Goal: Task Accomplishment & Management: Manage account settings

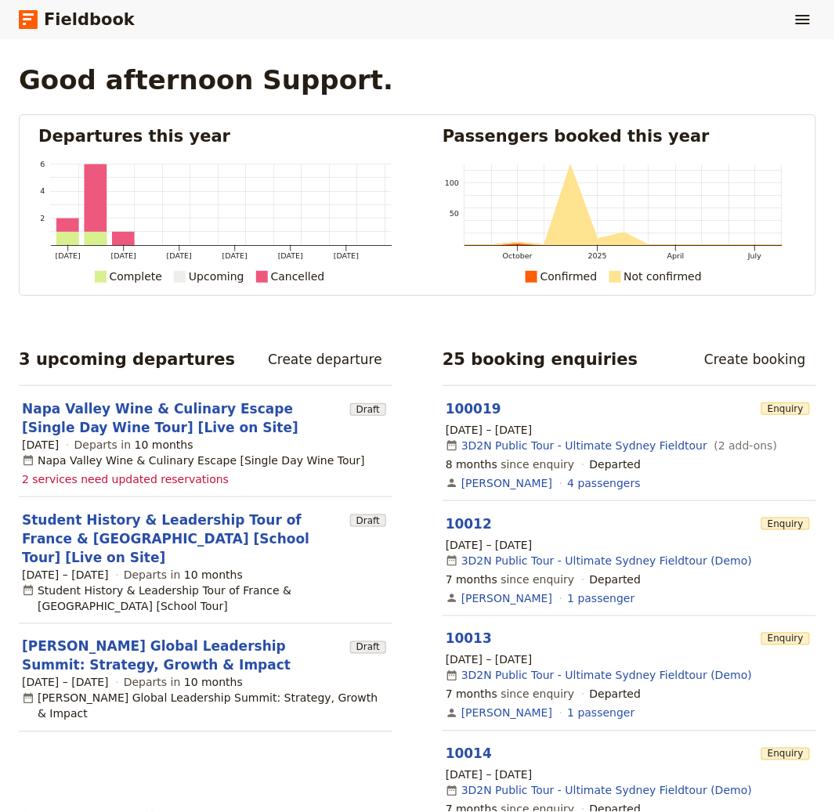
click at [829, 20] on div "Fieldbook ​" at bounding box center [417, 19] width 835 height 39
click at [803, 18] on icon "Show menu" at bounding box center [803, 19] width 19 height 19
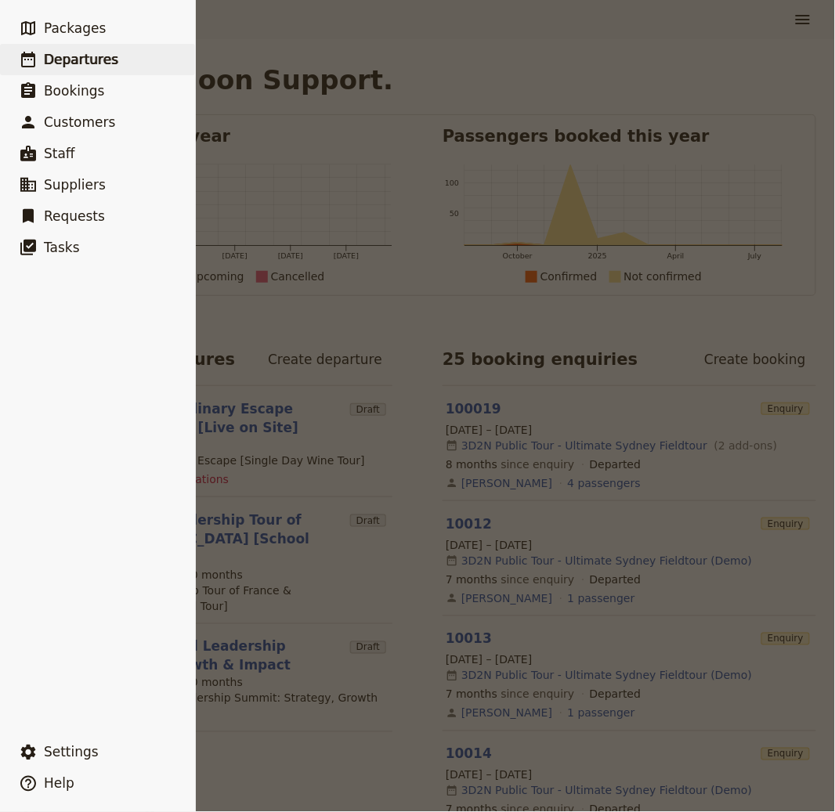
click at [74, 60] on span "Departures" at bounding box center [81, 60] width 74 height 16
select select "CREATED_AT"
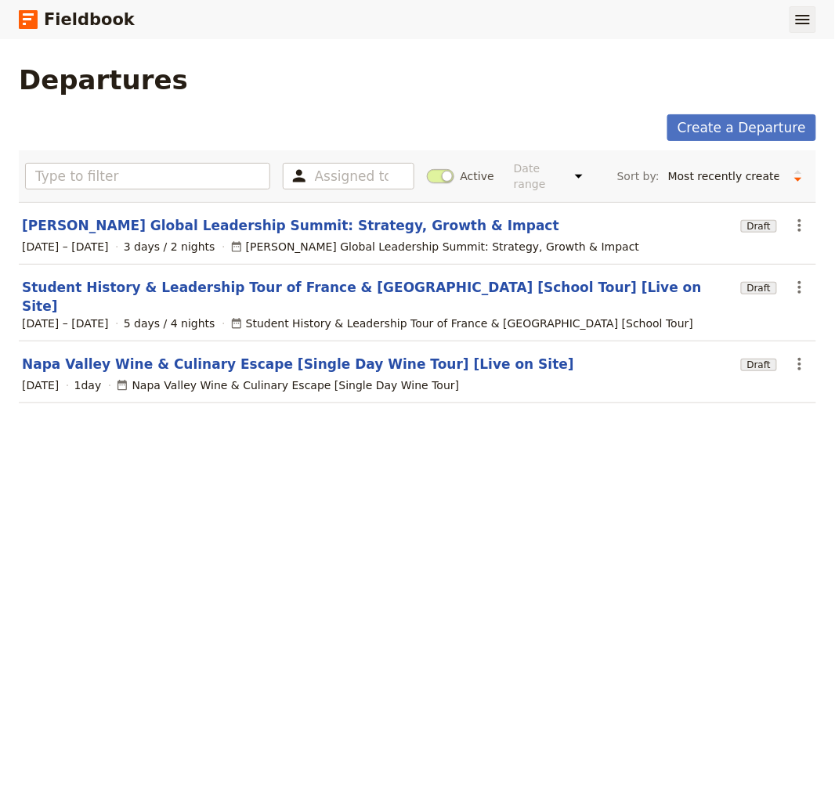
click at [797, 24] on icon "Show menu" at bounding box center [803, 19] width 14 height 9
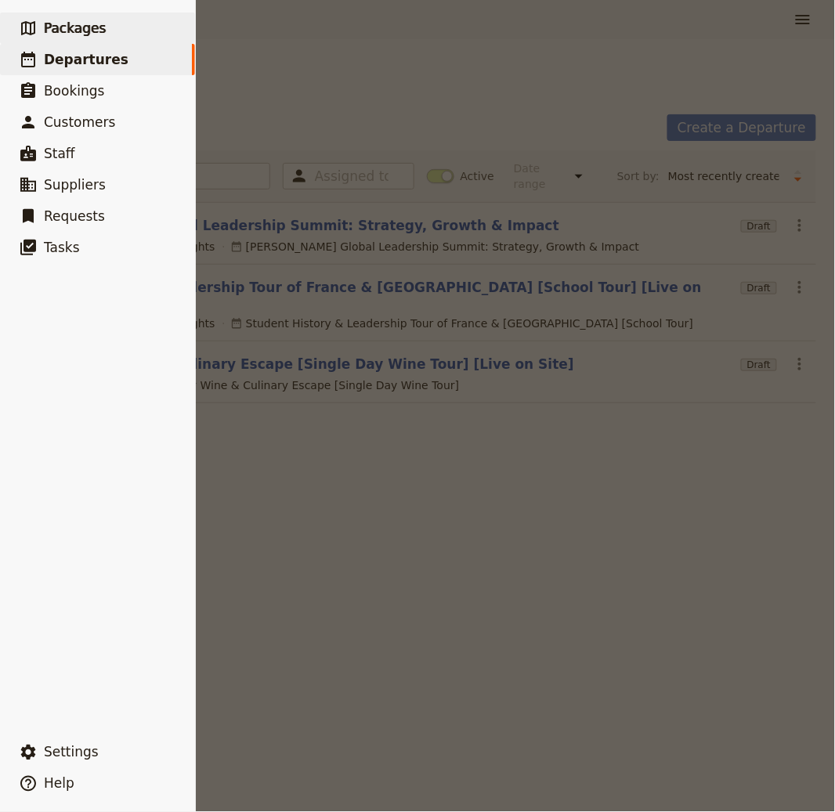
click at [74, 29] on span "Packages" at bounding box center [75, 28] width 62 height 16
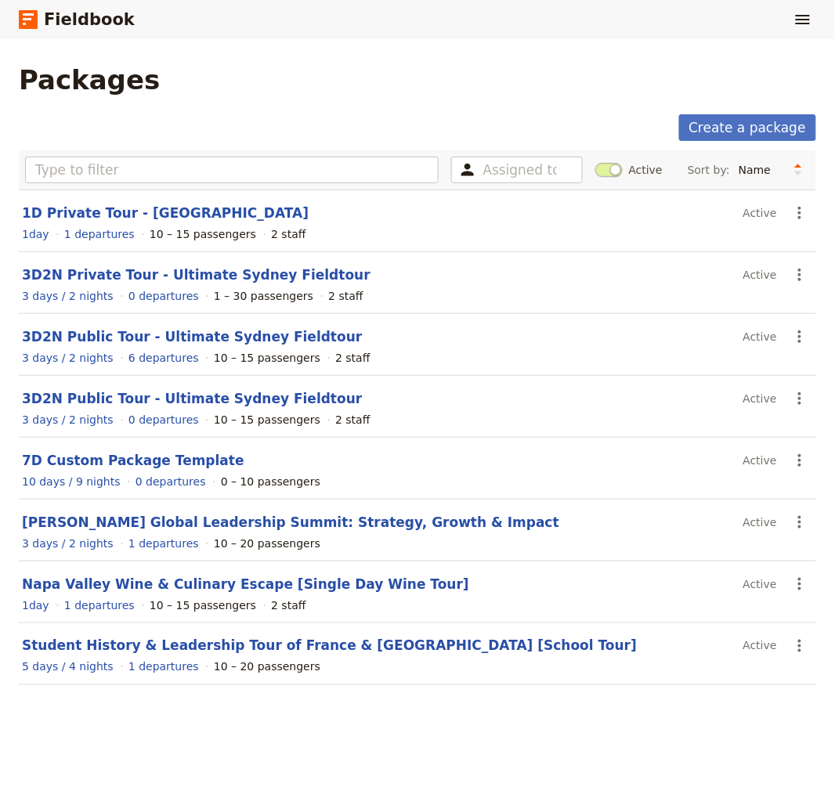
click at [411, 91] on div "Packages" at bounding box center [418, 79] width 798 height 31
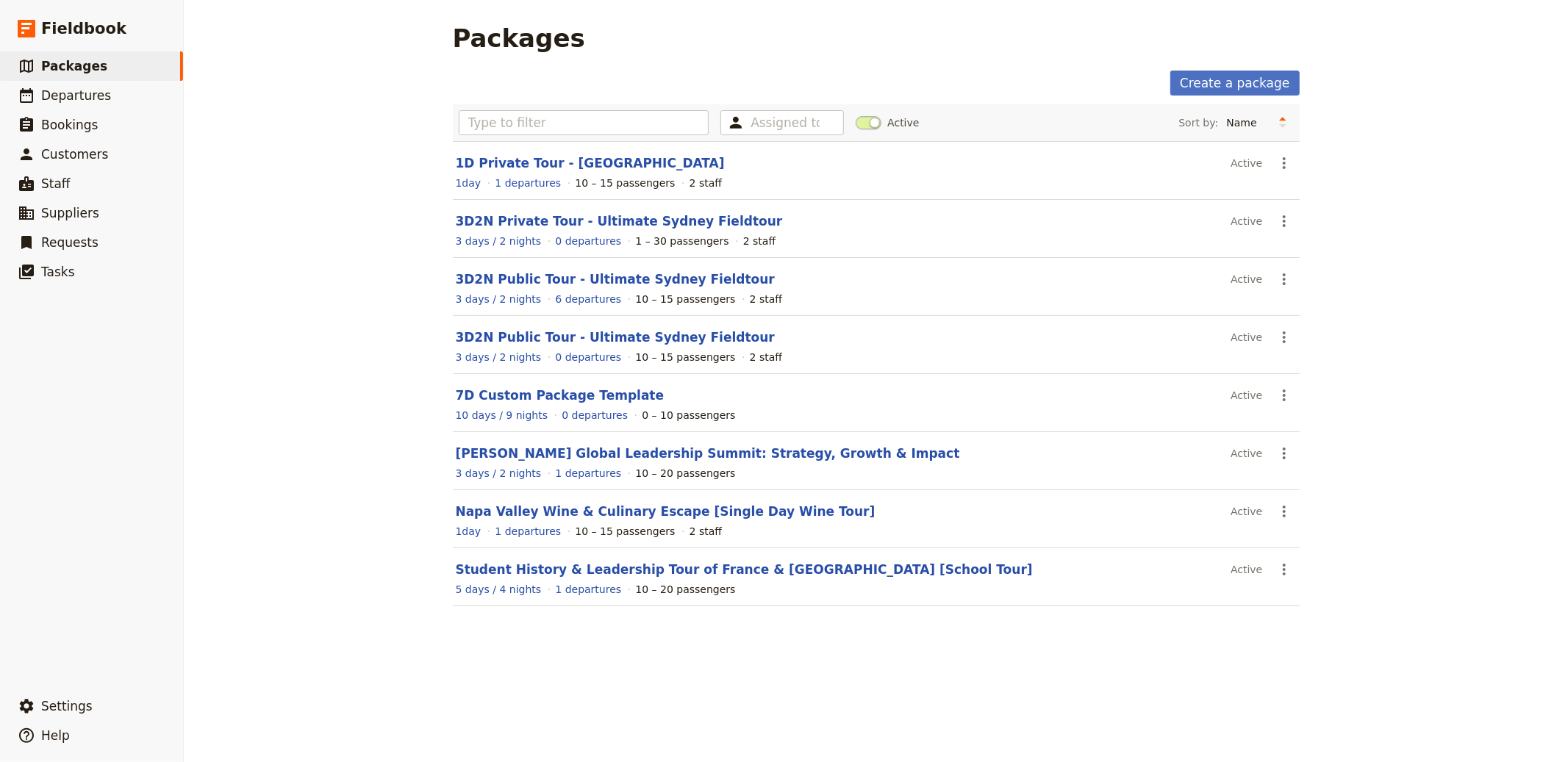
click at [725, 70] on div "Create a package" at bounding box center [876, 83] width 847 height 25
click at [596, 222] on link "3D2N Private Tour - Ultimate Sydney Fieldtour" at bounding box center [619, 221] width 327 height 15
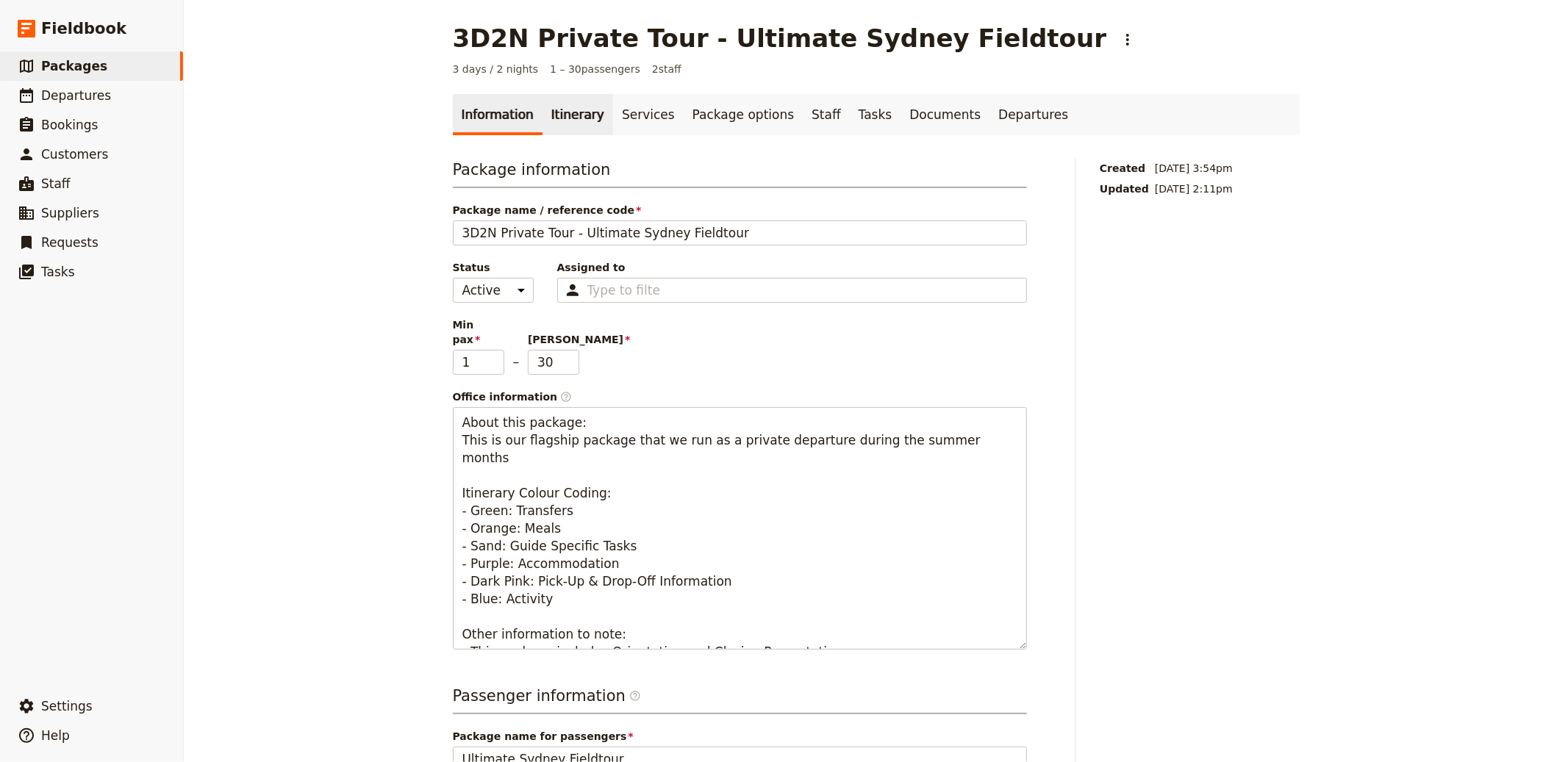
click at [542, 120] on link "Itinerary" at bounding box center [577, 114] width 70 height 41
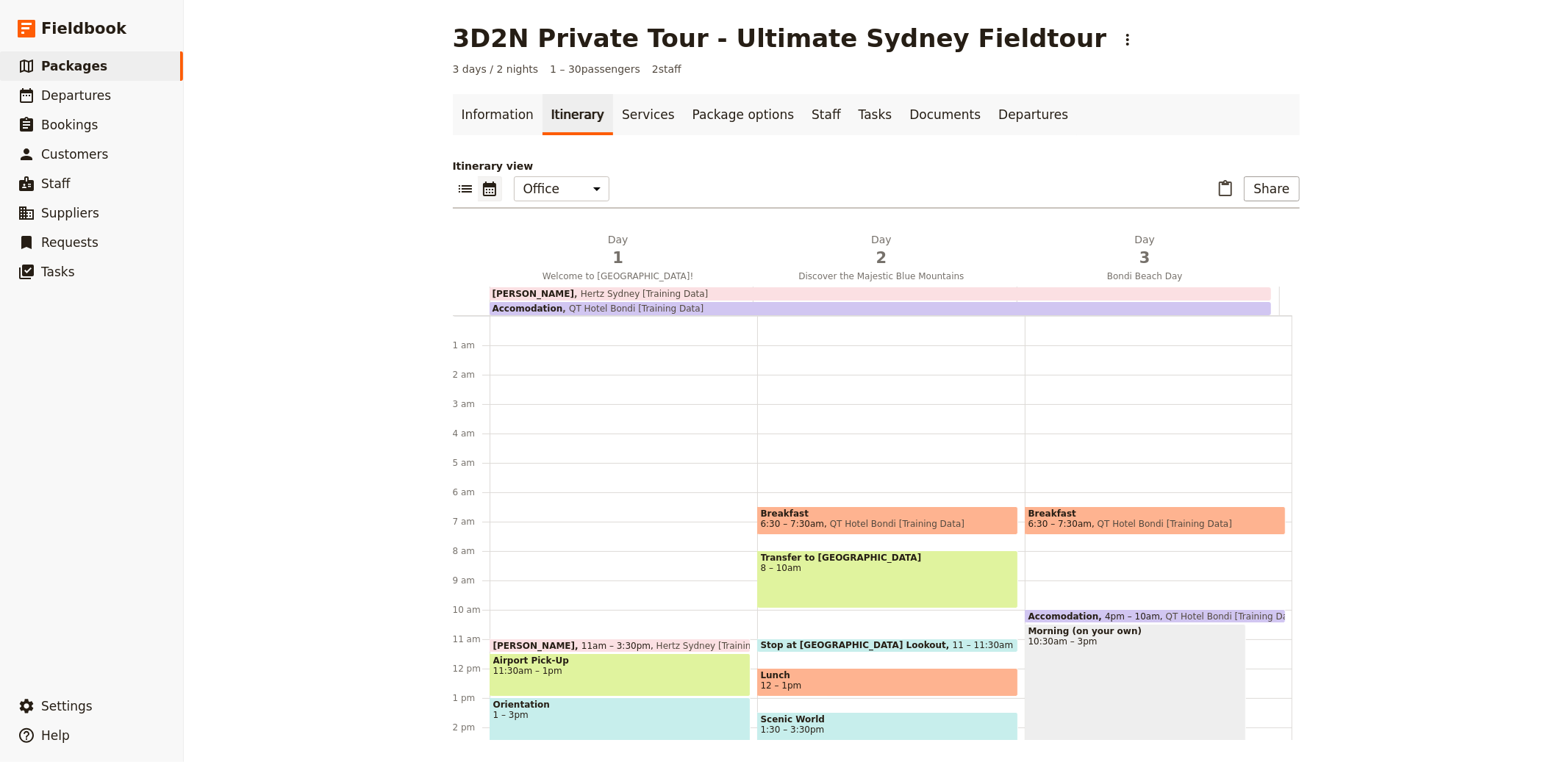
scroll to position [176, 0]
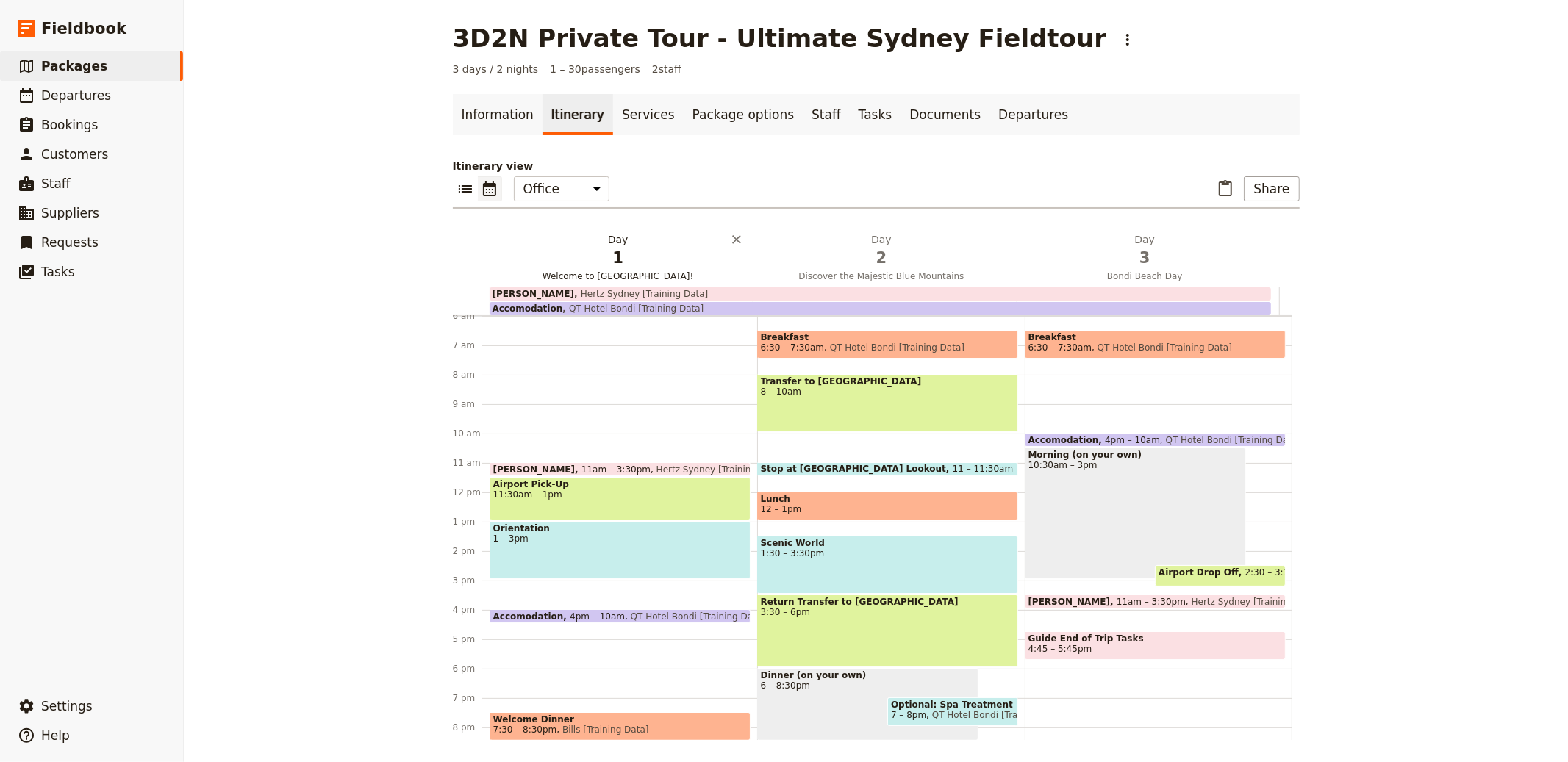
click at [590, 254] on span "1" at bounding box center [618, 258] width 246 height 23
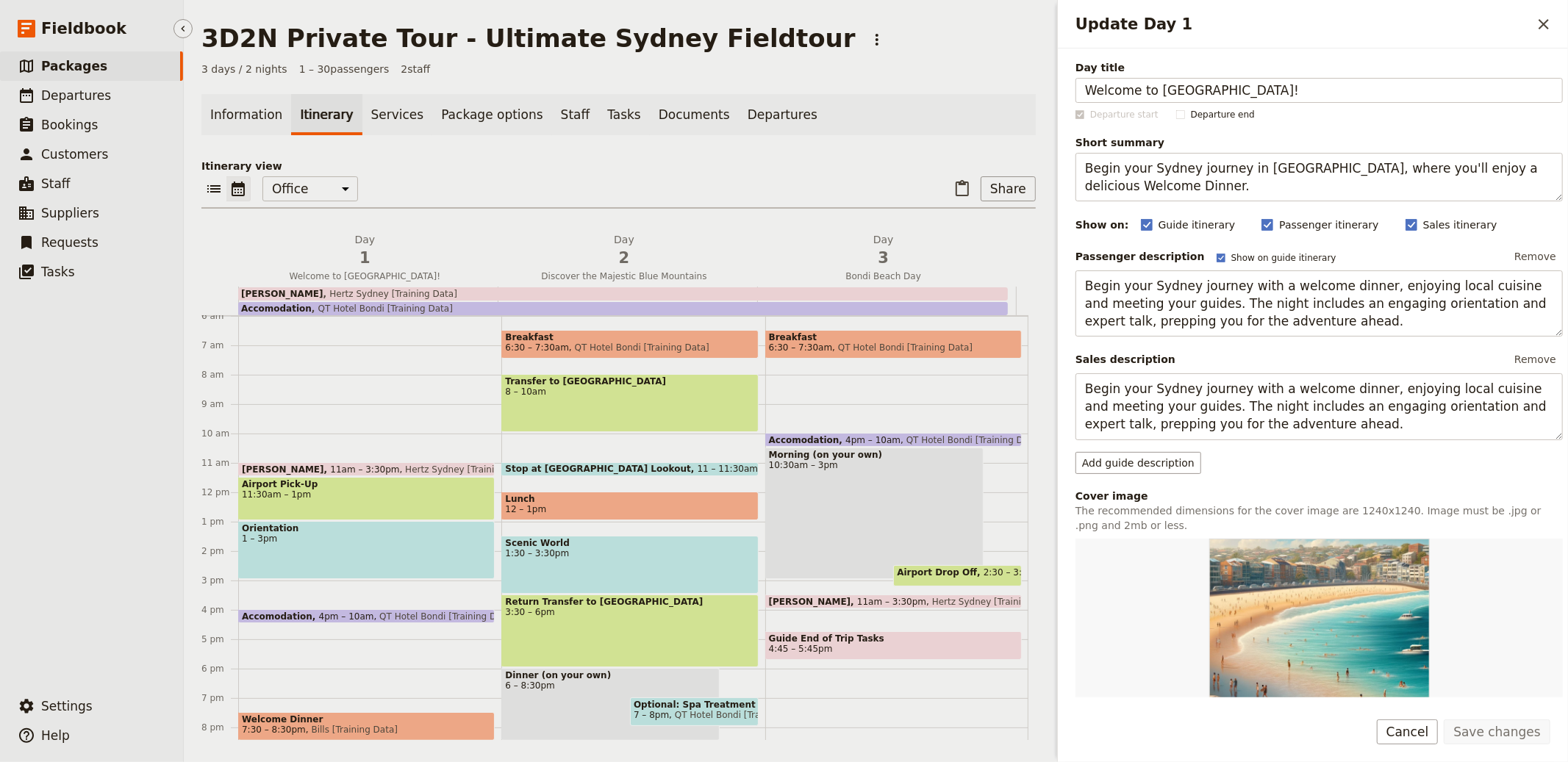
click at [73, 65] on span "Packages" at bounding box center [74, 67] width 67 height 15
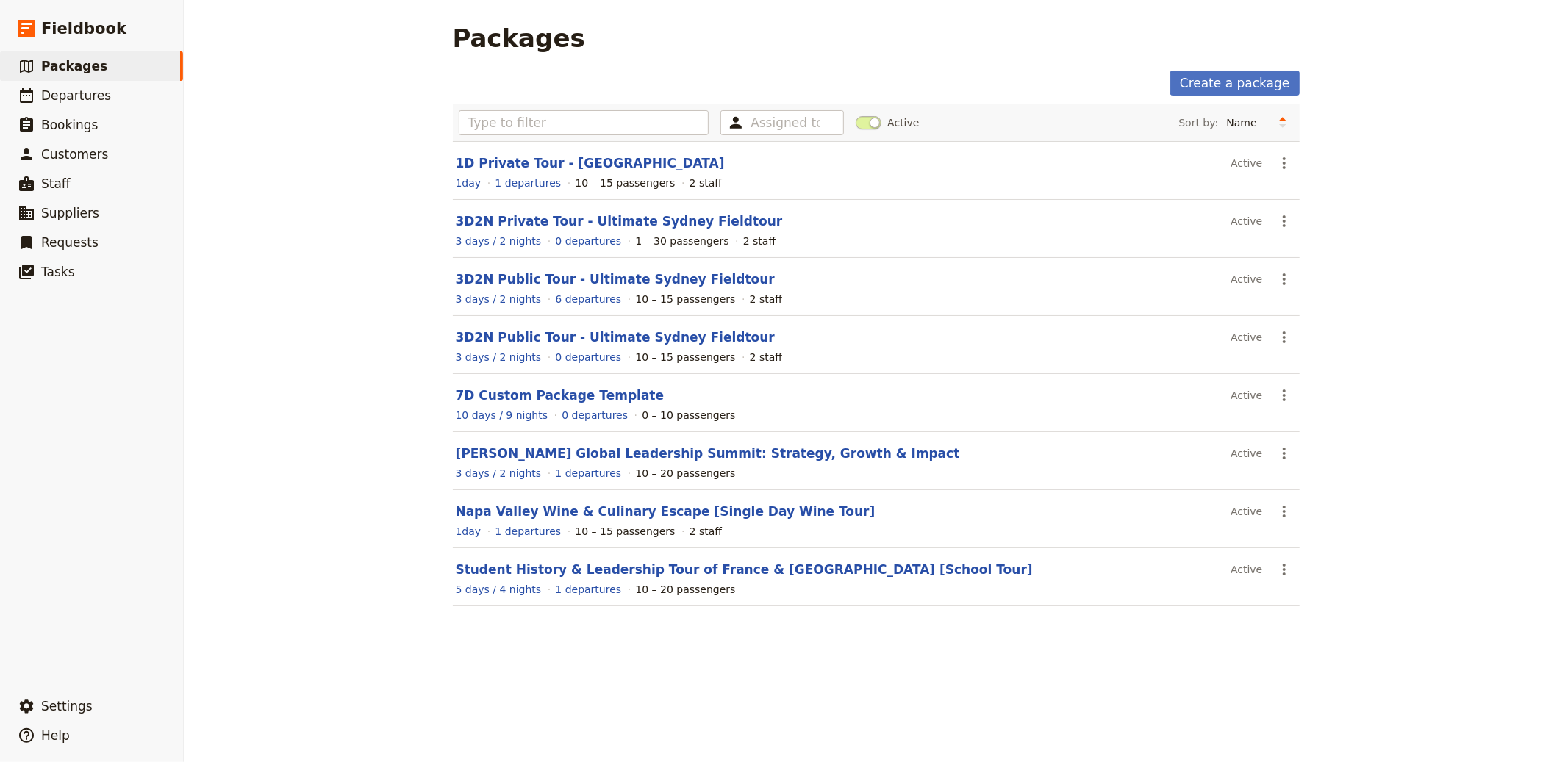
click at [398, 263] on div "Packages Create a package Assigned to Active Sort by: Name Number of departures…" at bounding box center [875, 381] width 1384 height 762
click at [586, 330] on link "3D2N Public Tour - Ultimate Sydney Fieldtour" at bounding box center [616, 338] width 319 height 15
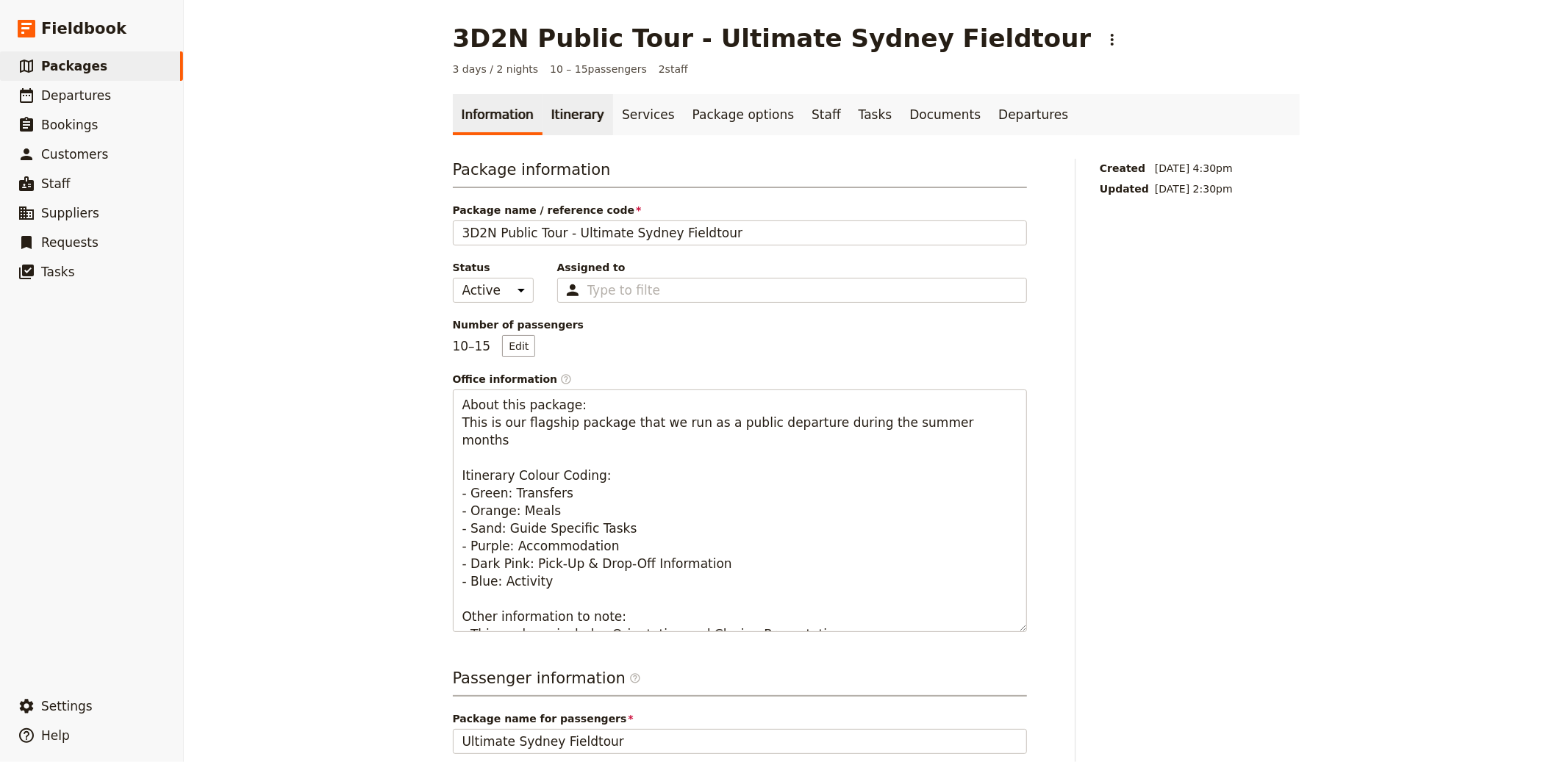
click at [549, 121] on link "Itinerary" at bounding box center [577, 114] width 70 height 41
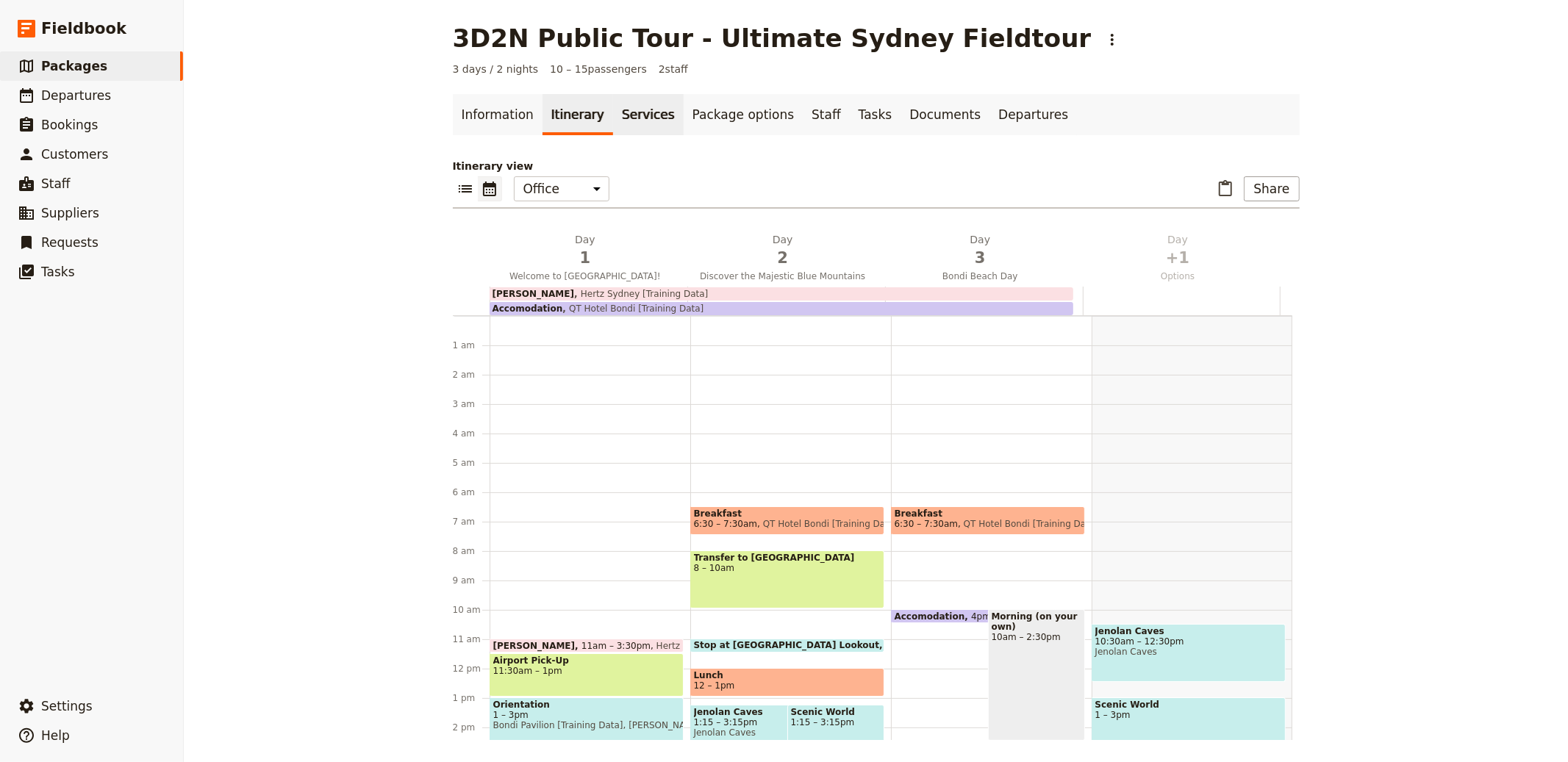
scroll to position [176, 0]
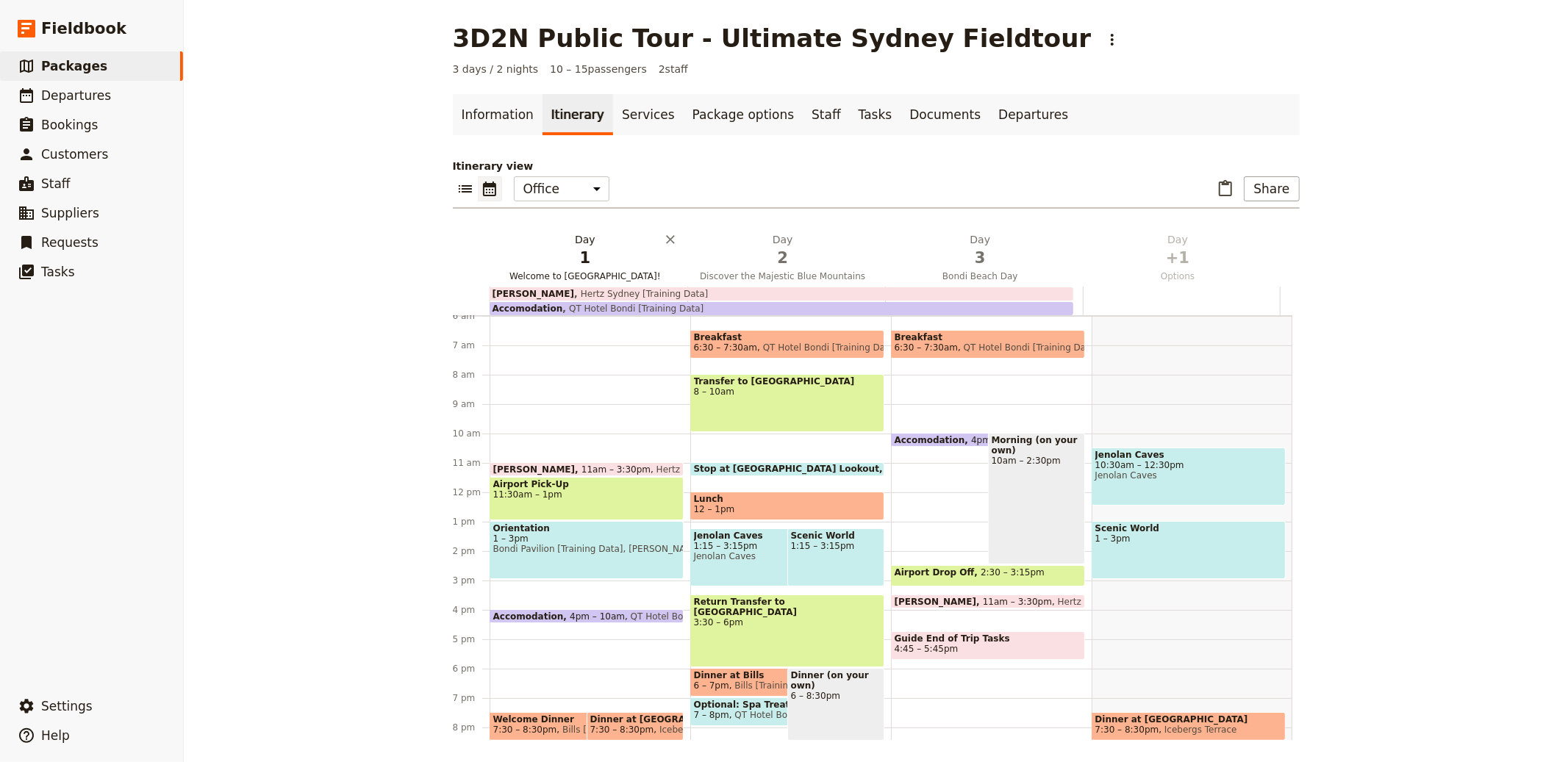
click at [559, 252] on span "1" at bounding box center [586, 258] width 180 height 23
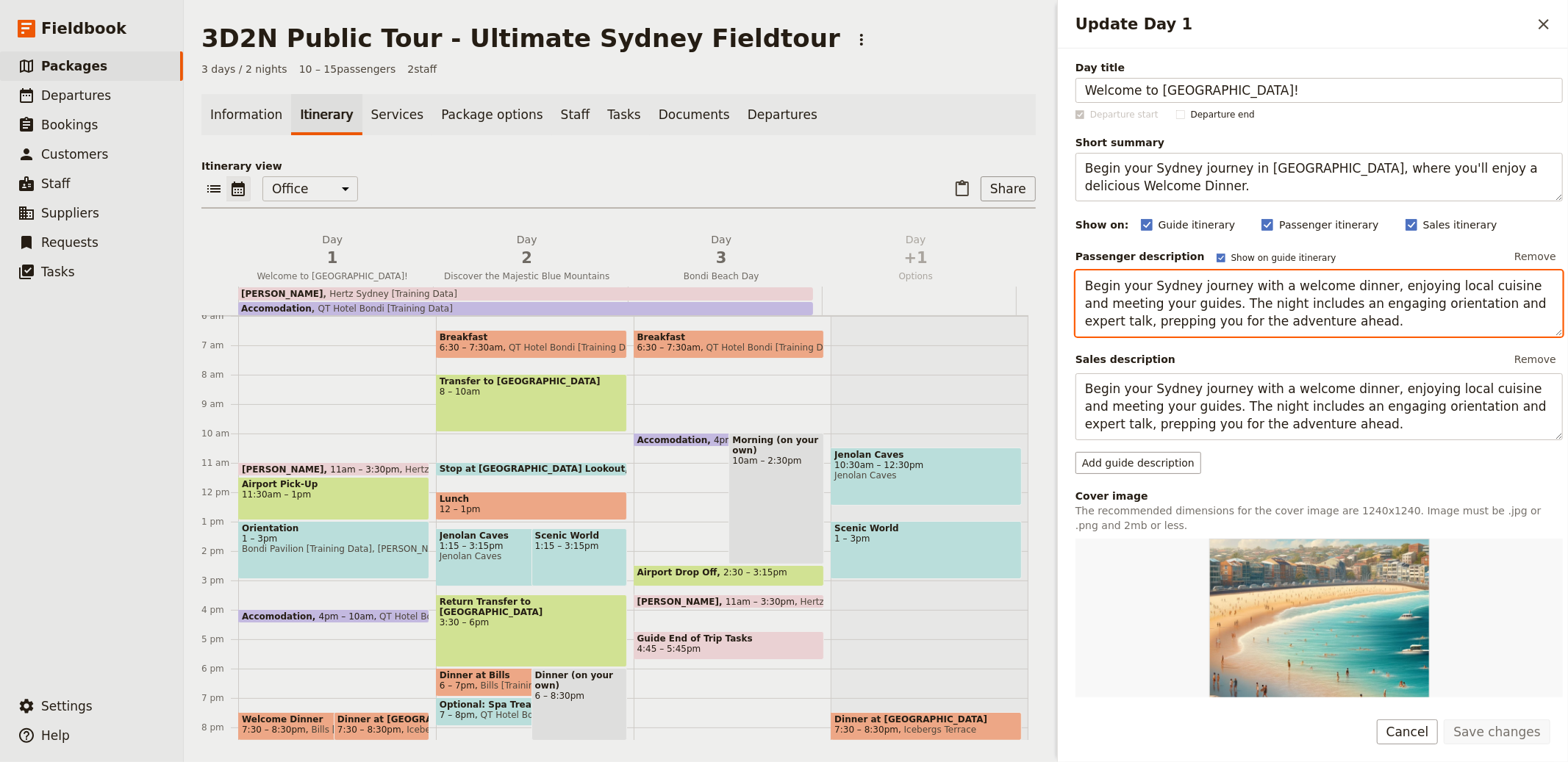
click at [783, 311] on textarea "Begin your Sydney journey with a welcome dinner, enjoying local cuisine and mee…" at bounding box center [1318, 303] width 487 height 67
paste textarea "Welcome to [GEOGRAPHIC_DATA]! [DATE] we will start with a welcome dinner, enjoy…"
type textarea "Welcome to [GEOGRAPHIC_DATA]! [DATE] we will start with a welcome dinner, enjoy…"
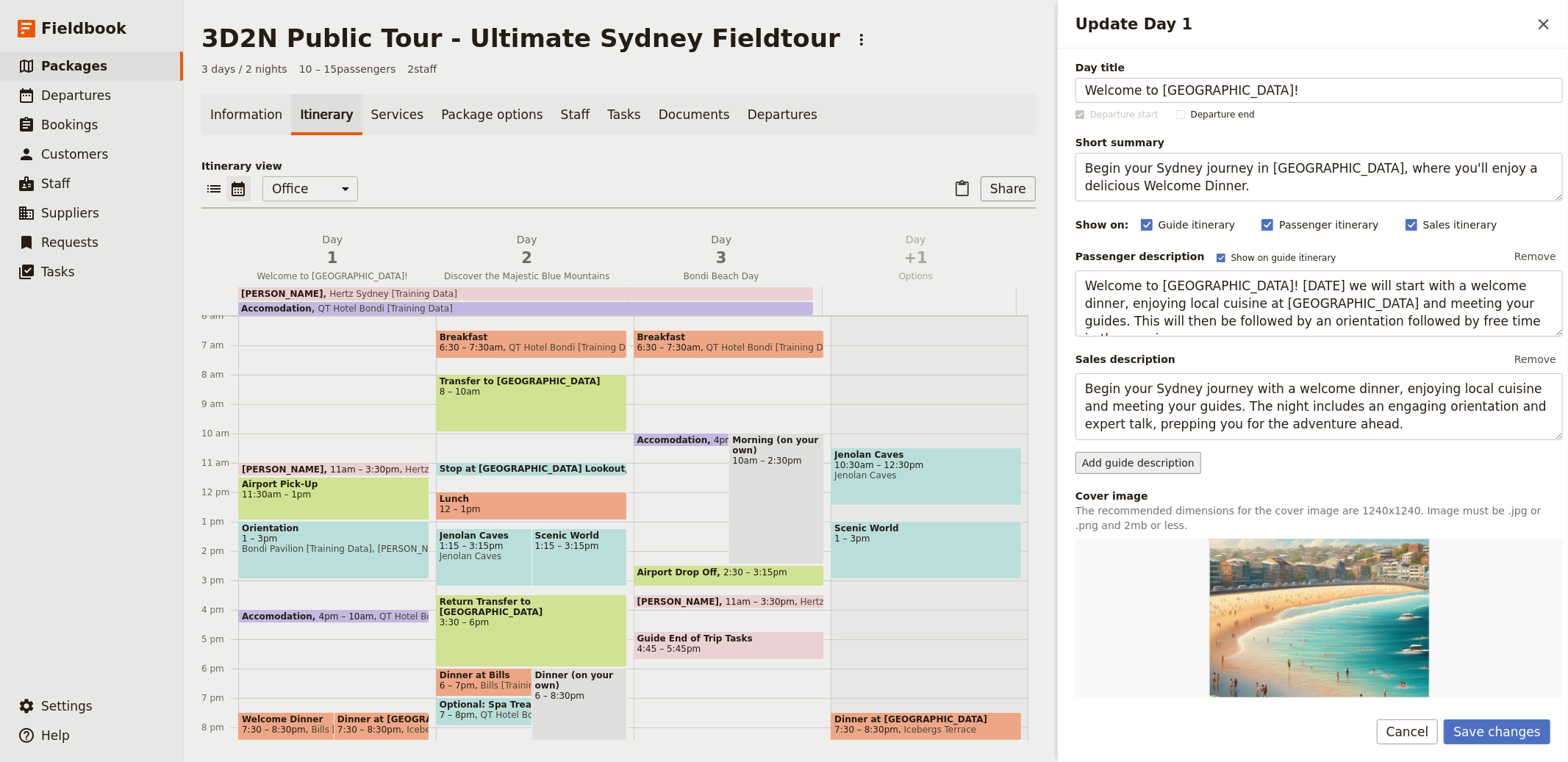
click at [783, 459] on button "Add guide description" at bounding box center [1138, 464] width 126 height 23
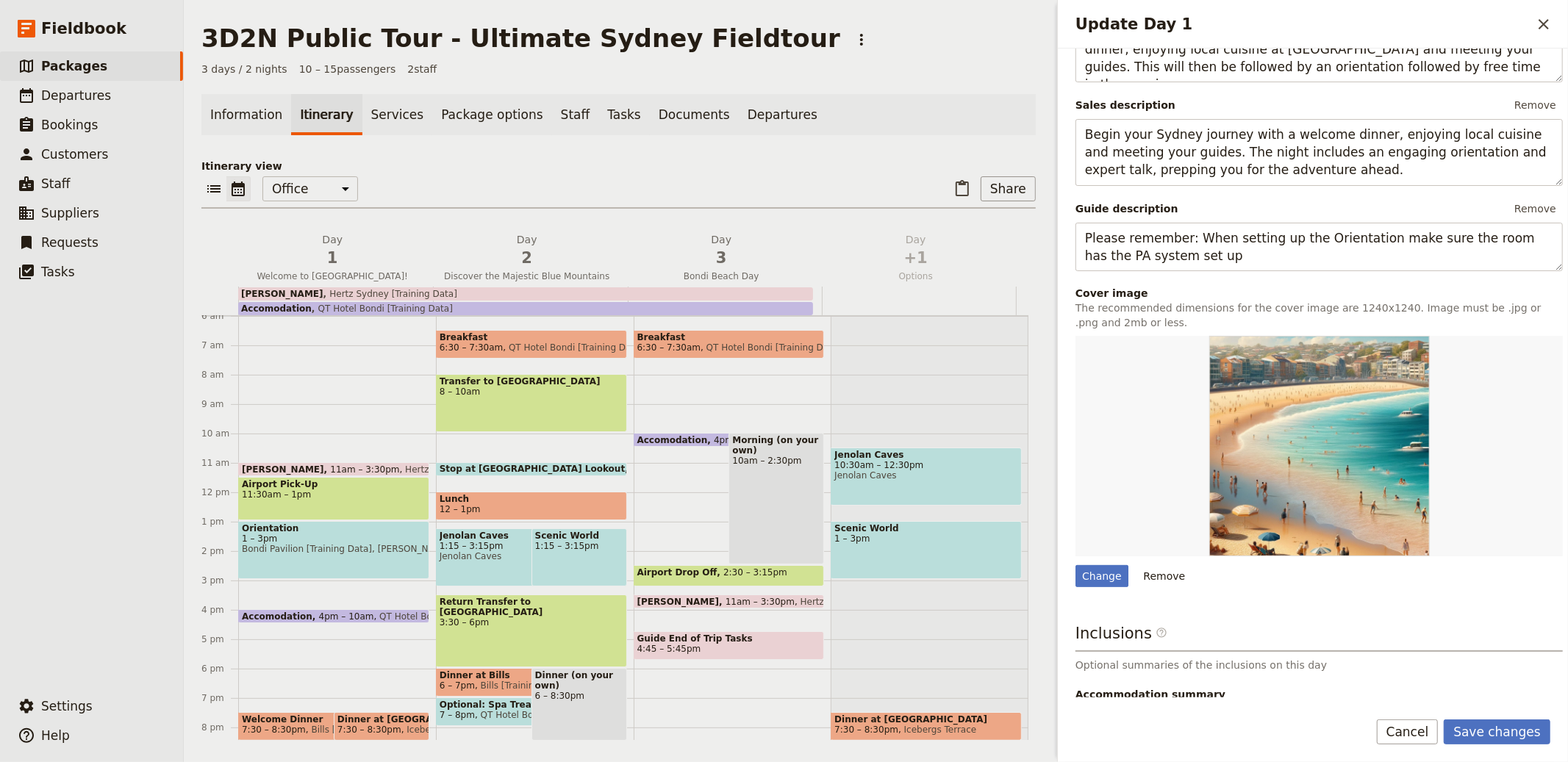
scroll to position [380, 0]
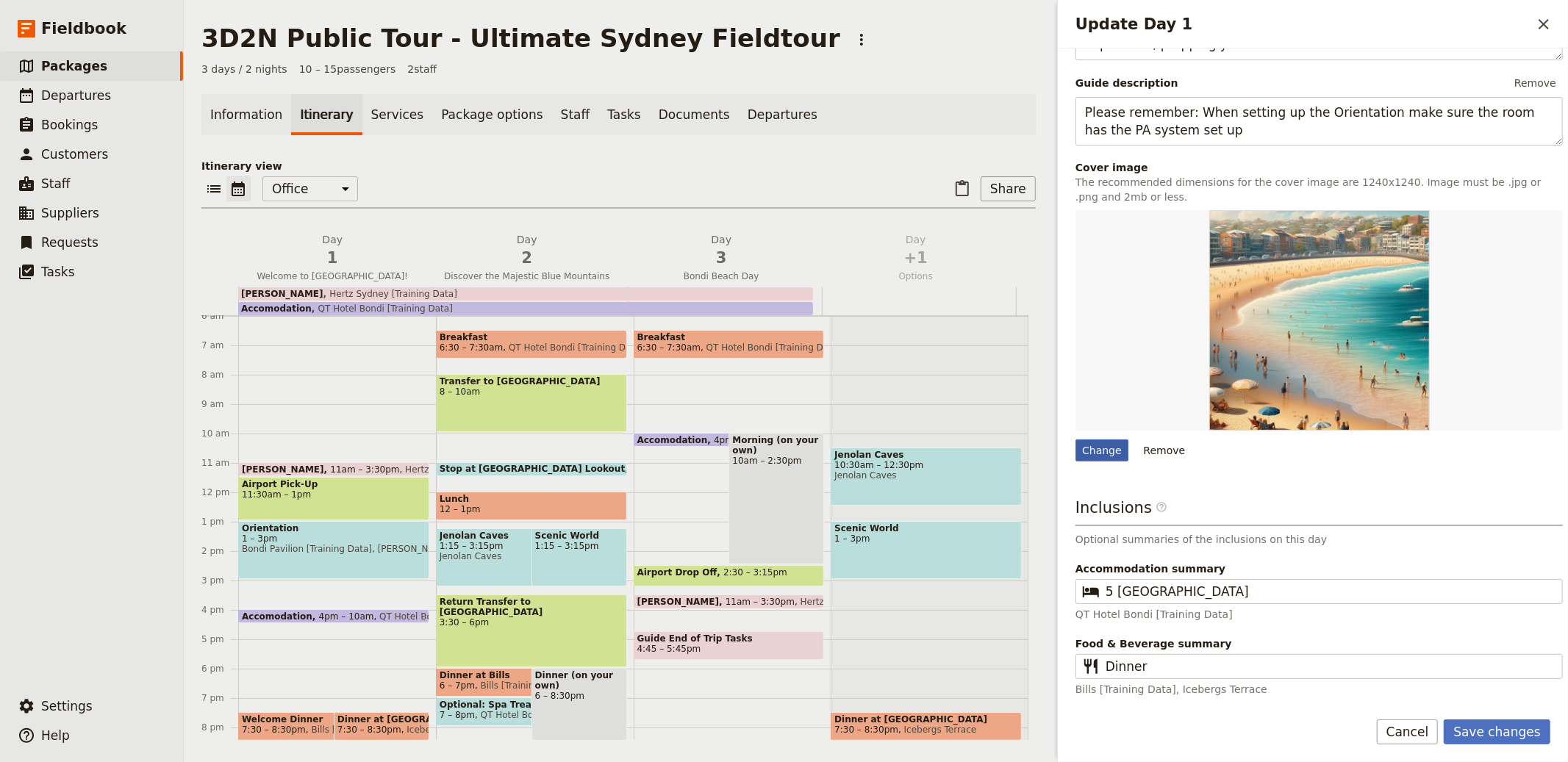
type textarea "Please remember: When setting up the Orientation make sure the room has the PA …"
click at [783, 451] on div "Change" at bounding box center [1102, 450] width 53 height 23
click at [783, 439] on input "Change" at bounding box center [1074, 439] width 1 height 1
type input "C:\fakepath\Day 1.jpg"
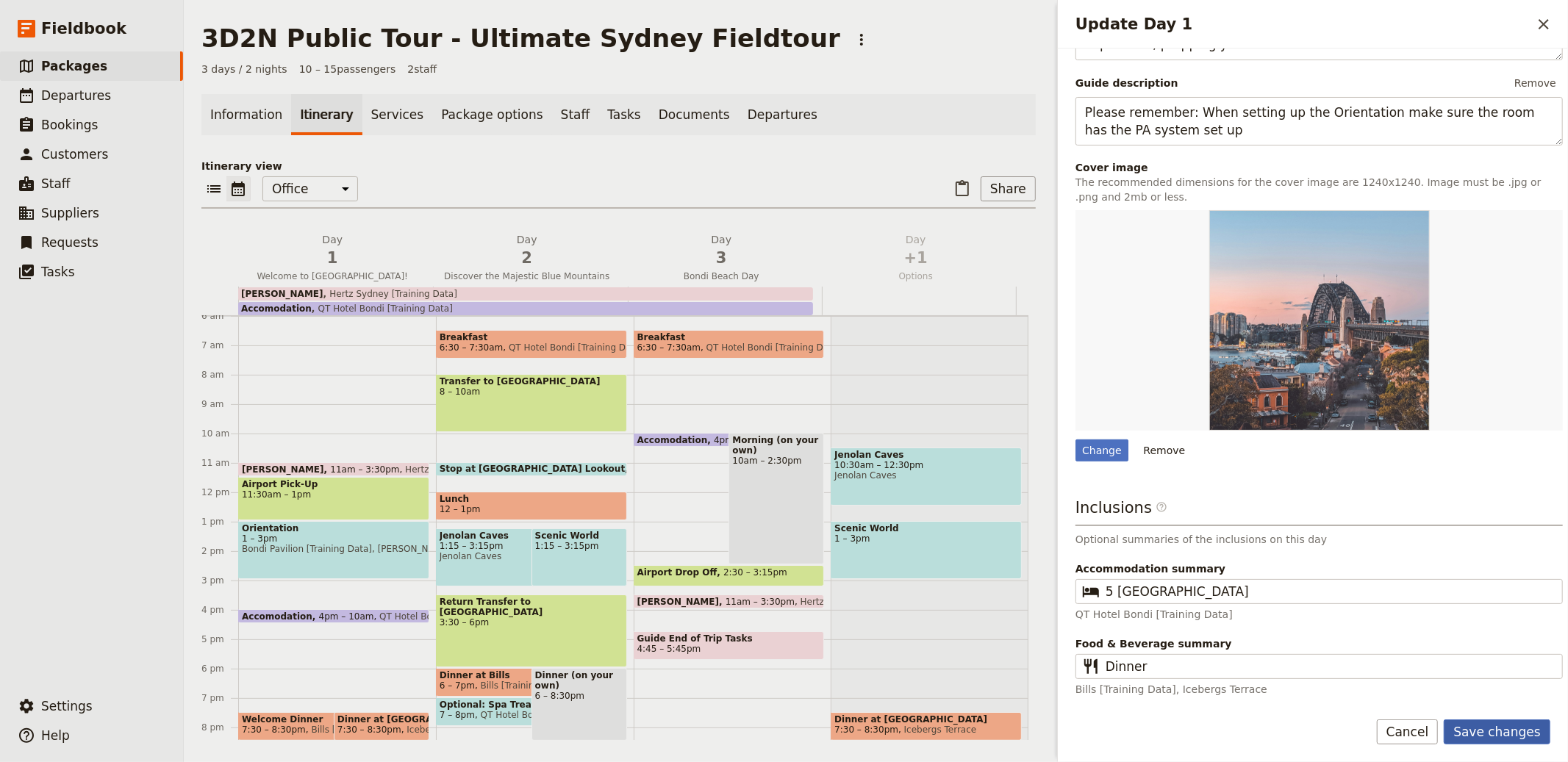
click at [783, 728] on button "Save changes" at bounding box center [1498, 732] width 107 height 25
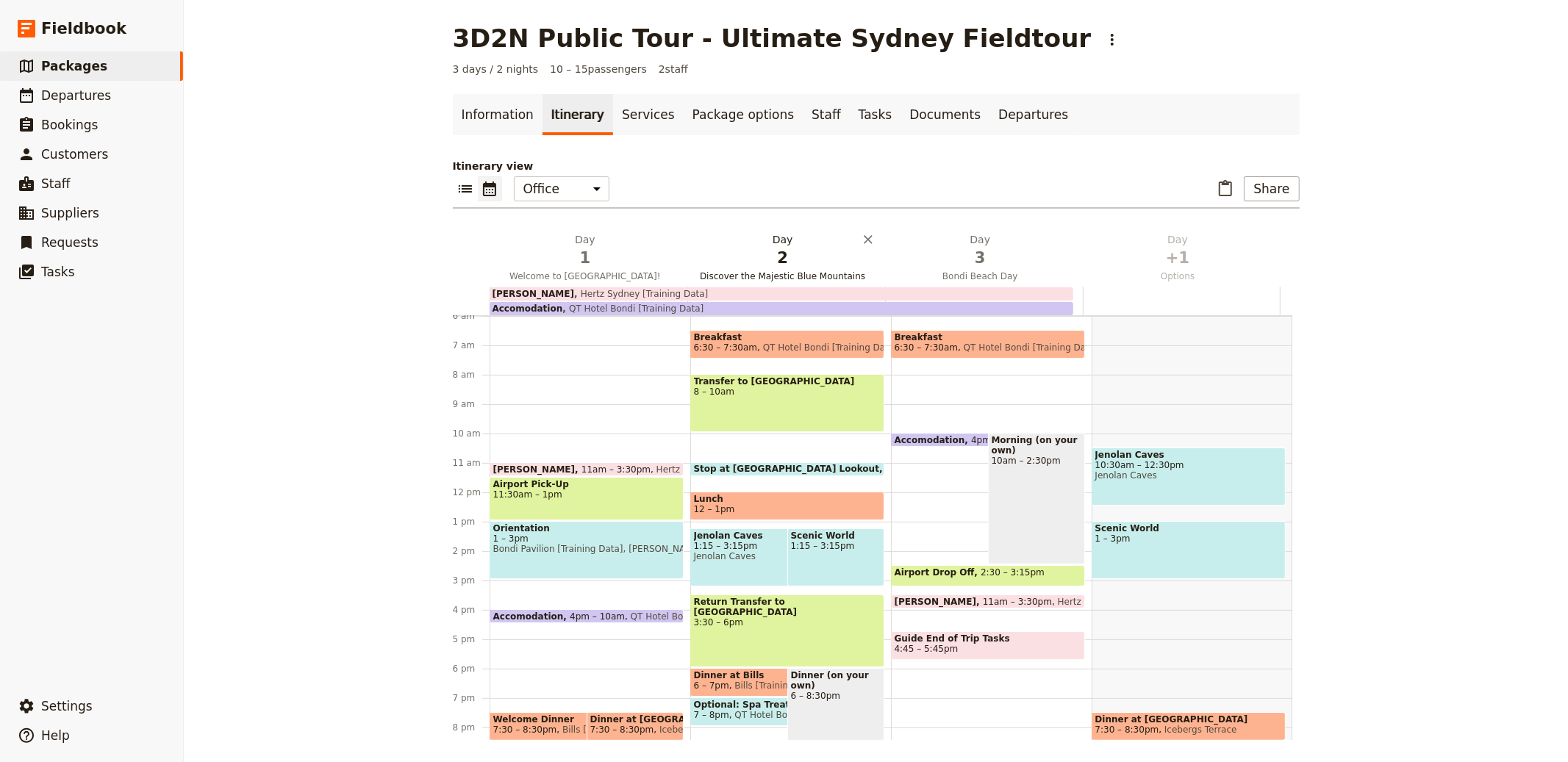
click at [777, 256] on span "2" at bounding box center [783, 258] width 180 height 23
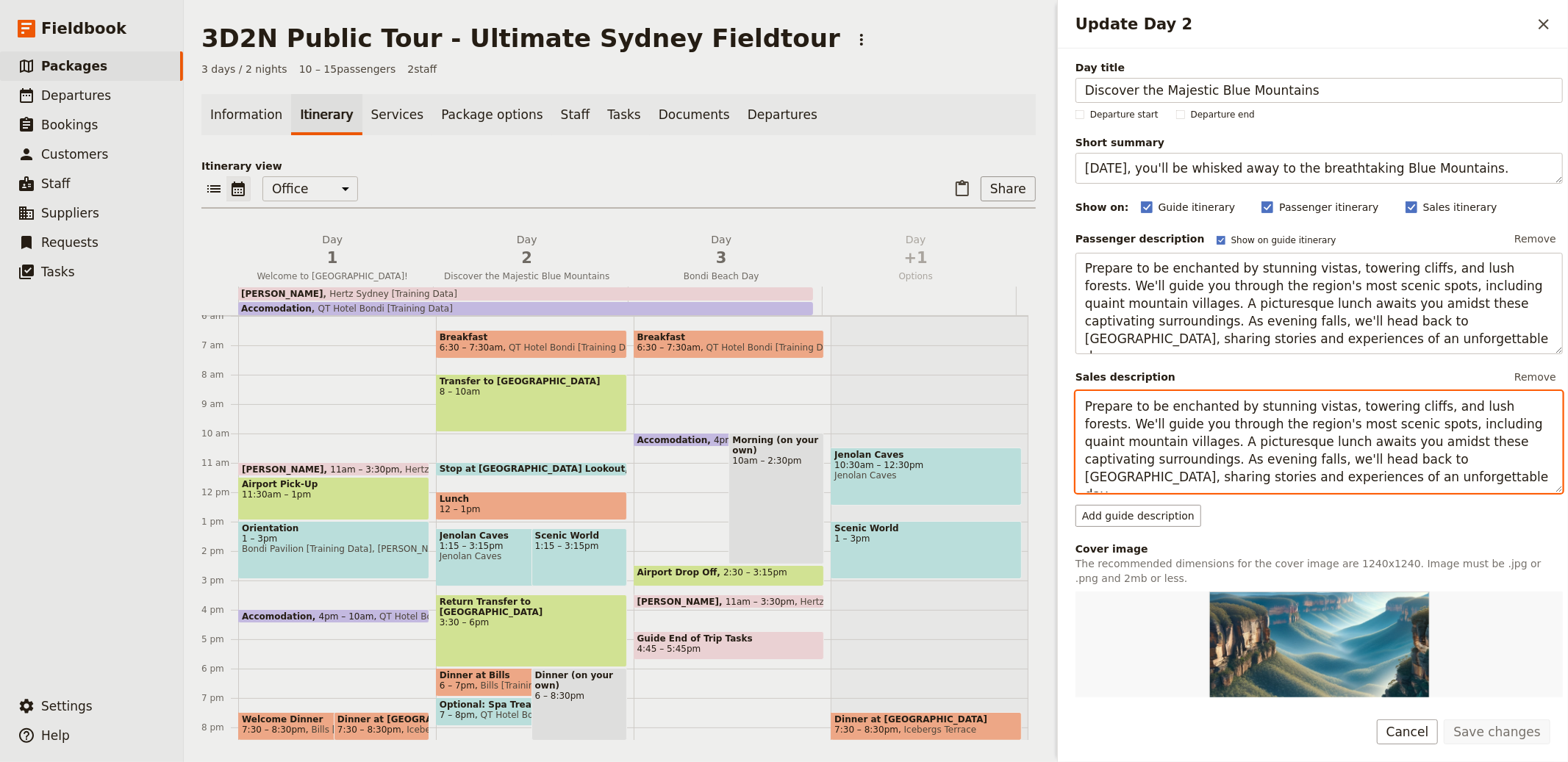
click at [783, 439] on textarea "Prepare to be enchanted by stunning vistas, towering cliffs, and lush forests. …" at bounding box center [1318, 442] width 487 height 101
paste textarea "Explore the stunning Blue Mountains, with its cliffs, forests, and picturesque …"
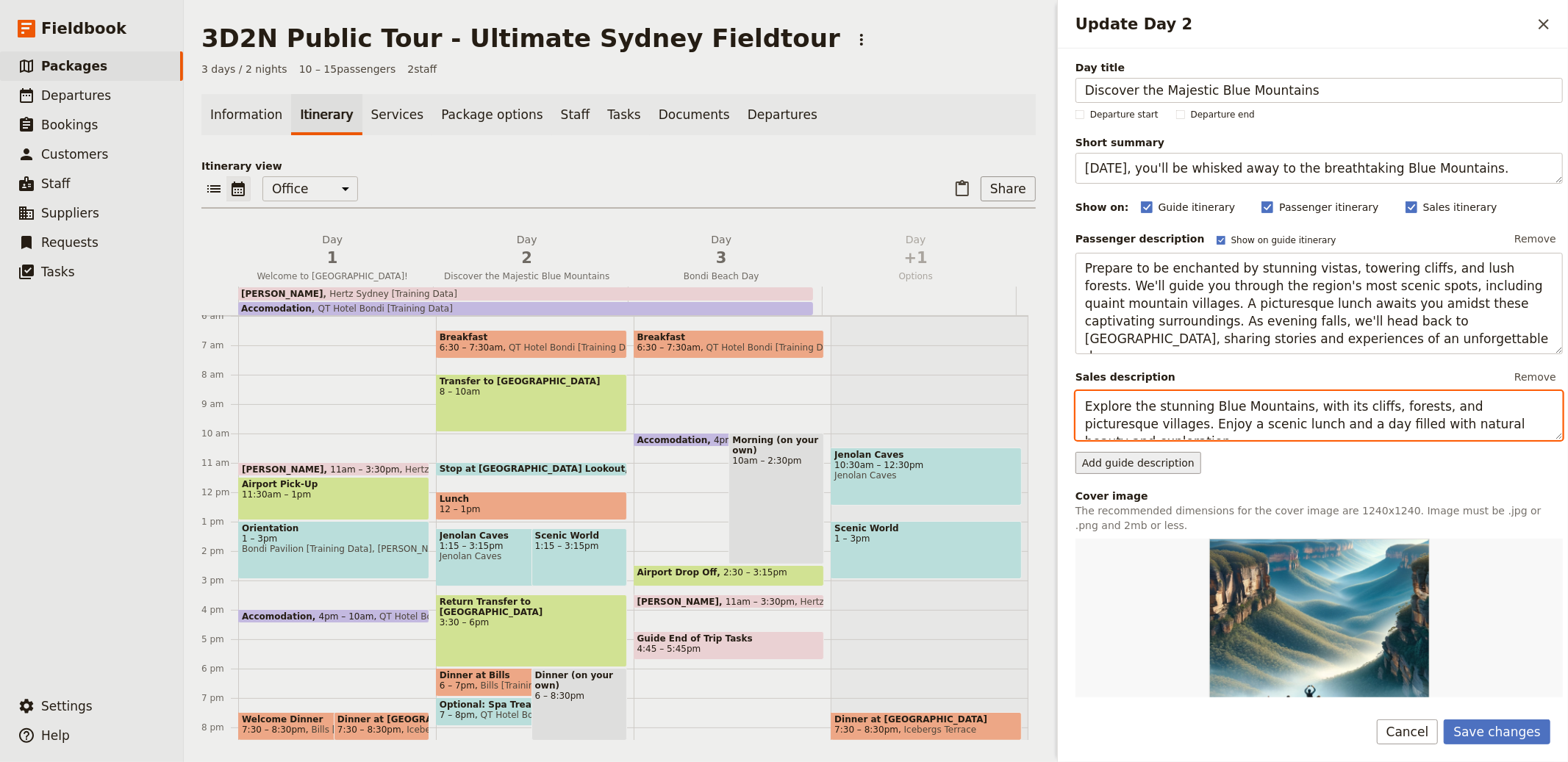
type textarea "Explore the stunning Blue Mountains, with its cliffs, forests, and picturesque …"
click at [783, 466] on button "Add guide description" at bounding box center [1138, 464] width 126 height 23
click at [783, 467] on button "Add guide description" at bounding box center [1138, 464] width 126 height 23
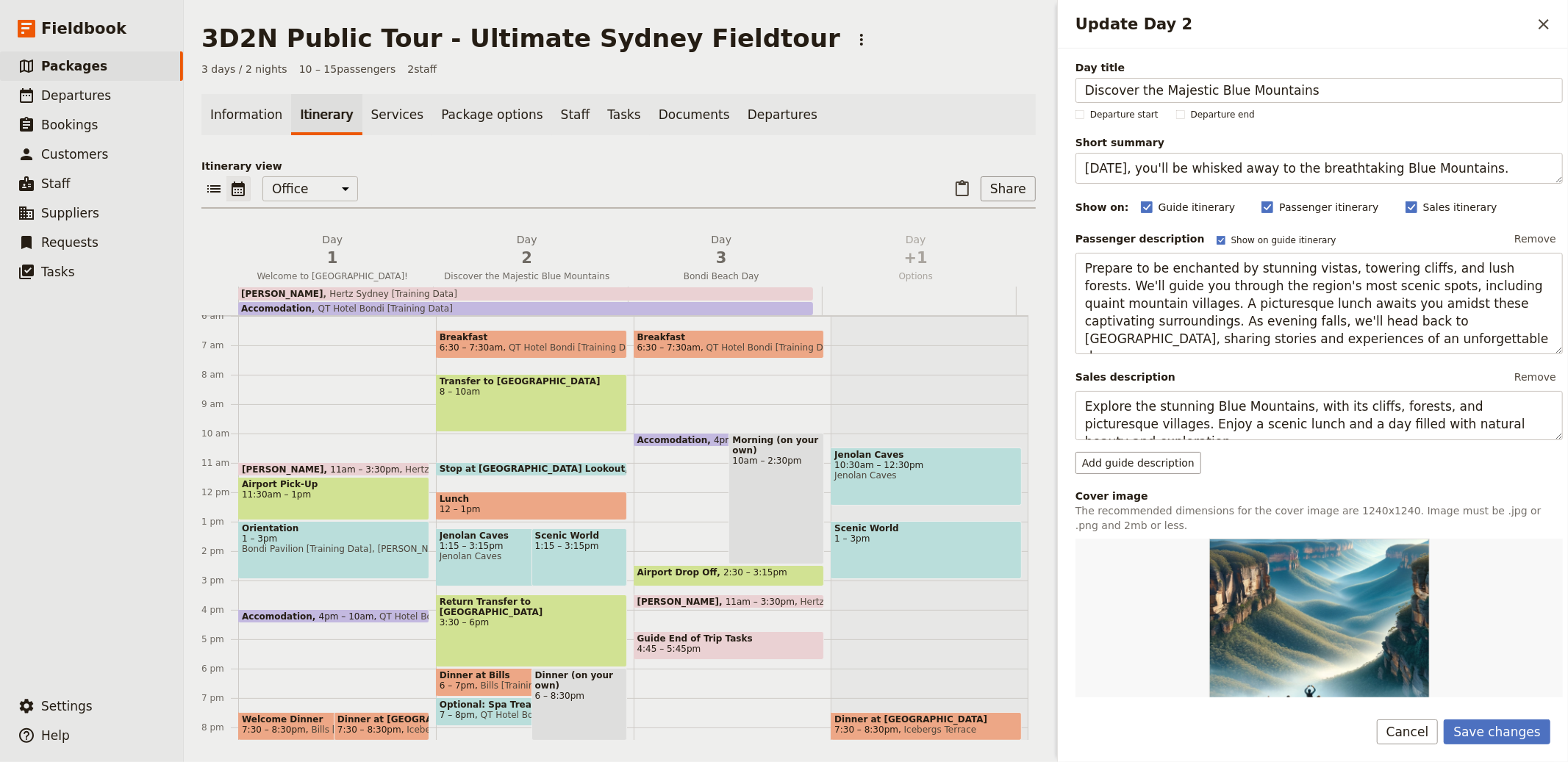
click at [783, 477] on div "Day title Discover the Majestic Blue Mountains Departure start Departure end Sh…" at bounding box center [1318, 542] width 487 height 966
click at [783, 465] on button "Add guide description" at bounding box center [1138, 464] width 126 height 23
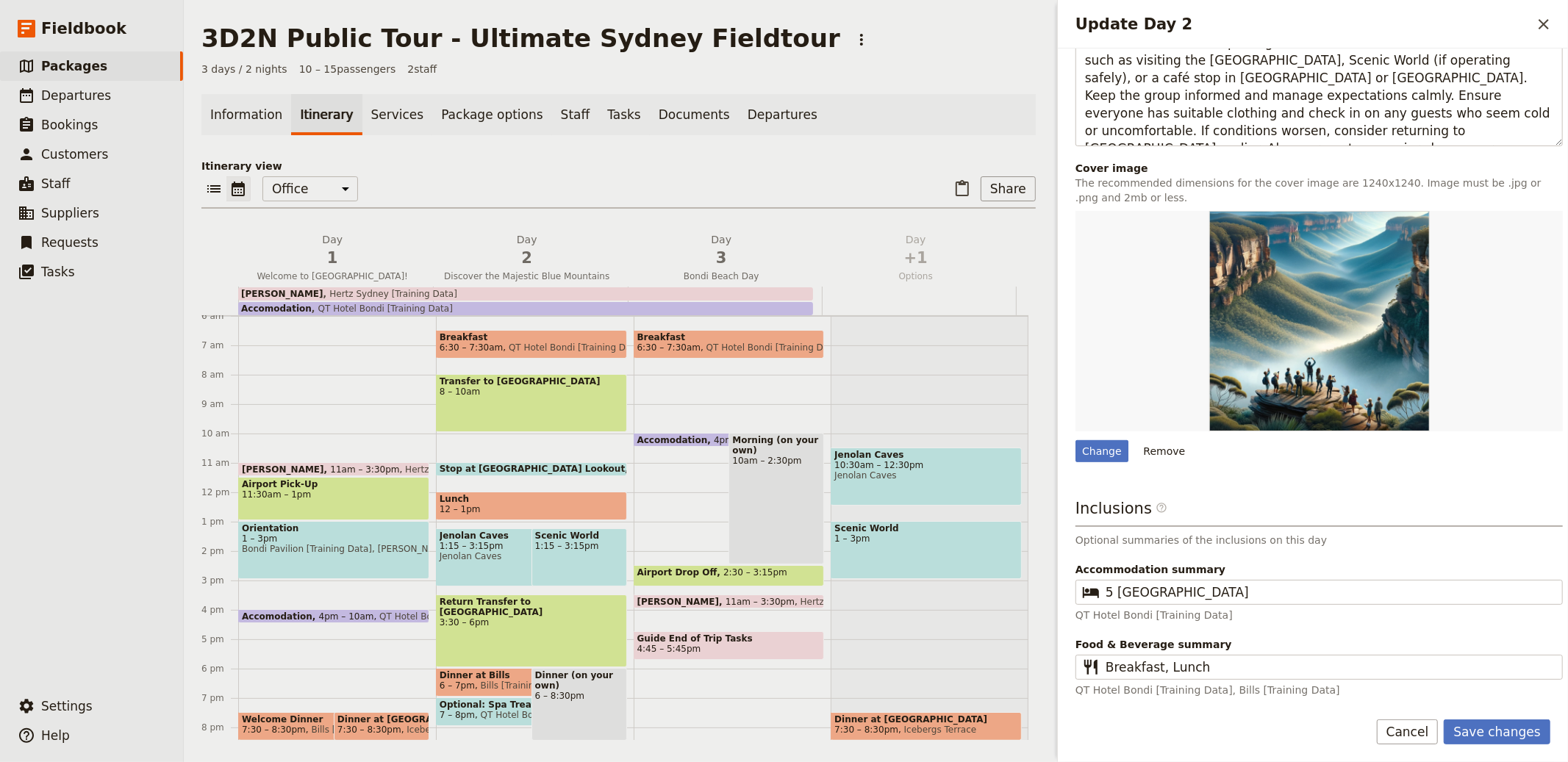
scroll to position [179, 0]
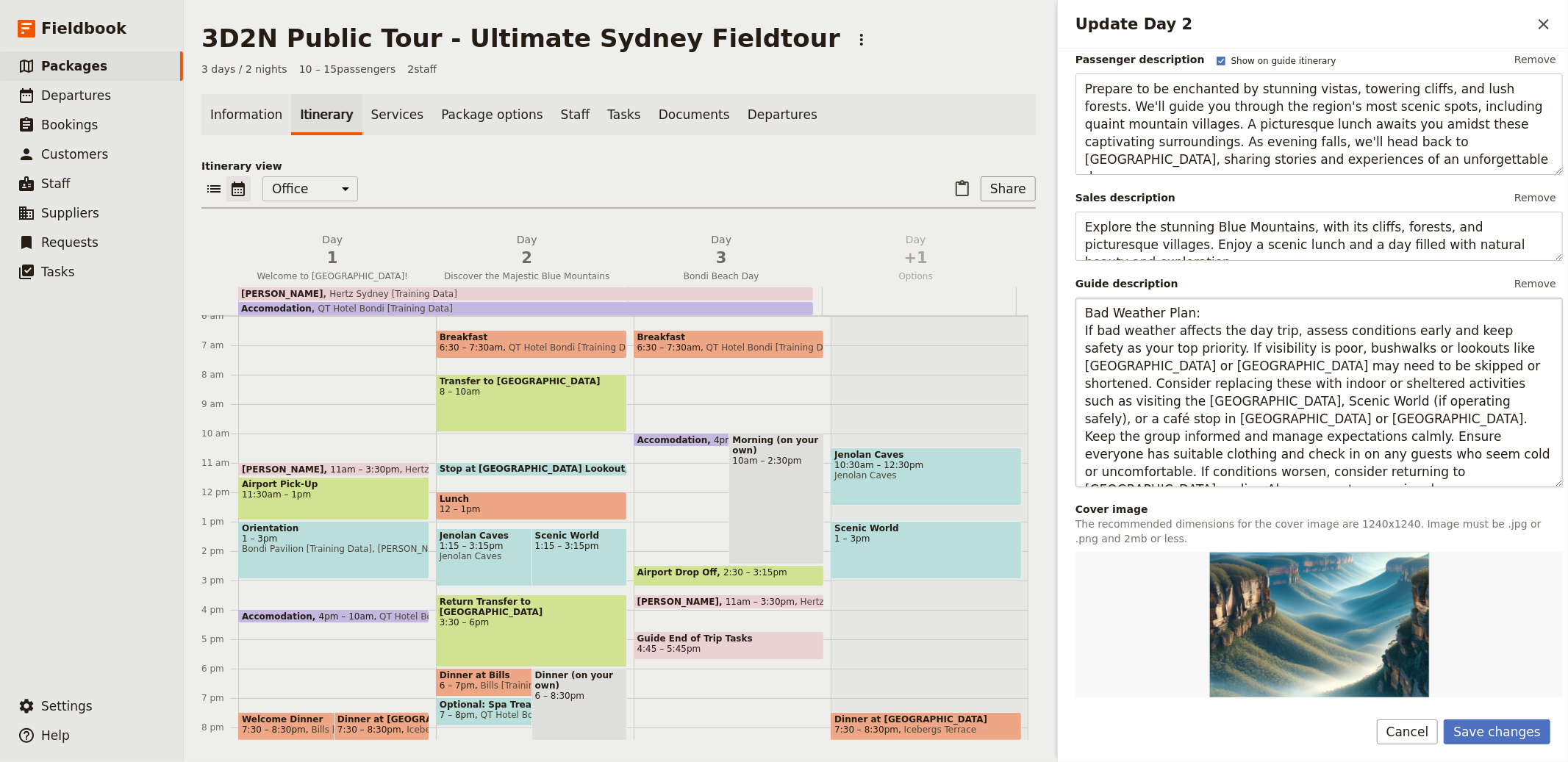
click at [783, 312] on textarea "Bad Weather Plan: If bad weather affects the day trip, assess conditions early …" at bounding box center [1318, 392] width 487 height 190
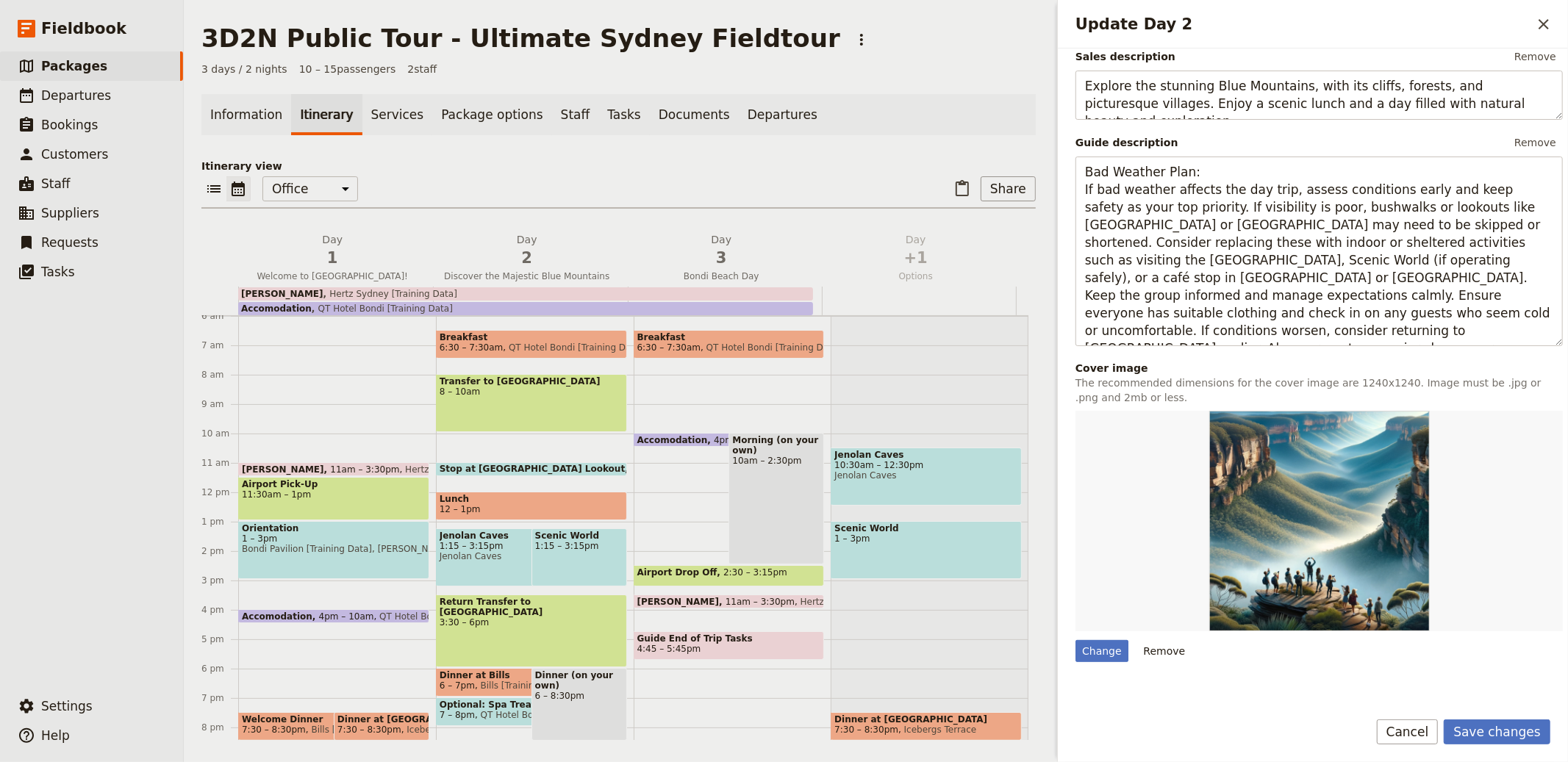
scroll to position [502, 0]
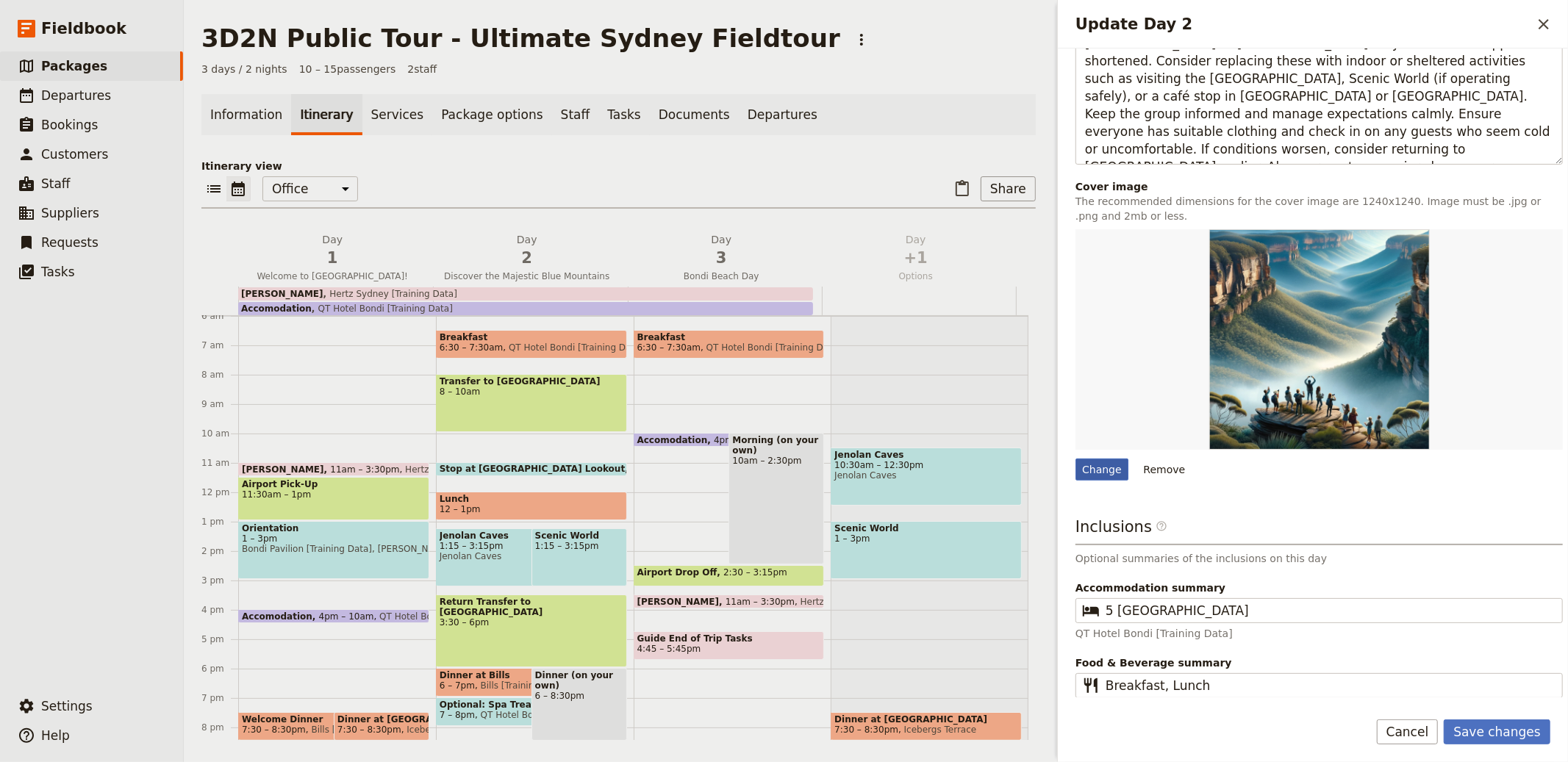
type textarea "Bad Weather Plan: If bad weather affects the day trip, assess conditions early …"
click at [783, 466] on div "Change" at bounding box center [1102, 470] width 53 height 23
click at [783, 459] on input "Change" at bounding box center [1074, 458] width 1 height 1
type input "C:\fakepath\Day 2.jpg"
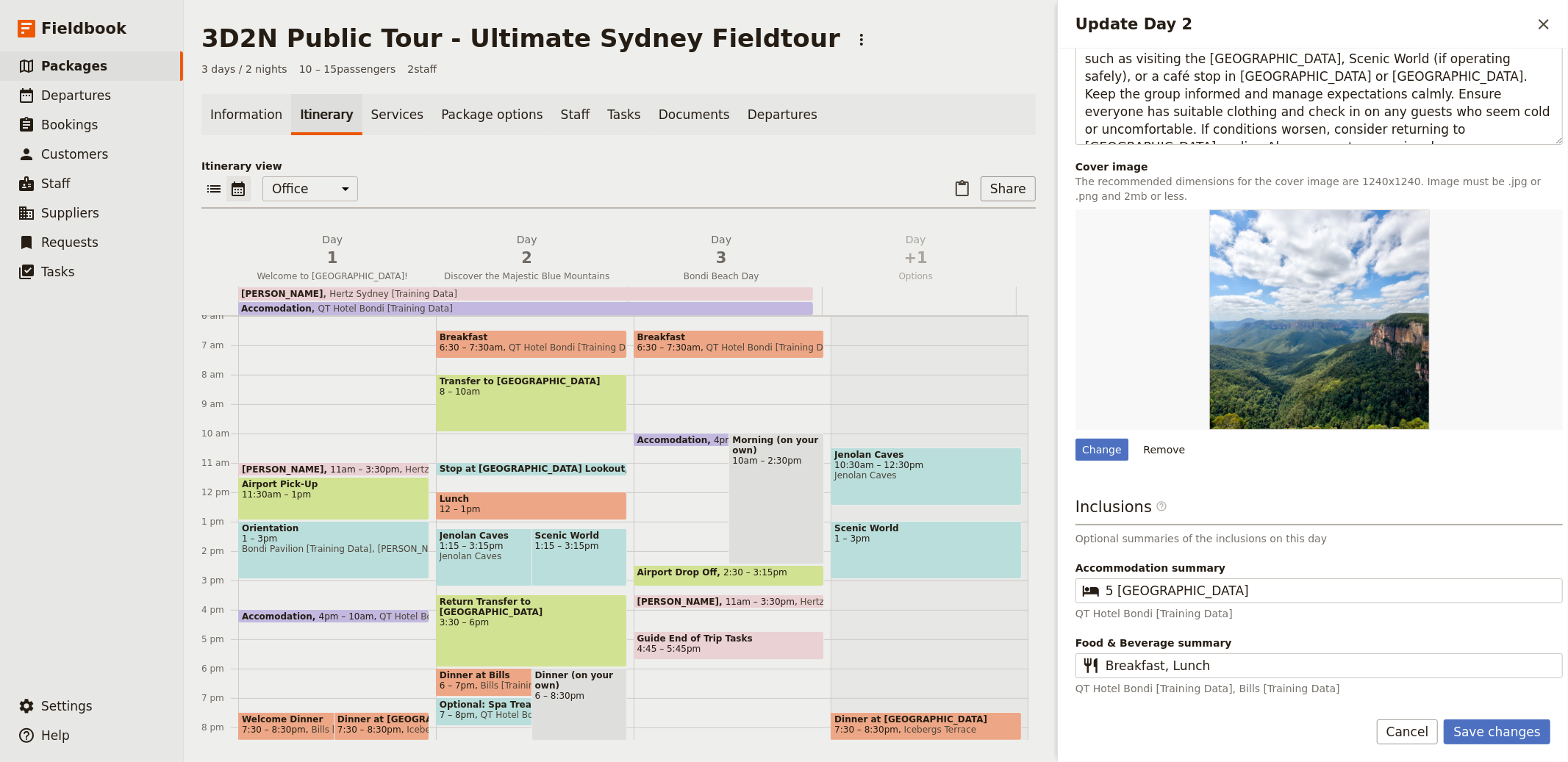
scroll to position [521, 0]
click at [783, 730] on button "Save changes" at bounding box center [1498, 732] width 107 height 25
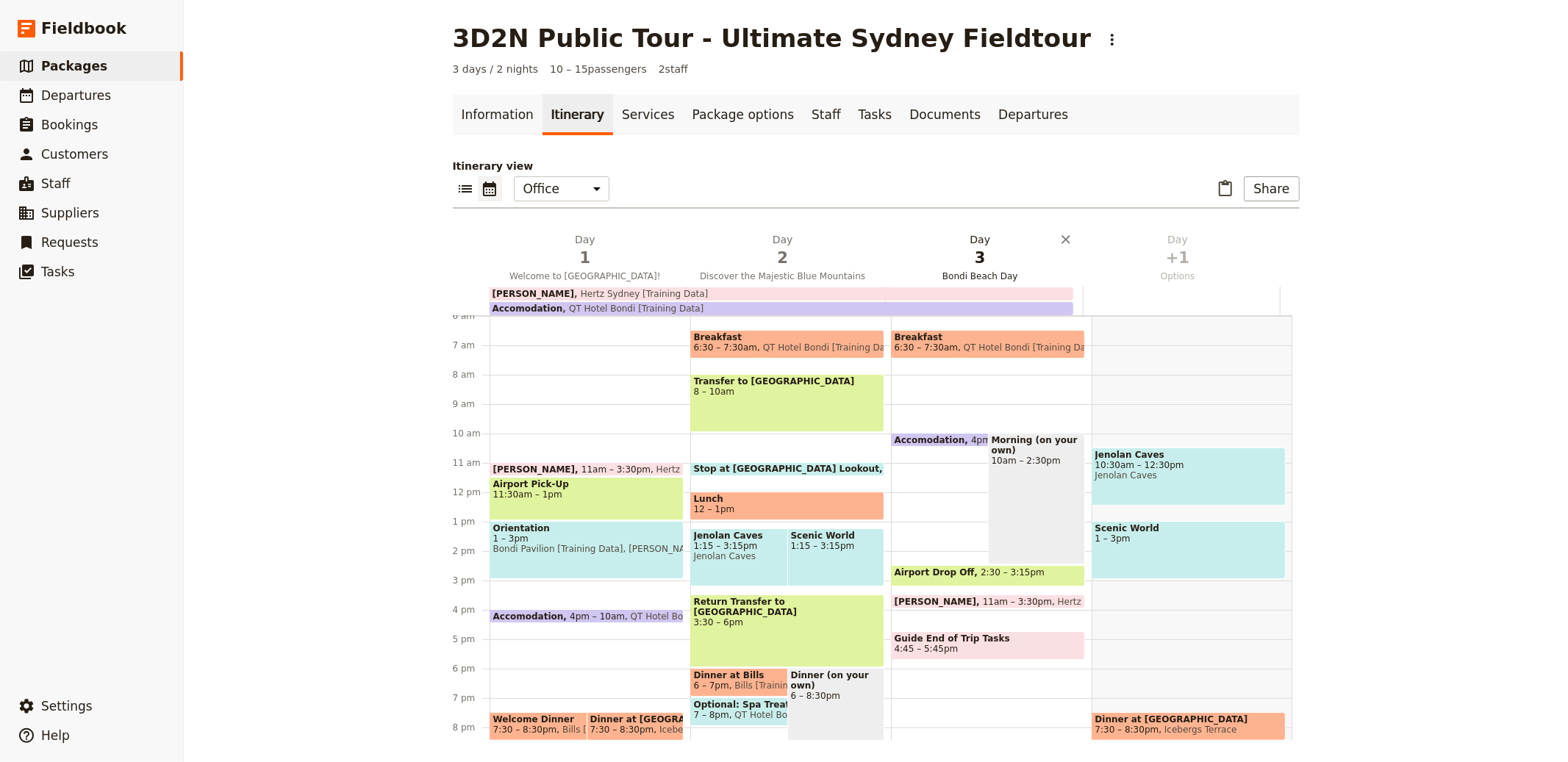
click at [783, 263] on span "3" at bounding box center [981, 258] width 180 height 23
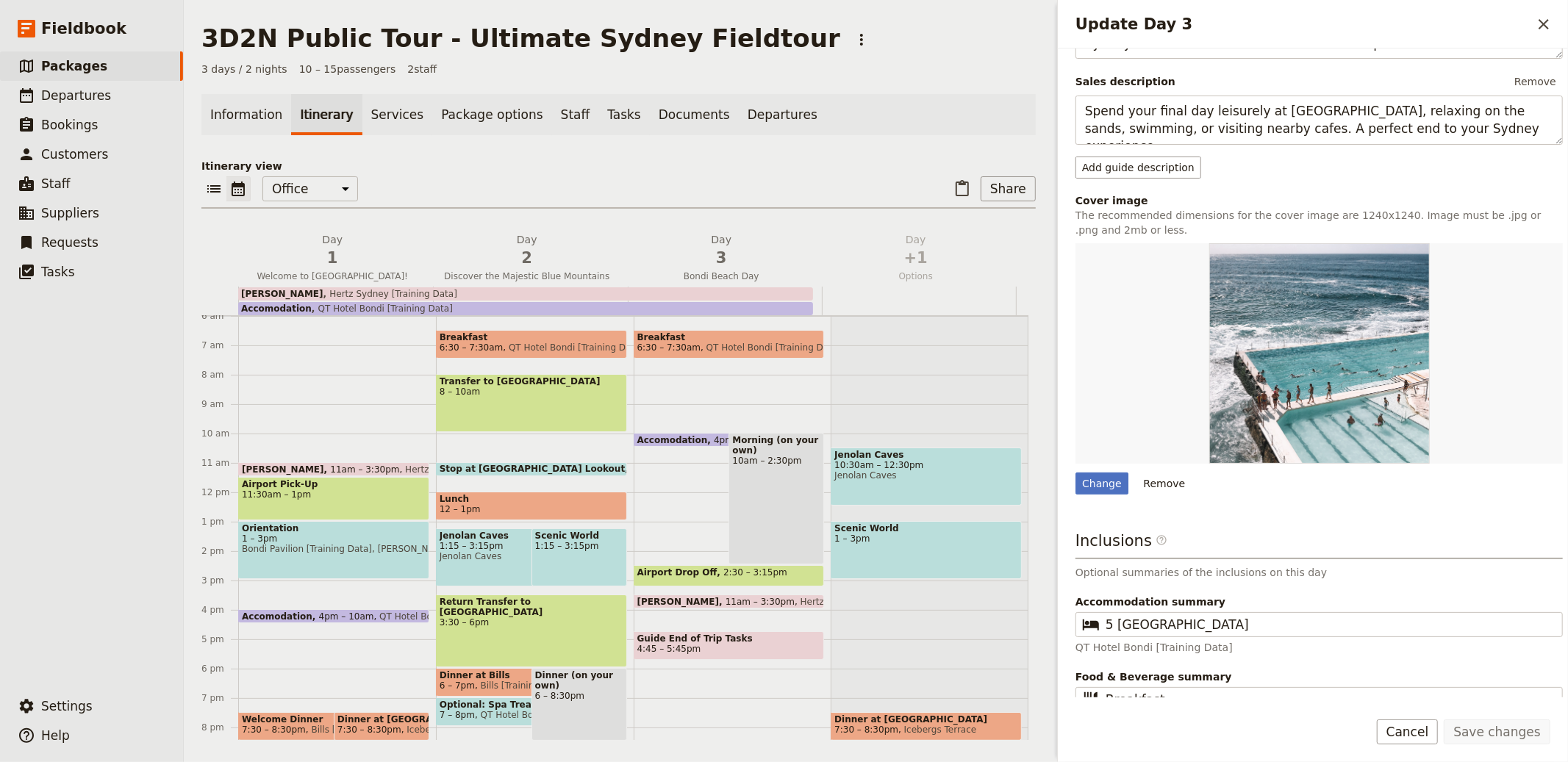
scroll to position [328, 0]
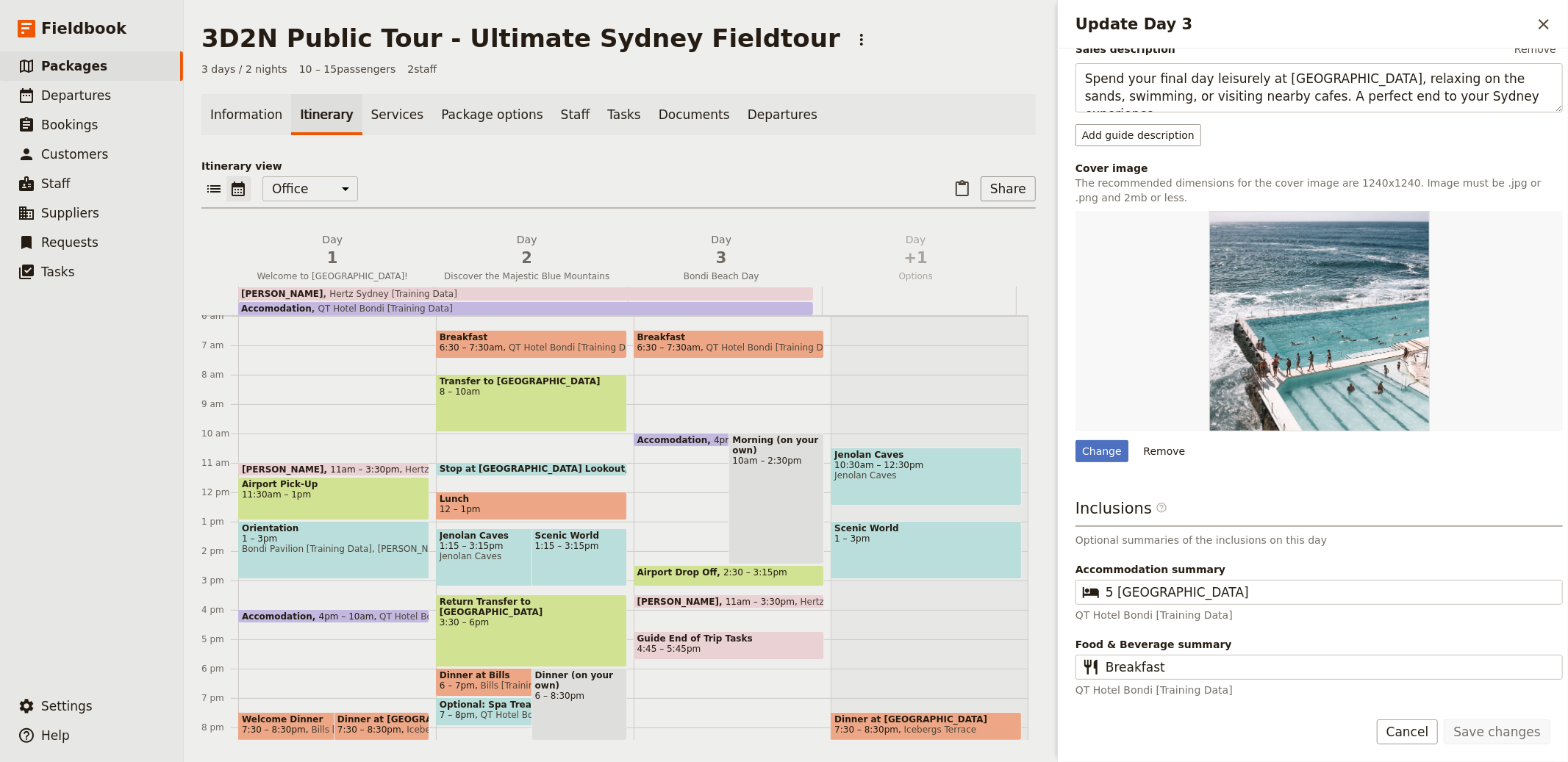
click at [783, 158] on div "Information Itinerary Services Package options Staff Tasks Documents Departures…" at bounding box center [618, 417] width 834 height 647
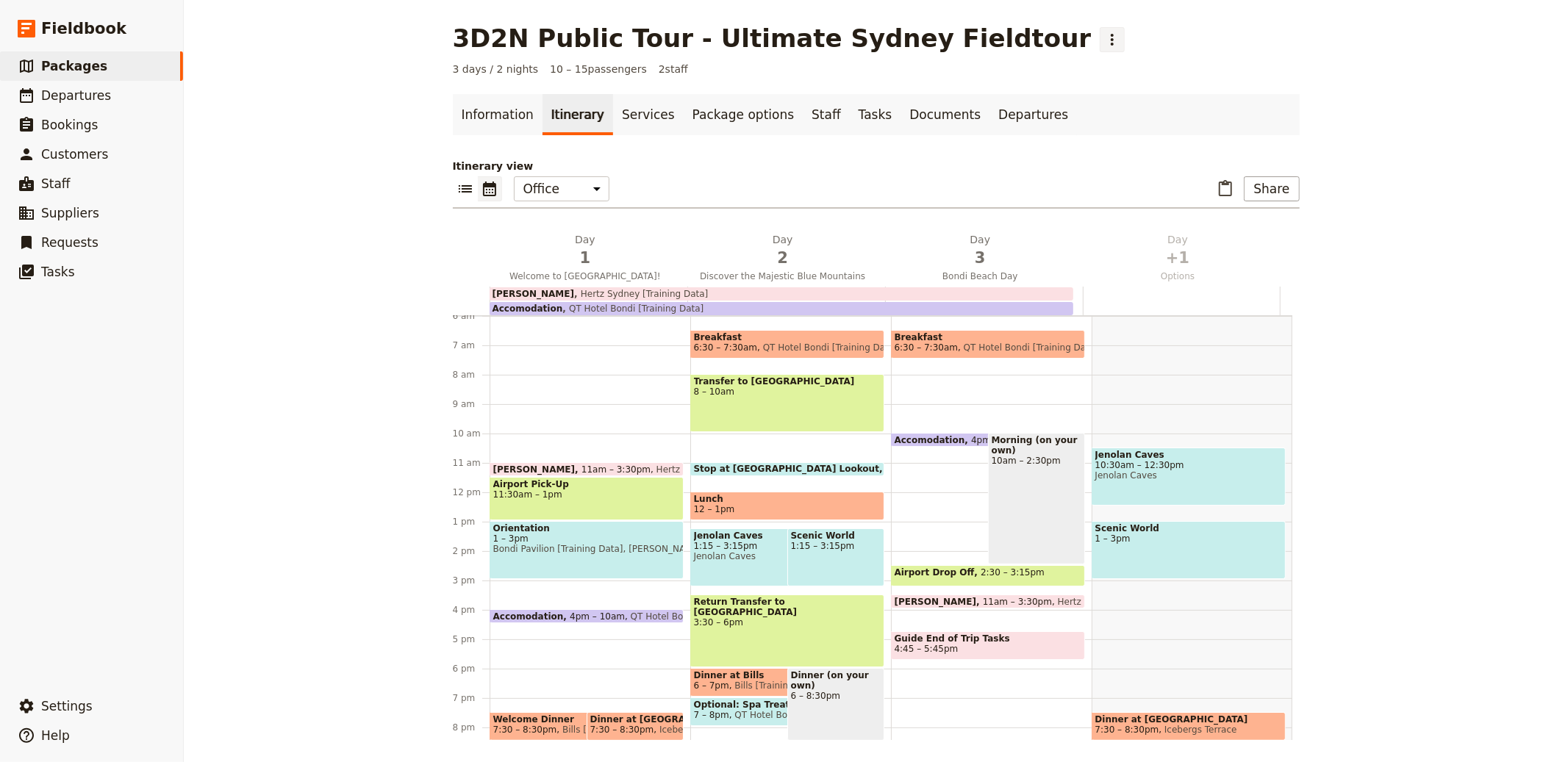
click at [783, 38] on icon "Actions" at bounding box center [1112, 39] width 18 height 18
click at [783, 79] on main "3D2N Public Tour - Ultimate Sydney Fieldtour ​ 3 days / 2 nights 10 – 15 passen…" at bounding box center [876, 382] width 882 height 764
click at [783, 29] on button "​" at bounding box center [1112, 39] width 25 height 25
click at [783, 89] on main "3D2N Public Tour - Ultimate Sydney Fieldtour ​ 3 days / 2 nights 10 – 15 passen…" at bounding box center [876, 382] width 882 height 764
click at [783, 472] on span "Jenolan Caves" at bounding box center [1188, 475] width 187 height 10
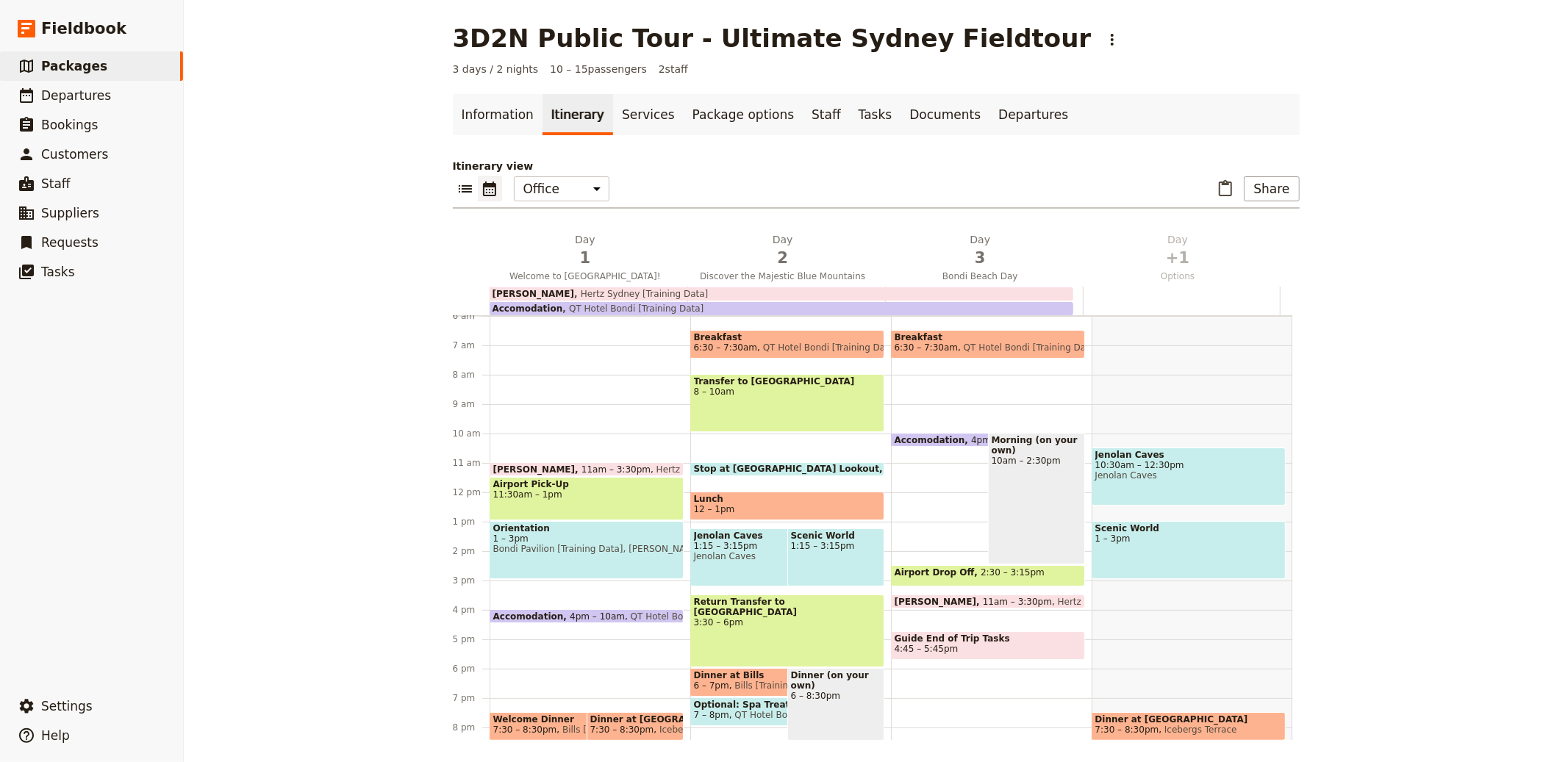
select select "4"
click at [494, 499] on div "Airport Pick-Up 11:30am – 1pm" at bounding box center [586, 498] width 194 height 43
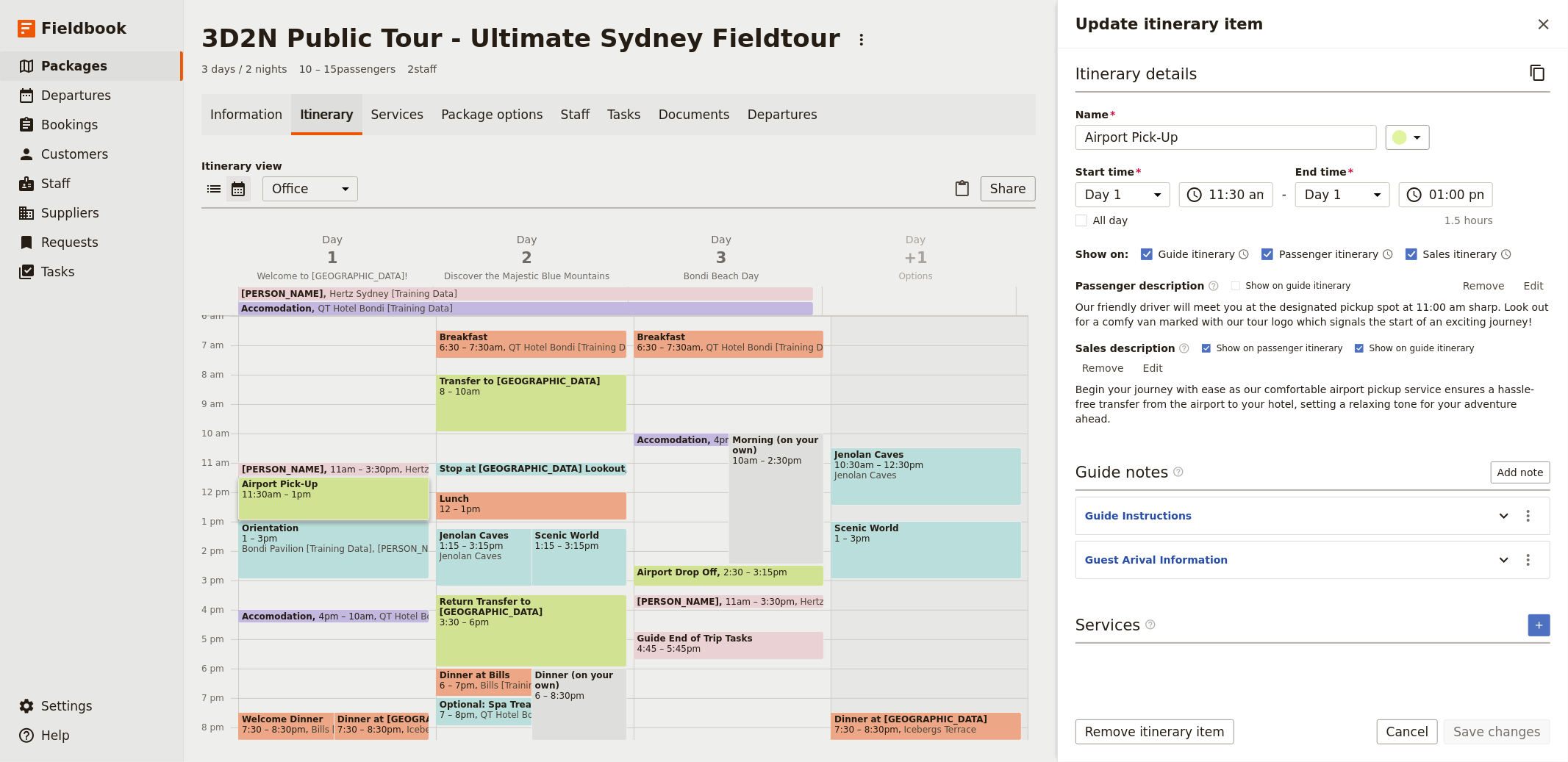
click at [299, 535] on span "1 – 3pm" at bounding box center [334, 539] width 184 height 10
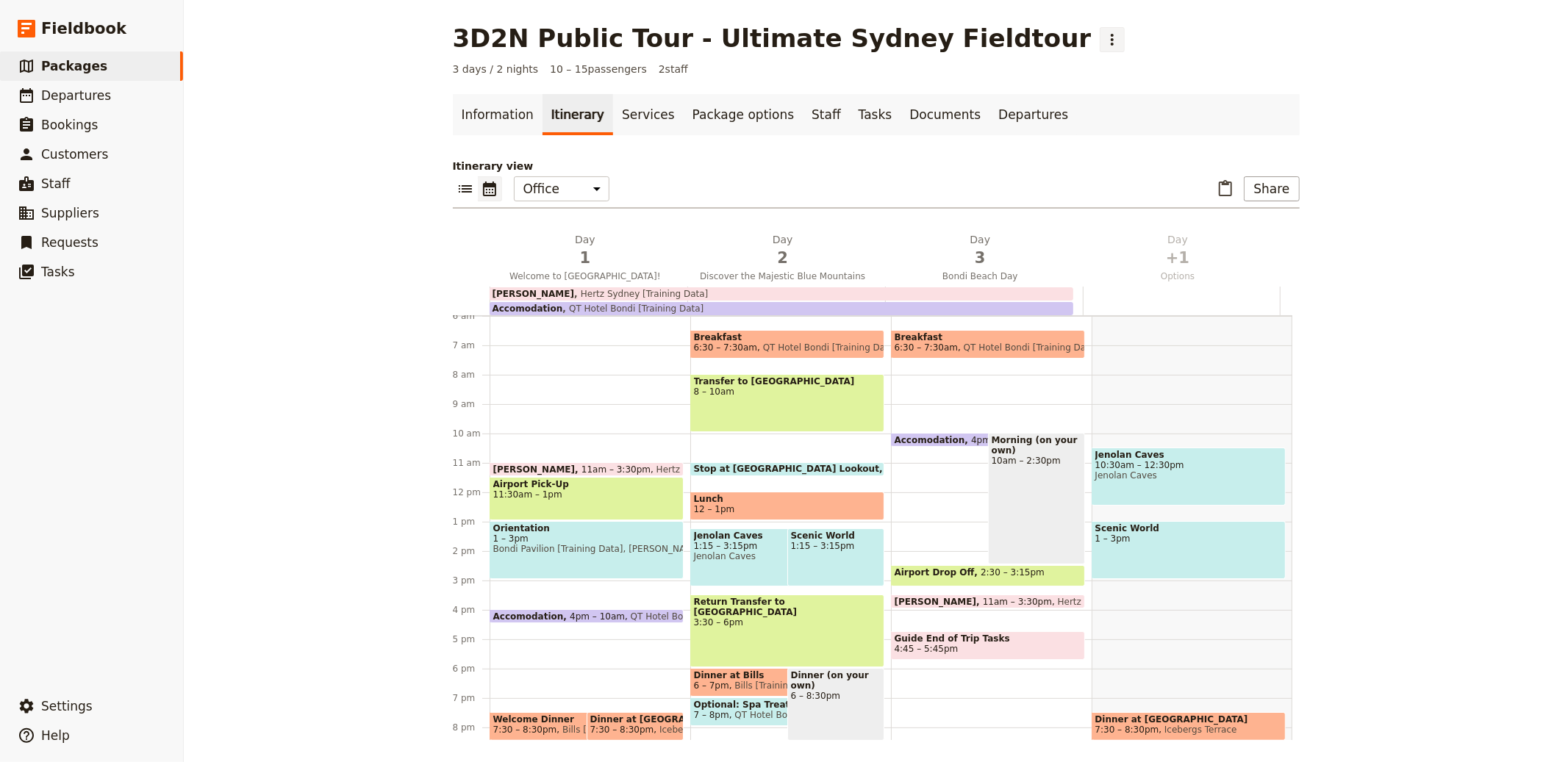
click at [783, 38] on icon "Actions" at bounding box center [1112, 39] width 18 height 18
click at [783, 90] on span "Clone this package" at bounding box center [1023, 93] width 98 height 15
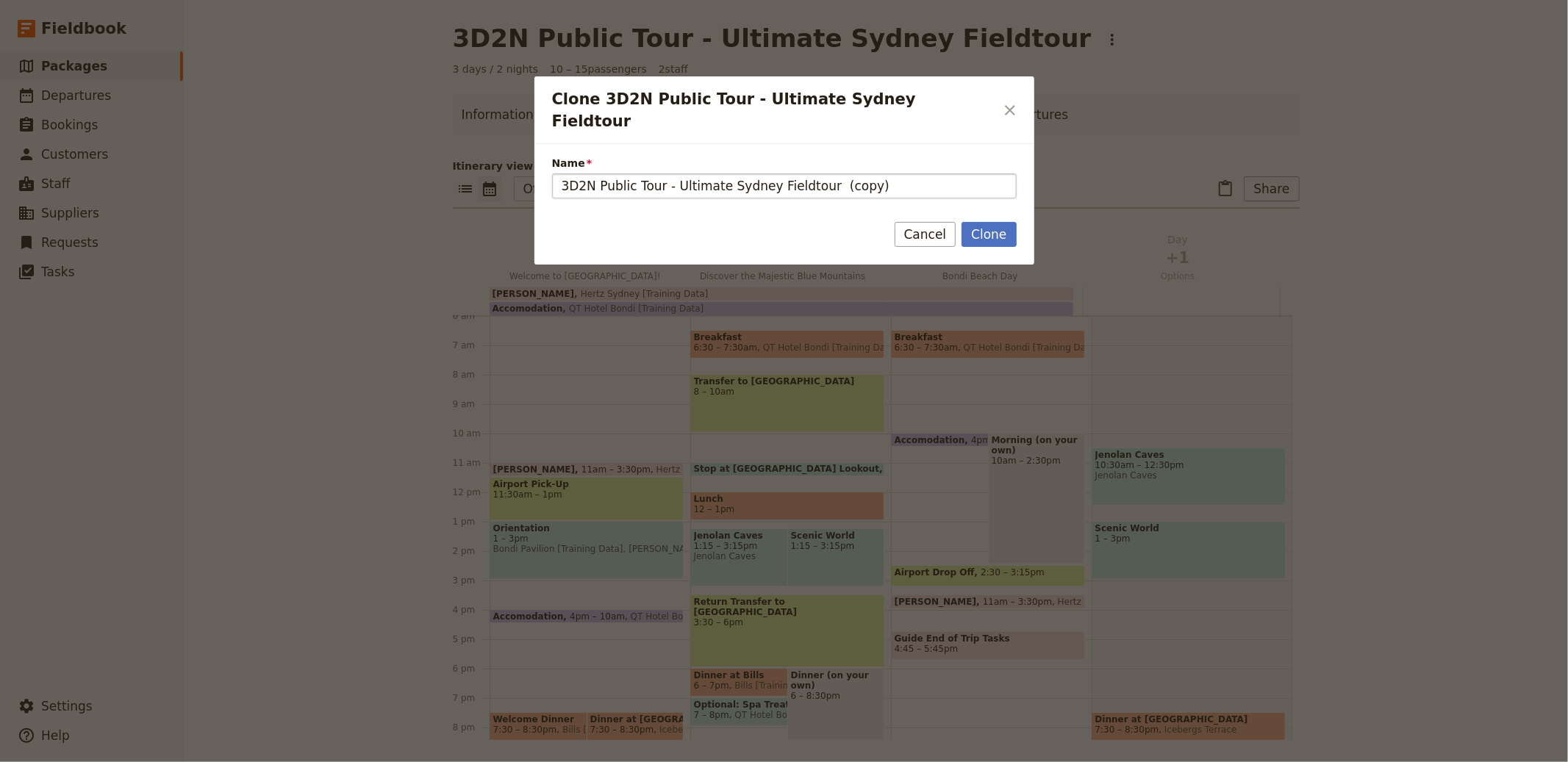
click at [783, 174] on input "3D2N Public Tour - Ultimate Sydney Fieldtour (copy)" at bounding box center [784, 186] width 464 height 25
type input "3D2N Public Tour - Ultimate Sydney Fieldtour (for live campaigns)"
click at [783, 222] on button "Clone" at bounding box center [989, 235] width 54 height 25
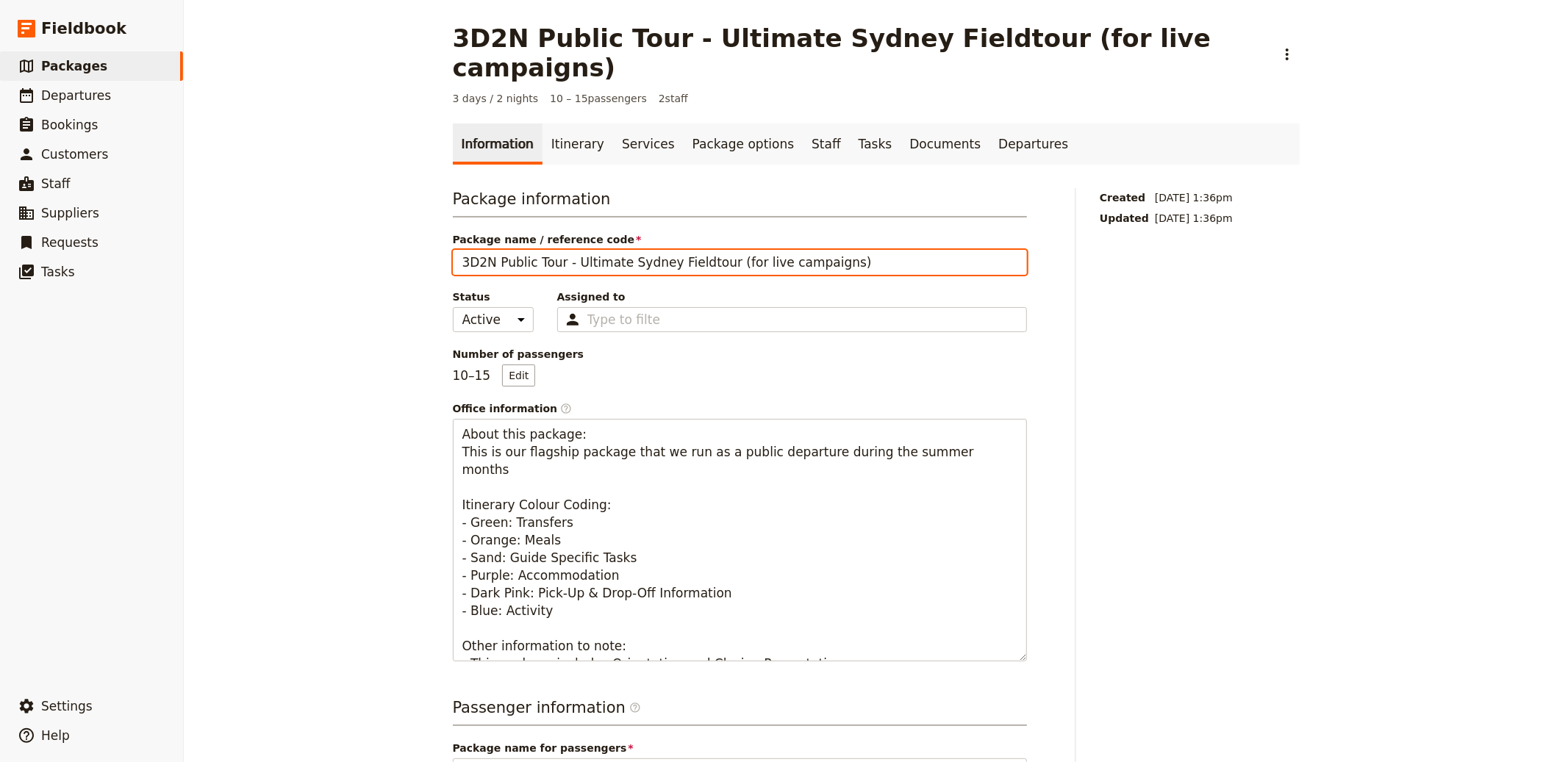
drag, startPoint x: 562, startPoint y: 230, endPoint x: 313, endPoint y: 228, distance: 249.0
click at [313, 228] on div "3D2N Public Tour - Ultimate Sydney Fieldtour (for live campaigns) ​ 3 days / 2 …" at bounding box center [875, 381] width 1384 height 762
type input "Ultimate Sydney Fieldtour (Marketing Site) (Do not delete)"
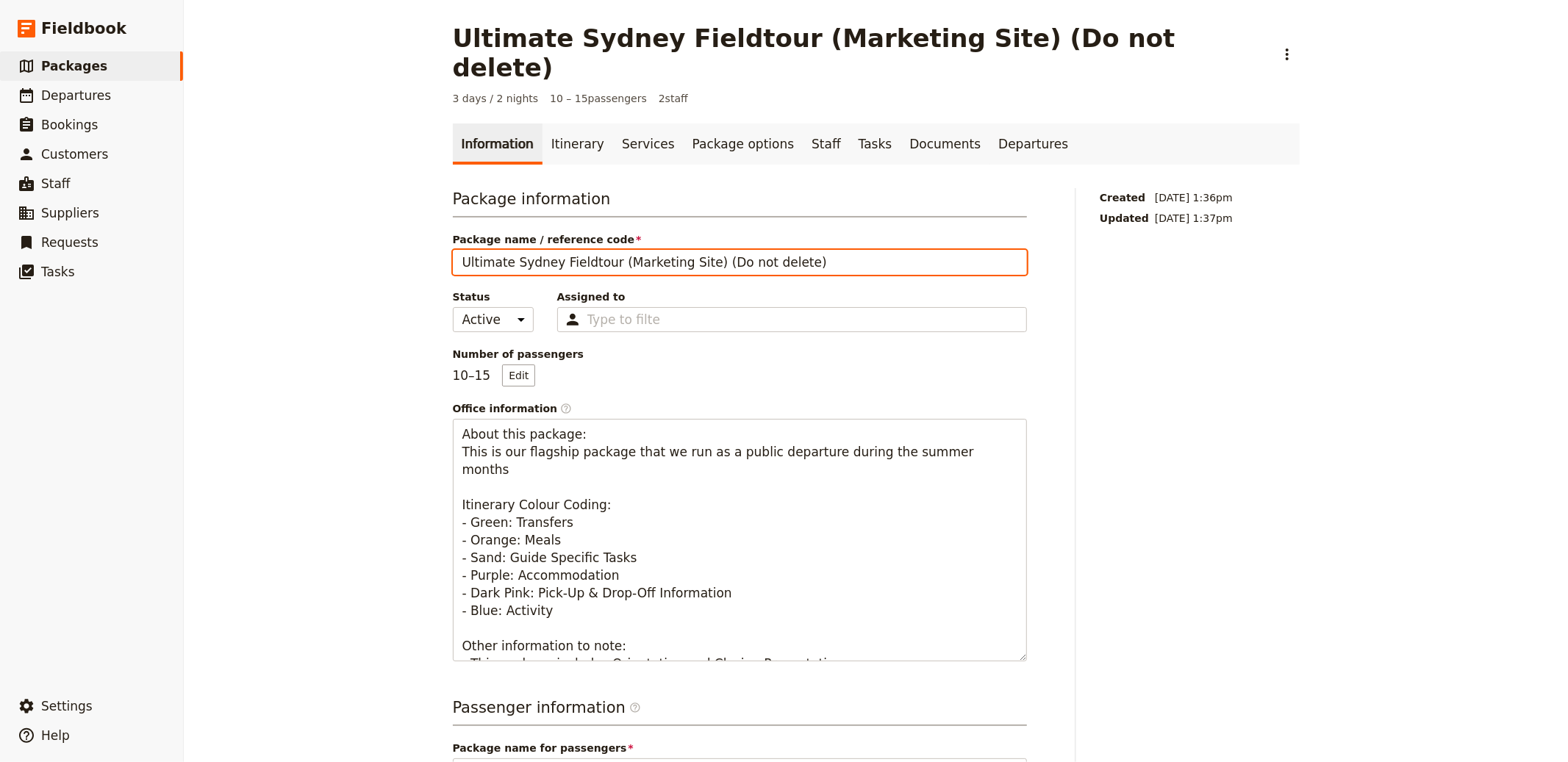
click at [582, 250] on input "Ultimate Sydney Fieldtour (Marketing Site) (Do not delete)" at bounding box center [740, 262] width 574 height 25
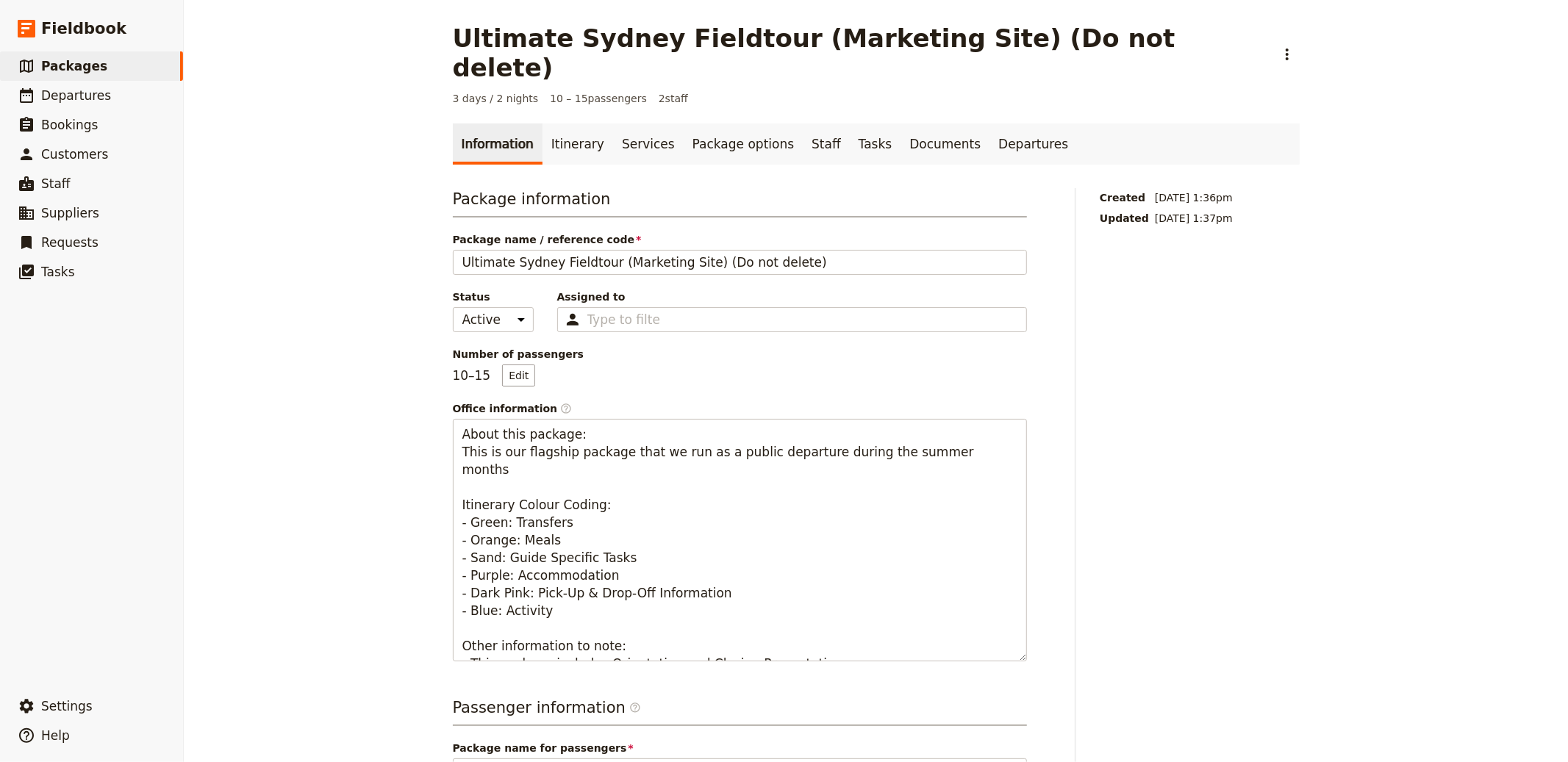
click at [524, 124] on link "Information" at bounding box center [498, 145] width 90 height 41
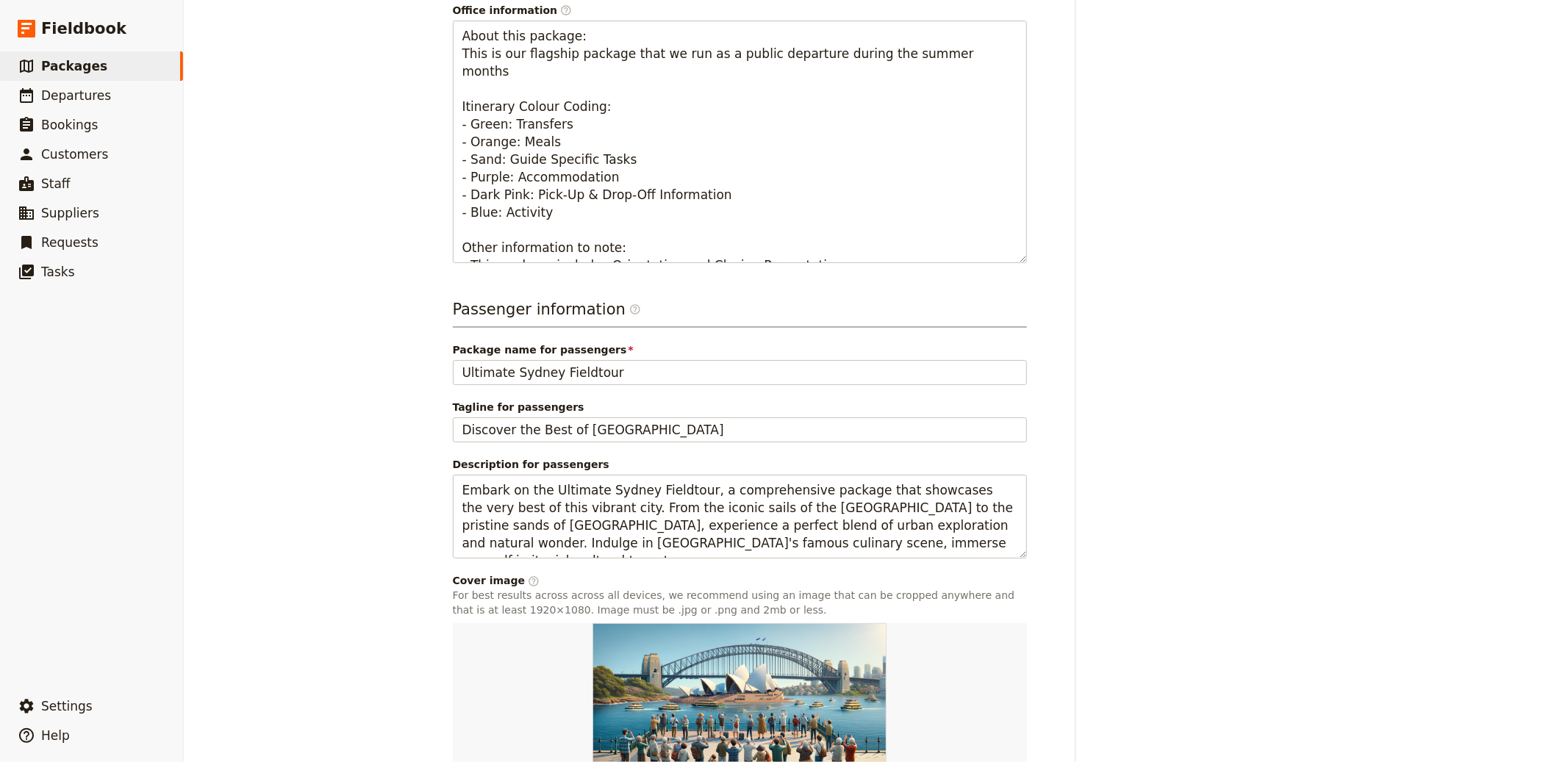
scroll to position [509, 0]
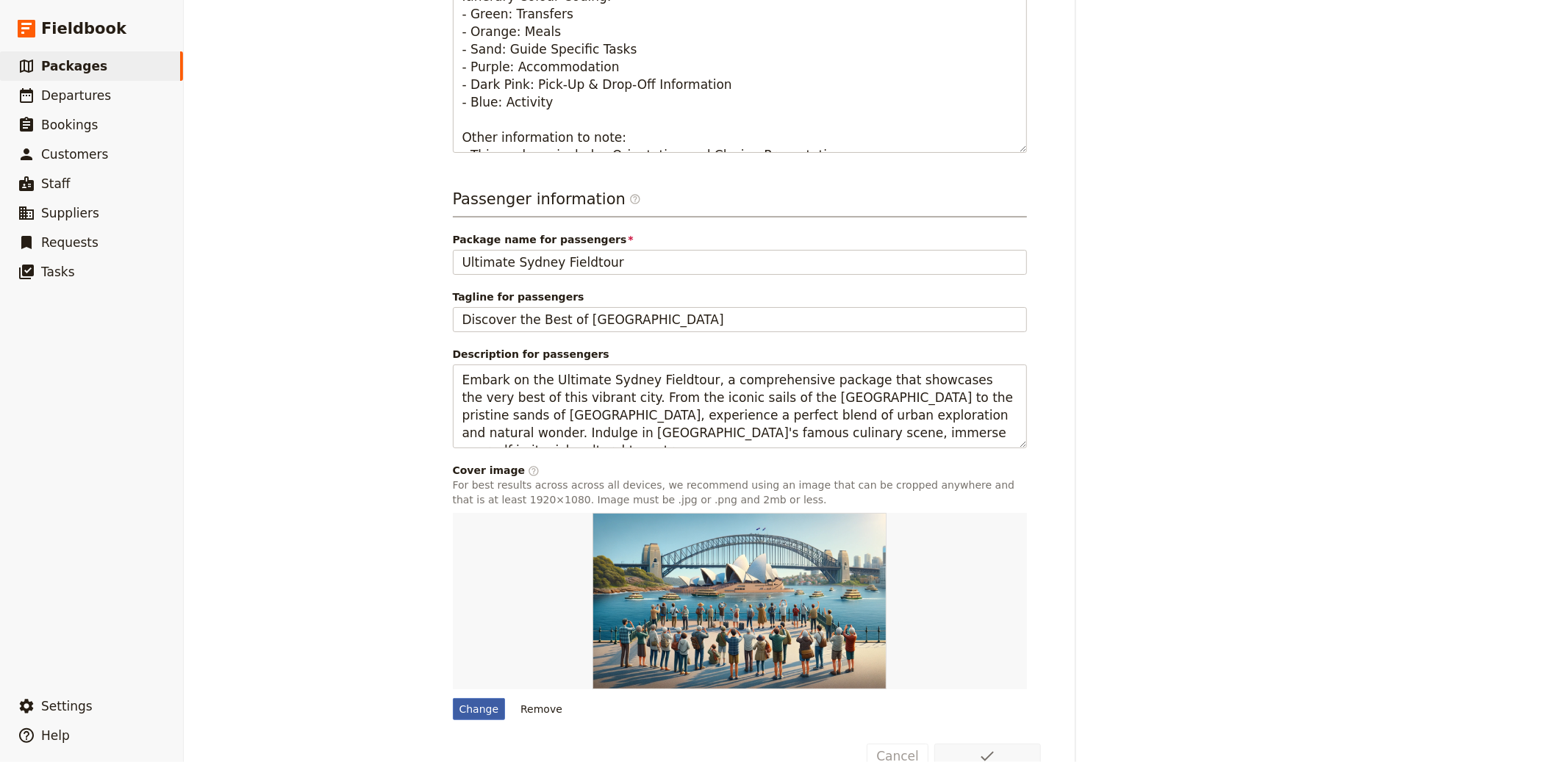
click at [458, 698] on div "Change" at bounding box center [480, 709] width 53 height 23
click at [453, 697] on input "Change" at bounding box center [452, 697] width 1 height 1
type input "C:\fakepath\Cover Image.jpg"
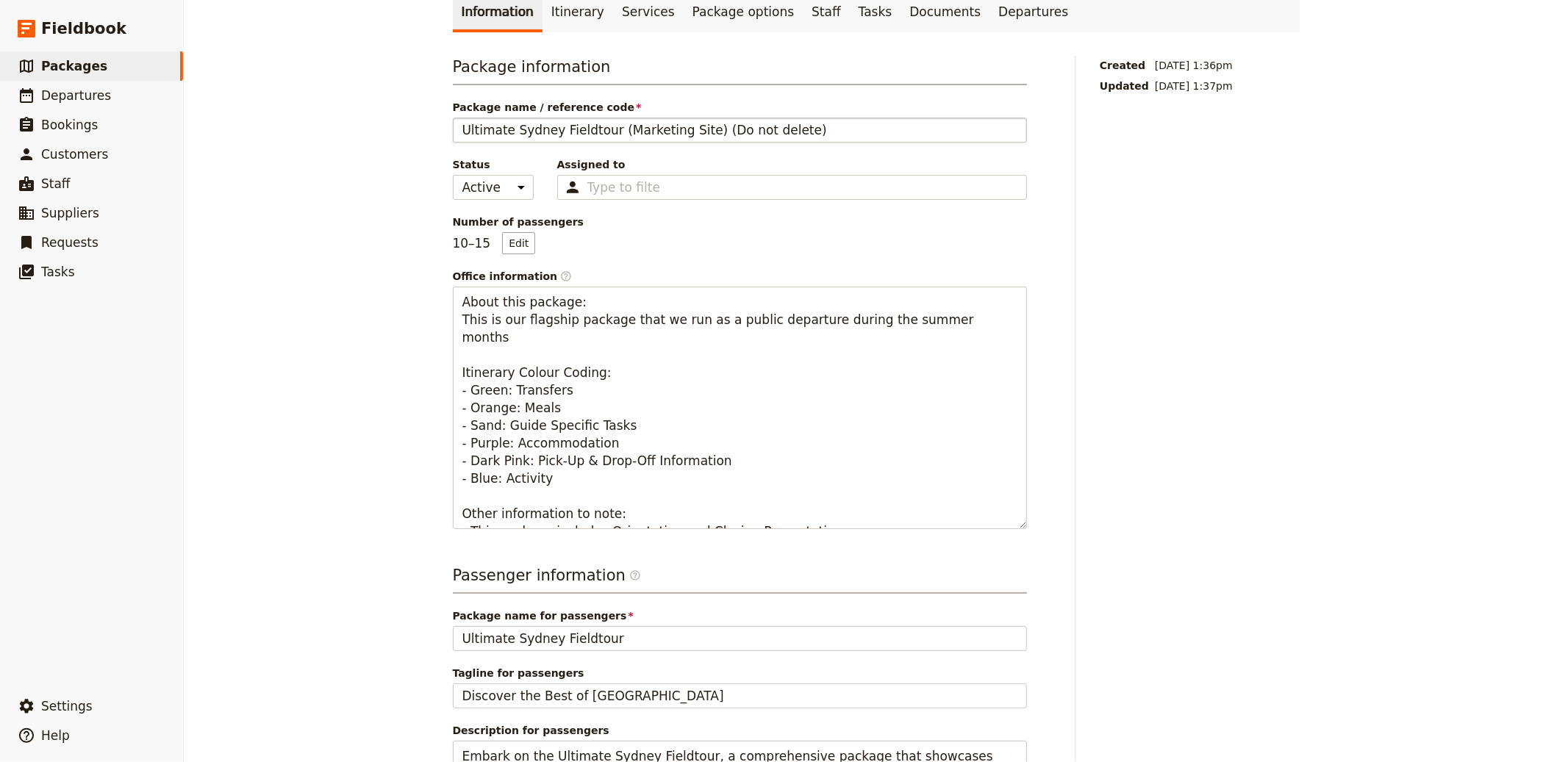
scroll to position [0, 0]
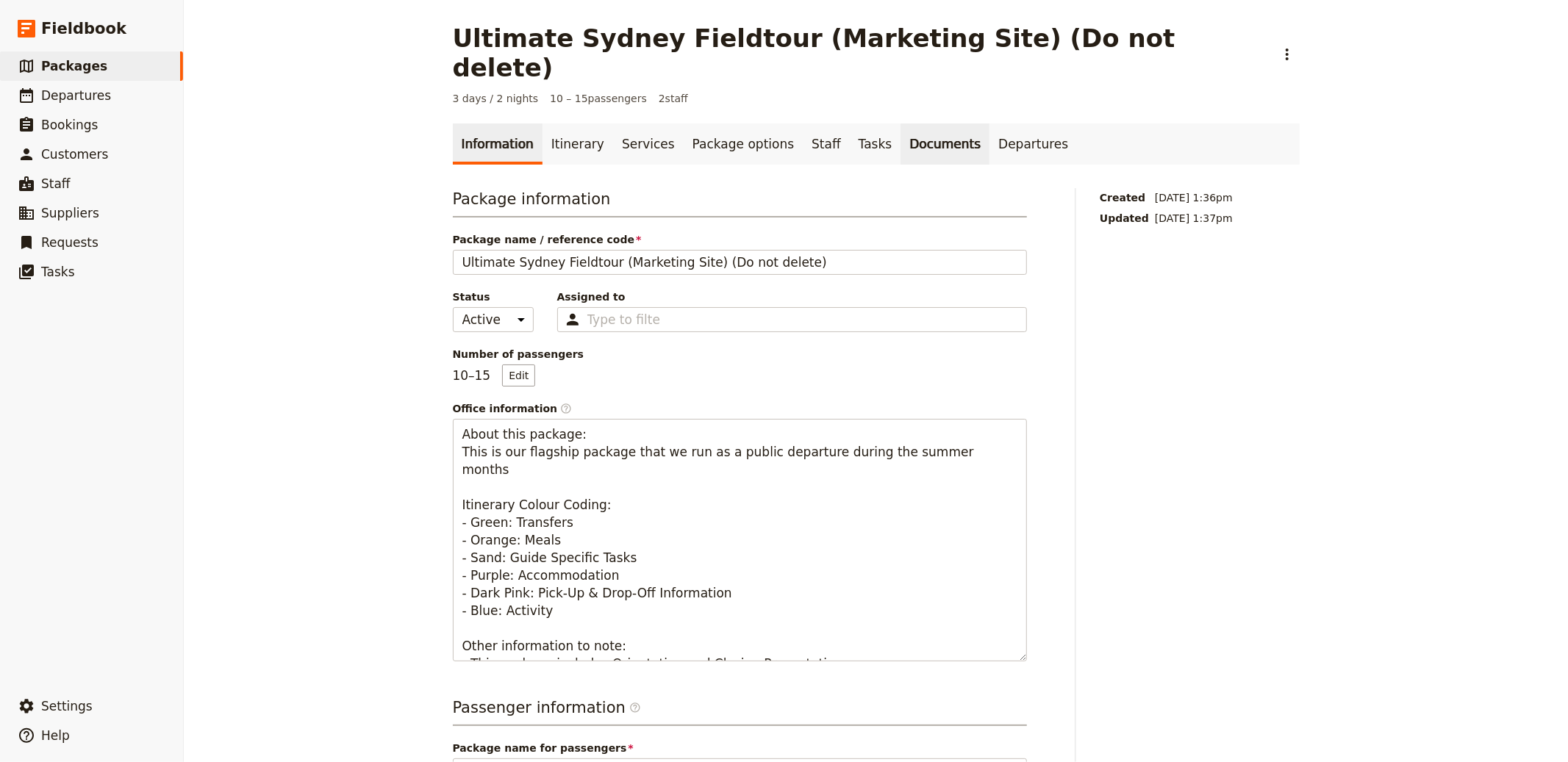
click at [783, 124] on link "Documents" at bounding box center [945, 145] width 89 height 41
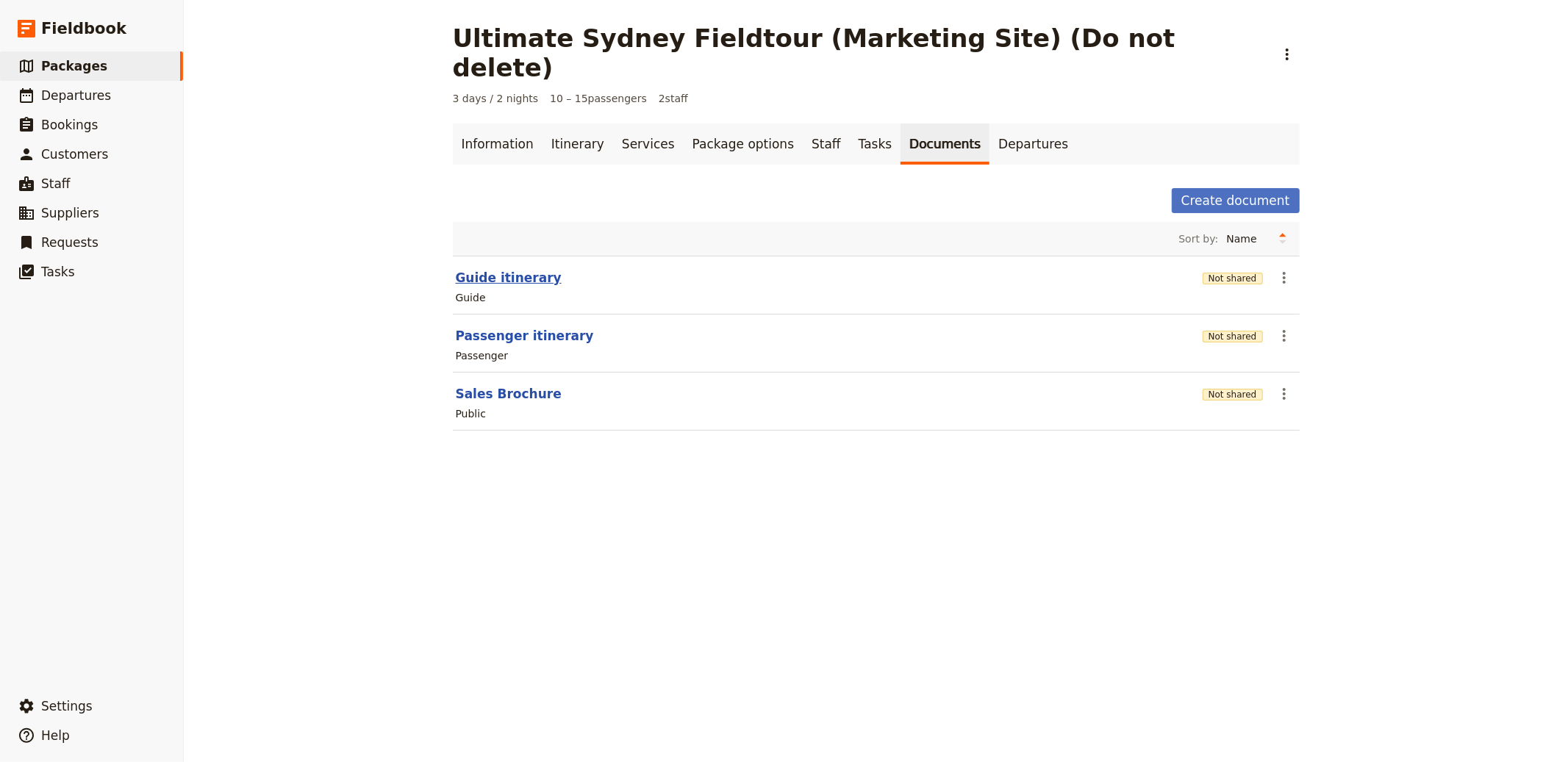
click at [512, 269] on button "Guide itinerary" at bounding box center [509, 278] width 106 height 18
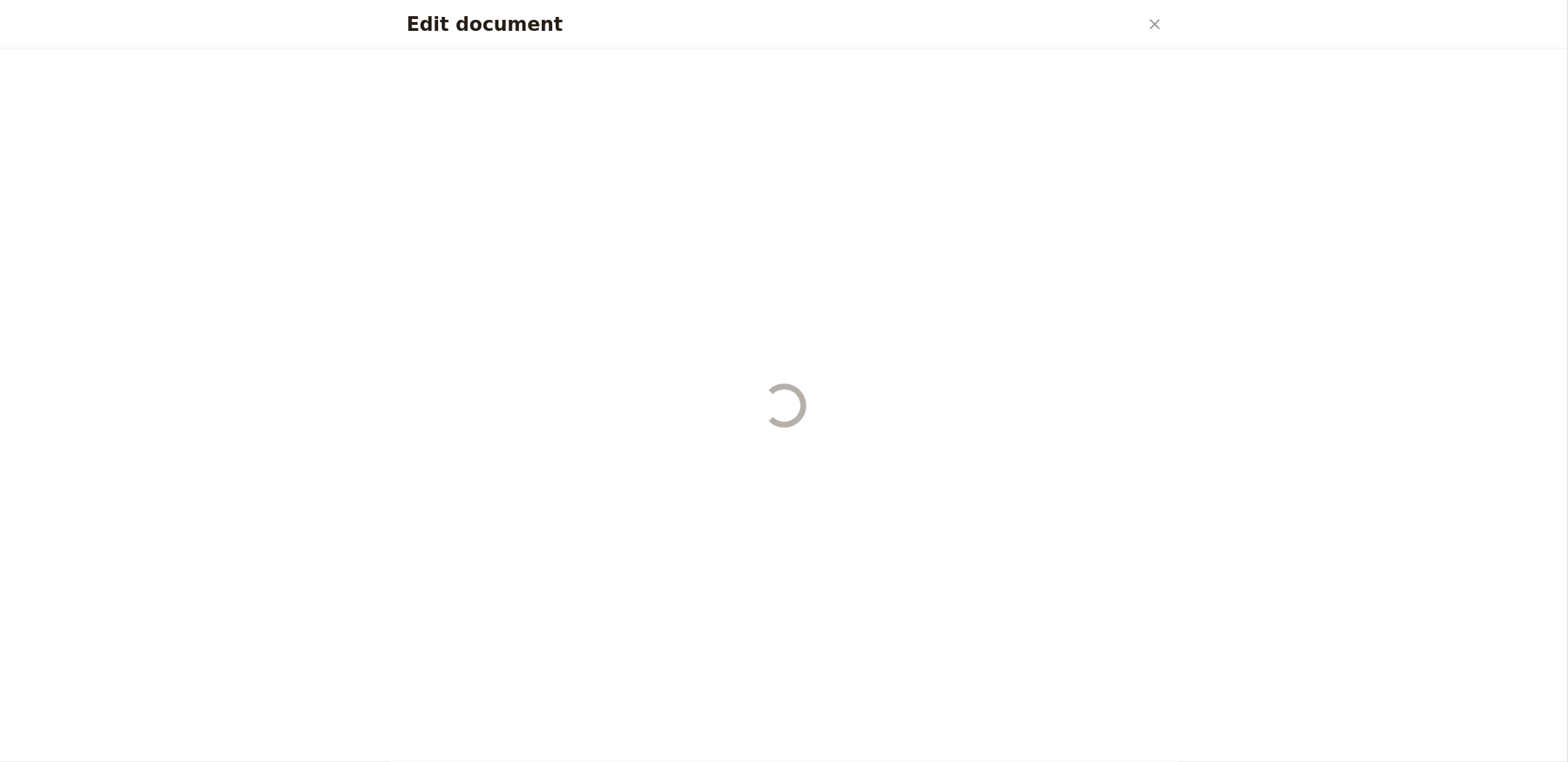
select select "STAFF"
select select "RUN_SHEET"
select select "DEFAULT"
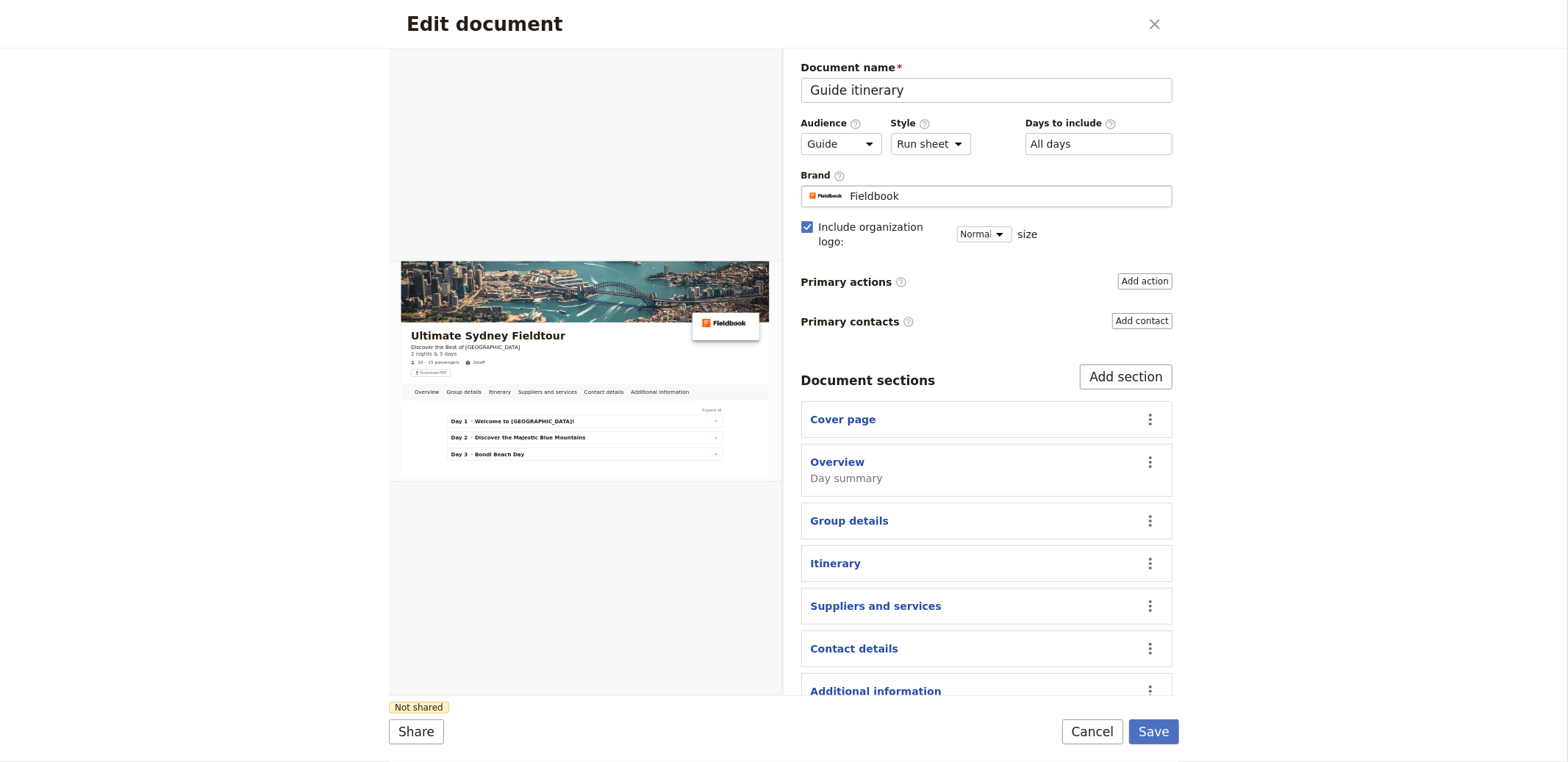
click at [783, 202] on span "Fieldbook" at bounding box center [875, 196] width 49 height 15
click at [783, 186] on input "Fieldbook" at bounding box center [807, 185] width 1 height 1
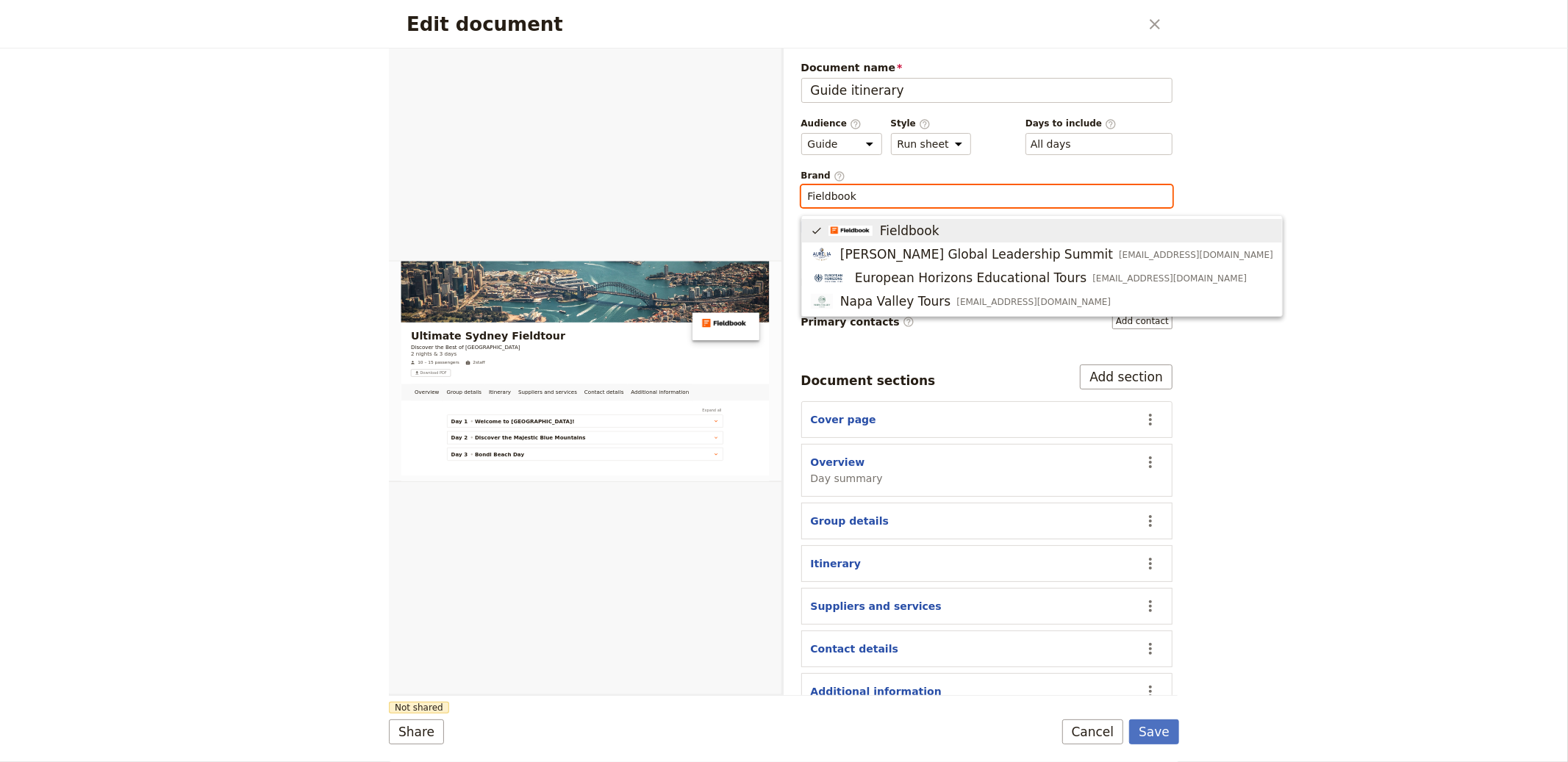
click at [783, 225] on span "Fieldbook" at bounding box center [909, 231] width 59 height 18
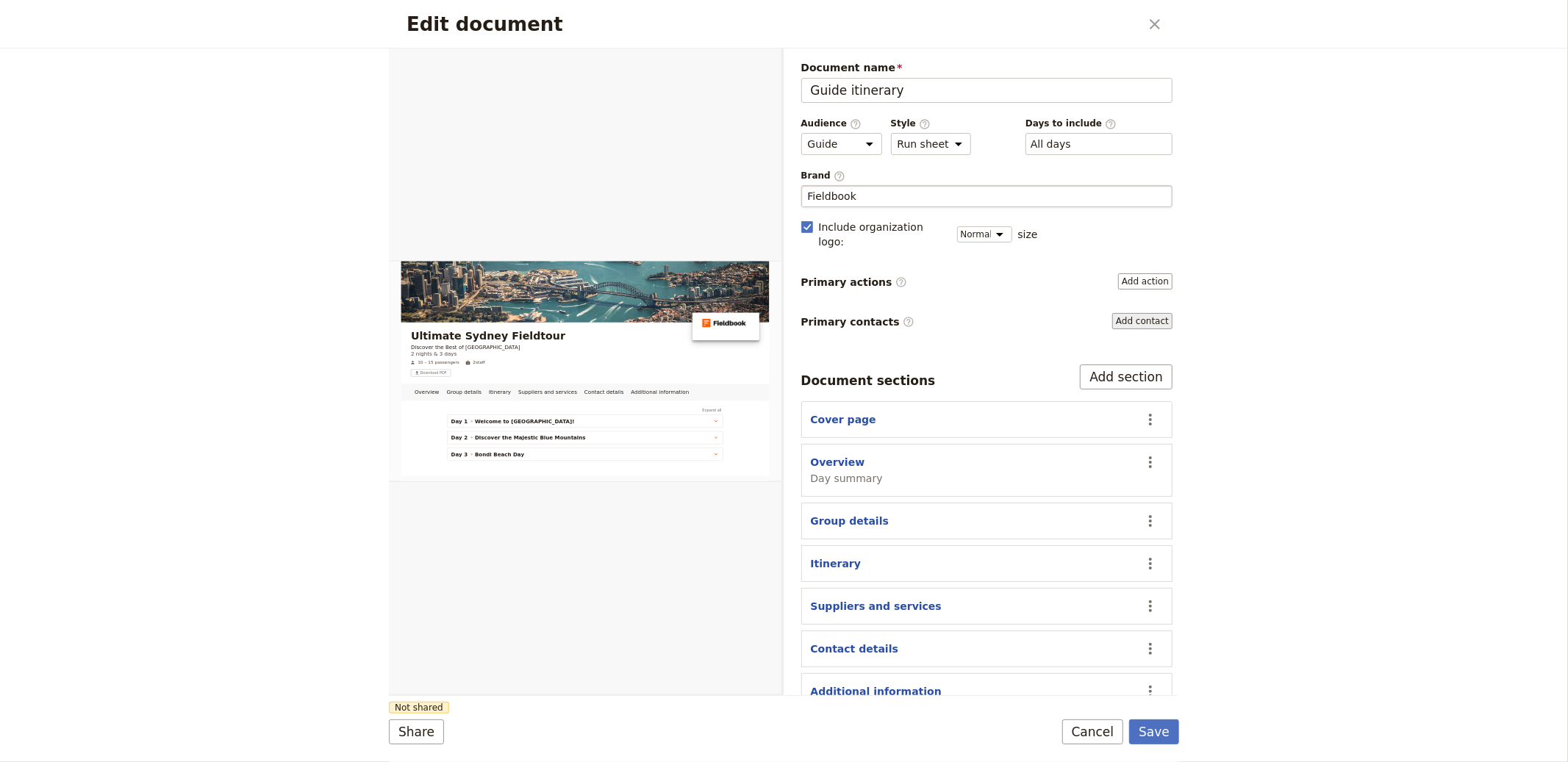
click at [783, 313] on button "Add contact" at bounding box center [1142, 321] width 60 height 16
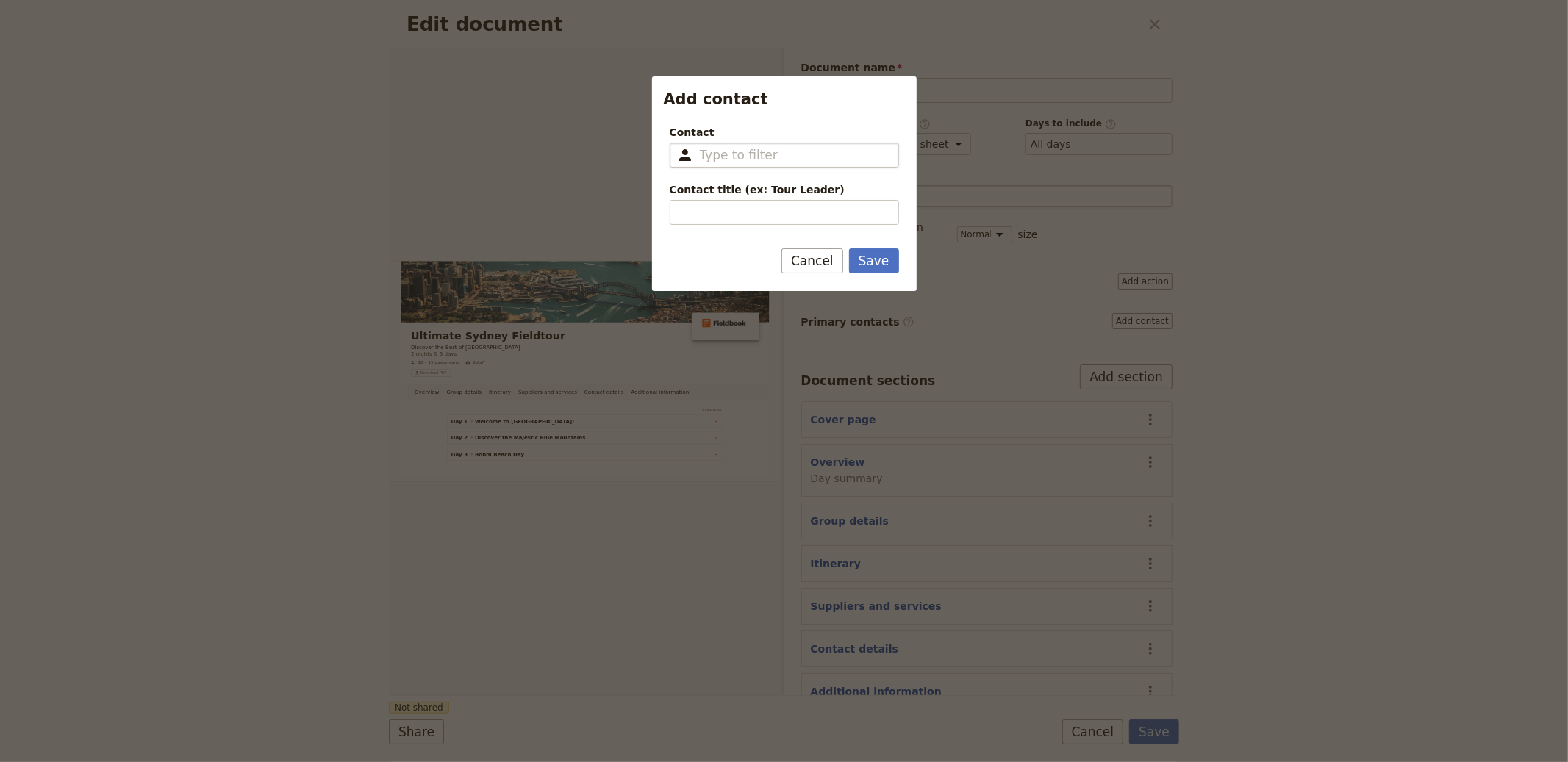
click at [744, 166] on fieldset "​" at bounding box center [784, 155] width 229 height 25
click at [744, 164] on input "Contact ​" at bounding box center [795, 155] width 190 height 18
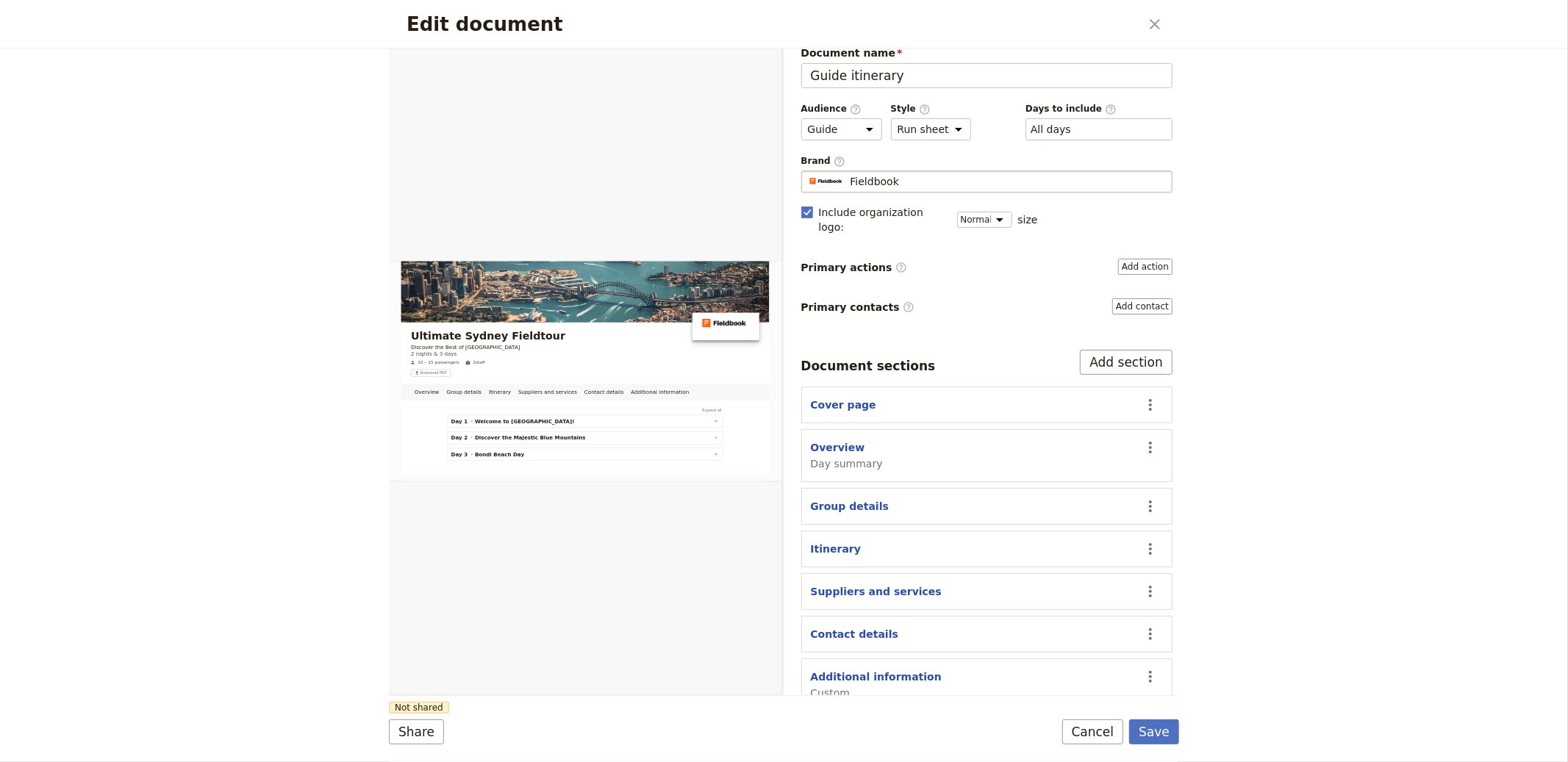
scroll to position [25, 0]
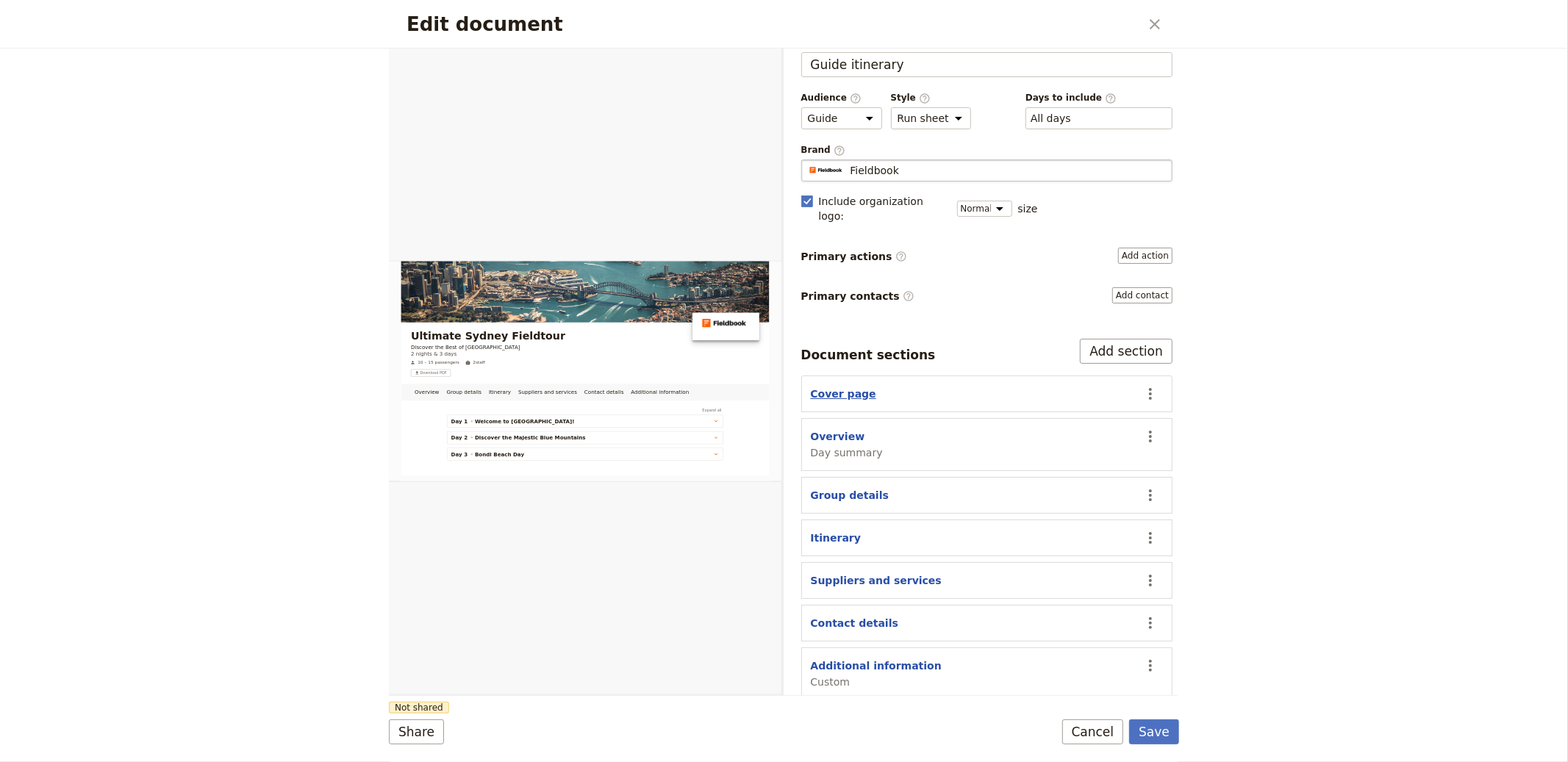
click at [783, 387] on button "Cover page" at bounding box center [844, 394] width 66 height 15
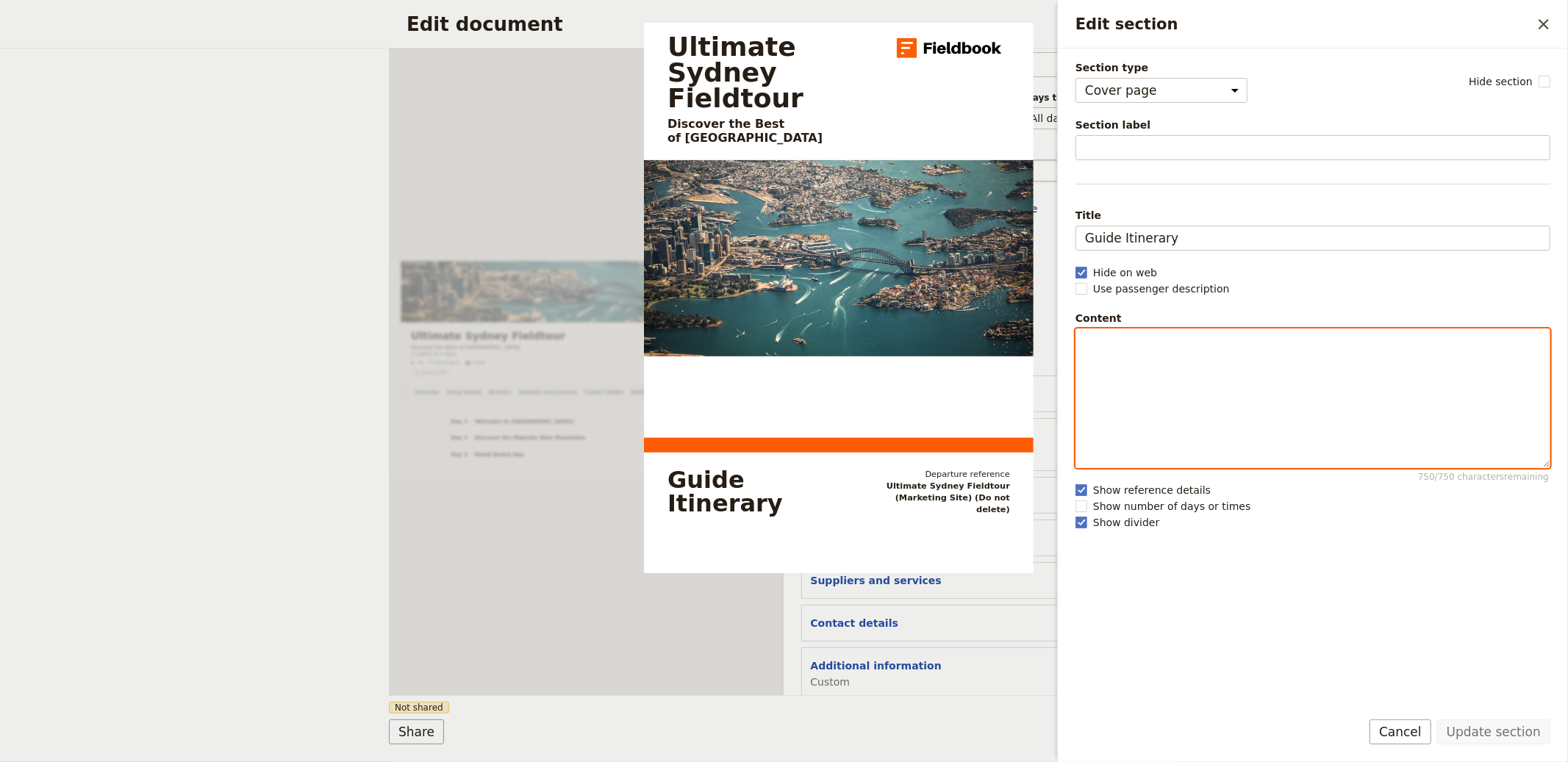
click at [783, 358] on div "Edit section" at bounding box center [1313, 398] width 474 height 138
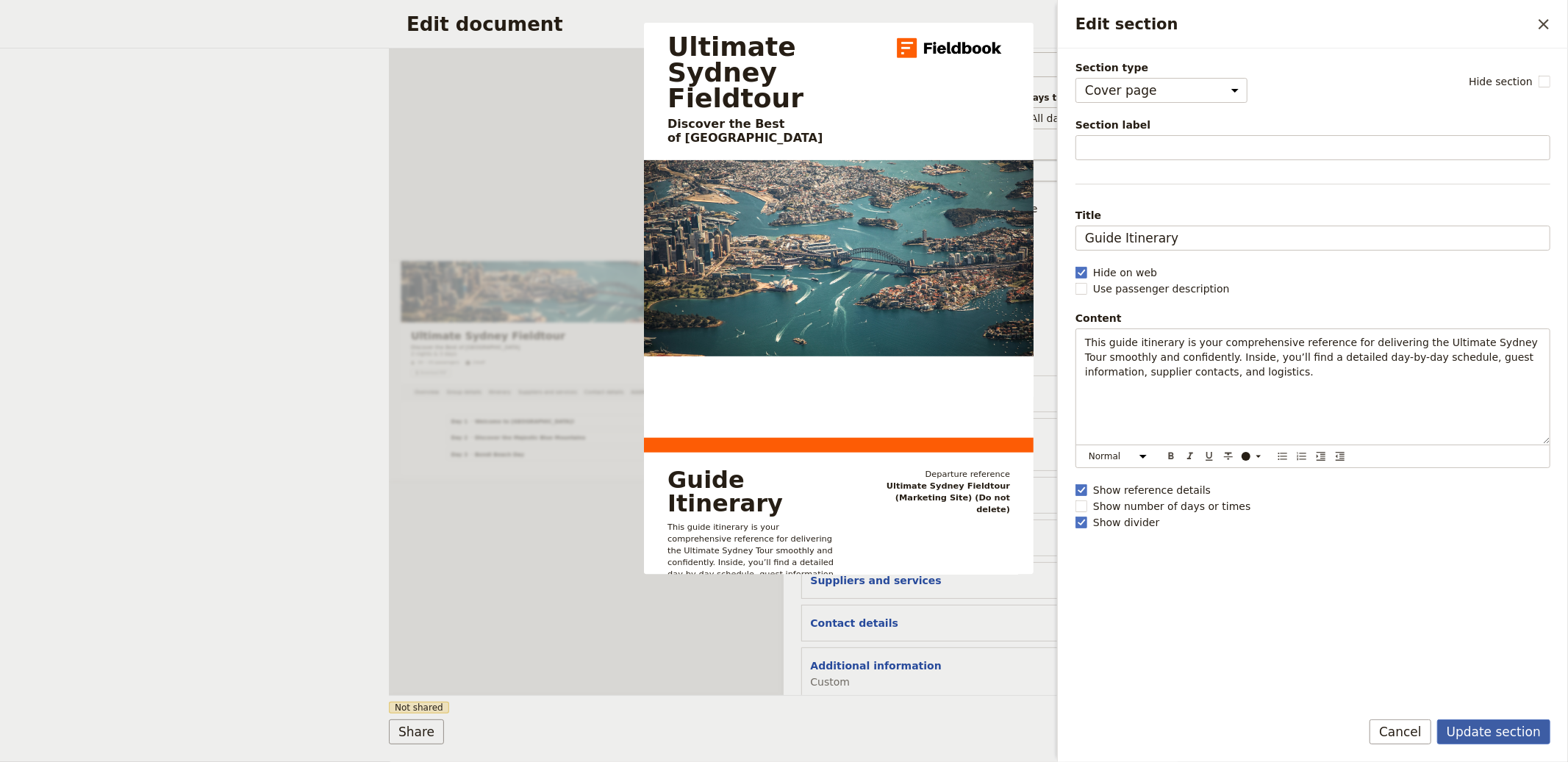
click at [783, 731] on button "Update section" at bounding box center [1494, 732] width 114 height 25
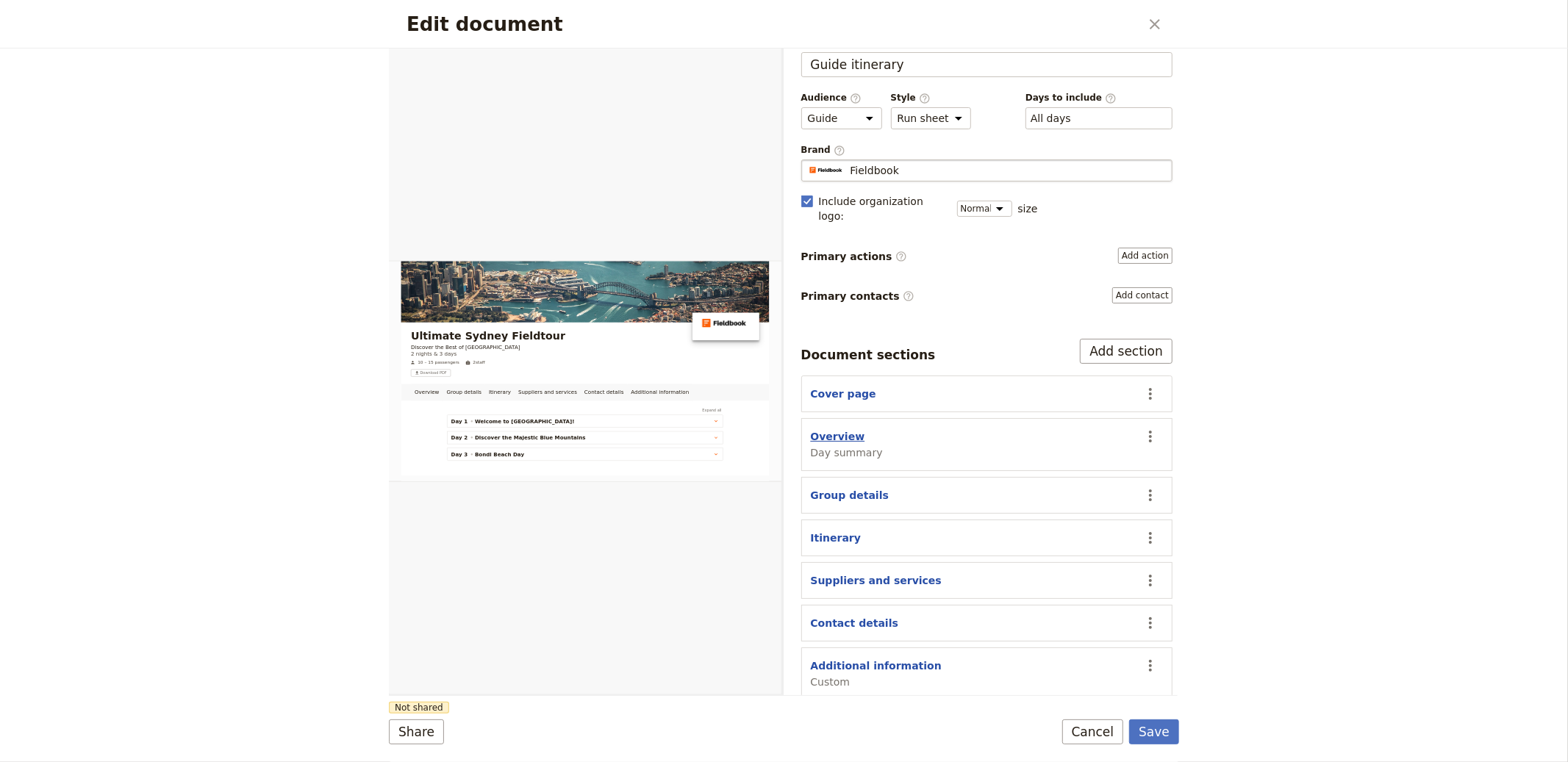
click at [783, 430] on button "Overview" at bounding box center [838, 437] width 54 height 15
select select "DAY_SUMMARY"
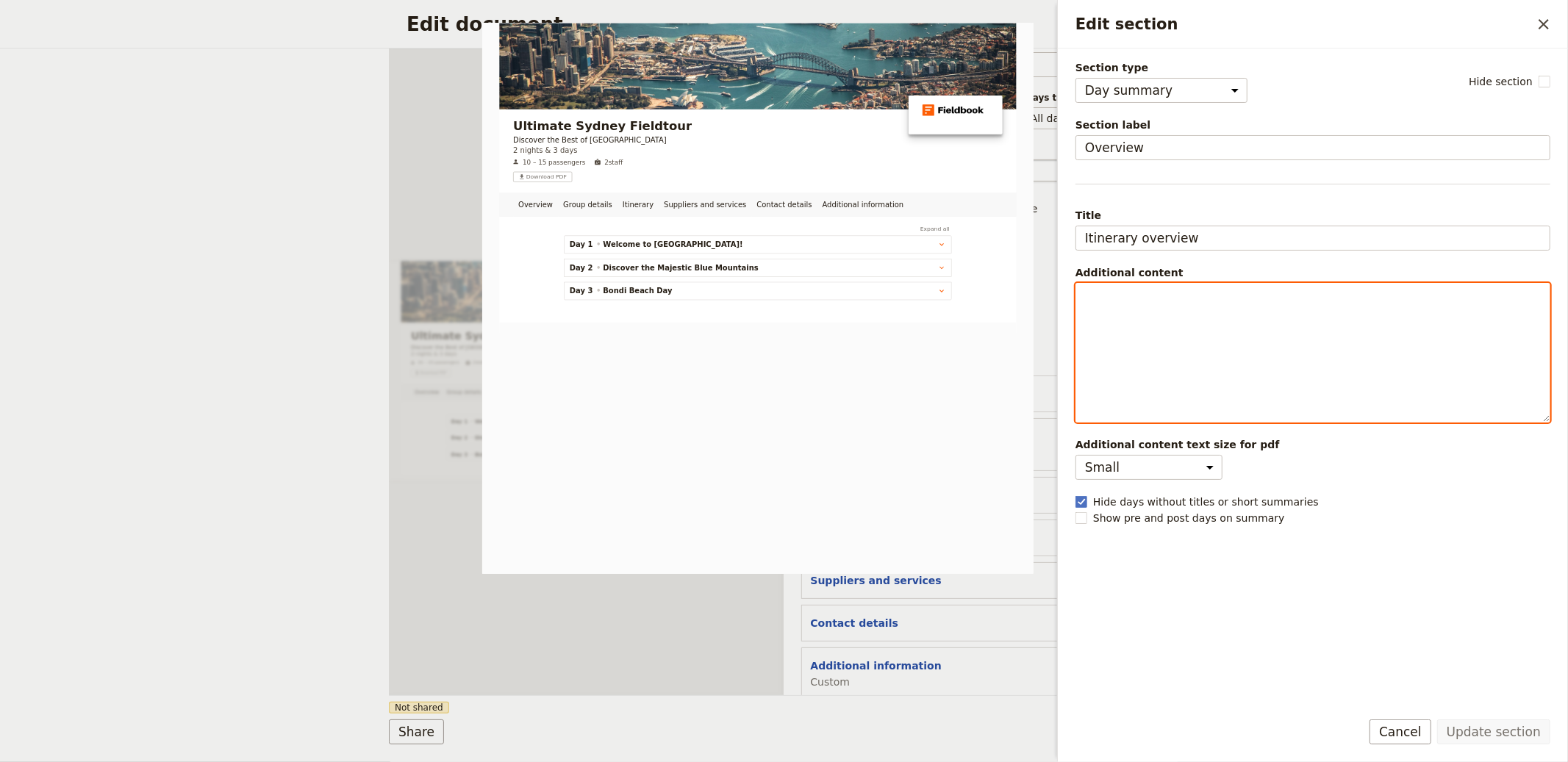
click at [783, 344] on div "Edit section" at bounding box center [1313, 352] width 474 height 138
select select "h2"
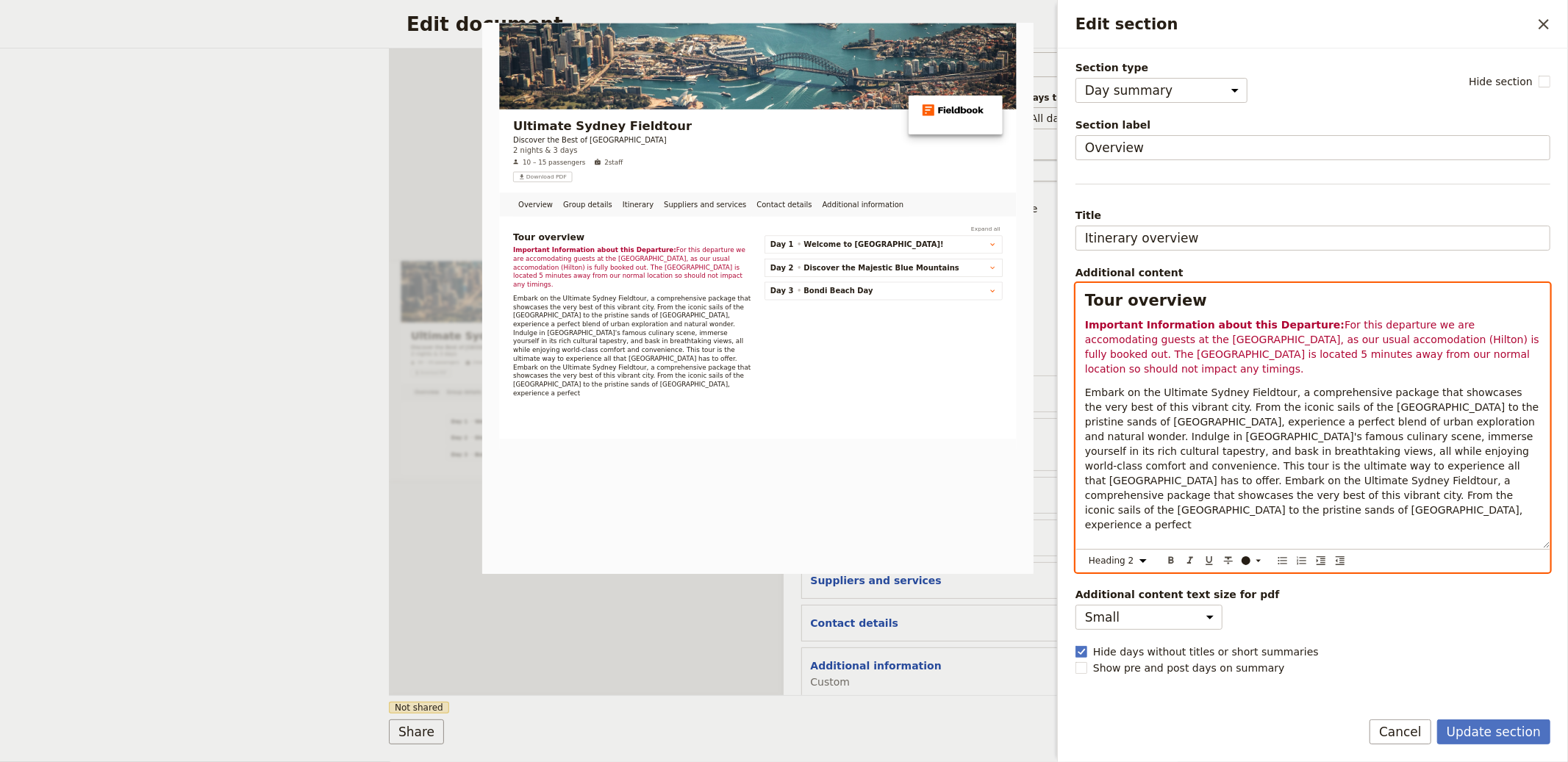
scroll to position [0, 0]
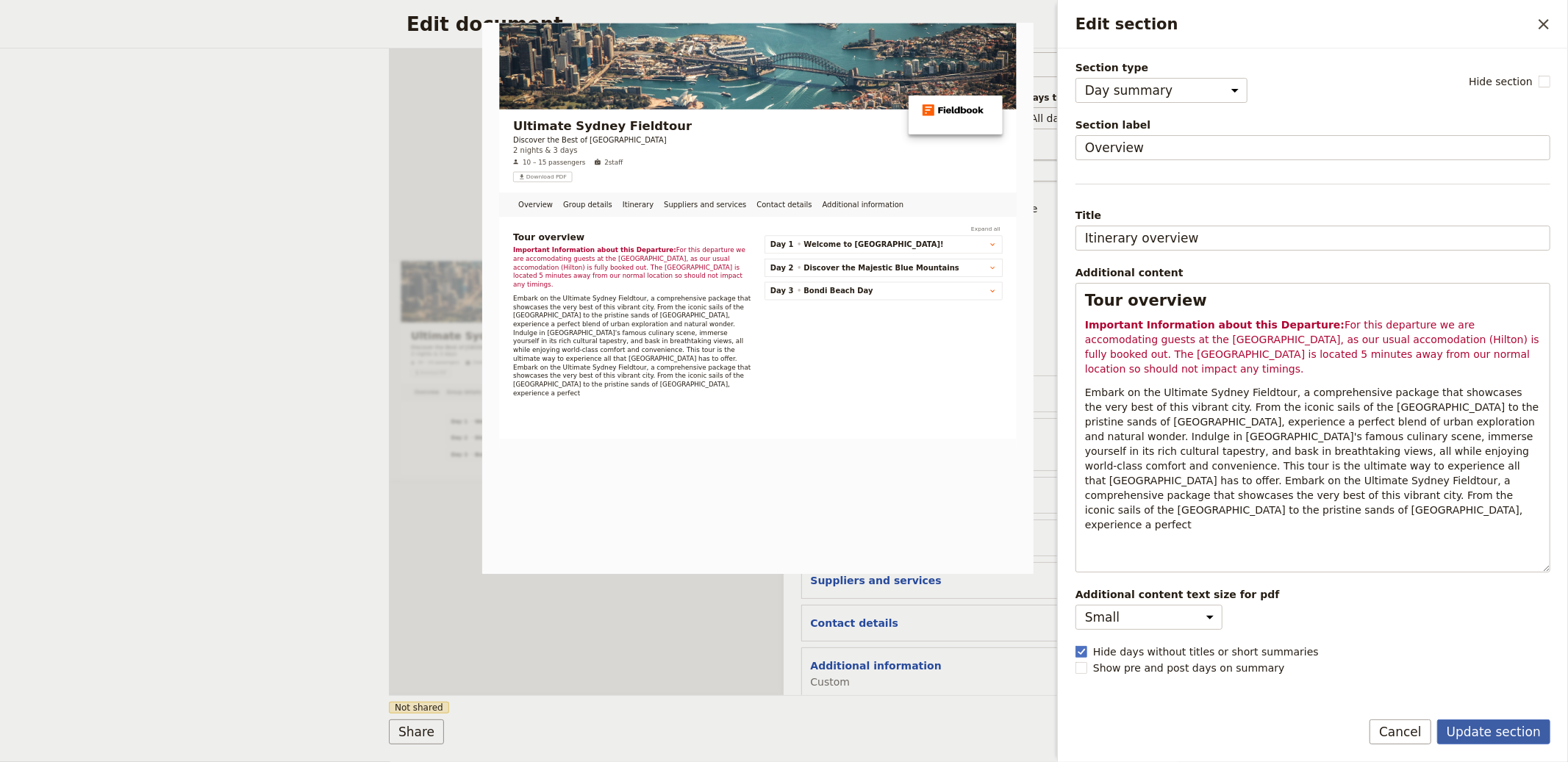
click at [783, 724] on button "Update section" at bounding box center [1494, 732] width 114 height 25
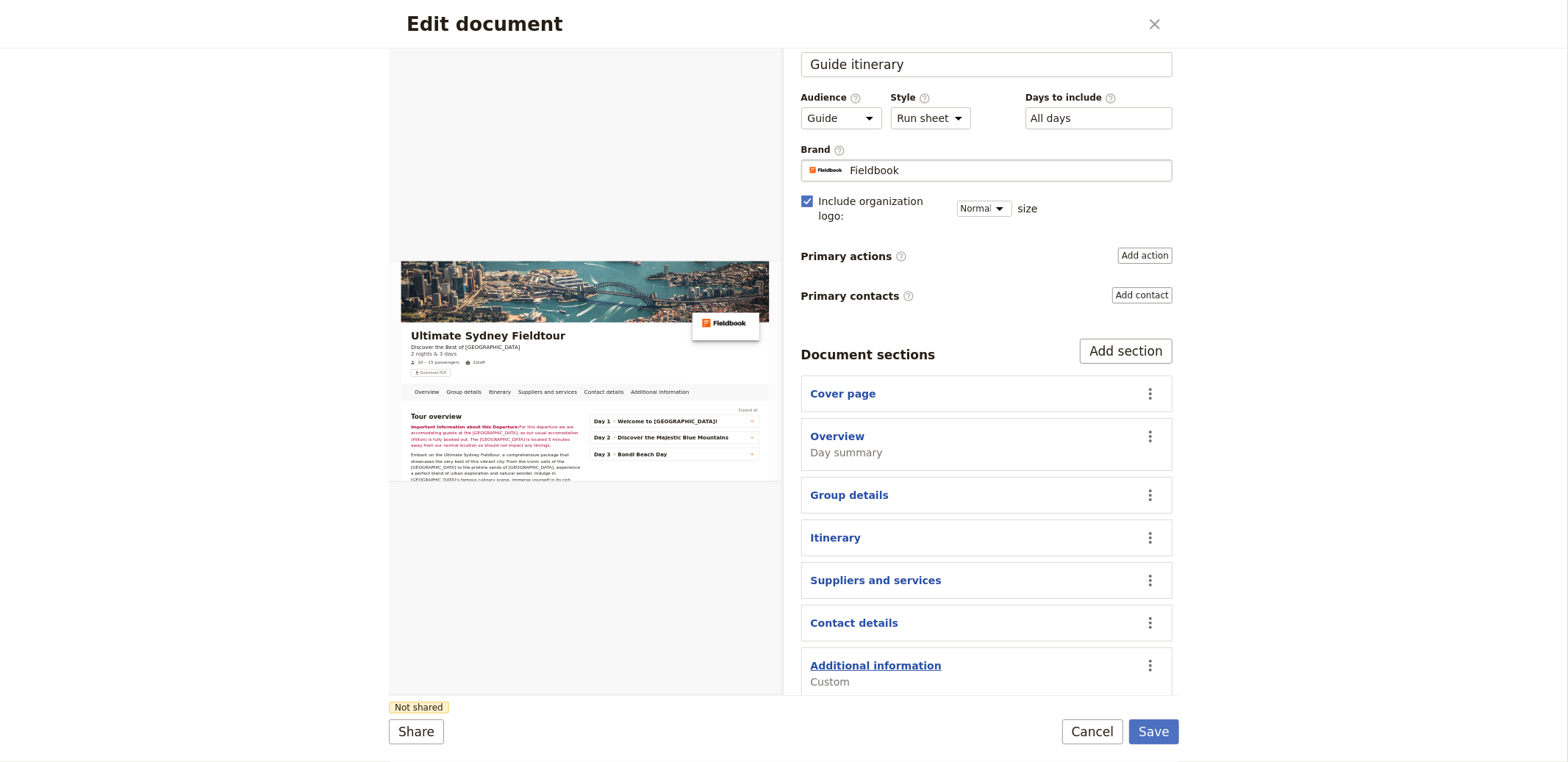
click at [783, 659] on button "Additional information" at bounding box center [875, 666] width 130 height 15
select select "CUSTOM"
select select "default"
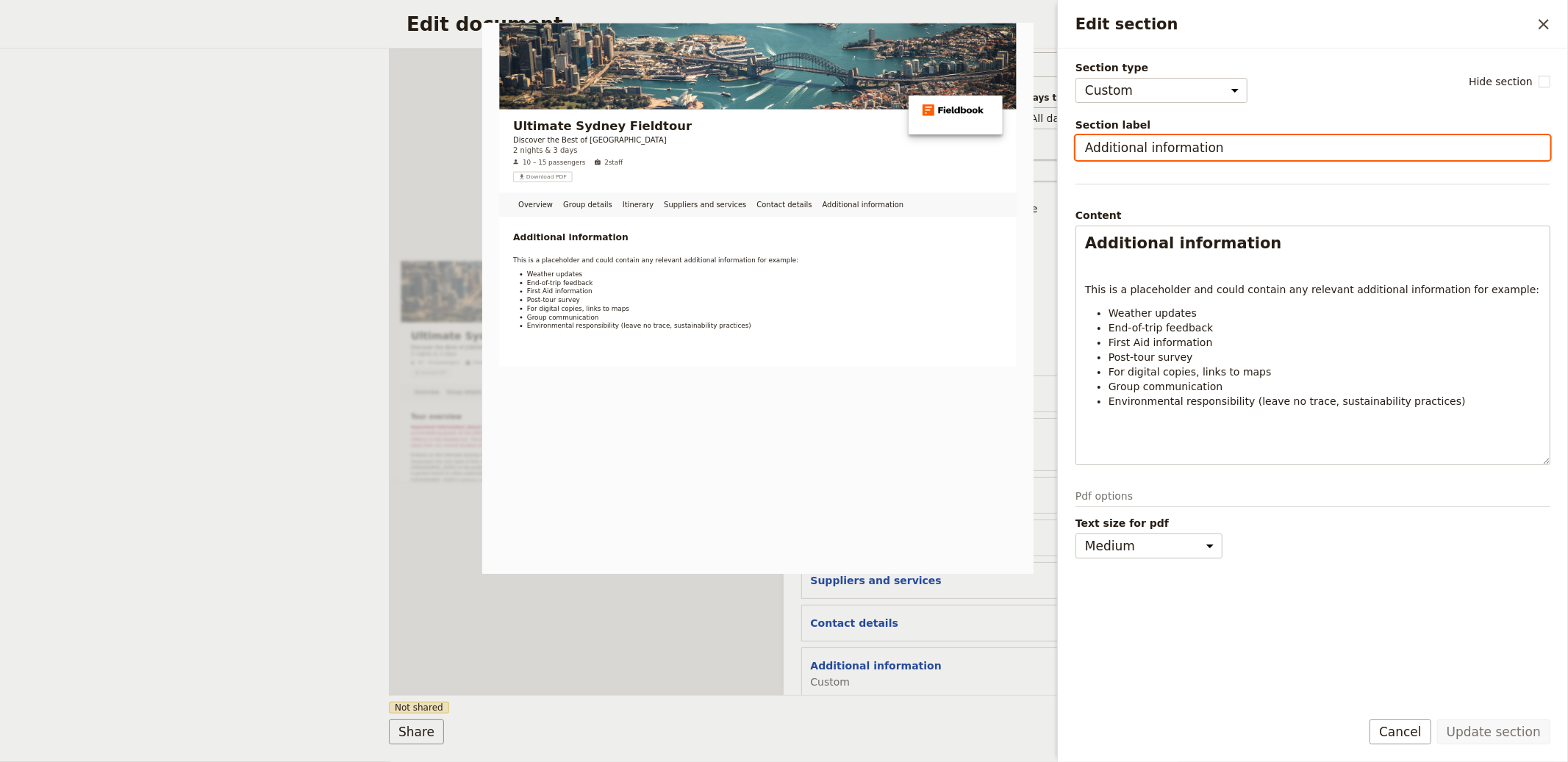
click at [783, 151] on input "Additional information" at bounding box center [1313, 147] width 475 height 25
type input "Health & Safety"
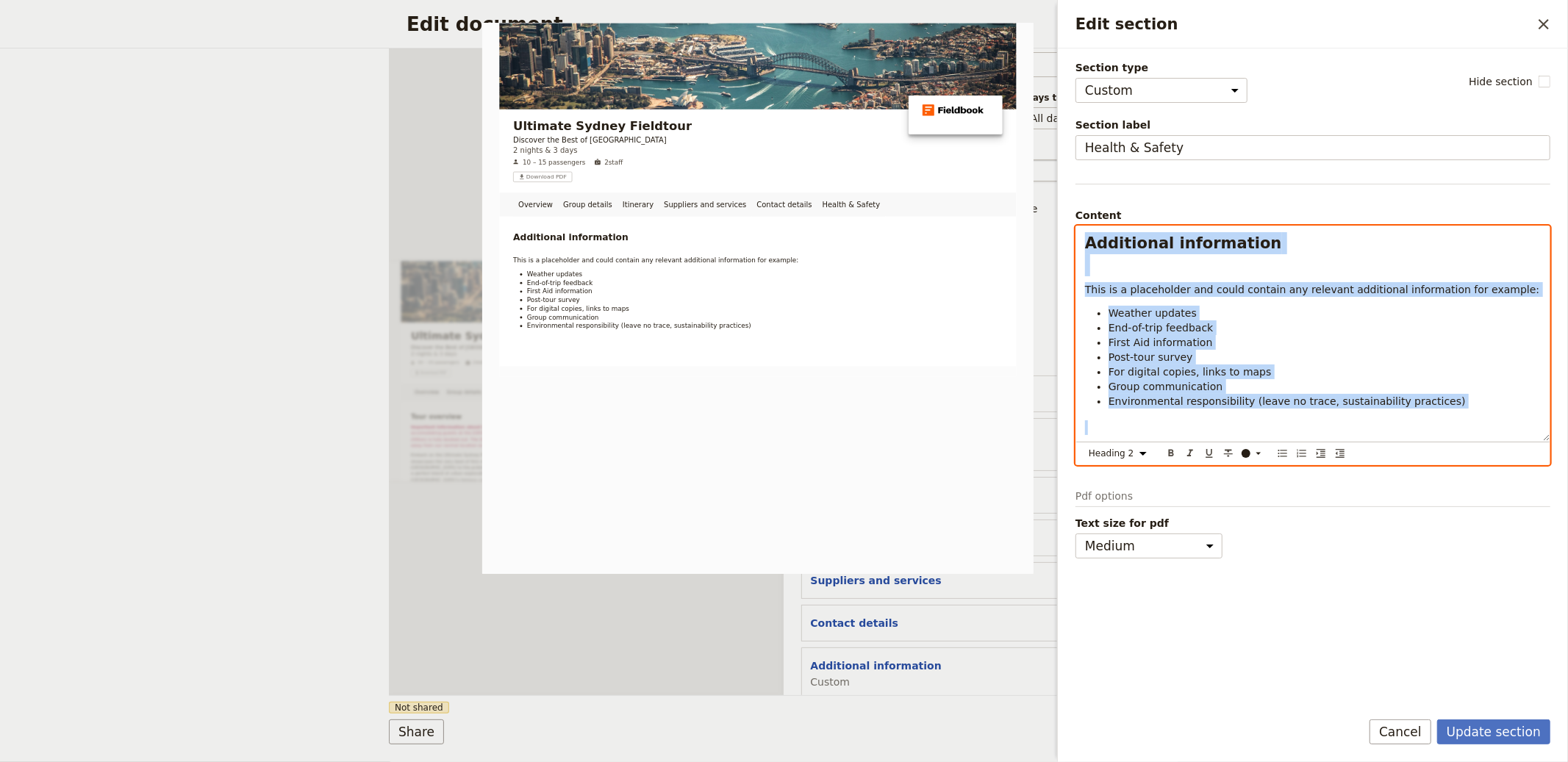
select select "paragraph"
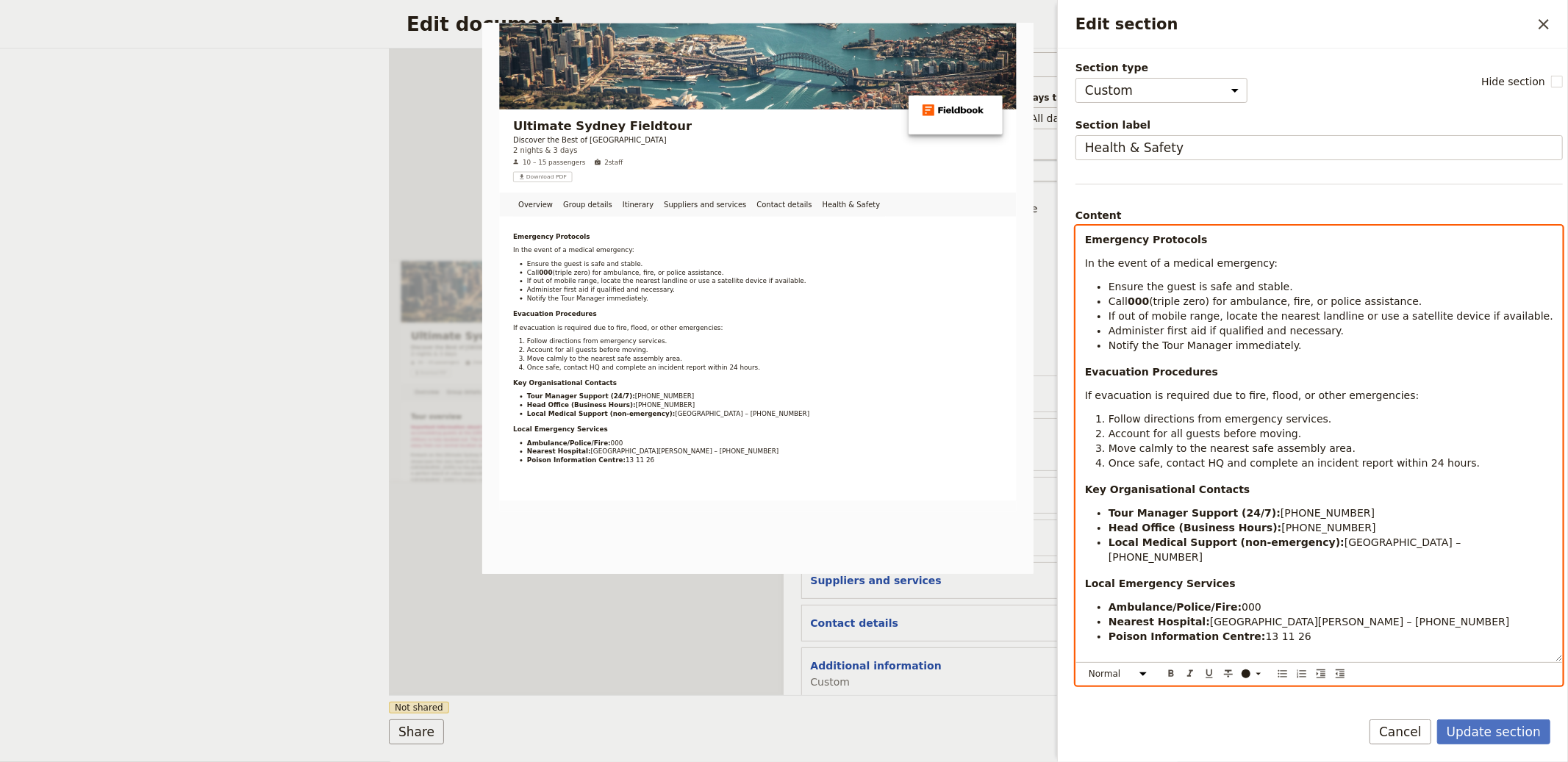
drag, startPoint x: 1196, startPoint y: 238, endPoint x: 1209, endPoint y: 233, distance: 13.9
click at [783, 238] on p "Emergency Protocols" at bounding box center [1318, 240] width 468 height 15
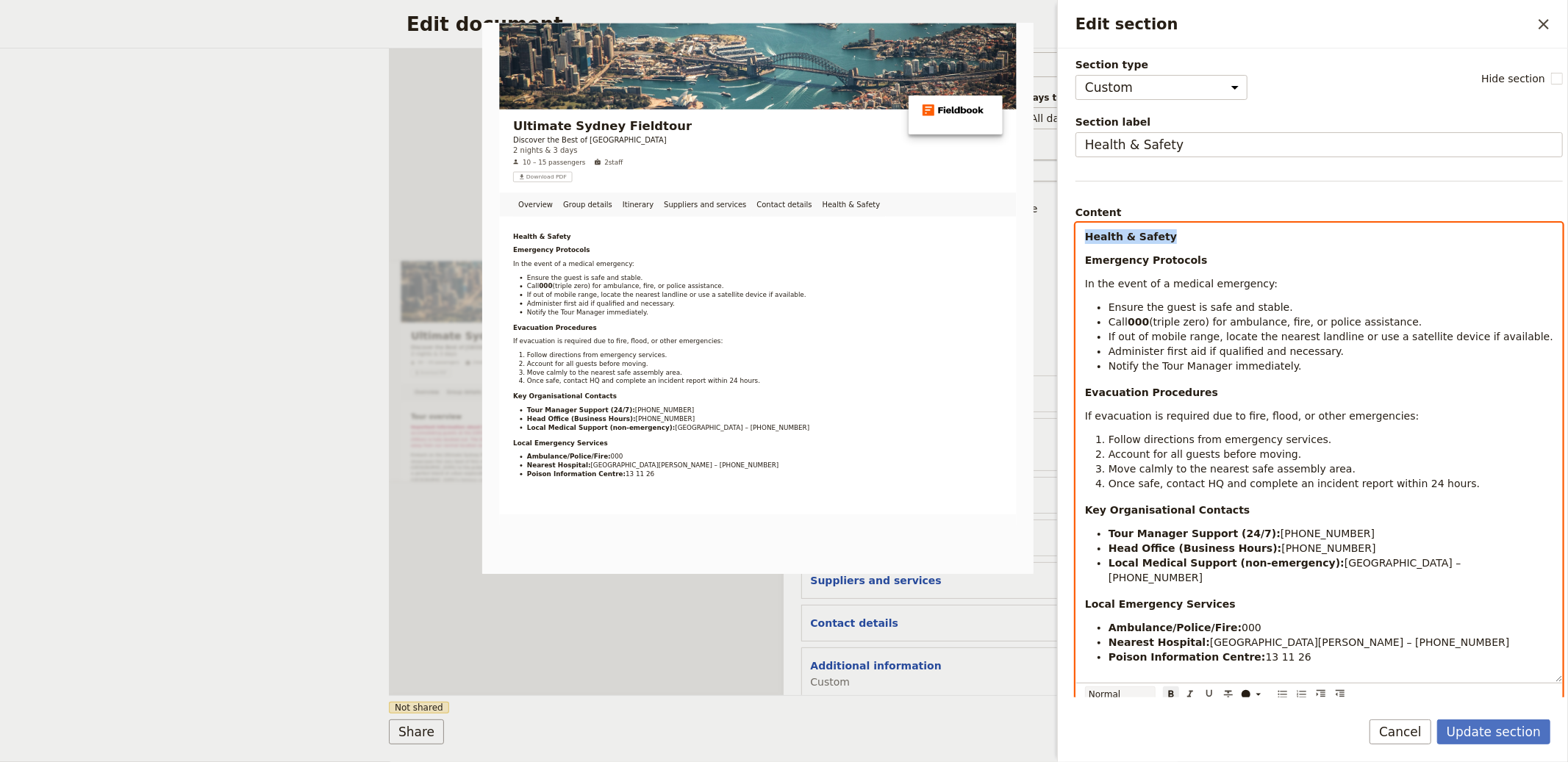
click at [783, 690] on select "Normal Small text Heading 1 Heading 2 Heading 3" at bounding box center [1119, 694] width 70 height 16
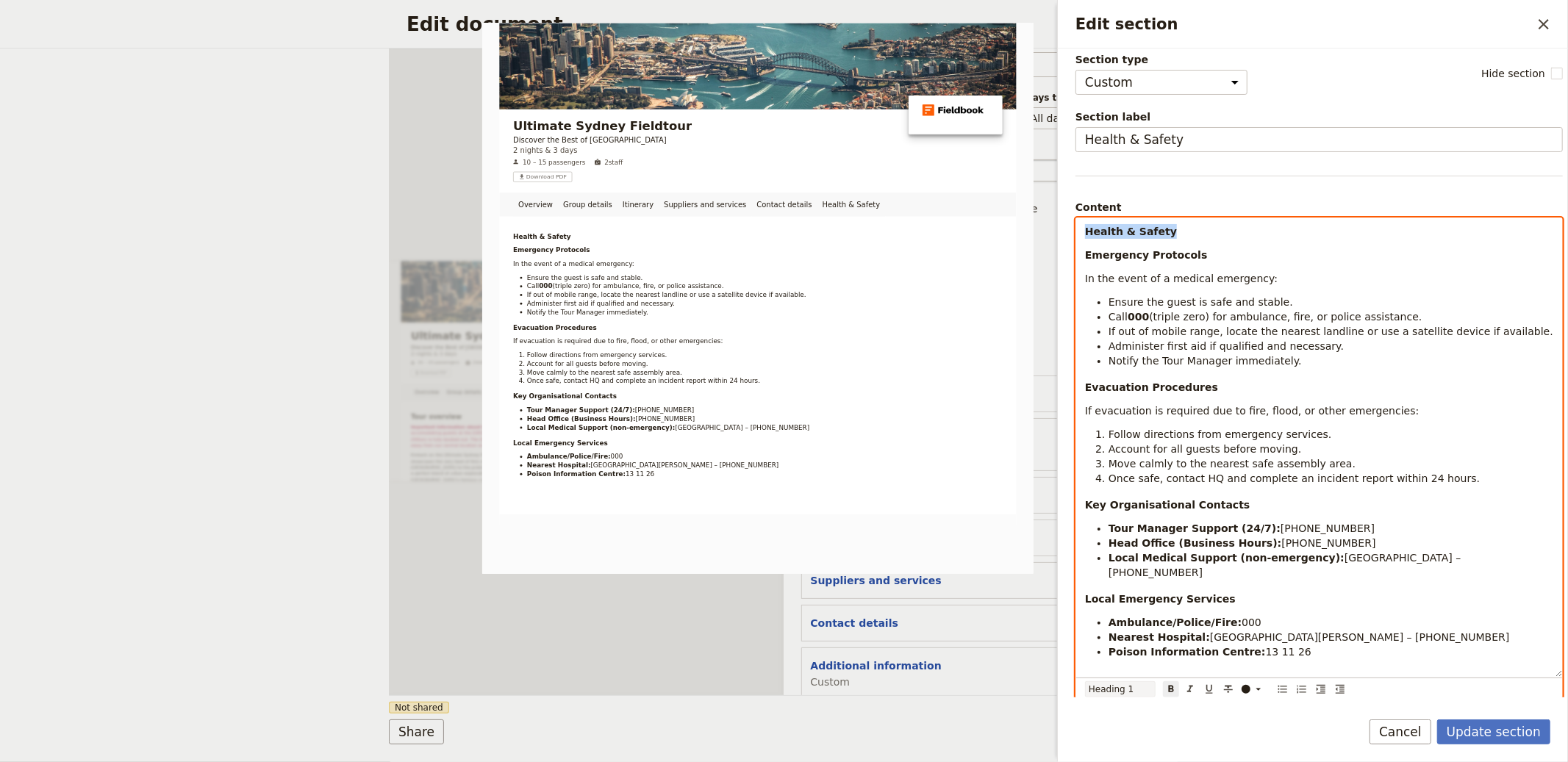
click at [783, 692] on select "Normal Small text Heading 1 Heading 2 Heading 3" at bounding box center [1119, 689] width 70 height 16
select select "h1"
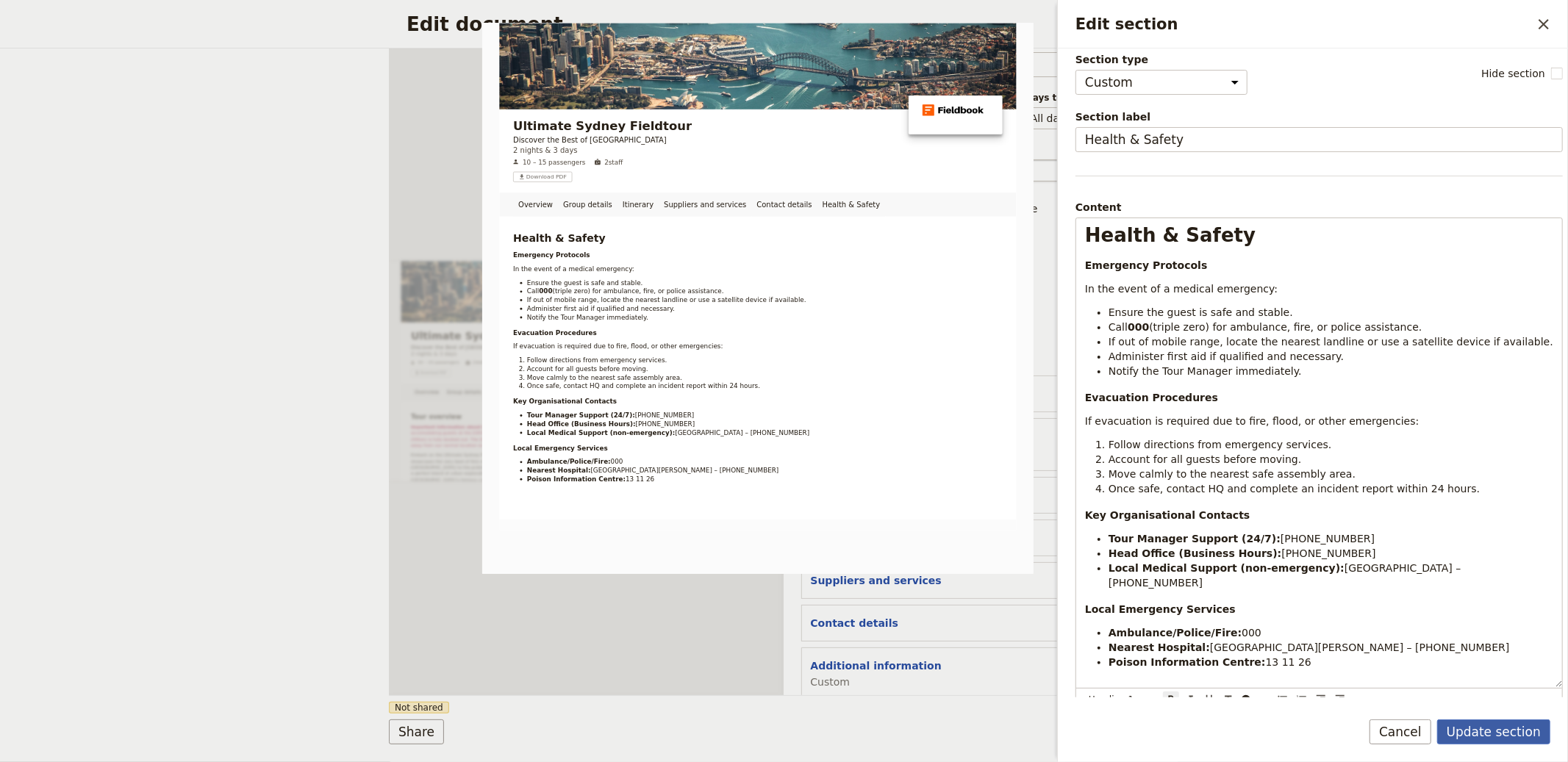
click at [783, 734] on button "Update section" at bounding box center [1494, 732] width 114 height 25
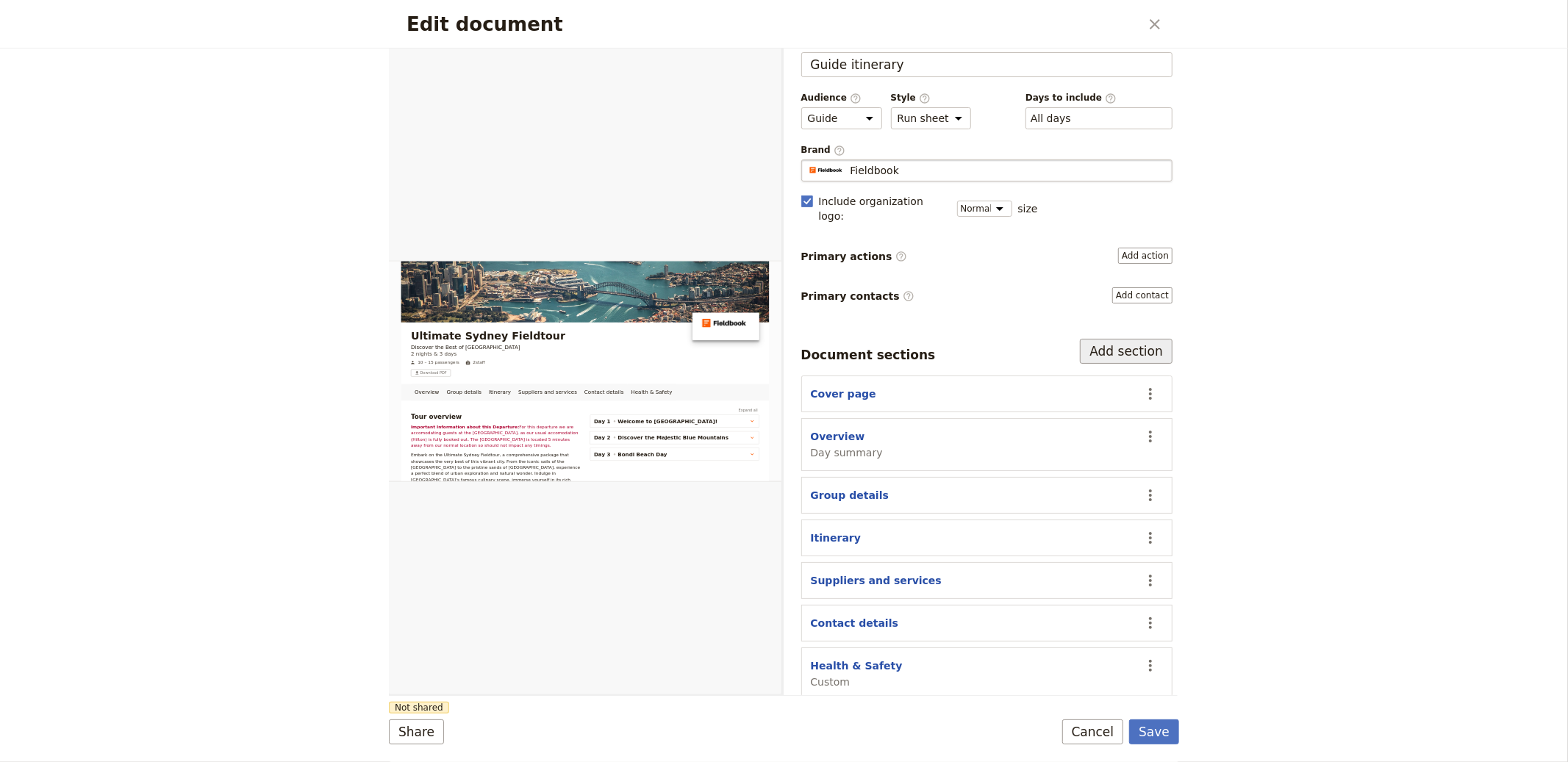
click at [783, 340] on button "Add section" at bounding box center [1126, 351] width 93 height 25
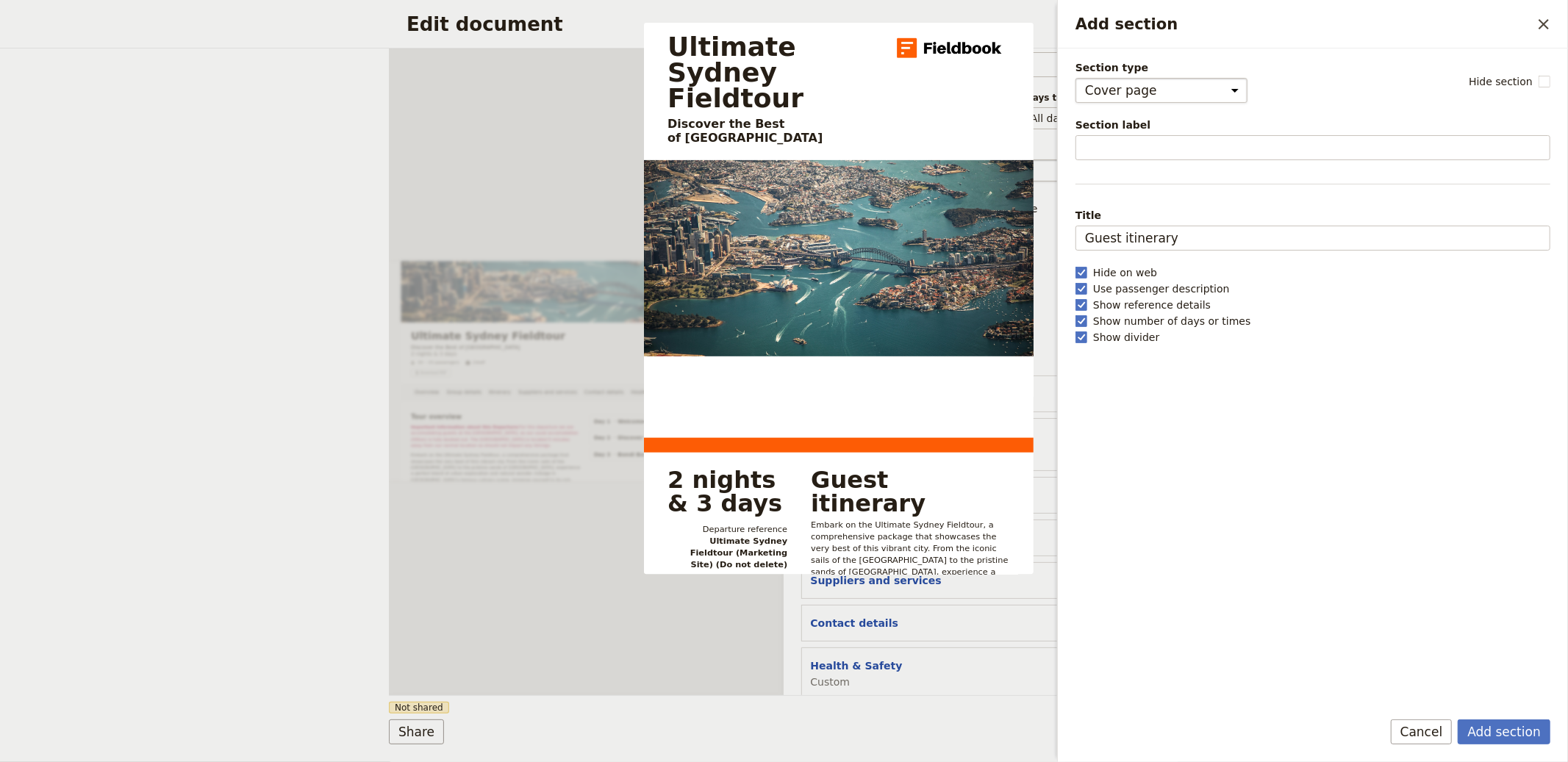
click at [783, 98] on select "Cover page Day summary Itinerary Group details Contact details Suppliers and se…" at bounding box center [1161, 90] width 172 height 25
select select "CUSTOM"
click at [783, 78] on select "Cover page Day summary Itinerary Group details Contact details Suppliers and se…" at bounding box center [1161, 90] width 172 height 25
select select "default"
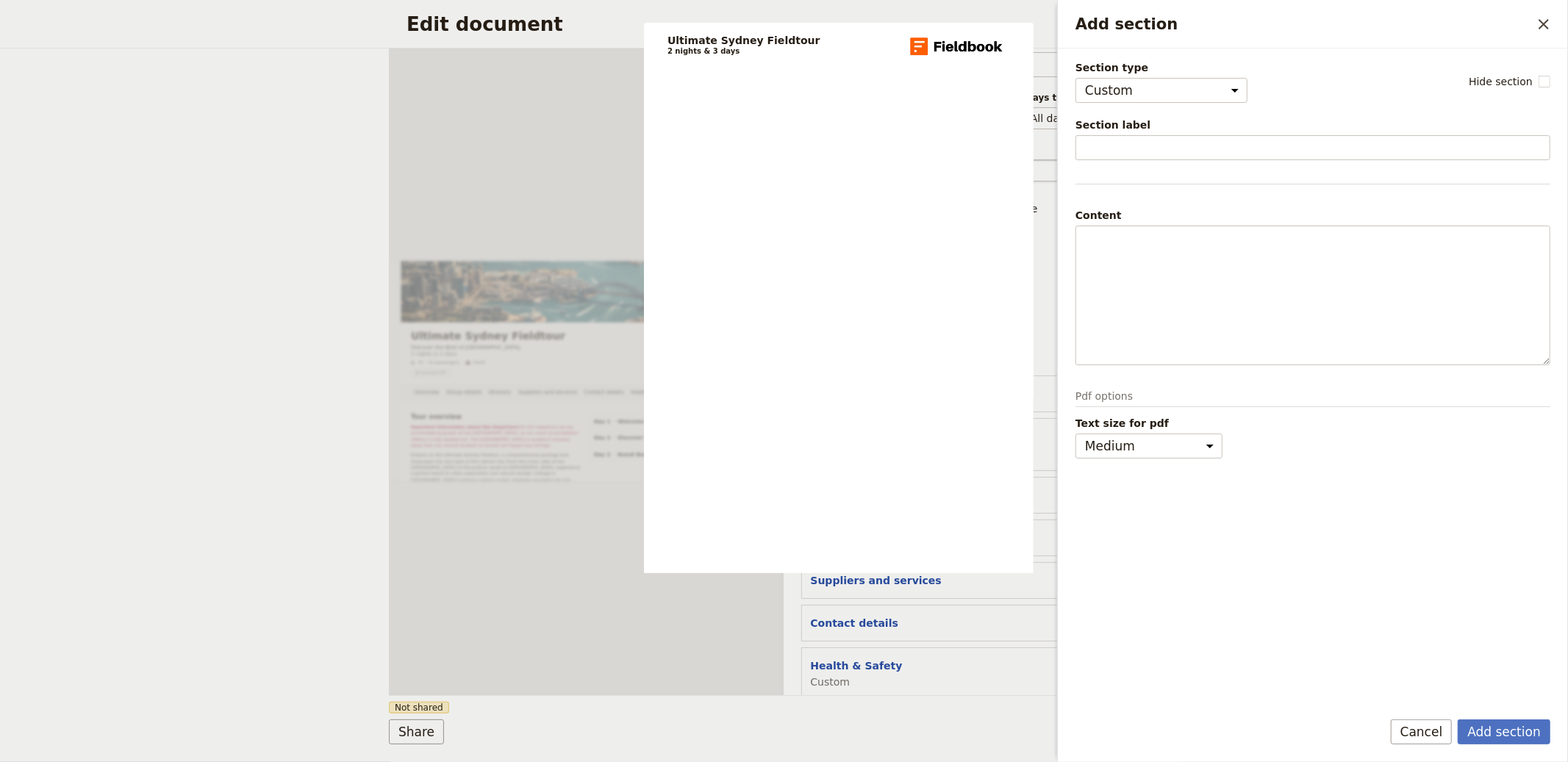
click at [783, 134] on div "Section label" at bounding box center [1313, 138] width 475 height 42
click at [783, 139] on input "Section label" at bounding box center [1313, 147] width 475 height 25
type input "Pre-Tour Information"
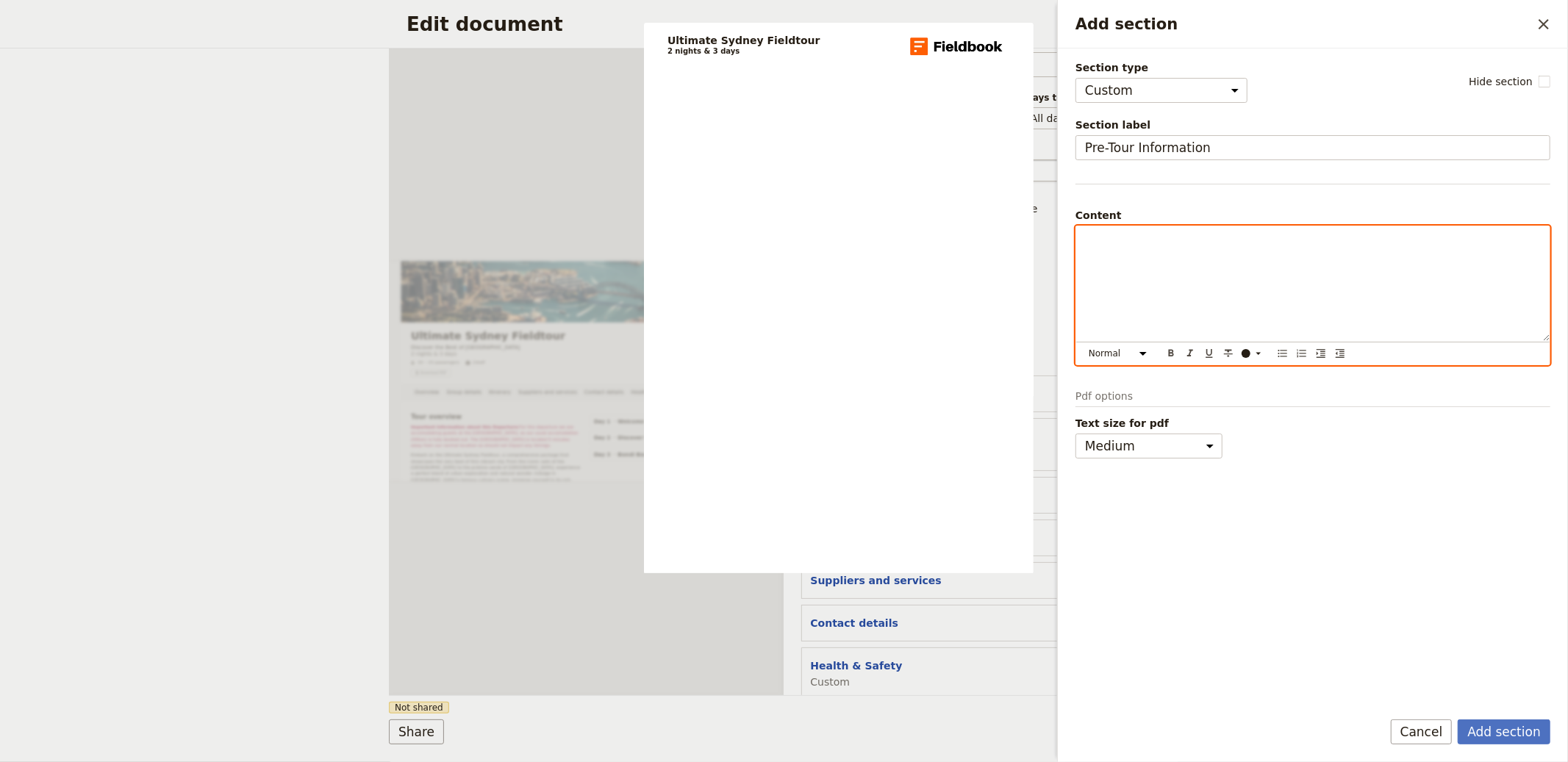
paste div "Add section"
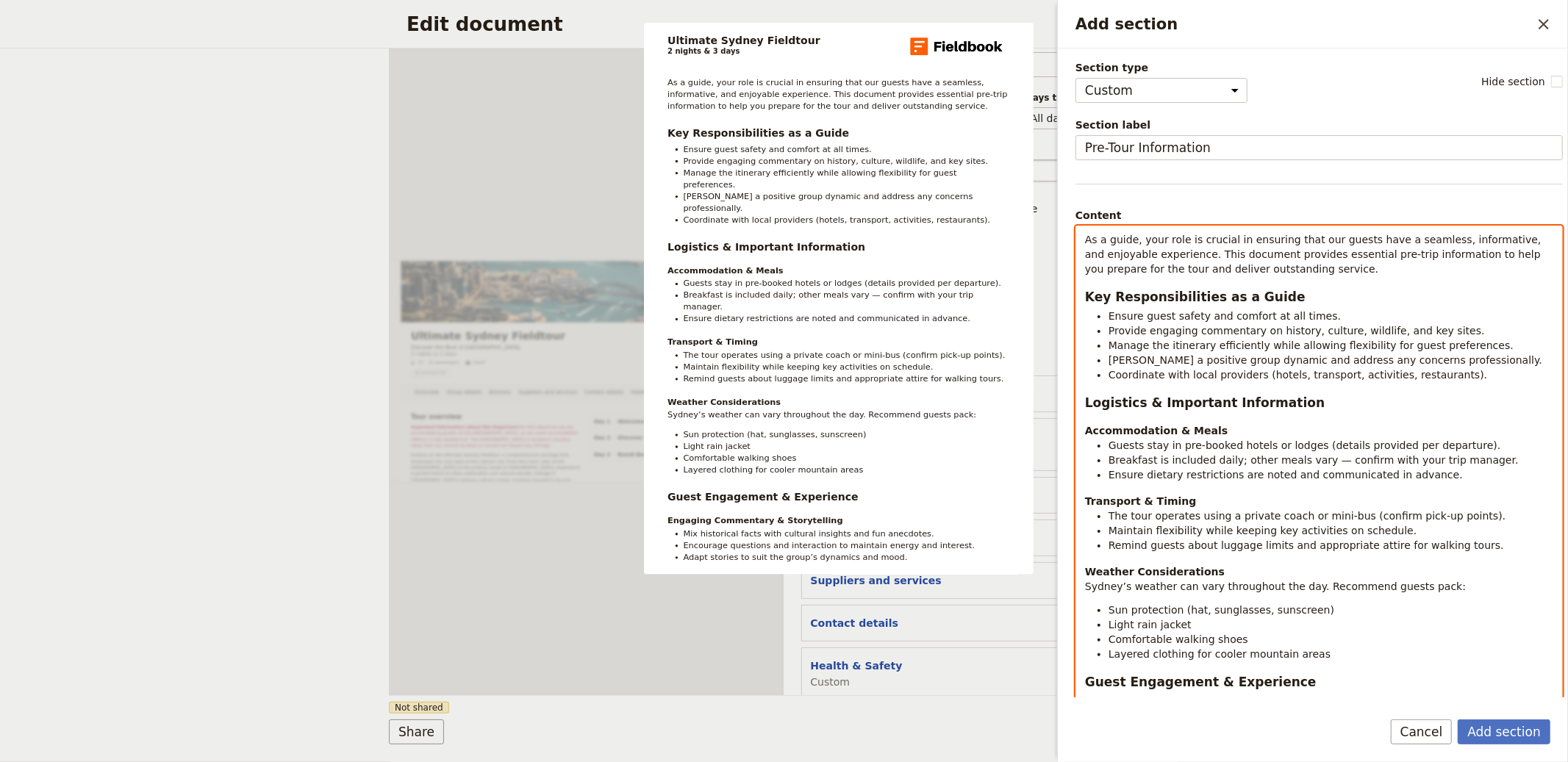
click at [783, 230] on div "As a guide, your role is crucial in ensuring that our guests have a seamless, i…" at bounding box center [1319, 644] width 486 height 835
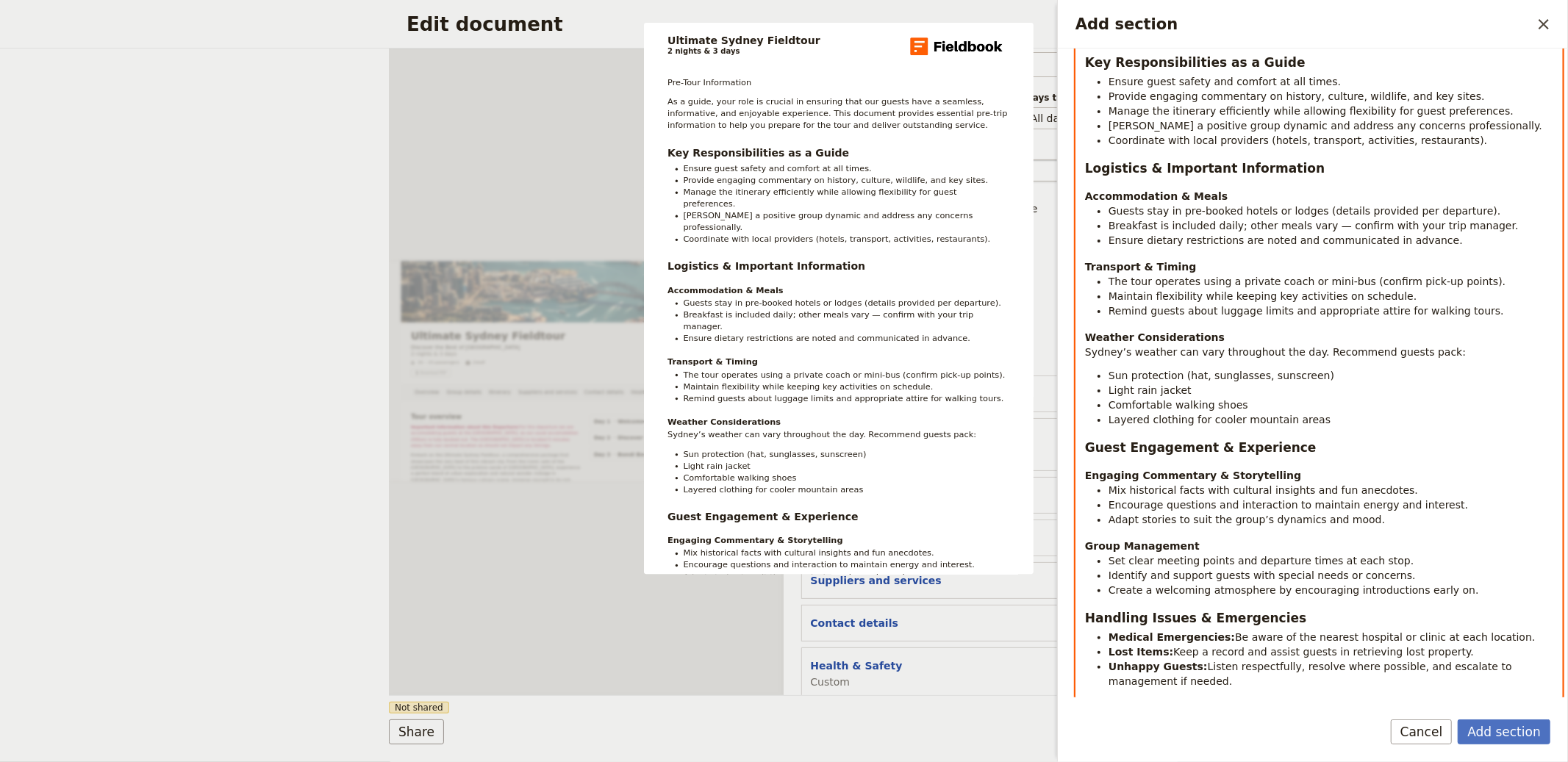
scroll to position [504, 0]
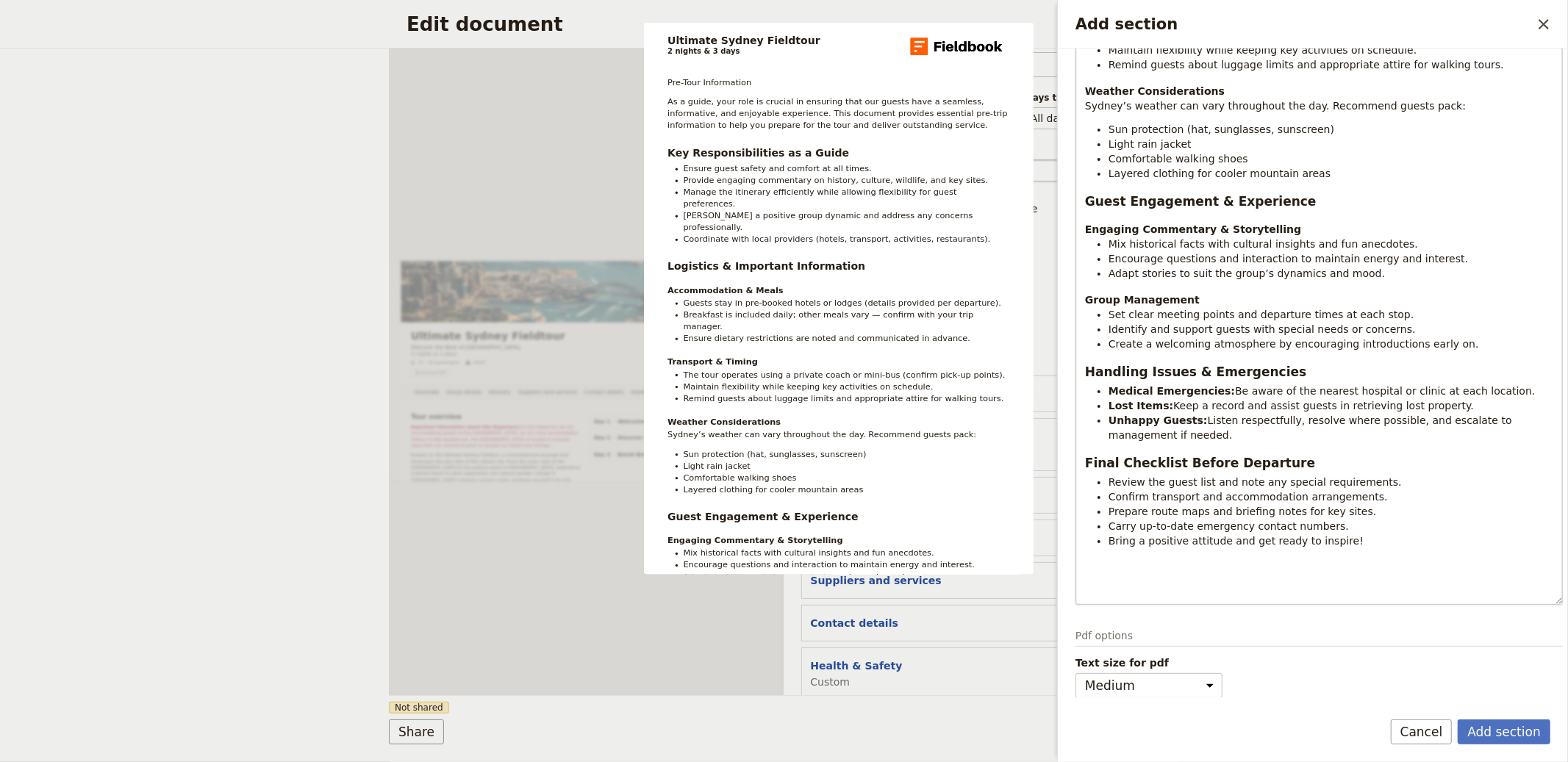
click at [783, 603] on div "Pre-Tour Information As a guide, your role is crucial in ensuring that our gues…" at bounding box center [1318, 163] width 487 height 884
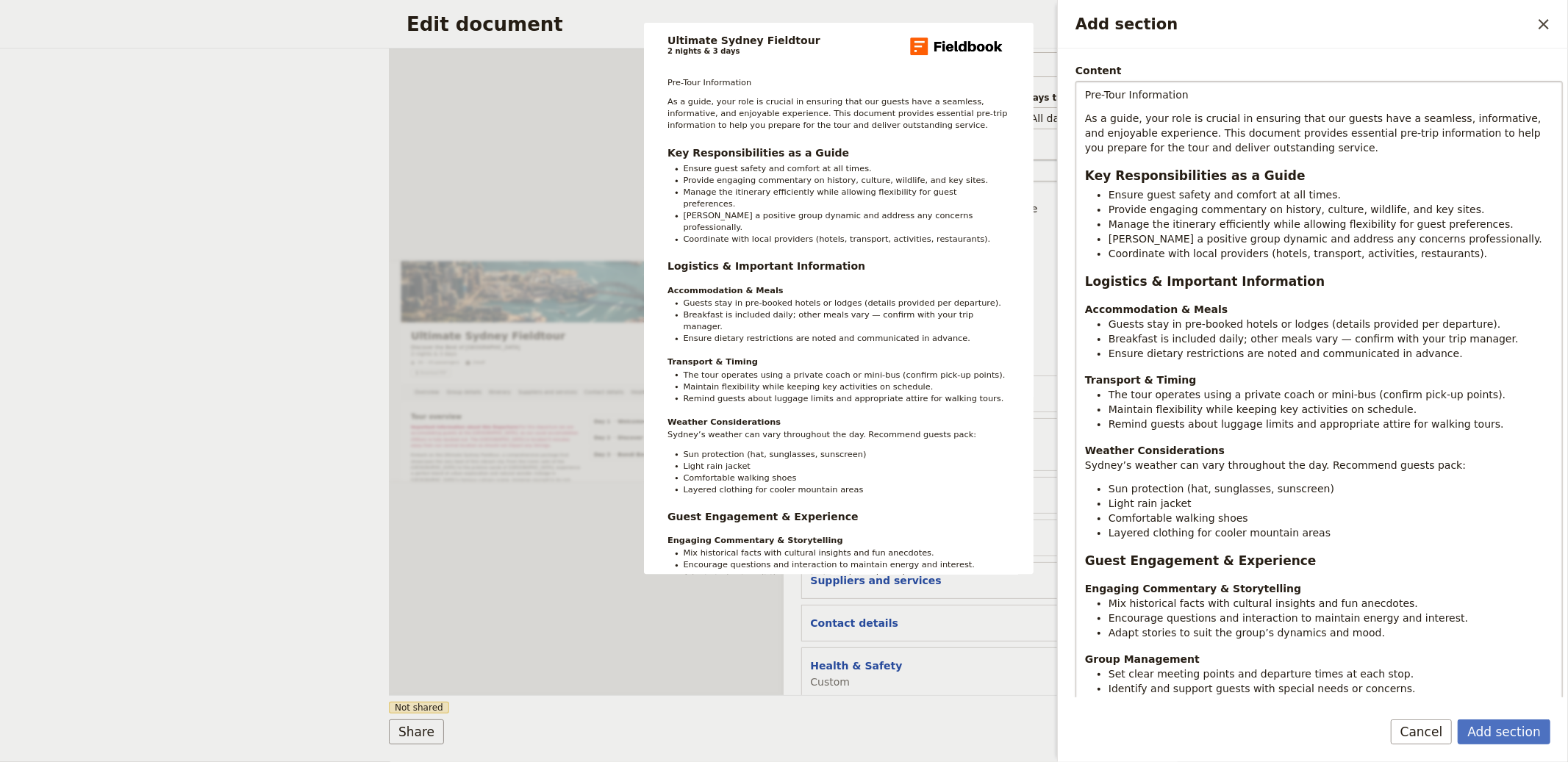
scroll to position [0, 0]
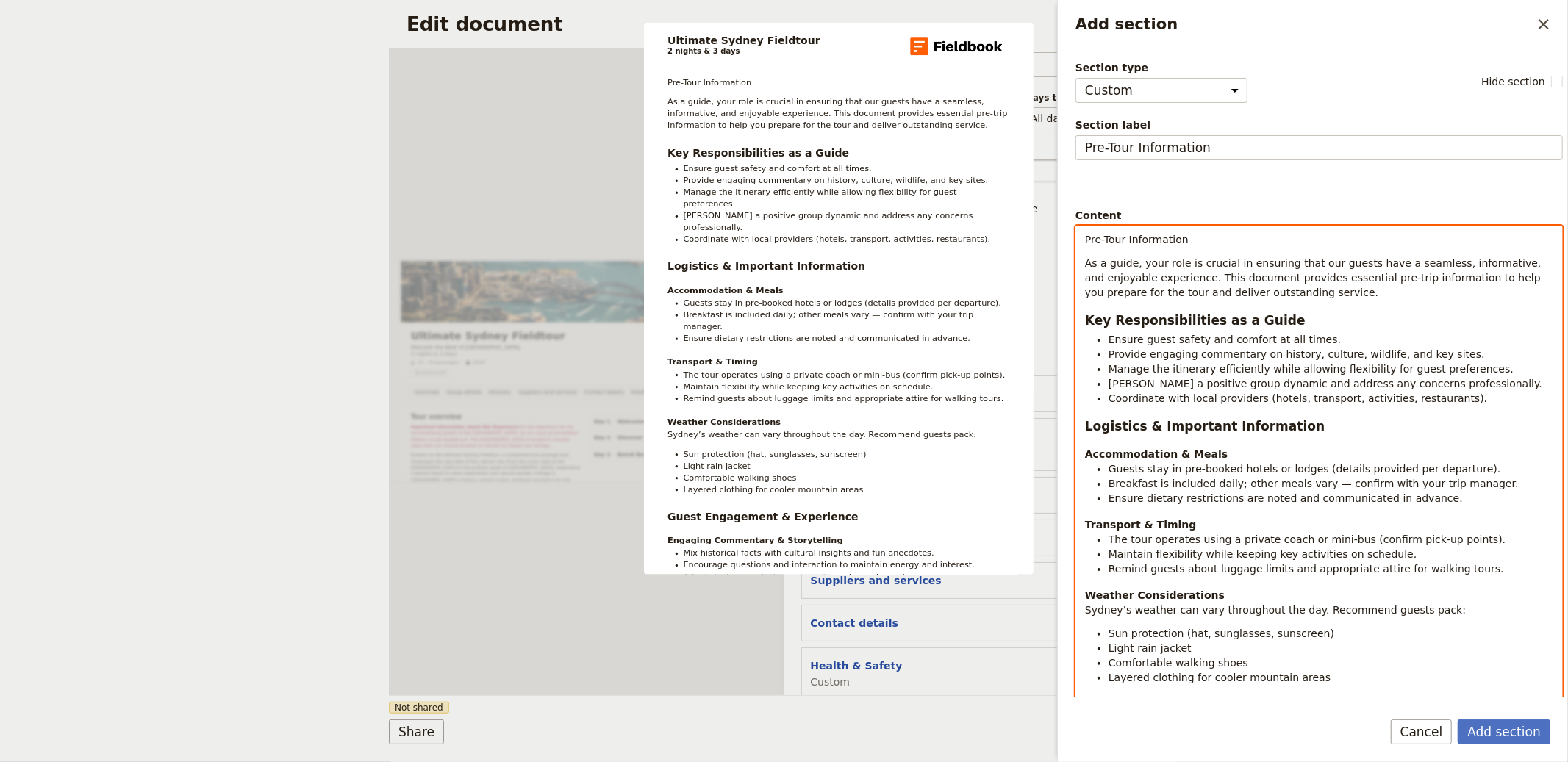
click at [783, 238] on span "Pre-Tour Information" at bounding box center [1136, 239] width 103 height 12
click at [783, 243] on span "Pre-Tour Information" at bounding box center [1136, 239] width 103 height 12
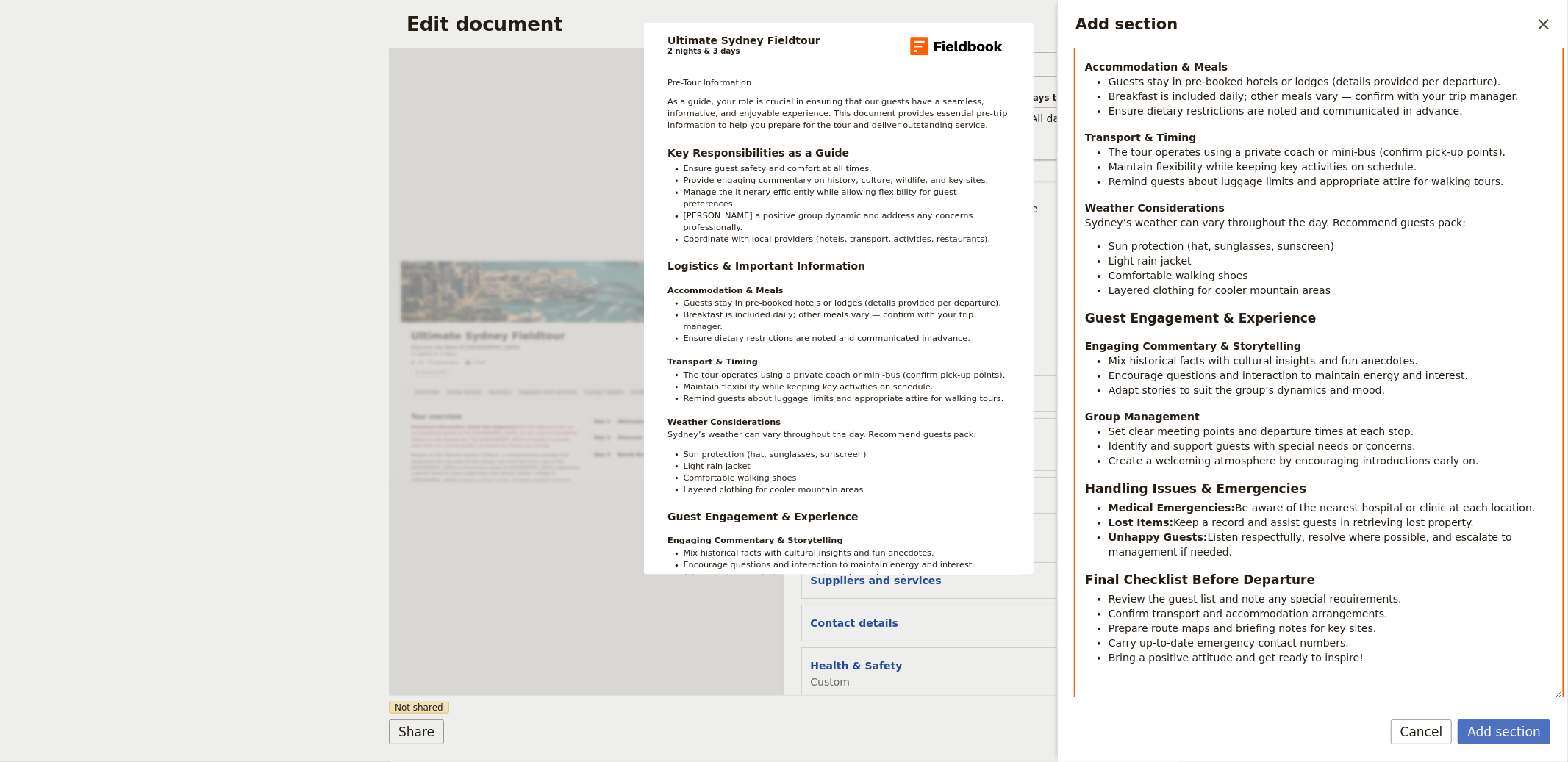
scroll to position [504, 0]
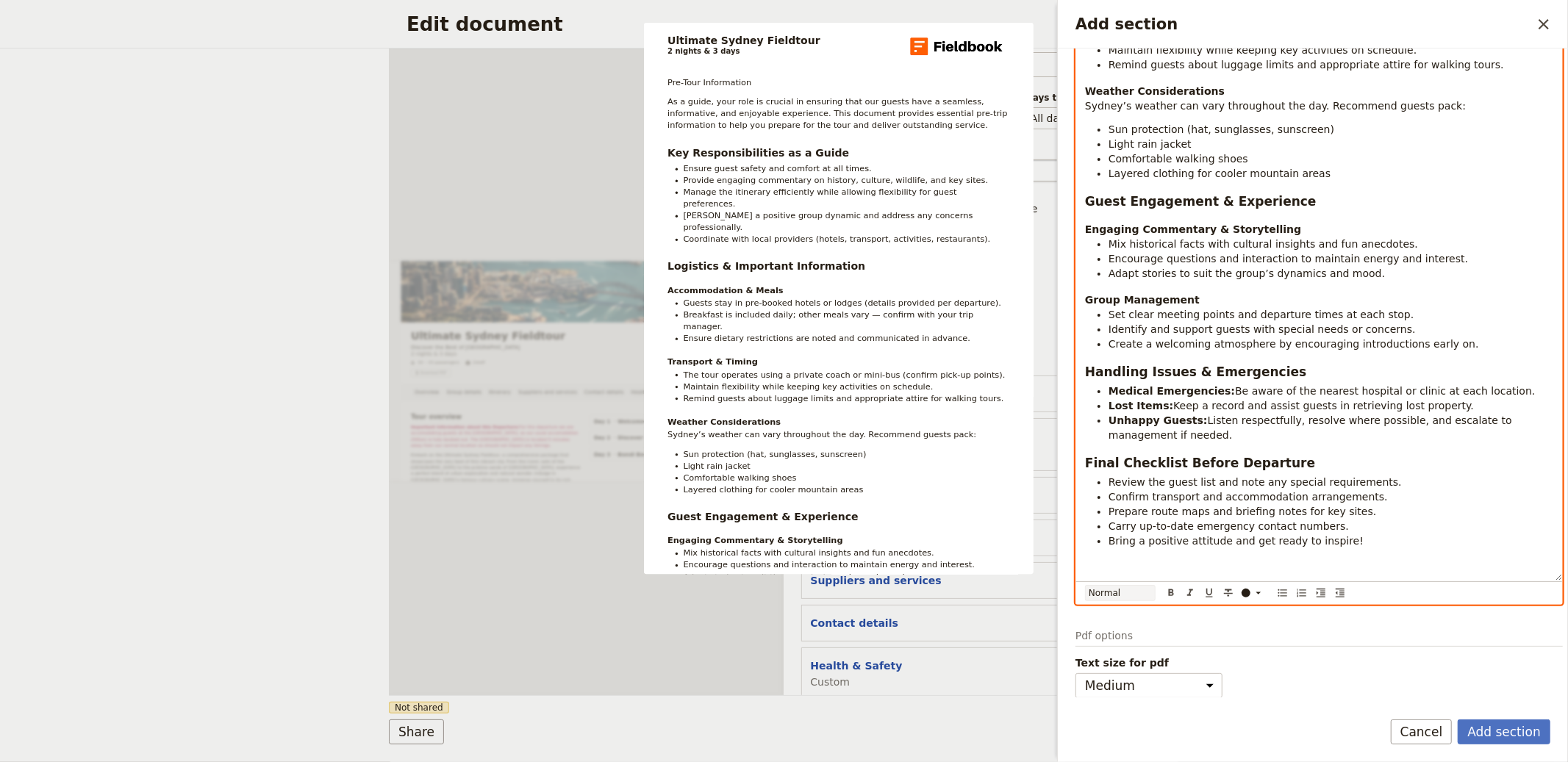
click at [783, 591] on select "Normal Small text Heading 1 Heading 2 Heading 3" at bounding box center [1119, 593] width 70 height 16
click at [783, 594] on select "Normal Small text Heading 1 Heading 2 Heading 3" at bounding box center [1119, 593] width 70 height 16
select select "h1"
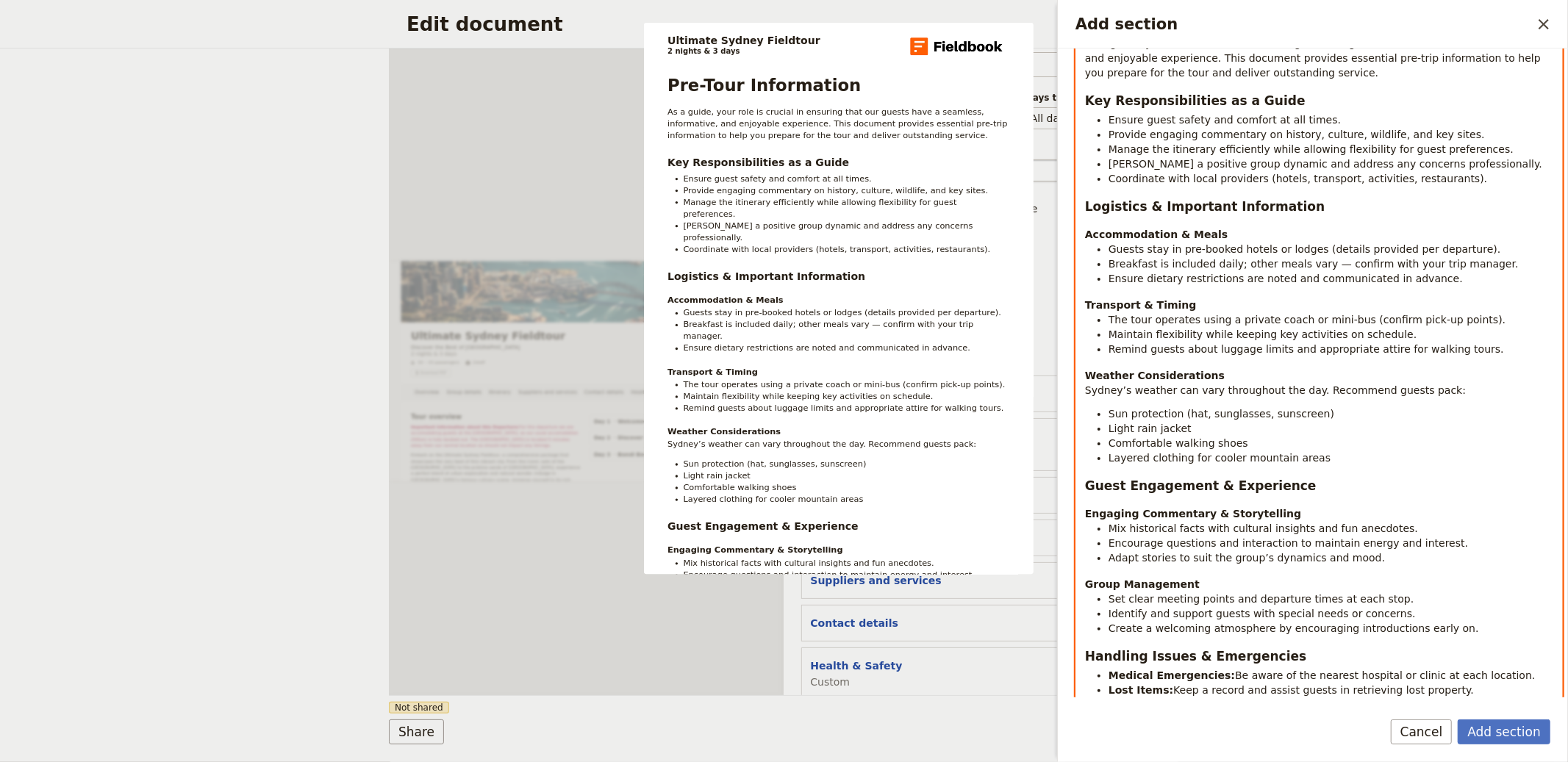
scroll to position [0, 0]
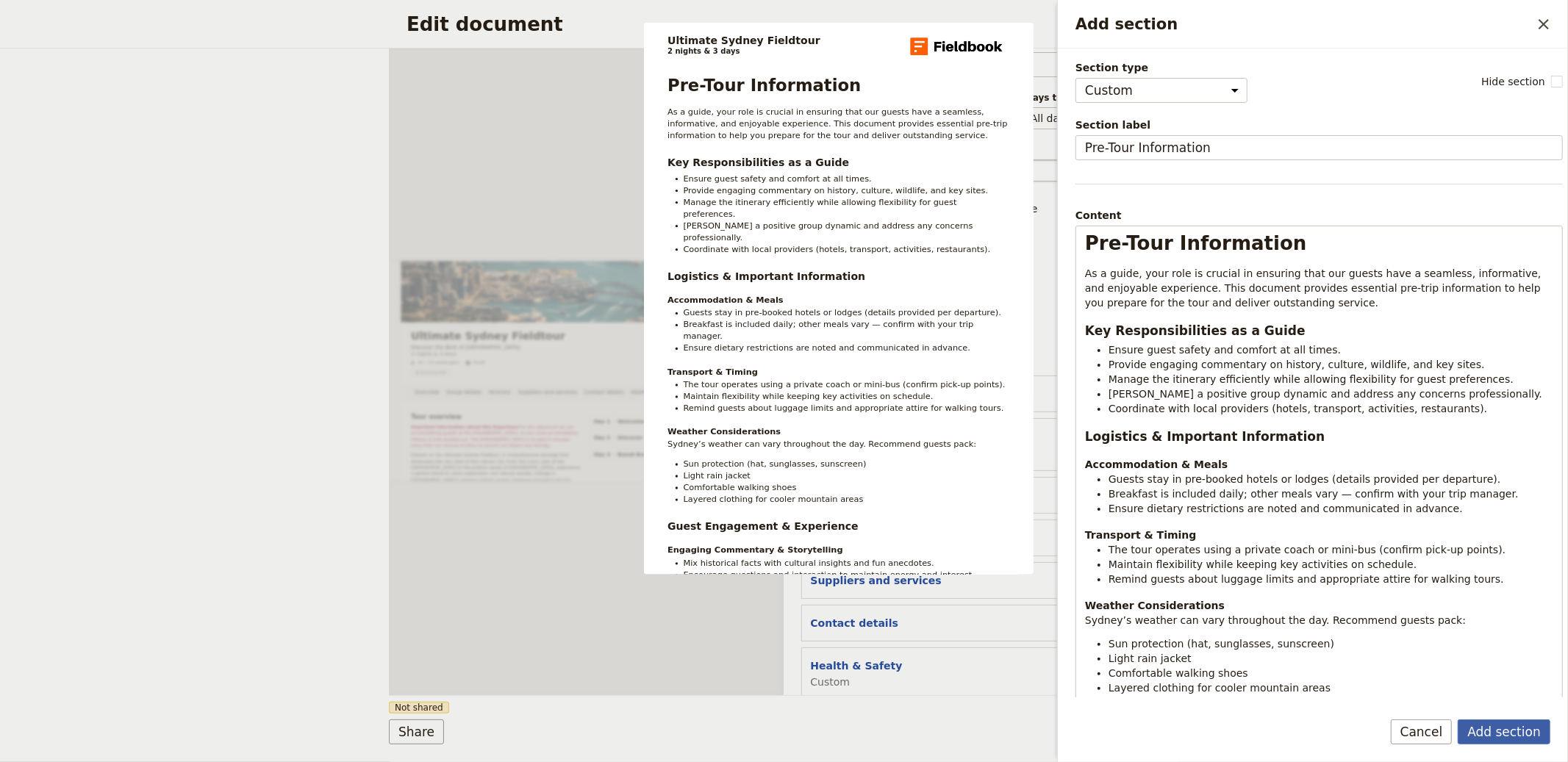
click at [783, 731] on button "Add section" at bounding box center [1504, 732] width 93 height 25
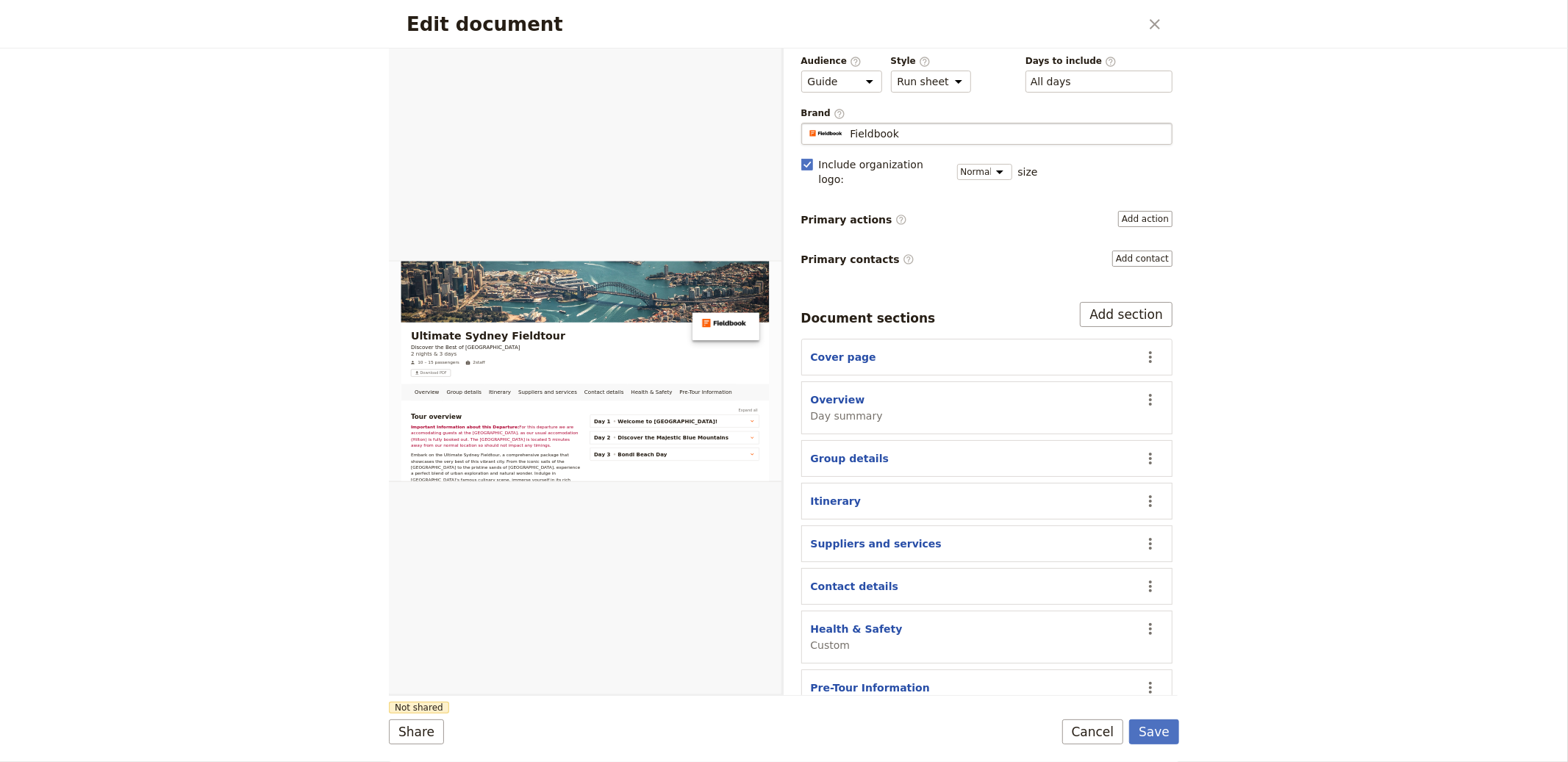
scroll to position [84, 0]
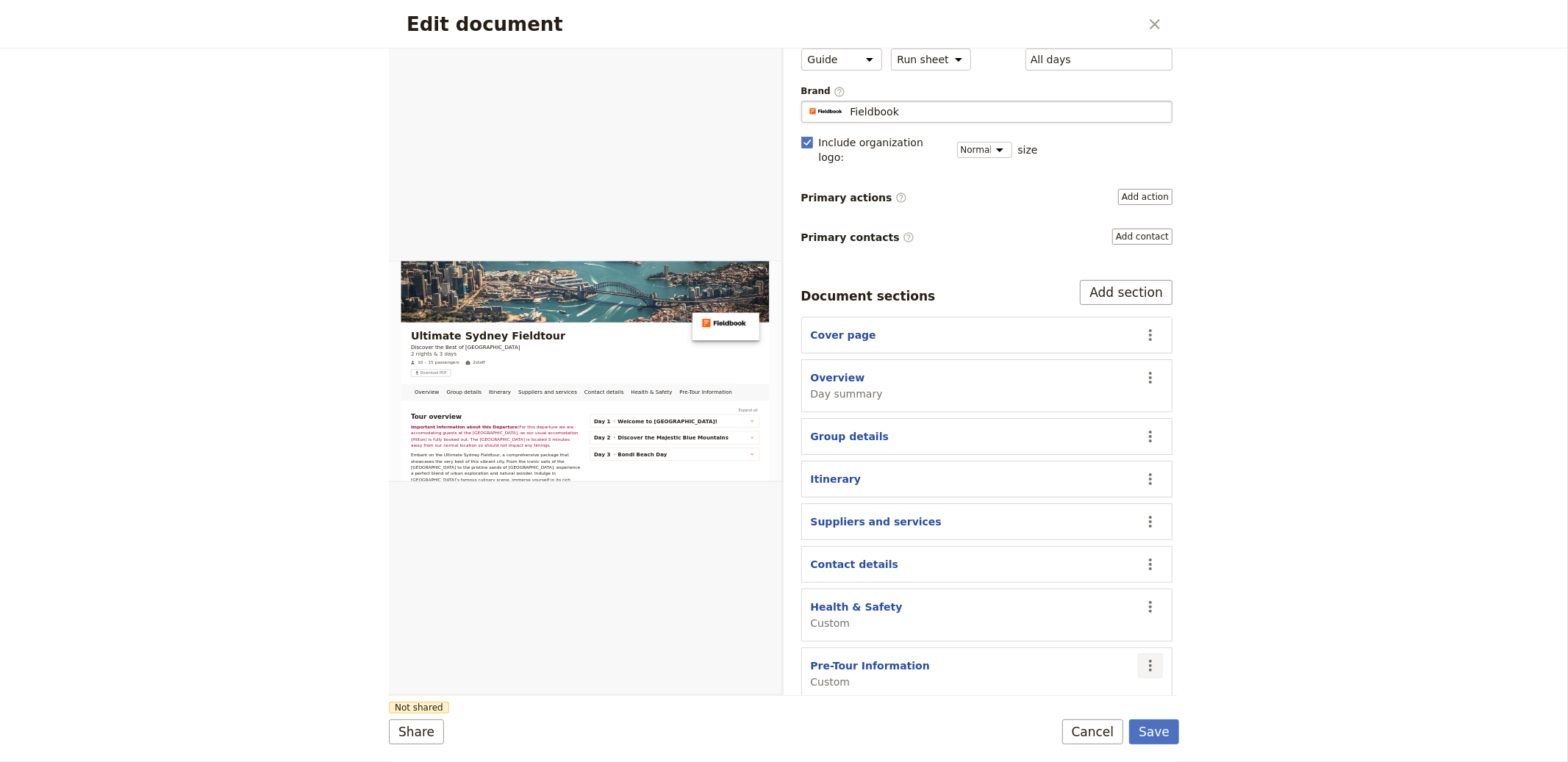
click at [783, 657] on icon "Actions" at bounding box center [1150, 665] width 18 height 18
click at [783, 589] on span "Move up" at bounding box center [1081, 595] width 119 height 15
click at [783, 599] on icon "Actions" at bounding box center [1150, 607] width 18 height 18
click at [783, 667] on span "Move up" at bounding box center [1081, 673] width 119 height 15
click at [783, 615] on icon "Actions" at bounding box center [1150, 623] width 18 height 18
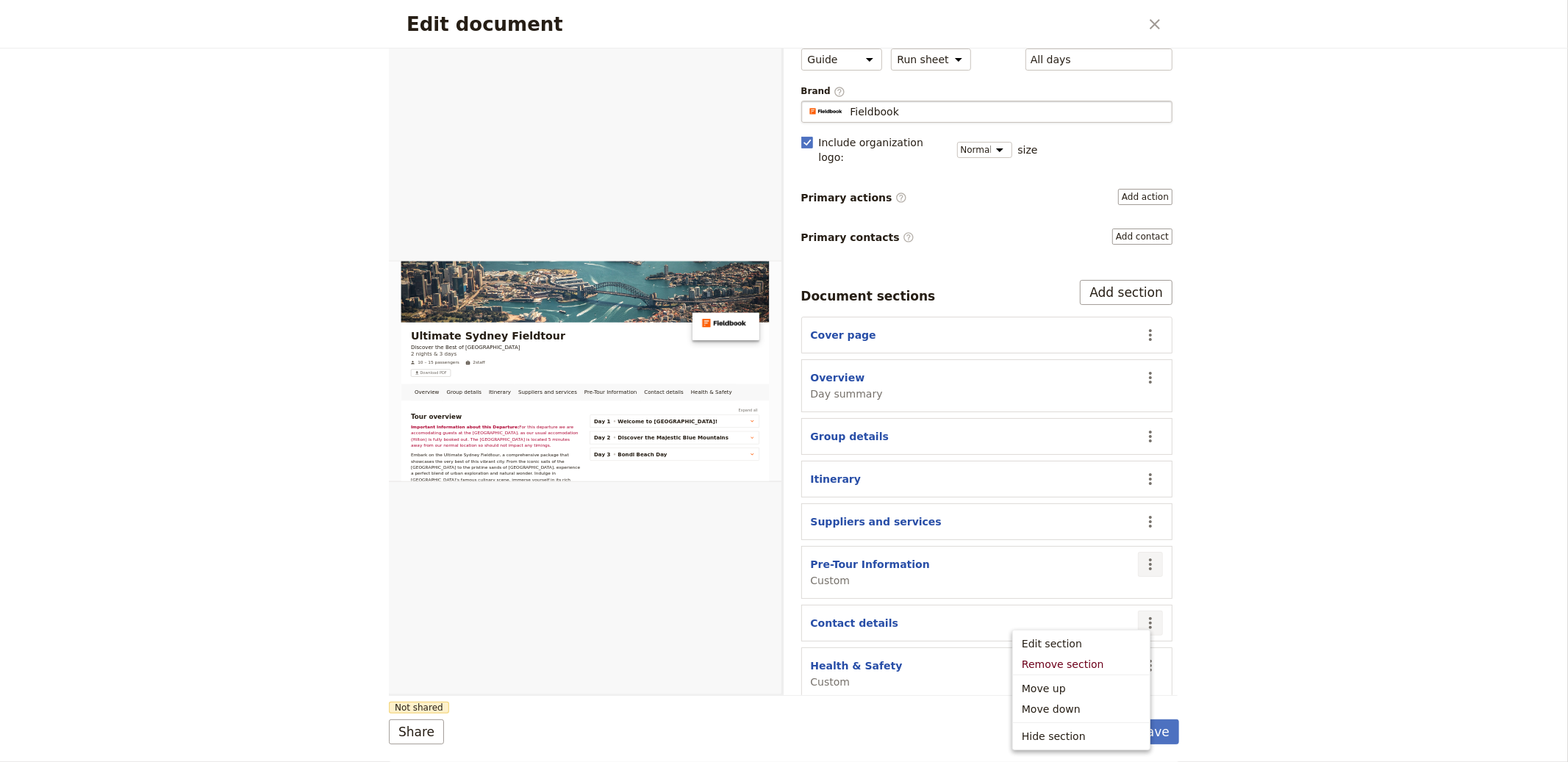
click at [783, 565] on button "​" at bounding box center [1150, 564] width 25 height 25
click at [783, 619] on button "Move up" at bounding box center [1082, 630] width 137 height 21
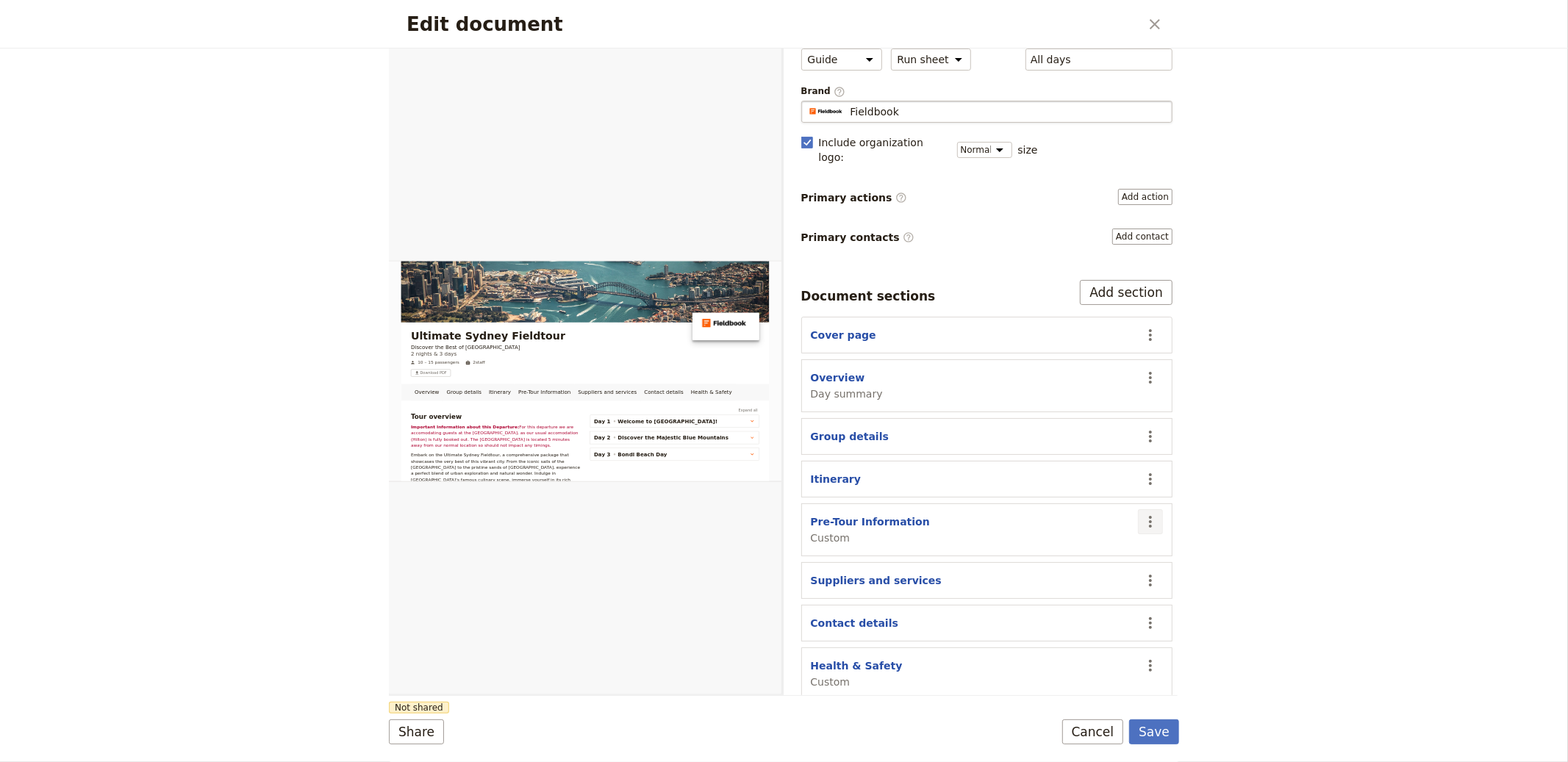
click at [783, 513] on icon "Actions" at bounding box center [1150, 522] width 18 height 18
click at [783, 580] on span "Move up" at bounding box center [1081, 587] width 119 height 15
click at [783, 470] on icon "Actions" at bounding box center [1150, 479] width 18 height 18
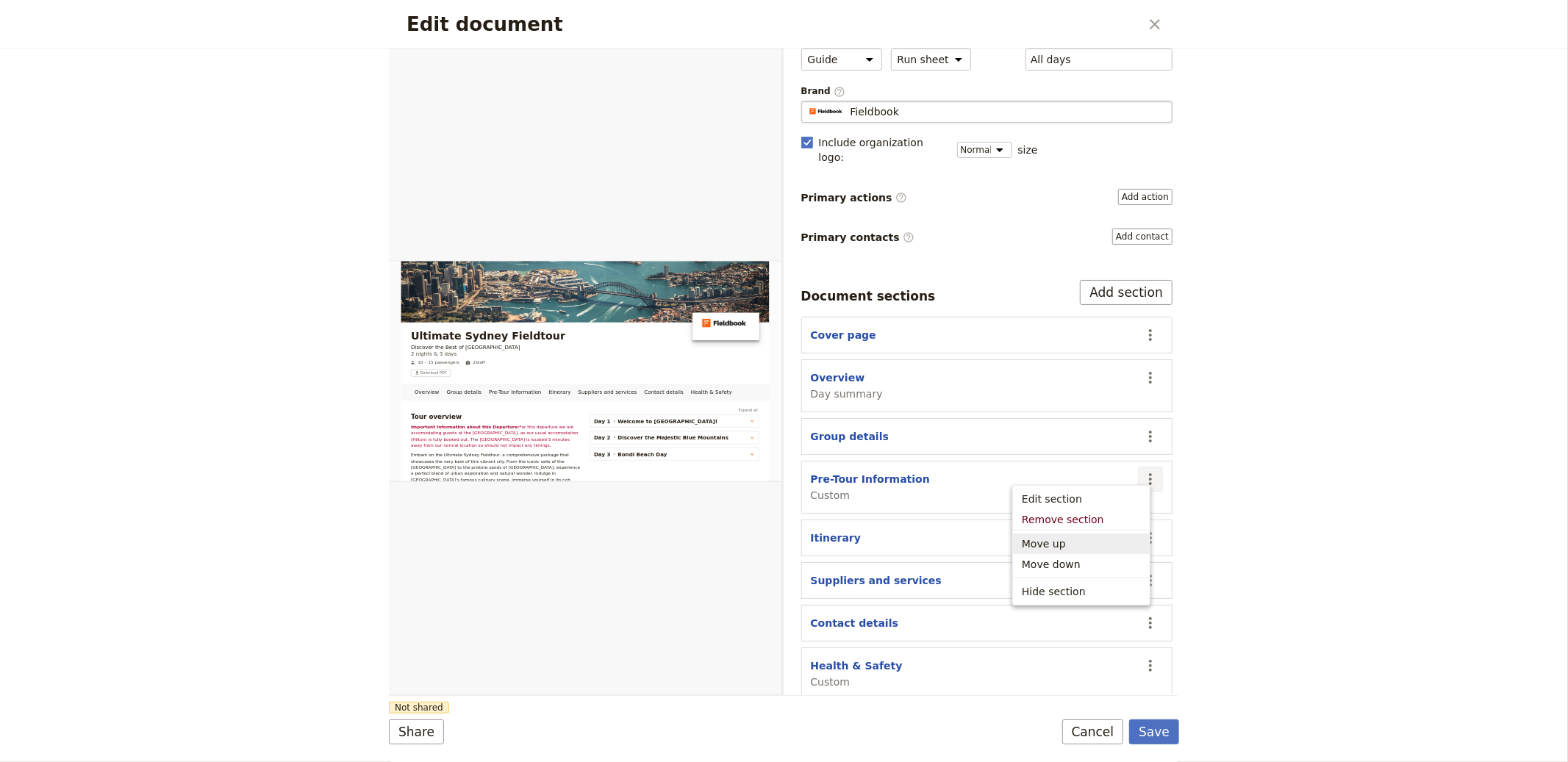
click at [783, 538] on span "Move up" at bounding box center [1081, 544] width 119 height 15
click at [783, 532] on icon "Actions" at bounding box center [1149, 538] width 3 height 12
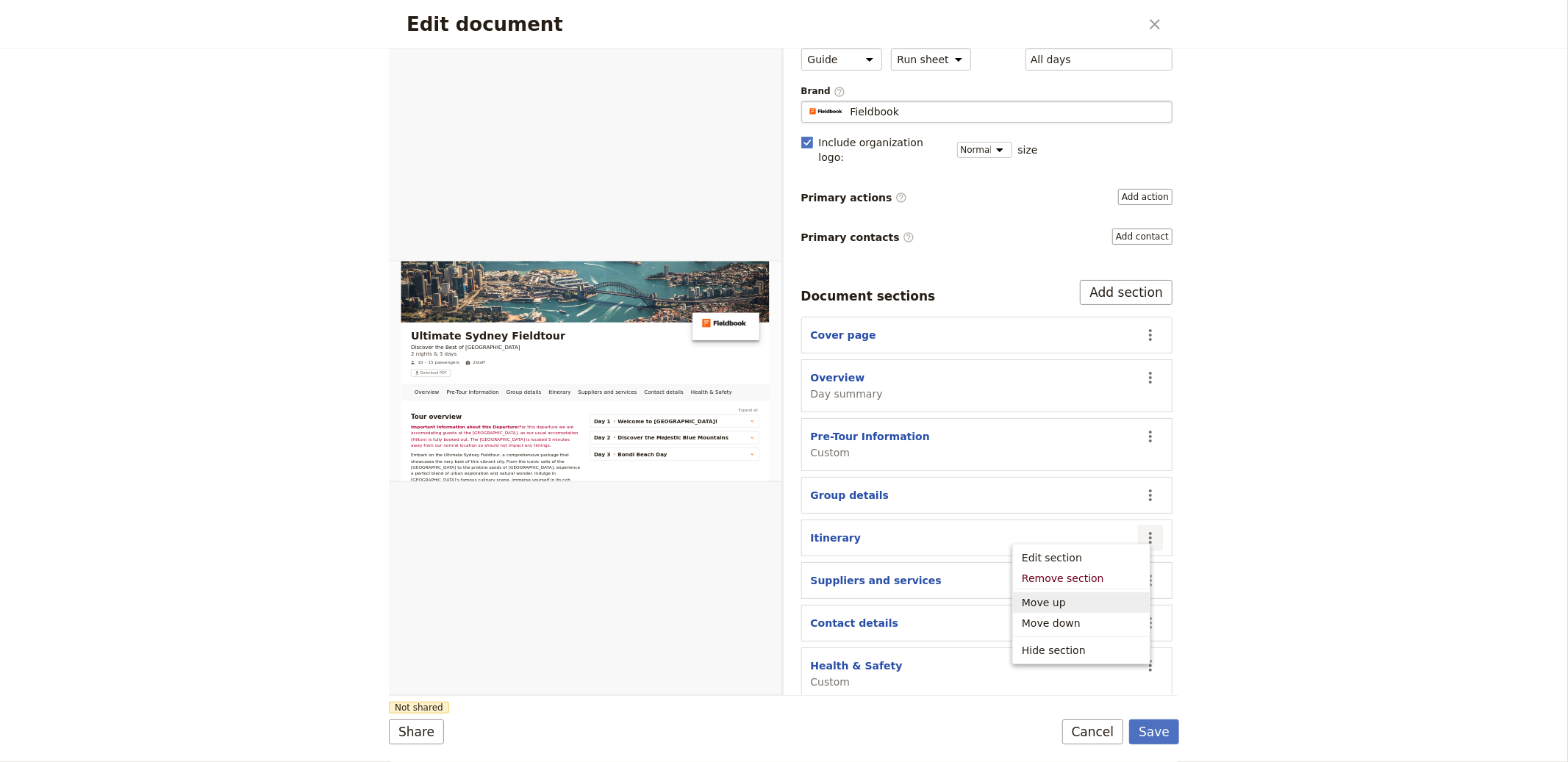
click at [783, 604] on span "Move up" at bounding box center [1081, 603] width 119 height 15
click at [783, 730] on button "Save" at bounding box center [1153, 732] width 50 height 25
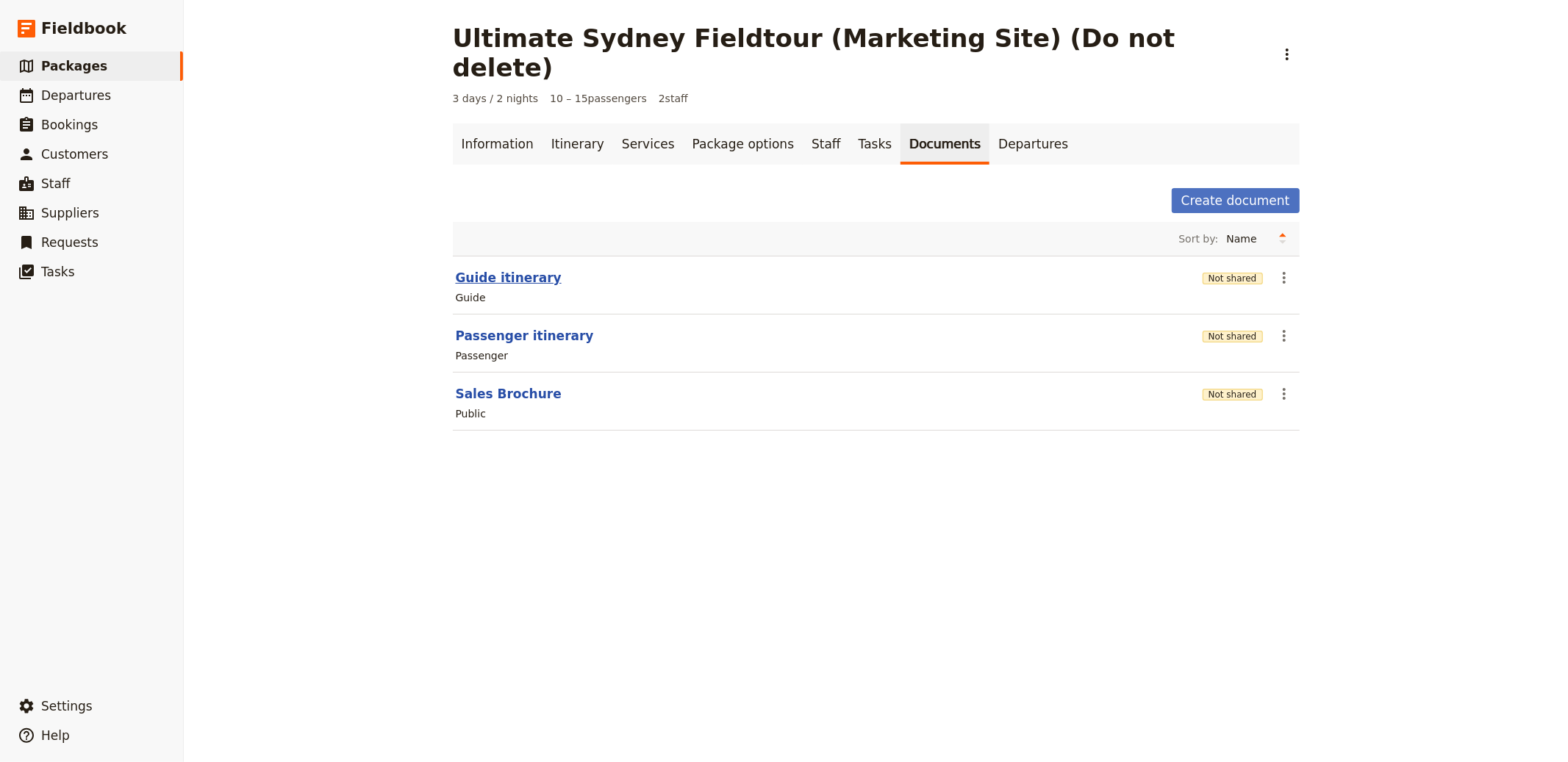
click at [494, 269] on button "Guide itinerary" at bounding box center [509, 278] width 106 height 18
select select "STAFF"
select select "RUN_SHEET"
select select "DEFAULT"
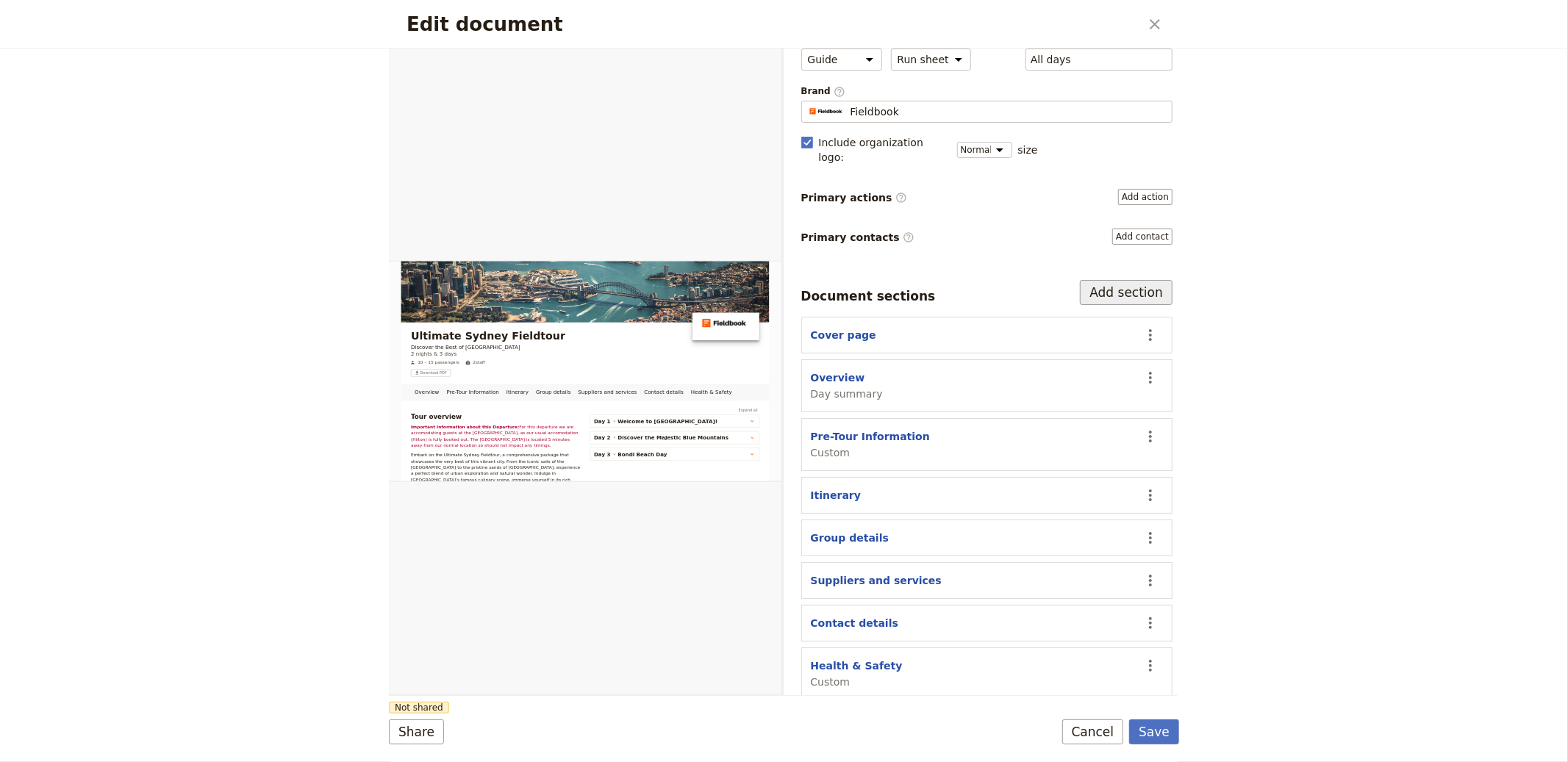
click at [783, 280] on button "Add section" at bounding box center [1126, 292] width 93 height 25
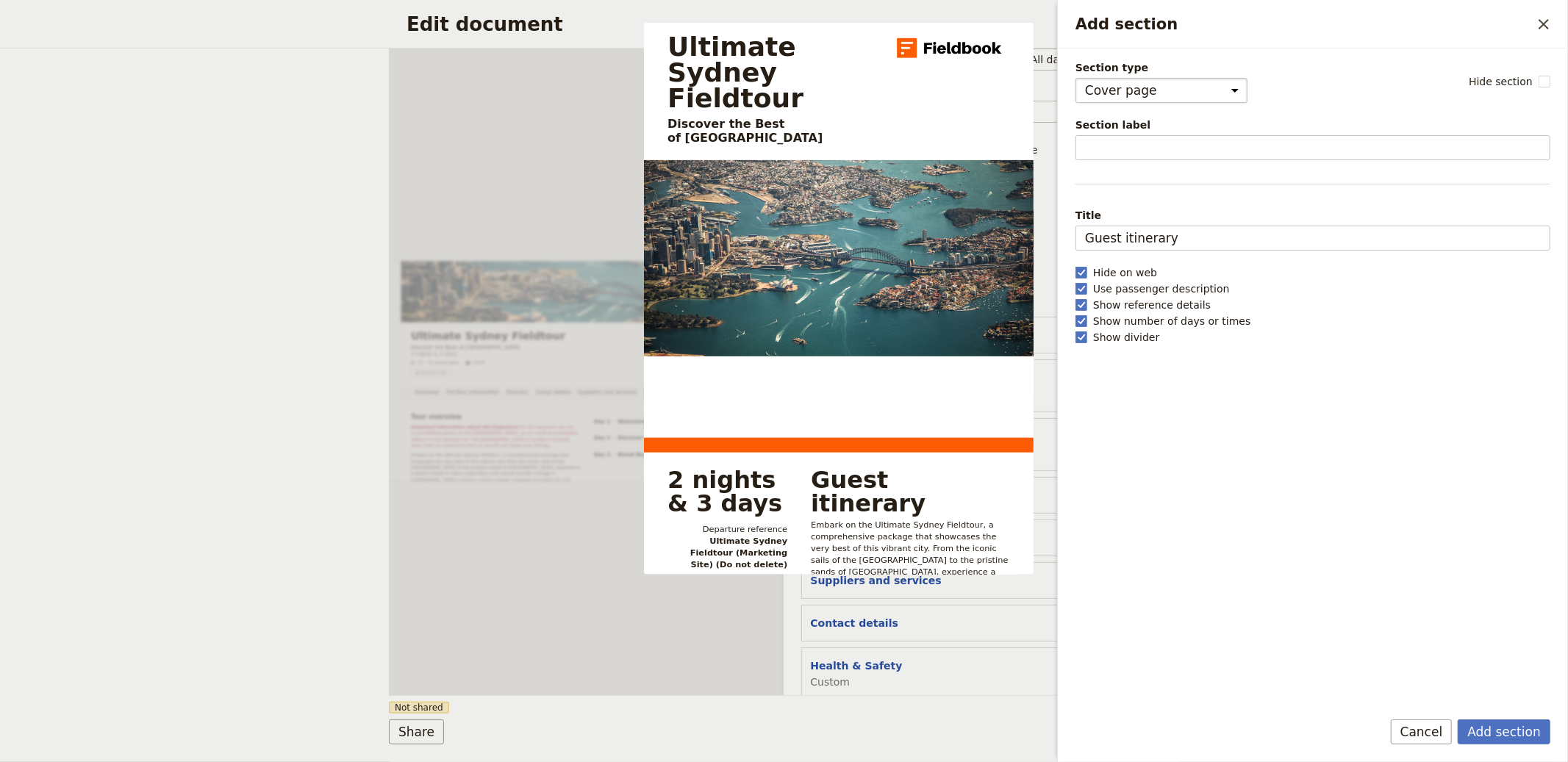
click at [783, 82] on select "Cover page Day summary Itinerary Group details Contact details Suppliers and se…" at bounding box center [1161, 90] width 172 height 25
select select "CUSTOM"
click at [783, 78] on select "Cover page Day summary Itinerary Group details Contact details Suppliers and se…" at bounding box center [1161, 90] width 172 height 25
select select "default"
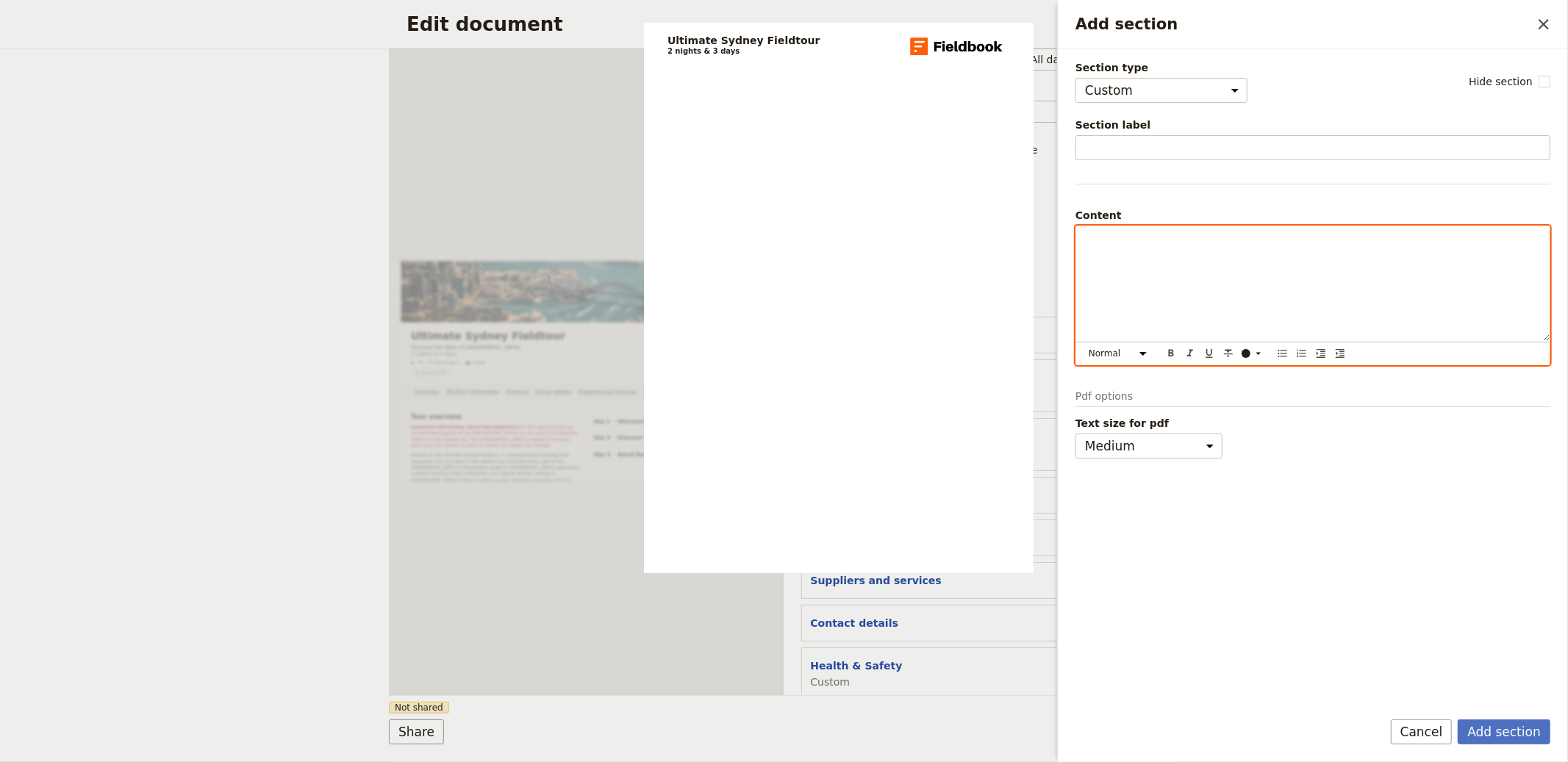
click at [783, 274] on div "Add section" at bounding box center [1313, 283] width 474 height 114
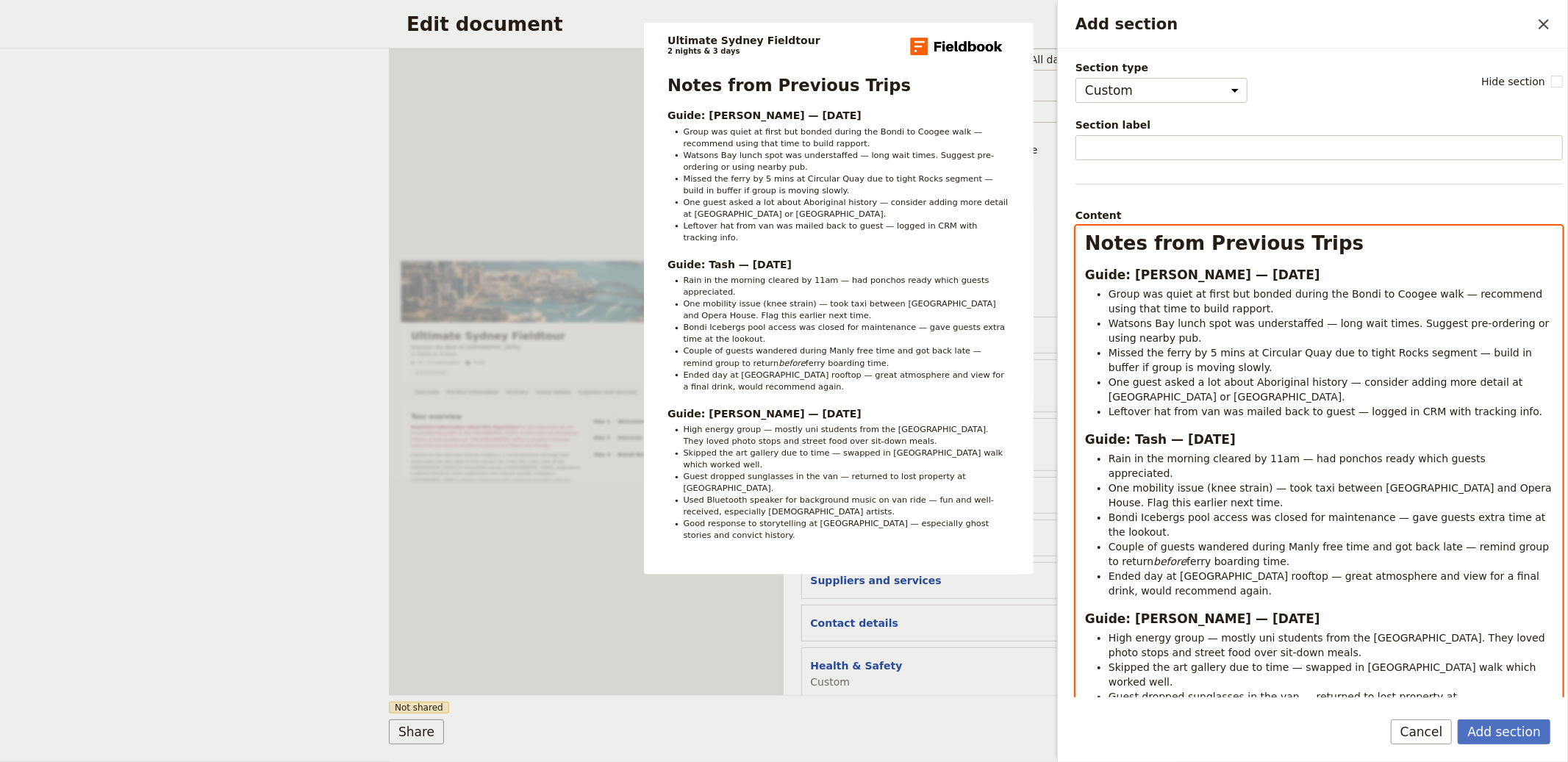
scroll to position [0, 0]
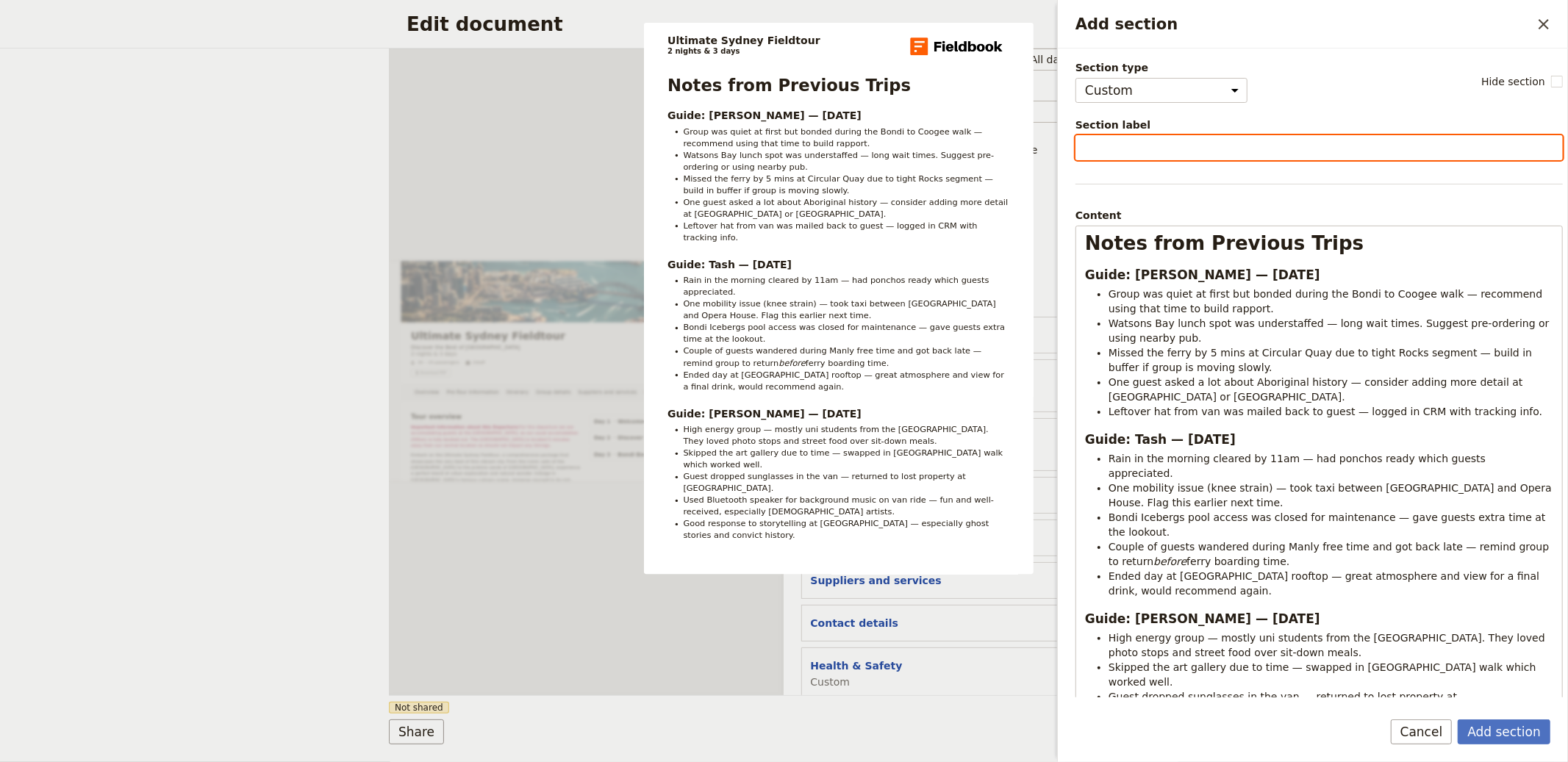
click at [783, 136] on input "Section label" at bounding box center [1318, 147] width 487 height 25
type input "Guide Note"
type input "Previous Guide Notes"
click at [783, 720] on button "Add section" at bounding box center [1504, 732] width 93 height 25
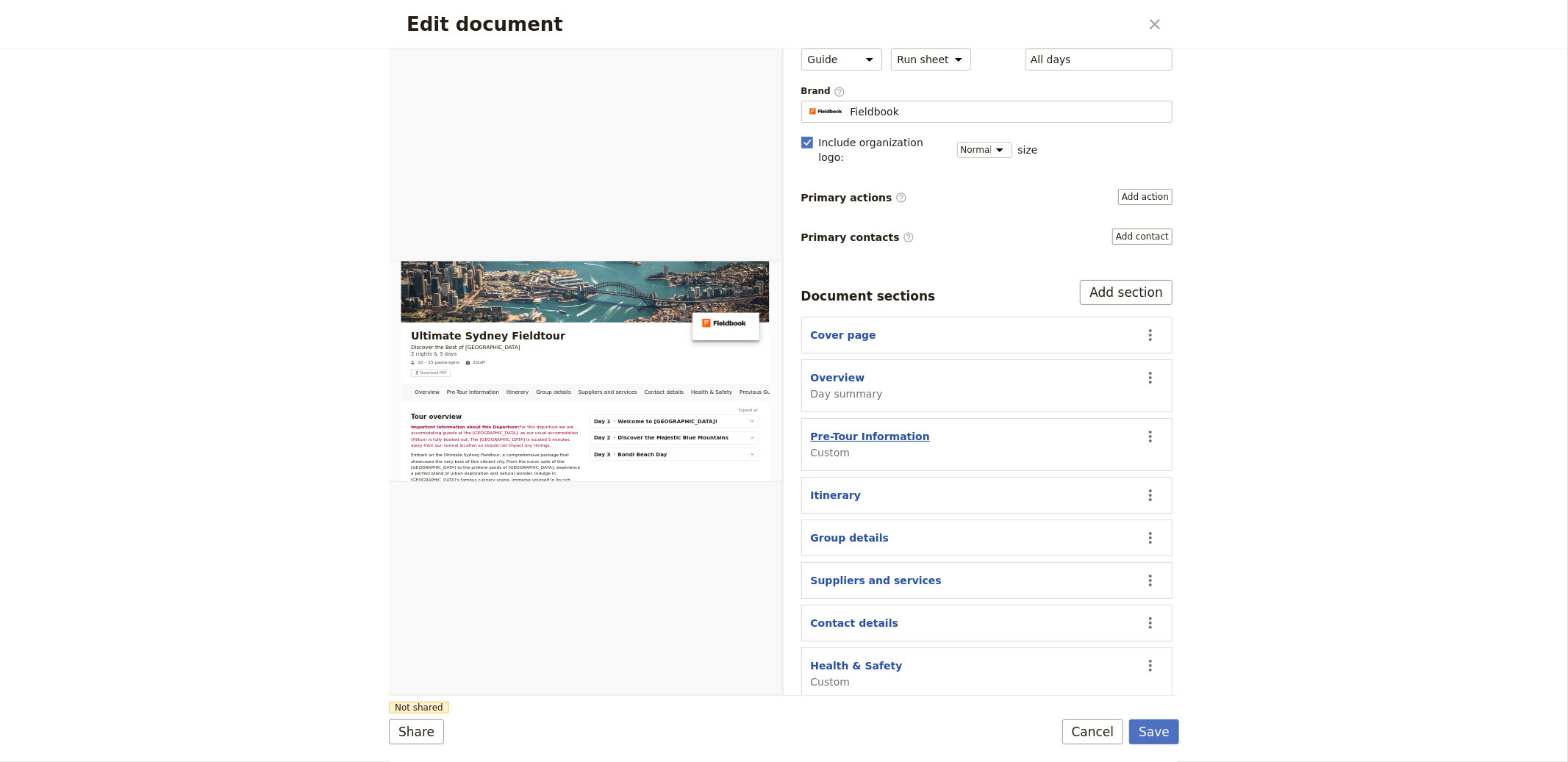
click at [783, 430] on button "Pre-Tour Information" at bounding box center [870, 437] width 119 height 15
select select "CUSTOM"
select select "default"
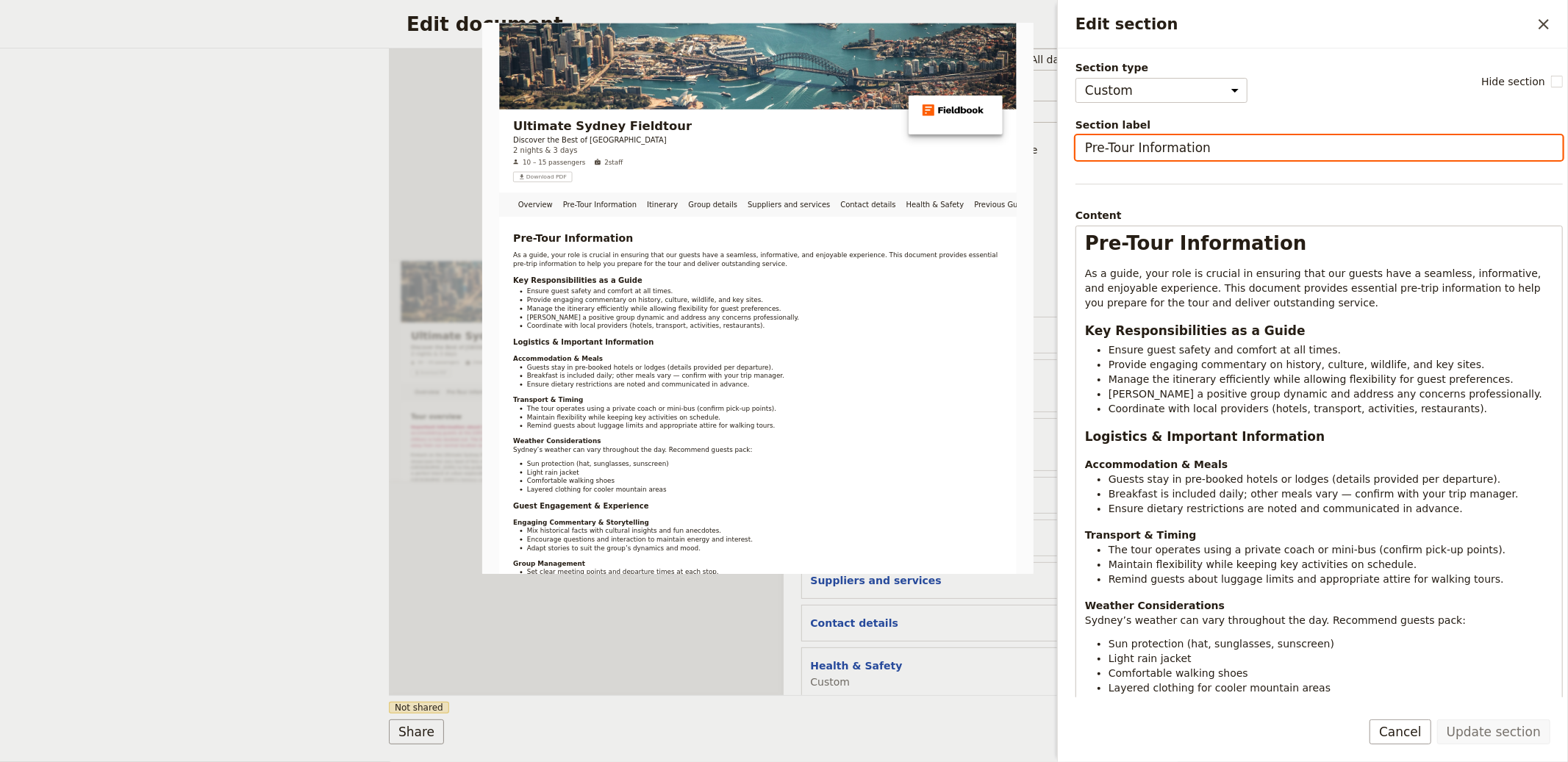
click at [783, 153] on input "Pre-Tour Information" at bounding box center [1318, 147] width 487 height 25
type input "Pre-Tour Info"
click at [783, 720] on button "Update section" at bounding box center [1494, 732] width 114 height 25
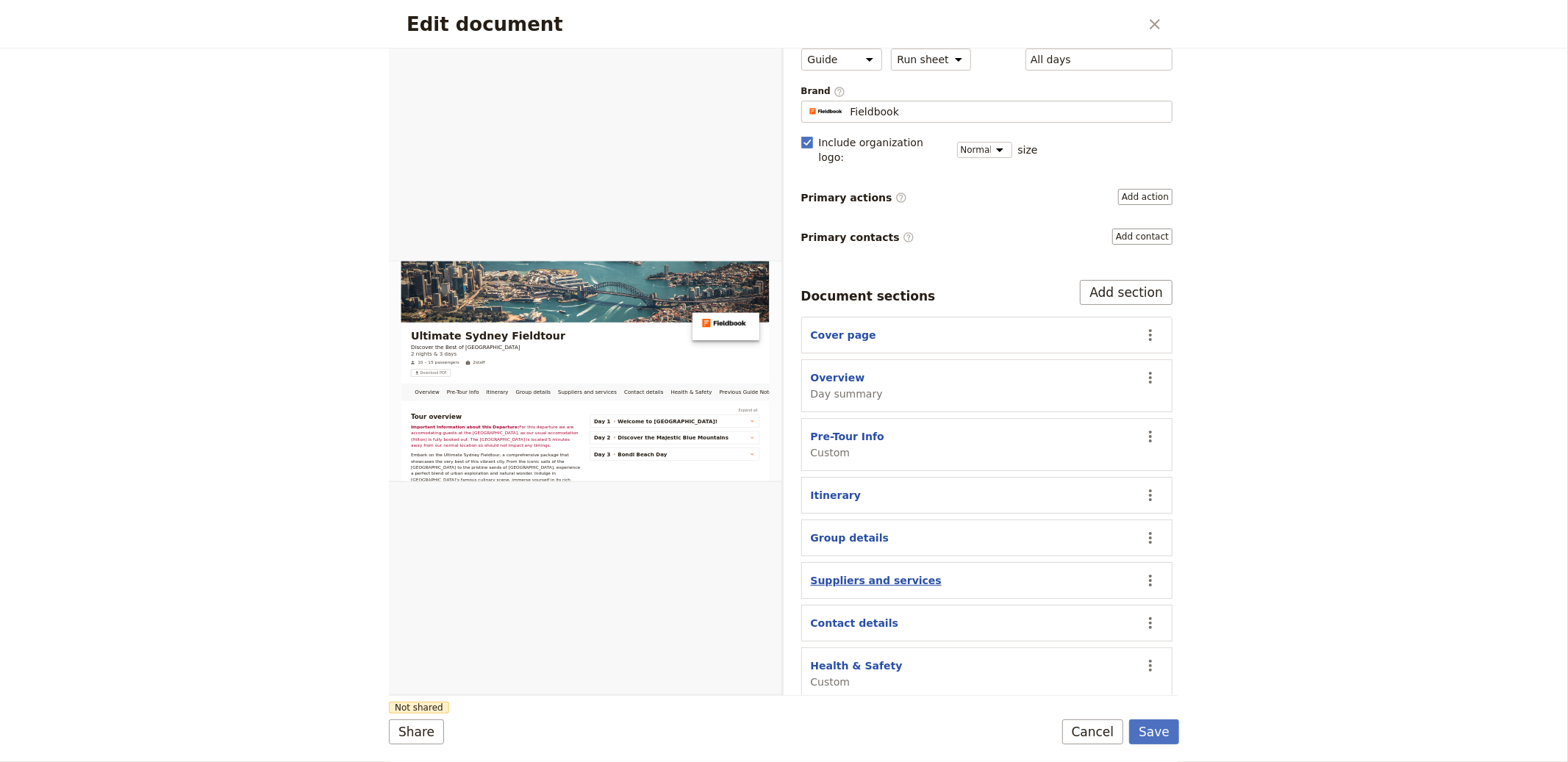
click at [783, 562] on section "Suppliers and services ​" at bounding box center [987, 580] width 372 height 37
click at [783, 573] on button "Suppliers and services" at bounding box center [875, 581] width 130 height 15
select select "SUPPLIERS_AND_SERVICES"
click at [783, 573] on button "Suppliers and services" at bounding box center [875, 581] width 130 height 15
select select "SUPPLIERS_AND_SERVICES"
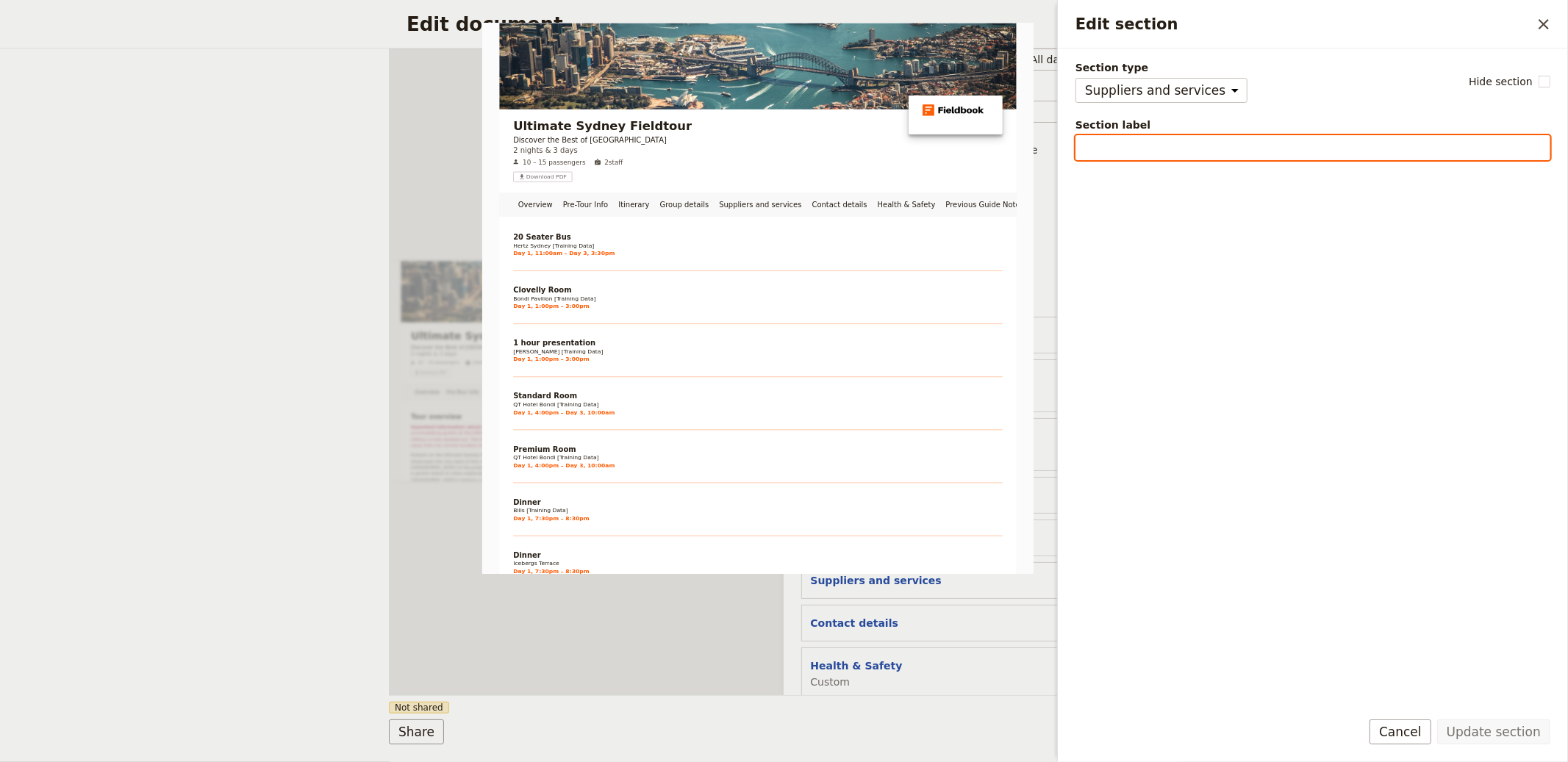
click at [783, 138] on input "Section label" at bounding box center [1313, 147] width 475 height 25
type input "Services"
type input "Suppliers"
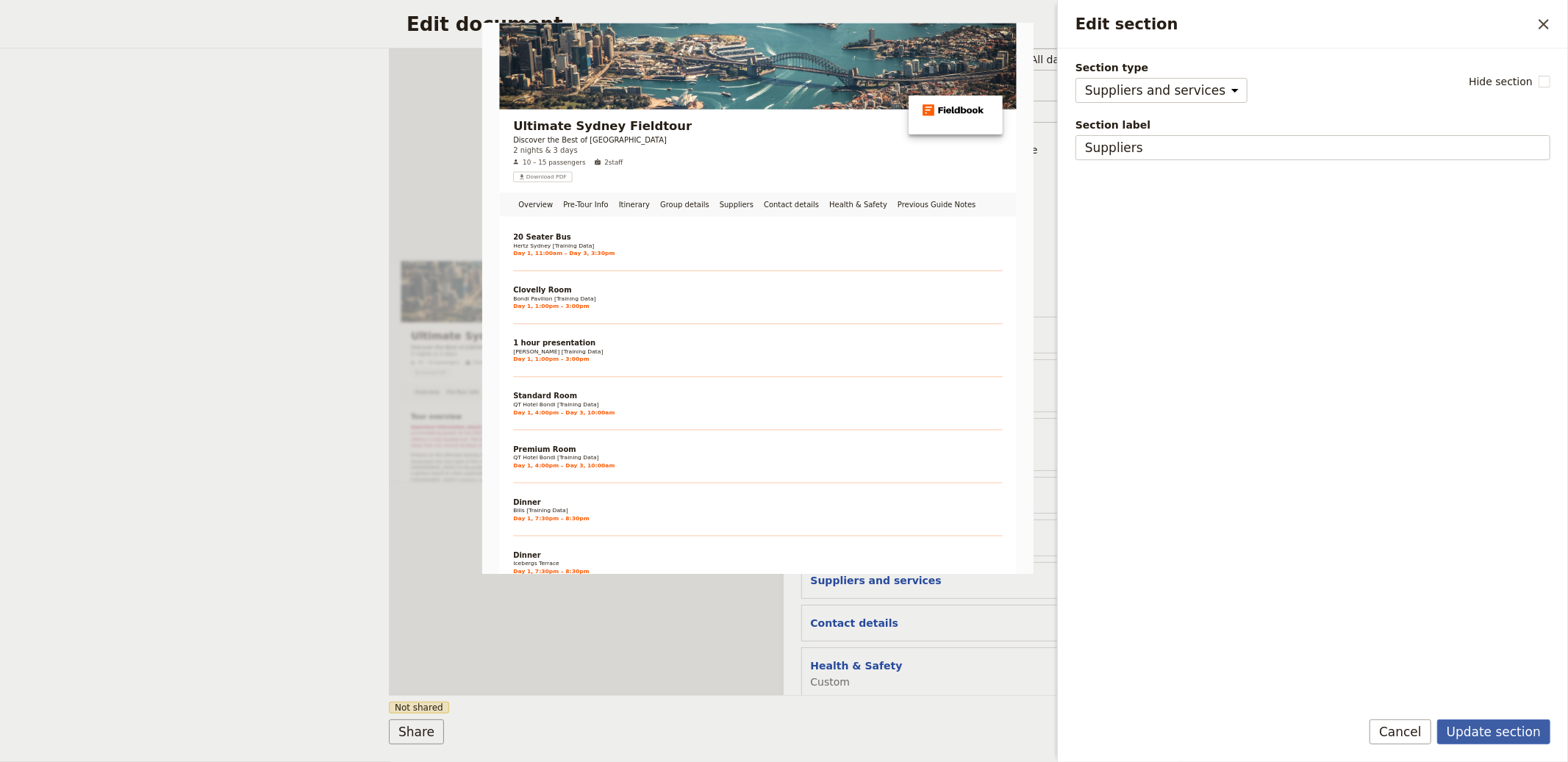
click at [783, 724] on button "Update section" at bounding box center [1494, 732] width 114 height 25
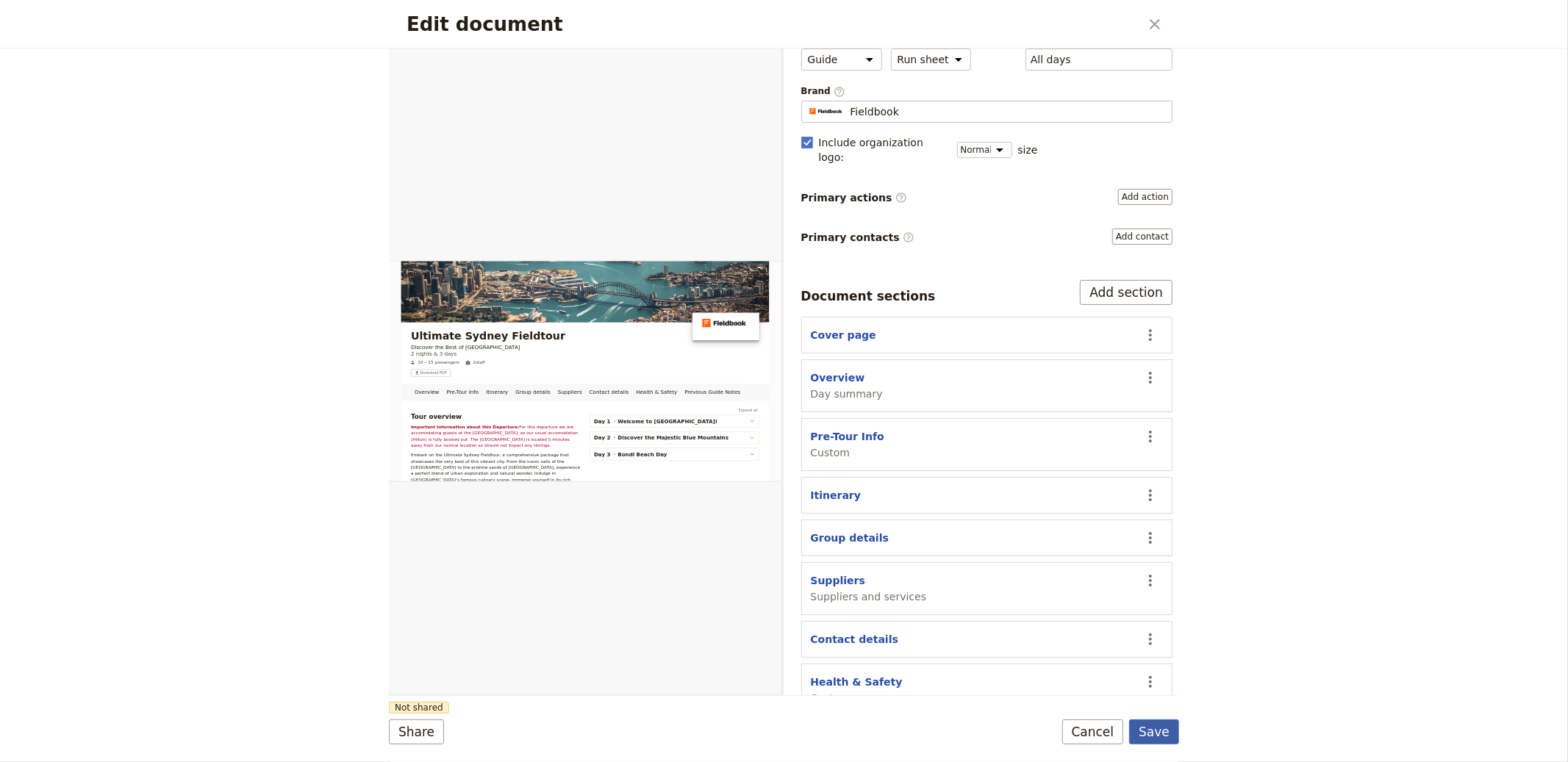
click at [783, 729] on button "Save" at bounding box center [1153, 732] width 50 height 25
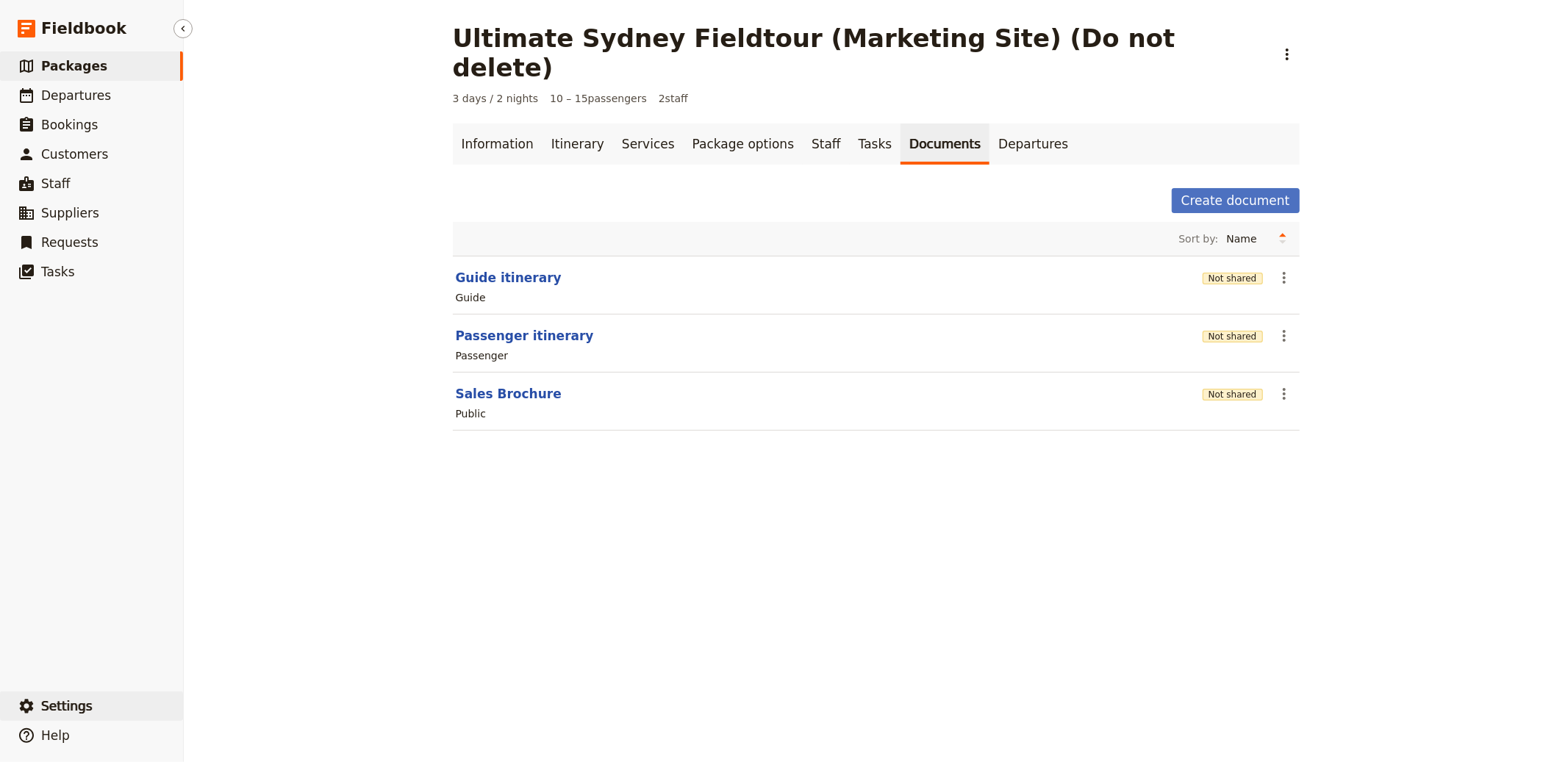
click at [135, 709] on button "​ Settings" at bounding box center [91, 706] width 183 height 29
click at [273, 664] on span "Your organization" at bounding box center [243, 667] width 89 height 15
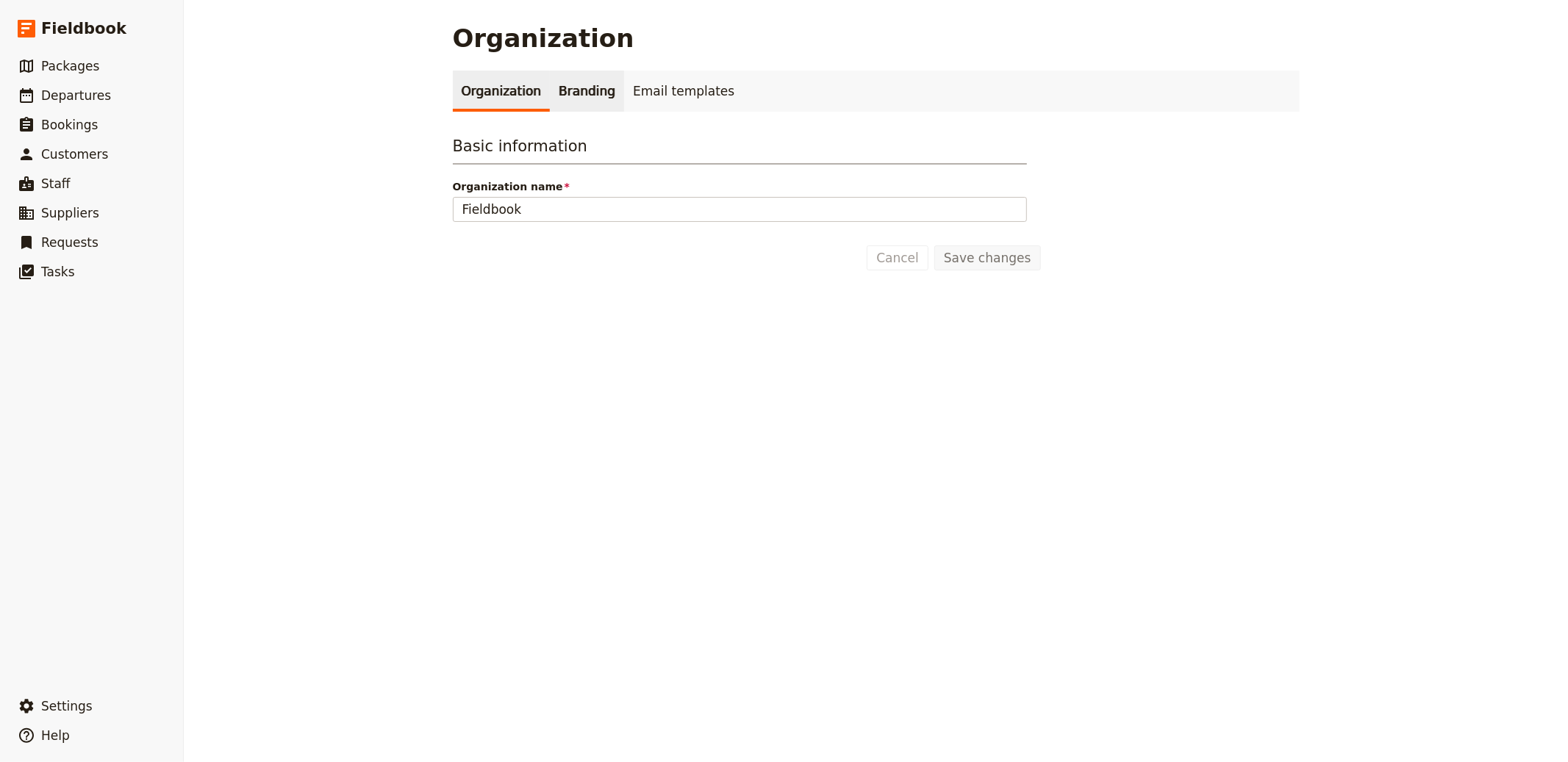
click at [569, 94] on link "Branding" at bounding box center [586, 91] width 74 height 41
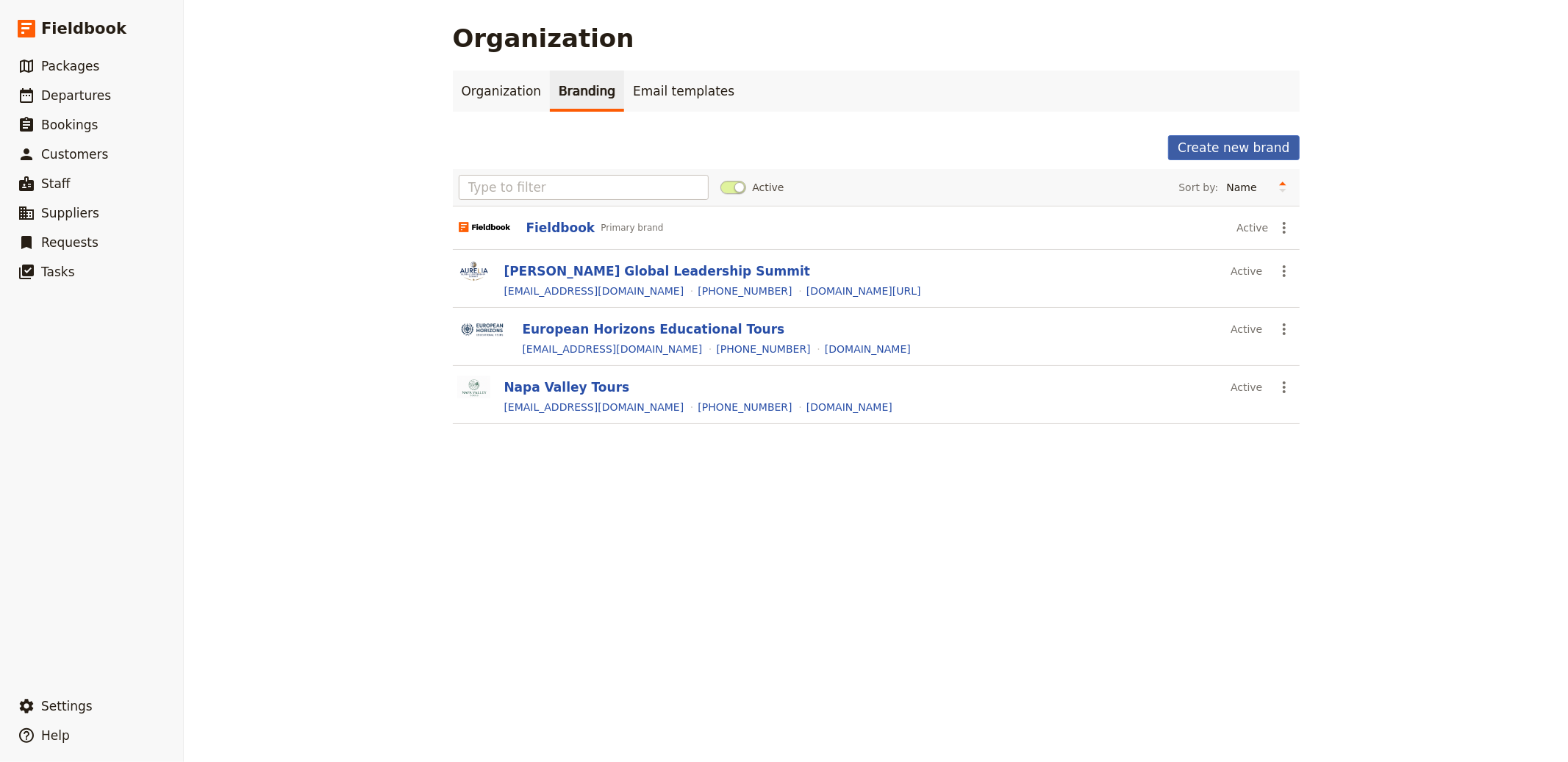
click at [783, 145] on button "Create new brand" at bounding box center [1233, 147] width 130 height 25
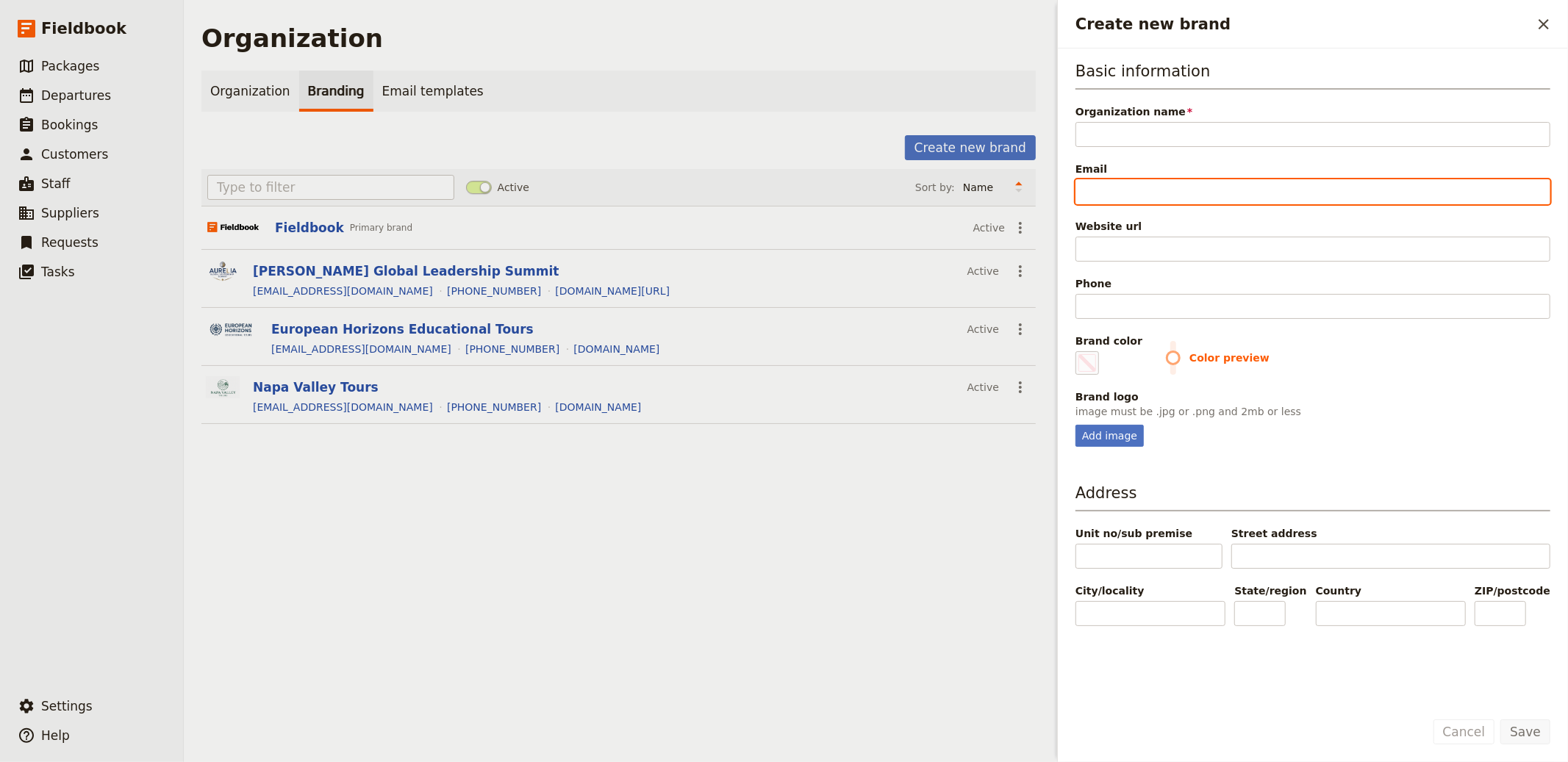
click at [783, 188] on input "Email" at bounding box center [1313, 191] width 475 height 25
paste input "[EMAIL_ADDRESS][DOMAIN_NAME]"
type input "[EMAIL_ADDRESS][DOMAIN_NAME]"
type input "#000000"
type input "[EMAIL_ADDRESS][DOMAIN_NAME]"
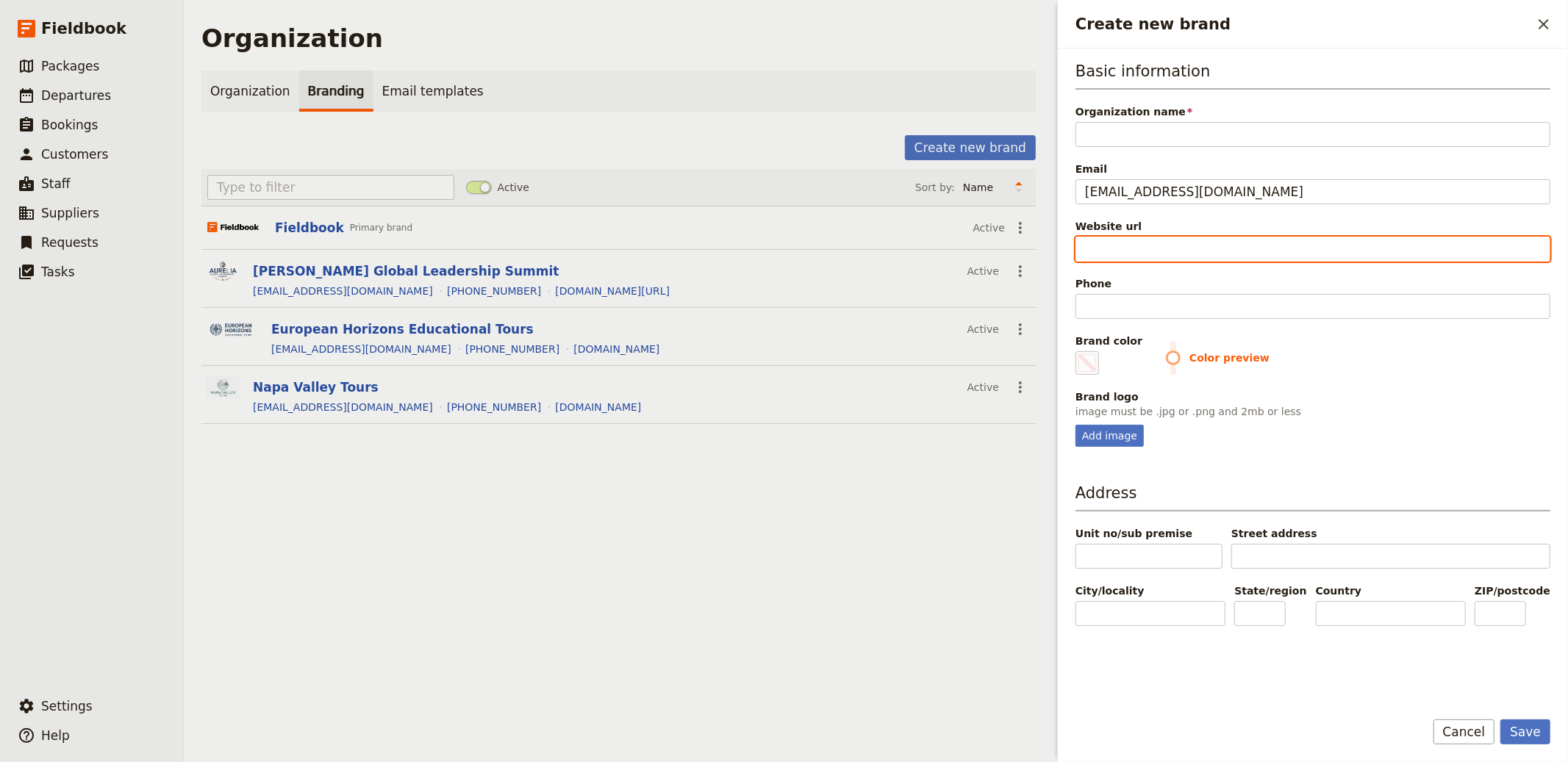
click at [783, 243] on input "Website url" at bounding box center [1313, 249] width 475 height 25
paste input "[URL][DOMAIN_NAME]"
type input "[URL][DOMAIN_NAME]"
type input "#000000"
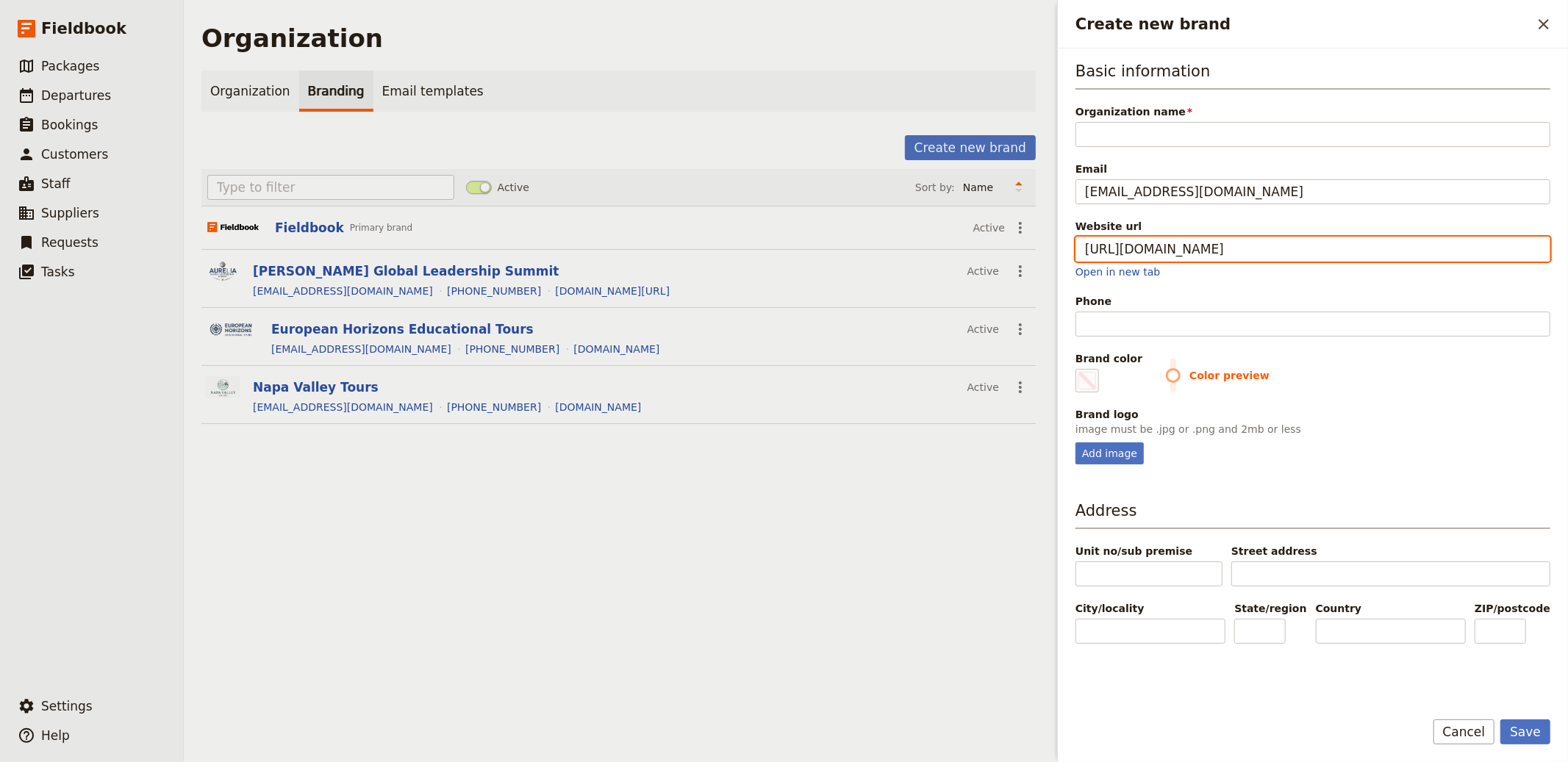
type input "[URL][DOMAIN_NAME]"
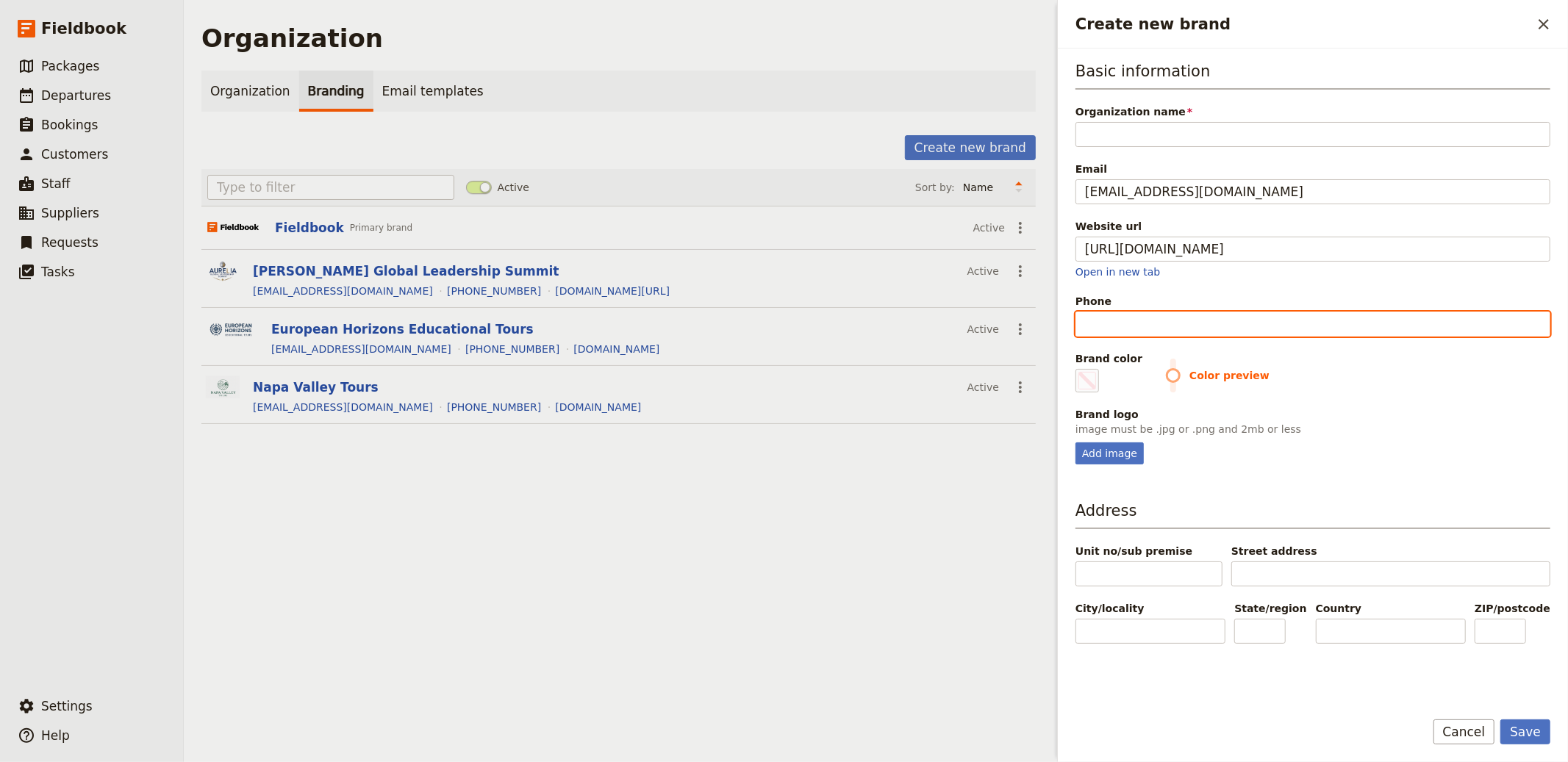
type input "#000000"
click at [783, 315] on input "Phone" at bounding box center [1313, 324] width 475 height 25
paste input "[PHONE_NUMBER]"
type input "[PHONE_NUMBER]"
type input "#000000"
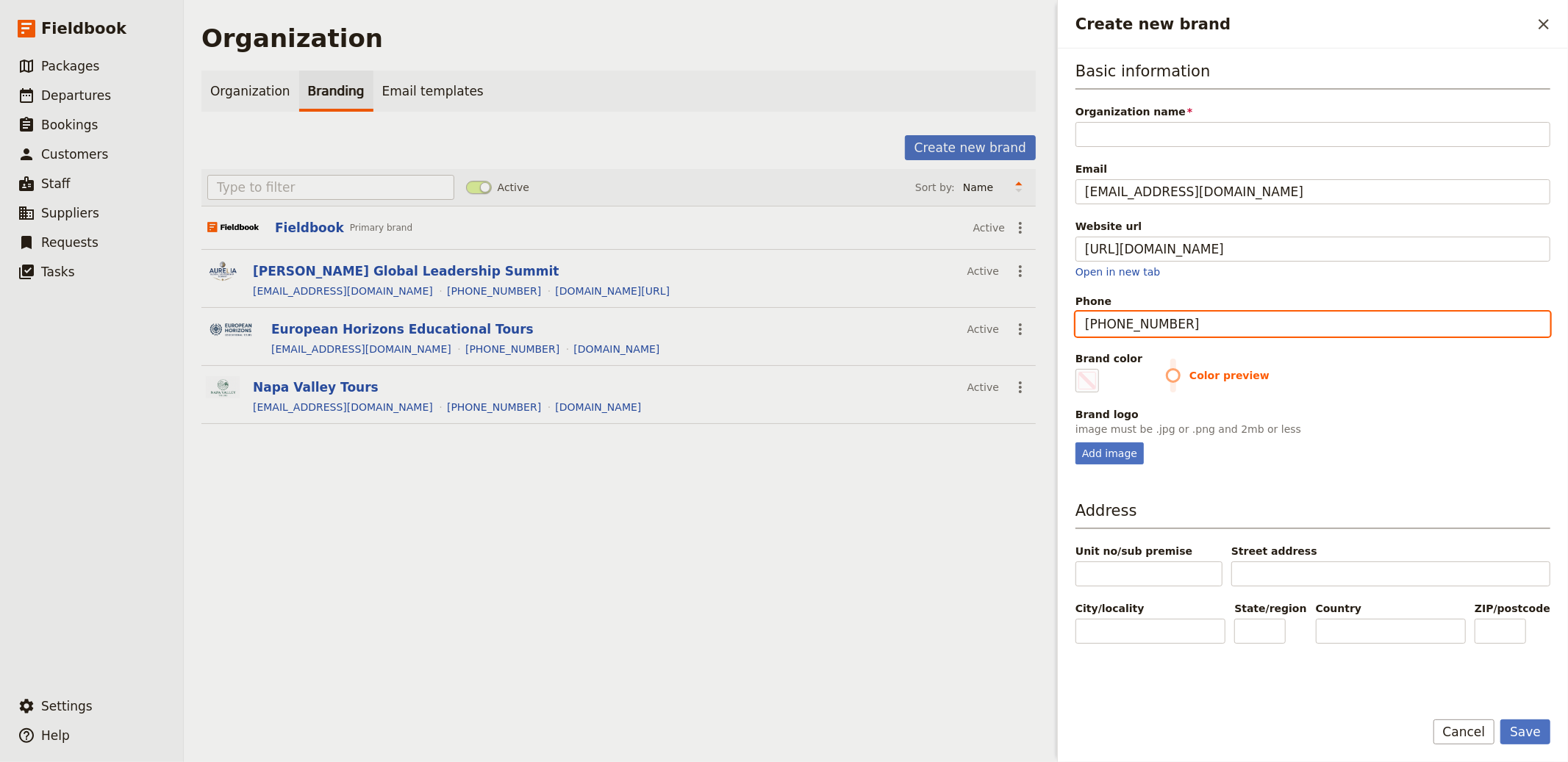
type input "[PHONE_NUMBER]"
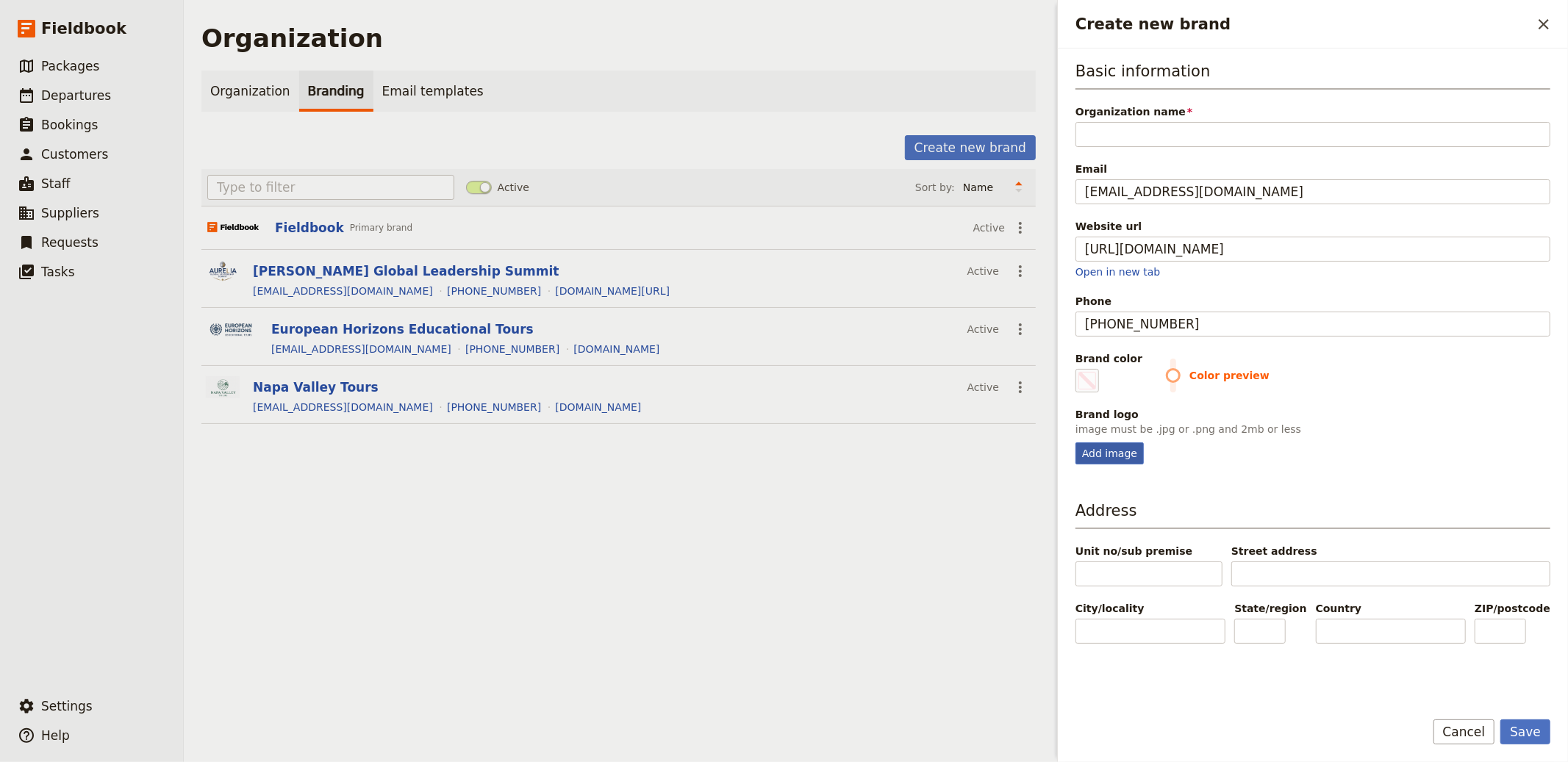
click at [783, 451] on div "Add image" at bounding box center [1109, 454] width 69 height 23
click at [783, 443] on input "Add image" at bounding box center [1074, 442] width 1 height 1
type input "C:\fakepath\c6a7702f-36de-4853-804d-445ff761303f.png"
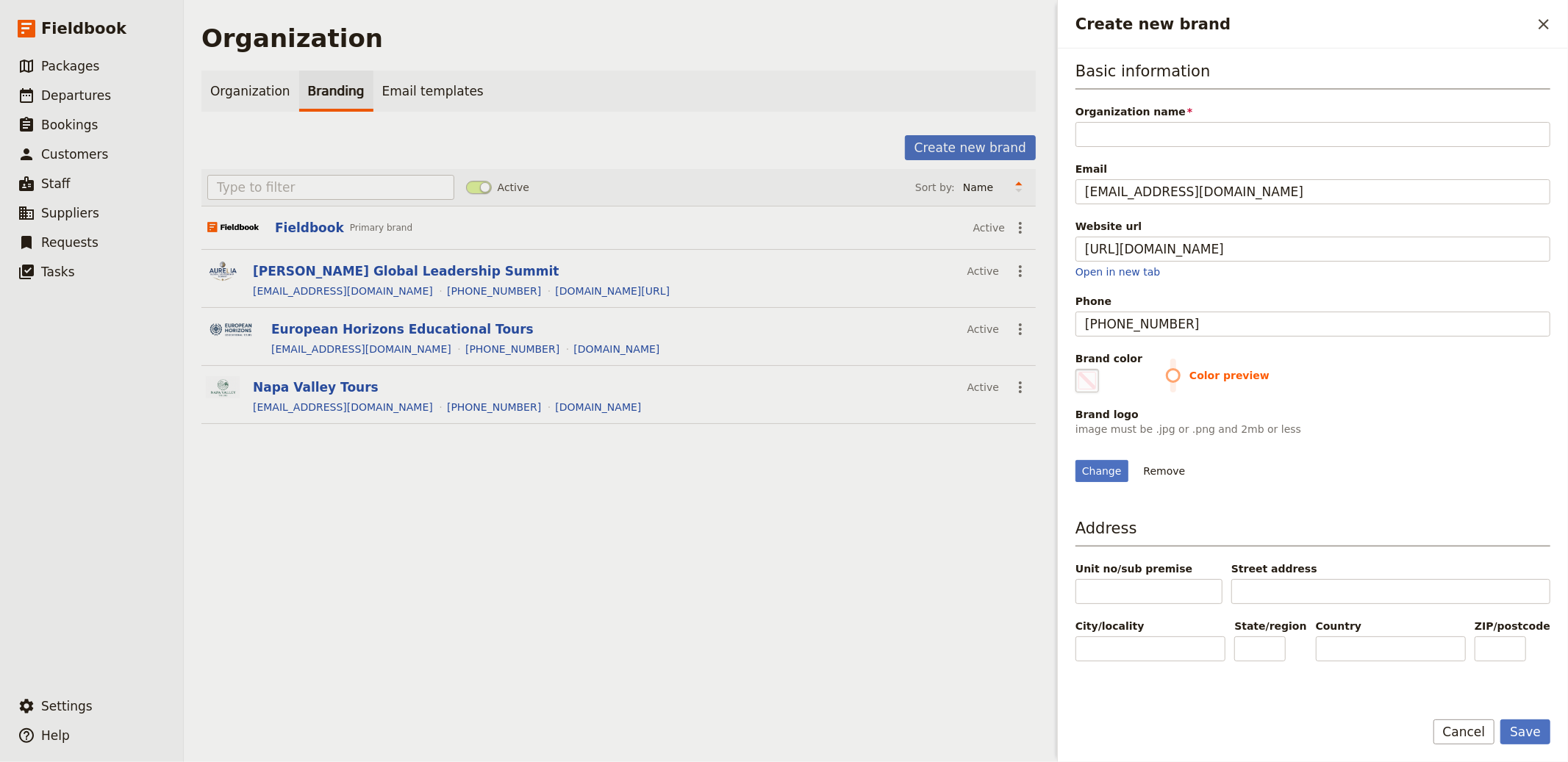
click at [783, 378] on span "Create new brand" at bounding box center [1087, 380] width 18 height 18
click at [783, 369] on input "#000000" at bounding box center [1078, 368] width 1 height 1
click at [783, 466] on div "Change Remove" at bounding box center [1313, 463] width 475 height 39
click at [783, 604] on input "Unit no/sub premise" at bounding box center [1149, 591] width 147 height 25
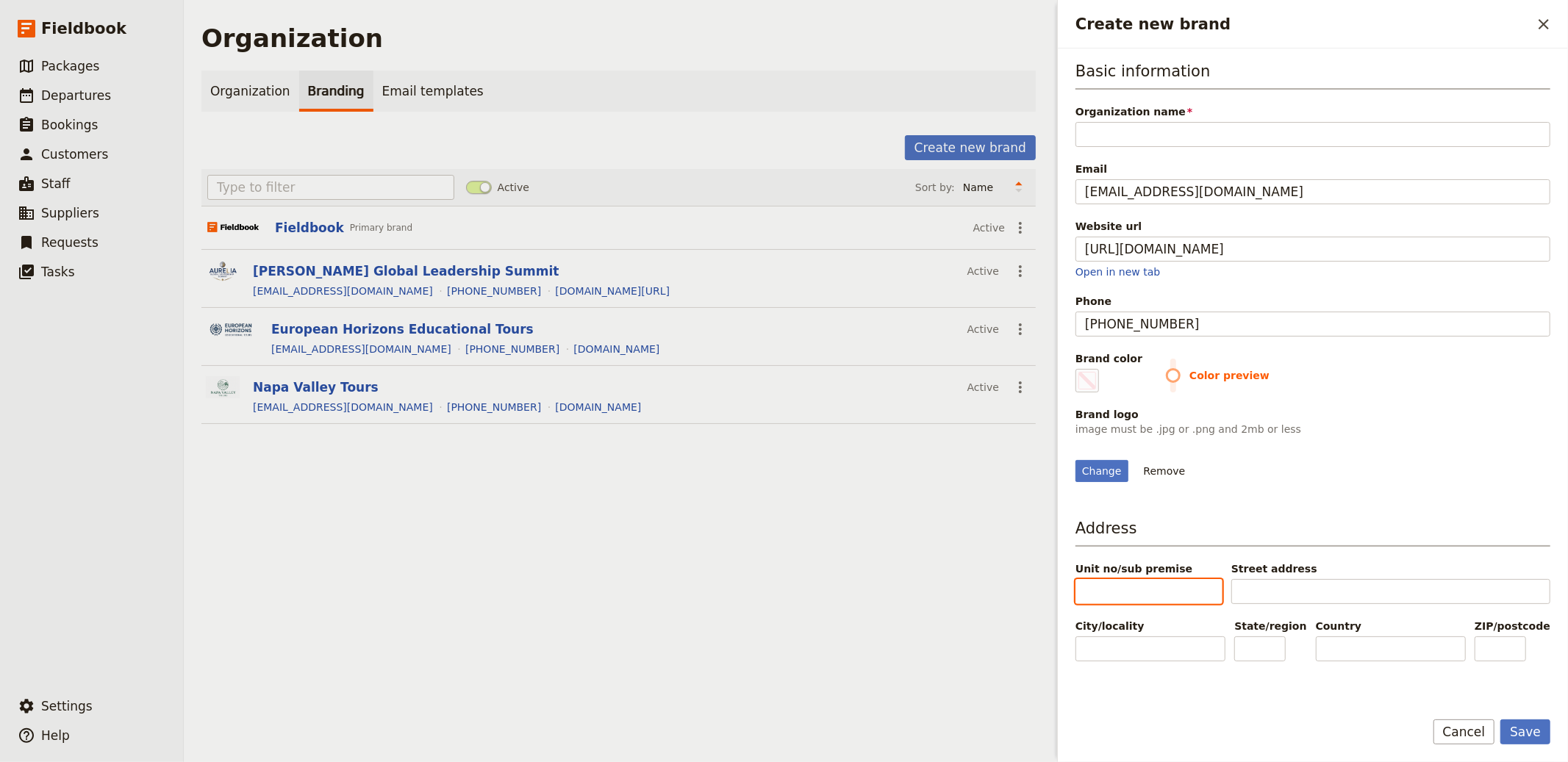
paste input "23"
type input "#000000"
type input "23"
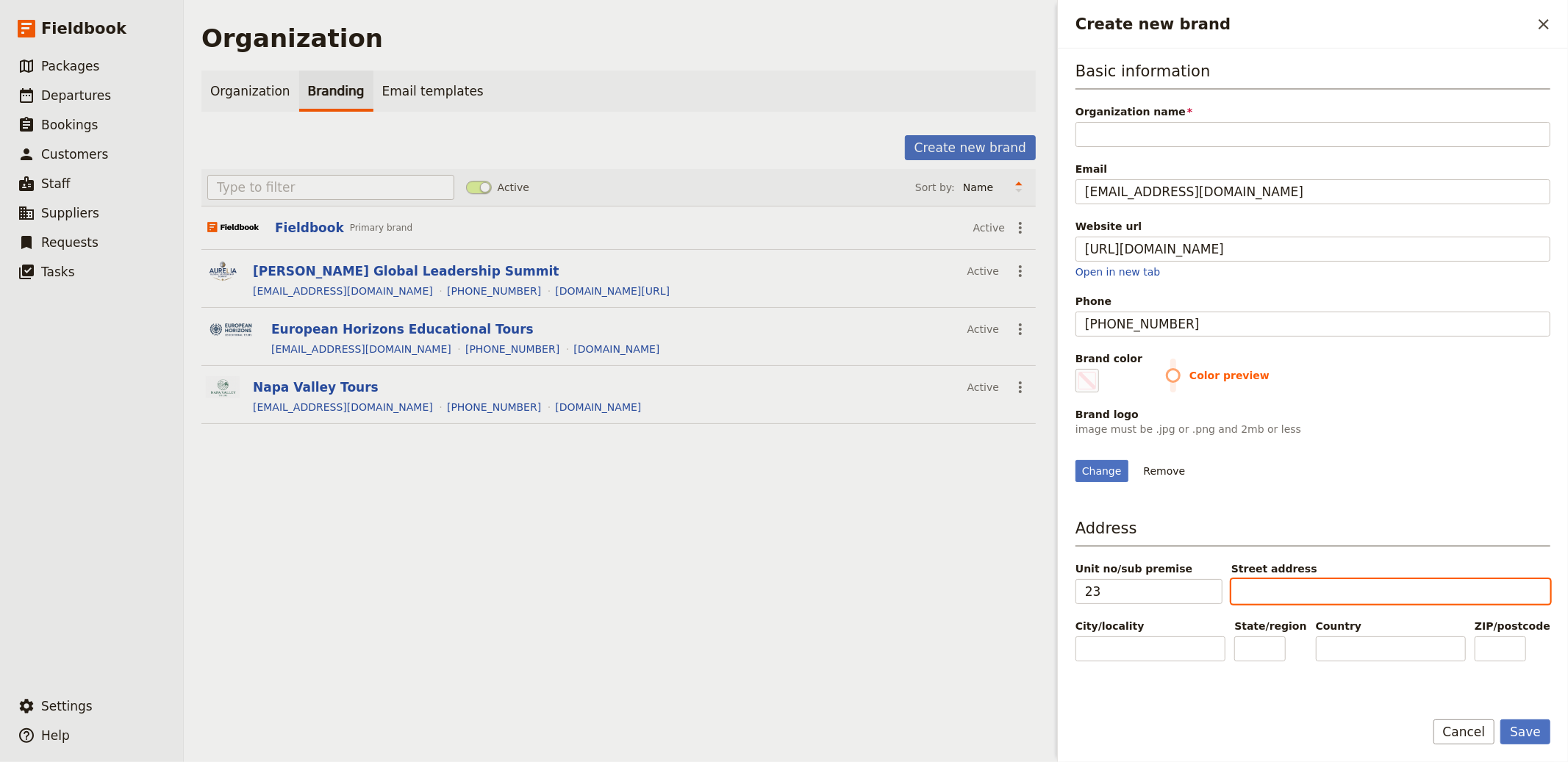
click at [783, 604] on input "Street address" at bounding box center [1391, 591] width 319 height 25
paste input "[STREET_ADDRESS]"
type input "#000000"
type input "[STREET_ADDRESS]"
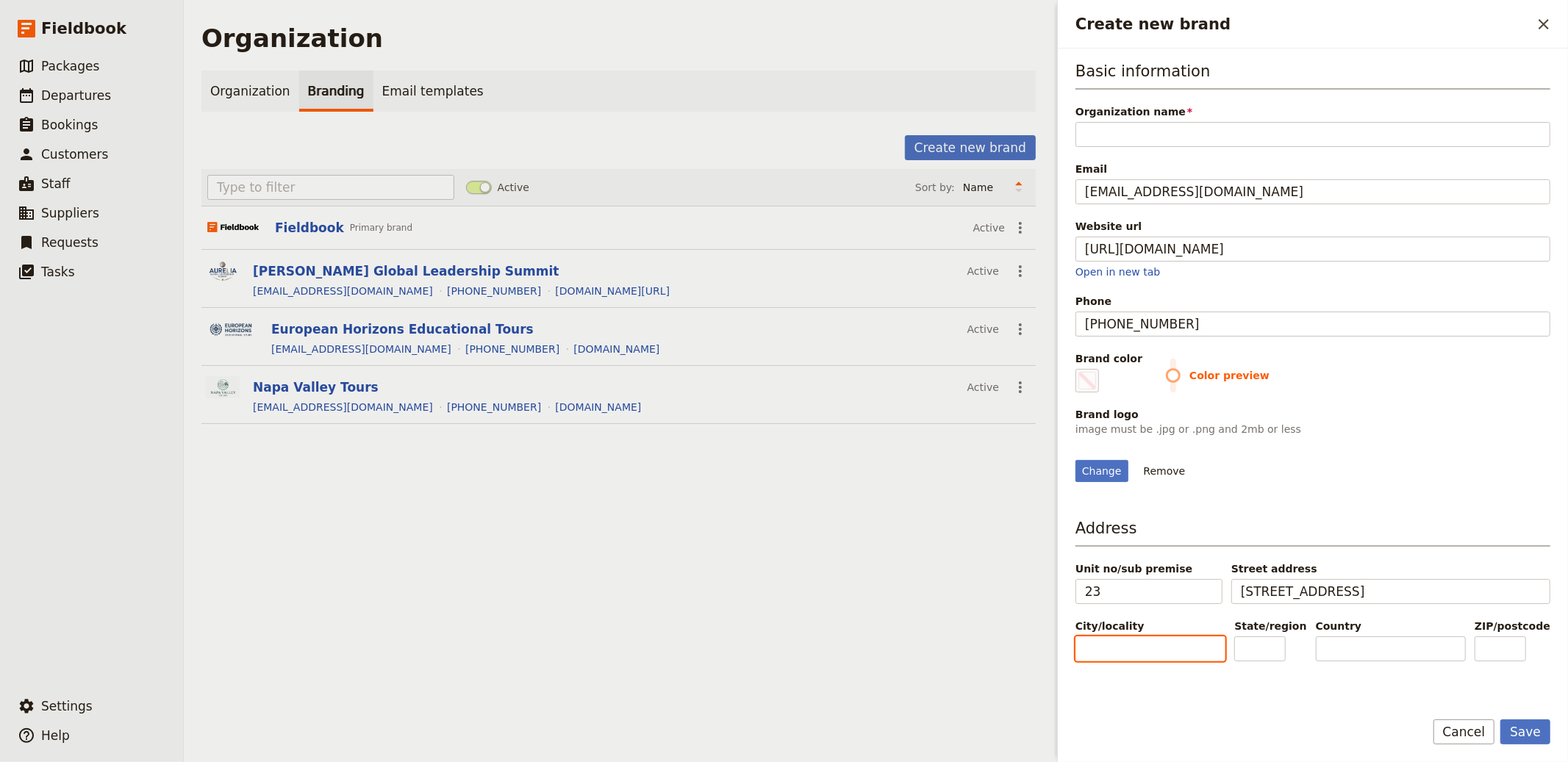
click at [783, 662] on input "City/locality" at bounding box center [1150, 648] width 150 height 25
paste input "[GEOGRAPHIC_DATA]"
type input "#000000"
type input "[GEOGRAPHIC_DATA]"
click at [783, 662] on input "State/region" at bounding box center [1259, 648] width 52 height 25
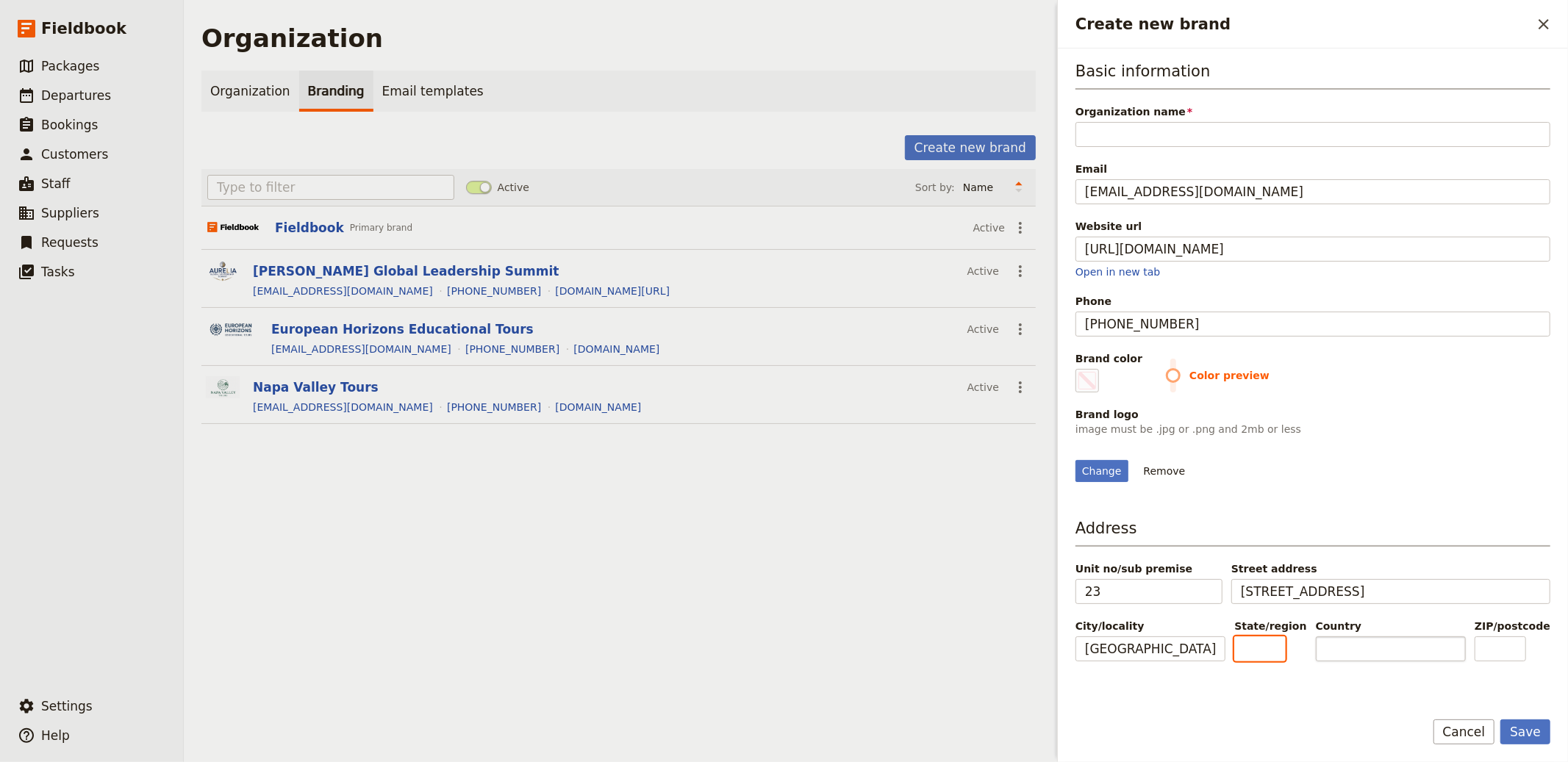
paste input "[GEOGRAPHIC_DATA]"
type input "#000000"
type input "[GEOGRAPHIC_DATA]"
click at [783, 662] on input "Country" at bounding box center [1391, 648] width 150 height 25
type input "#000000"
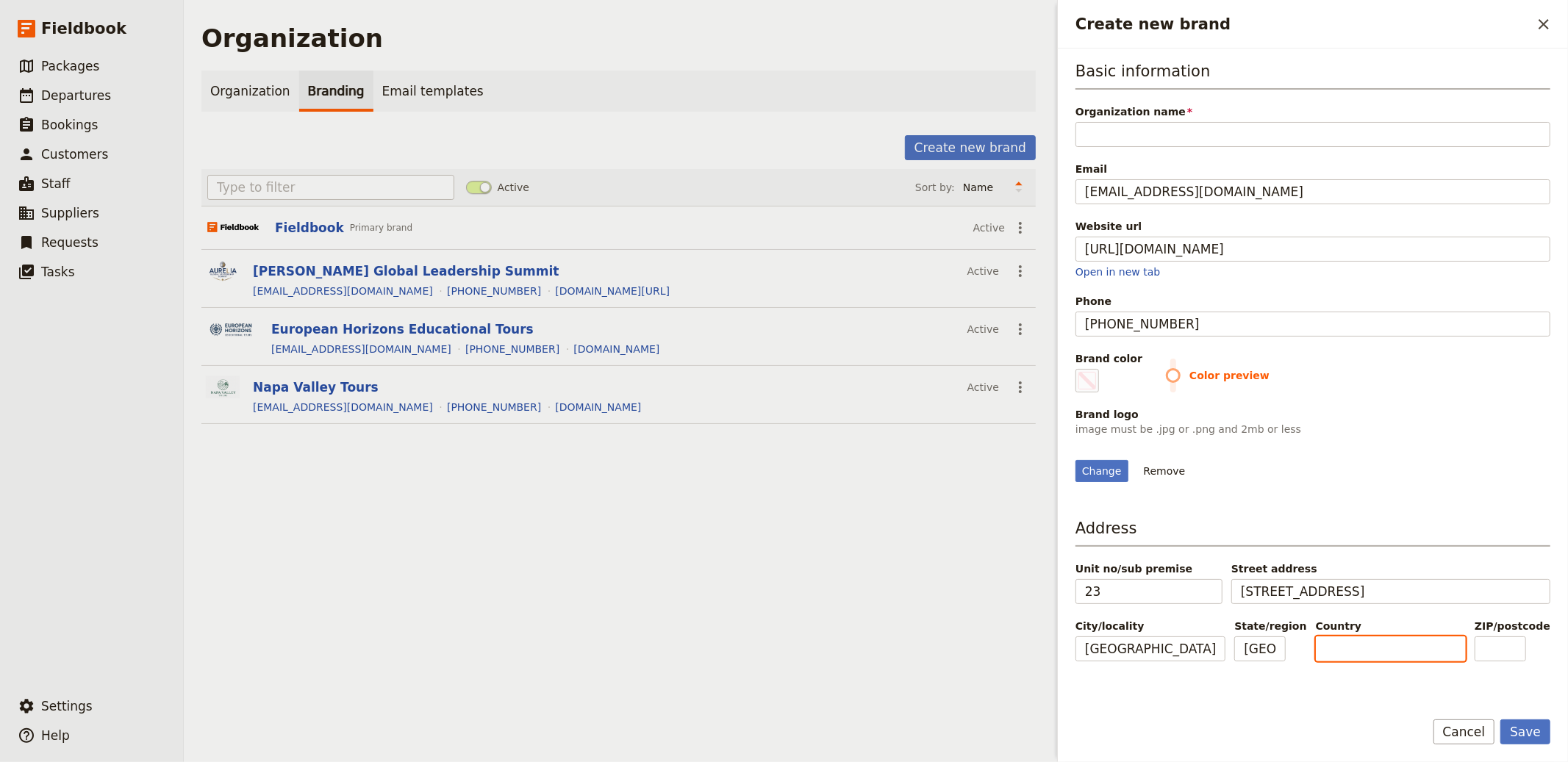
type input "A"
type input "#000000"
type input "Au"
type input "#000000"
type input "Aus"
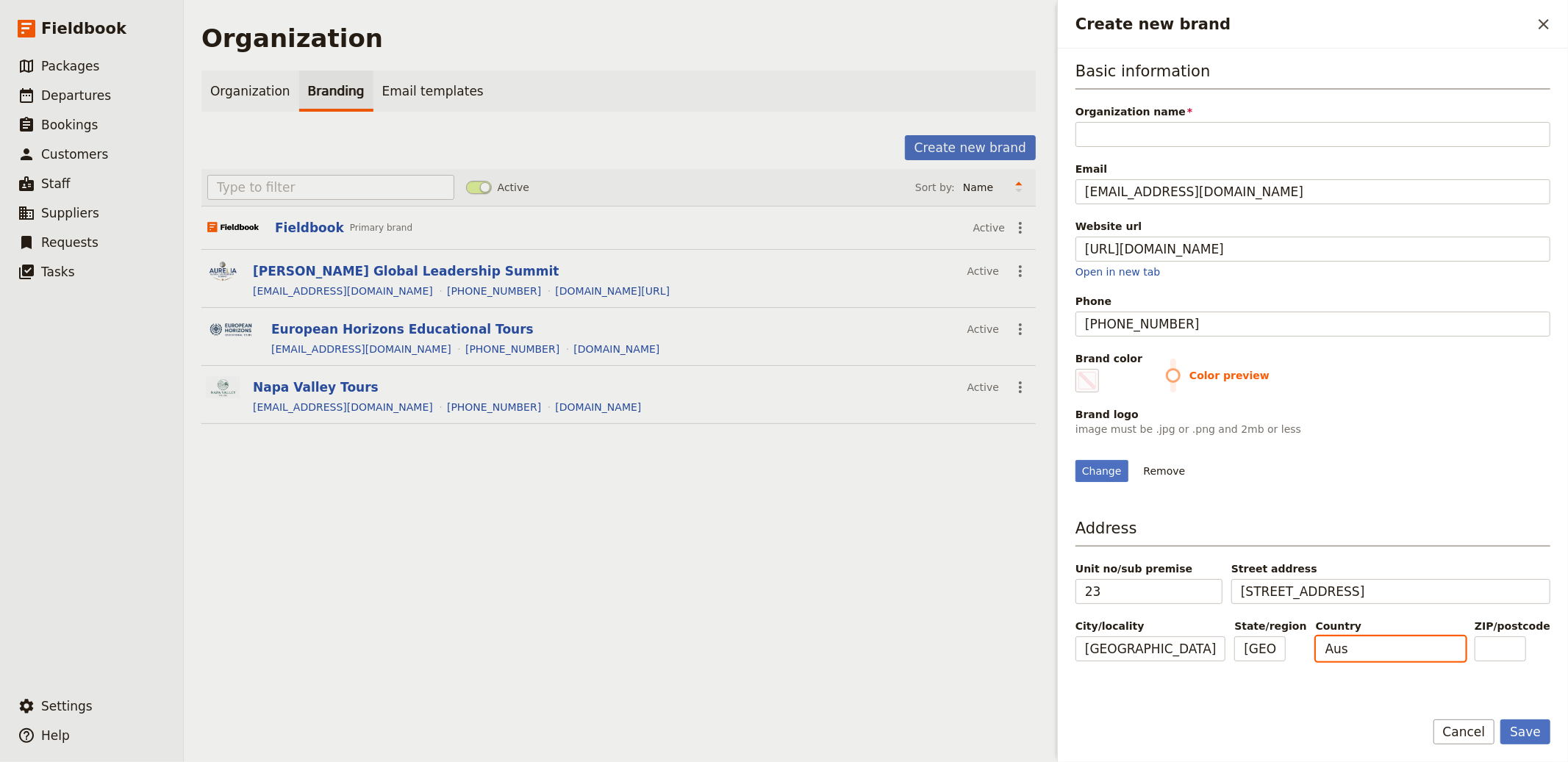
type input "#000000"
type input "Aust"
type input "#000000"
type input "Austr"
type input "#000000"
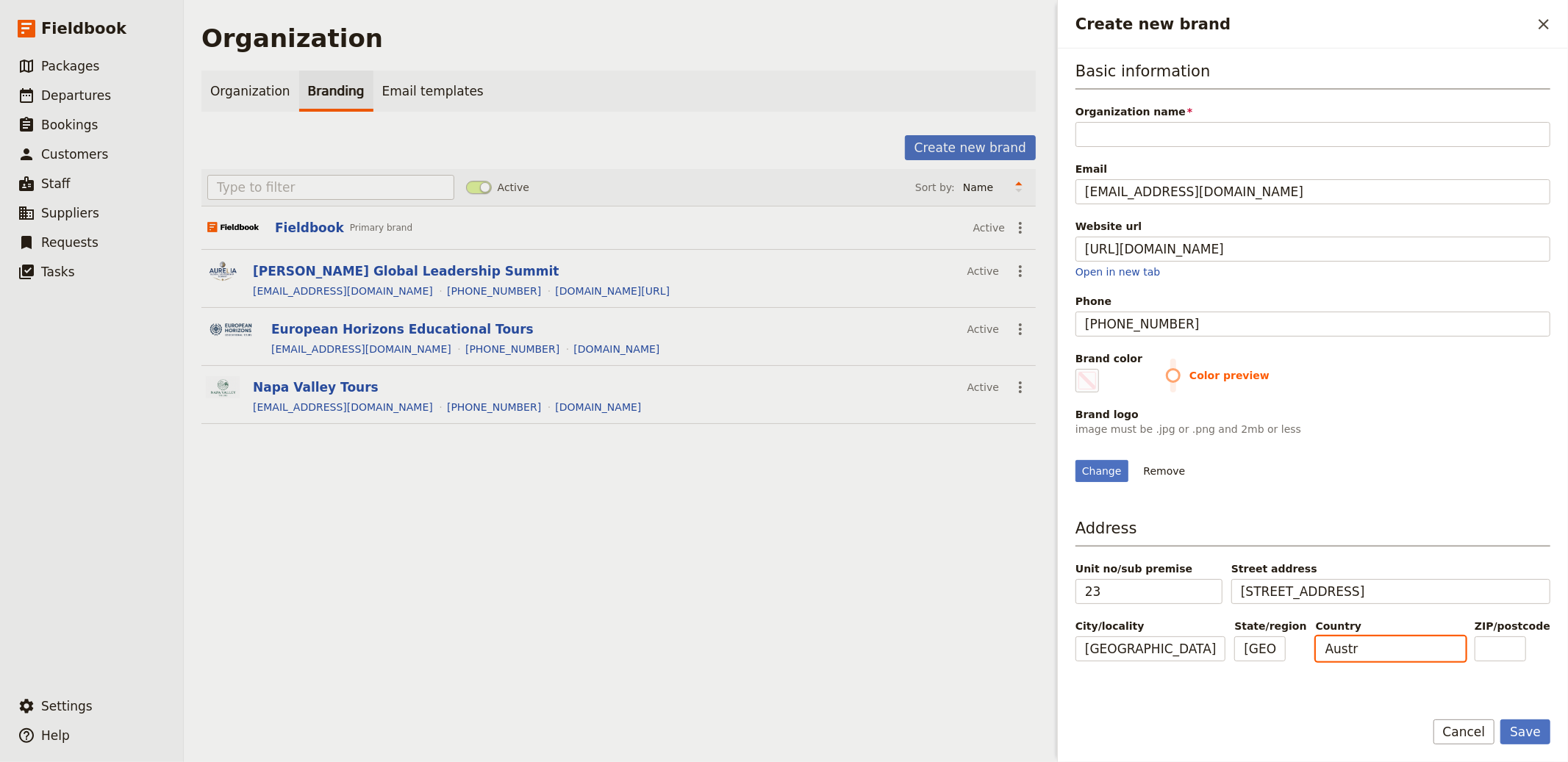
type input "Austra"
type input "#000000"
type input "Australi"
type input "#000000"
type input "[GEOGRAPHIC_DATA]"
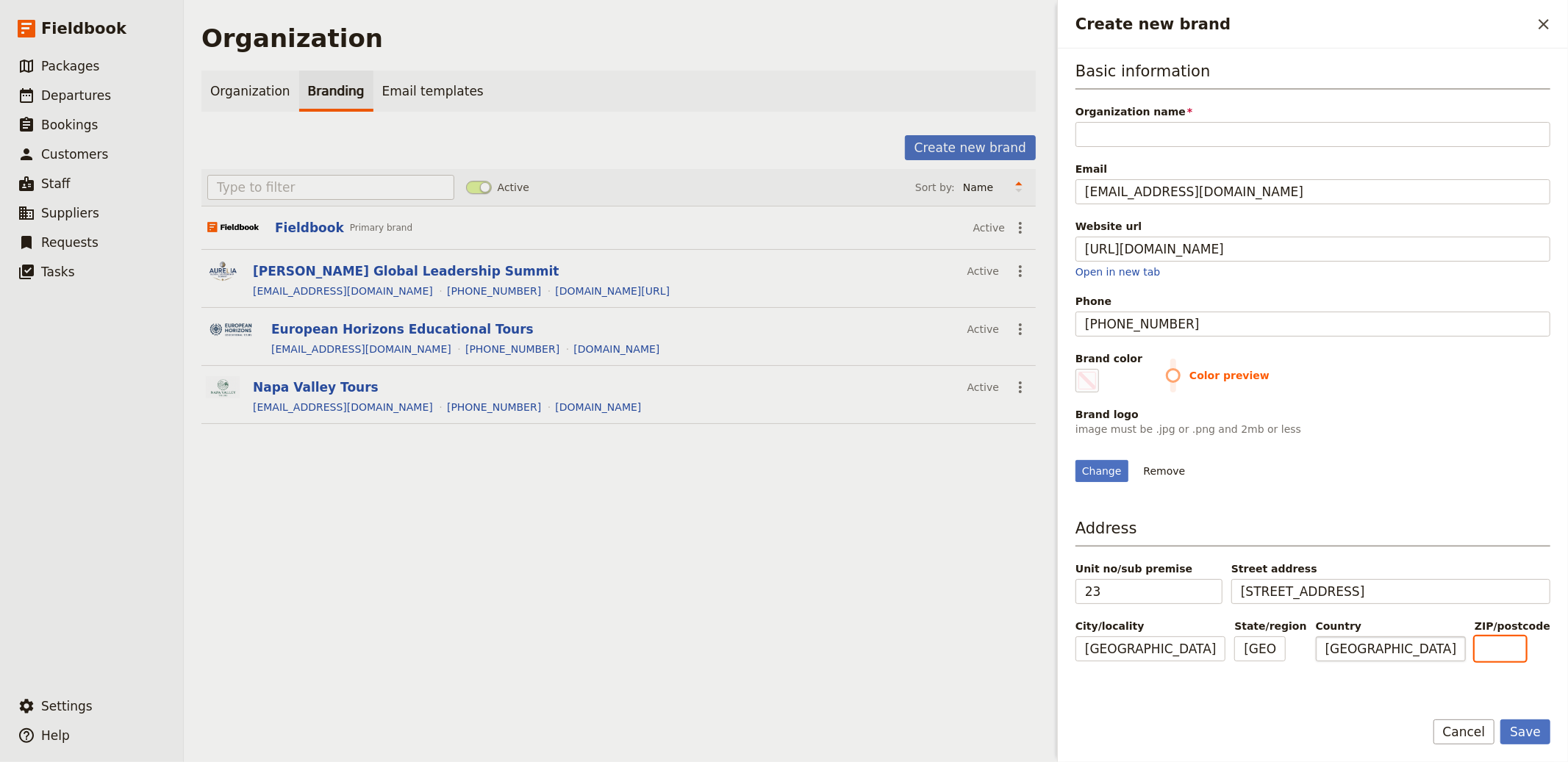
type input "#000000"
type input "2"
type input "#000000"
type input "20"
type input "#000000"
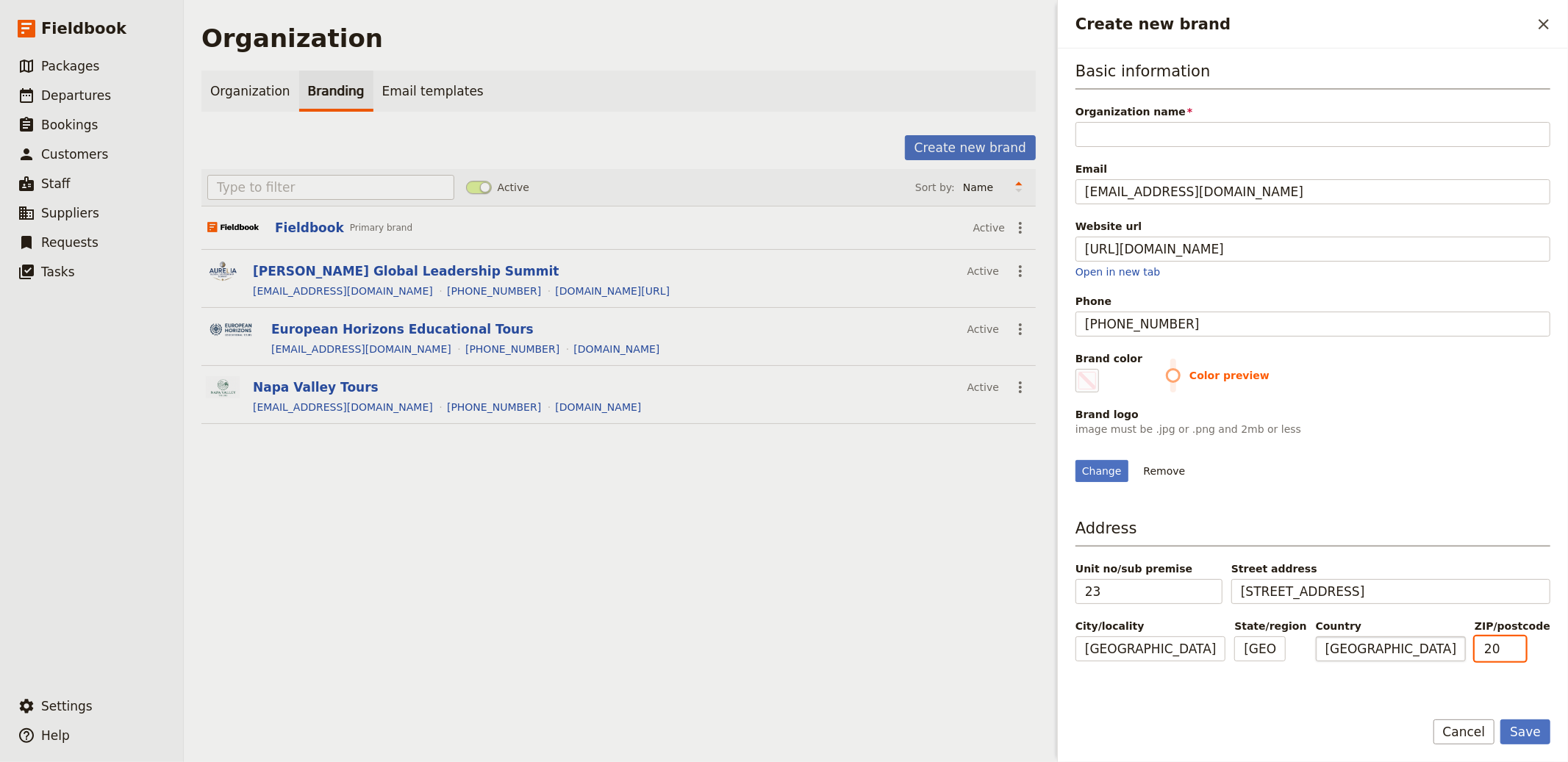
type input "200"
type input "#000000"
type input "2000"
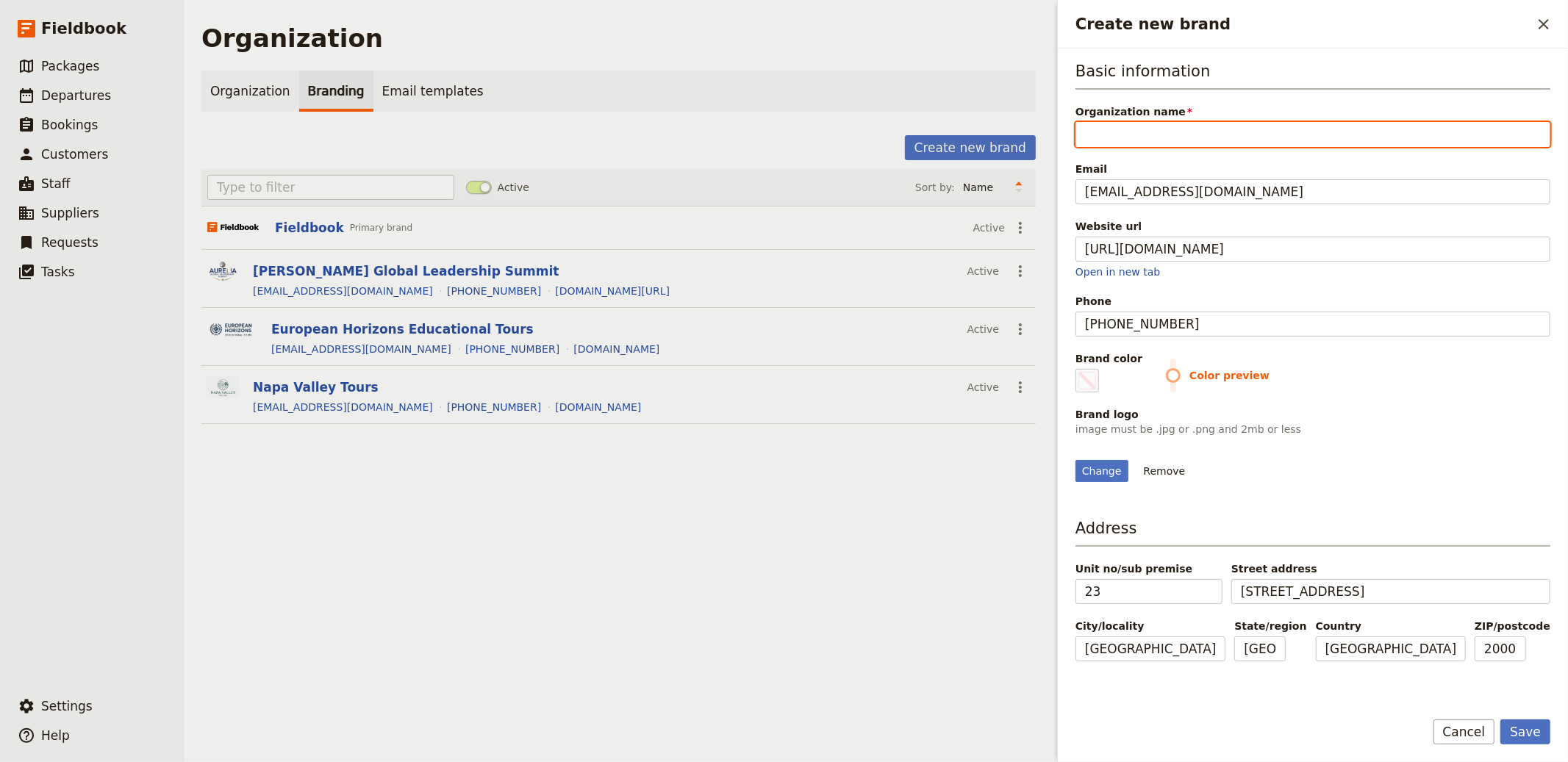
click at [783, 122] on input "Organization name" at bounding box center [1313, 134] width 475 height 25
click at [783, 130] on input "Organization name" at bounding box center [1313, 134] width 475 height 25
type input "O"
type input "#000000"
type input "OU"
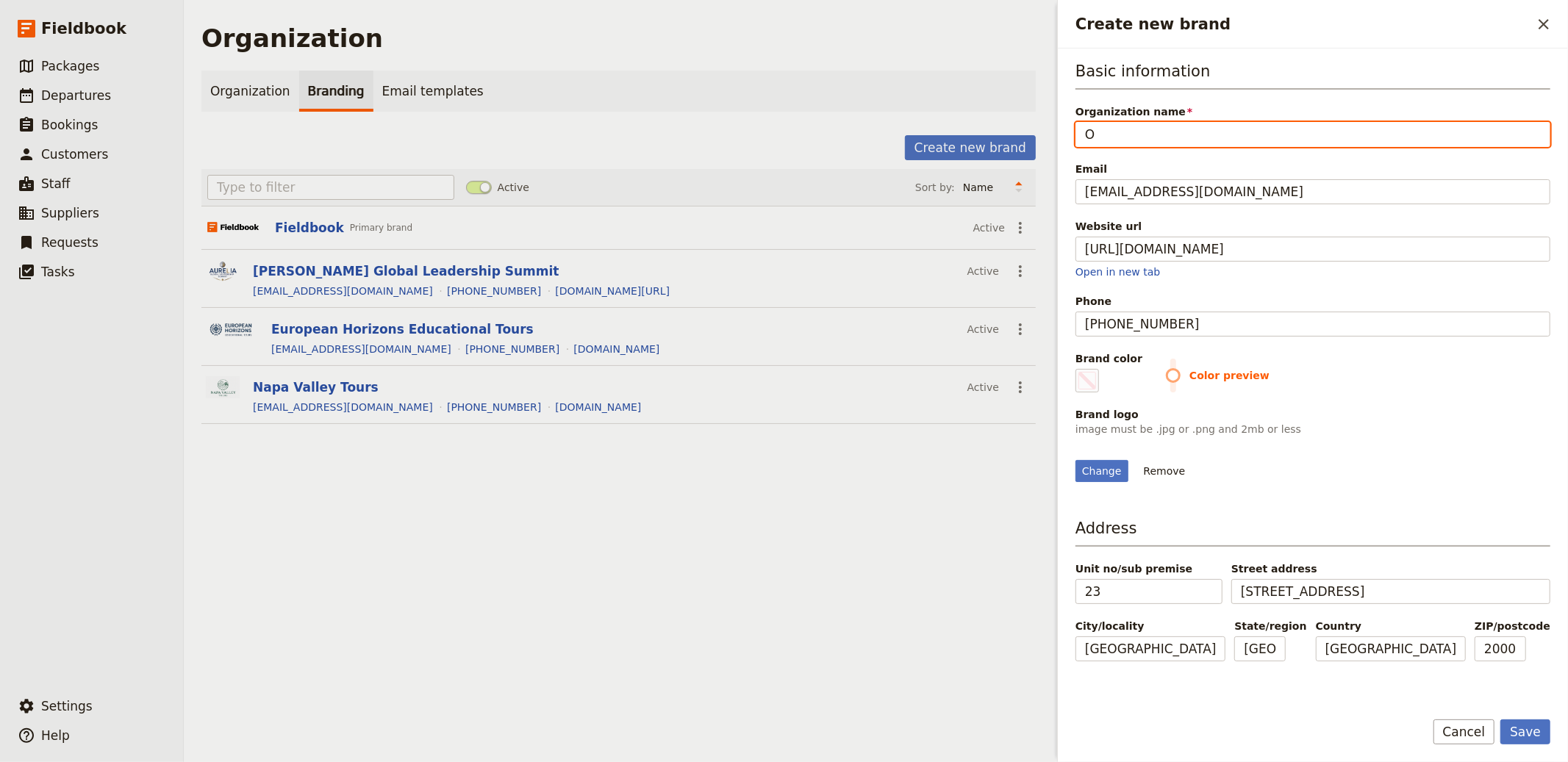
type input "#000000"
type input "OUt"
type input "#000000"
type input "OUtb"
type input "#000000"
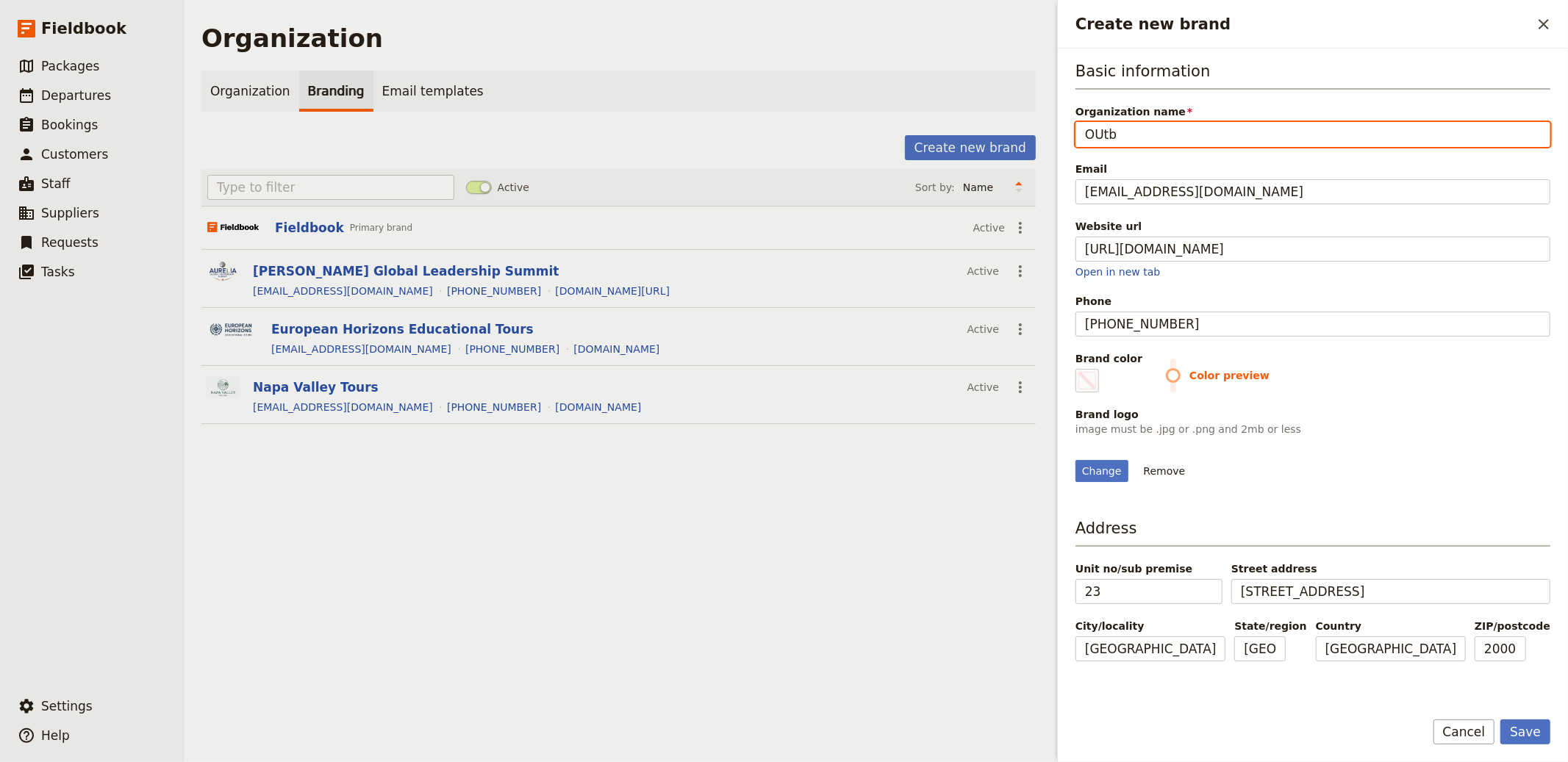
type input "OUtba"
type input "#000000"
type input "OUtbac"
type input "#000000"
type input "OUtback"
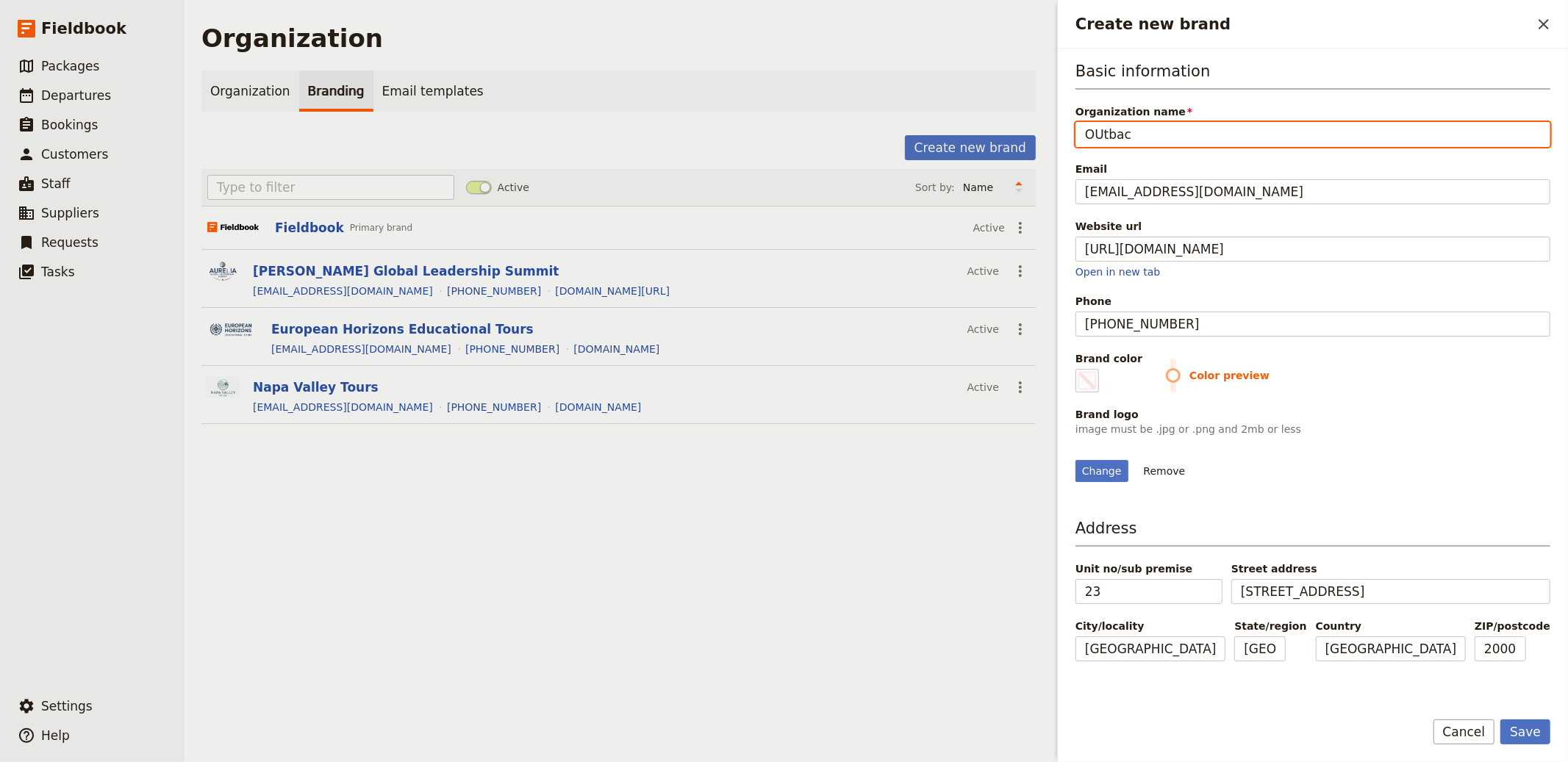
type input "#000000"
type input "OUtback"
type input "#000000"
type input "OUtback"
type input "#000000"
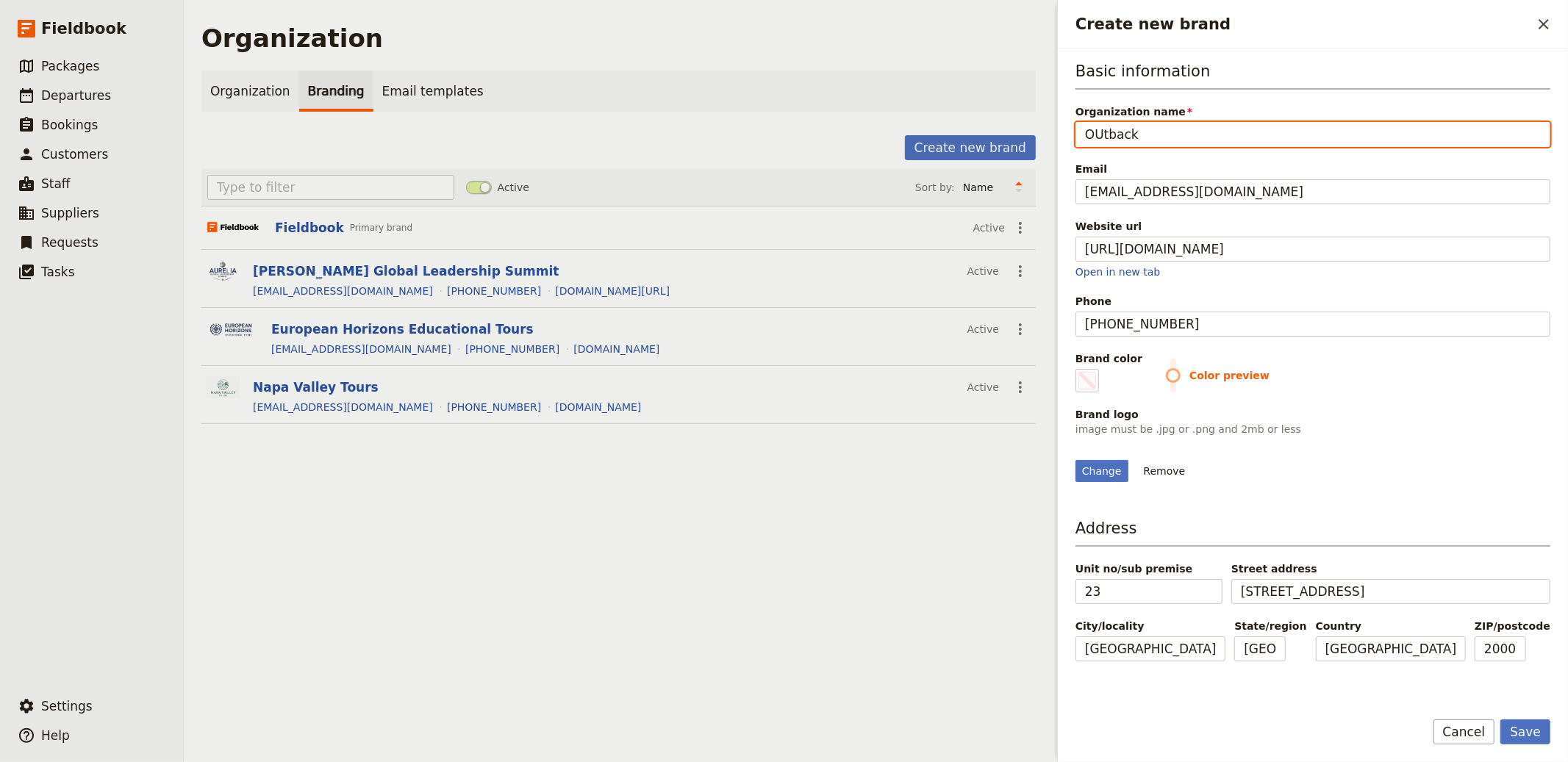
type input "OUtbac"
type input "#000000"
type input "OUtba"
type input "#000000"
type input "OUtb"
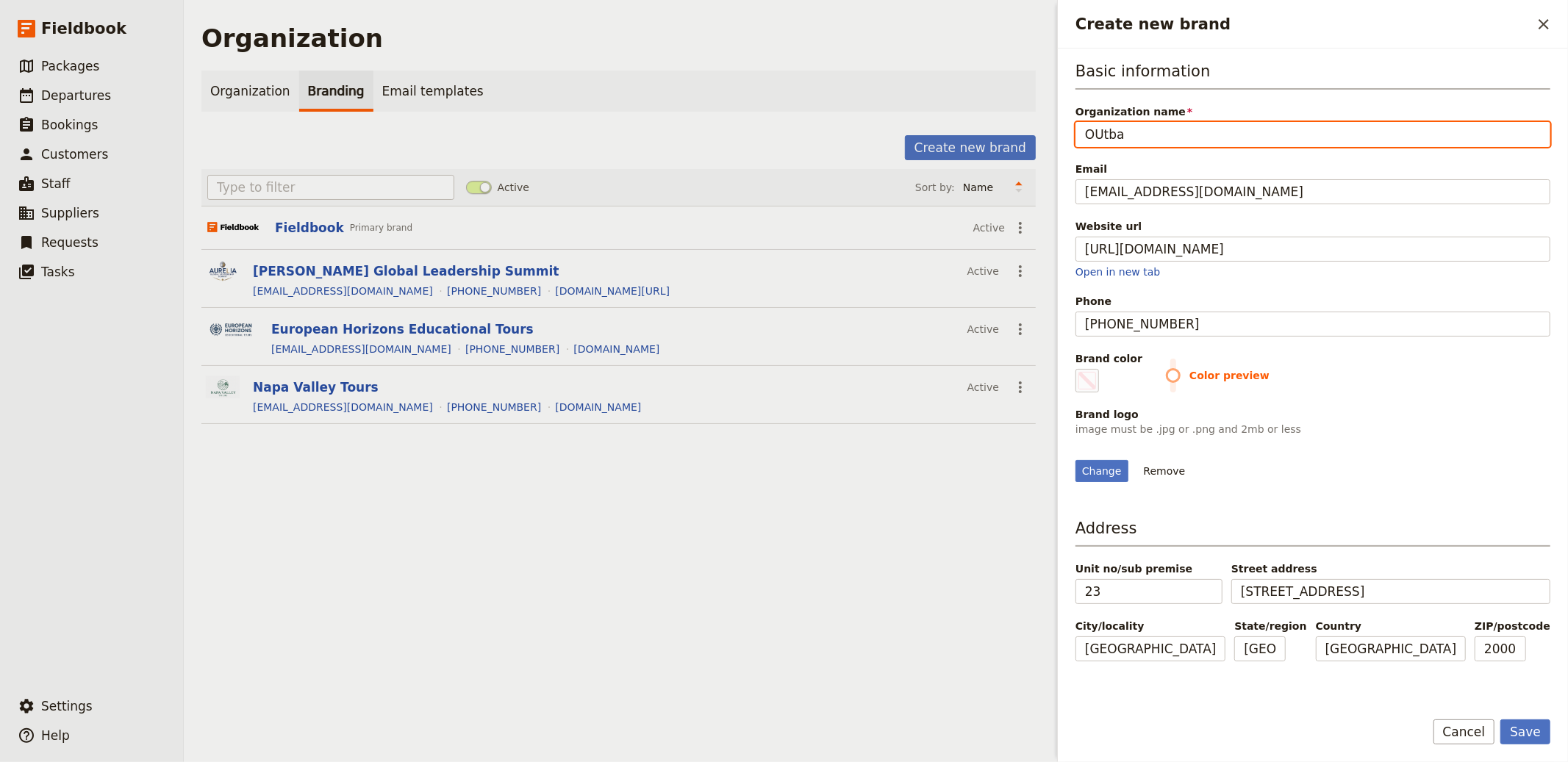
type input "#000000"
type input "OUt"
type input "#000000"
type input "OU"
type input "#000000"
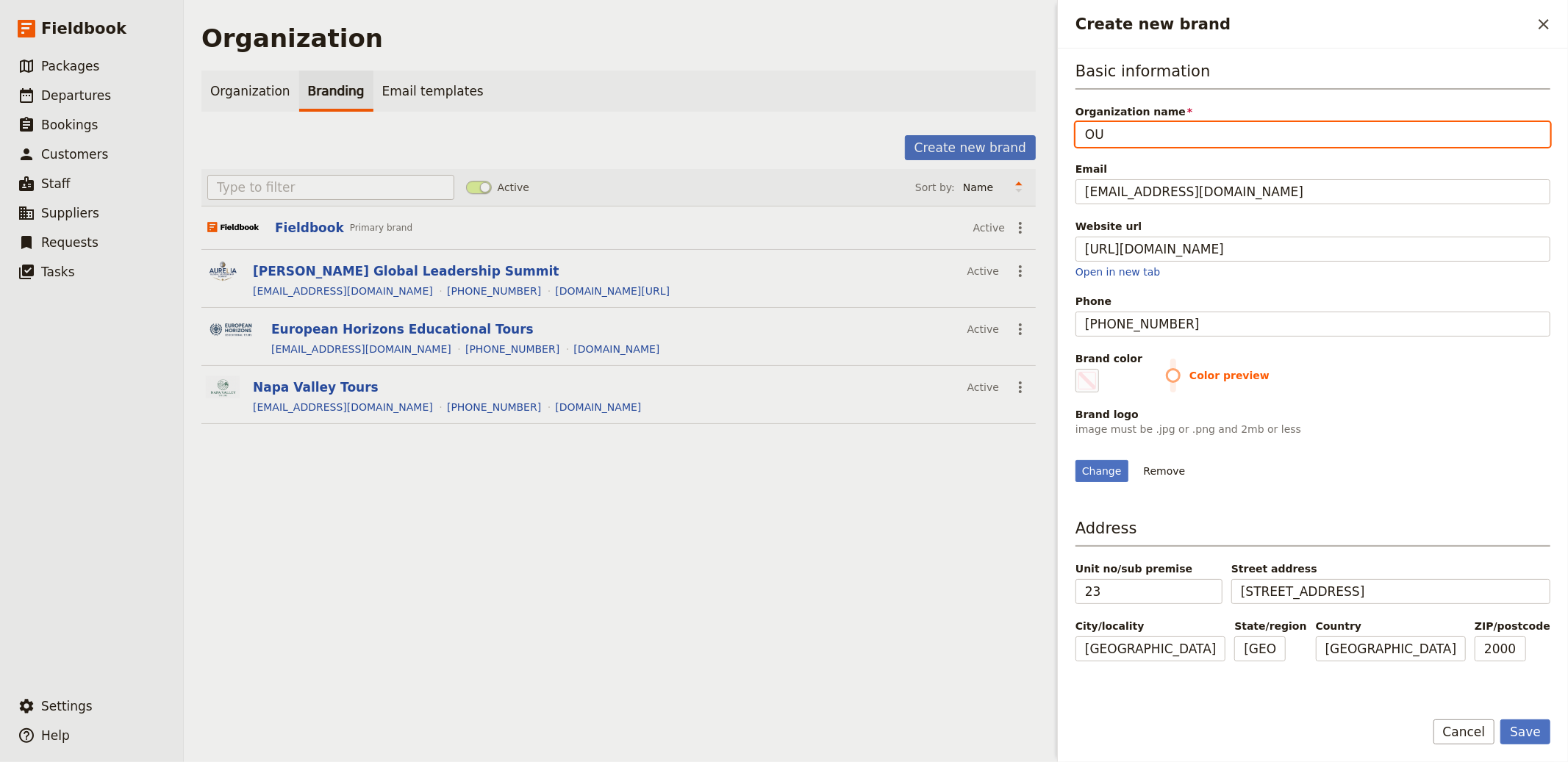
type input "O"
type input "#000000"
type input "Ou"
type input "#000000"
type input "Out"
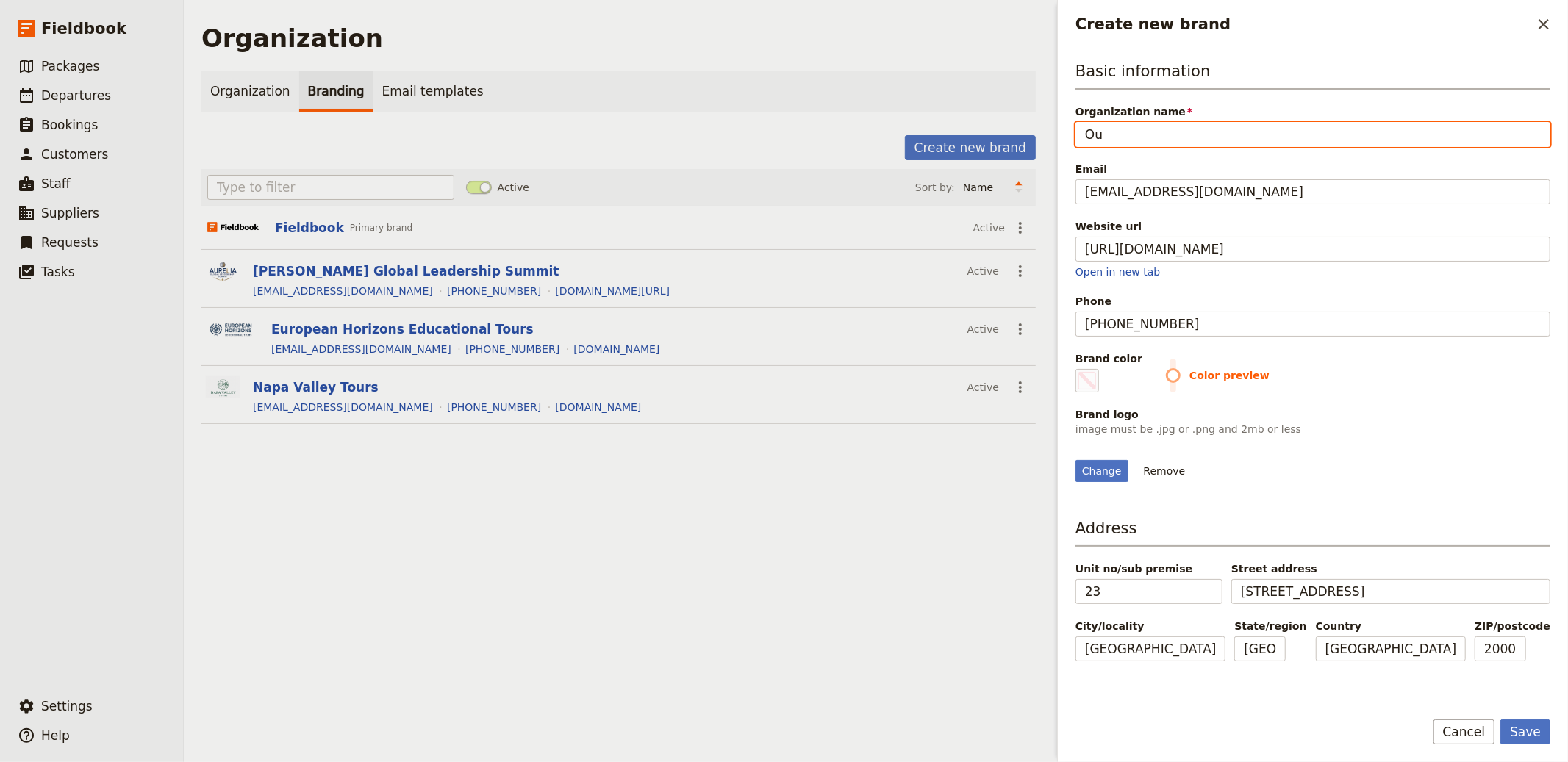
type input "#000000"
type input "Outb"
type input "#000000"
type input "Outba"
type input "#000000"
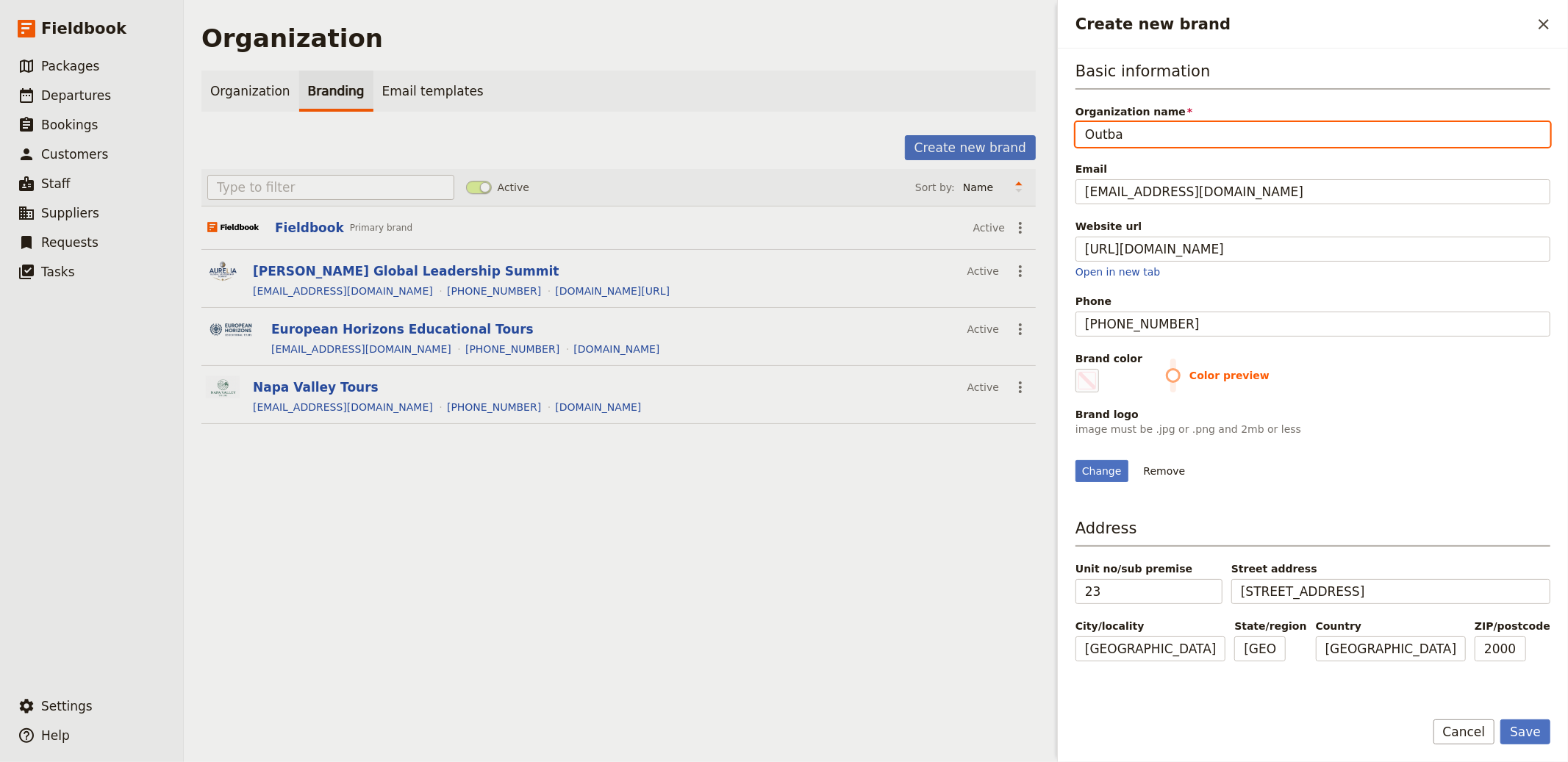
type input "Outbac"
type input "#000000"
type input "Outback"
type input "#000000"
type input "Outback"
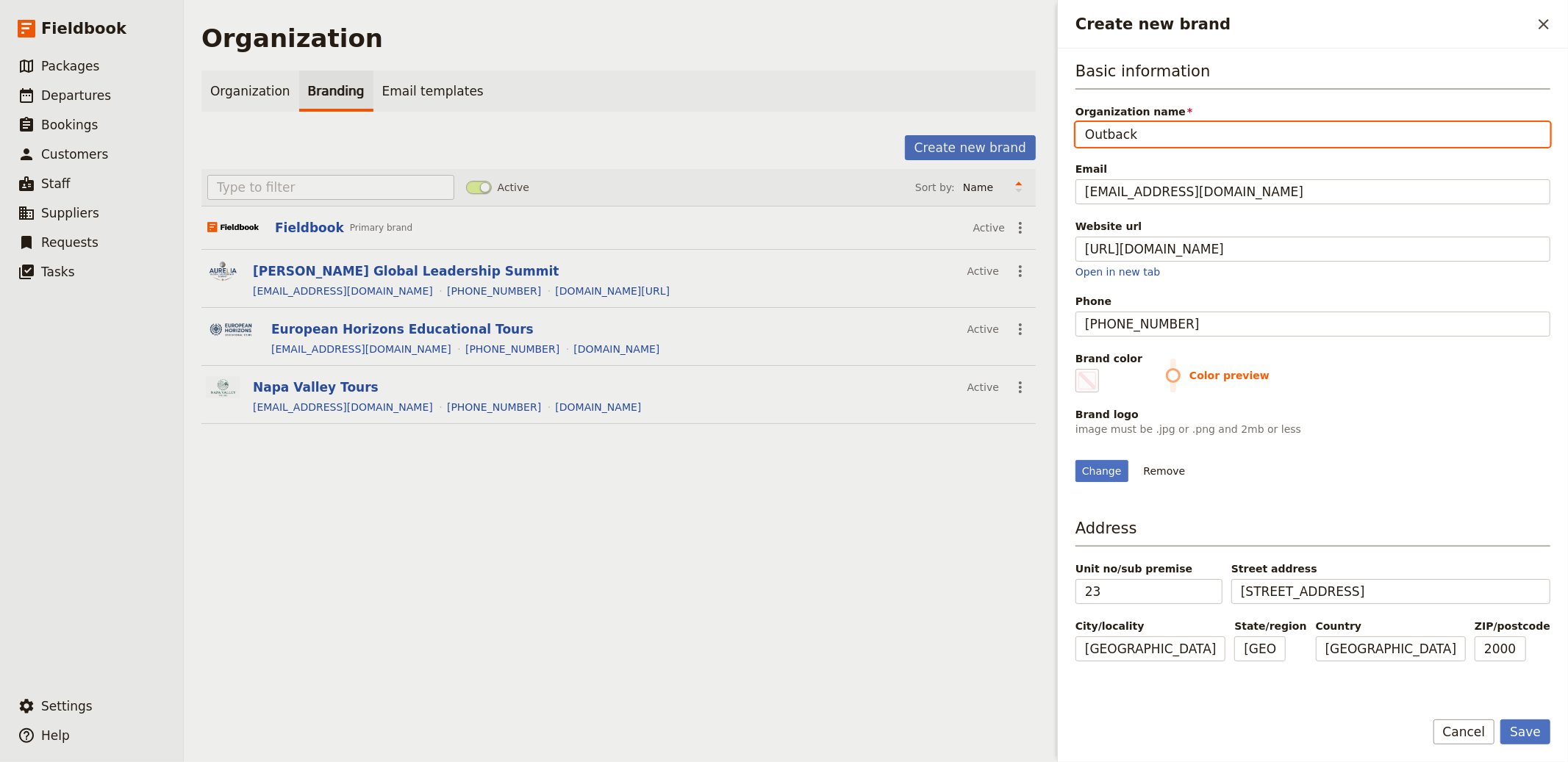
type input "#000000"
type input "Outback T"
type input "#000000"
type input "Outback To"
type input "#000000"
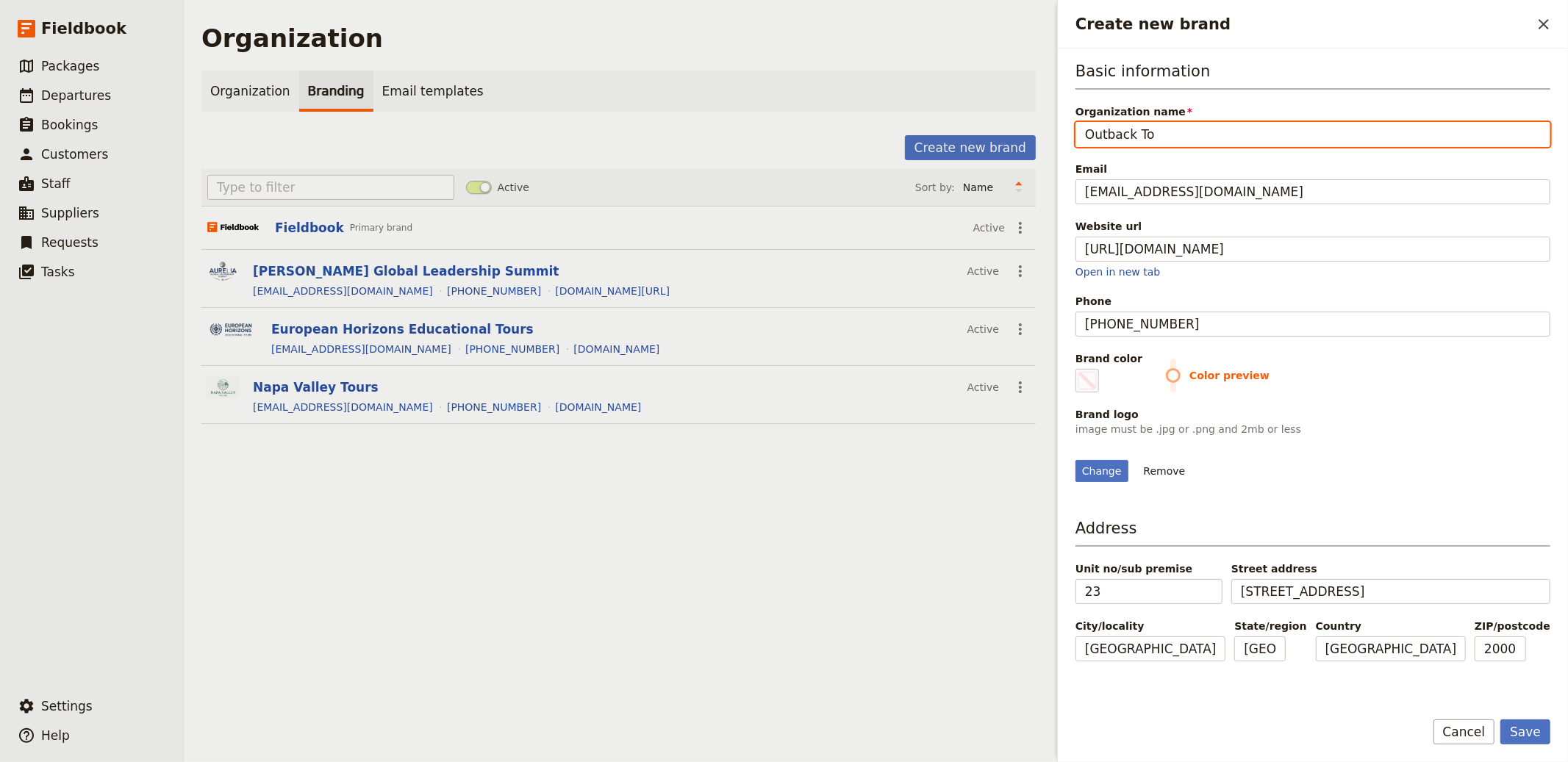
type input "Outback Tou"
type input "#000000"
type input "Outback Tour"
type input "#000000"
type input "Outback Tours"
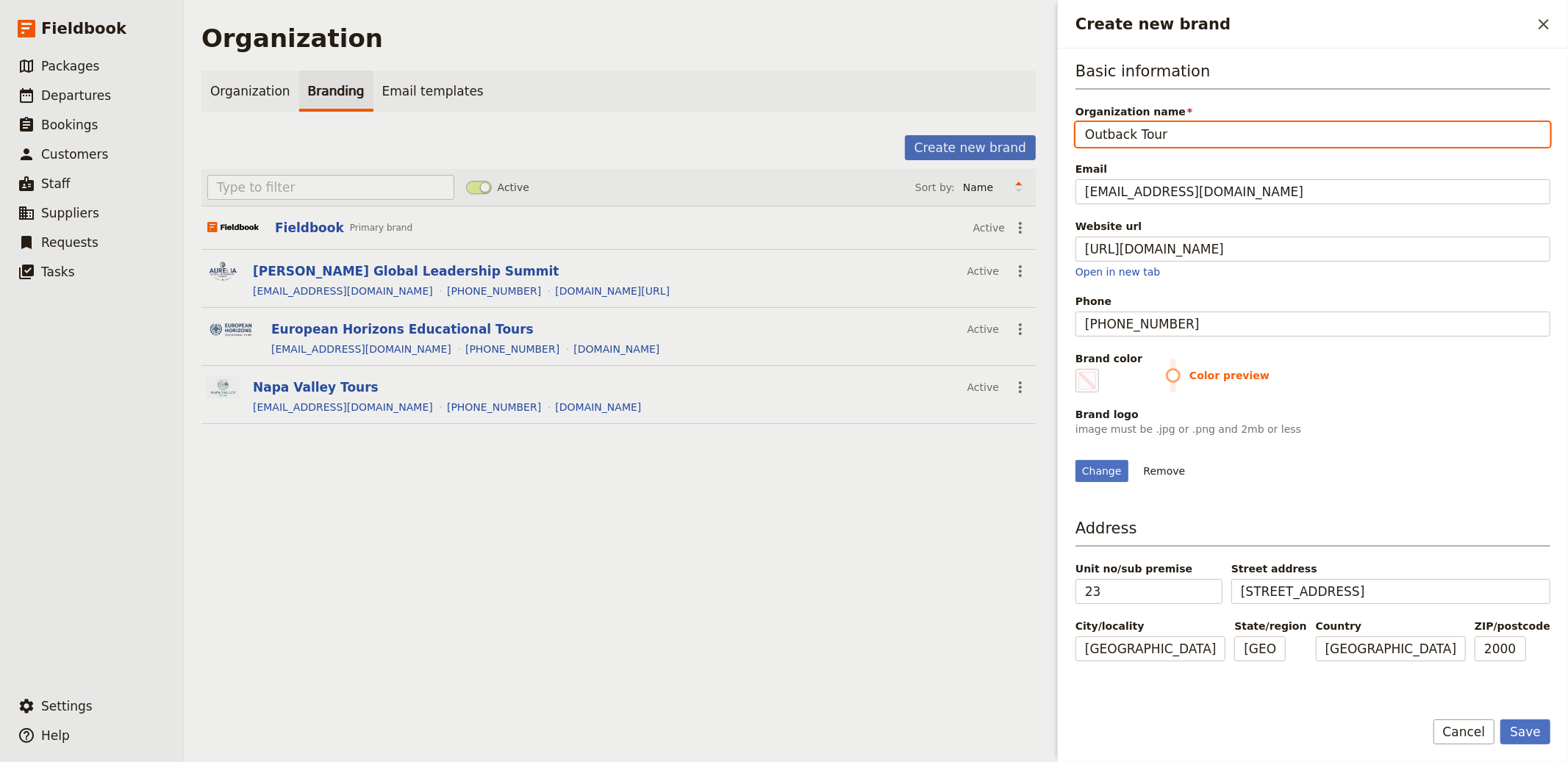
type input "#000000"
type input "Outback Tours"
click at [783, 720] on button "Save" at bounding box center [1525, 732] width 50 height 25
type input "#000000"
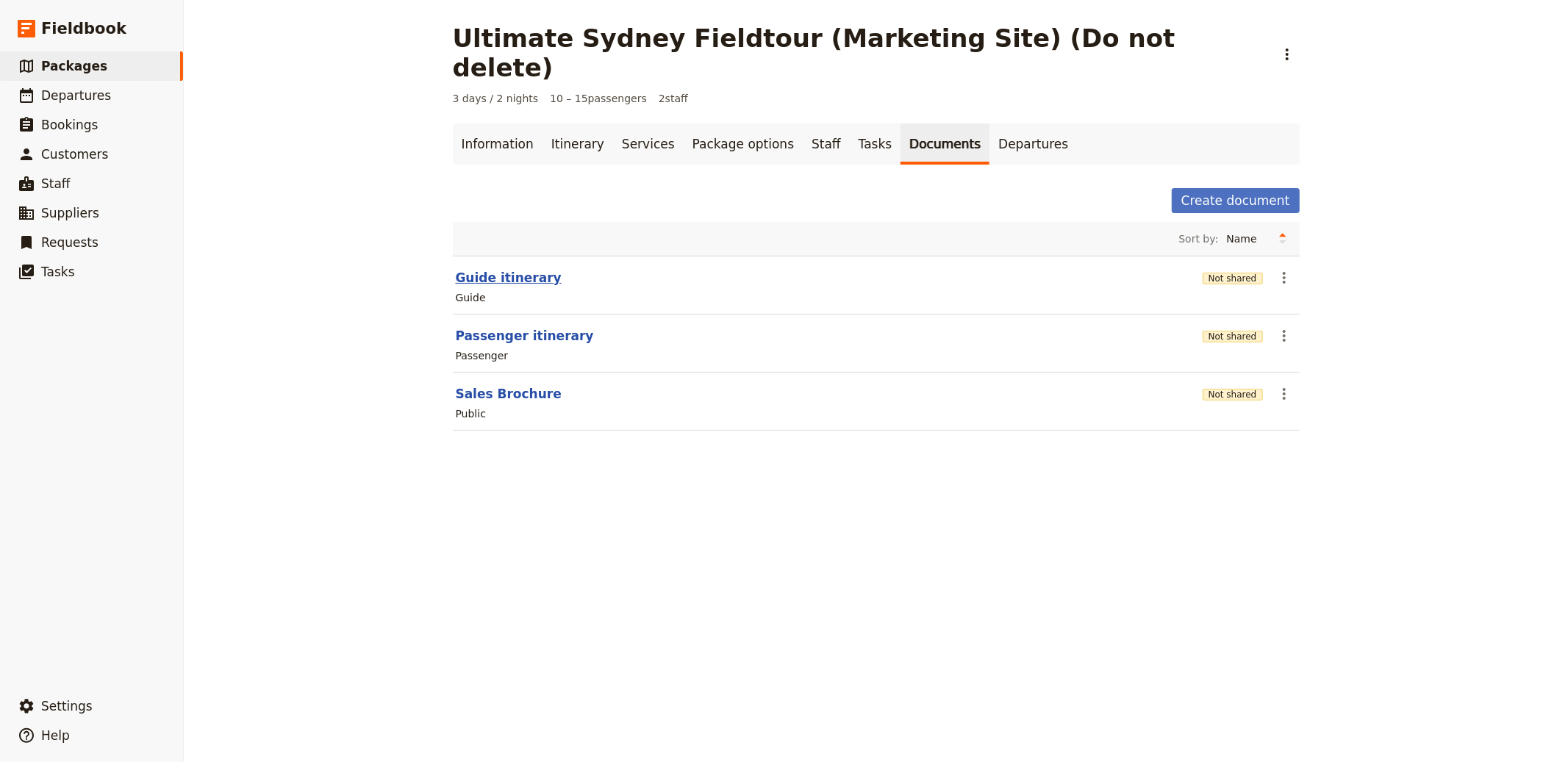
click at [527, 269] on button "Guide itinerary" at bounding box center [509, 278] width 106 height 18
select select "STAFF"
select select "RUN_SHEET"
select select "DEFAULT"
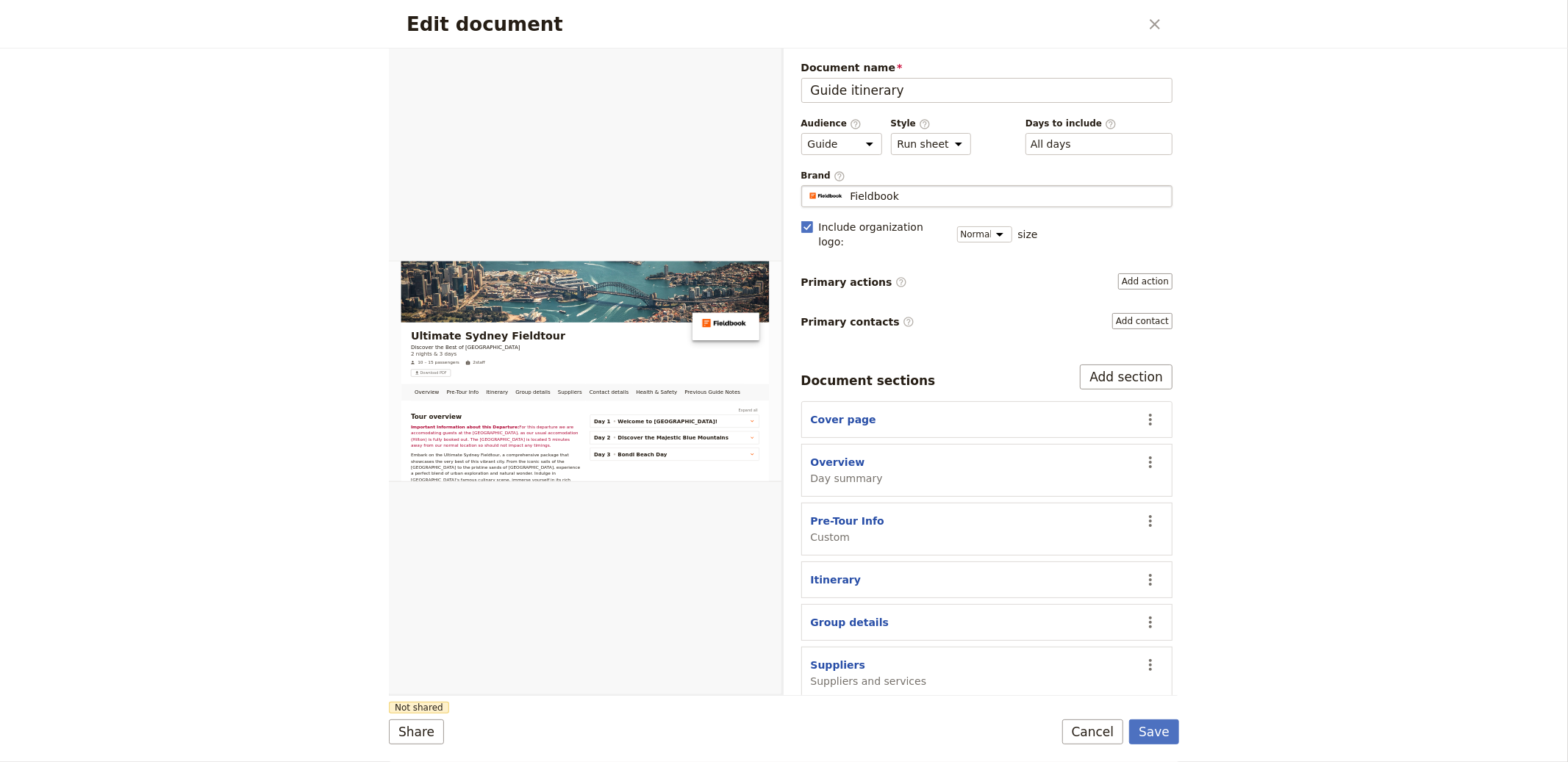
click at [783, 202] on div "Fieldbook" at bounding box center [987, 196] width 358 height 15
click at [783, 186] on input "Fieldbook" at bounding box center [807, 185] width 1 height 1
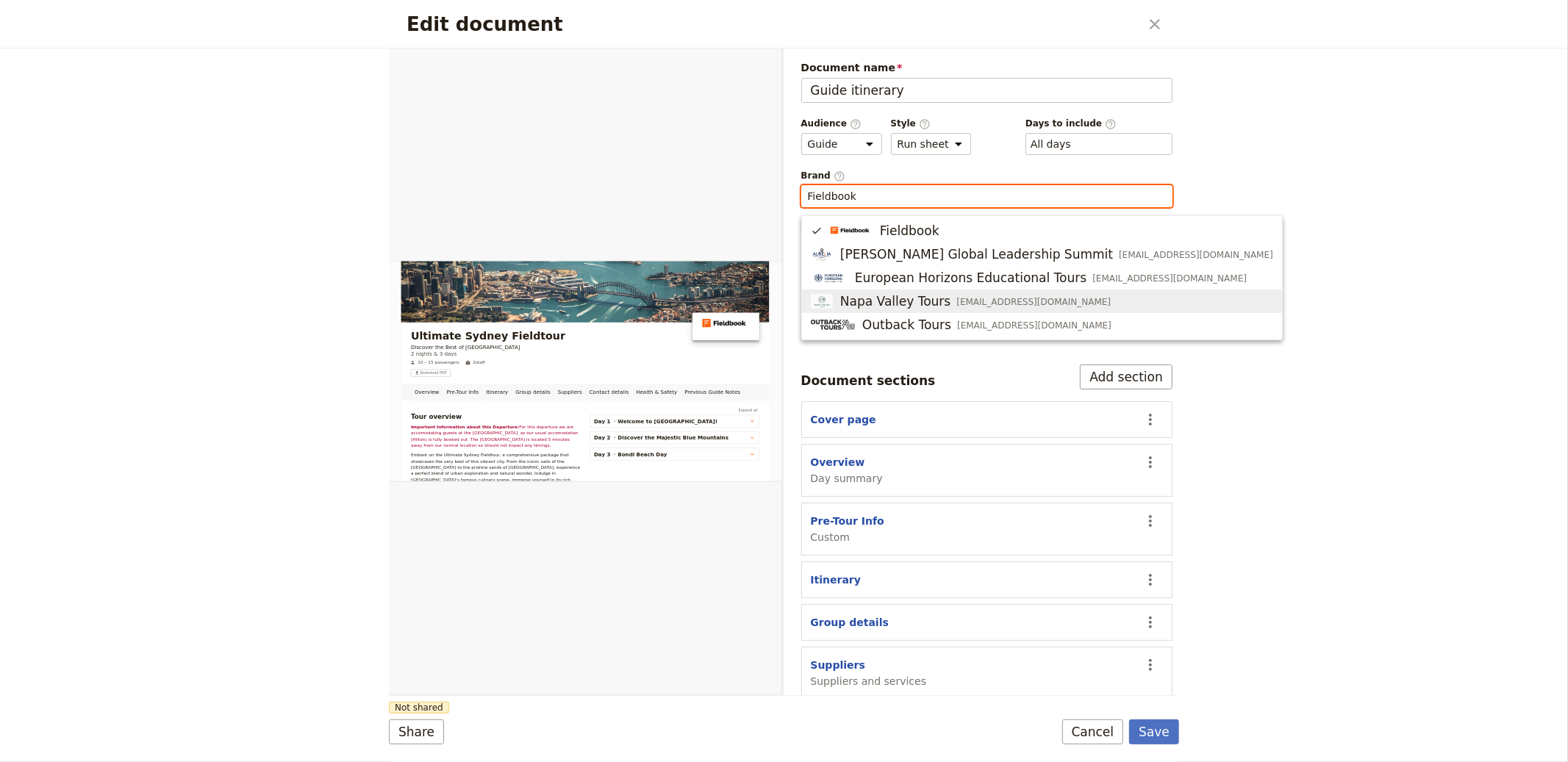
click at [783, 318] on div "Outback Tours [EMAIL_ADDRESS][DOMAIN_NAME]" at bounding box center [961, 325] width 300 height 18
type input "Outback Tours"
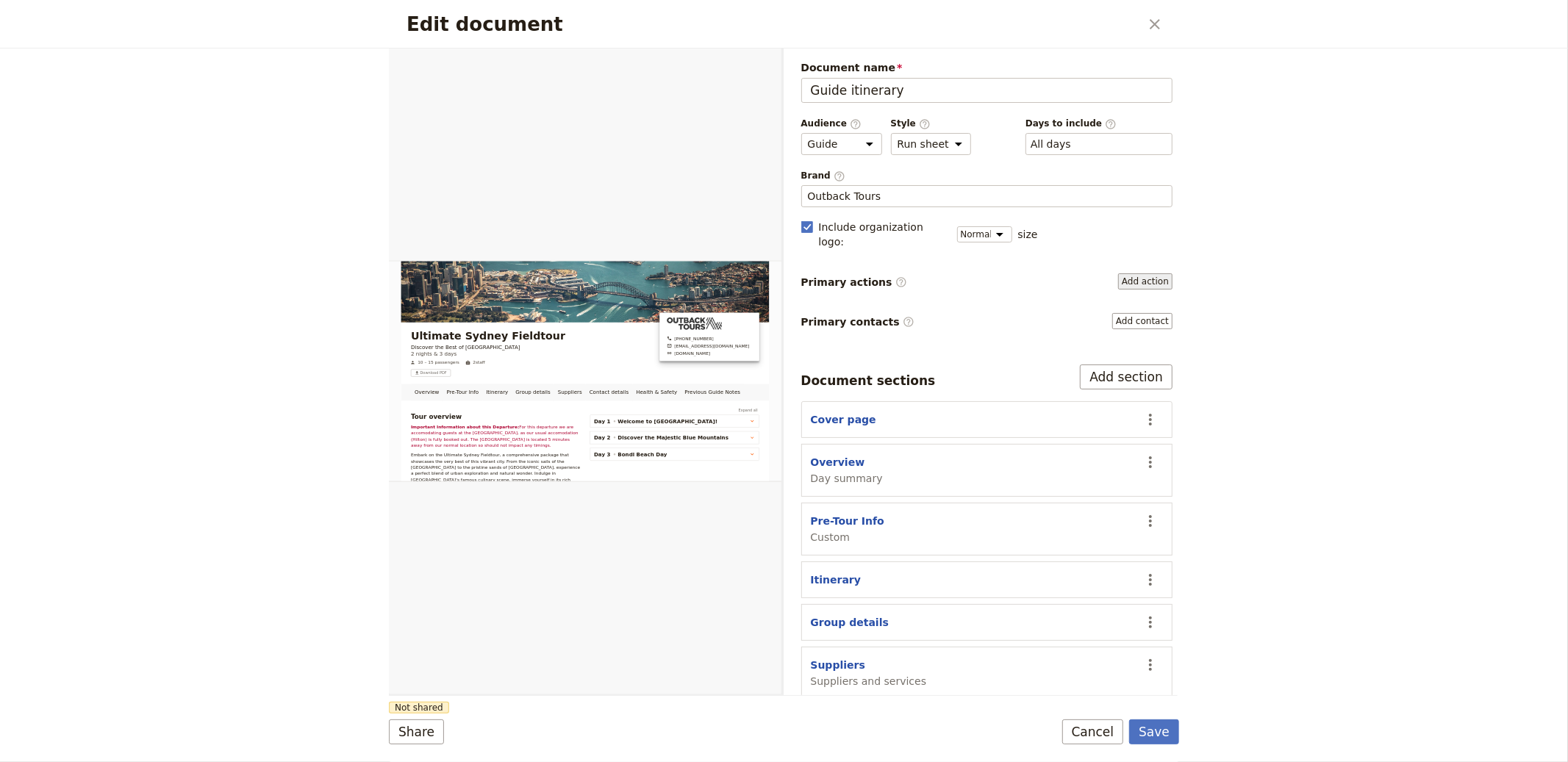
click at [783, 273] on button "Add action" at bounding box center [1146, 281] width 54 height 16
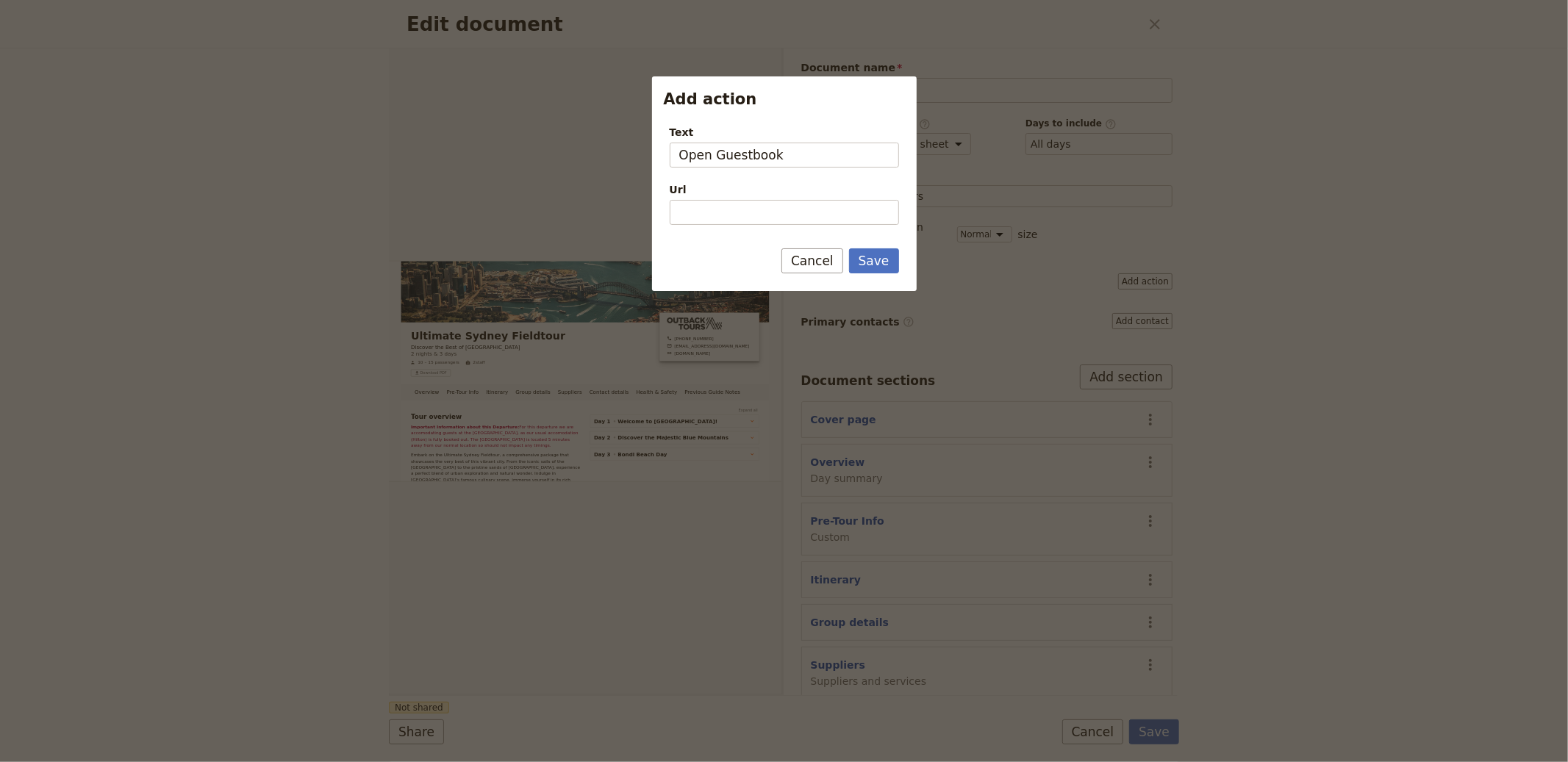
click at [783, 249] on button "Save" at bounding box center [874, 261] width 50 height 25
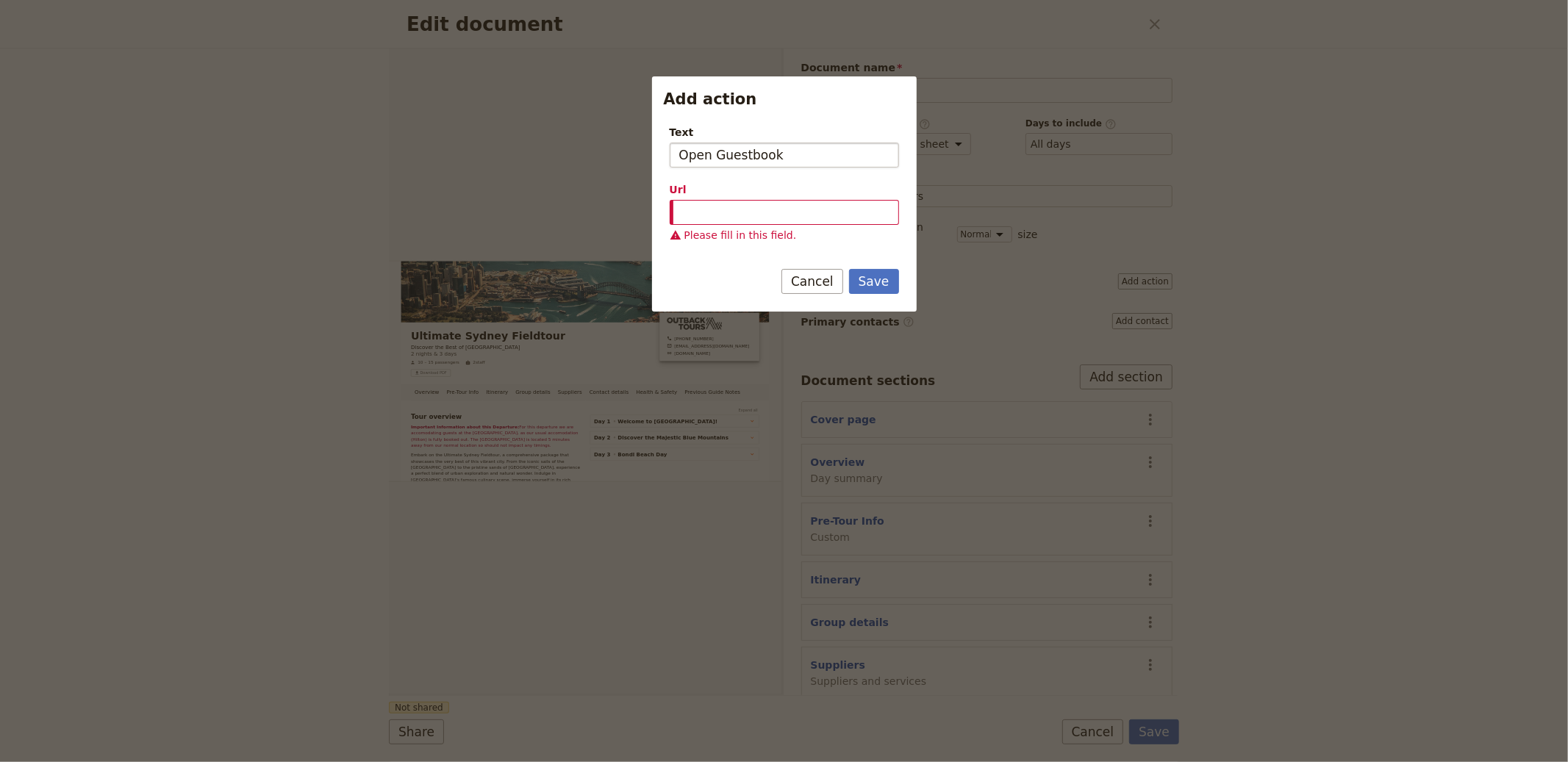
click at [711, 155] on input "Open Guestbook" at bounding box center [784, 155] width 229 height 25
type input "Open Digital Guestbook"
click at [783, 206] on input "Url" at bounding box center [784, 212] width 229 height 25
click at [783, 281] on button "Cancel" at bounding box center [813, 282] width 62 height 25
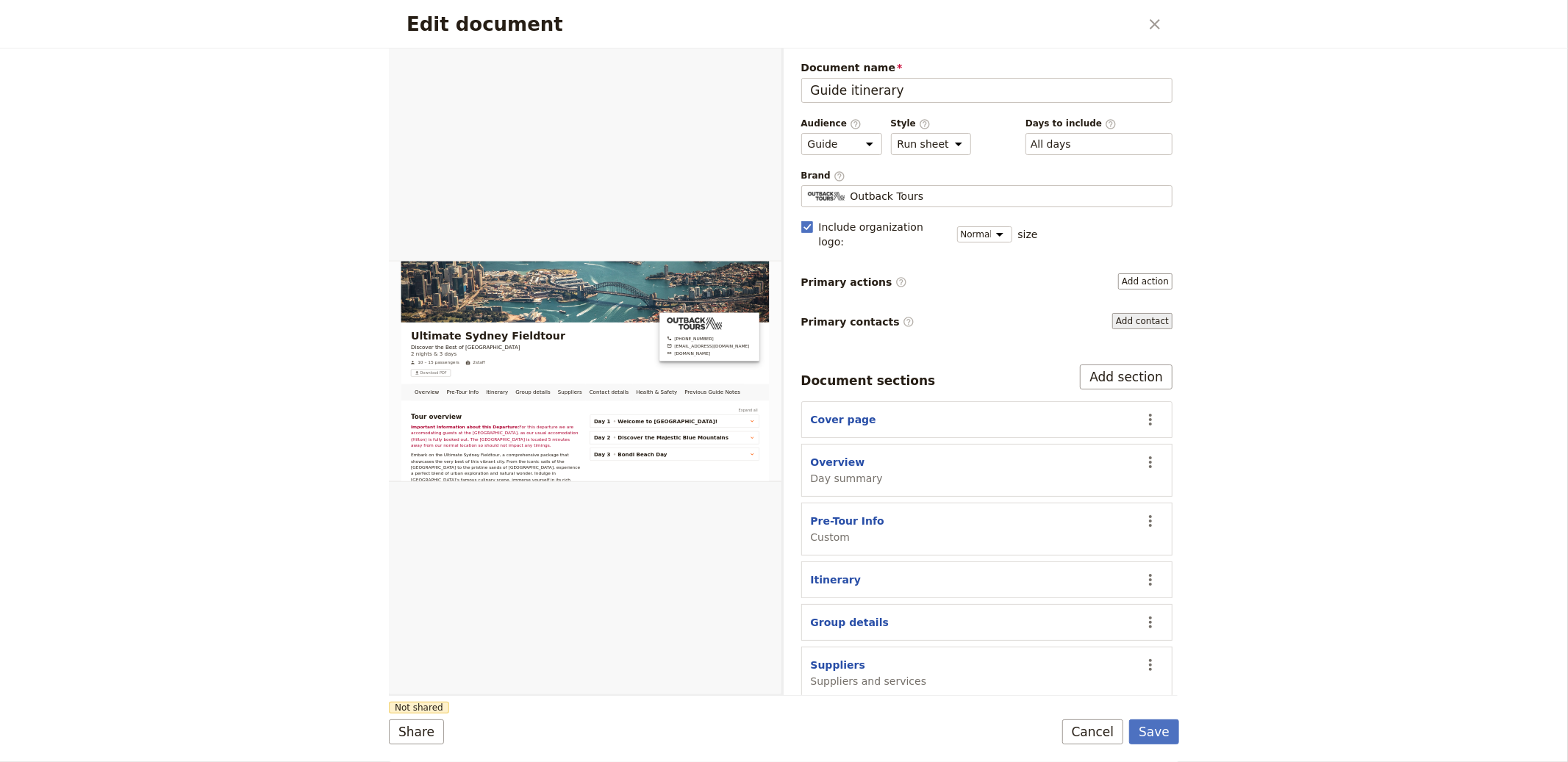
click at [783, 313] on button "Add contact" at bounding box center [1142, 321] width 60 height 16
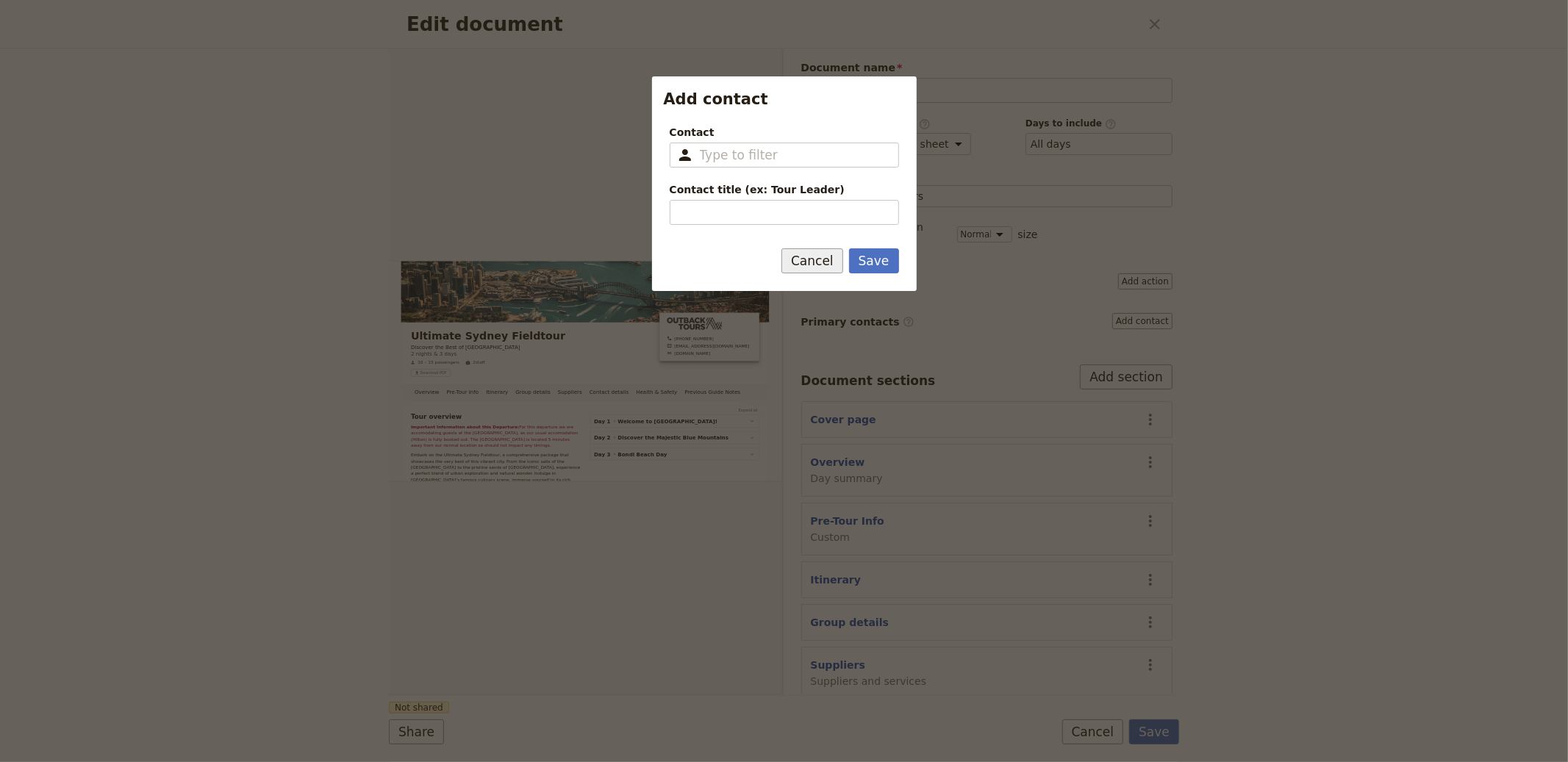
click at [783, 262] on button "Cancel" at bounding box center [813, 261] width 62 height 25
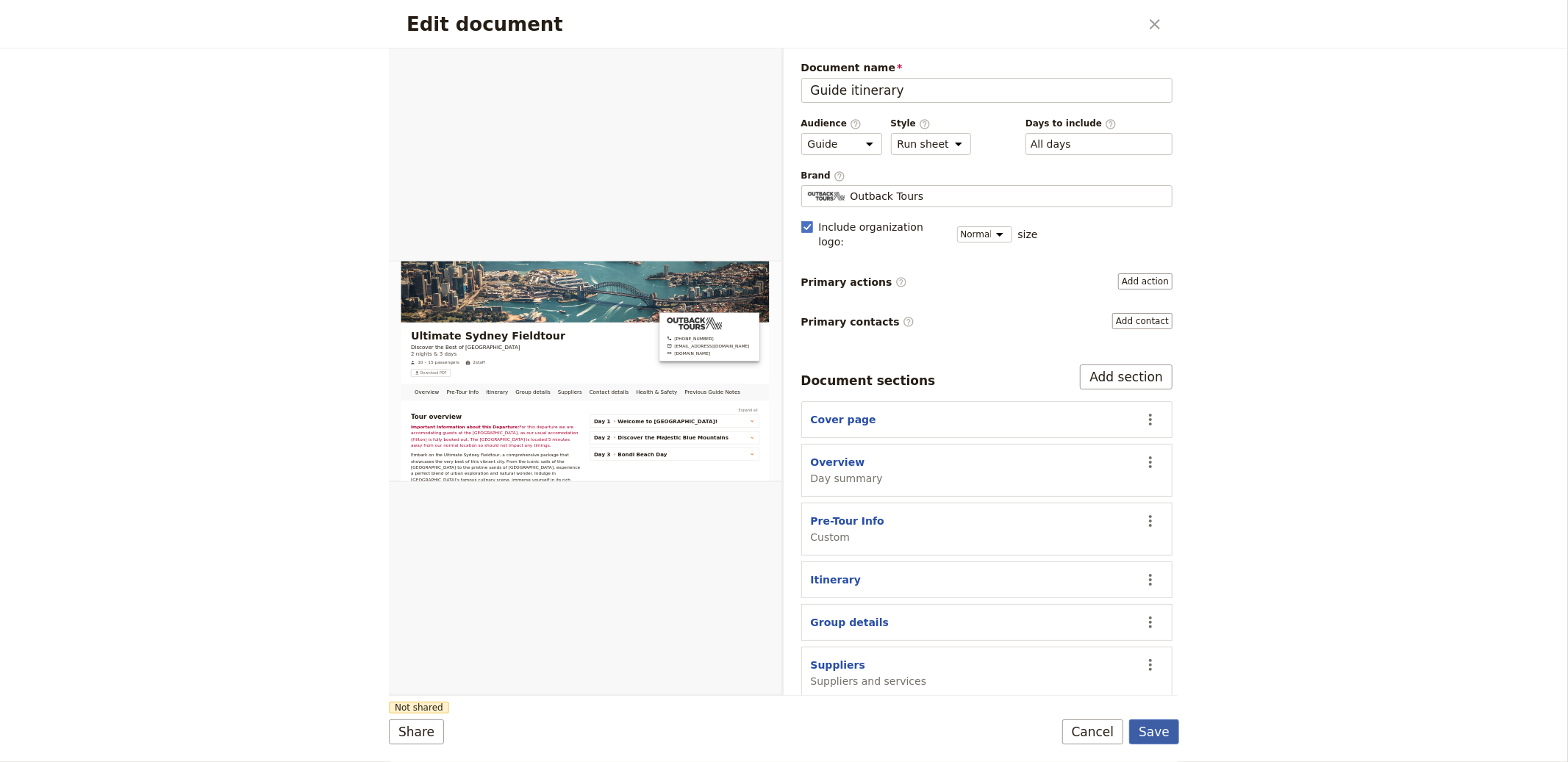
click at [783, 743] on button "Save" at bounding box center [1153, 732] width 50 height 25
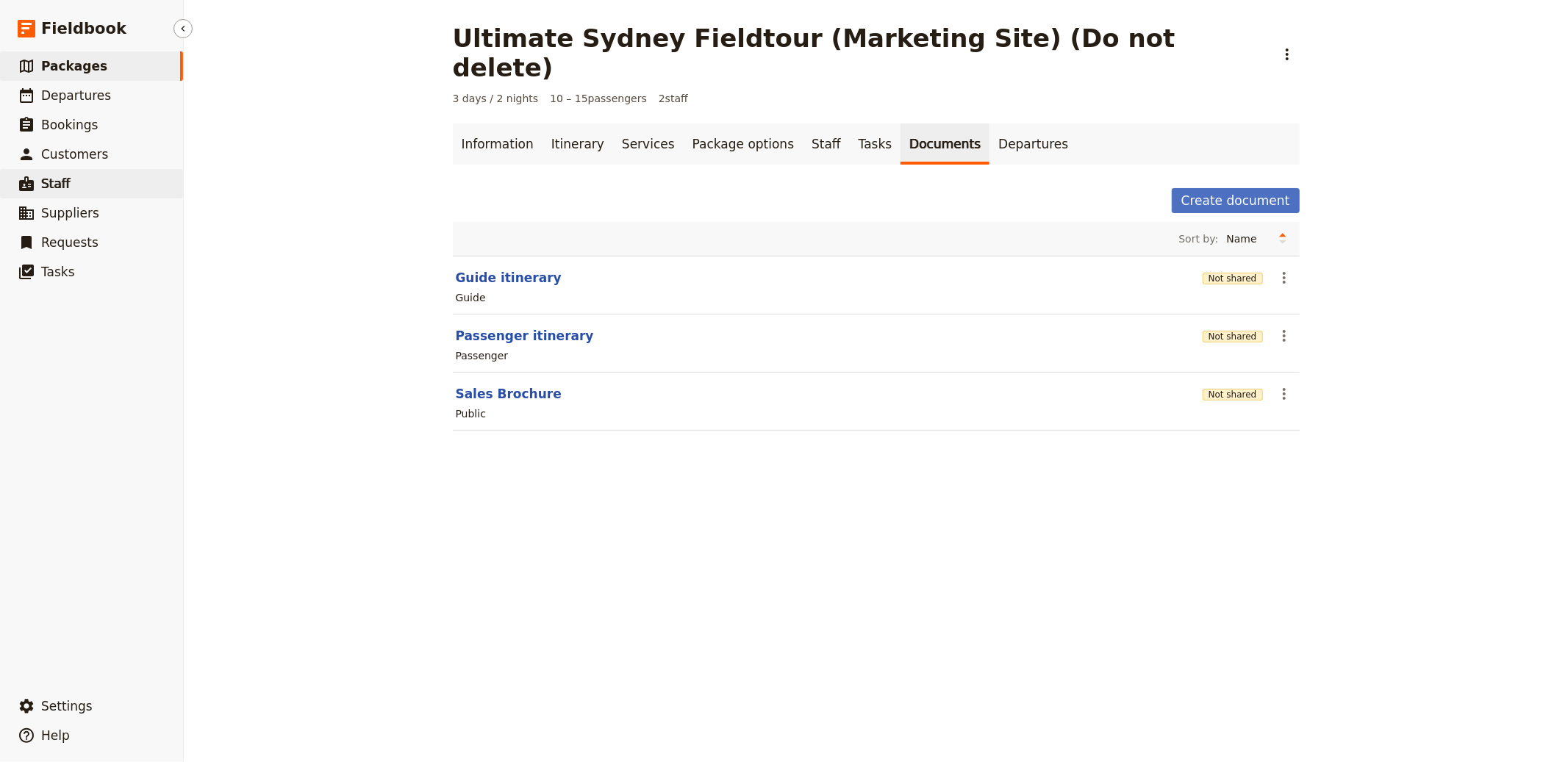
click at [84, 190] on link "​ Staff" at bounding box center [91, 183] width 183 height 29
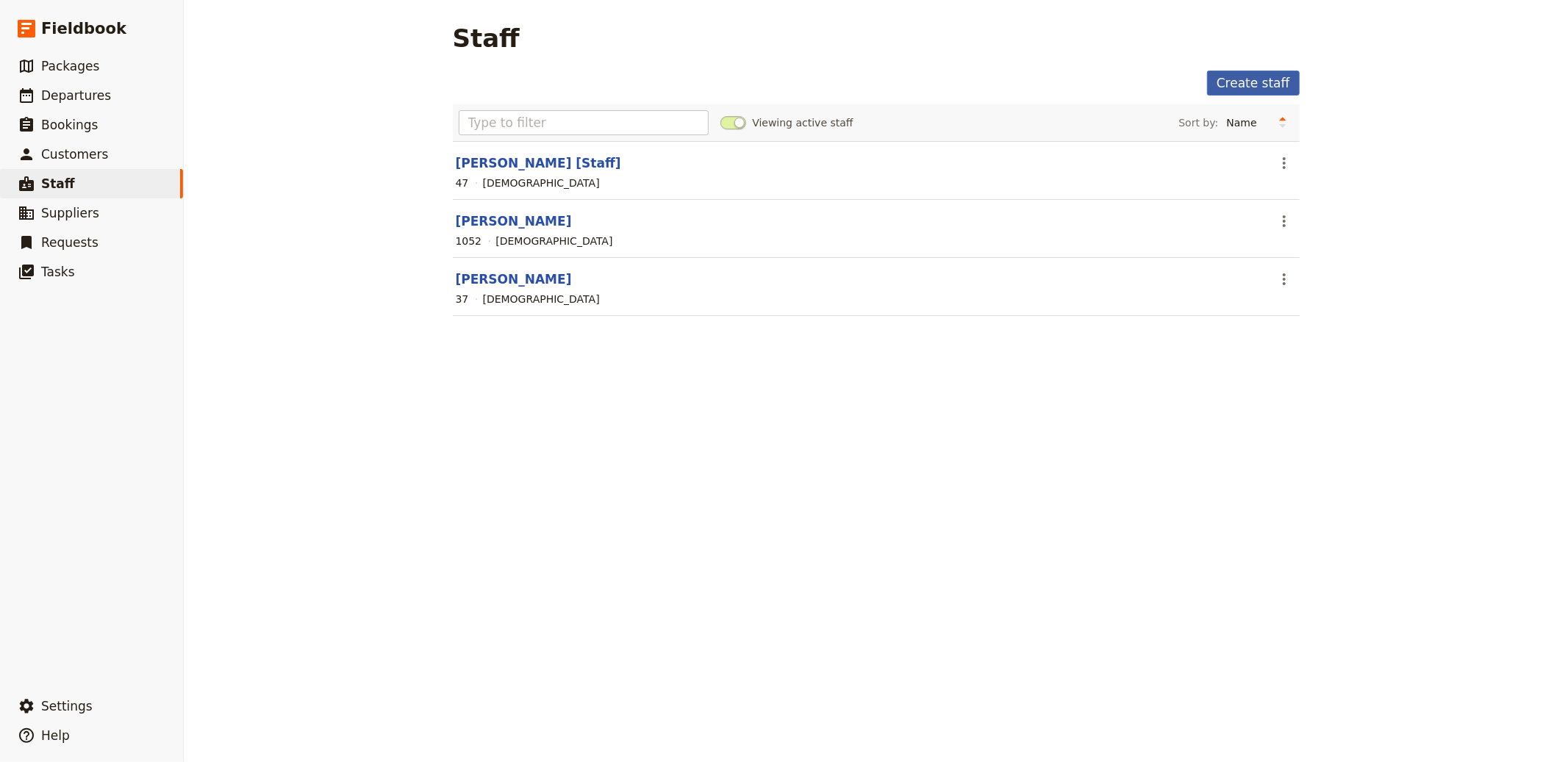
click at [783, 84] on link "Create staff" at bounding box center [1253, 83] width 93 height 25
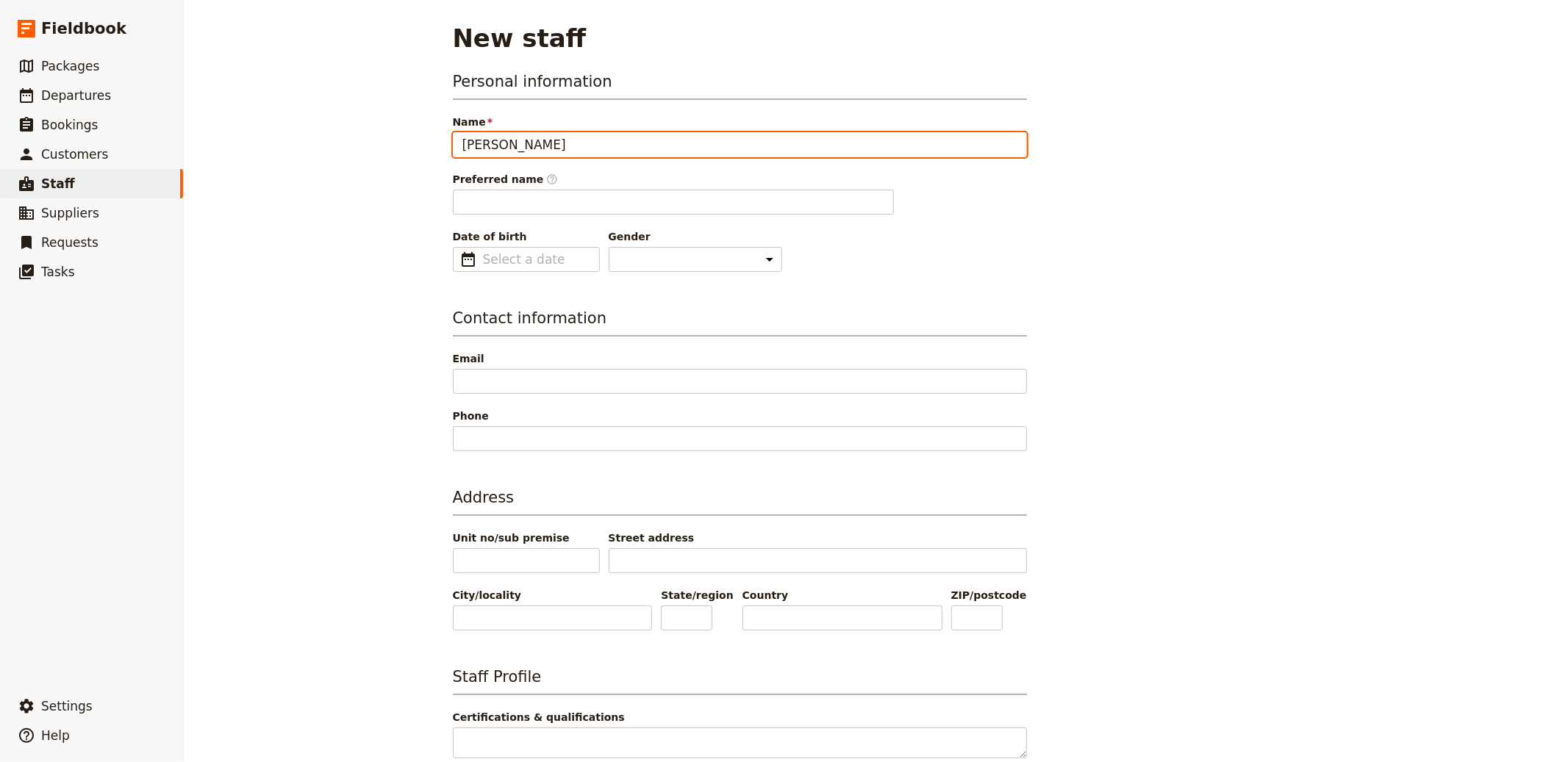
type input "[PERSON_NAME]"
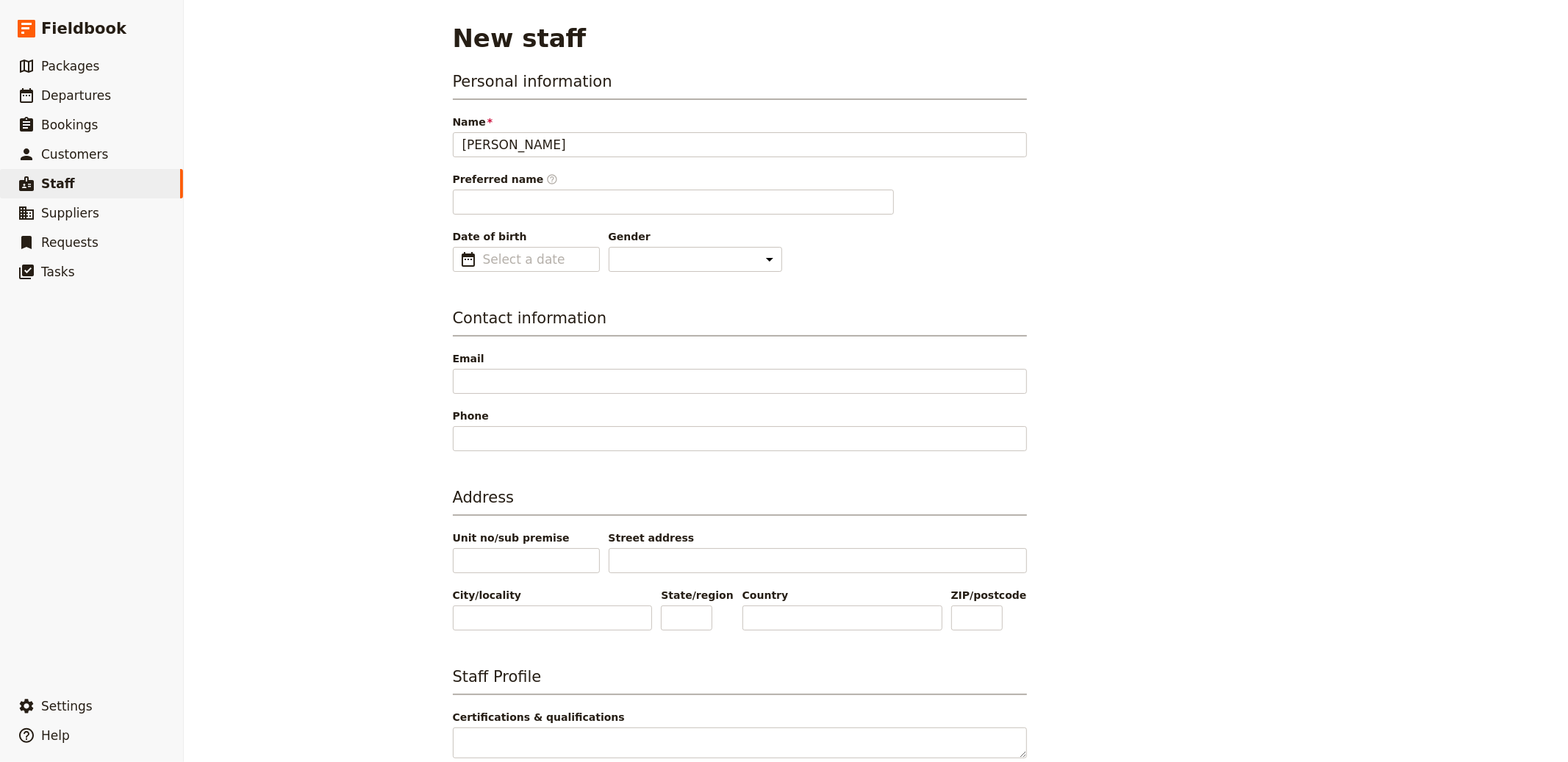
type input "Mandy"
click at [783, 297] on div "Personal information Name [PERSON_NAME] Preferred name ​ Mandy Date of birth ​ …" at bounding box center [740, 573] width 574 height 1006
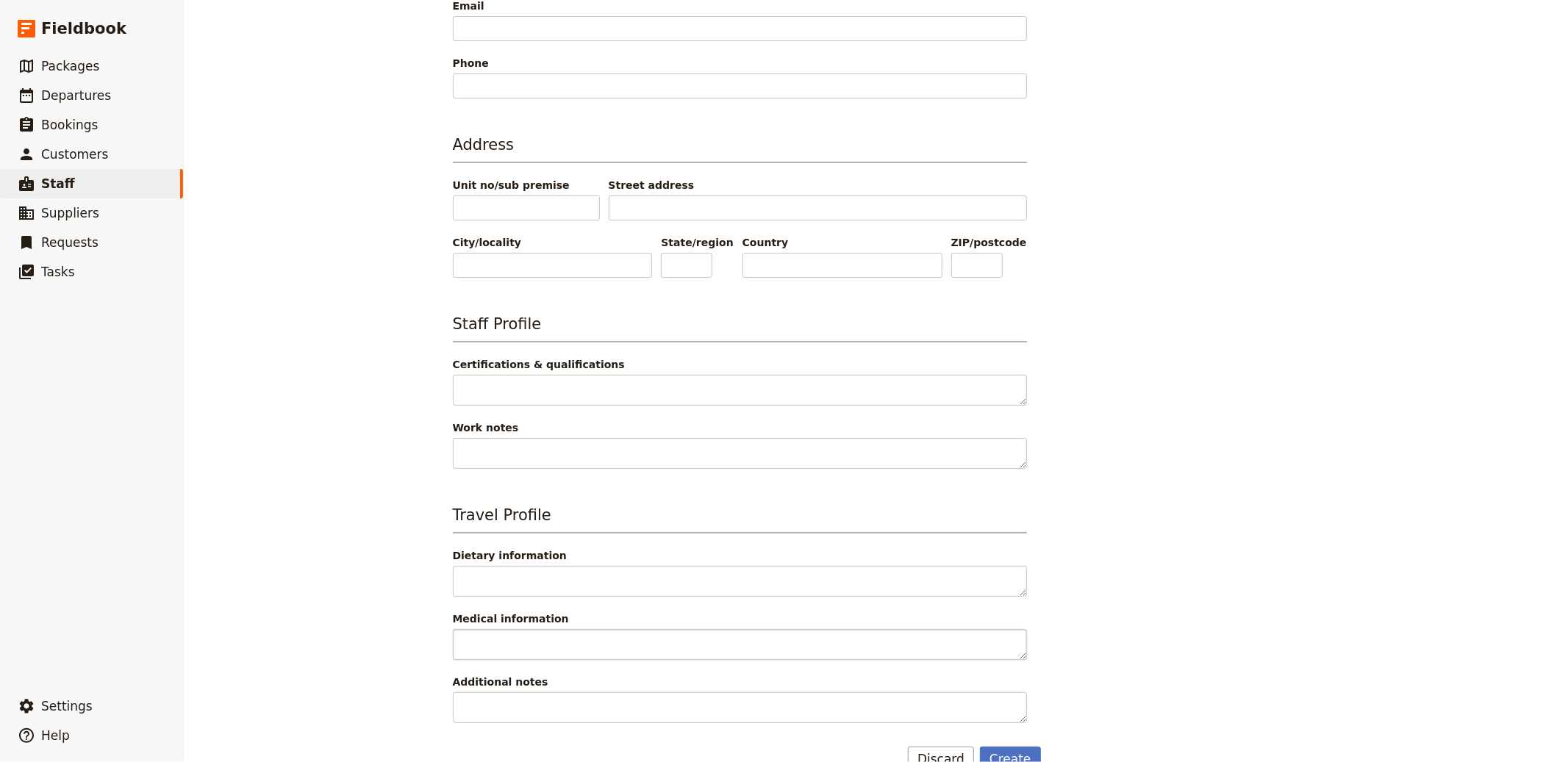
scroll to position [384, 0]
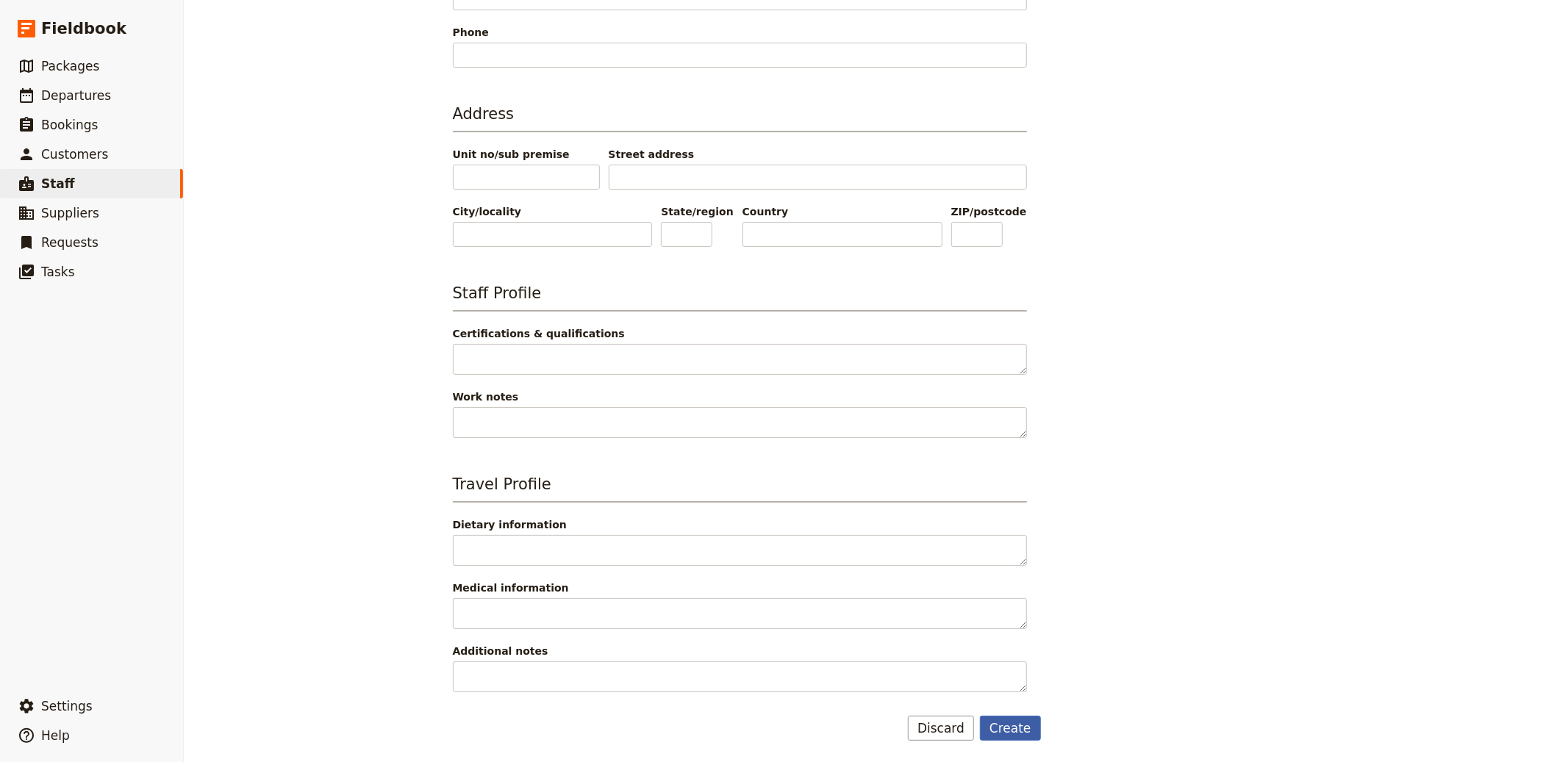
click at [783, 724] on button "Create" at bounding box center [1010, 728] width 61 height 25
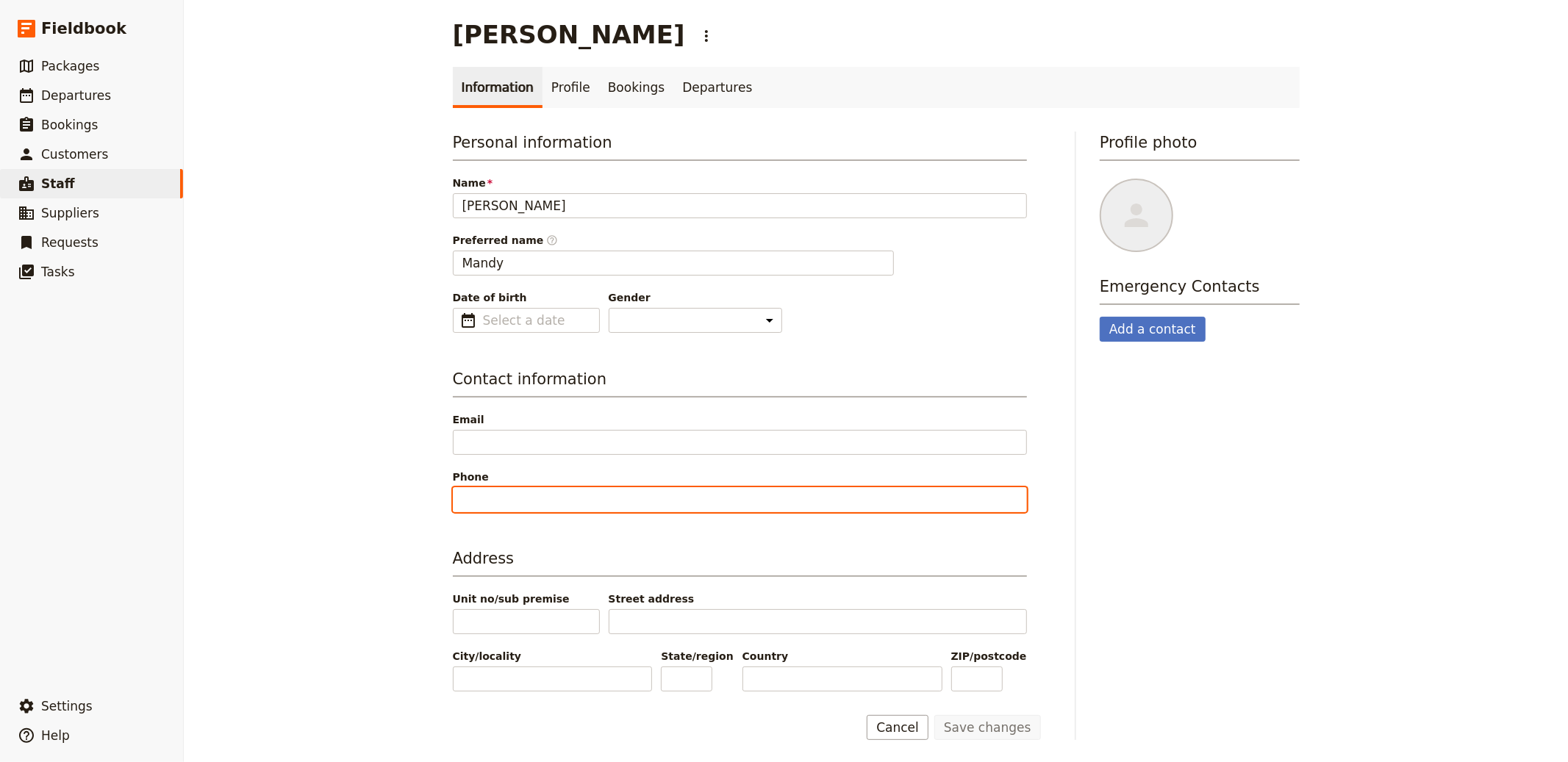
click at [565, 503] on input "Phone" at bounding box center [740, 499] width 574 height 25
type input "0488895641"
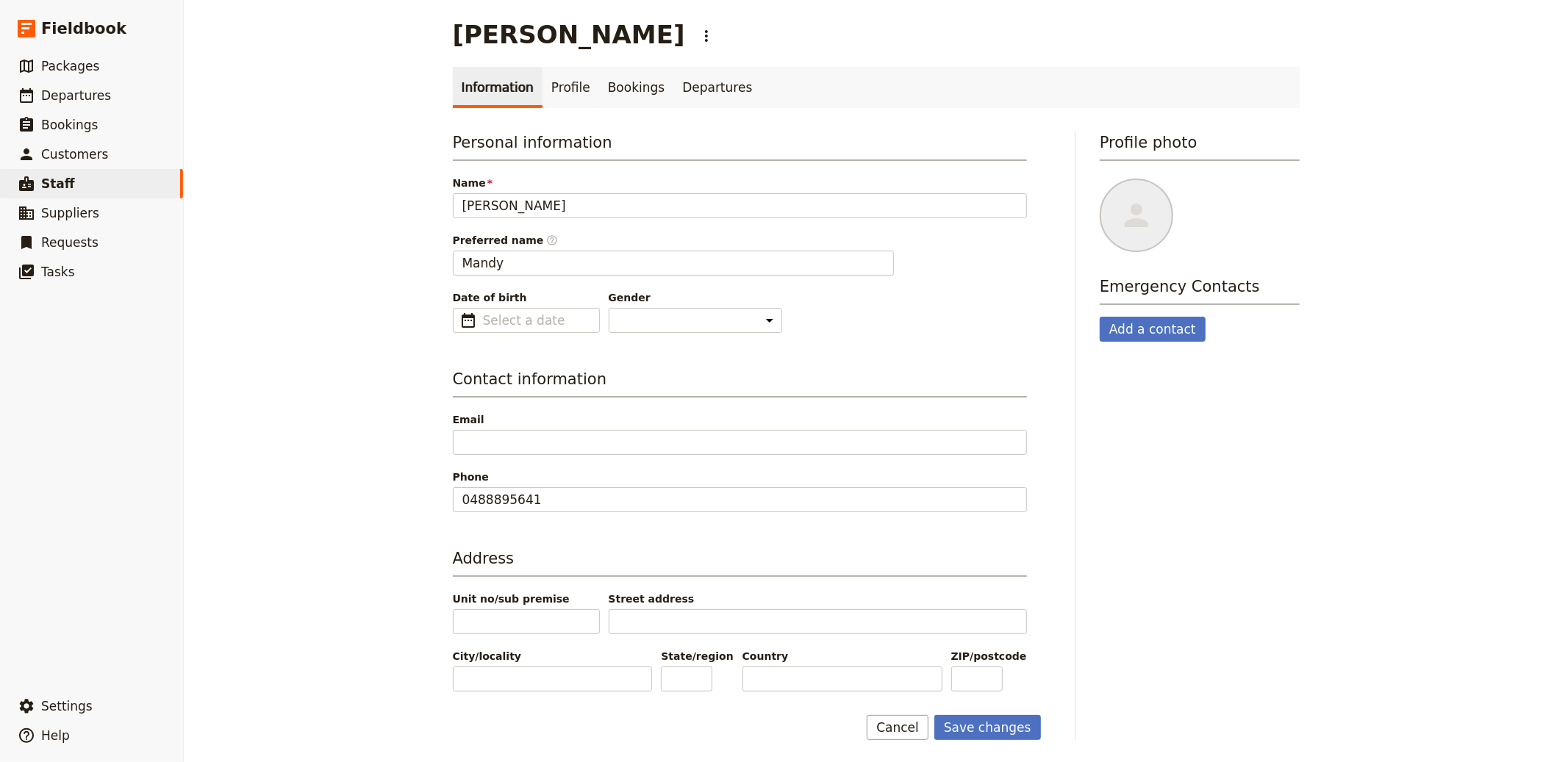
click at [783, 461] on div "Profile photo Emergency Contacts Add a contact" at bounding box center [1199, 435] width 200 height 609
click at [783, 743] on main "[PERSON_NAME] ​ Information Profile Bookings Departures Personal information Na…" at bounding box center [876, 380] width 882 height 768
click at [783, 728] on button "Save changes" at bounding box center [988, 727] width 107 height 25
click at [783, 228] on div at bounding box center [1136, 215] width 73 height 73
click at [783, 178] on input "file" at bounding box center [1099, 178] width 1 height 1
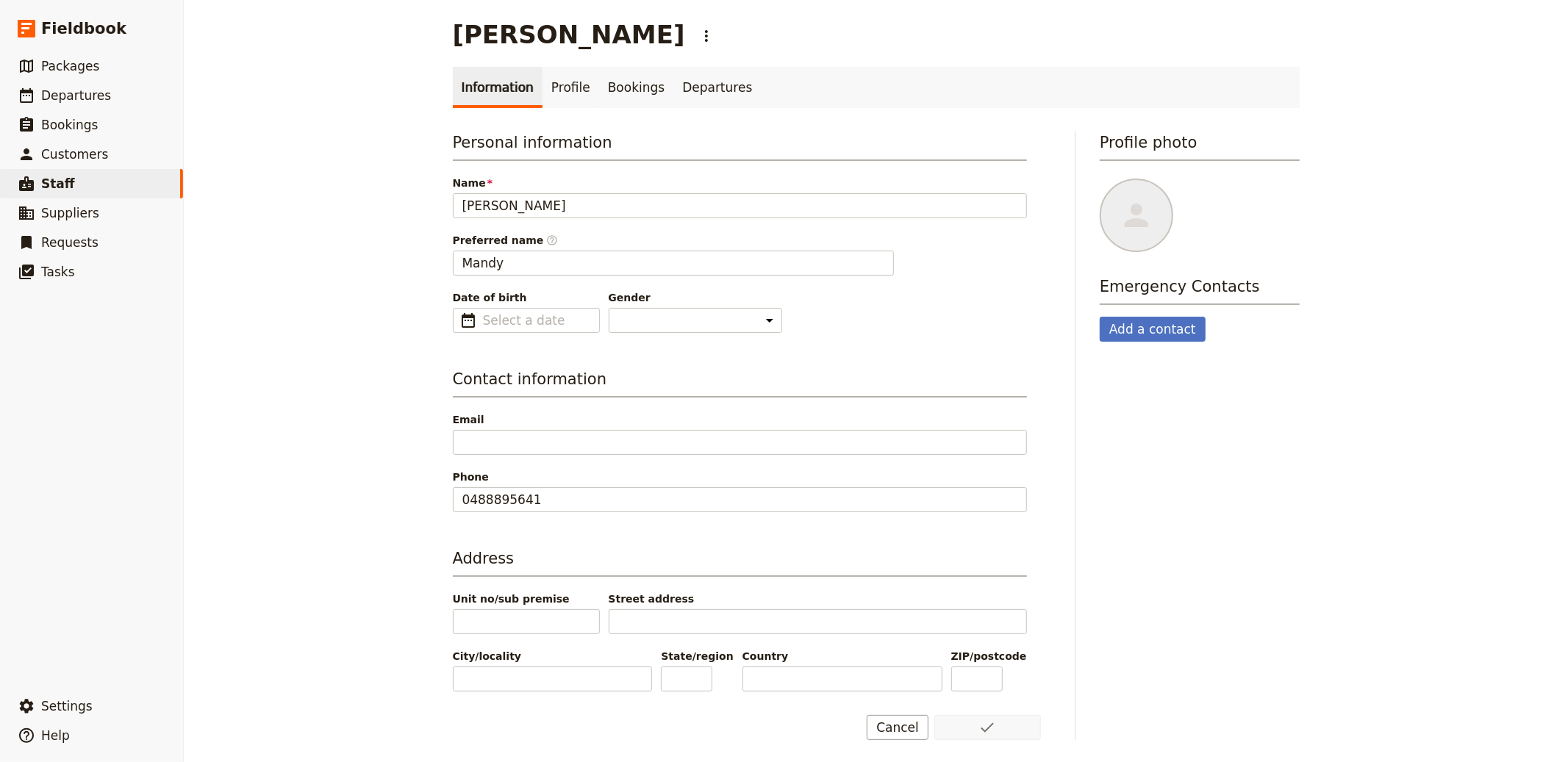
type input "C:\fakepath\Woman Smiling in Sunny European Setting (1).png"
click at [76, 117] on span "Bookings" at bounding box center [69, 125] width 56 height 15
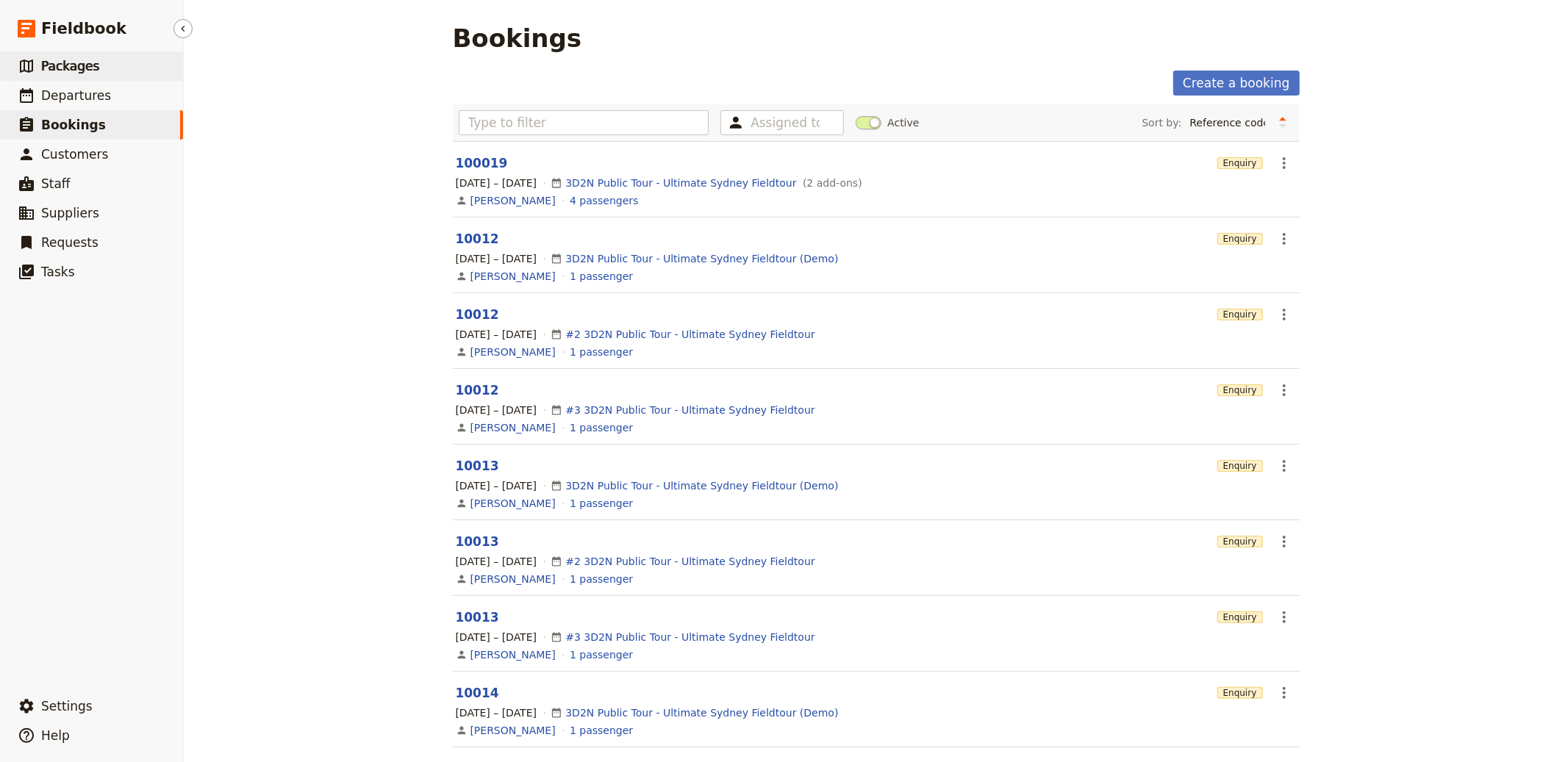
click at [53, 53] on link "​ Packages" at bounding box center [91, 66] width 183 height 29
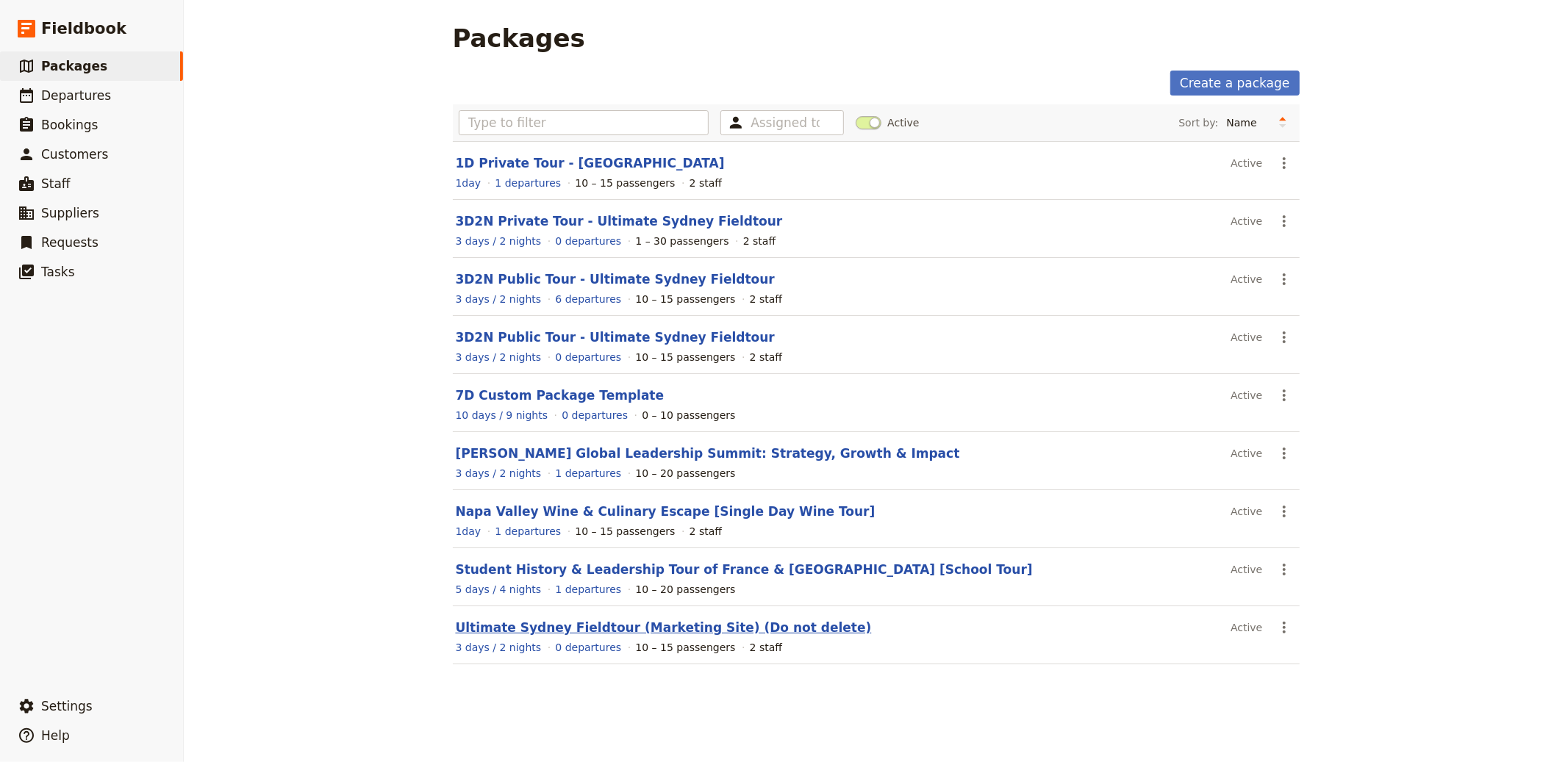
click at [749, 635] on link "Ultimate Sydney Fieldtour (Marketing Site) (Do not delete)" at bounding box center [663, 628] width 416 height 15
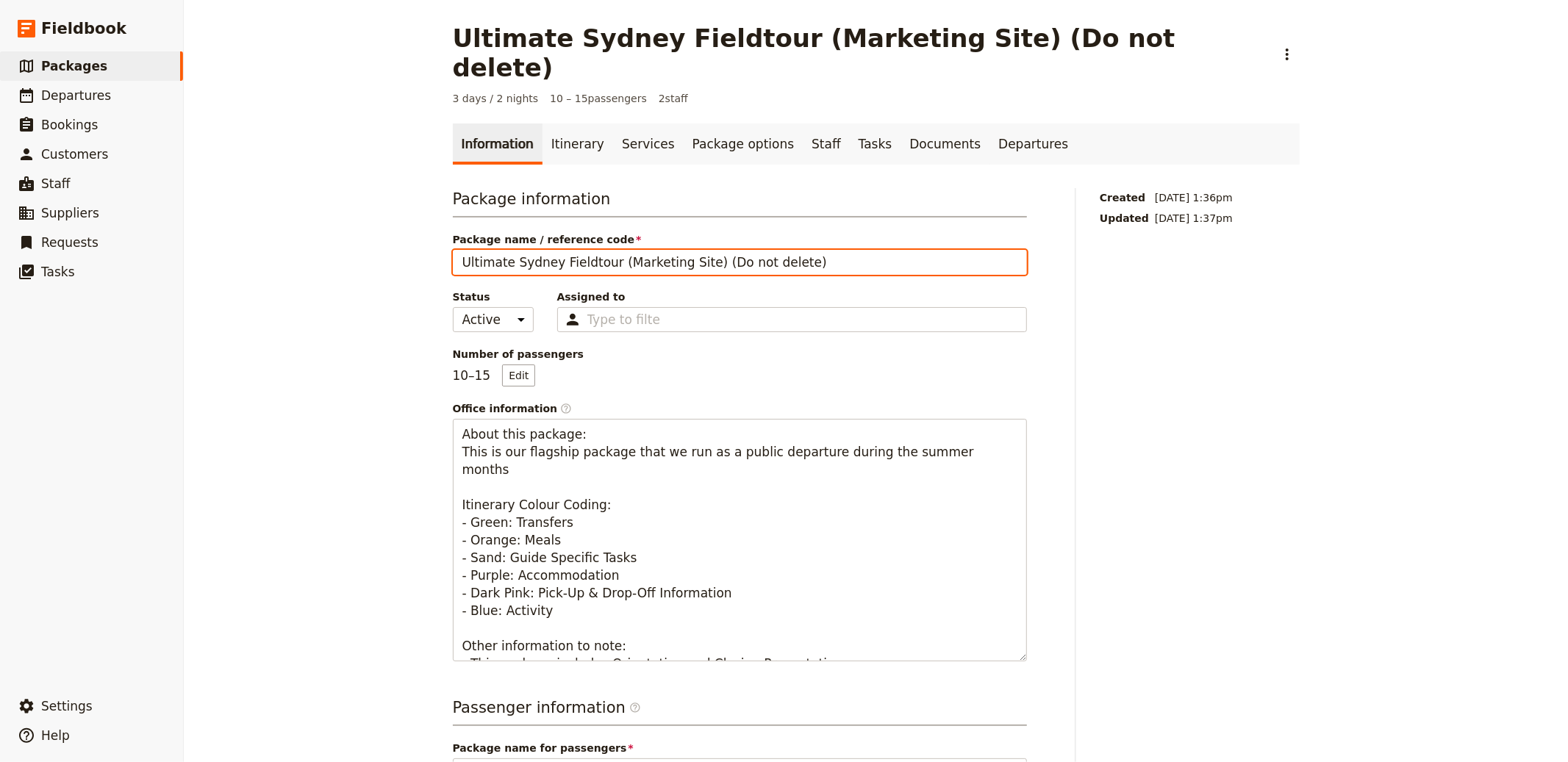
click at [602, 250] on input "Ultimate Sydney Fieldtour (Marketing Site) (Do not delete)" at bounding box center [740, 262] width 574 height 25
type input "Ultimate Sydney Fieldtour [Marketing Site] [Do not delete]"
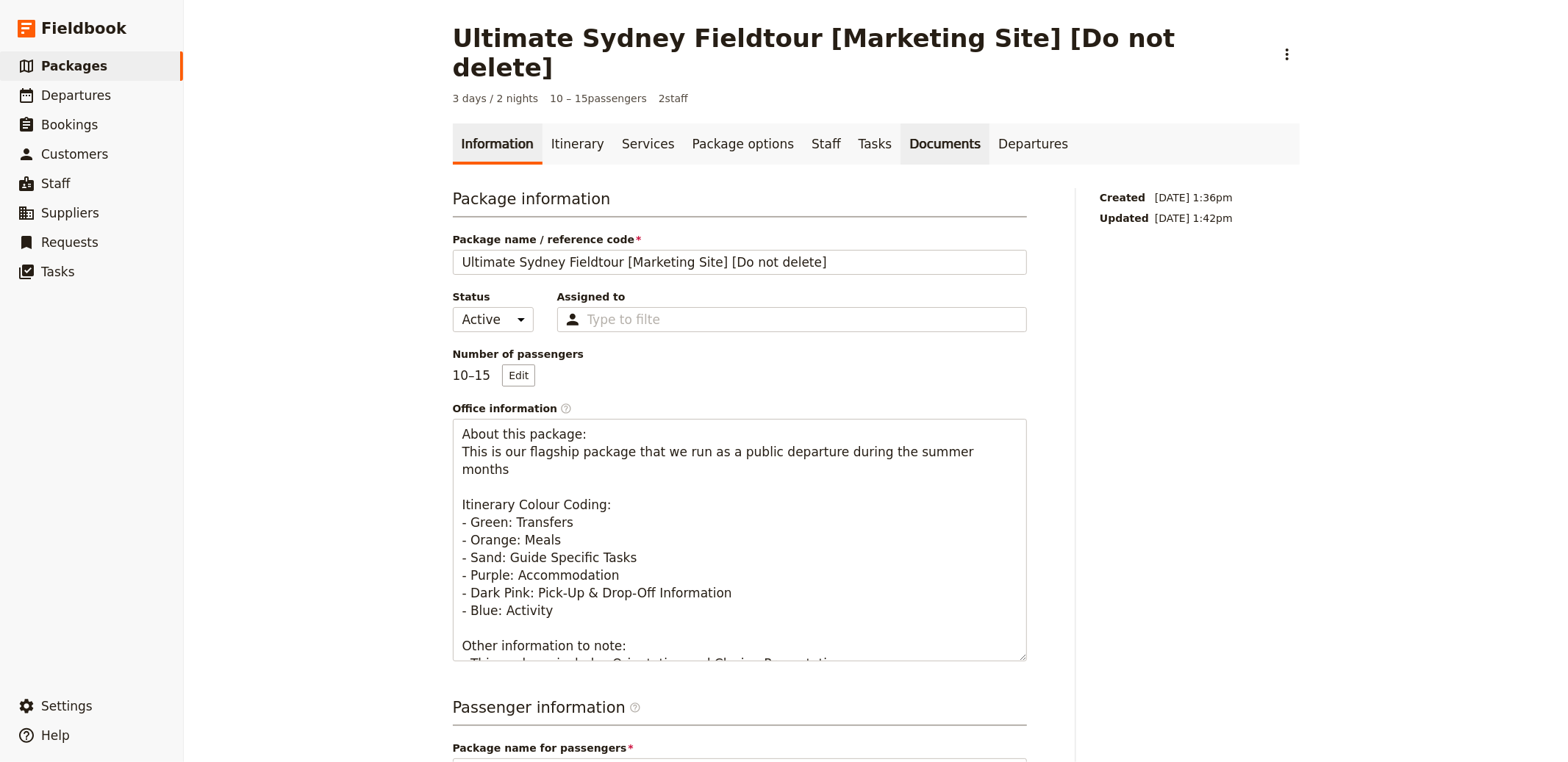
click at [783, 129] on link "Documents" at bounding box center [945, 145] width 89 height 41
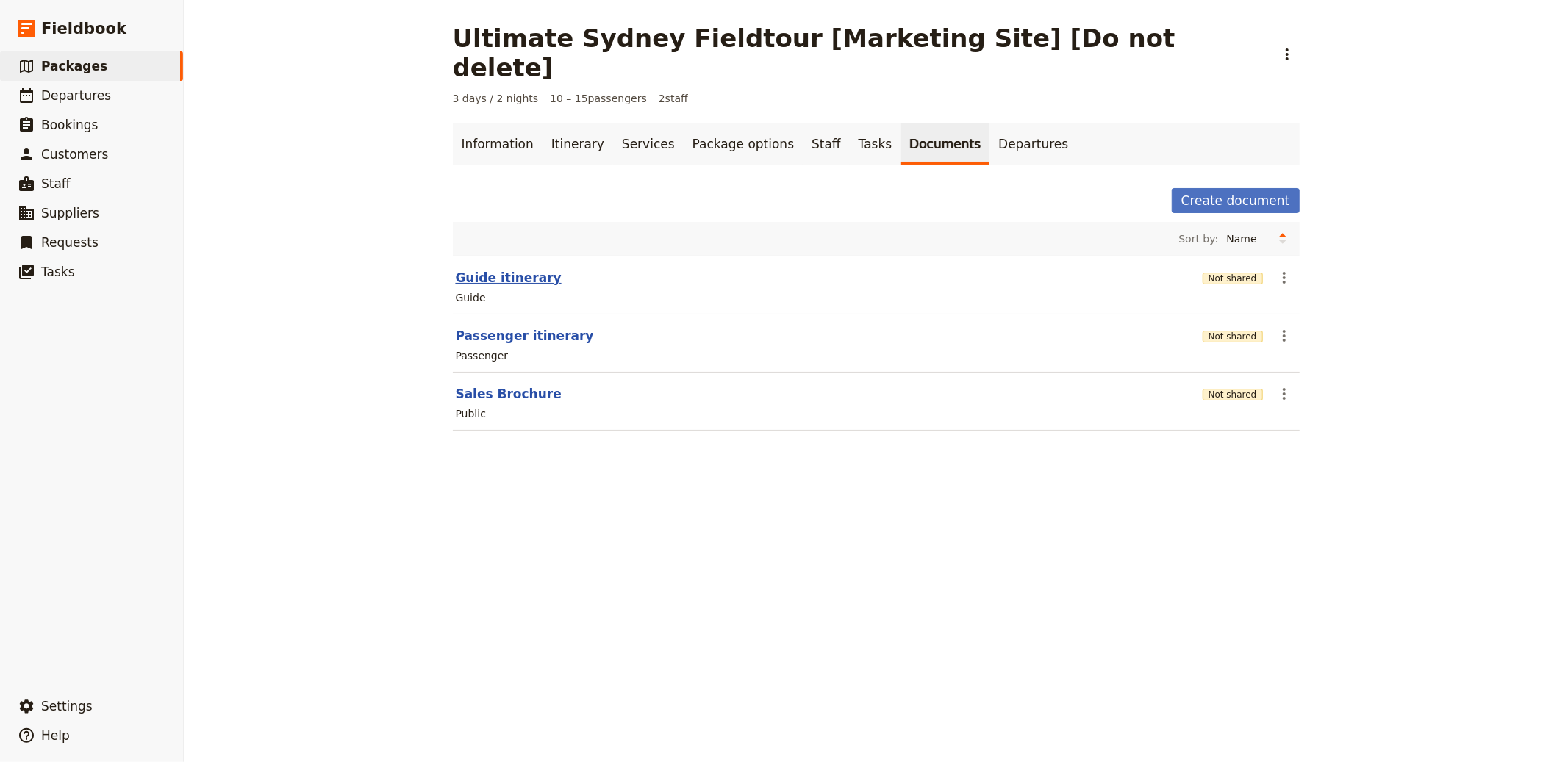
click at [482, 269] on button "Guide itinerary" at bounding box center [509, 278] width 106 height 18
select select "STAFF"
select select "RUN_SHEET"
select select "DEFAULT"
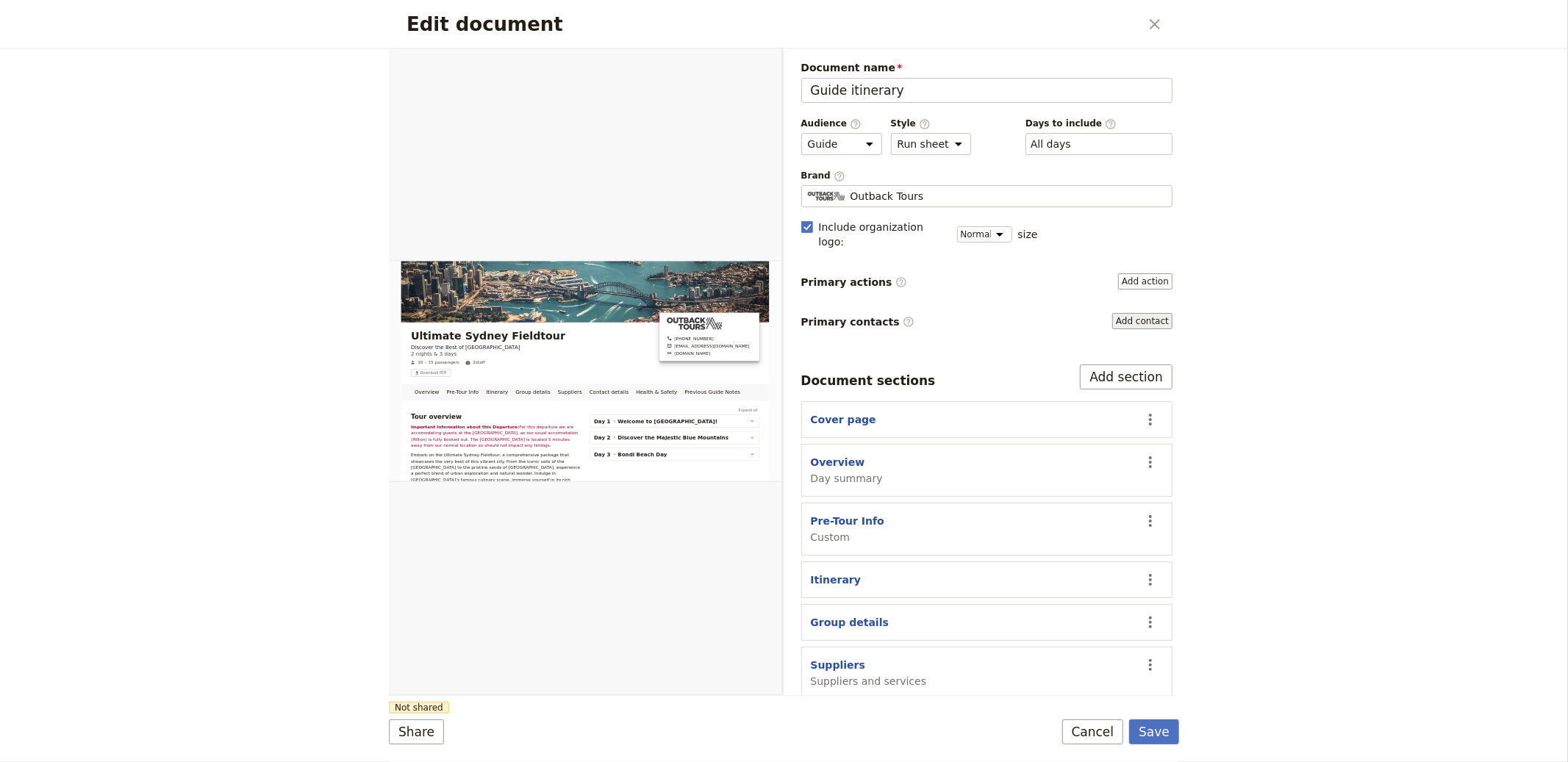
click at [783, 313] on button "Add contact" at bounding box center [1142, 321] width 60 height 16
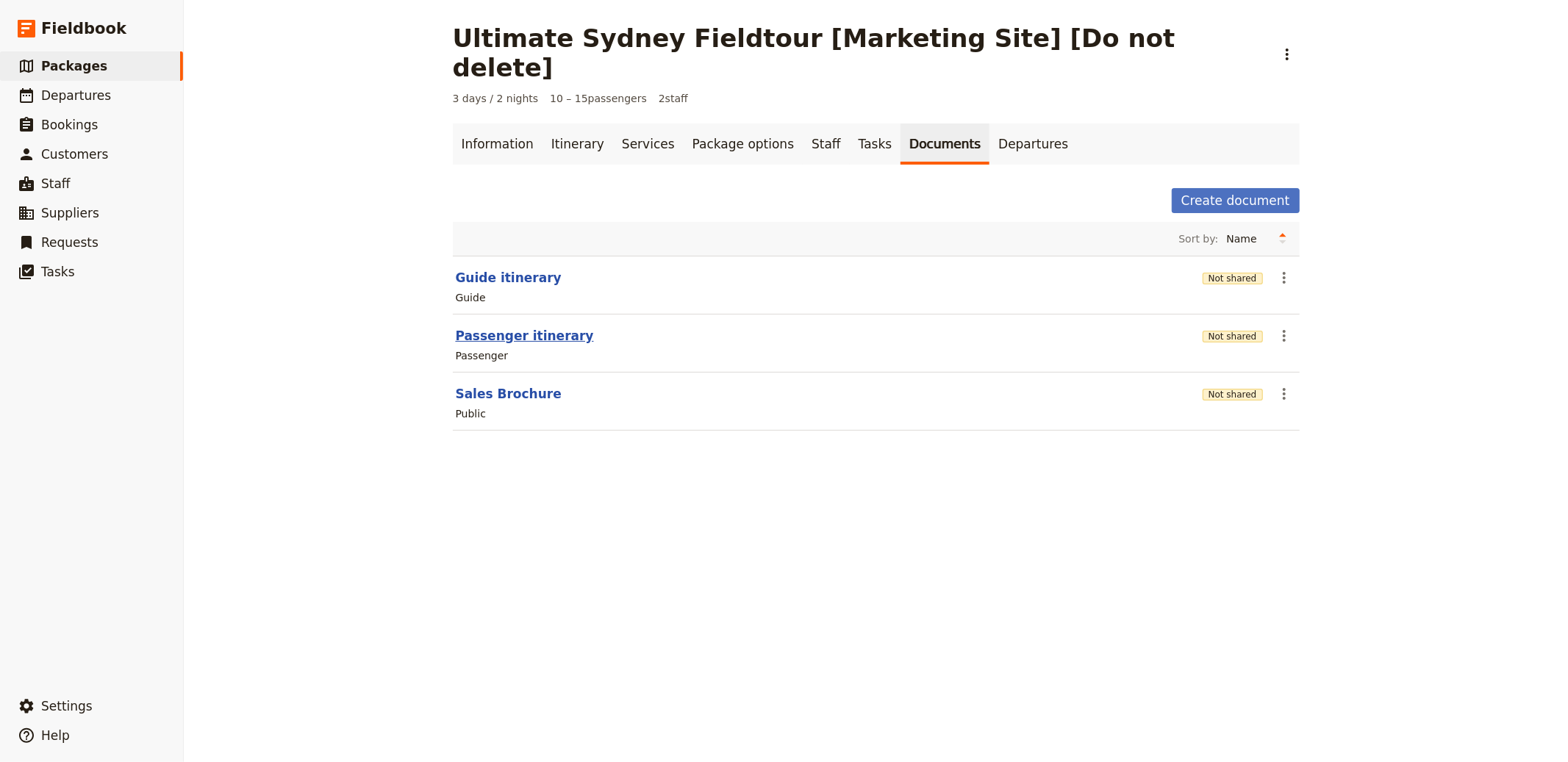
click at [496, 328] on button "Passenger itinerary" at bounding box center [525, 336] width 138 height 18
select select "PASSENGER"
select select "RUN_SHEET"
select select "DEFAULT"
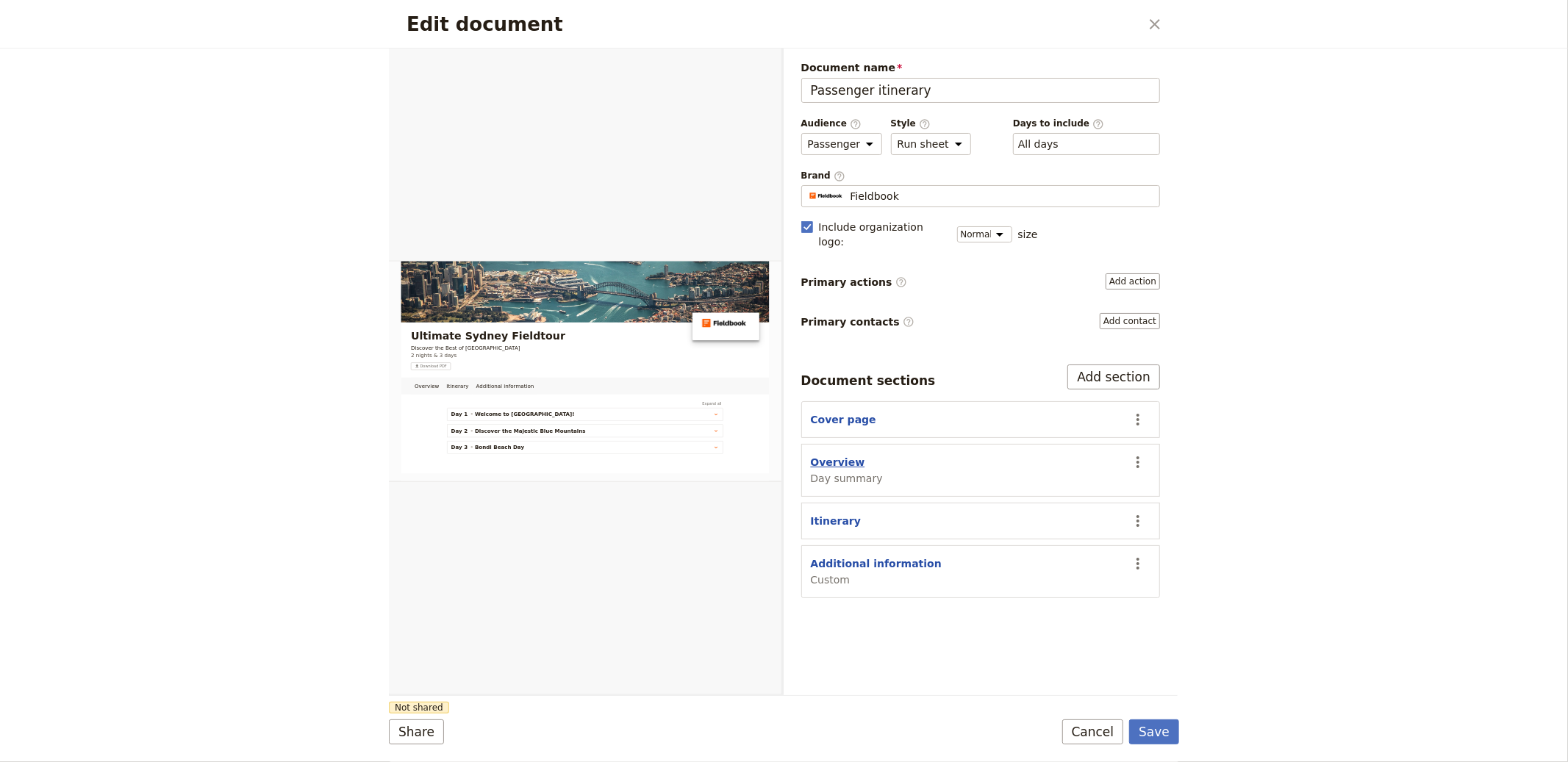
click at [783, 455] on button "Overview" at bounding box center [838, 463] width 54 height 15
select select "DAY_SUMMARY"
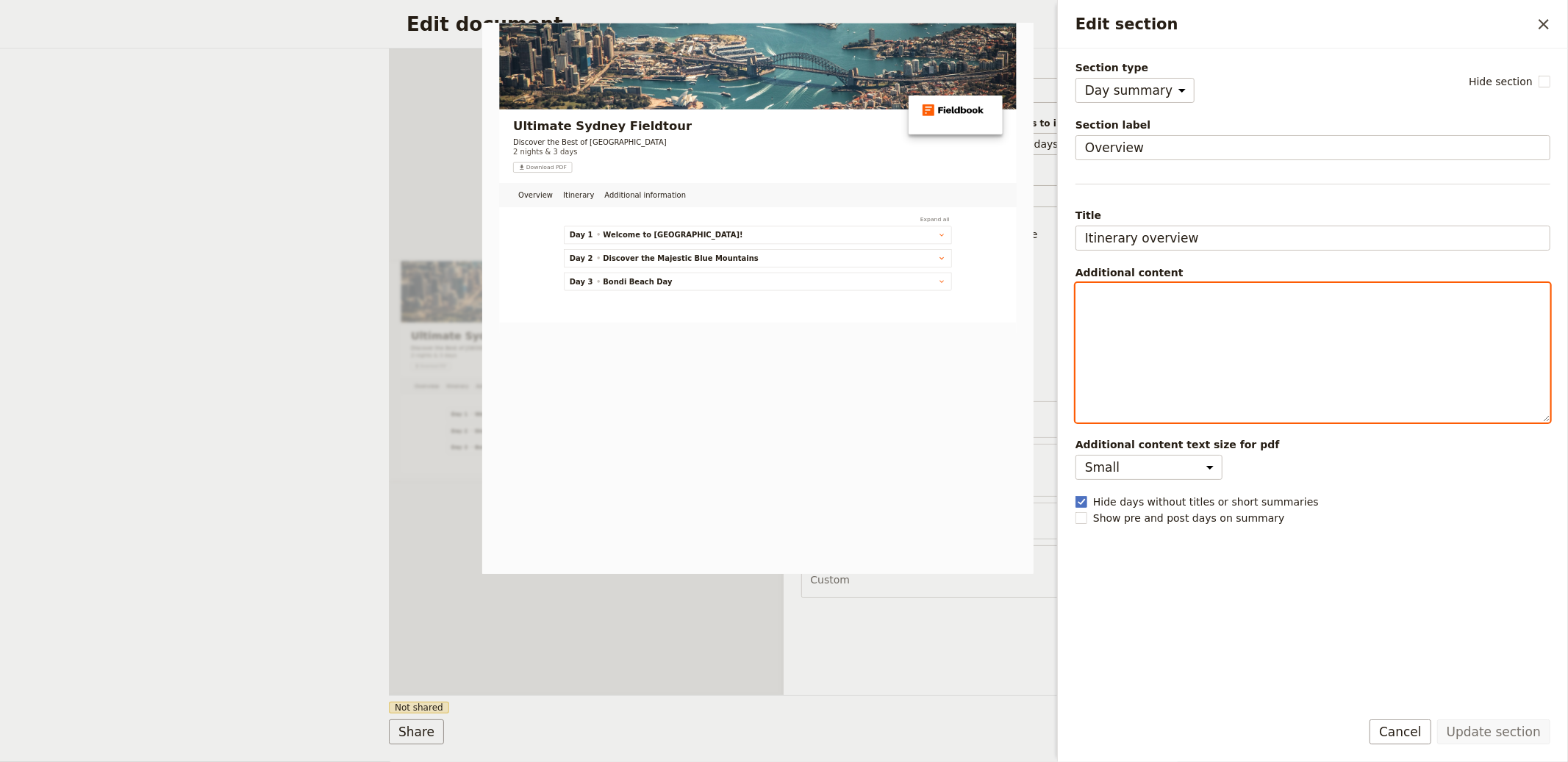
click at [783, 361] on div "Edit section" at bounding box center [1313, 352] width 474 height 138
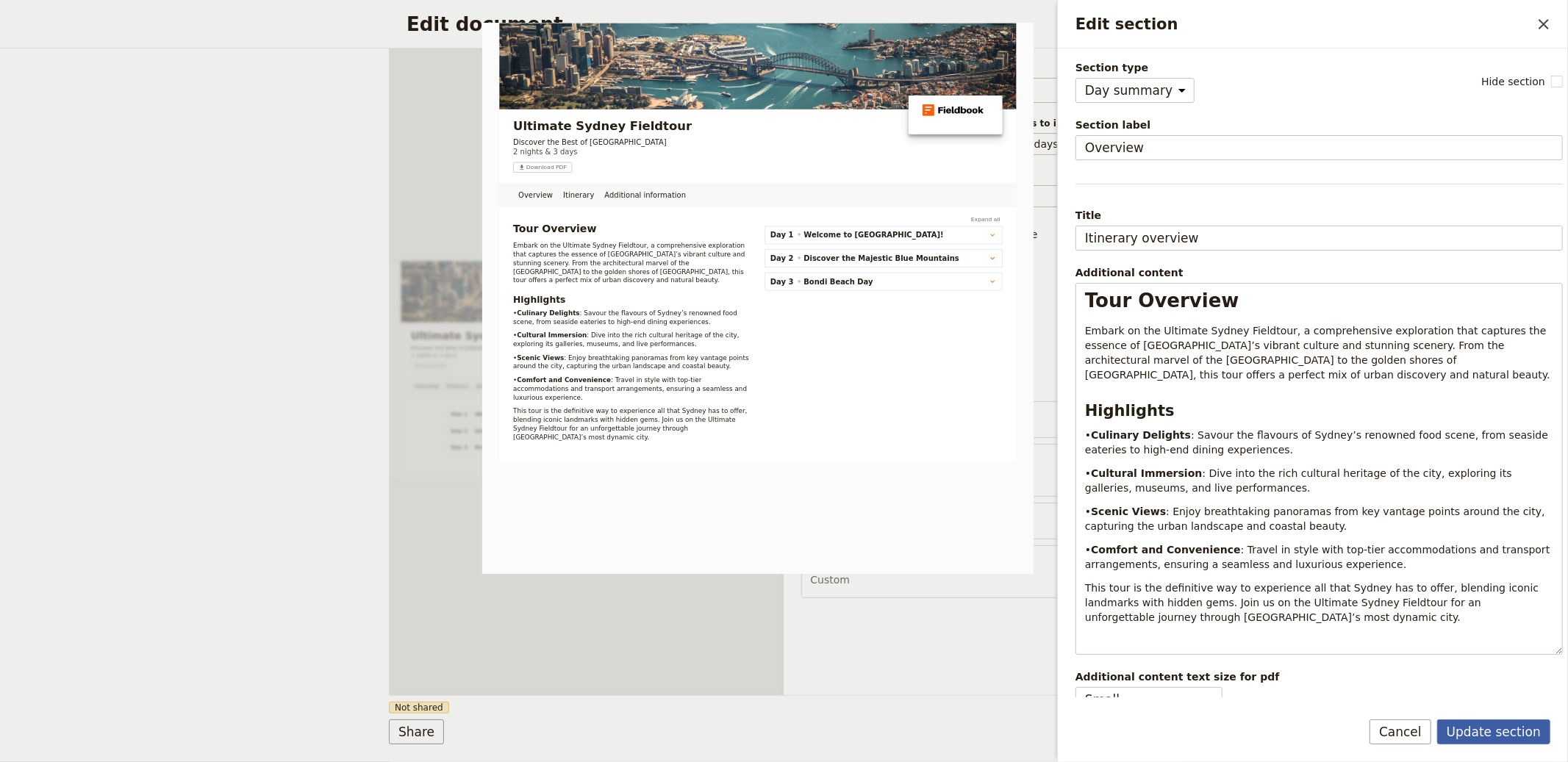
click at [783, 733] on button "Update section" at bounding box center [1494, 732] width 114 height 25
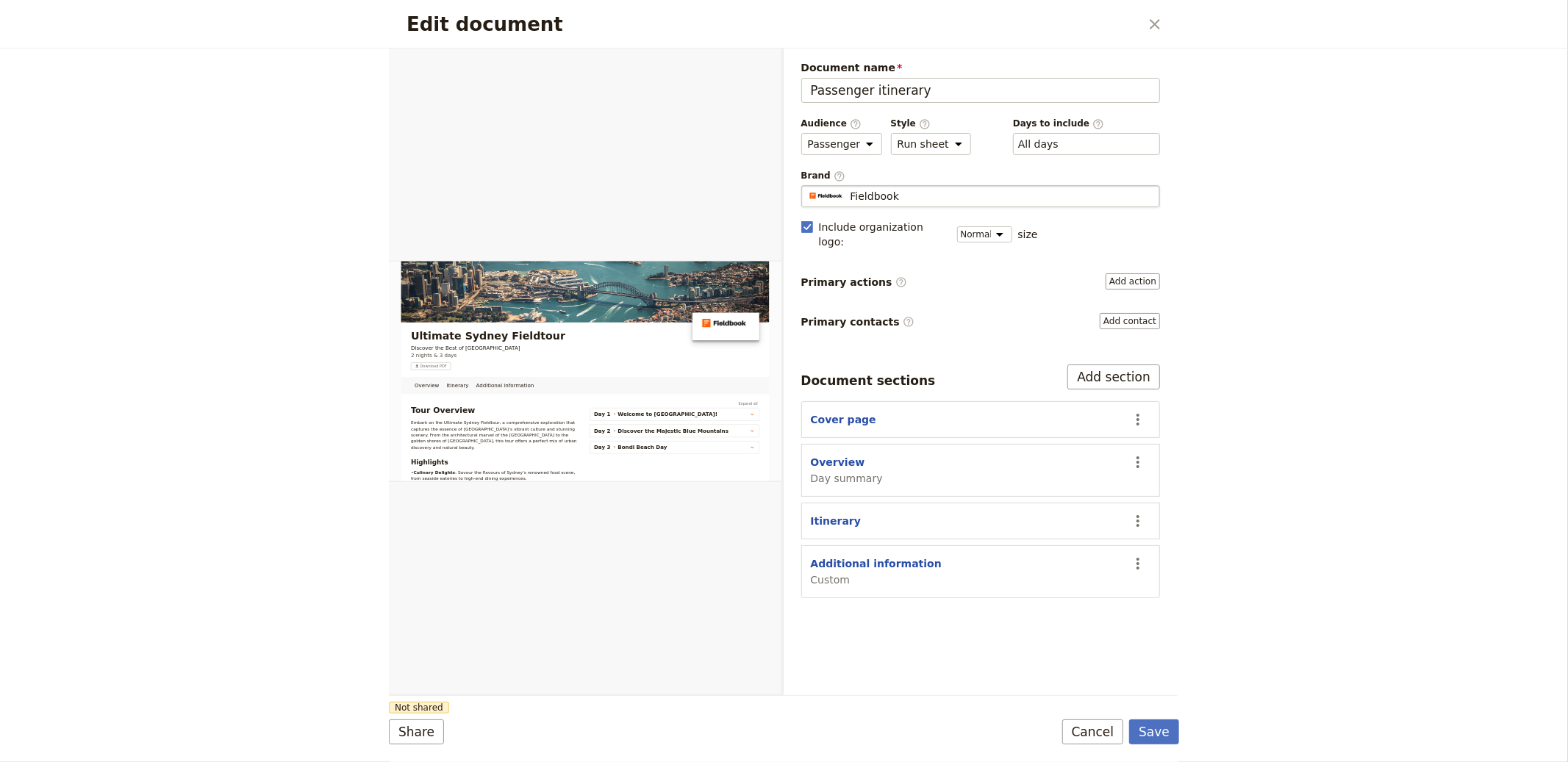
click at [783, 196] on div "Fieldbook" at bounding box center [981, 196] width 346 height 15
click at [783, 186] on input "Fieldbook" at bounding box center [807, 185] width 1 height 1
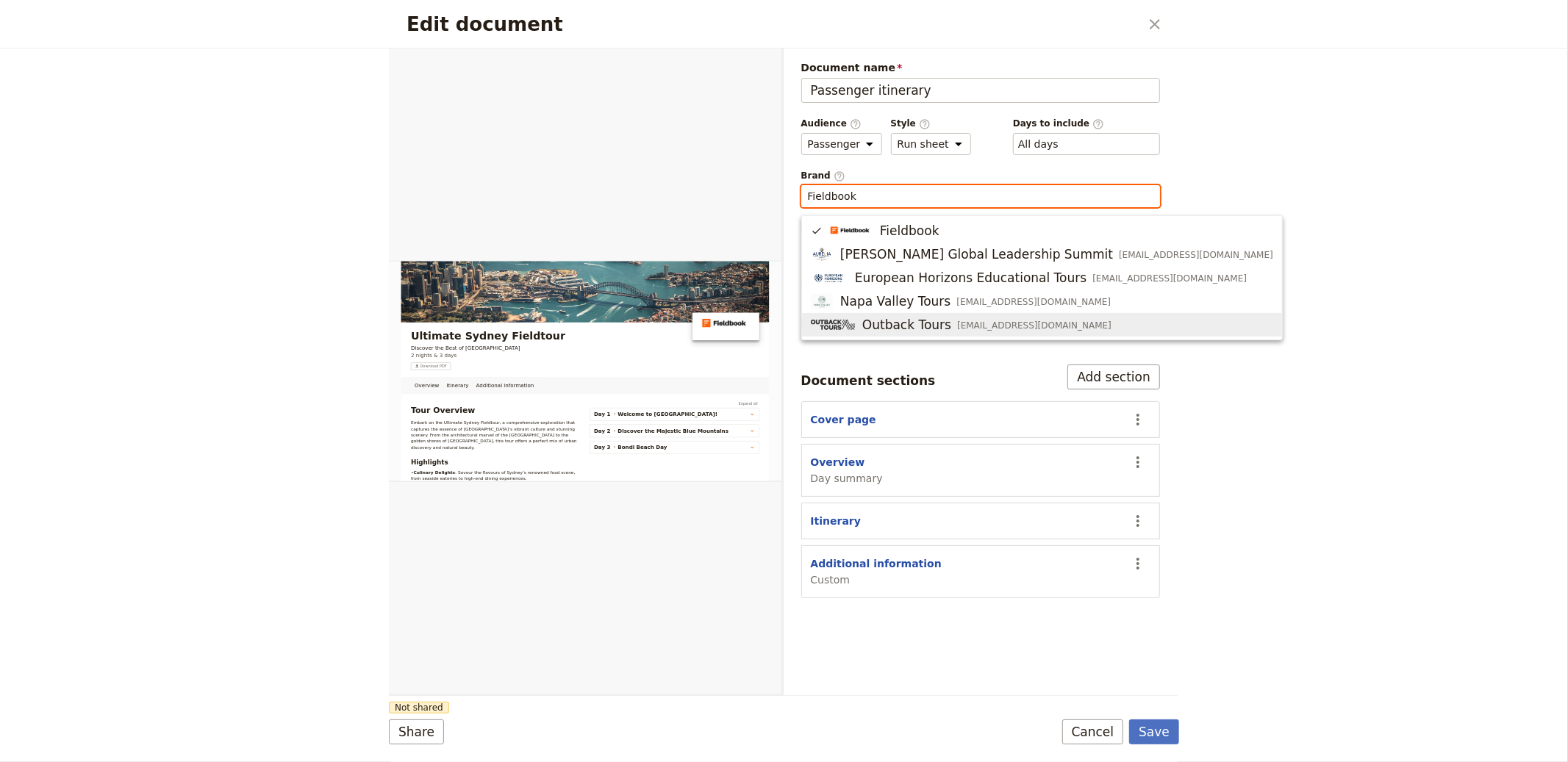
click at [783, 325] on span "Outback Tours" at bounding box center [906, 325] width 89 height 18
type input "Outback Tours"
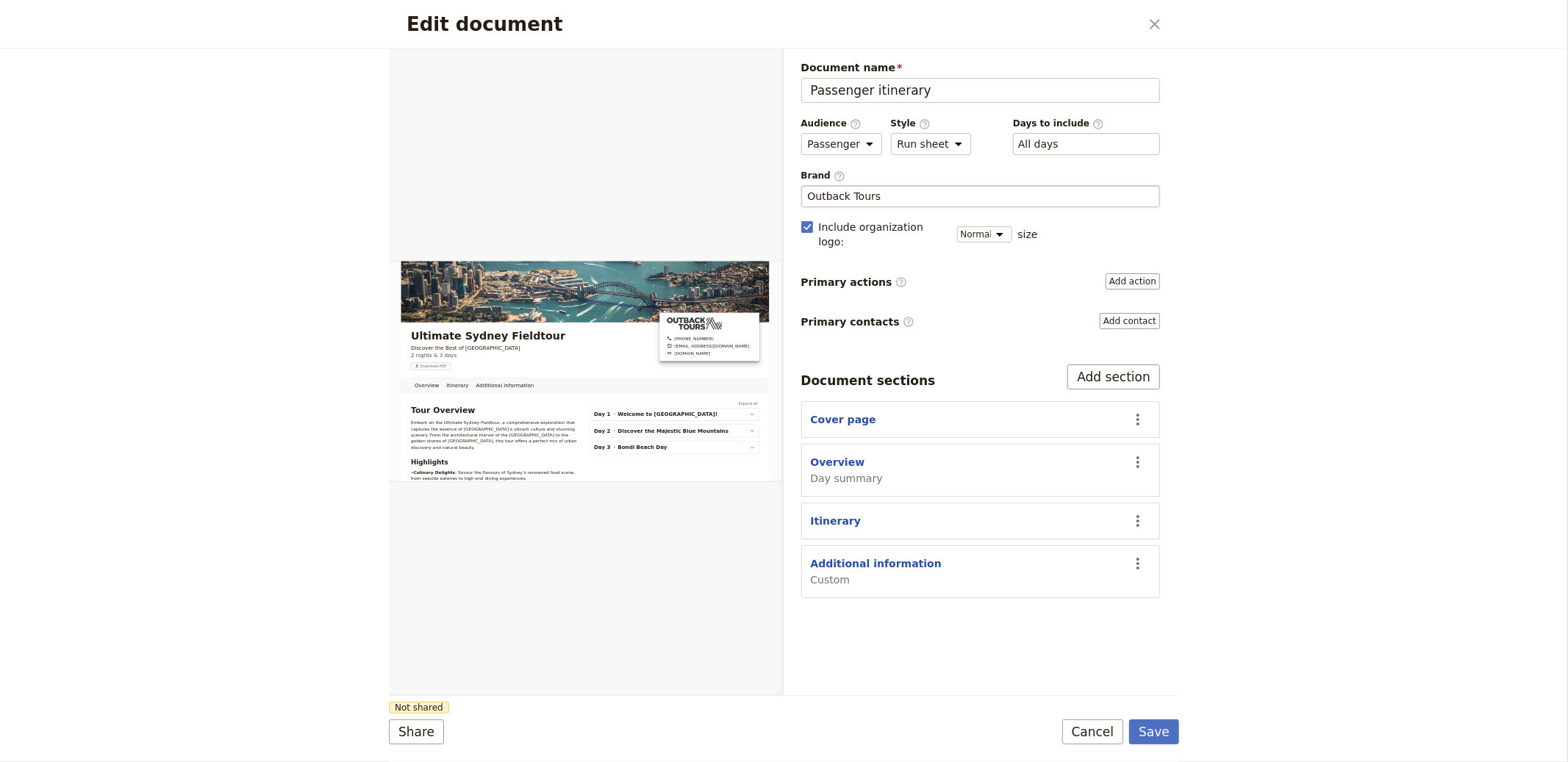
click at [783, 313] on label "Primary contacts ​ Add contact" at bounding box center [981, 321] width 359 height 16
click at [783, 313] on button "Add contact" at bounding box center [1130, 321] width 60 height 16
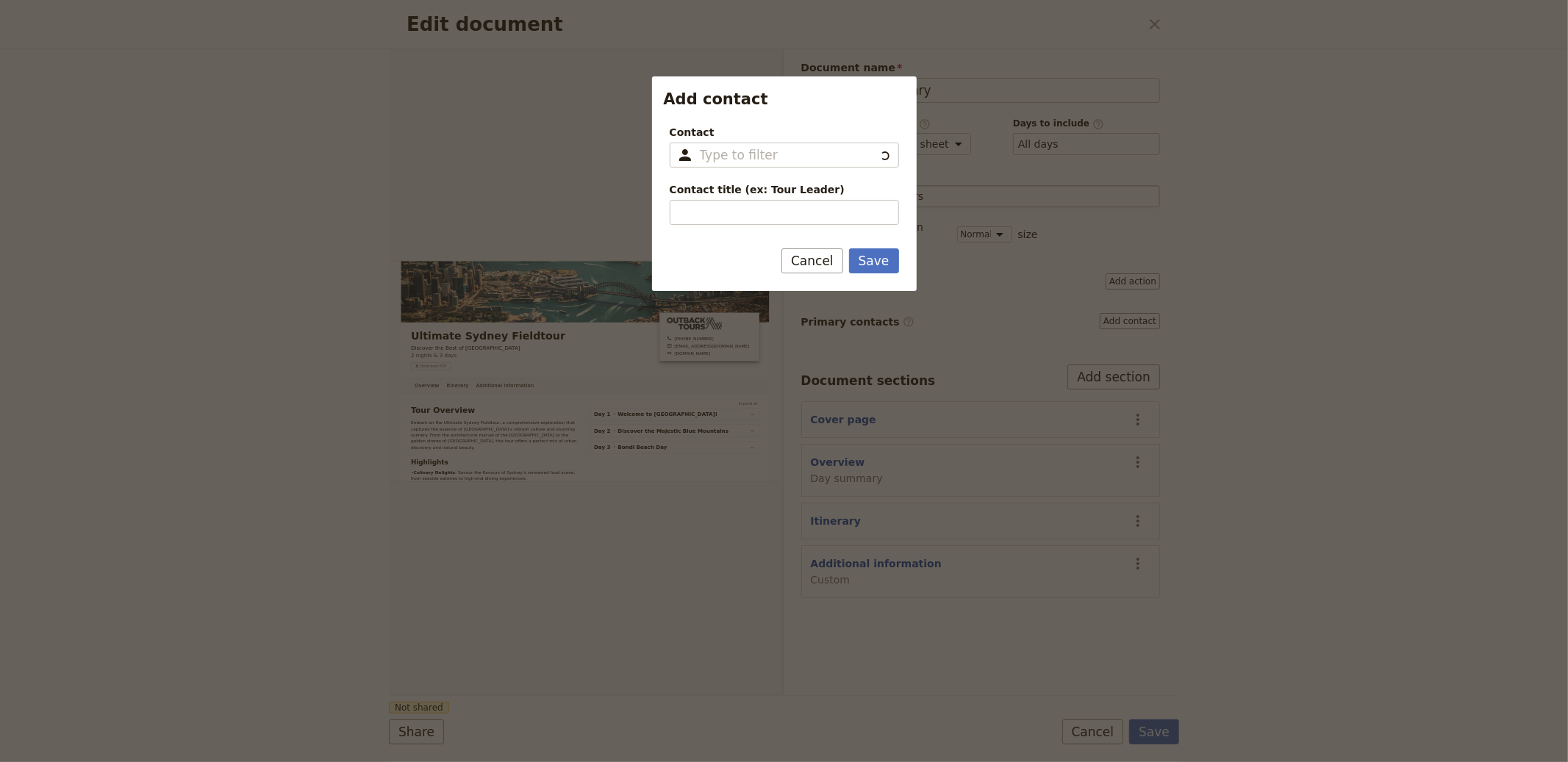
click at [783, 304] on div at bounding box center [784, 381] width 1568 height 762
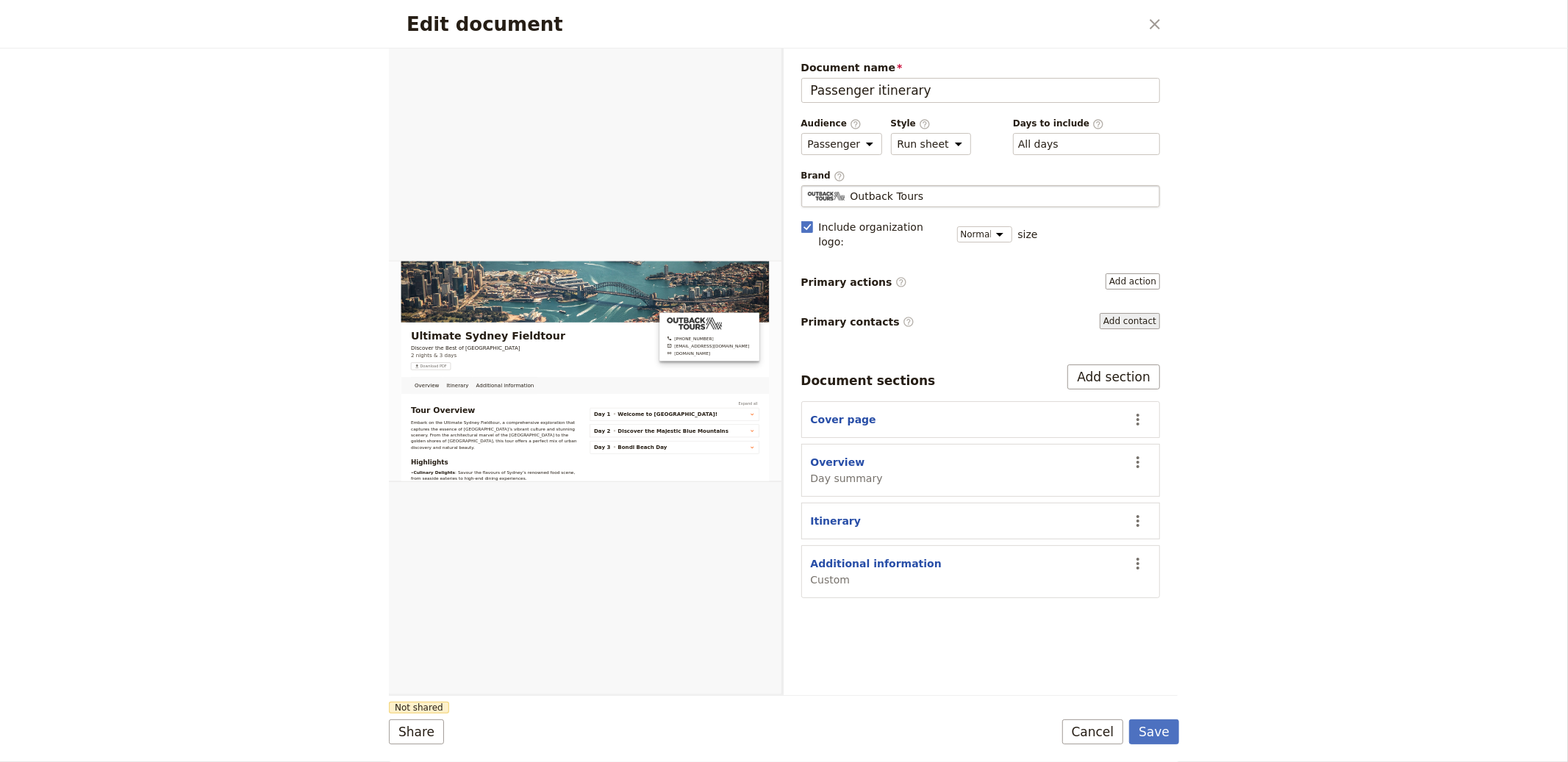
click at [783, 313] on button "Add contact" at bounding box center [1130, 321] width 60 height 16
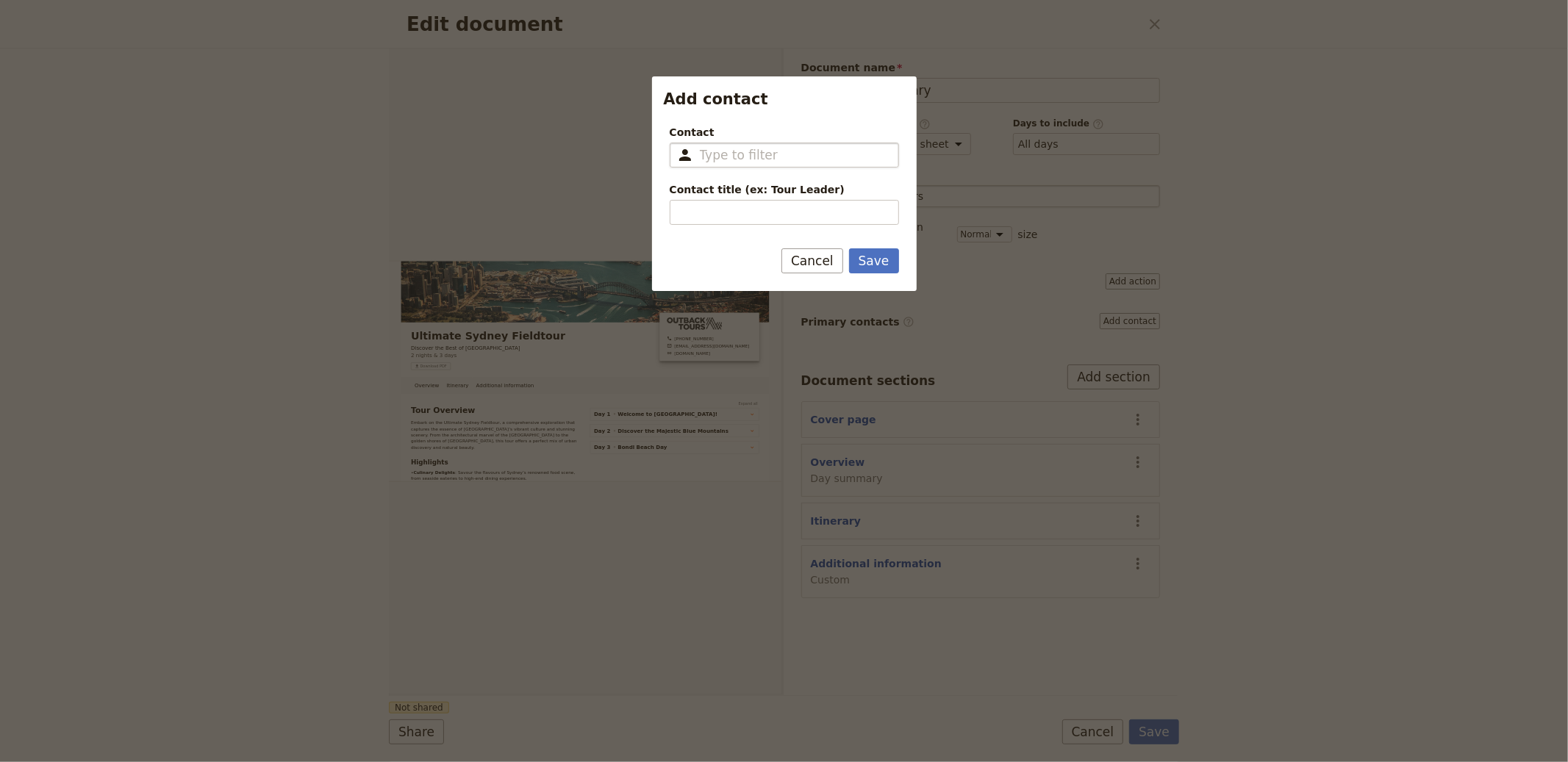
click at [732, 151] on input "Contact ​" at bounding box center [795, 155] width 190 height 18
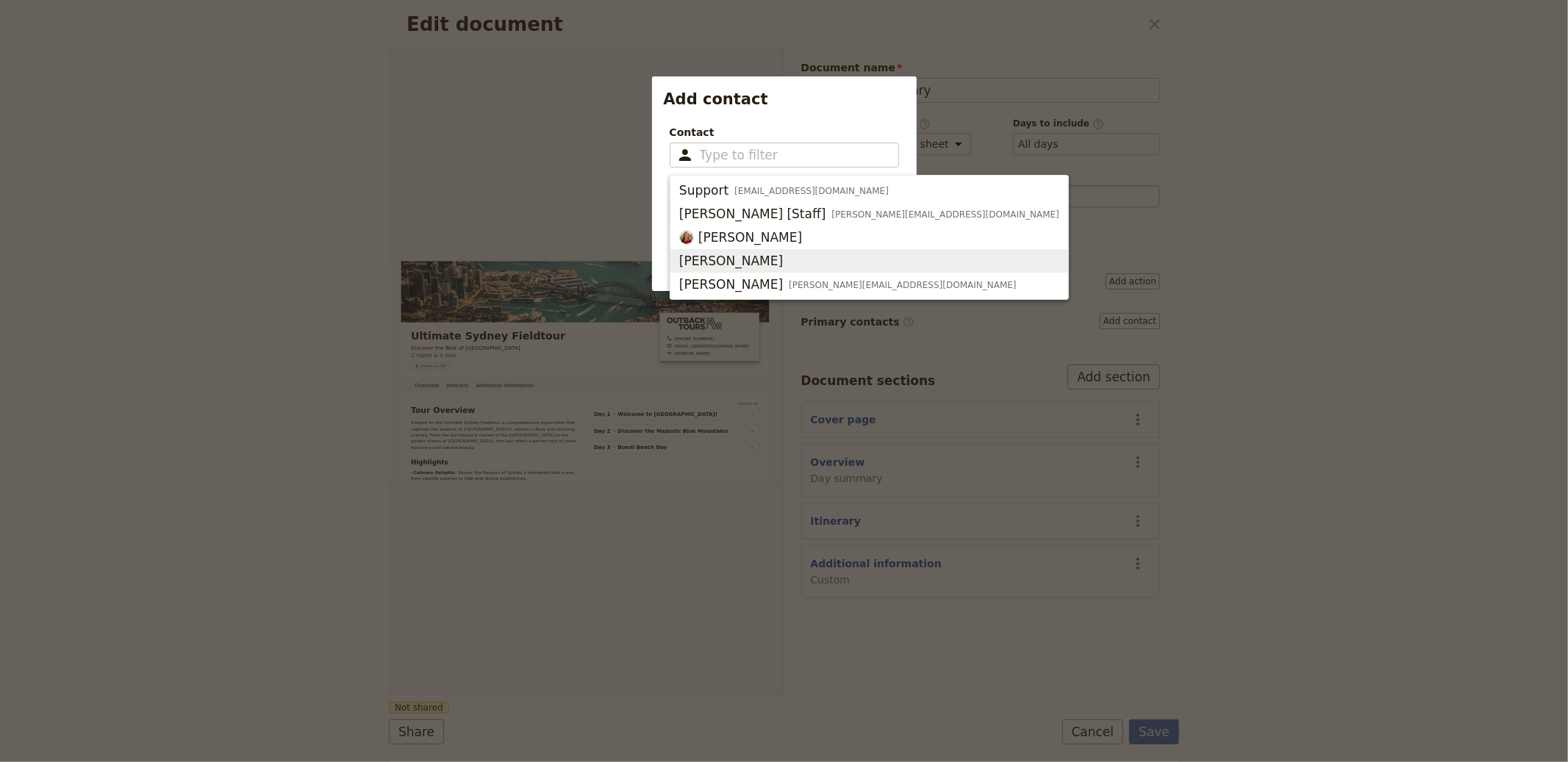
click at [769, 252] on span "[PERSON_NAME]" at bounding box center [869, 261] width 380 height 18
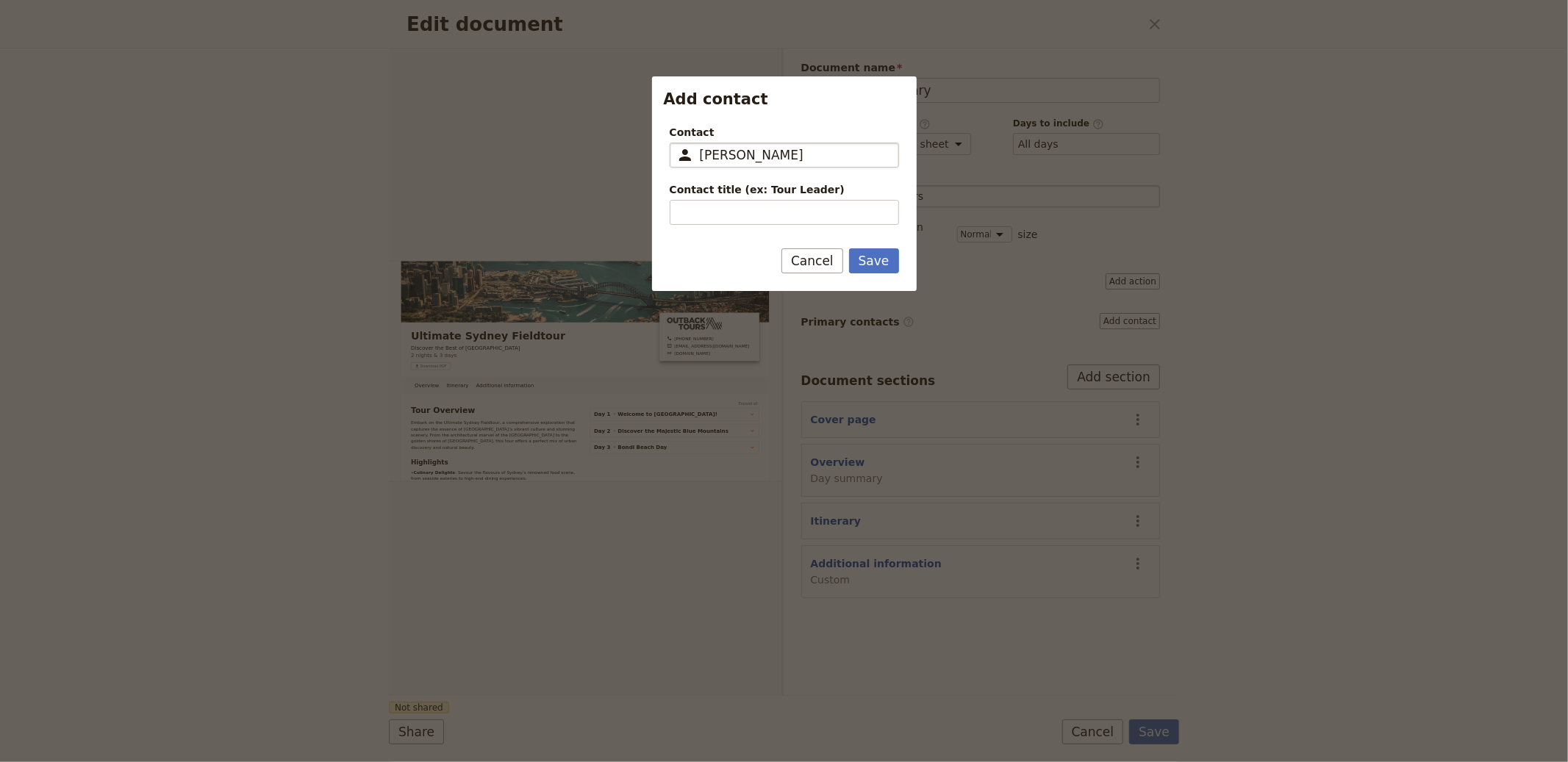
click at [747, 155] on span "[PERSON_NAME]" at bounding box center [752, 155] width 103 height 18
click at [677, 144] on input "[PERSON_NAME]" at bounding box center [676, 143] width 1 height 1
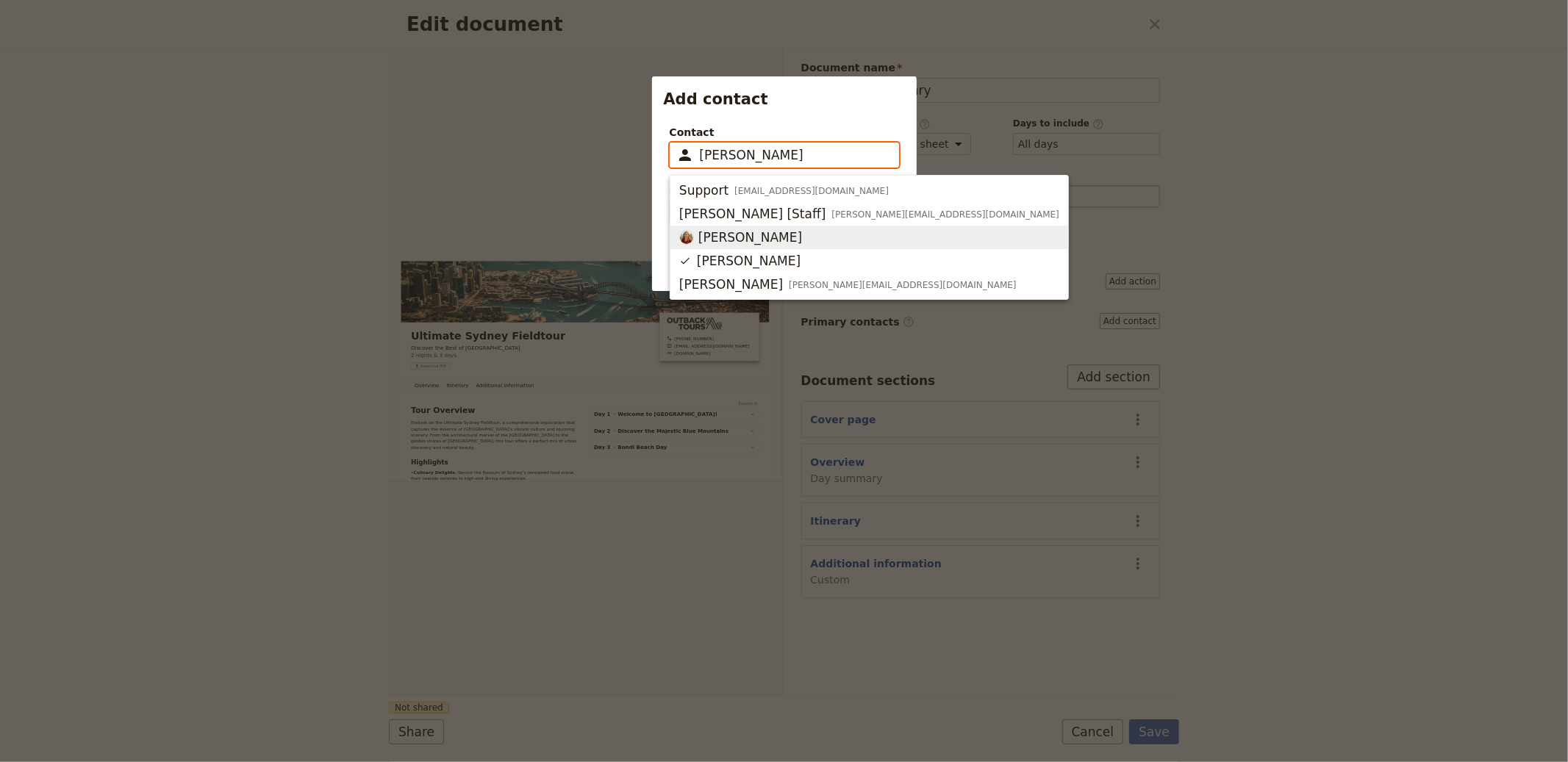
click at [744, 240] on span "[PERSON_NAME]" at bounding box center [750, 237] width 103 height 18
type input "[PERSON_NAME]"
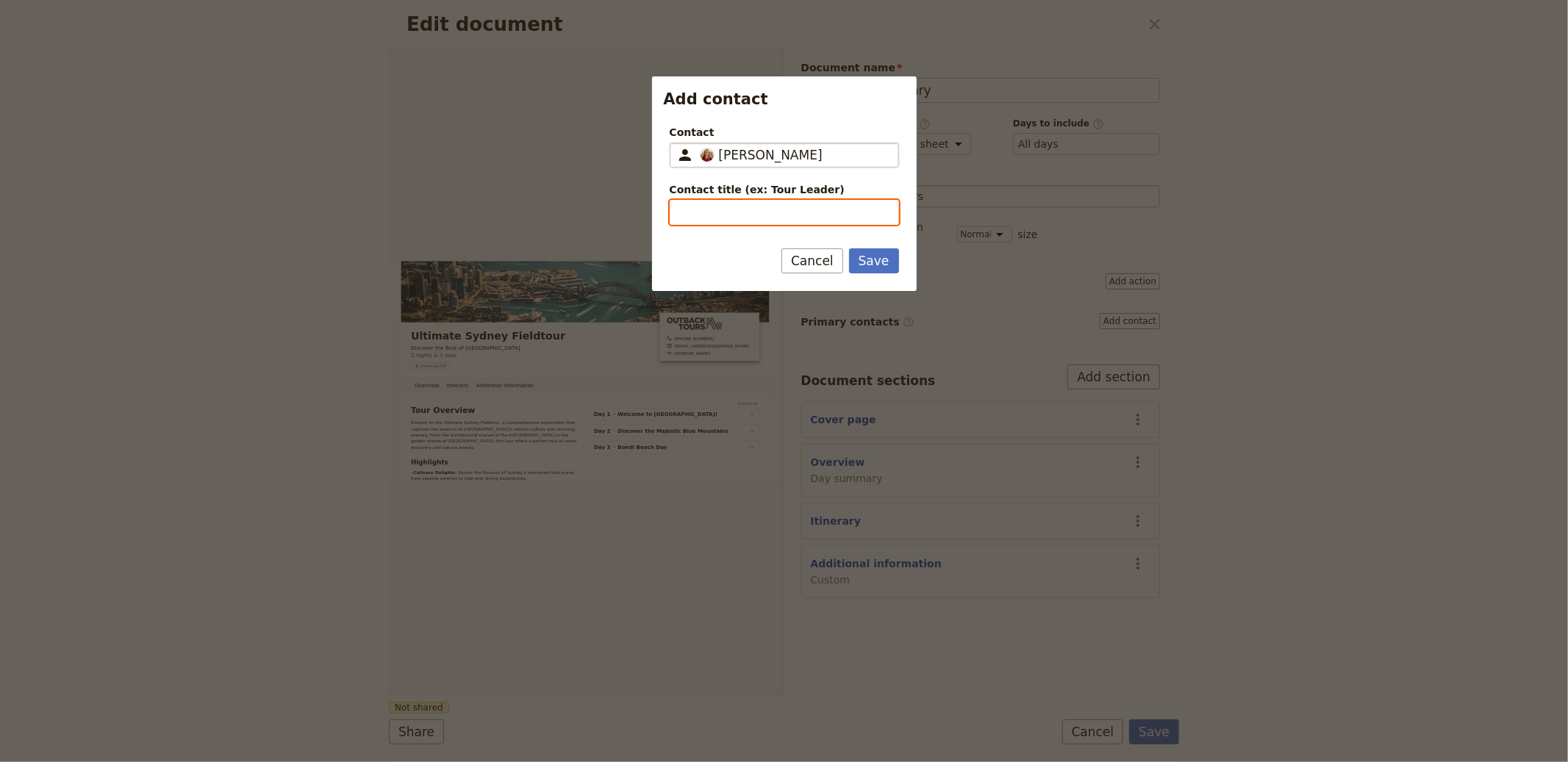
click at [735, 216] on input "Contact title (ex: Tour Leader)" at bounding box center [784, 212] width 229 height 25
type input "Tour Leader"
click at [783, 249] on button "Save" at bounding box center [874, 261] width 50 height 25
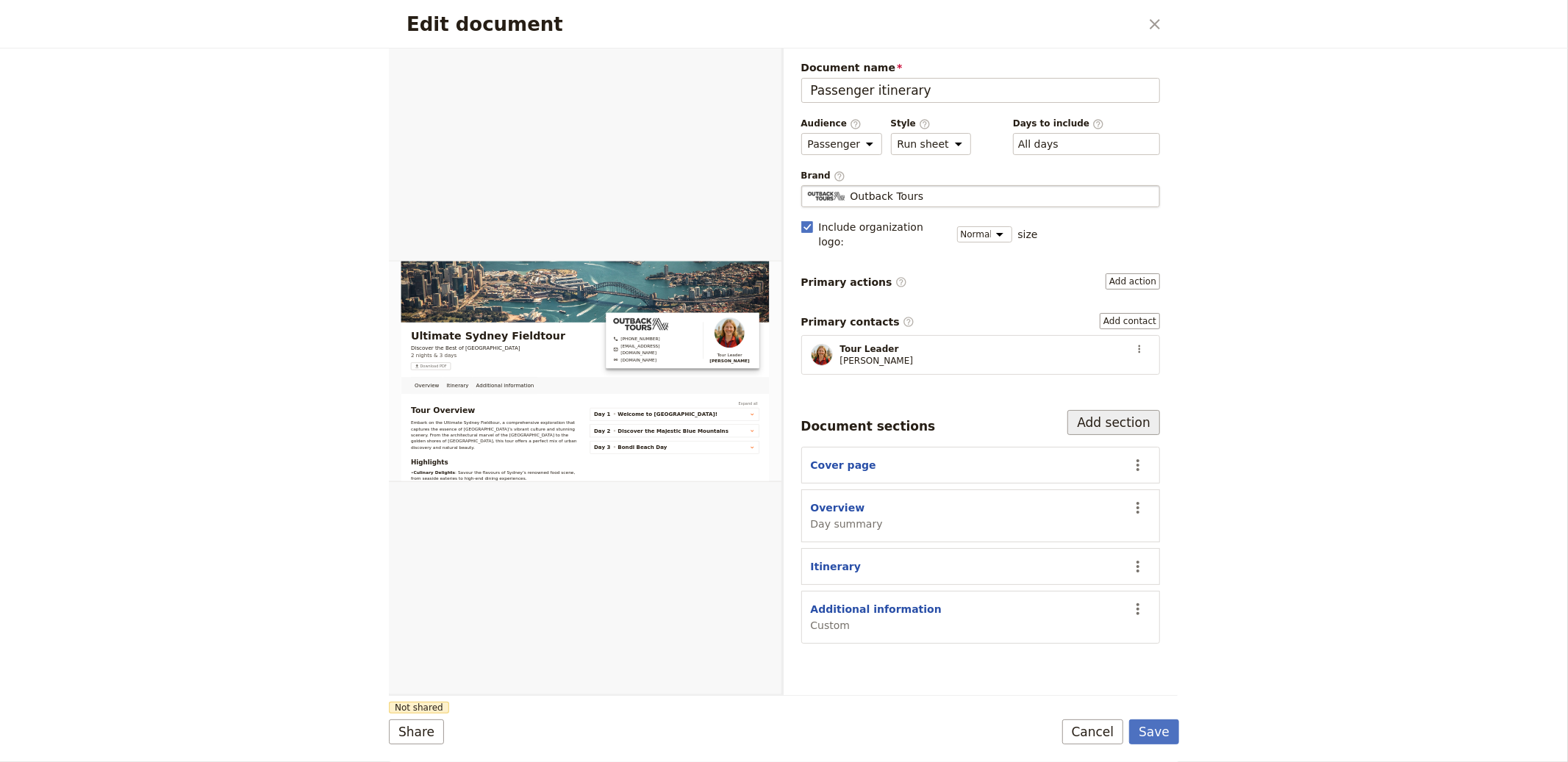
click at [783, 419] on button "Add section" at bounding box center [1114, 422] width 93 height 25
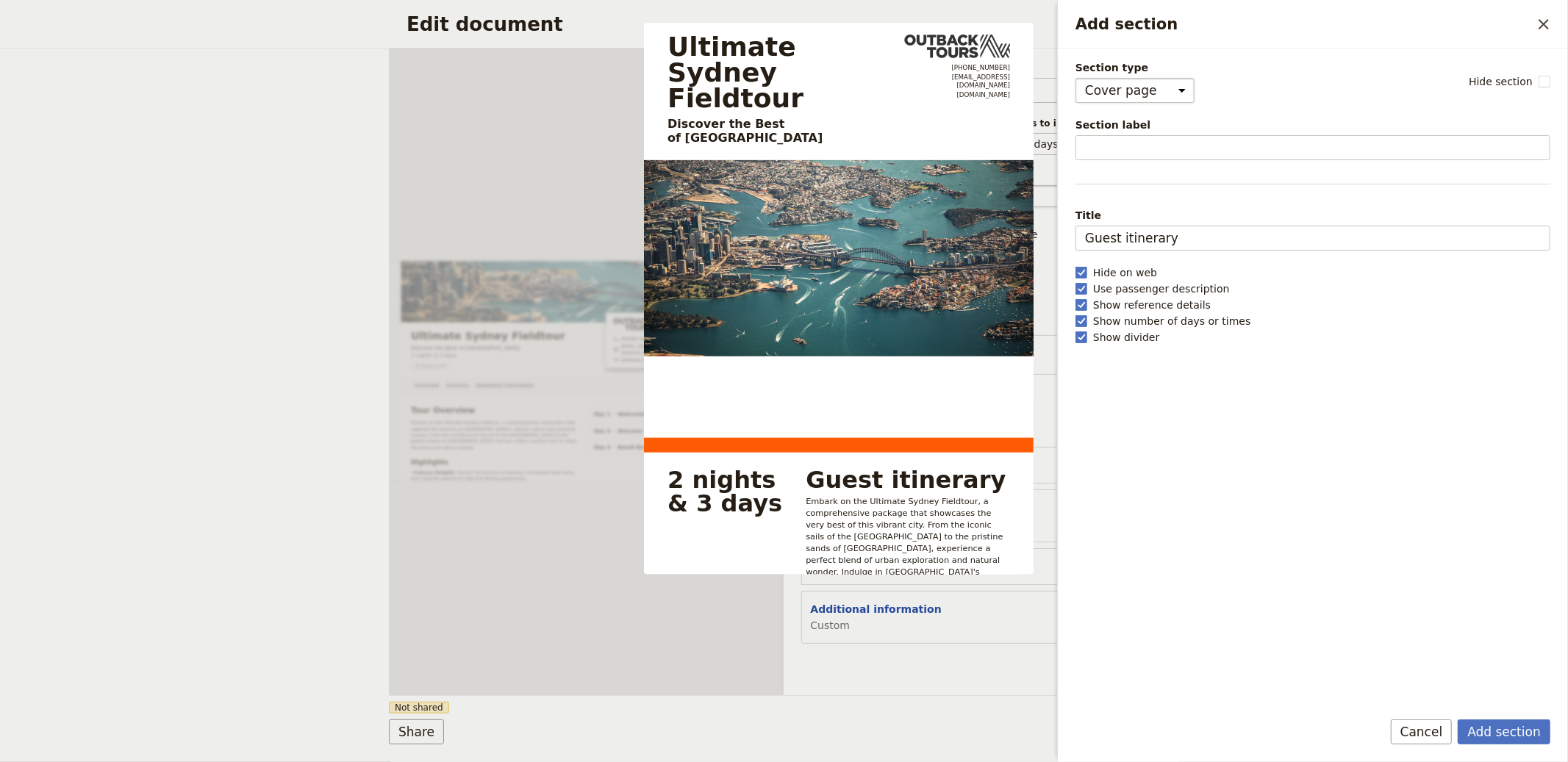
click at [783, 93] on select "Cover page Day summary Itinerary Custom" at bounding box center [1134, 90] width 119 height 25
select select "CUSTOM"
click at [783, 78] on select "Cover page Day summary Itinerary Custom" at bounding box center [1134, 90] width 119 height 25
select select "default"
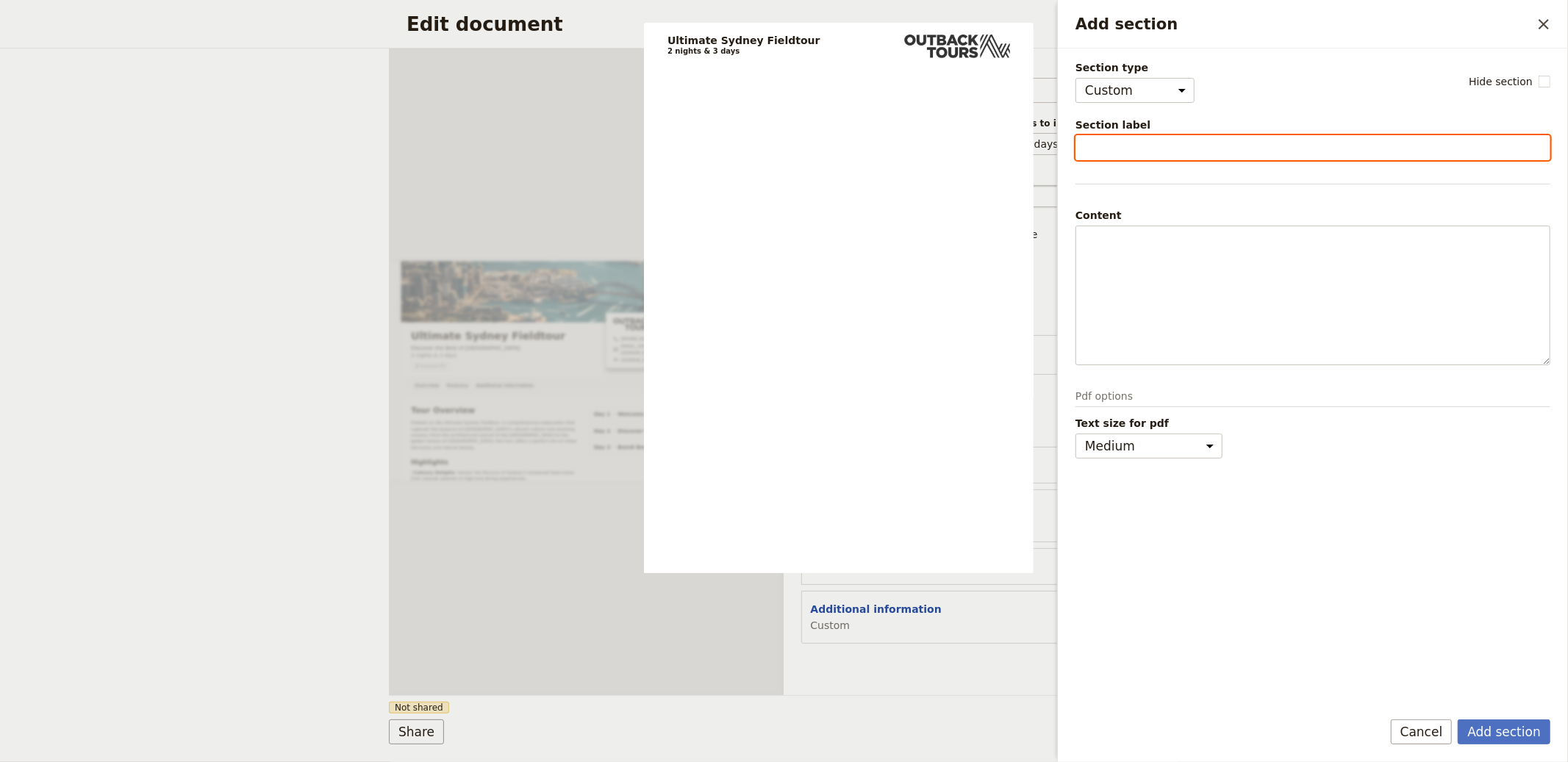
click at [783, 147] on input "Section label" at bounding box center [1313, 147] width 475 height 25
type input "Packing List"
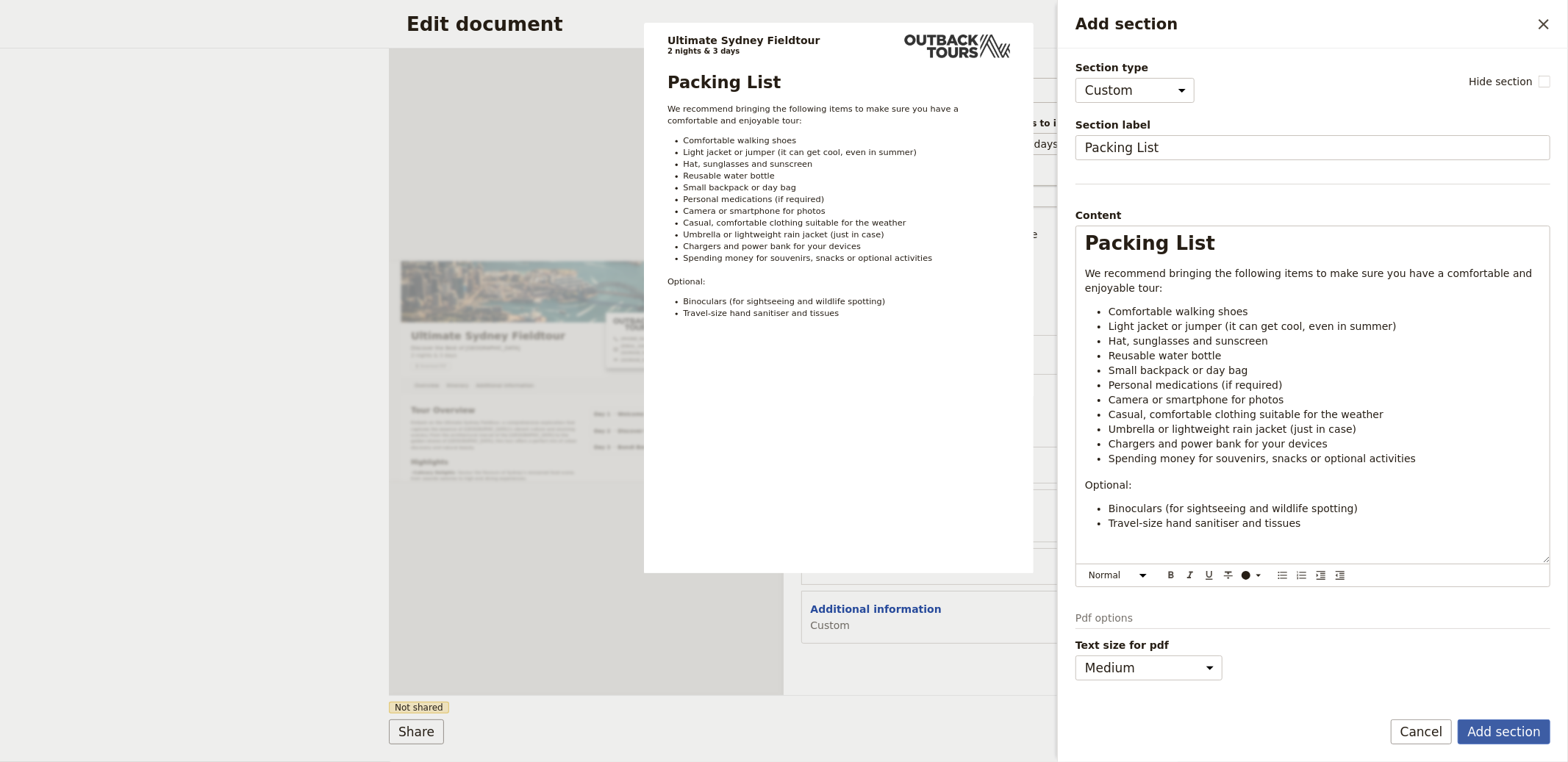
click at [783, 725] on button "Add section" at bounding box center [1504, 732] width 93 height 25
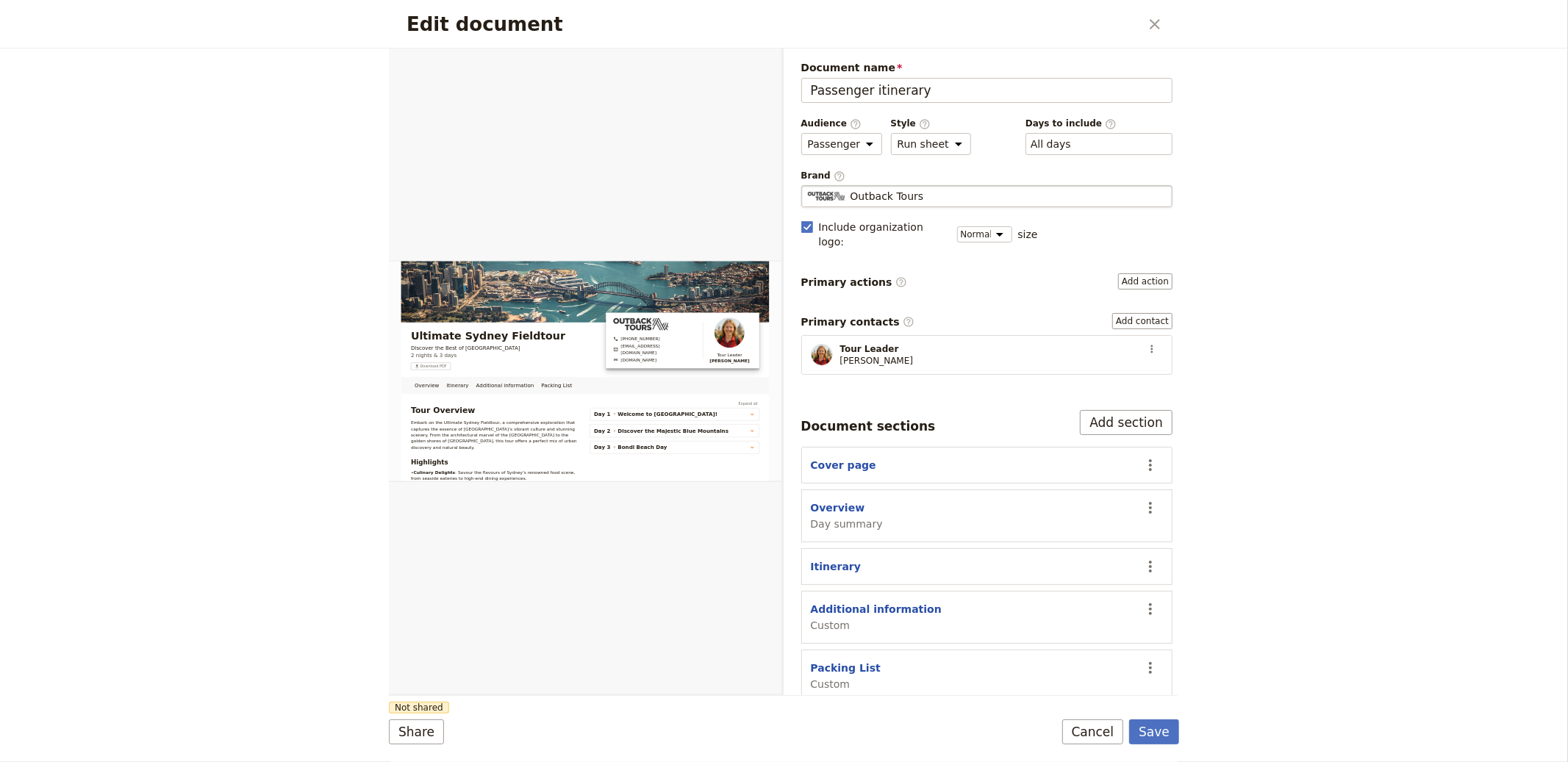
scroll to position [2, 0]
click at [783, 409] on button "Add section" at bounding box center [1126, 421] width 93 height 25
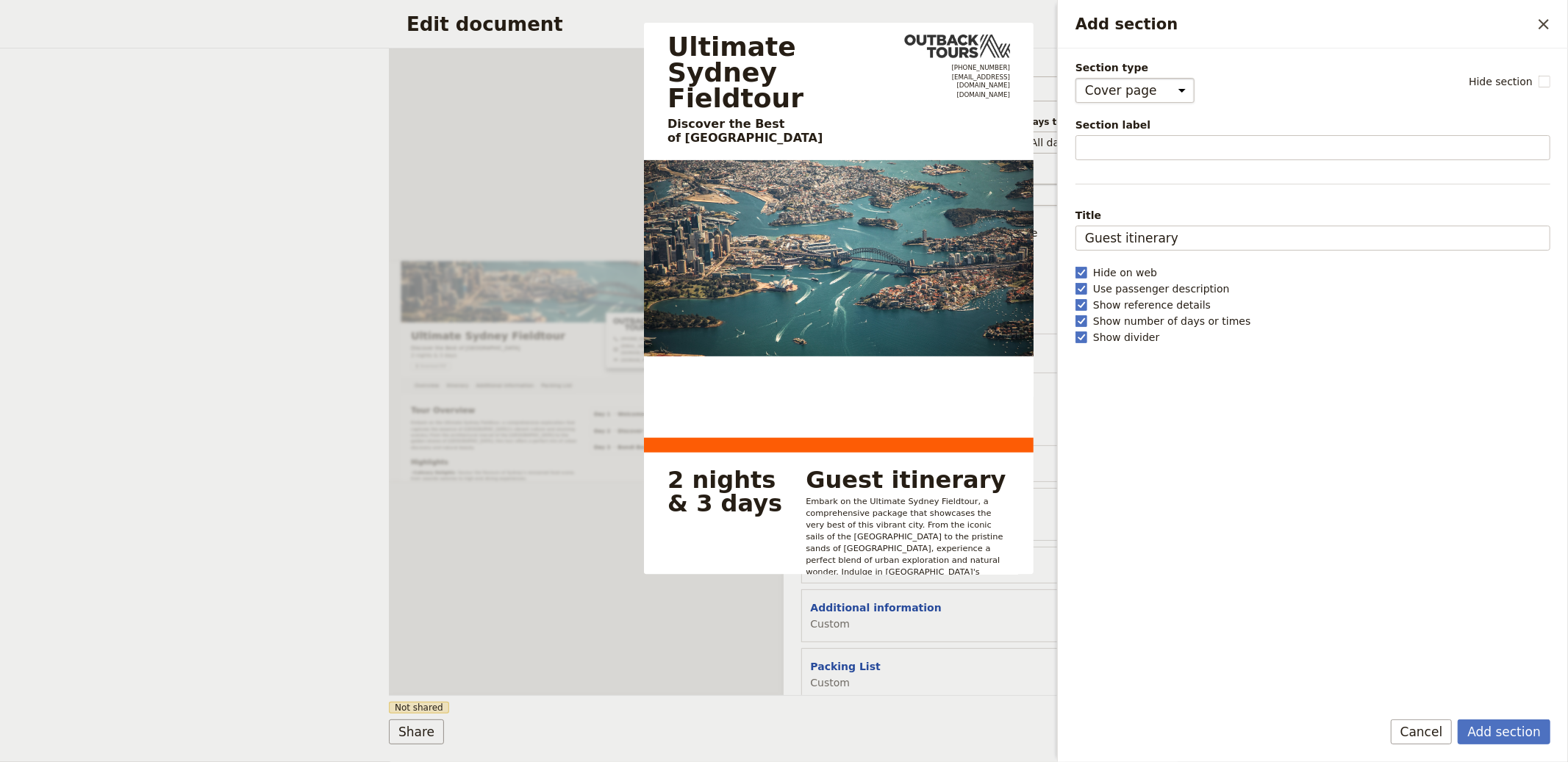
click at [783, 74] on span "Section type" at bounding box center [1134, 68] width 119 height 15
click at [783, 78] on select "Cover page Day summary Itinerary Custom" at bounding box center [1134, 90] width 119 height 25
click at [783, 99] on select "Cover page Day summary Itinerary Custom" at bounding box center [1134, 90] width 119 height 25
select select "CUSTOM"
click at [783, 78] on select "Cover page Day summary Itinerary Custom" at bounding box center [1134, 90] width 119 height 25
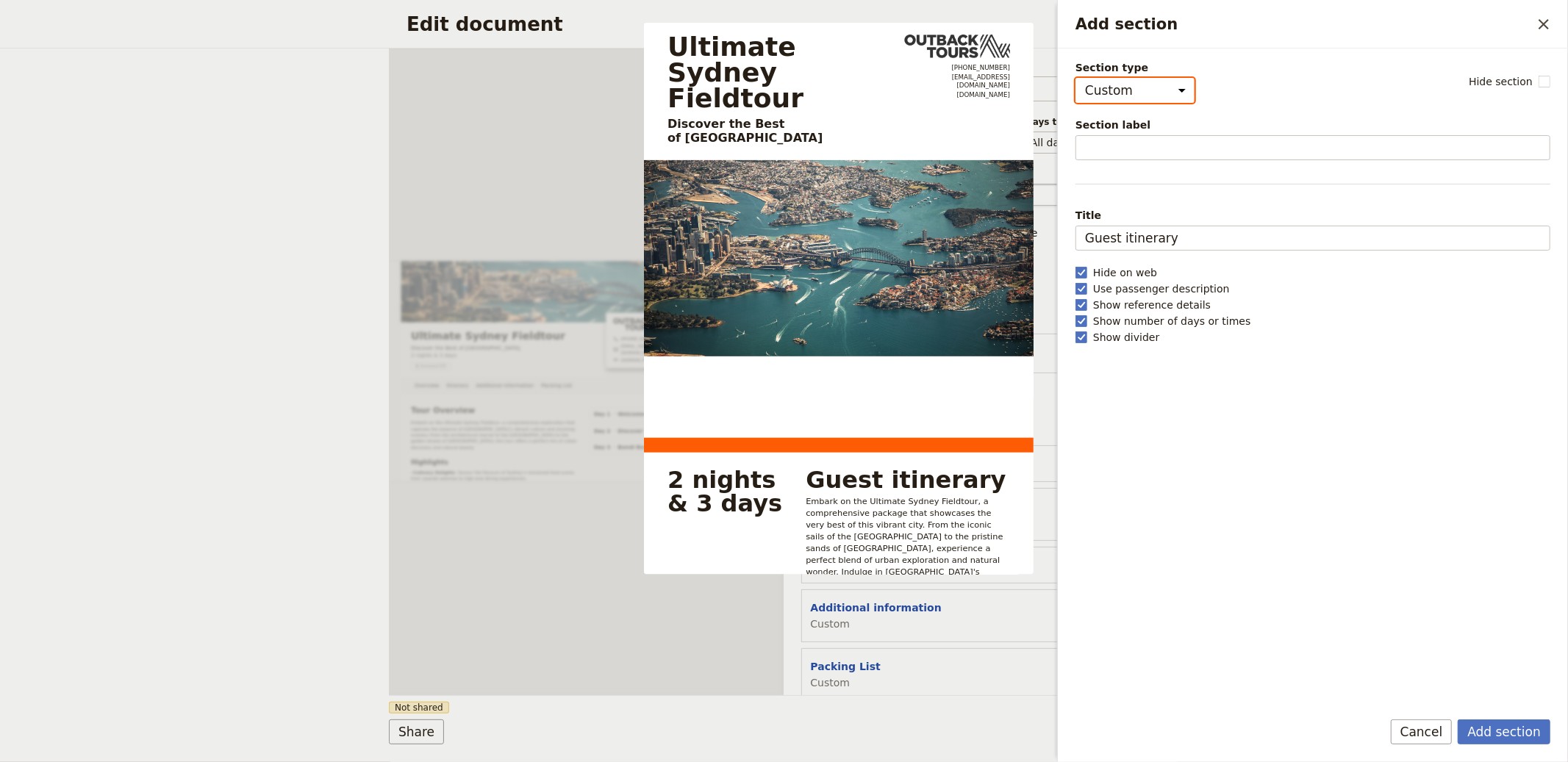
select select "default"
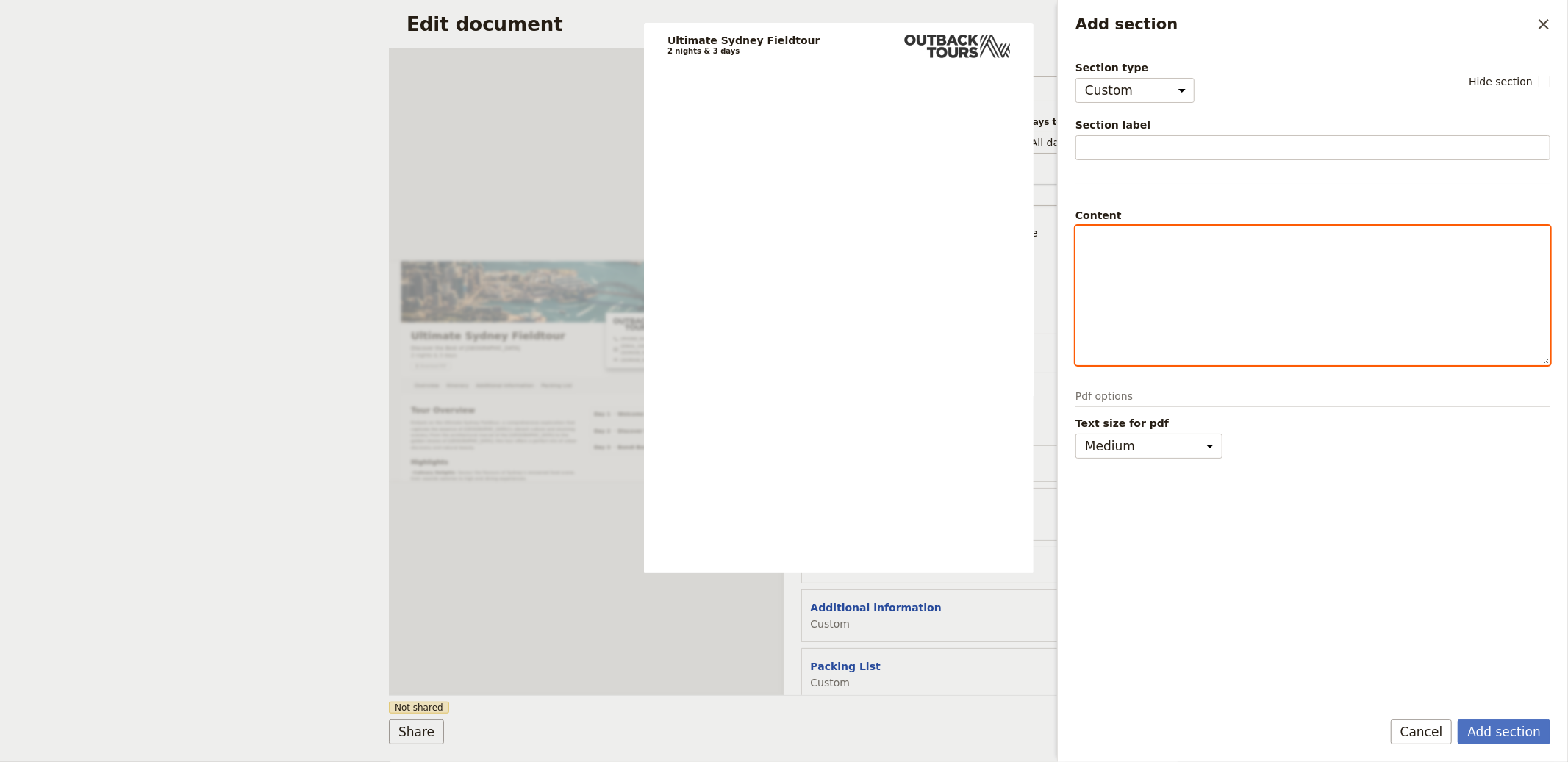
click at [783, 251] on div "Add section" at bounding box center [1313, 295] width 474 height 138
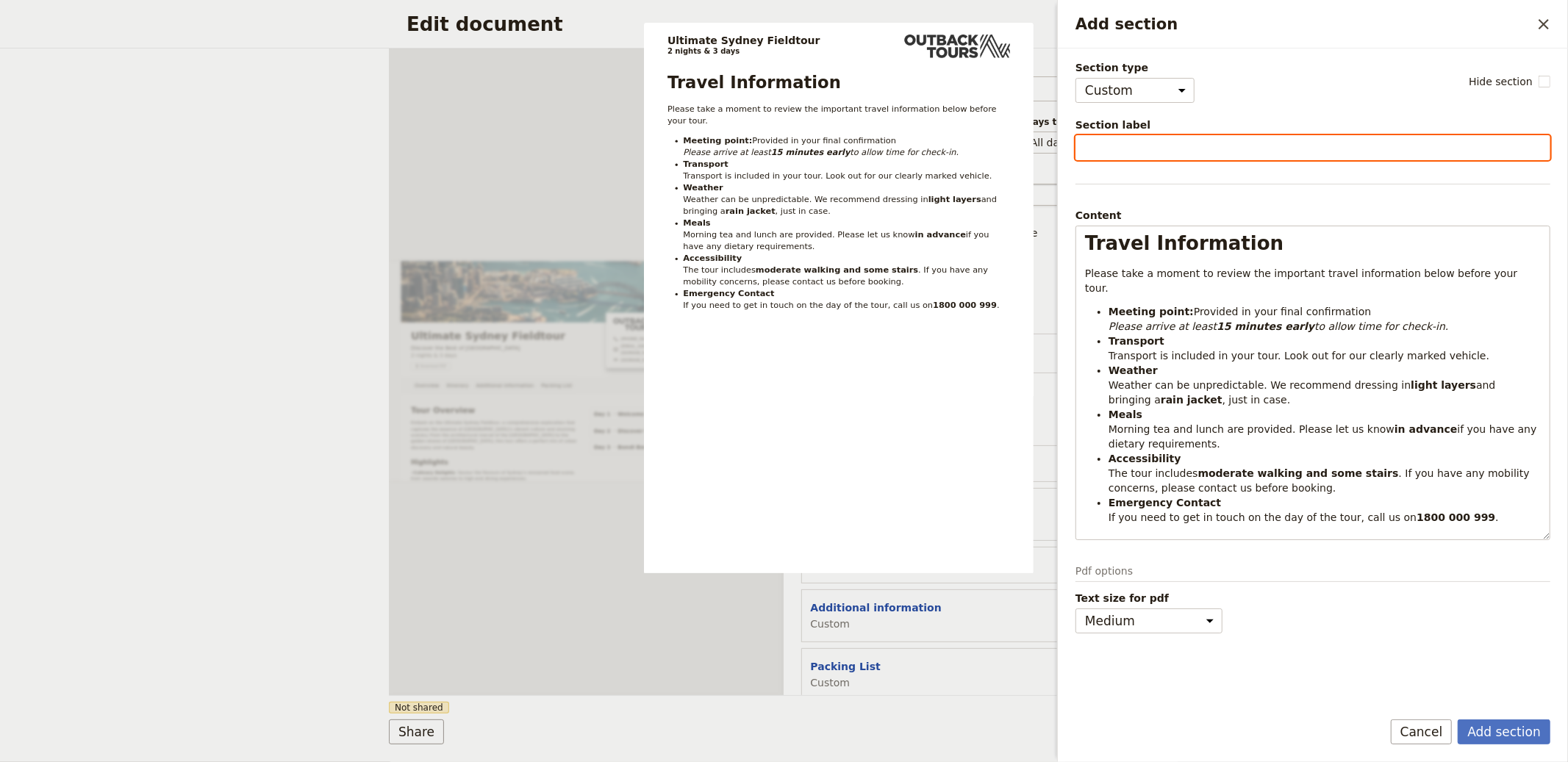
click at [783, 141] on input "Section label" at bounding box center [1313, 147] width 475 height 25
type input "Travel Information"
click at [783, 720] on button "Add section" at bounding box center [1504, 732] width 93 height 25
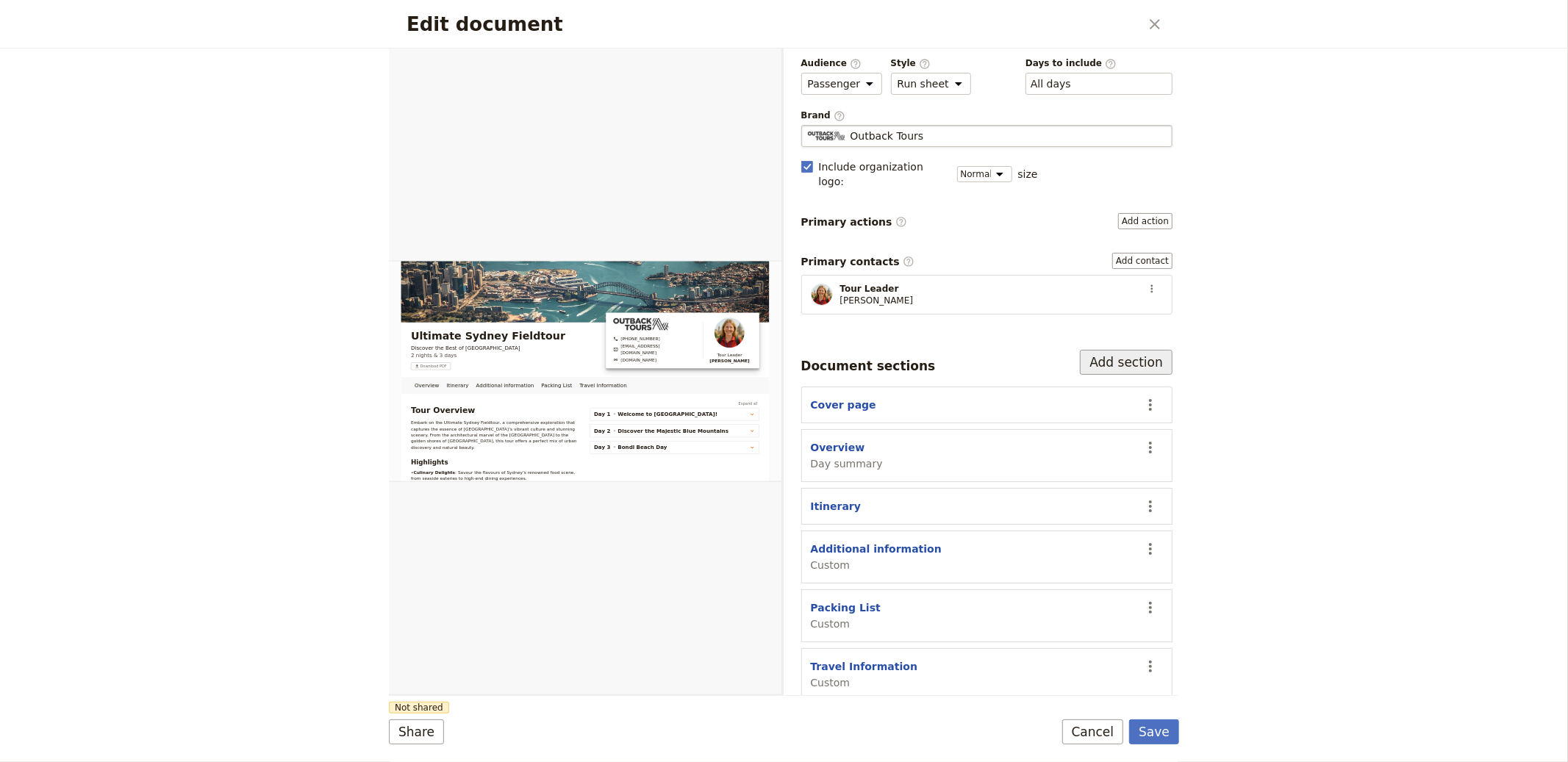
scroll to position [61, 0]
click at [783, 349] on button "Add section" at bounding box center [1126, 361] width 93 height 25
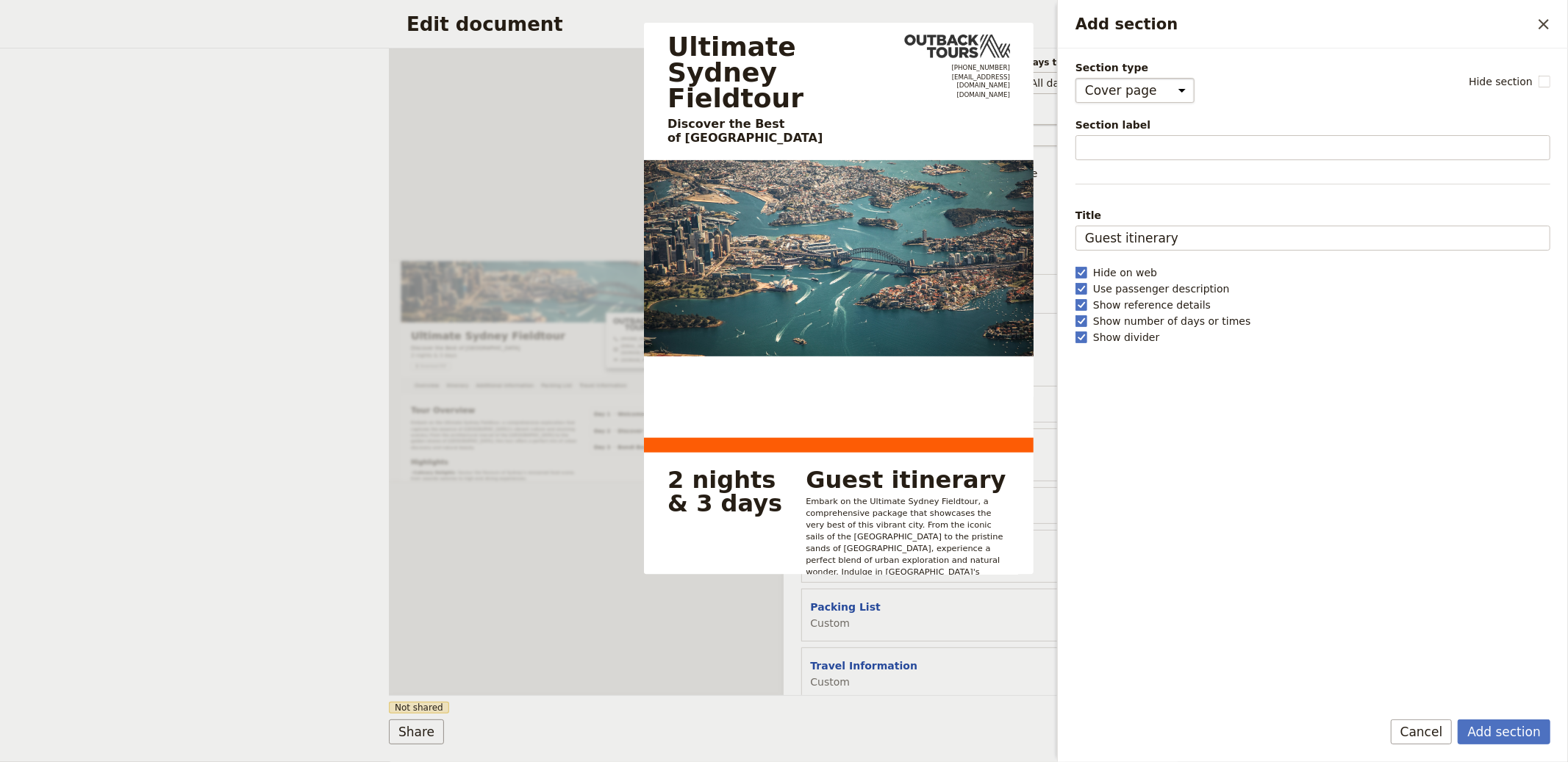
click at [783, 102] on select "Cover page Day summary Itinerary Custom" at bounding box center [1134, 90] width 119 height 25
select select "CUSTOM"
click at [783, 78] on select "Cover page Day summary Itinerary Custom" at bounding box center [1134, 90] width 119 height 25
select select "default"
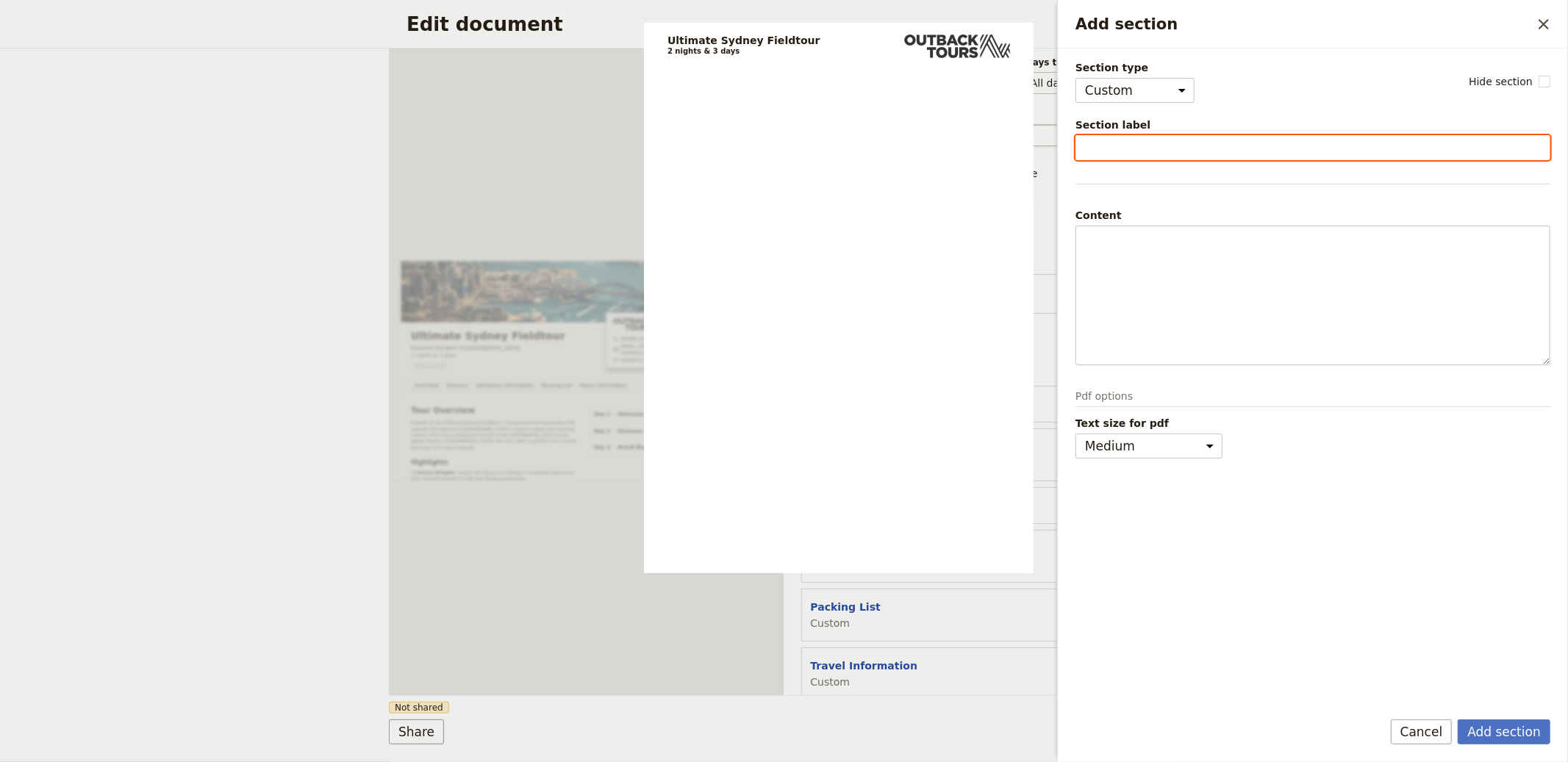
click at [783, 145] on input "Section label" at bounding box center [1313, 147] width 475 height 25
type input "FAQs"
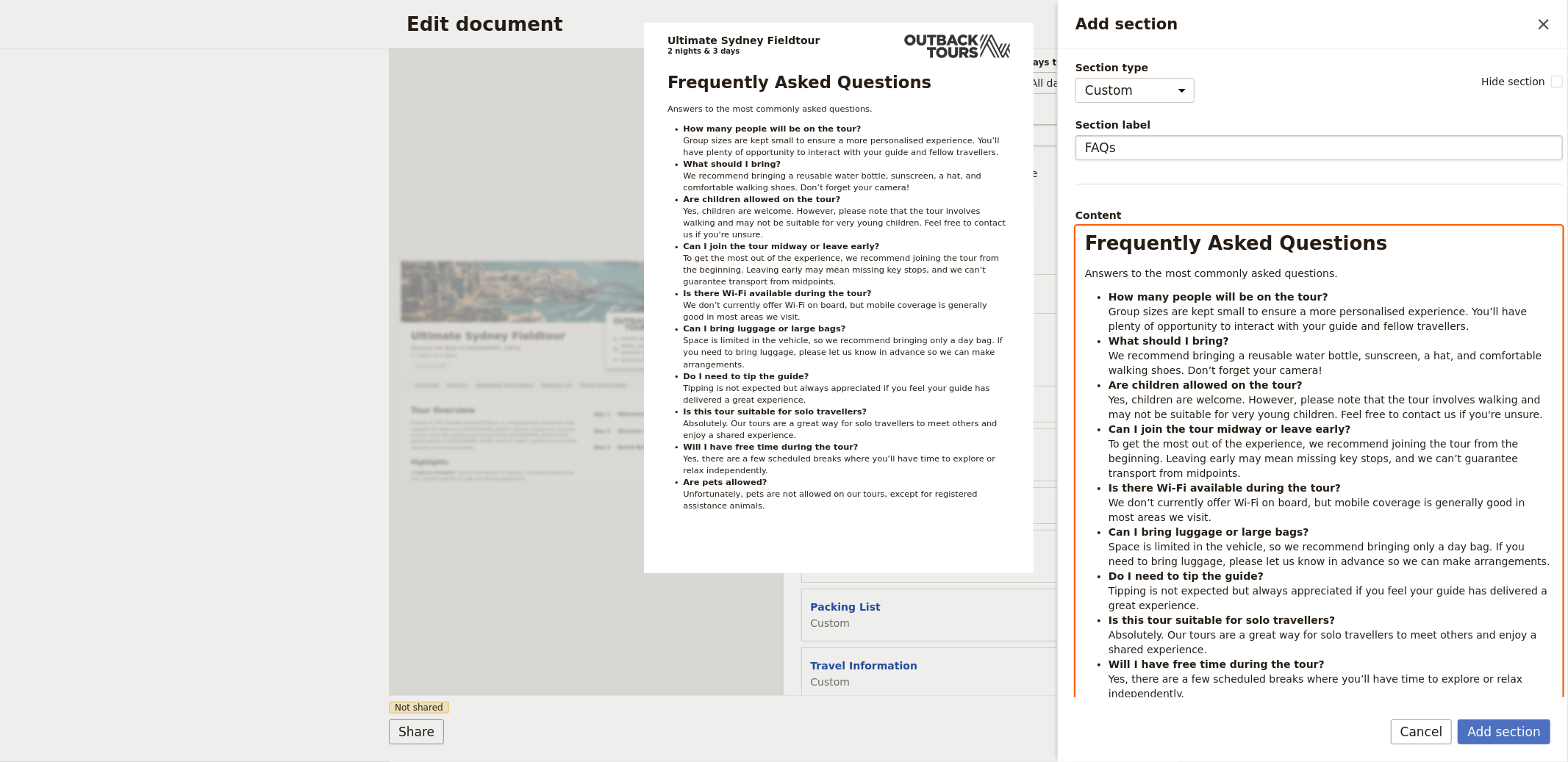
scroll to position [0, 0]
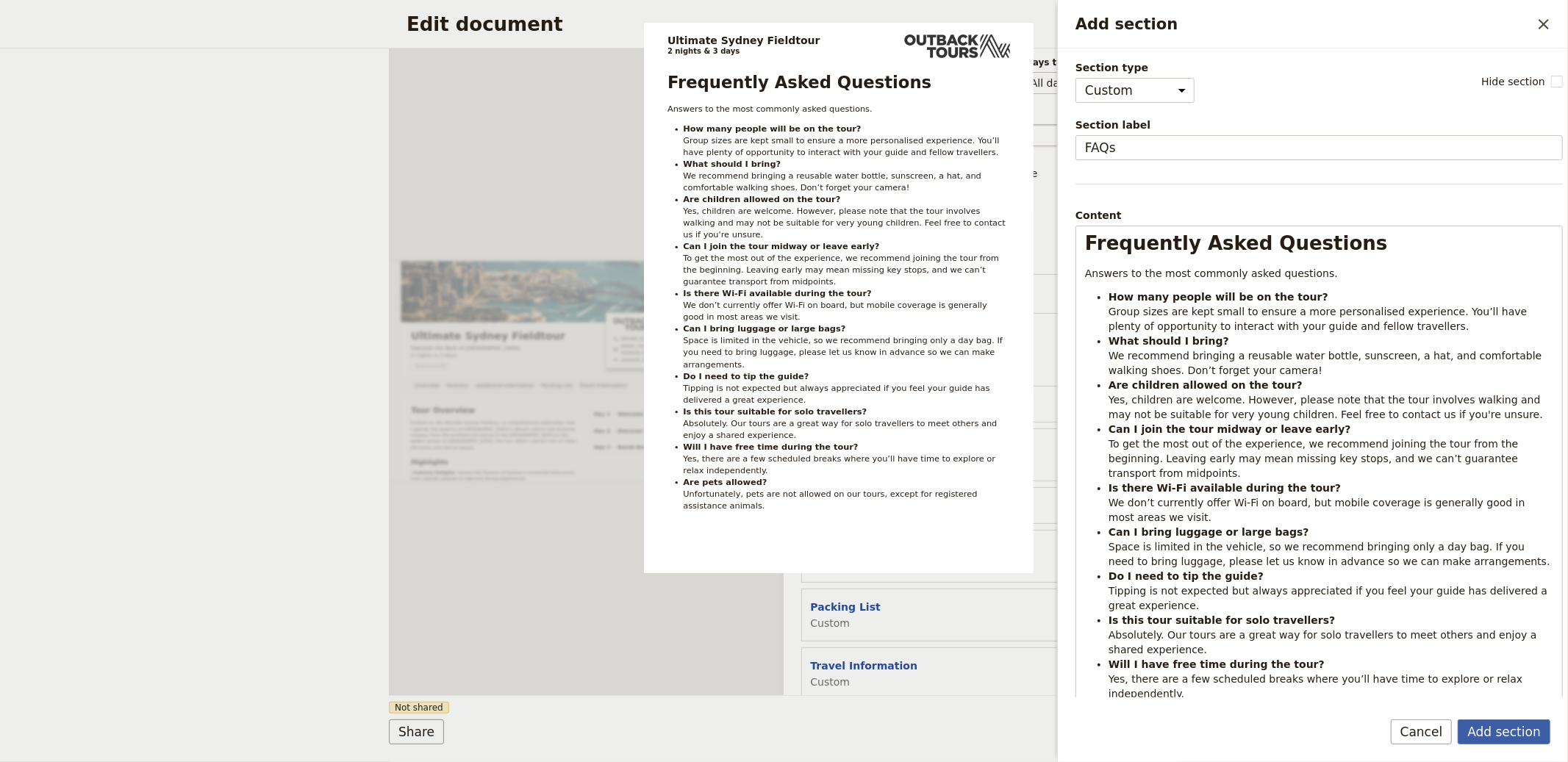
click at [783, 741] on button "Add section" at bounding box center [1504, 732] width 93 height 25
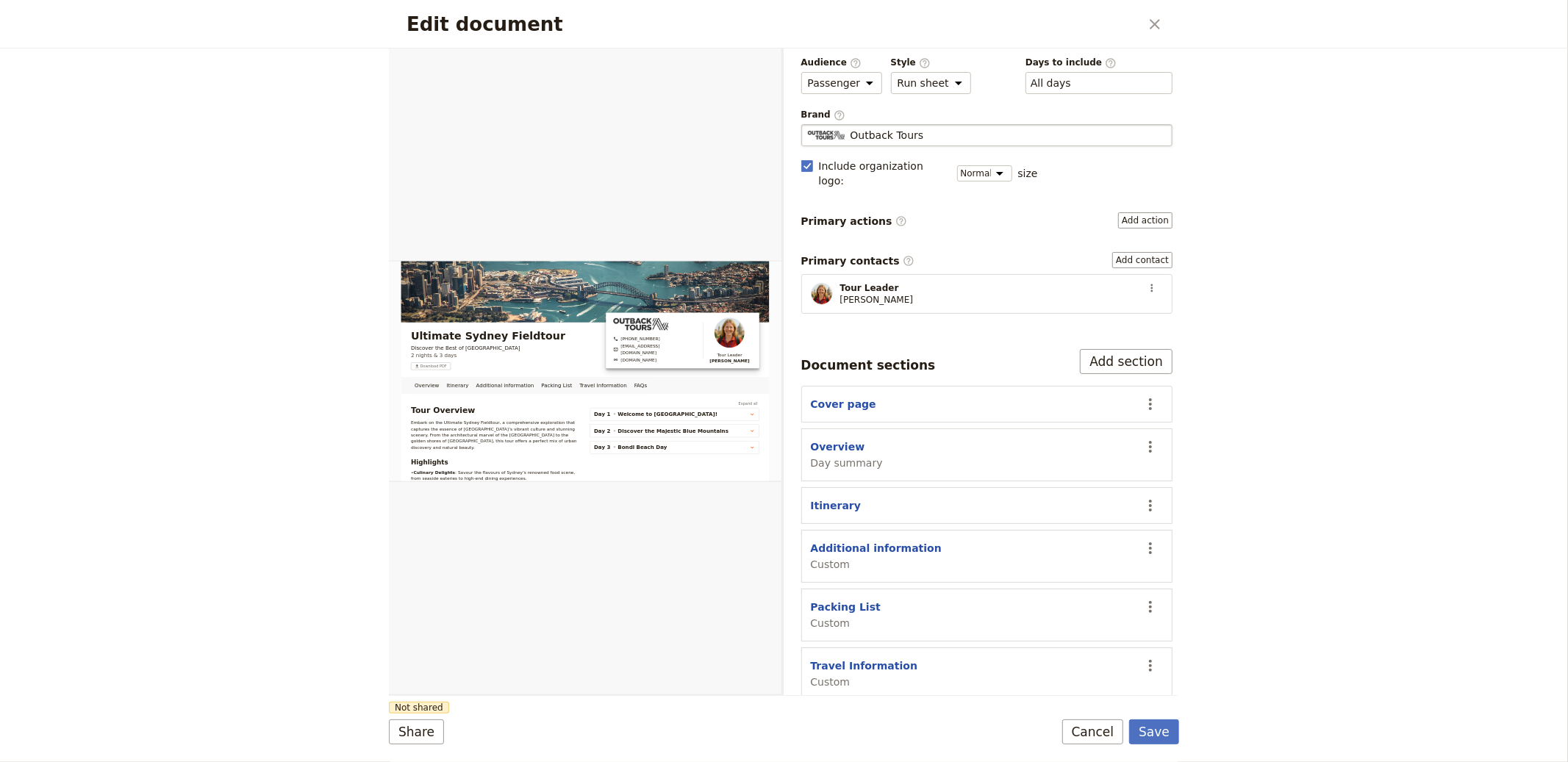
scroll to position [120, 0]
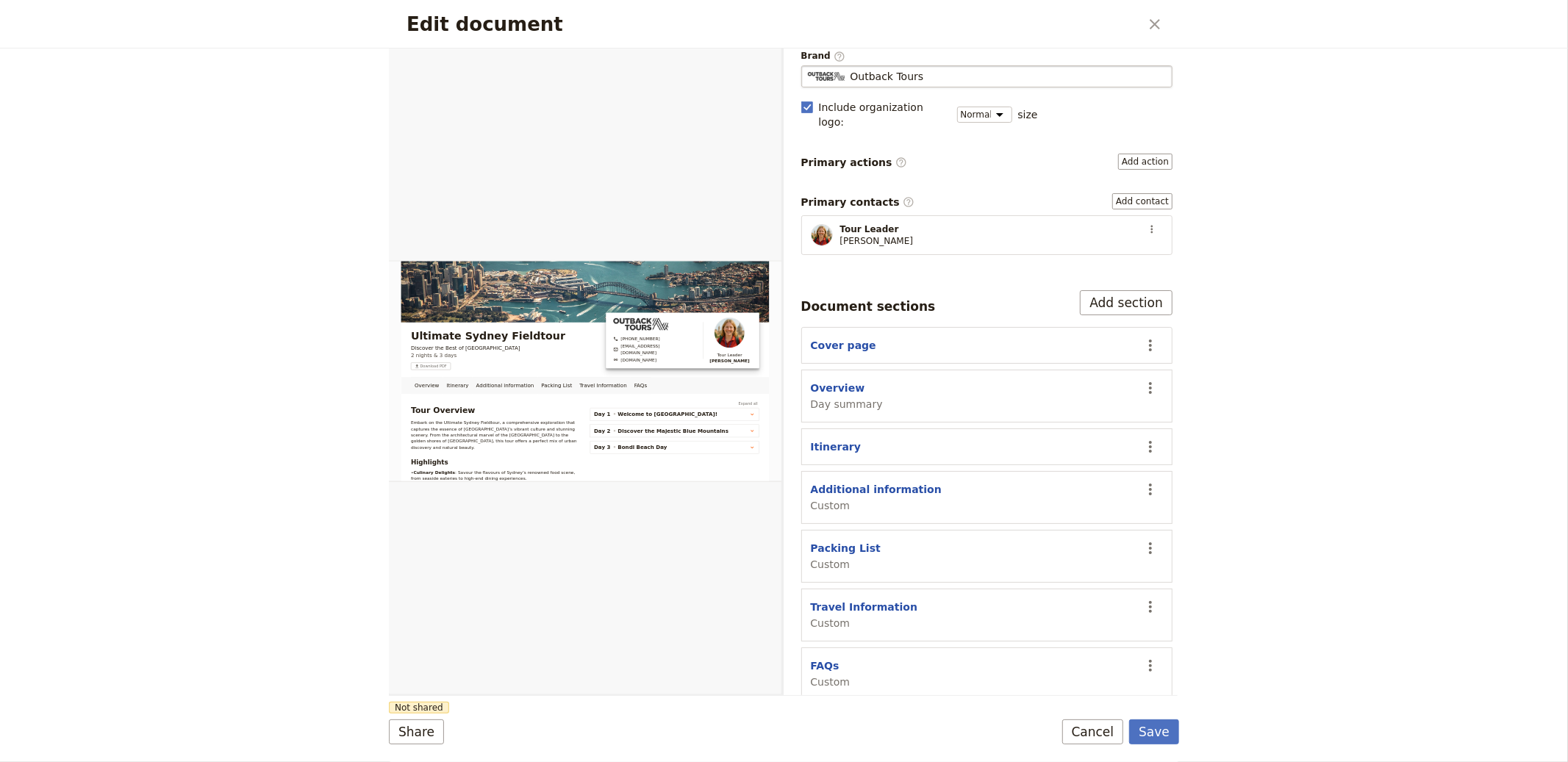
click at [783, 344] on section "Cover page ​" at bounding box center [987, 345] width 372 height 37
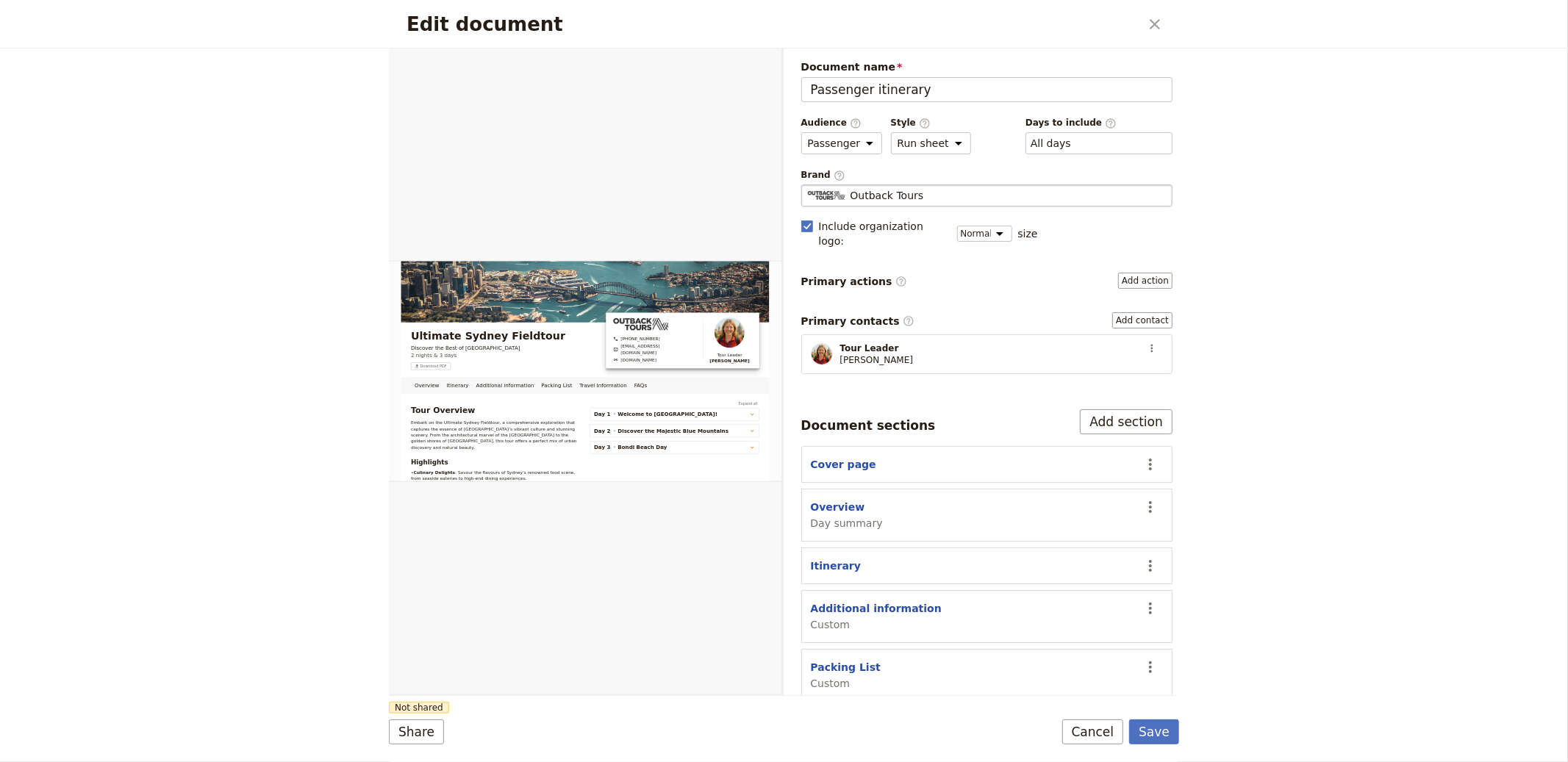
scroll to position [0, 0]
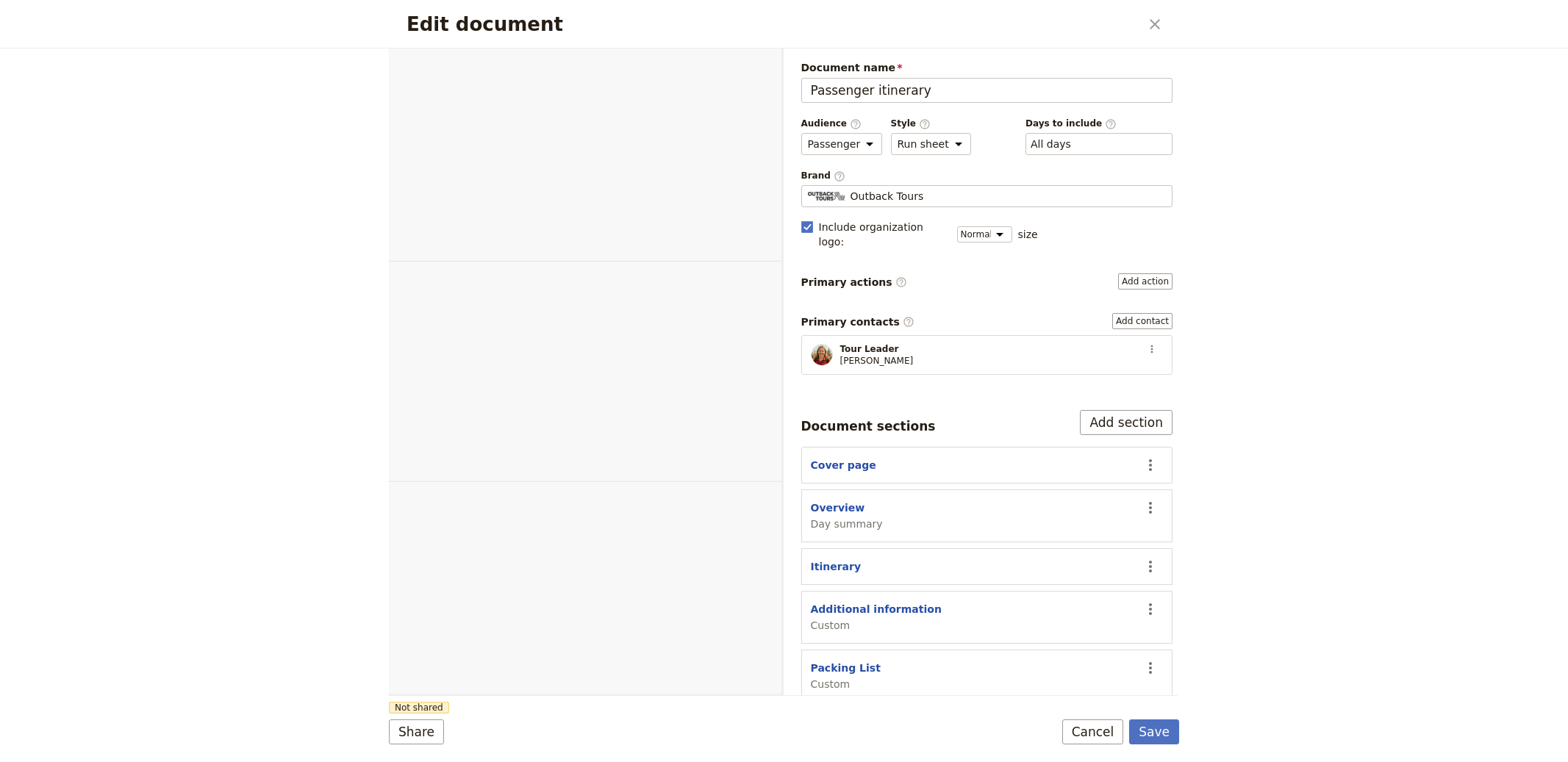
select select "PASSENGER"
select select "RUN_SHEET"
select select "DEFAULT"
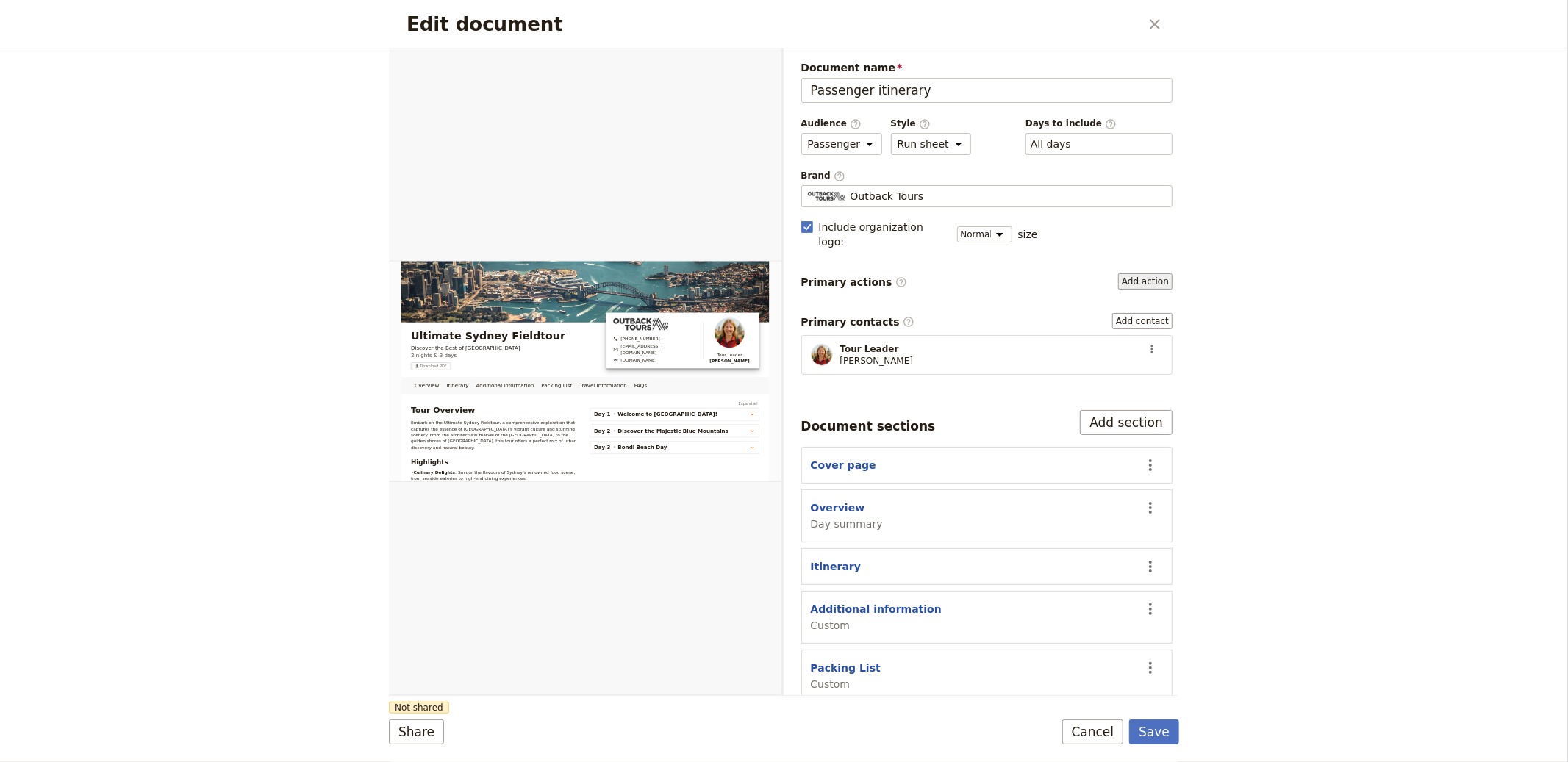
click at [1145, 273] on button "Add action" at bounding box center [1146, 281] width 54 height 16
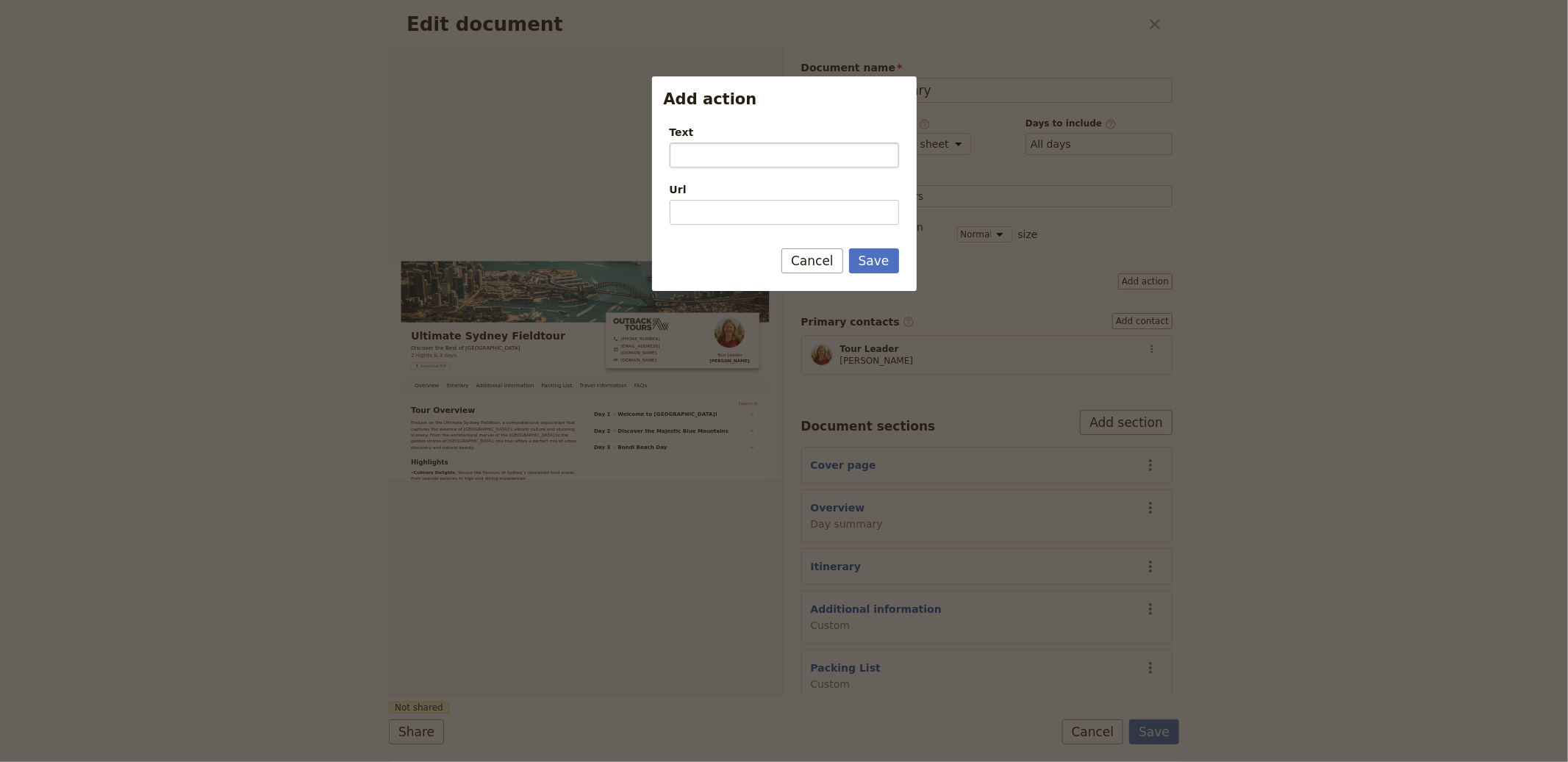
click at [687, 151] on input "Text" at bounding box center [784, 155] width 229 height 25
type input "What's App"
click at [681, 224] on input "Url" at bounding box center [784, 212] width 229 height 25
paste input "https://chat.whatsapp.com/"
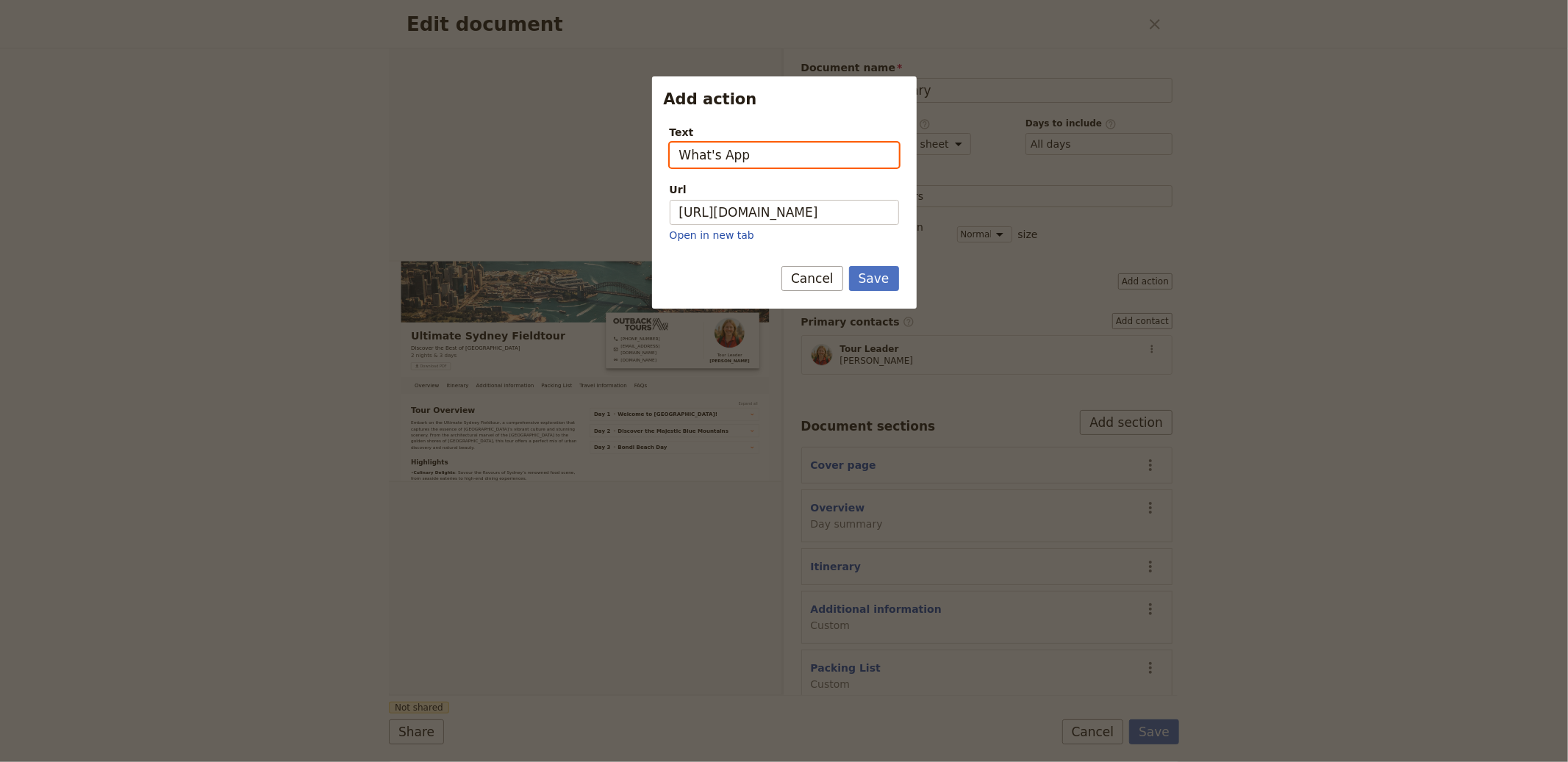
type input "https://chat.whatsapp.com"
click at [806, 155] on input "What's App" at bounding box center [784, 155] width 229 height 25
type input "Open Group Chat"
click at [849, 267] on button "Save" at bounding box center [874, 279] width 50 height 25
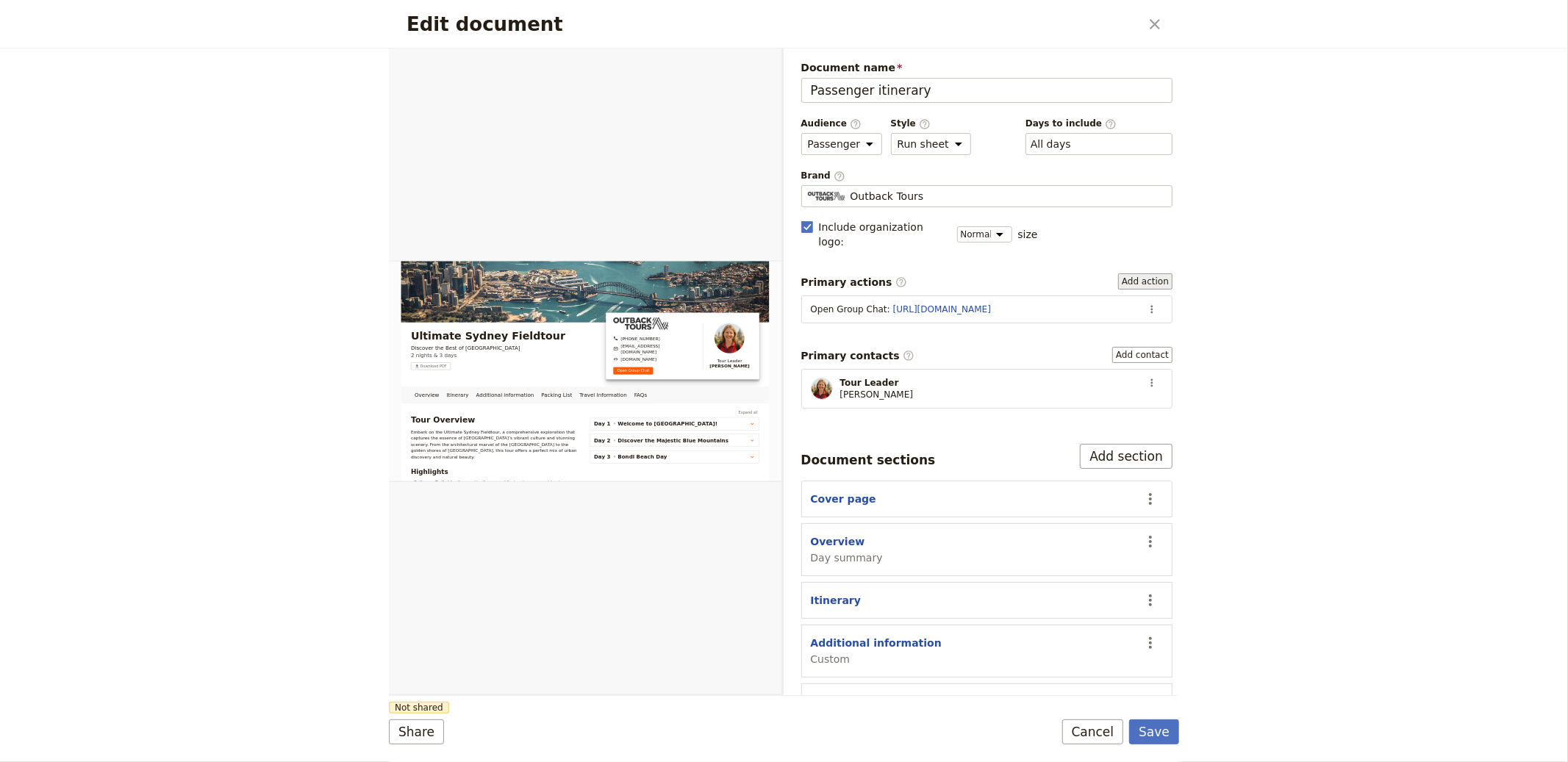
click at [1139, 274] on button "Add action" at bounding box center [1146, 281] width 54 height 16
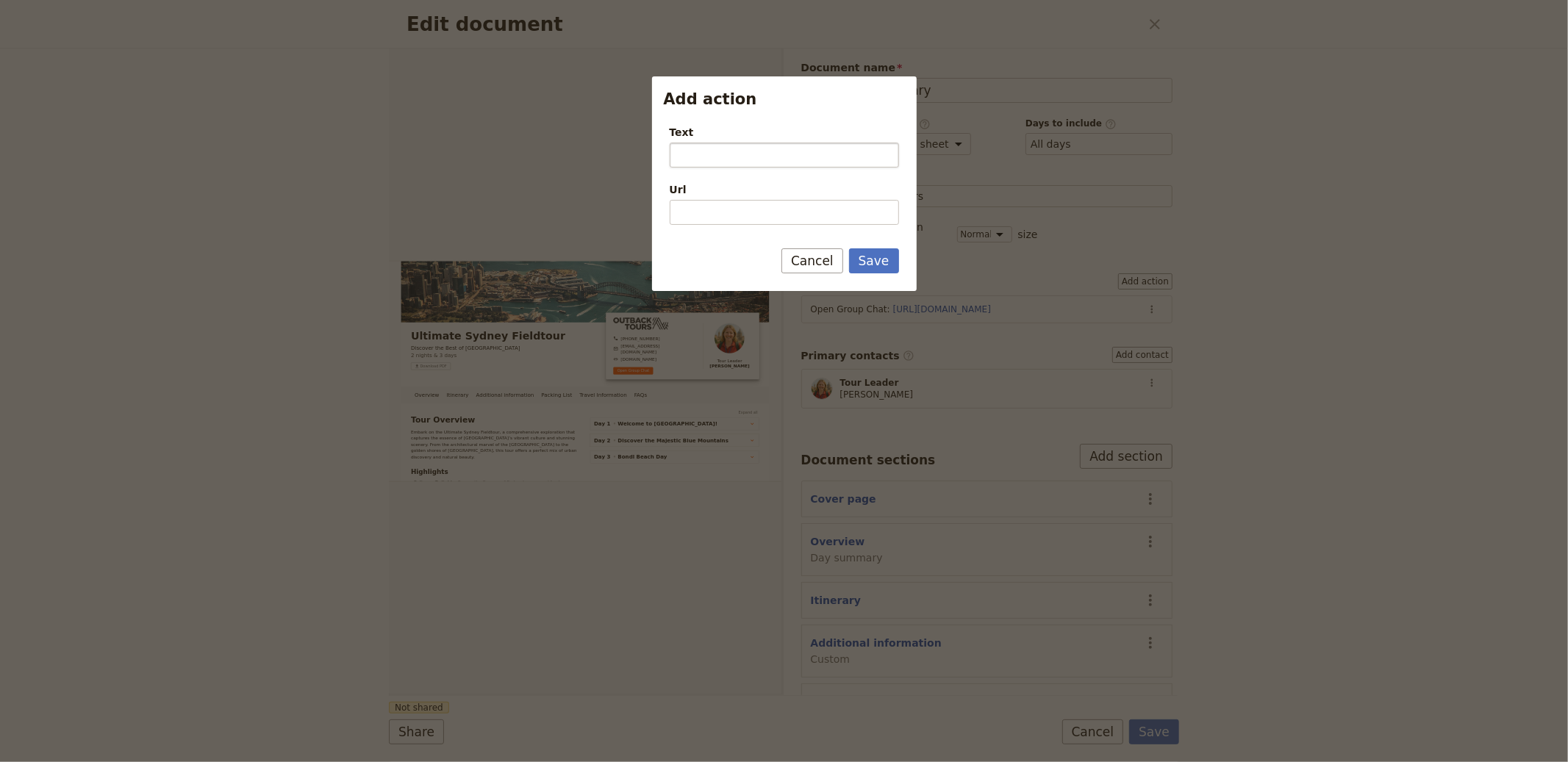
click at [794, 160] on input "Text" at bounding box center [784, 155] width 229 height 25
type input "Feedback Form"
click at [786, 205] on input "Url" at bounding box center [784, 212] width 229 height 25
click at [762, 213] on input "Url" at bounding box center [784, 212] width 229 height 25
paste input "https://forms.google.com/"
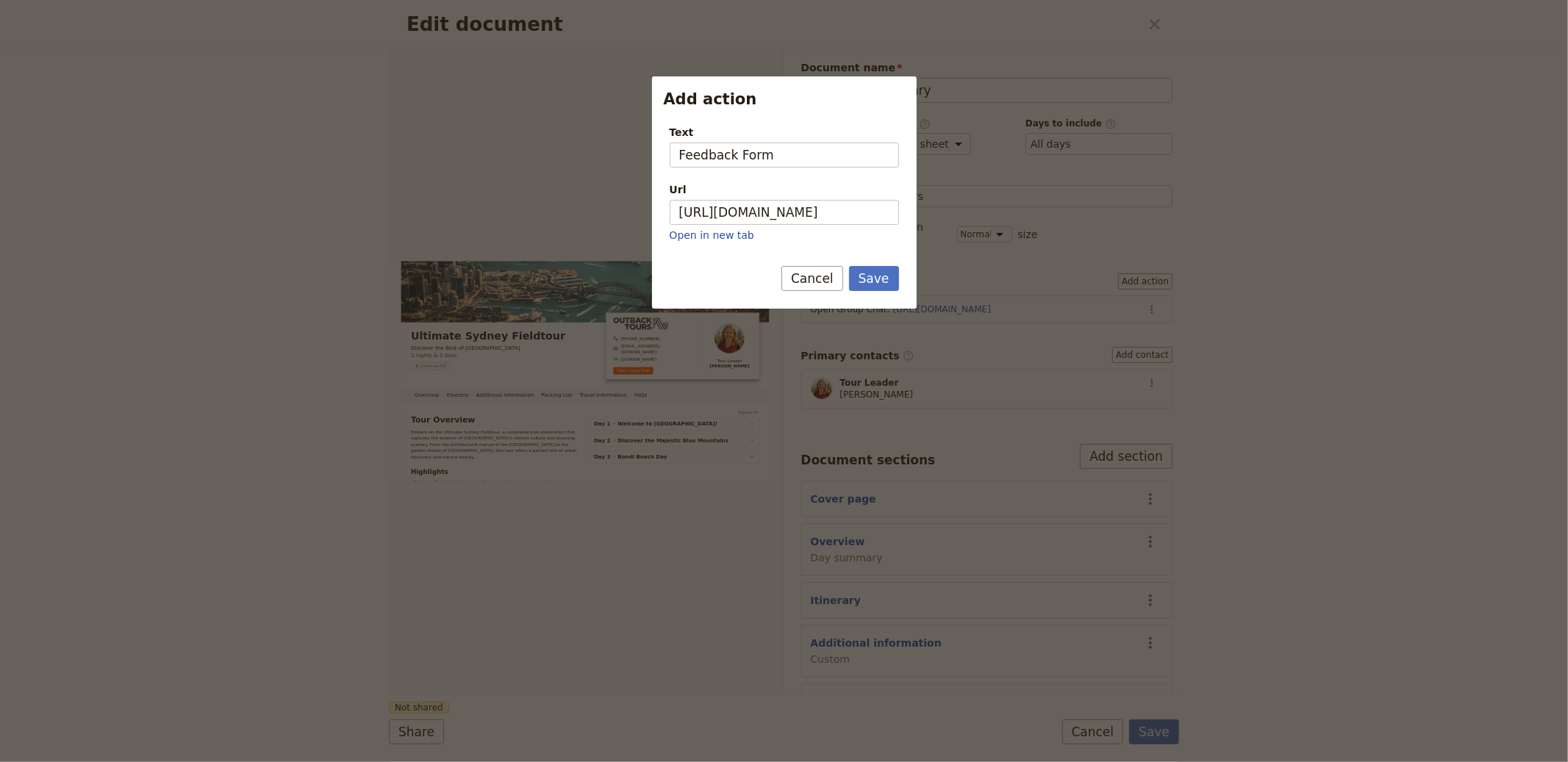
type input "https://forms.google.com"
click at [875, 264] on form "Text Feedback Form Url https://forms.google.com Open in new tab Save Cancel" at bounding box center [784, 211] width 265 height 195
click at [893, 297] on div "Save Cancel" at bounding box center [784, 287] width 265 height 42
click at [875, 289] on button "Save" at bounding box center [874, 279] width 50 height 25
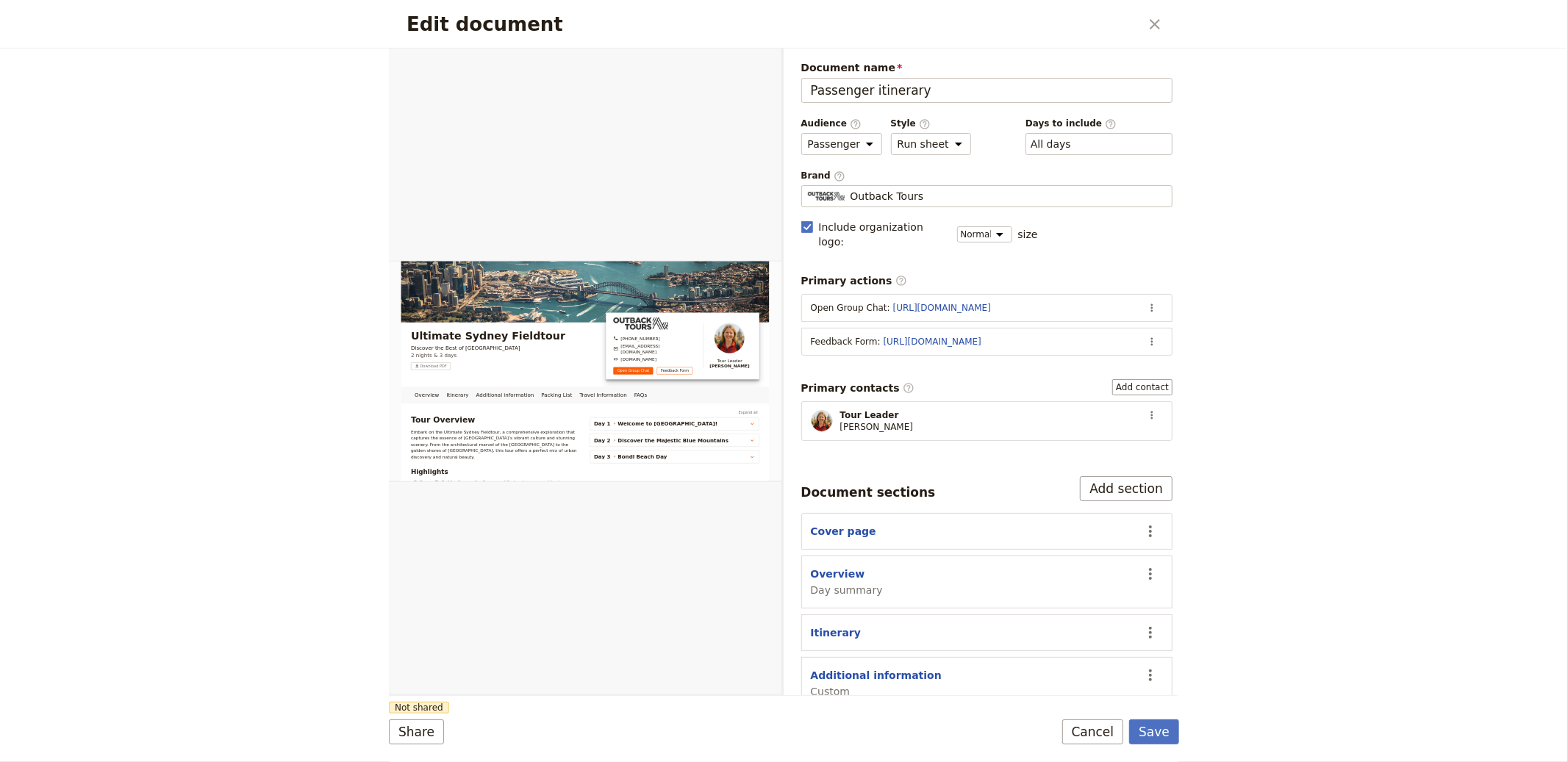
click at [1131, 736] on div "Save Cancel" at bounding box center [1120, 732] width 117 height 25
click at [1152, 730] on button "Save" at bounding box center [1153, 732] width 50 height 25
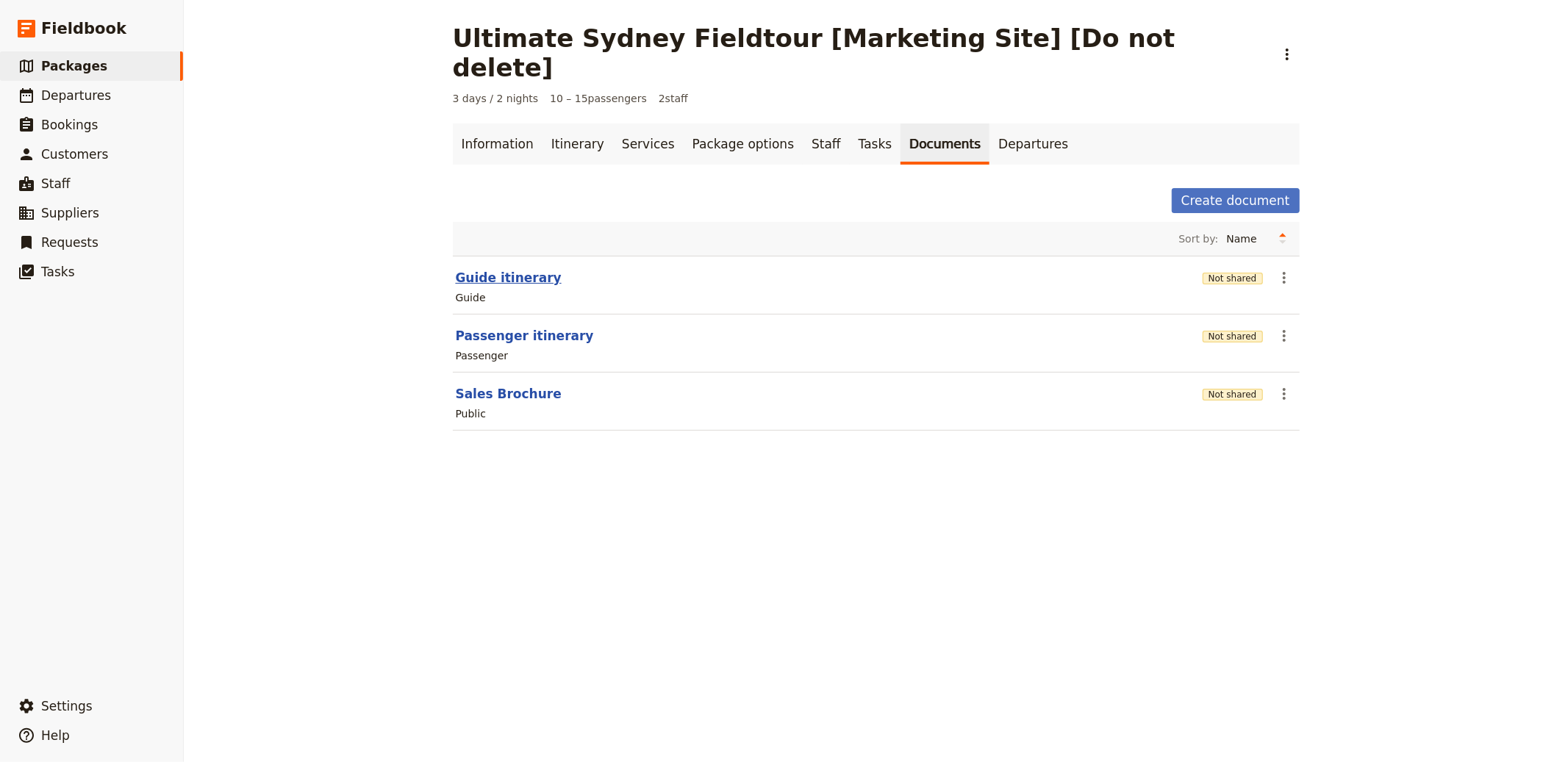
click at [515, 269] on button "Guide itinerary" at bounding box center [509, 278] width 106 height 18
select select "STAFF"
select select "RUN_SHEET"
select select "DEFAULT"
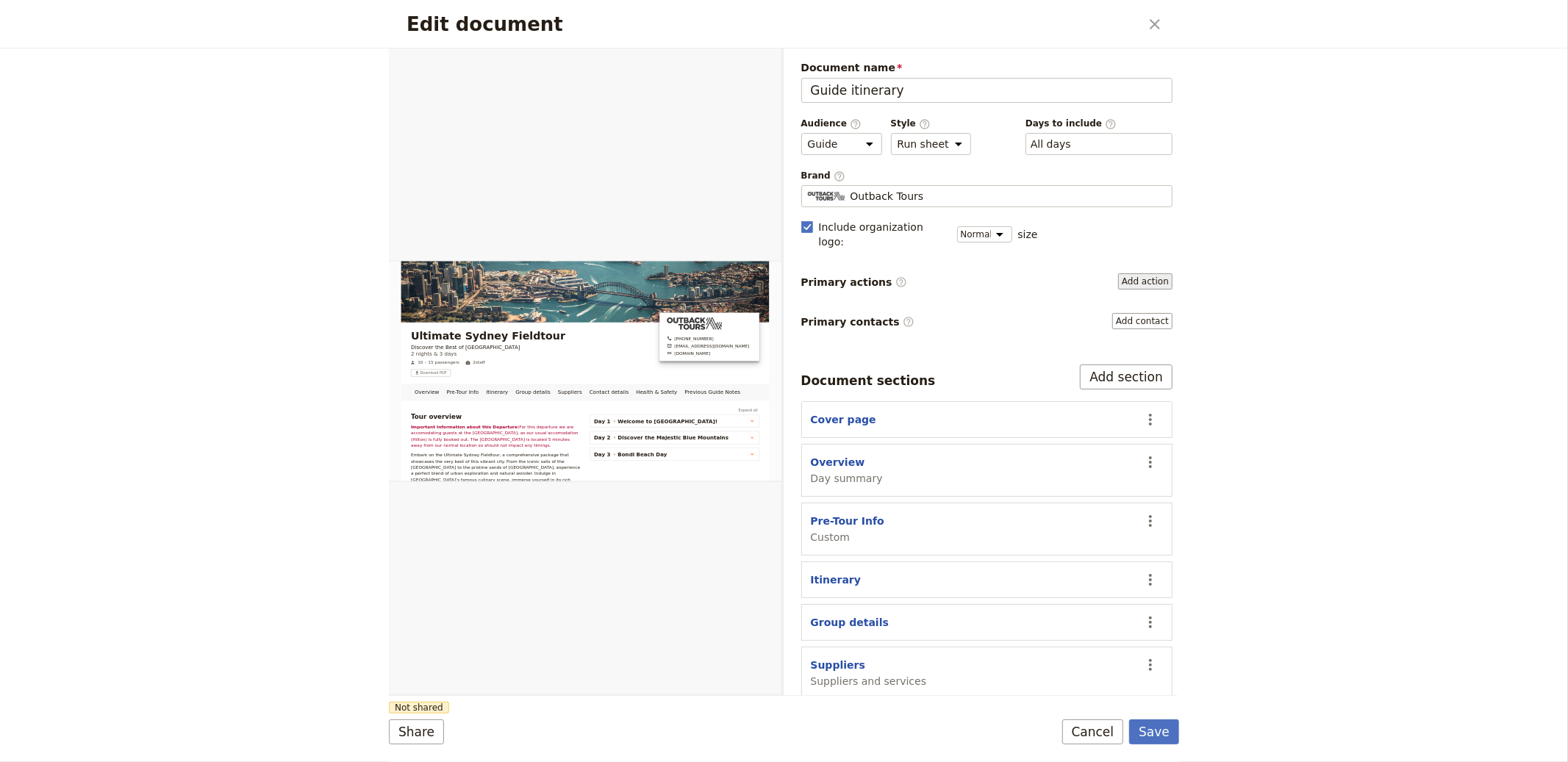
click at [1132, 273] on button "Add action" at bounding box center [1146, 281] width 54 height 16
click at [1132, 277] on div "Document name Guide itinerary Preview Audience ​ Public Passenger Guide Style ​…" at bounding box center [987, 460] width 372 height 800
click at [1132, 273] on button "Add action" at bounding box center [1146, 281] width 54 height 16
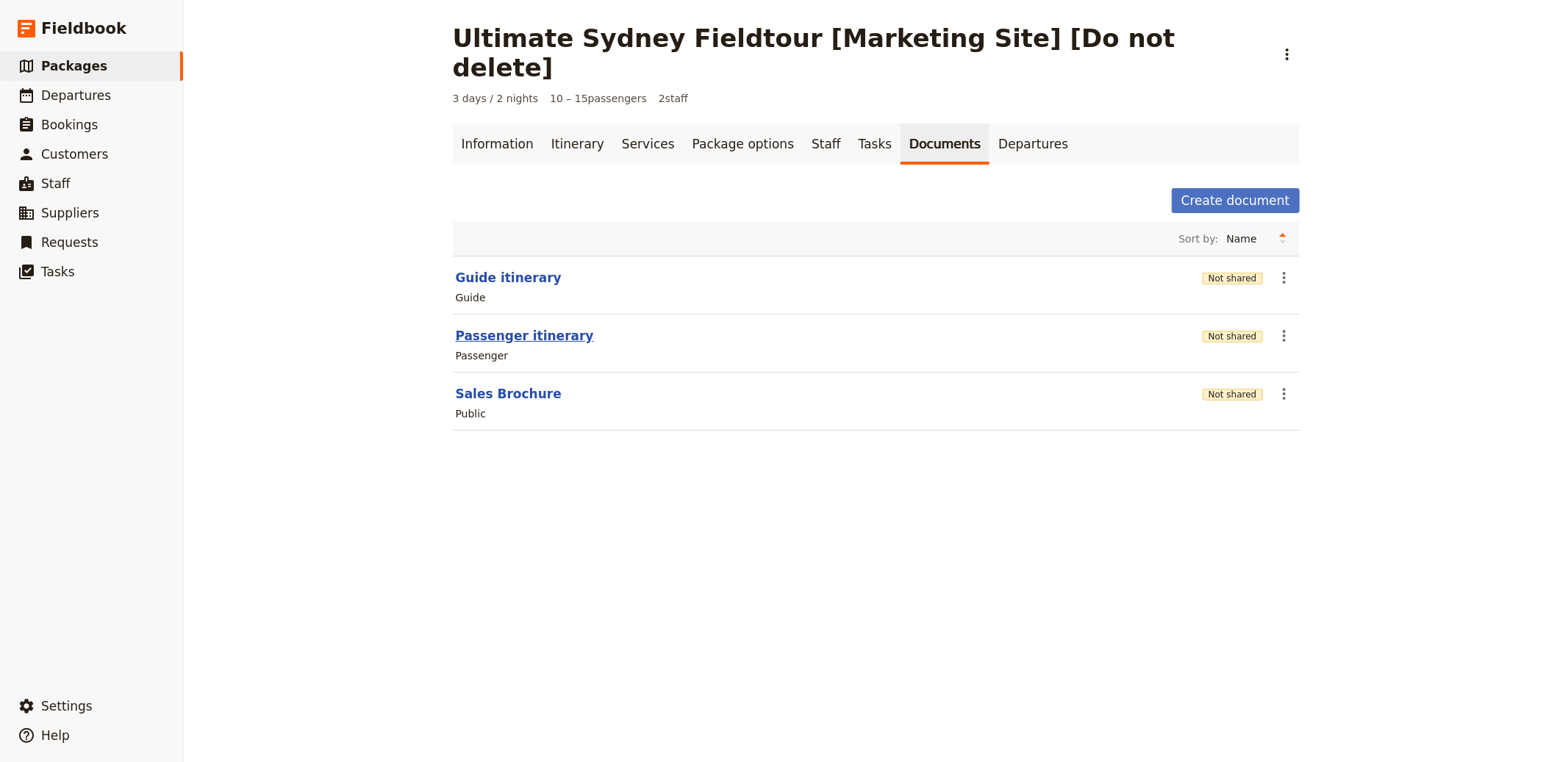
click at [521, 328] on button "Passenger itinerary" at bounding box center [525, 336] width 138 height 18
select select "PASSENGER"
select select "RUN_SHEET"
select select "DEFAULT"
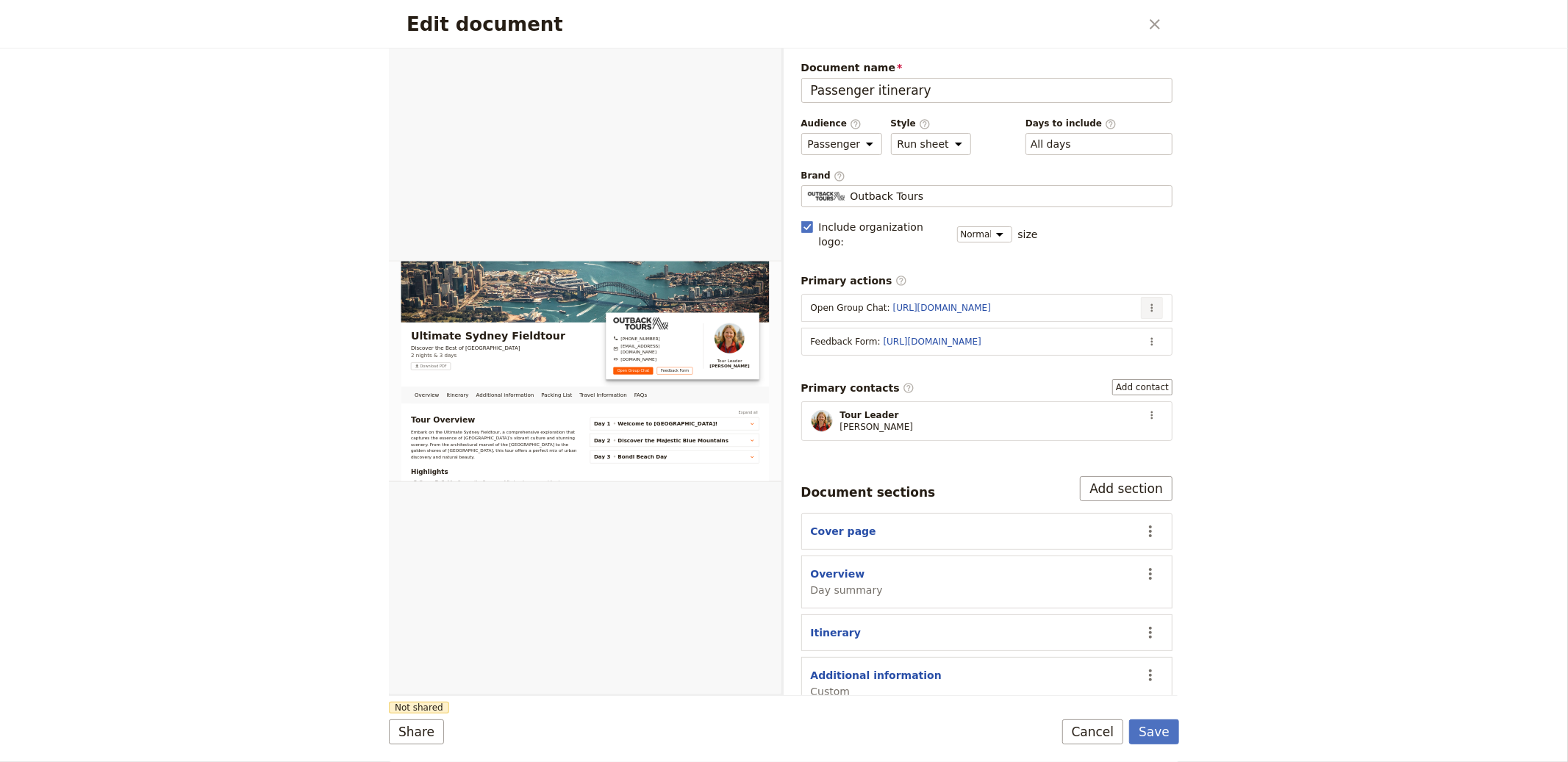
click at [1146, 298] on button "​" at bounding box center [1152, 309] width 23 height 23
click at [1125, 321] on span "Edit action" at bounding box center [1081, 325] width 119 height 15
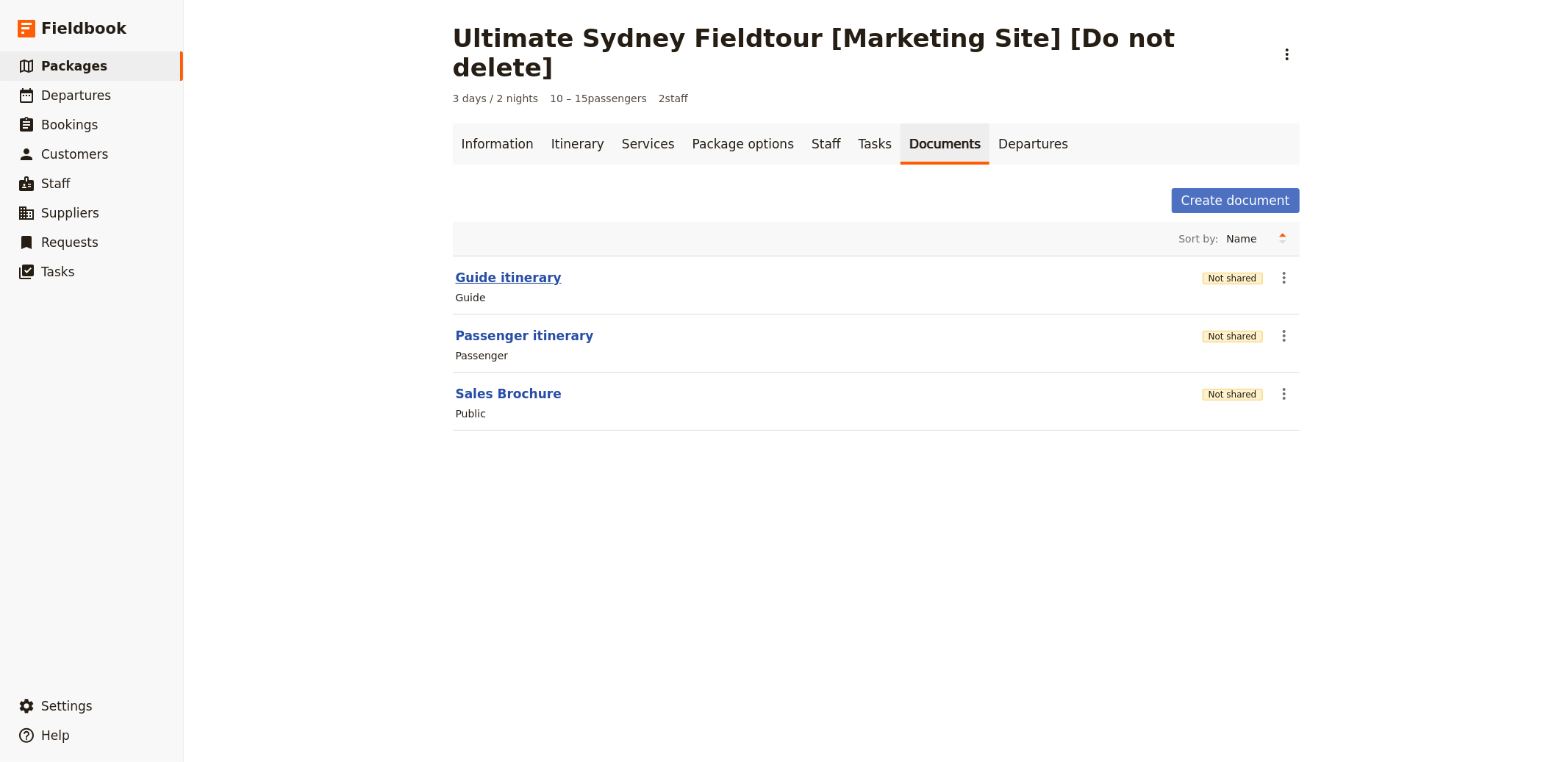
click at [493, 269] on button "Guide itinerary" at bounding box center [509, 278] width 106 height 18
select select "STAFF"
select select "RUN_SHEET"
select select "DEFAULT"
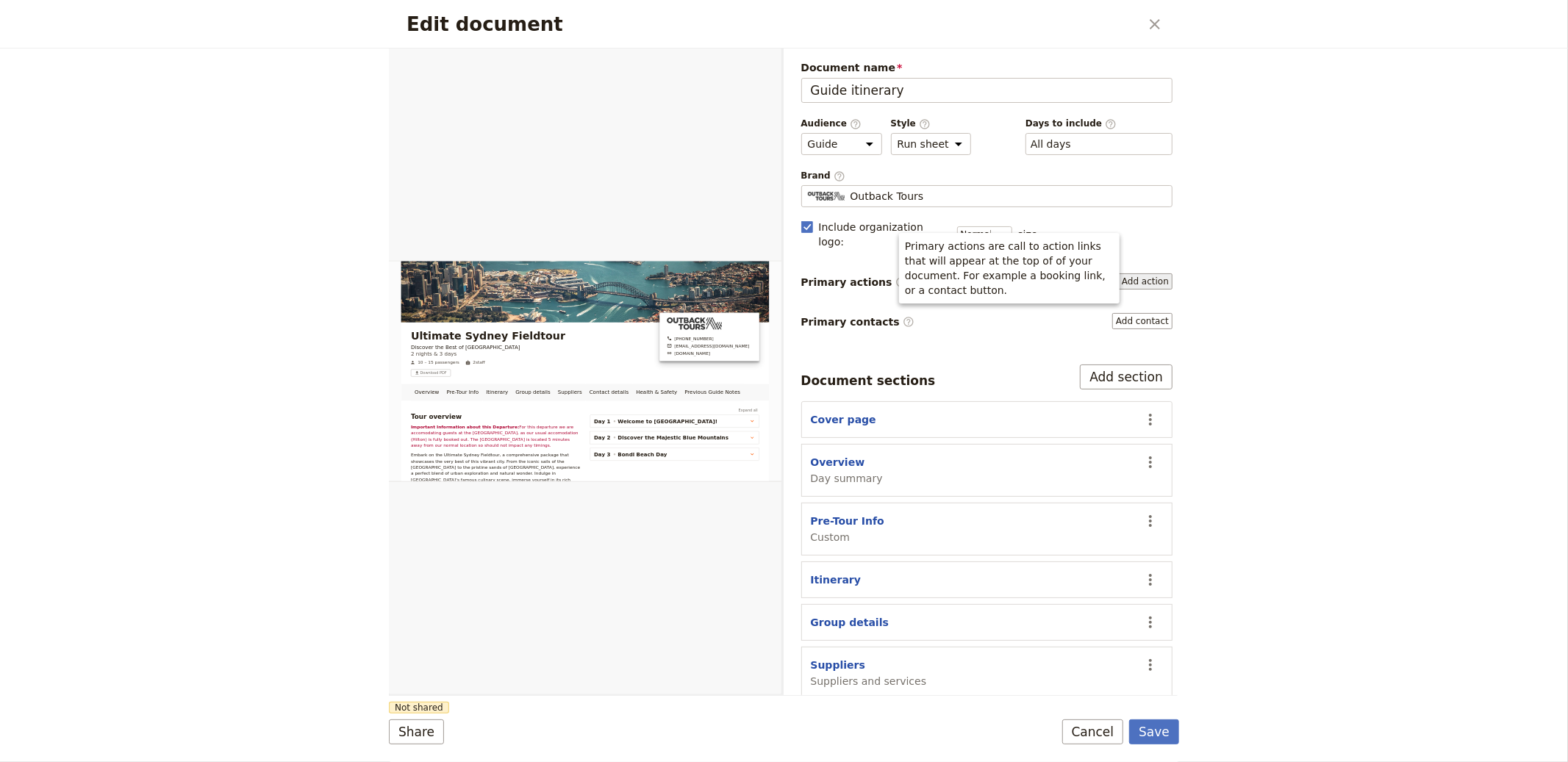
click at [1139, 273] on button "Add action" at bounding box center [1146, 281] width 54 height 16
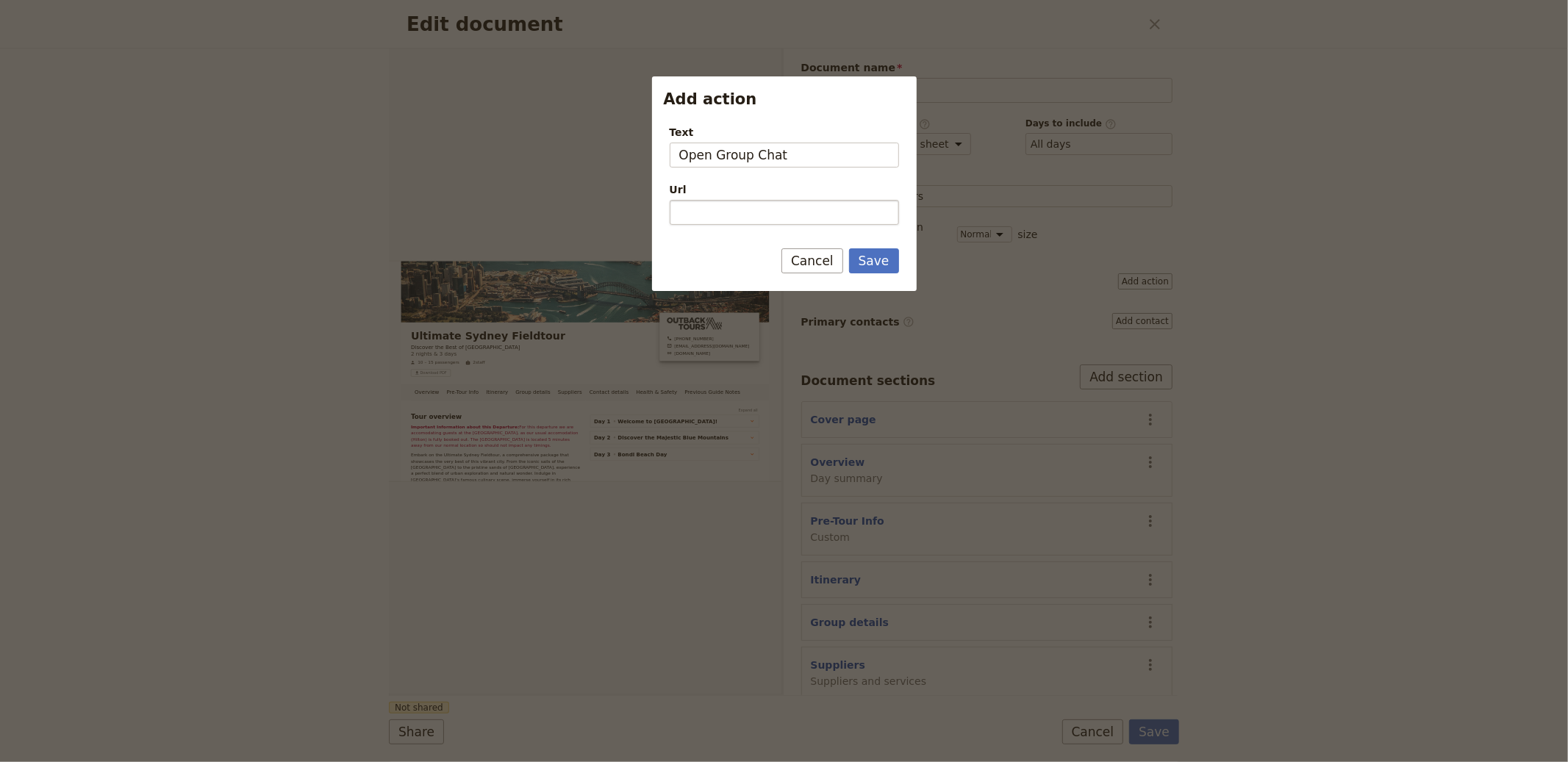
type input "Open Group Chat"
click at [741, 209] on input "Url" at bounding box center [784, 212] width 229 height 25
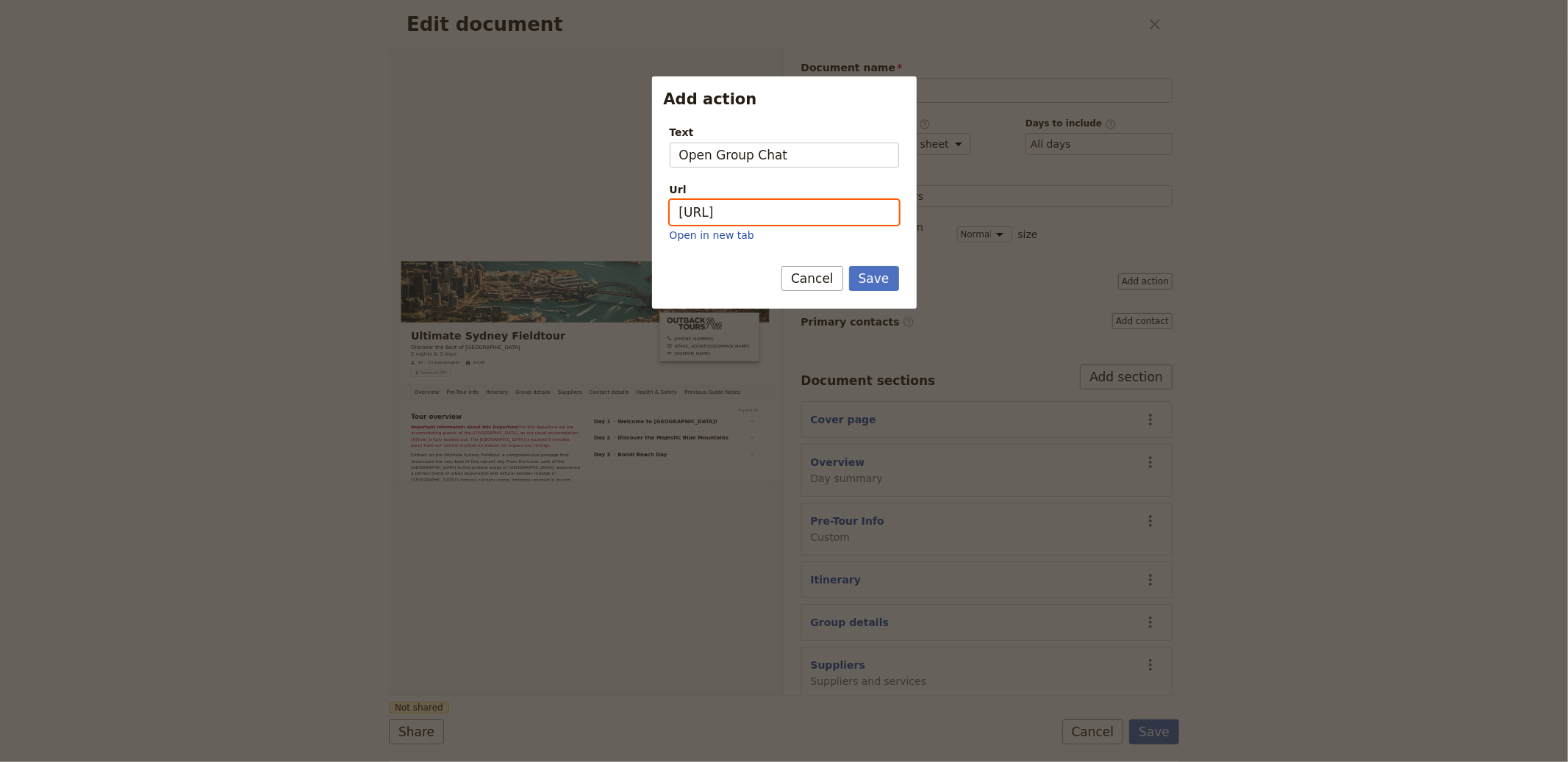
paste input ".whatsapp.com/"
type input "https://chat.whatsapp.com"
click at [875, 270] on button "Save" at bounding box center [874, 279] width 50 height 25
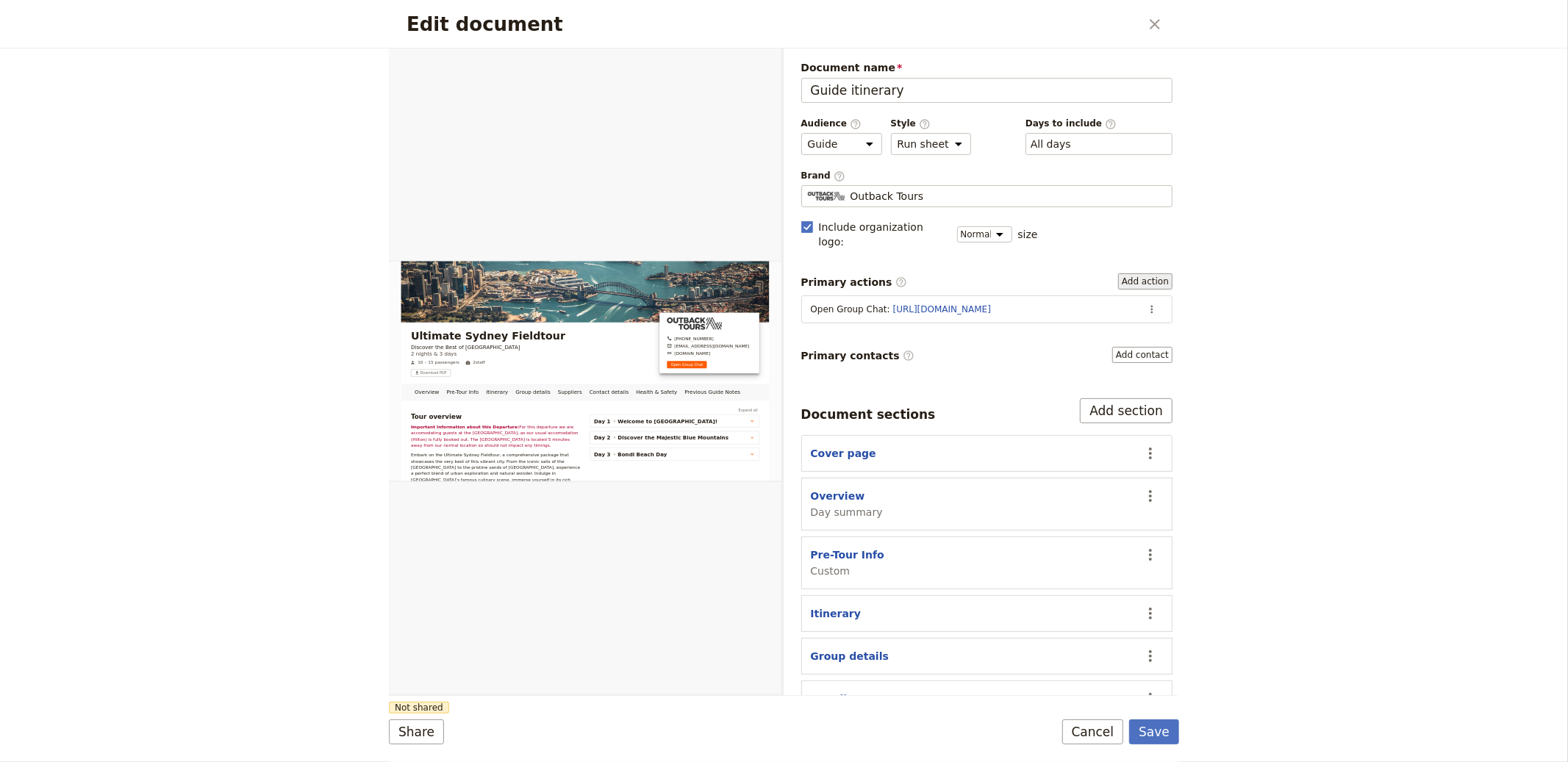
click at [1129, 273] on button "Add action" at bounding box center [1146, 281] width 54 height 16
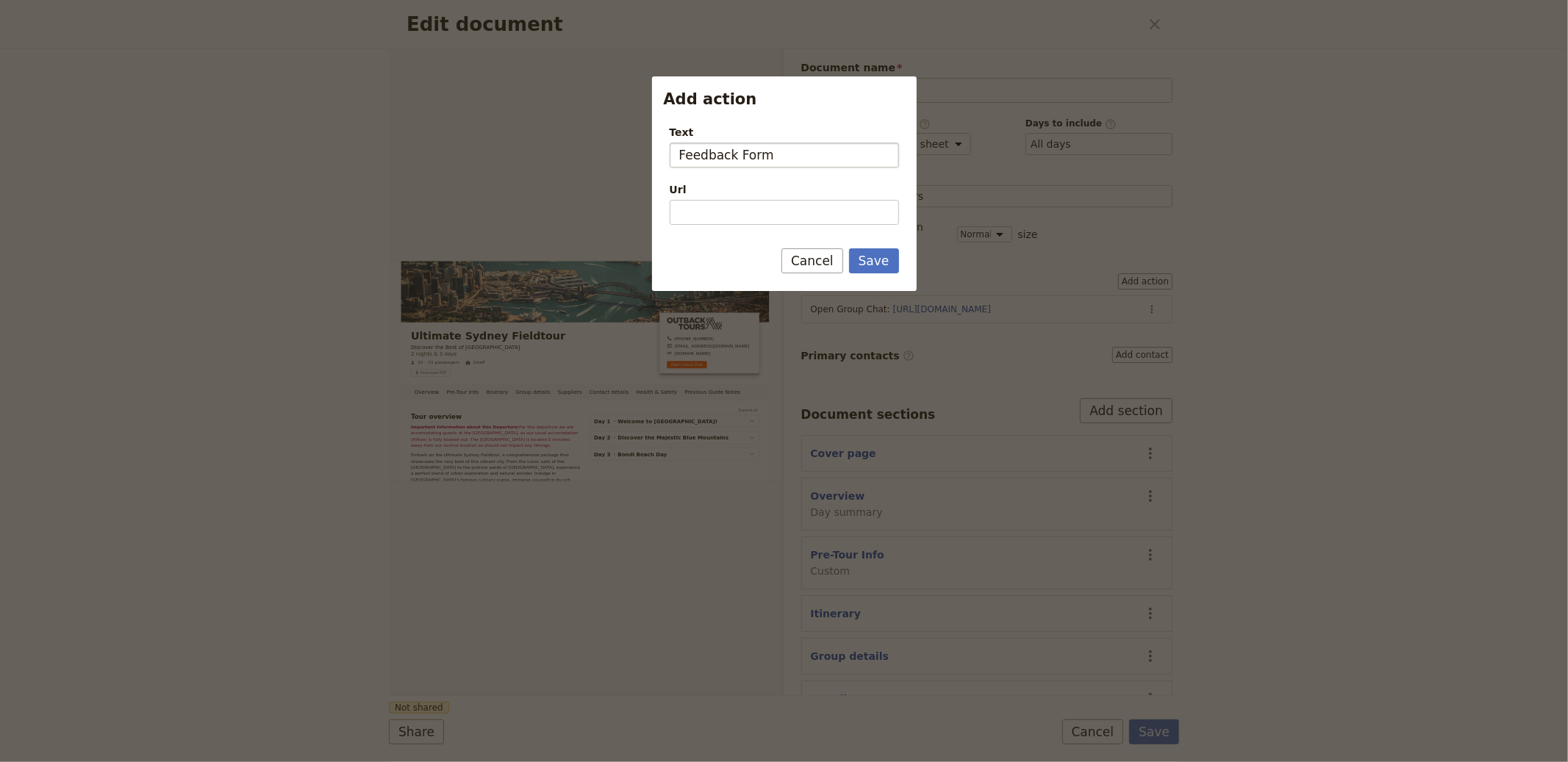
type input "Feedback Form"
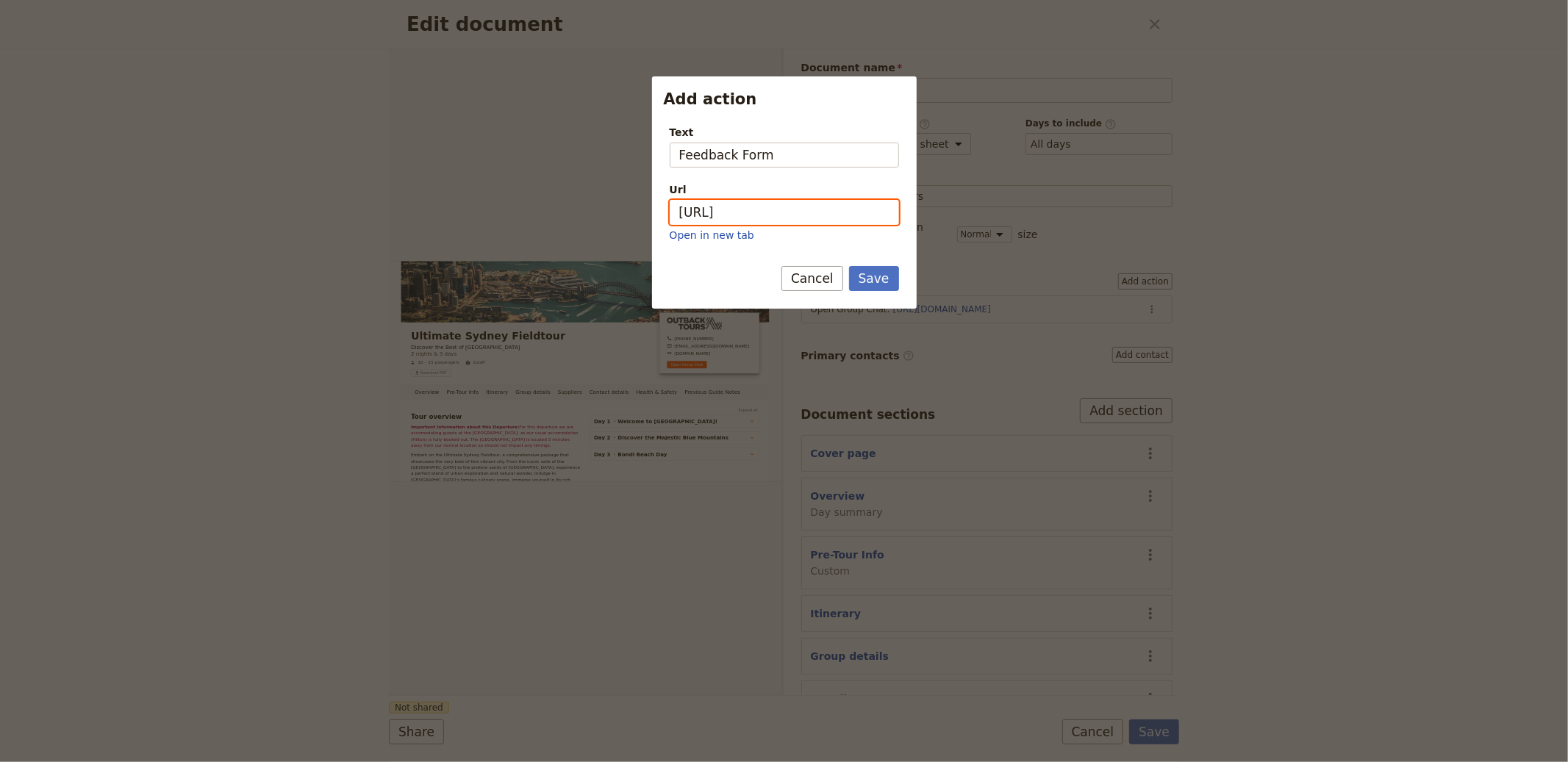
click at [758, 216] on input "https://www" at bounding box center [784, 212] width 229 height 25
paste input "docs.google.com/forms/u/0/"
type input "https://docs.google.com/forms/u/0"
click at [849, 256] on form "Text Feedback Form Url https://docs.google.com/forms/u/0 Open in new tab Save C…" at bounding box center [784, 211] width 265 height 195
click at [856, 268] on button "Save" at bounding box center [874, 279] width 50 height 25
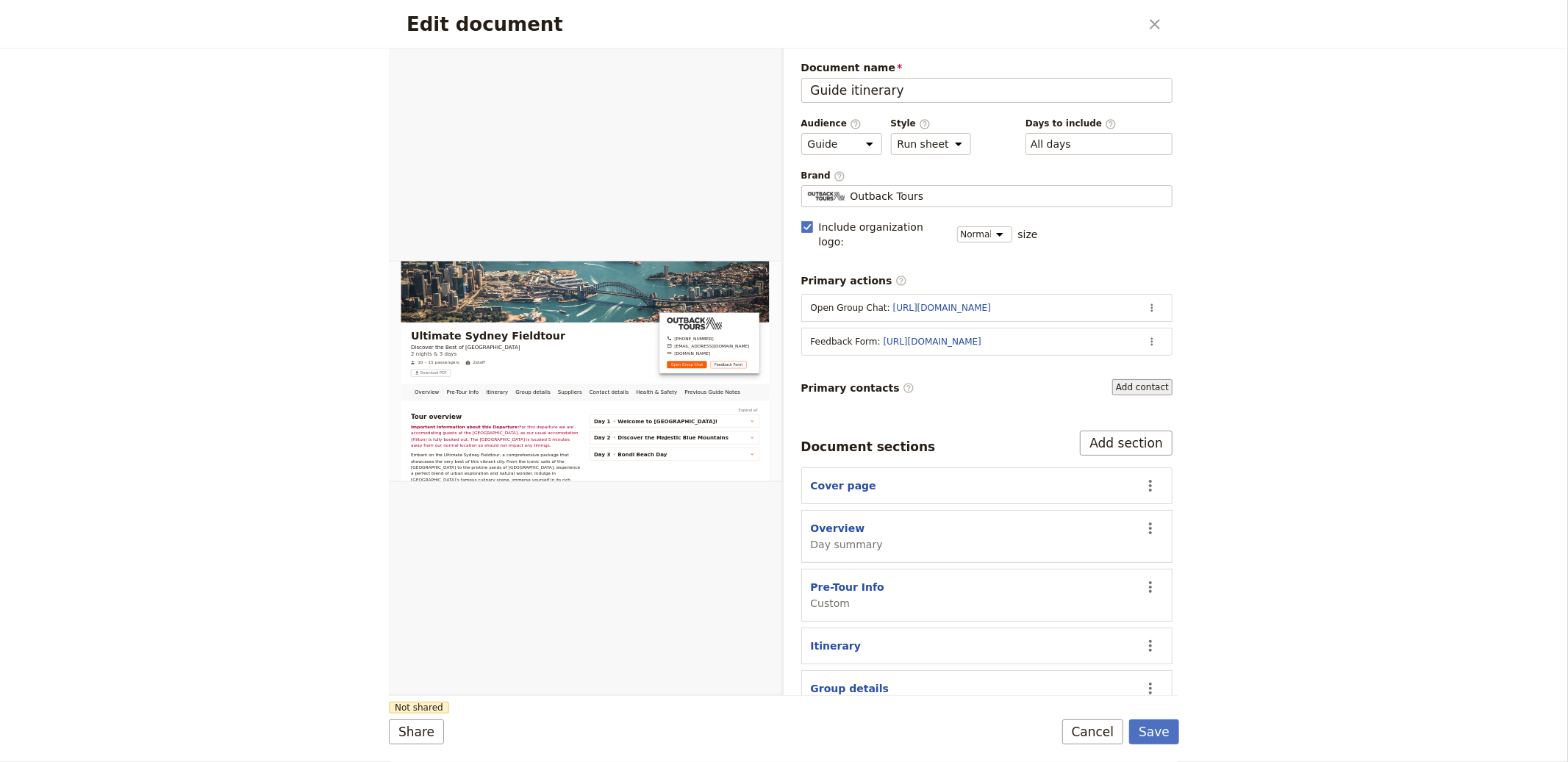
click at [1146, 379] on button "Add contact" at bounding box center [1142, 387] width 60 height 16
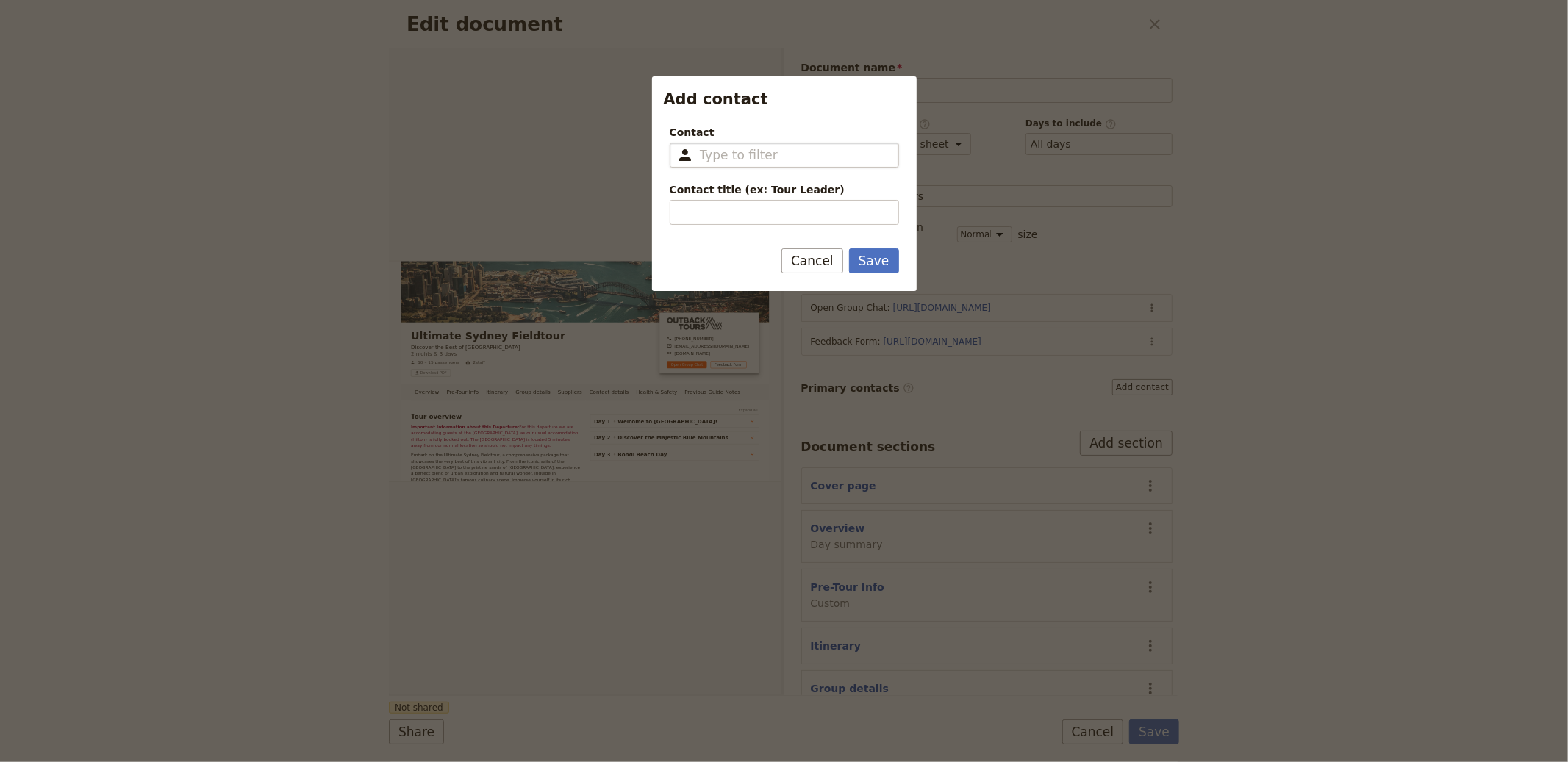
click at [783, 163] on input "Contact ​" at bounding box center [795, 155] width 190 height 18
click at [1201, 636] on div at bounding box center [784, 381] width 1568 height 762
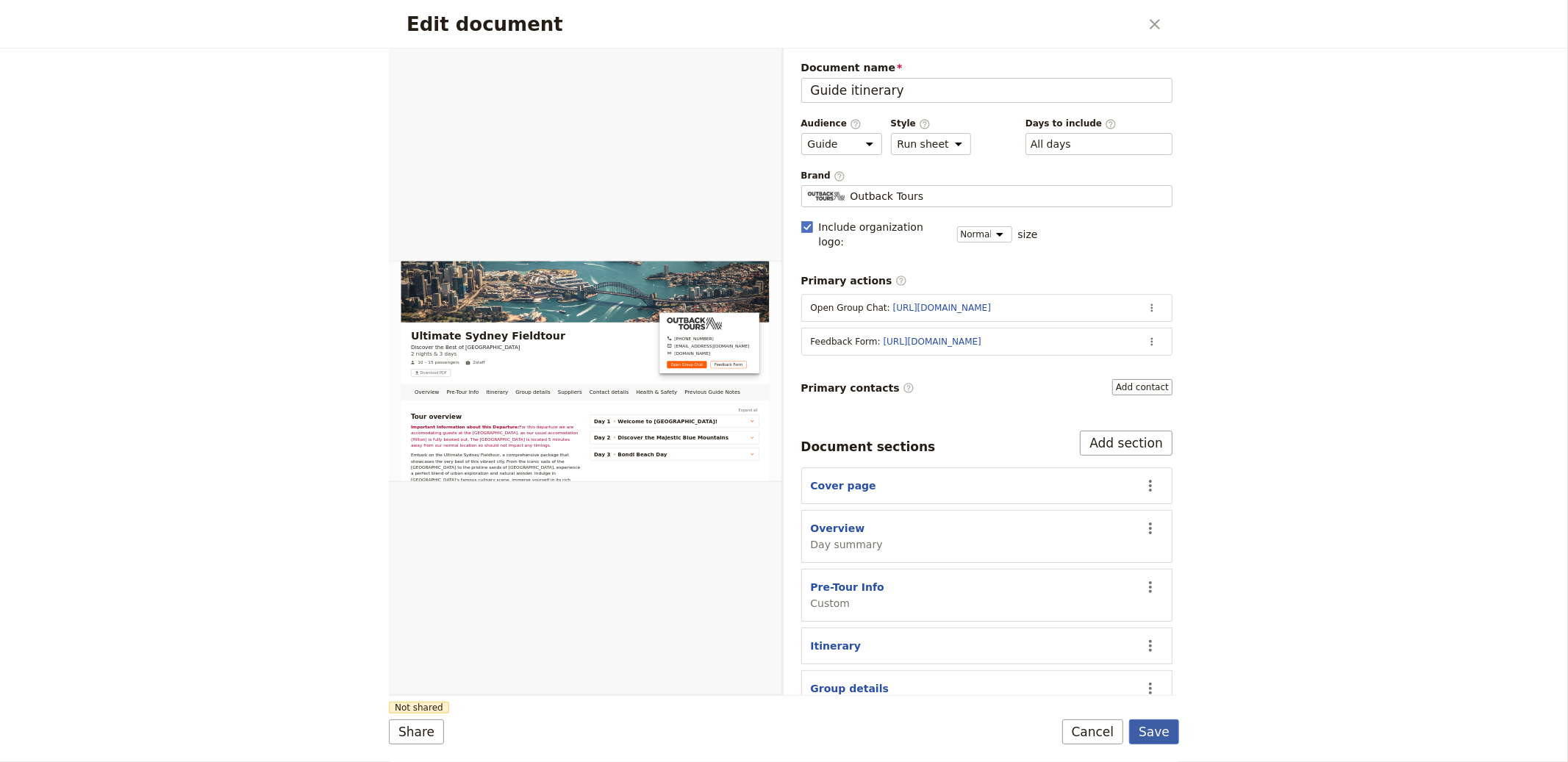
click at [1146, 728] on button "Save" at bounding box center [1153, 732] width 50 height 25
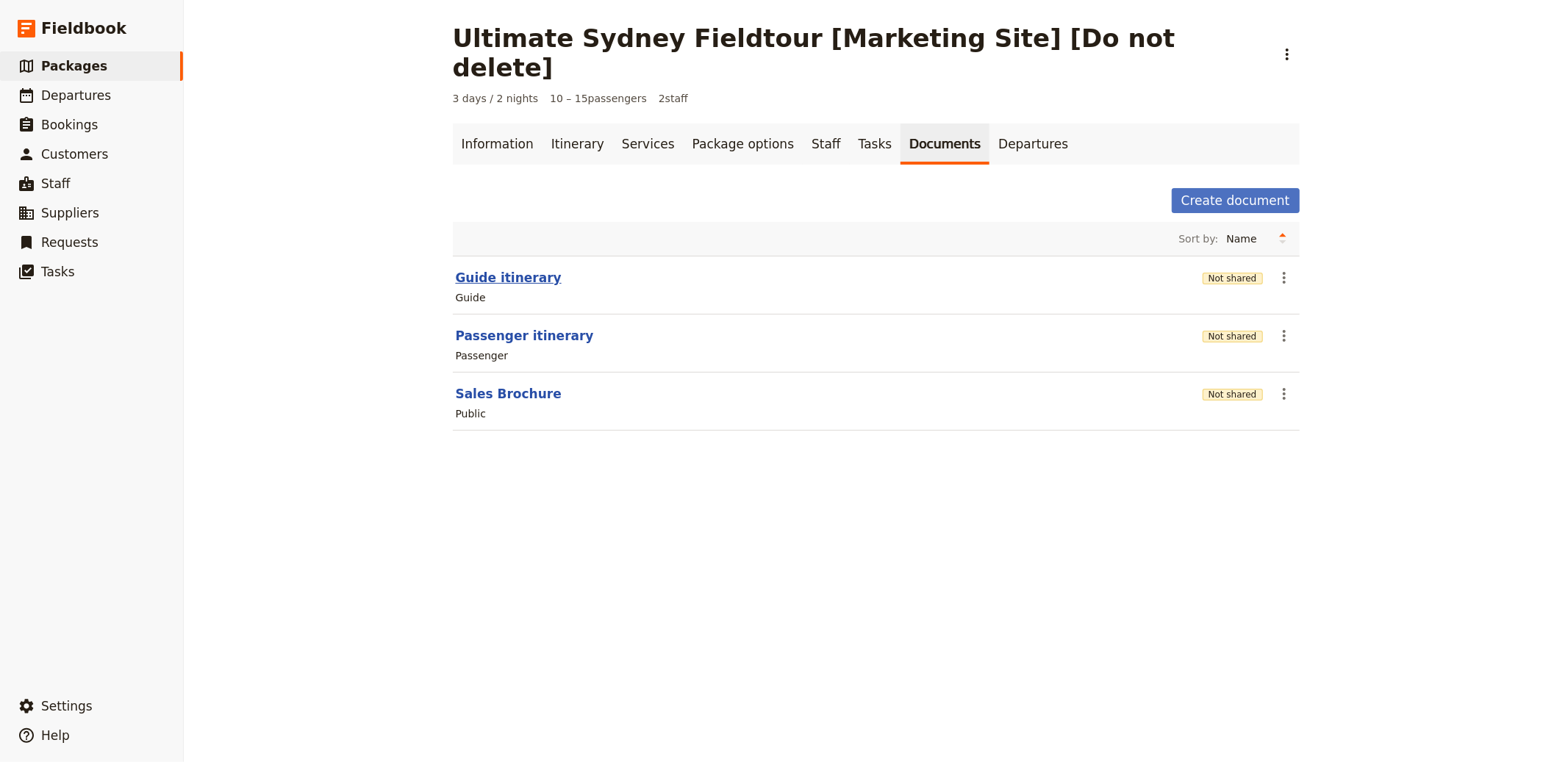
click at [515, 269] on button "Guide itinerary" at bounding box center [509, 278] width 106 height 18
select select "STAFF"
select select "RUN_SHEET"
select select "DEFAULT"
click at [464, 328] on button "Passenger itinerary" at bounding box center [525, 336] width 138 height 18
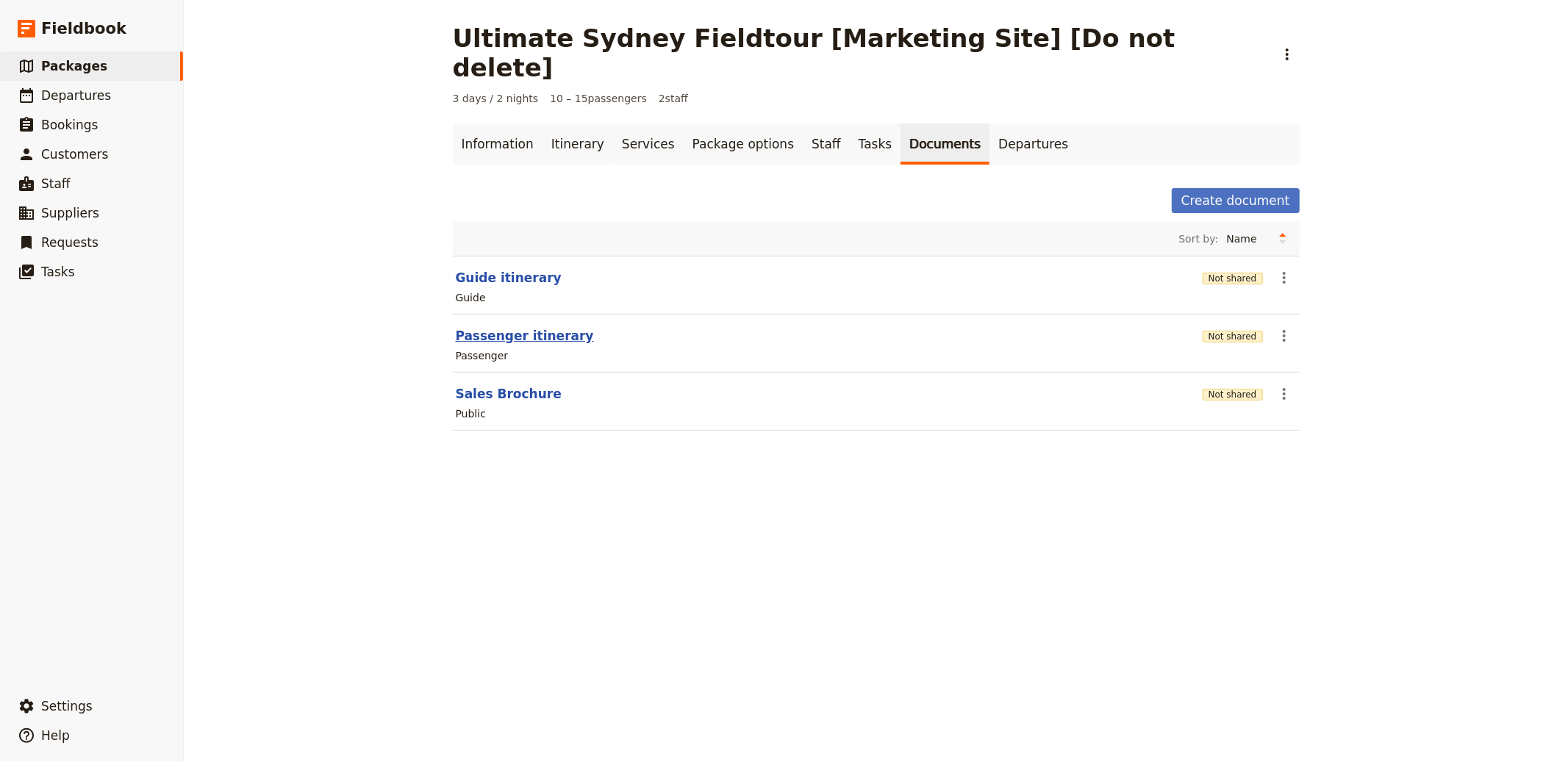
select select "PASSENGER"
select select "RUN_SHEET"
select select "DEFAULT"
click at [511, 386] on button "Sales Brochure" at bounding box center [509, 394] width 106 height 18
select select "DEFAULT"
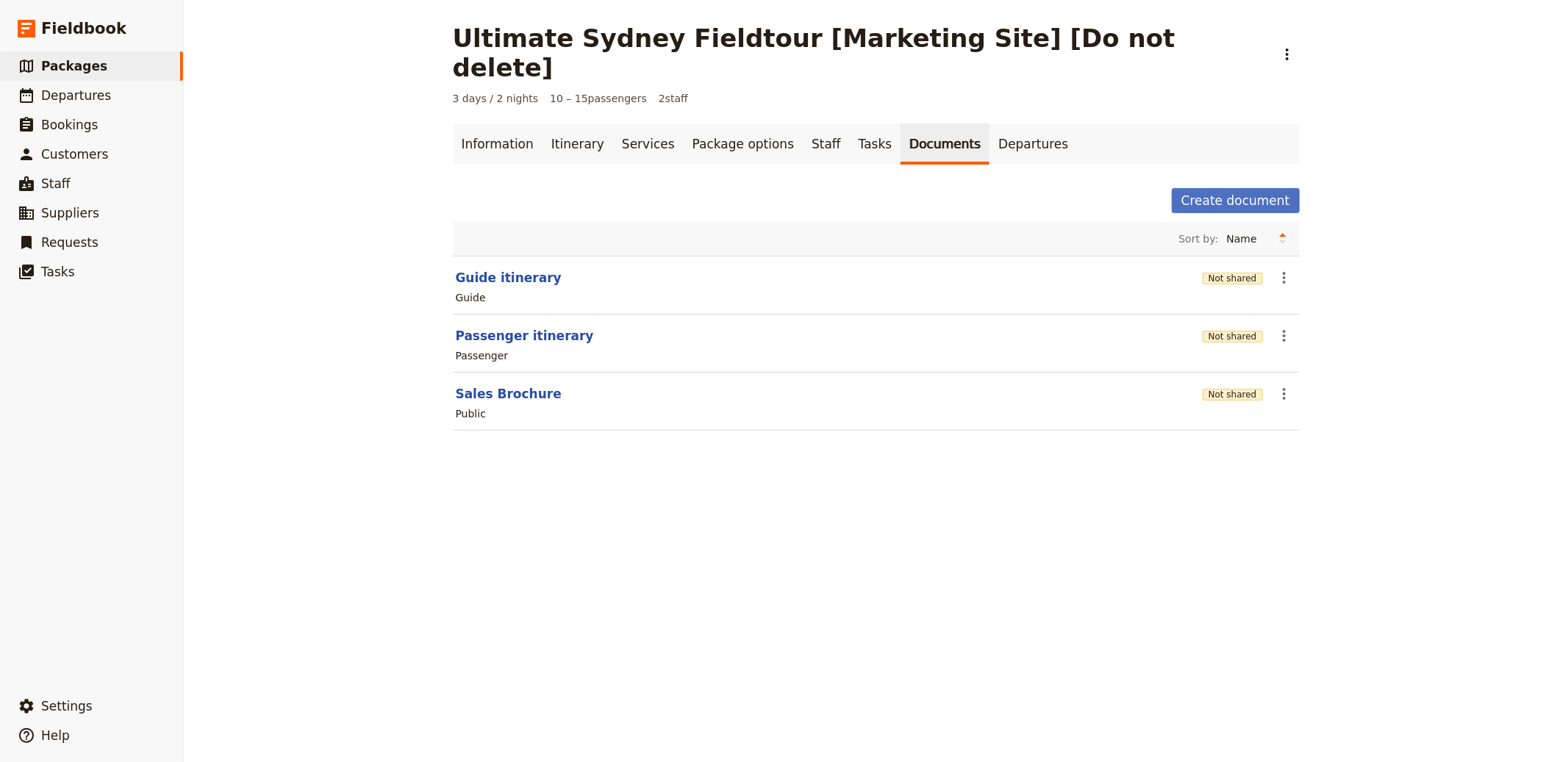
click at [702, 460] on div "Ultimate Sydney Fieldtour [Marketing Site] [Do not delete] ​ 3 days / 2 nights …" at bounding box center [875, 381] width 1384 height 762
click at [1291, 314] on section "Passenger itinerary Not shared ​ Passenger" at bounding box center [876, 343] width 847 height 58
click at [1287, 324] on button "​" at bounding box center [1284, 336] width 25 height 25
click at [1295, 353] on span "Edit document" at bounding box center [1312, 360] width 75 height 15
select select "PASSENGER"
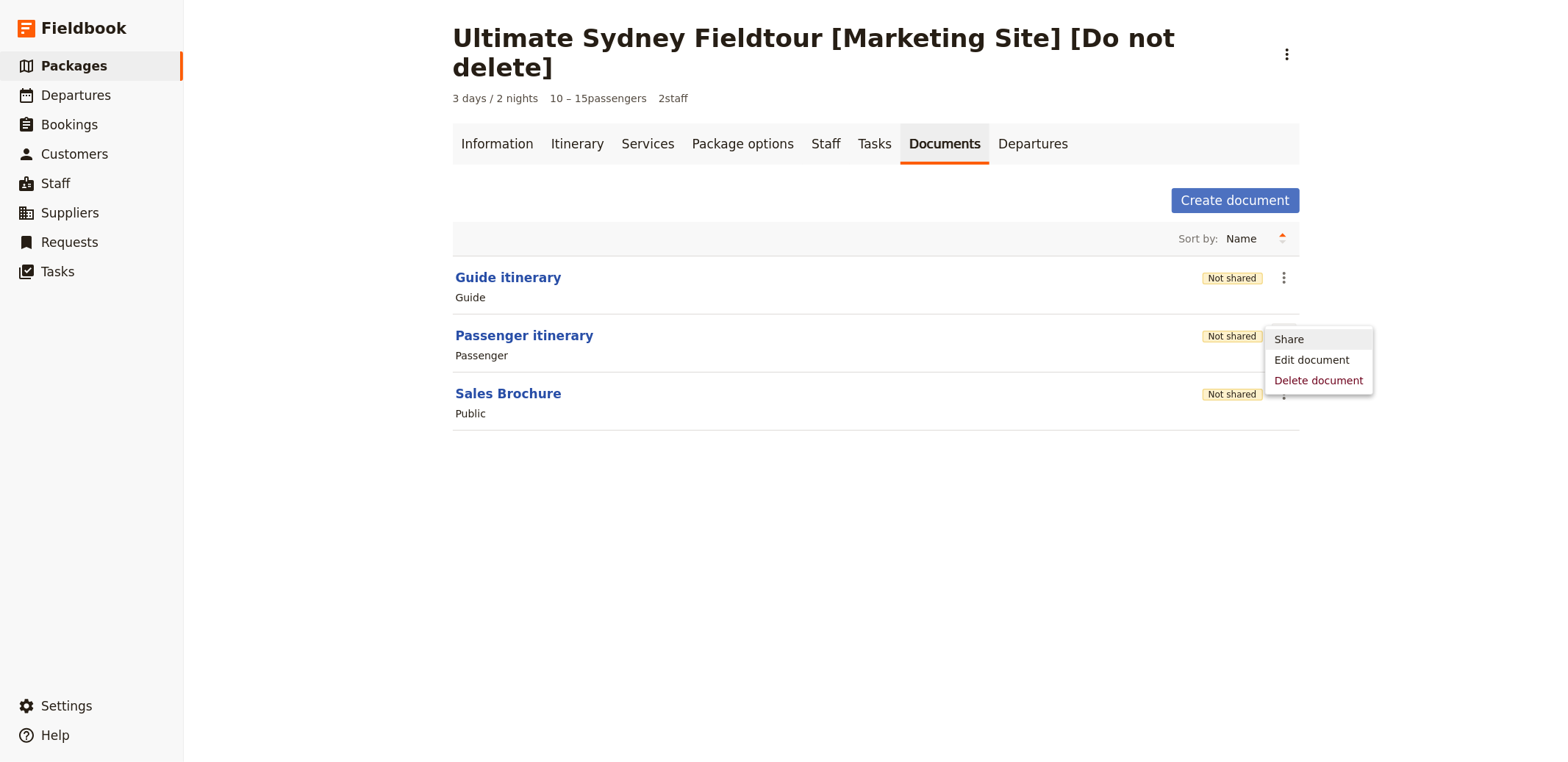
select select "RUN_SHEET"
select select "DEFAULT"
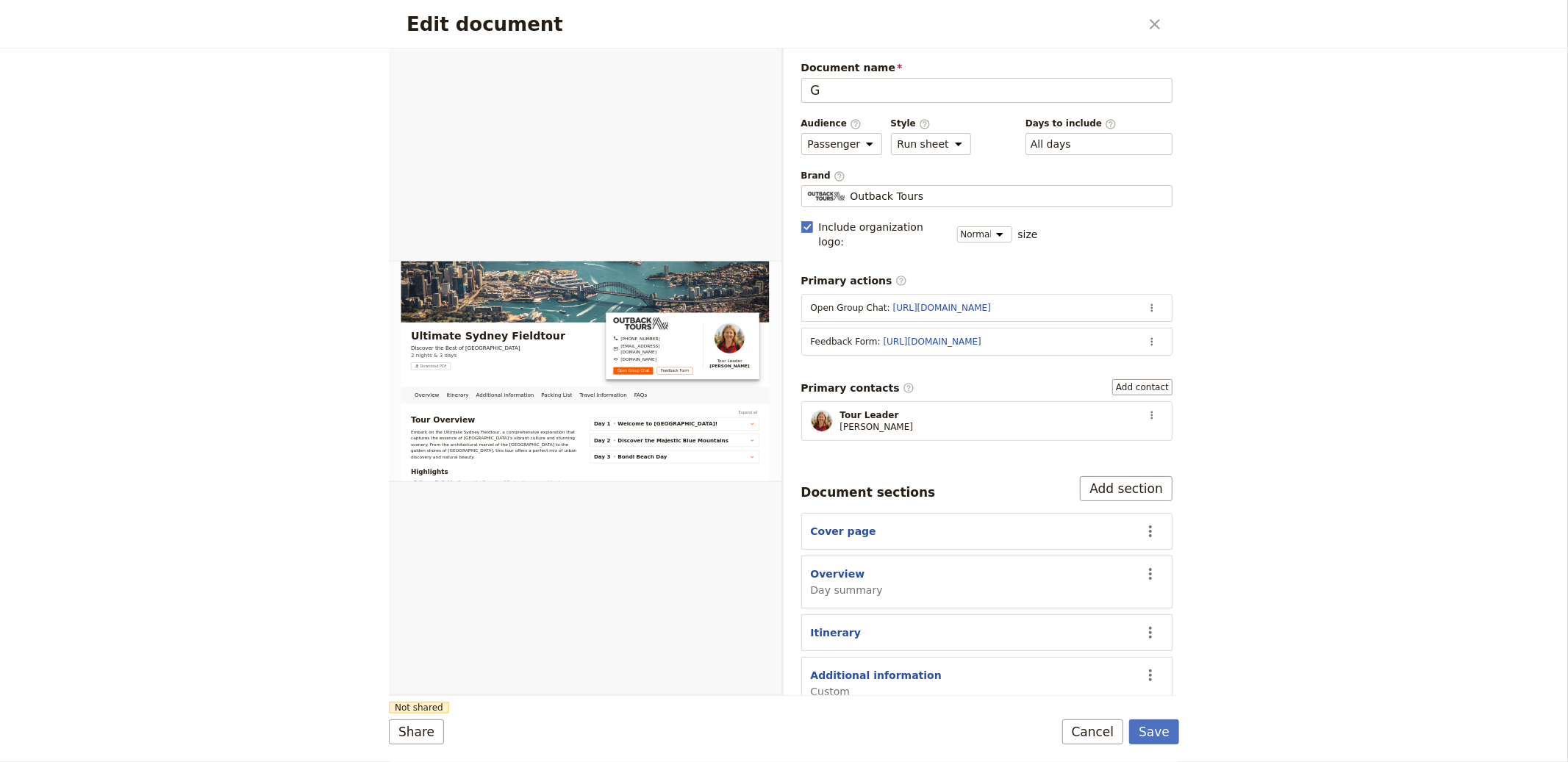
type input "Gu"
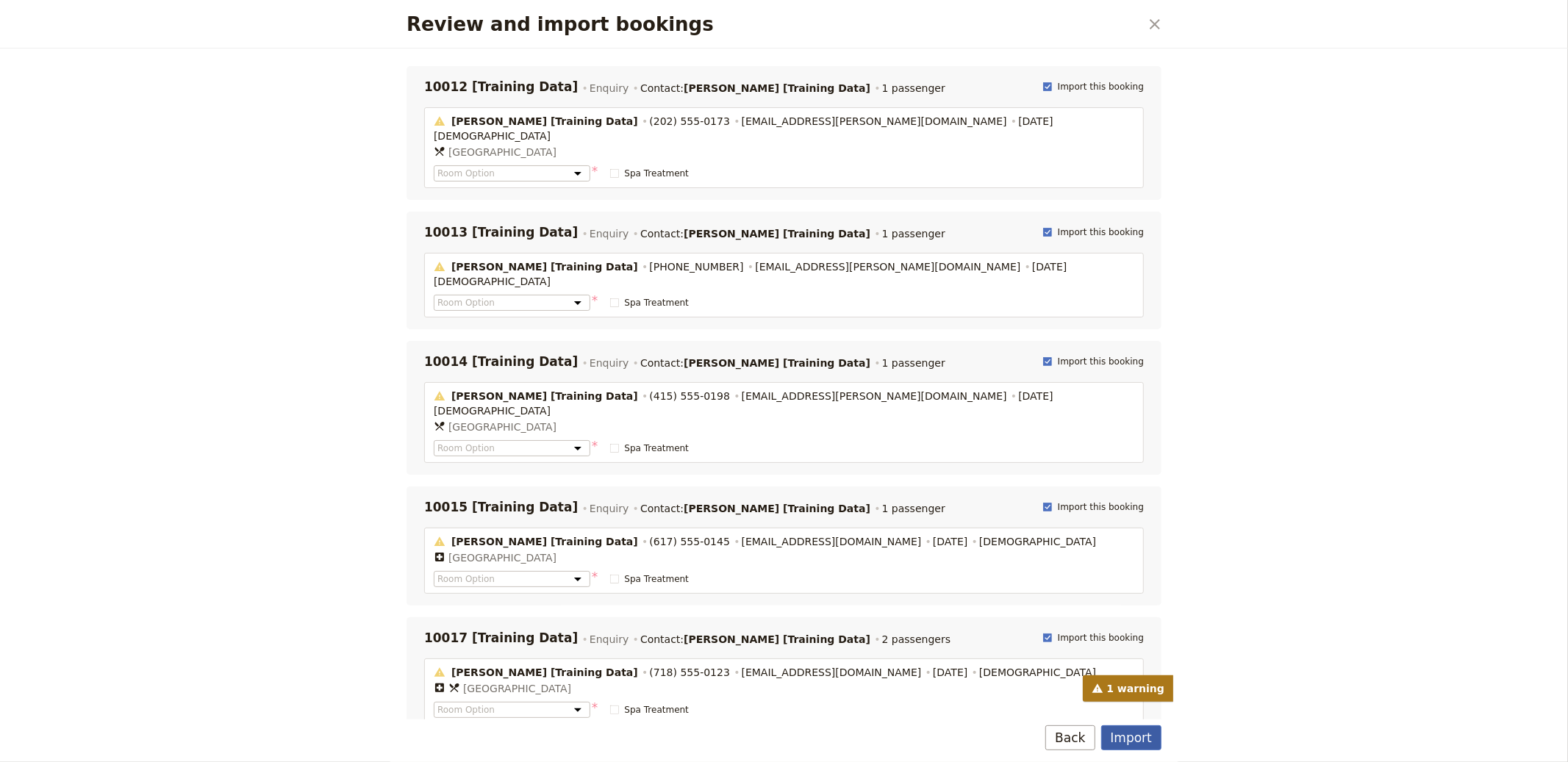
click at [1122, 740] on button "Import" at bounding box center [1132, 738] width 60 height 25
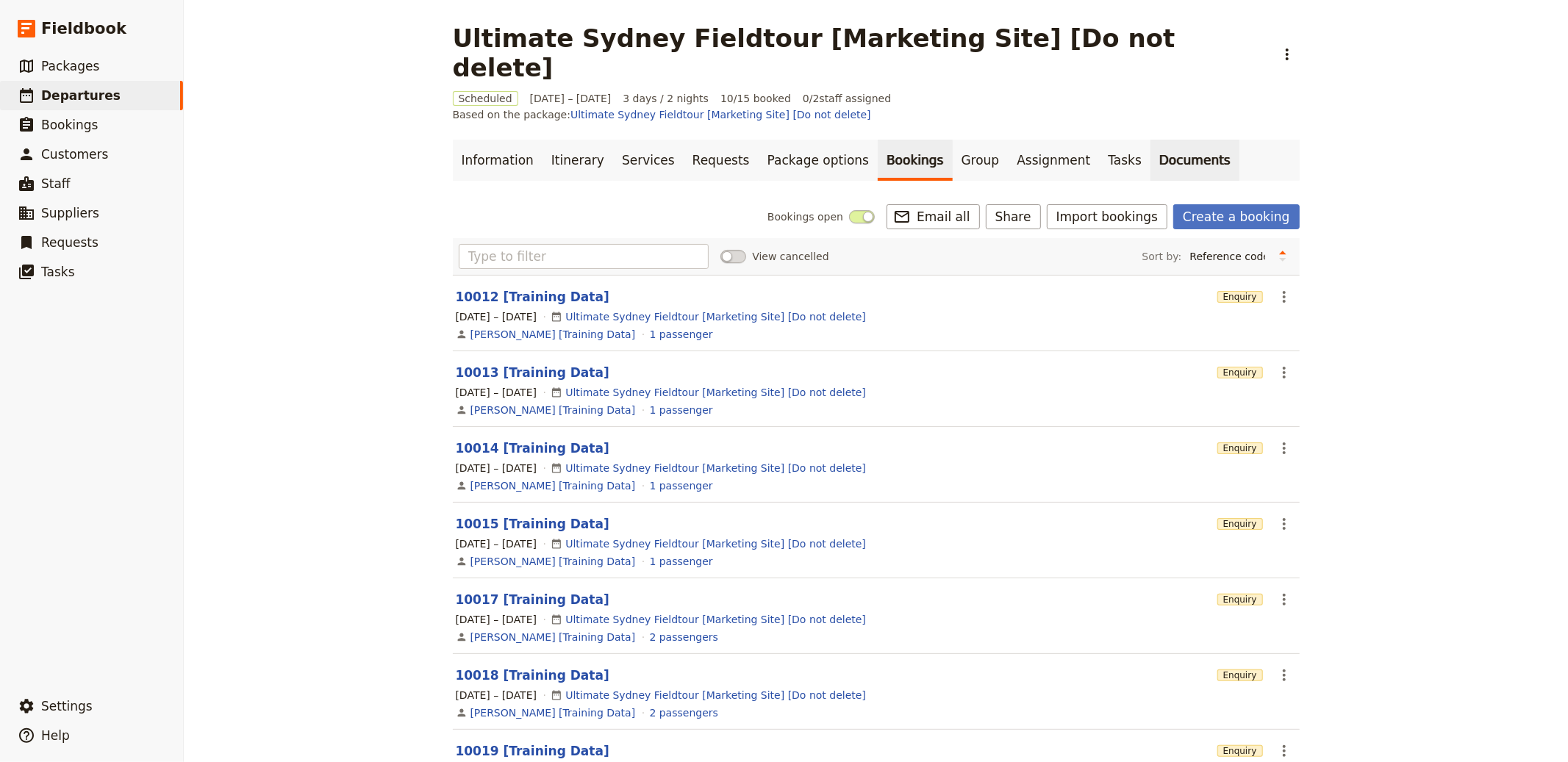
click at [1150, 140] on link "Documents" at bounding box center [1195, 160] width 89 height 41
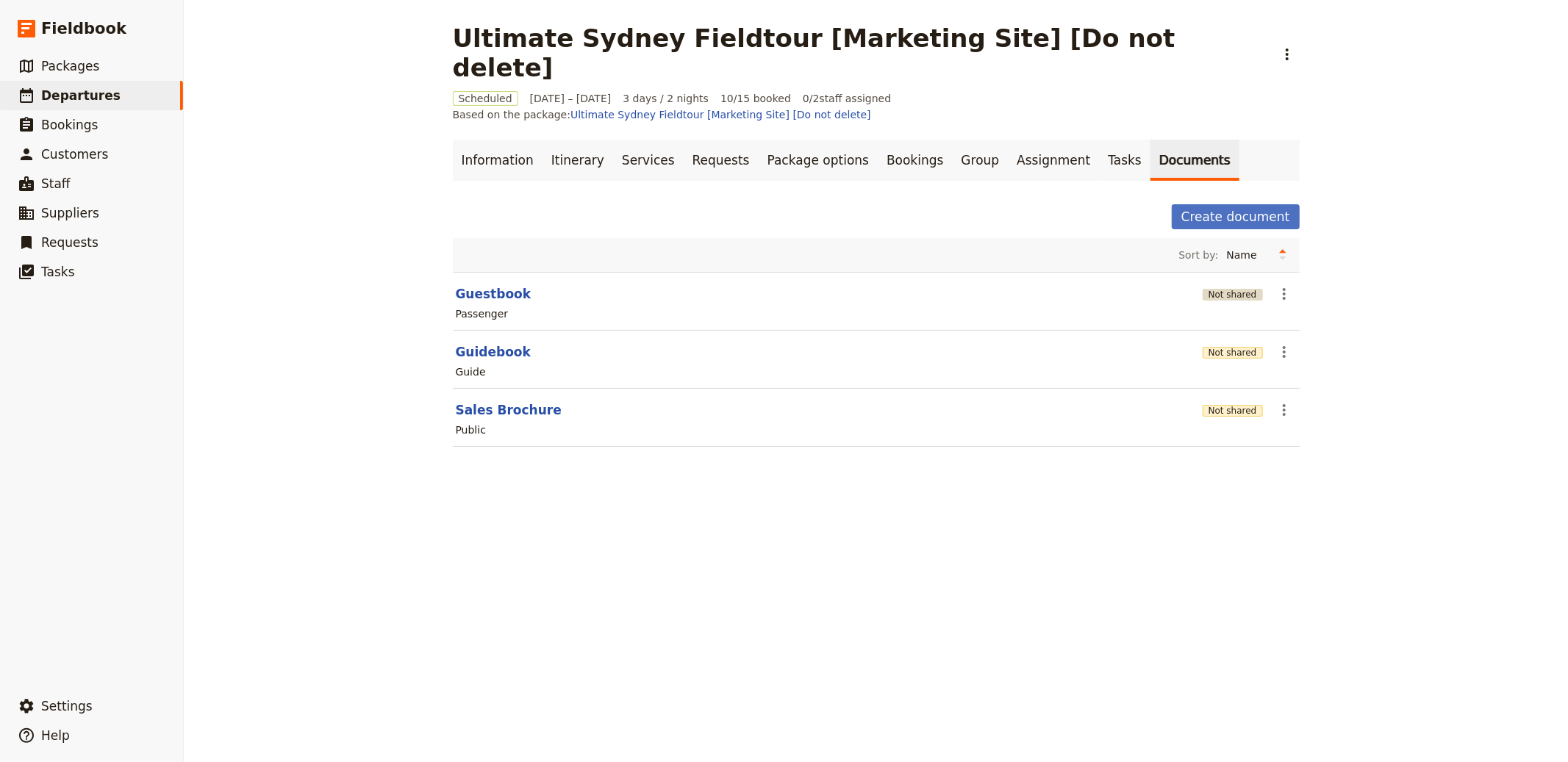
click at [1224, 289] on button "Not shared" at bounding box center [1233, 295] width 60 height 12
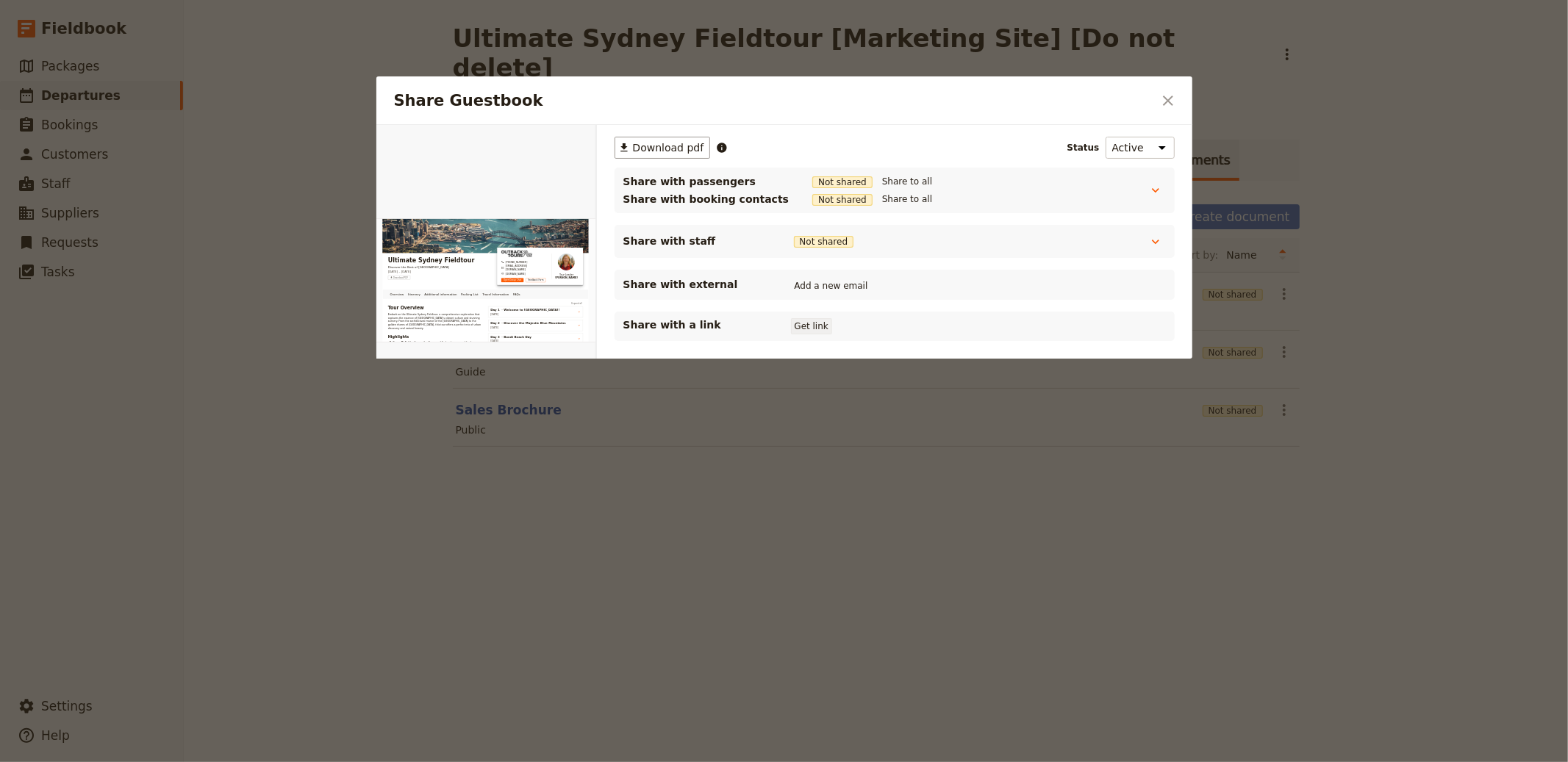
click at [820, 328] on button "Get link" at bounding box center [812, 326] width 41 height 16
click at [1165, 97] on icon "Close dialog" at bounding box center [1167, 100] width 10 height 10
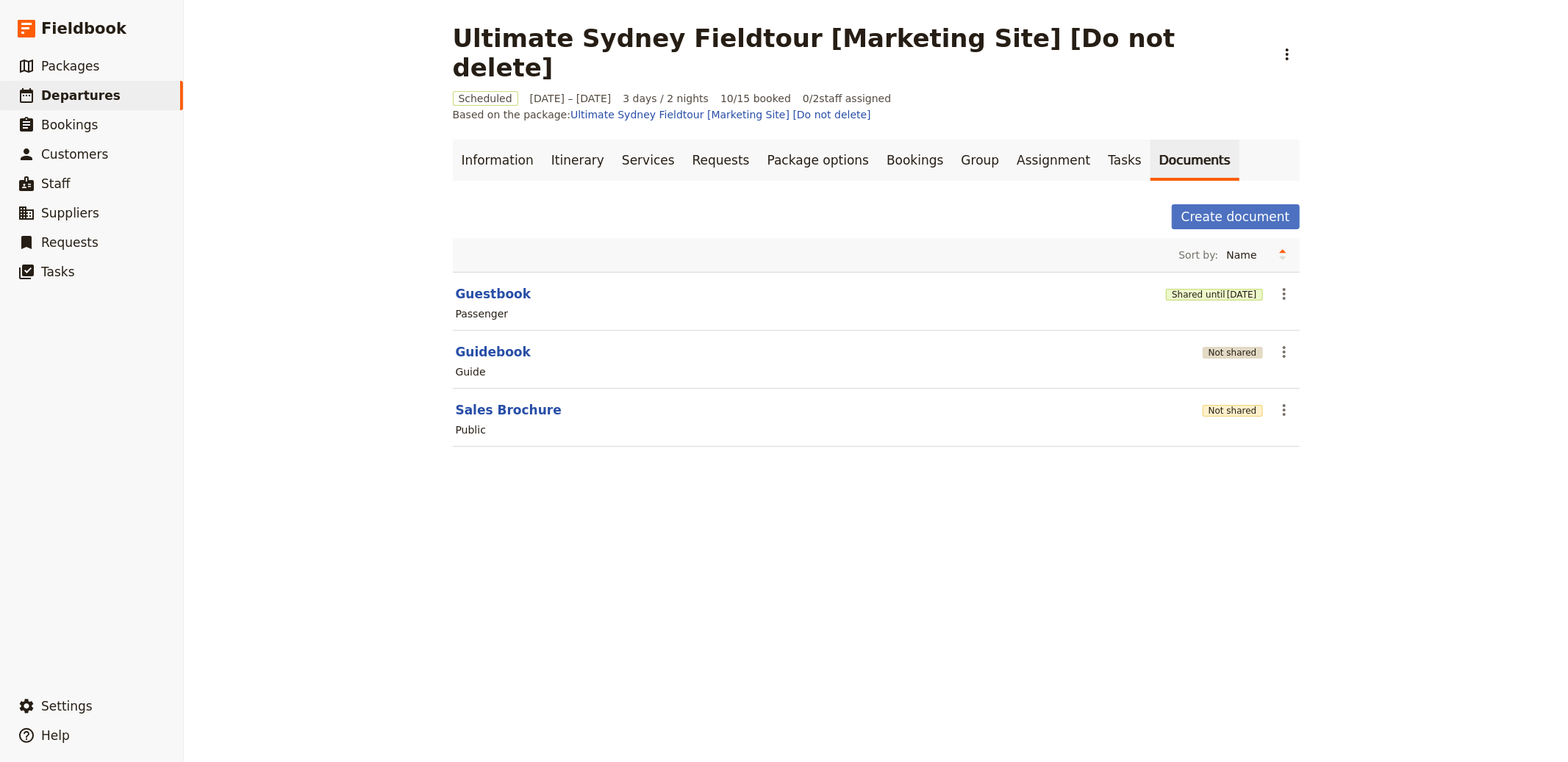
click at [1237, 347] on button "Not shared" at bounding box center [1233, 353] width 60 height 12
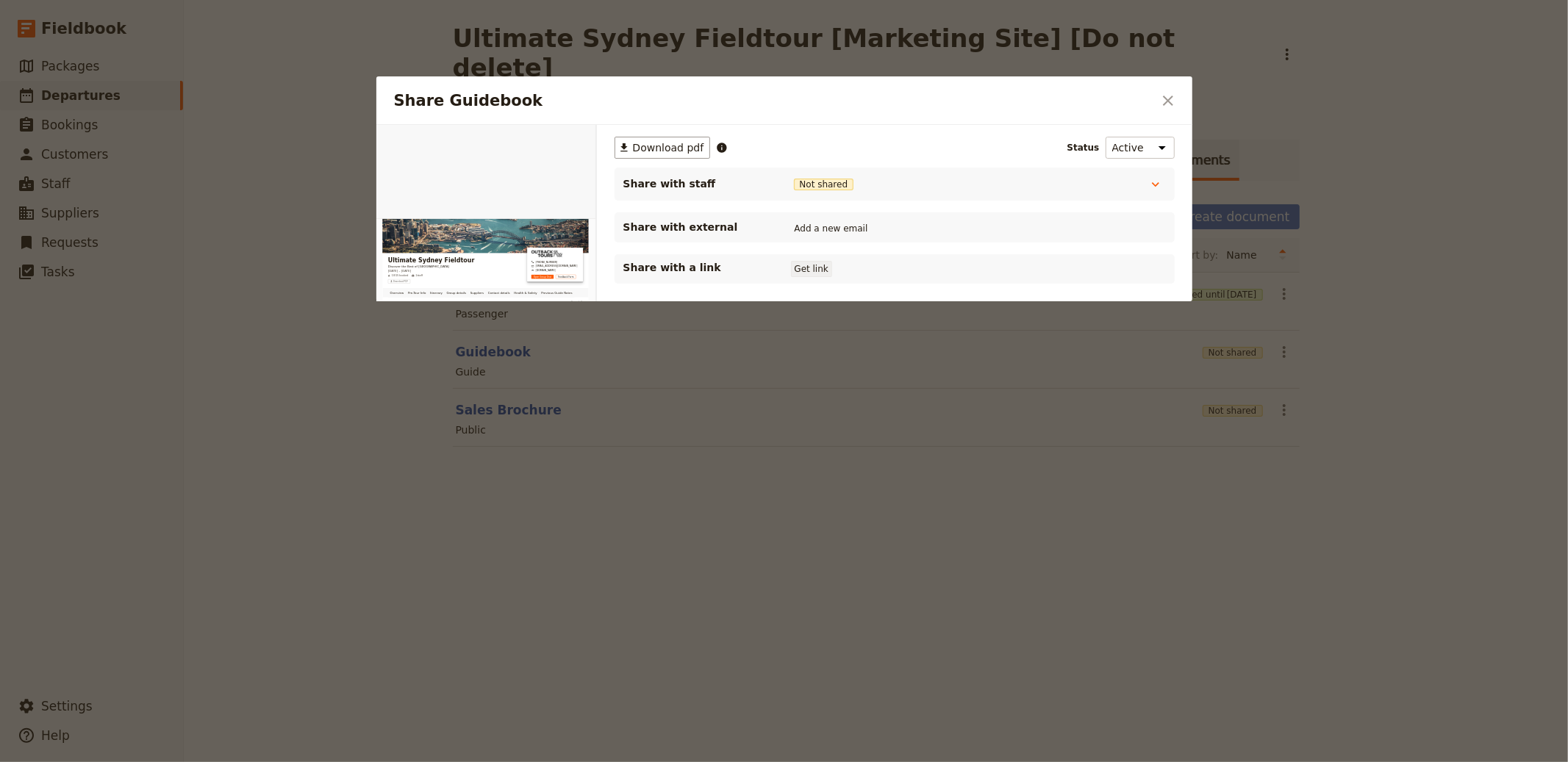
click at [799, 267] on button "Get link" at bounding box center [812, 268] width 41 height 16
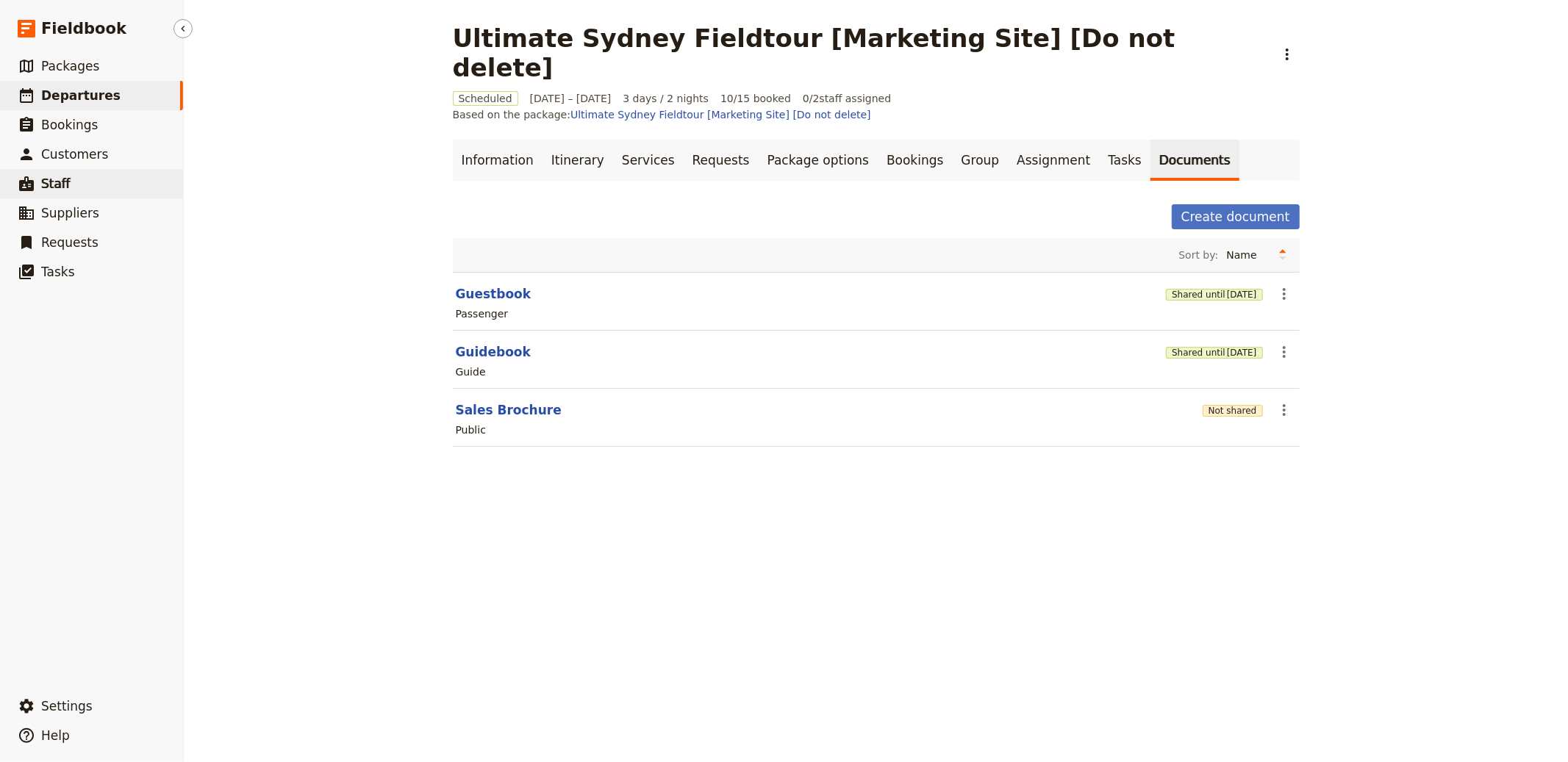
click at [79, 188] on link "​ Staff" at bounding box center [91, 183] width 183 height 29
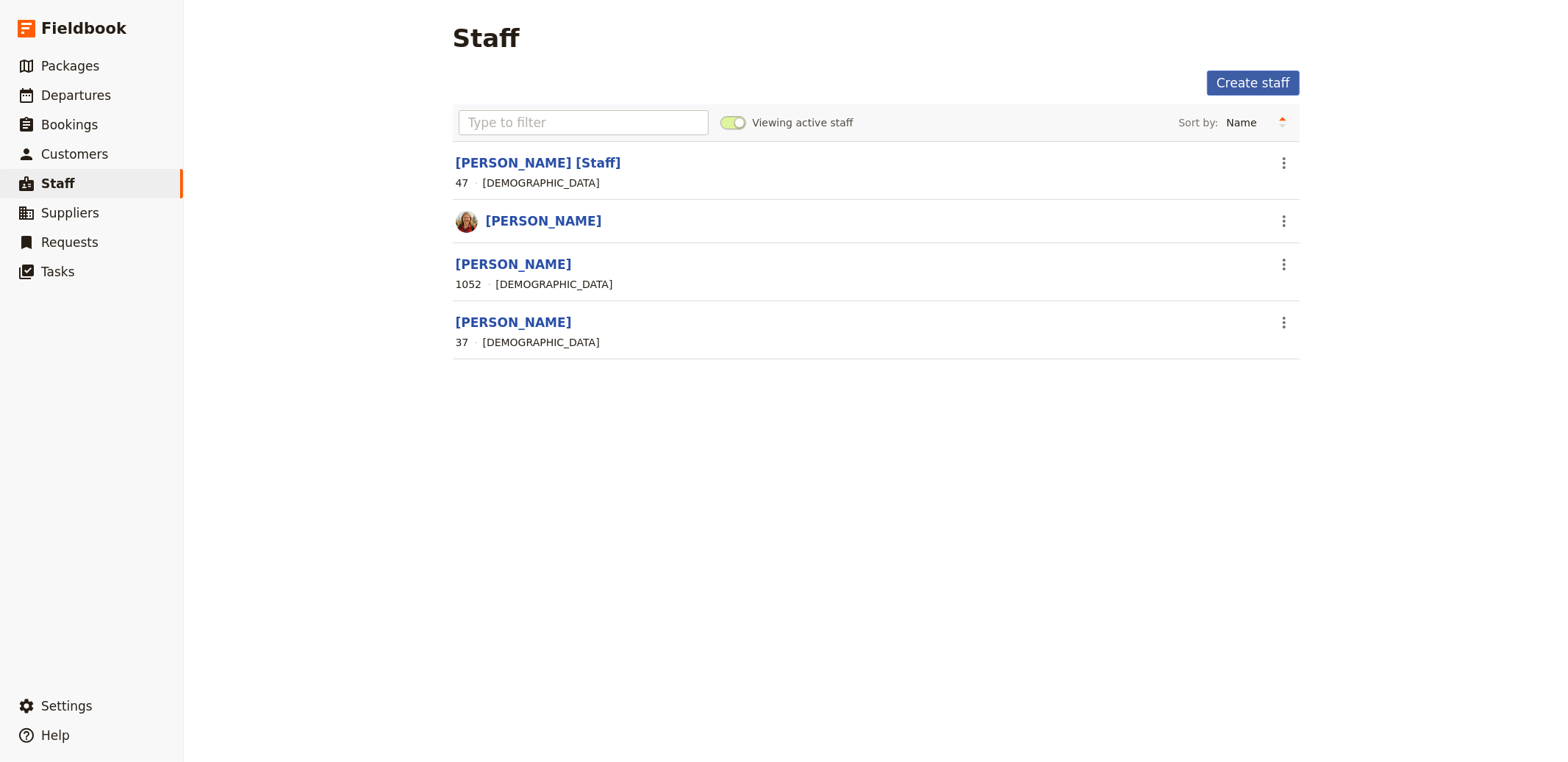
click at [1261, 79] on link "Create staff" at bounding box center [1253, 83] width 93 height 25
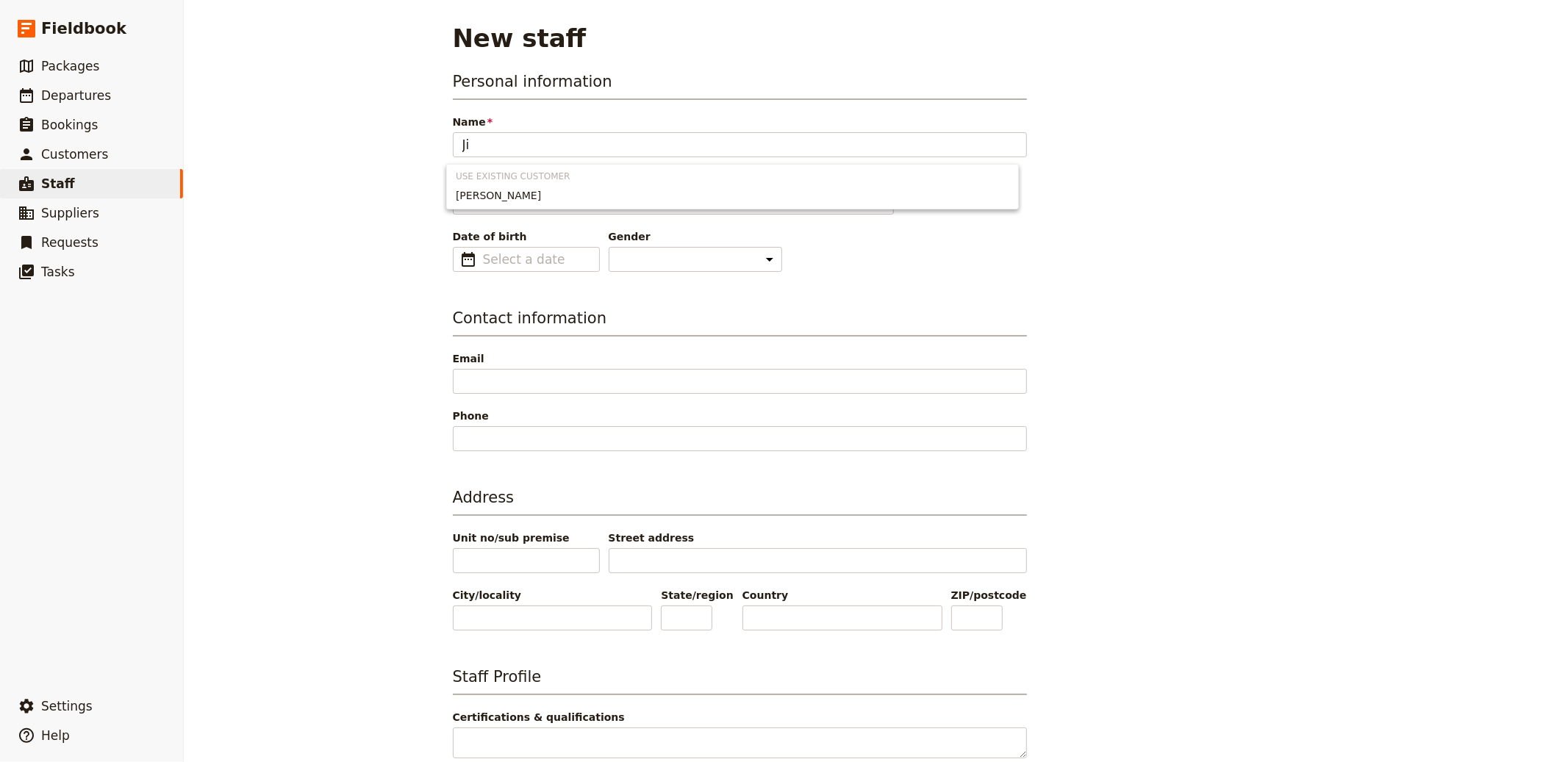
type input "J"
click at [344, 160] on div "New staff Personal information Name Please fill in this field. Preferred name ​…" at bounding box center [875, 381] width 1384 height 762
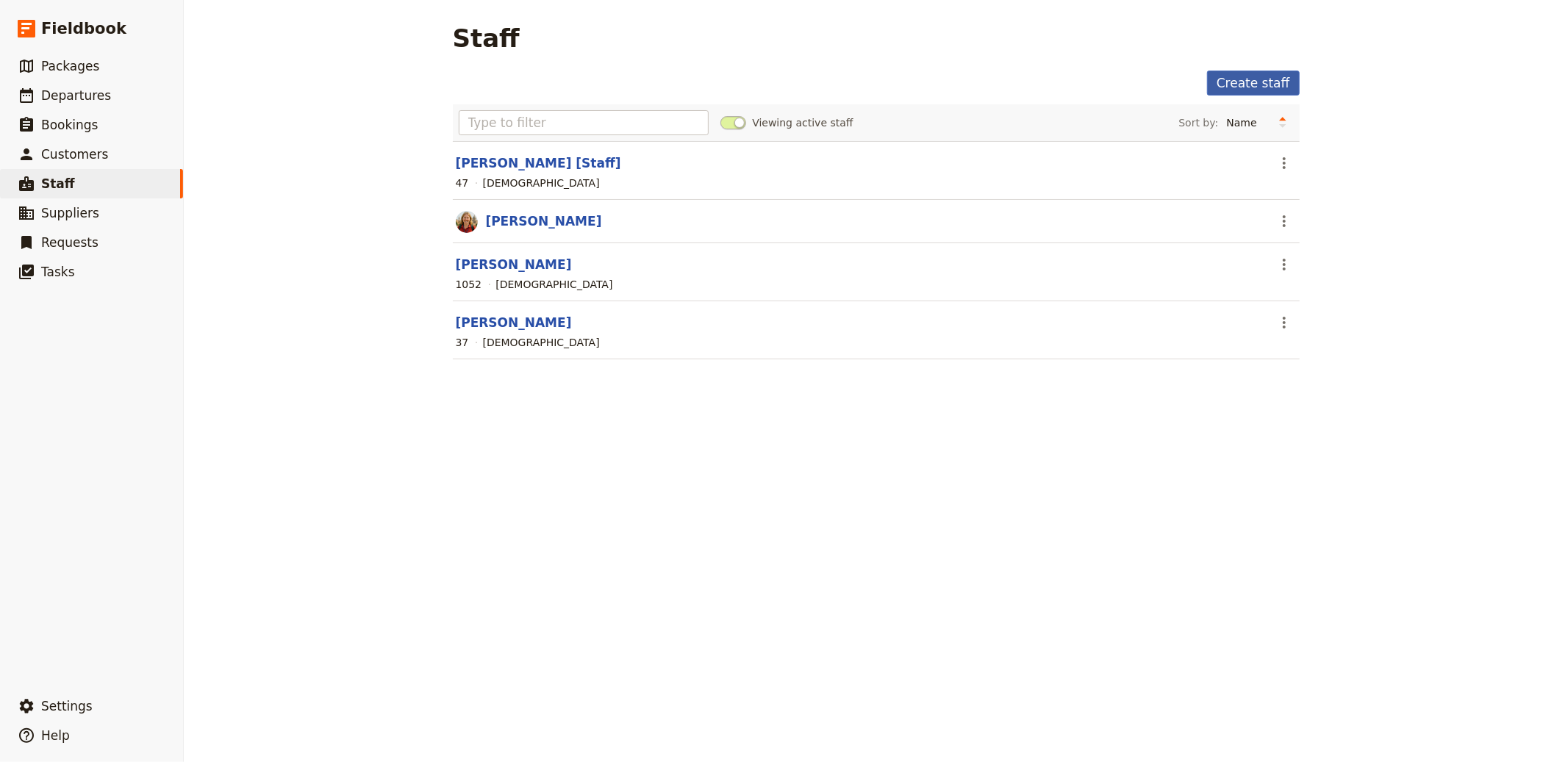
click at [1247, 80] on link "Create staff" at bounding box center [1253, 83] width 93 height 25
click at [510, 266] on link "[PERSON_NAME]" at bounding box center [514, 265] width 116 height 15
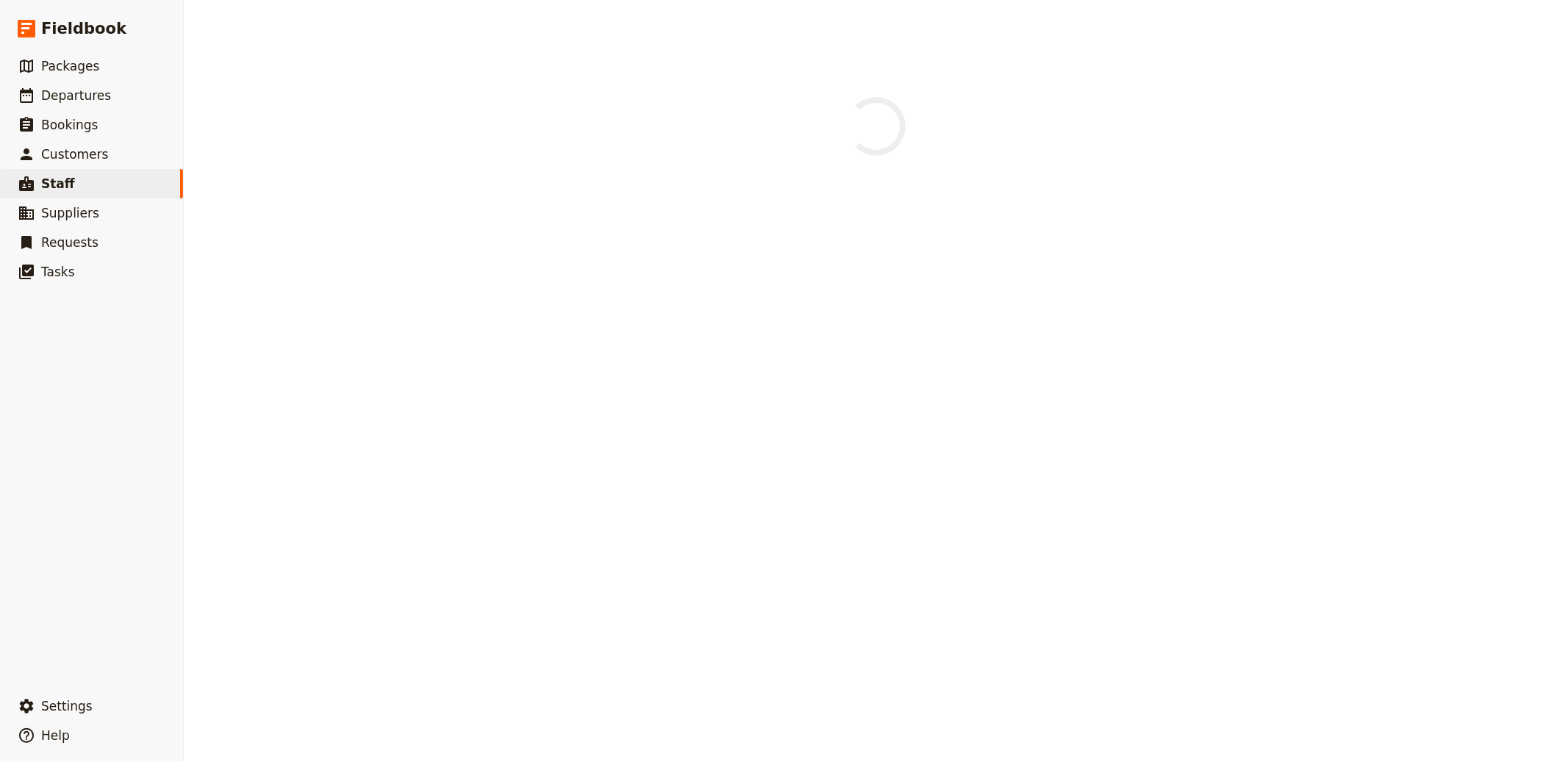
select select "MALE"
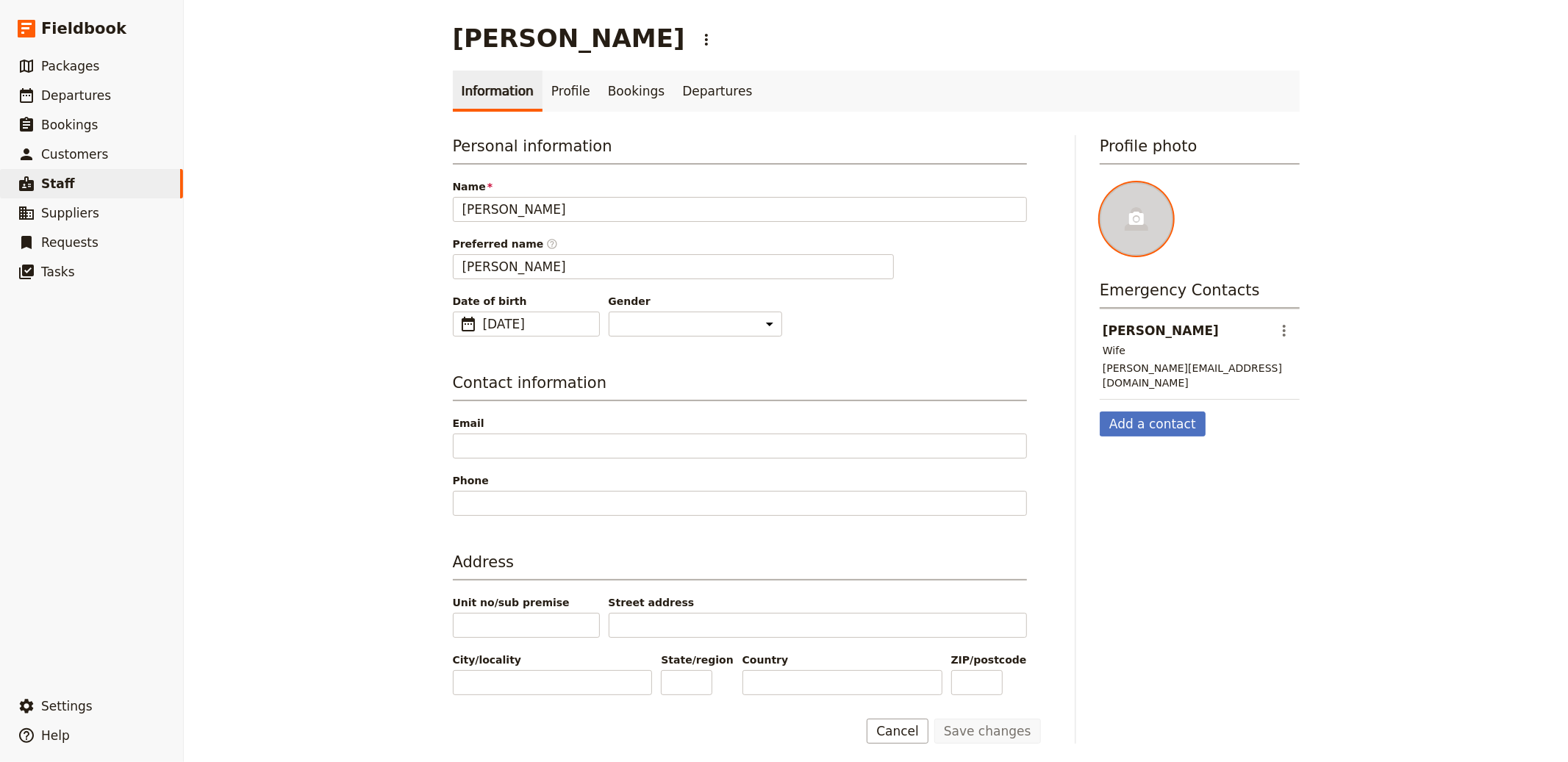
click at [1156, 219] on div at bounding box center [1136, 219] width 73 height 73
click at [1100, 182] on input "file" at bounding box center [1099, 182] width 1 height 1
type input "C:\fakepath\MichaelScott.png"
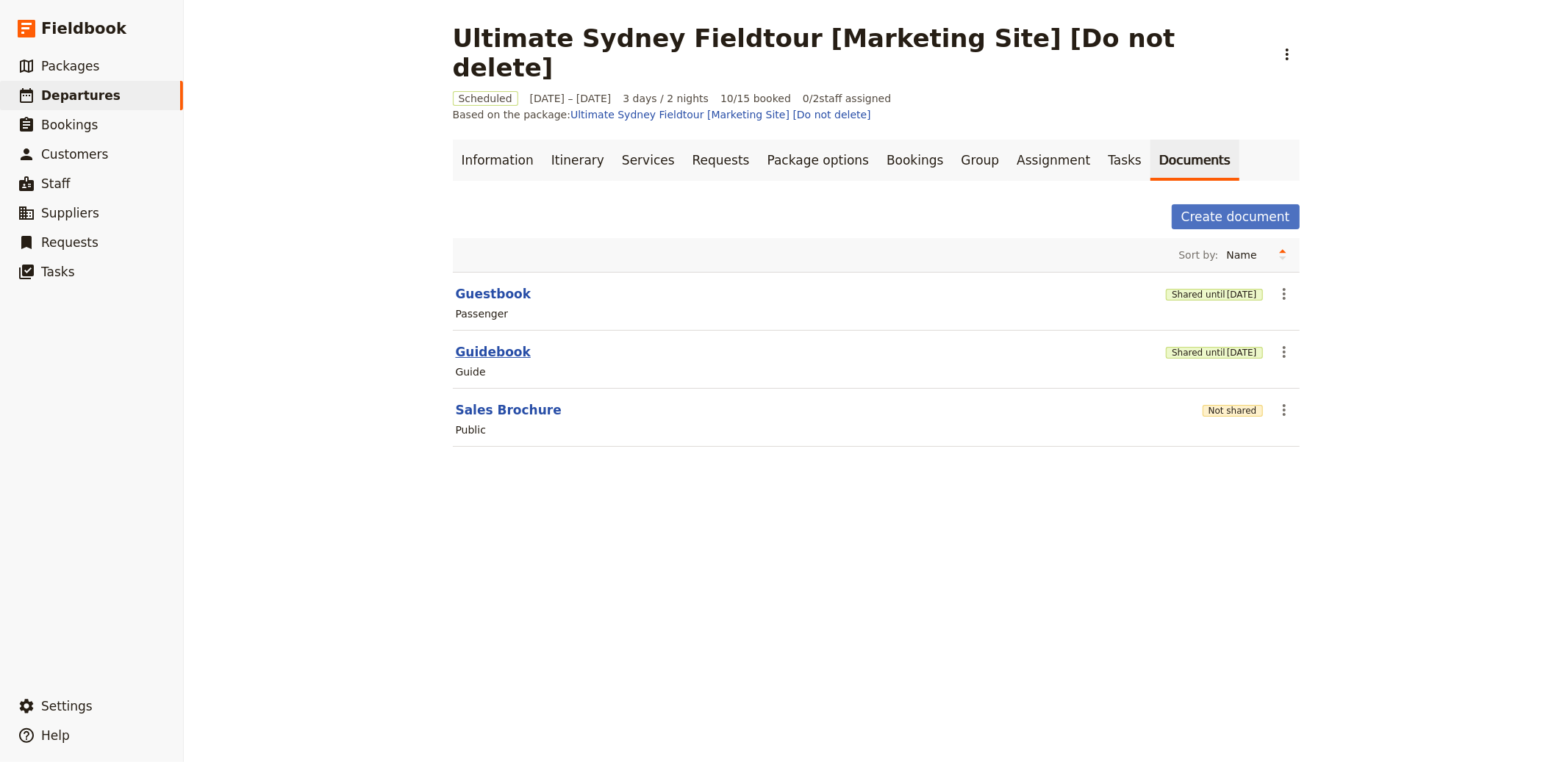
click at [495, 363] on div "Guide" at bounding box center [875, 372] width 844 height 18
click at [495, 343] on button "Guidebook" at bounding box center [494, 352] width 75 height 18
select select "STAFF"
select select "RUN_SHEET"
select select "DEFAULT"
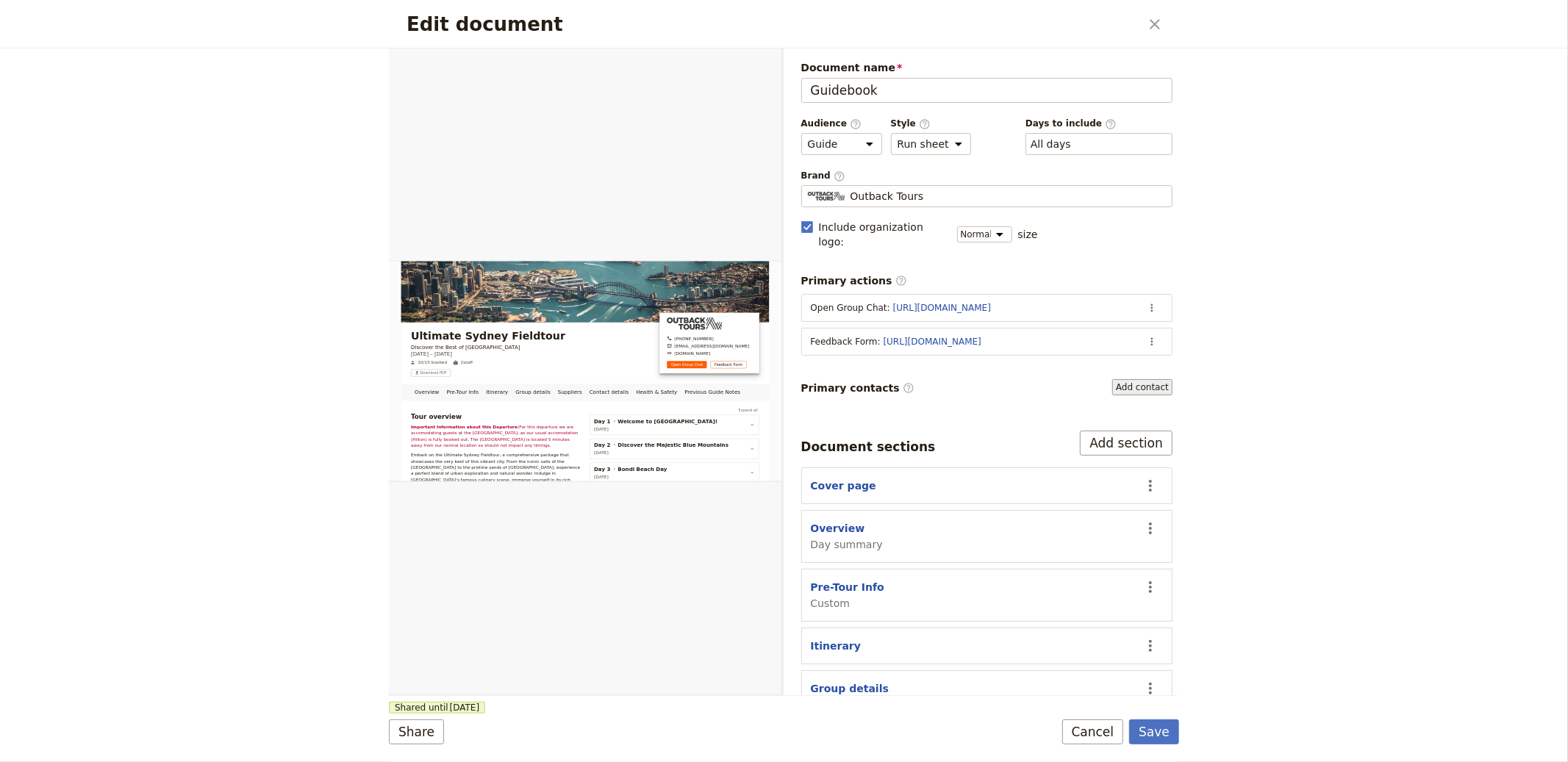
click at [1132, 379] on button "Add contact" at bounding box center [1142, 387] width 60 height 16
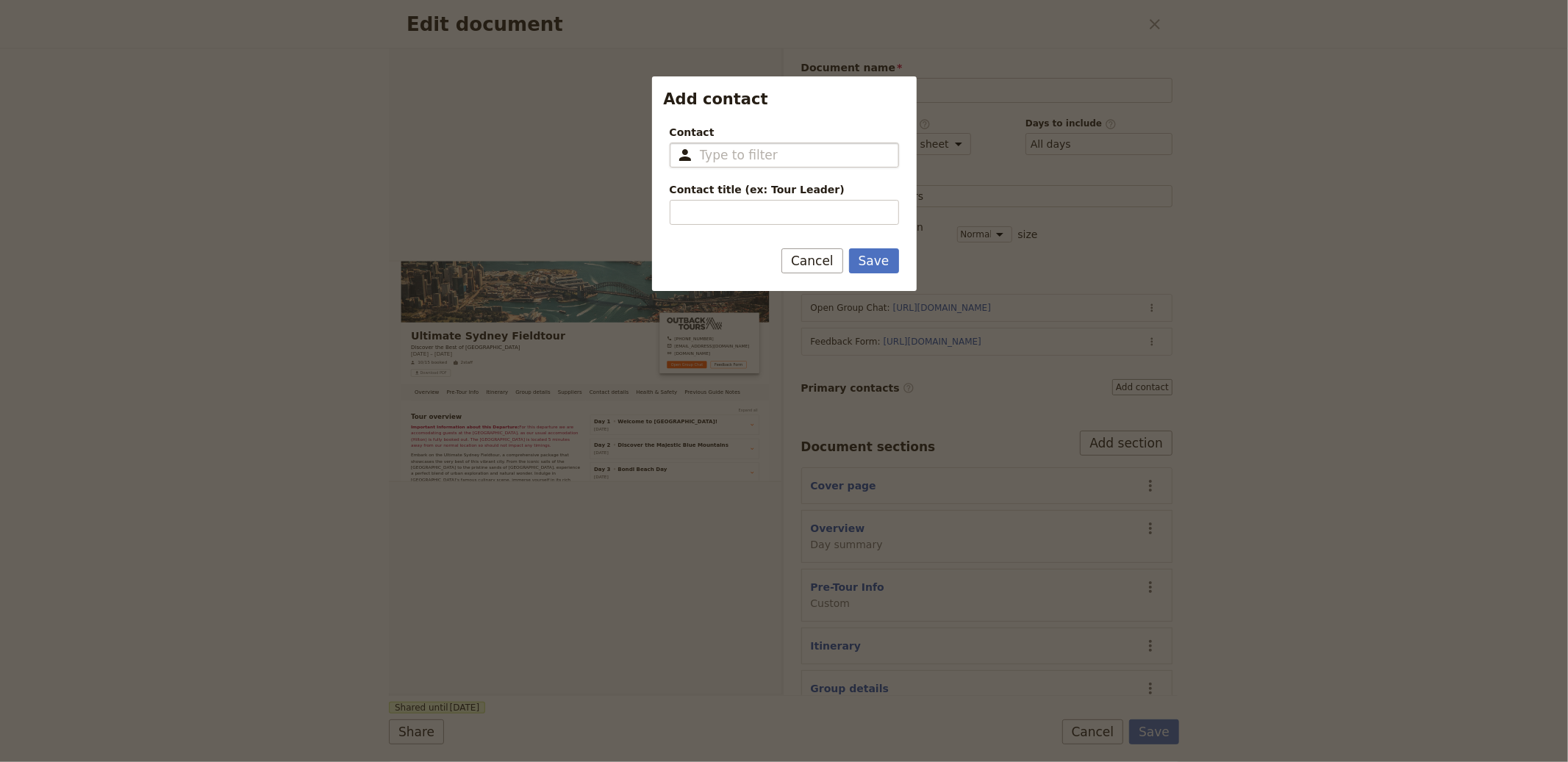
click at [736, 162] on input "Contact ​" at bounding box center [795, 155] width 190 height 18
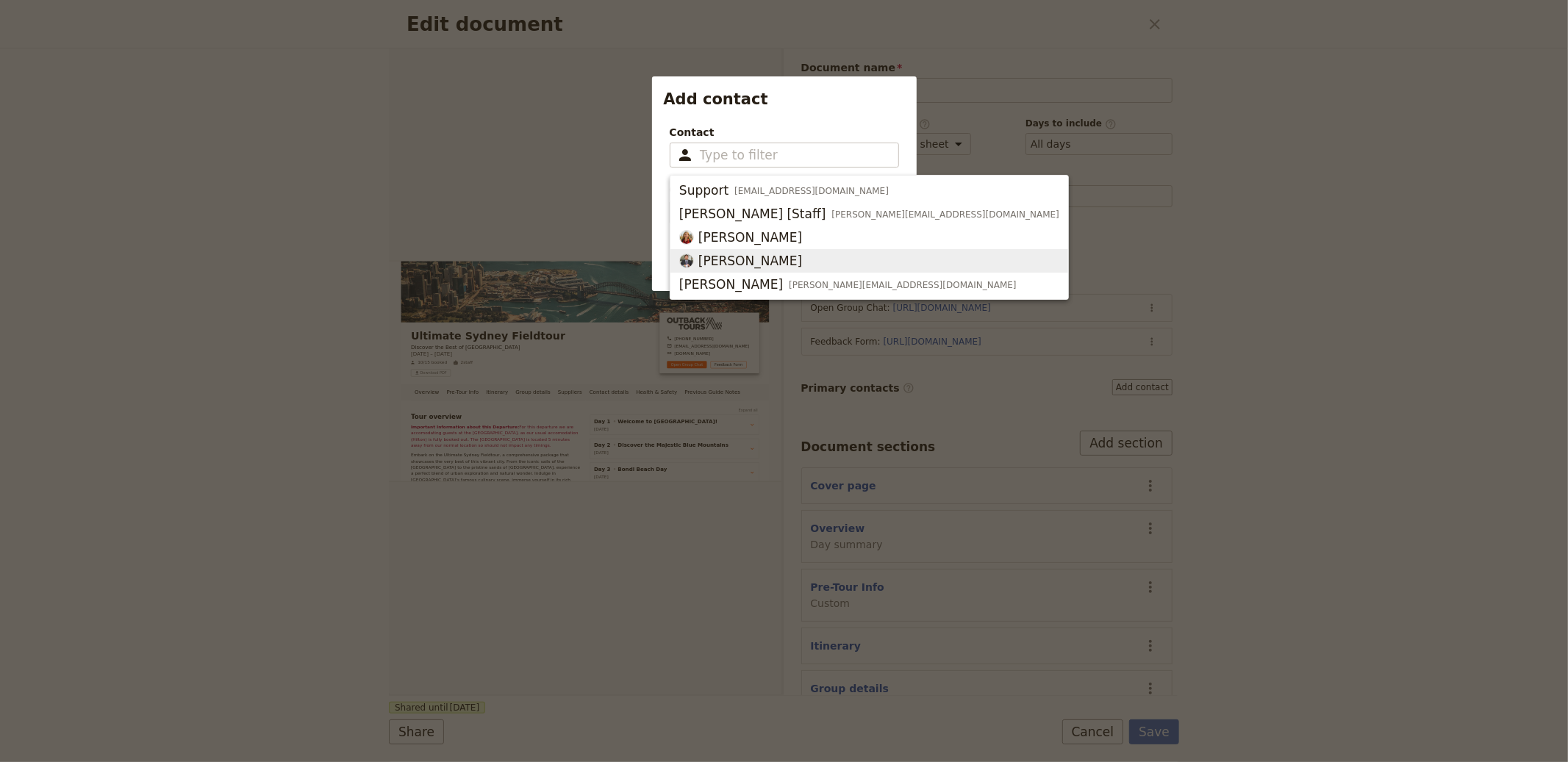
click at [779, 260] on span "[PERSON_NAME]" at bounding box center [869, 261] width 380 height 18
type input "[PERSON_NAME]"
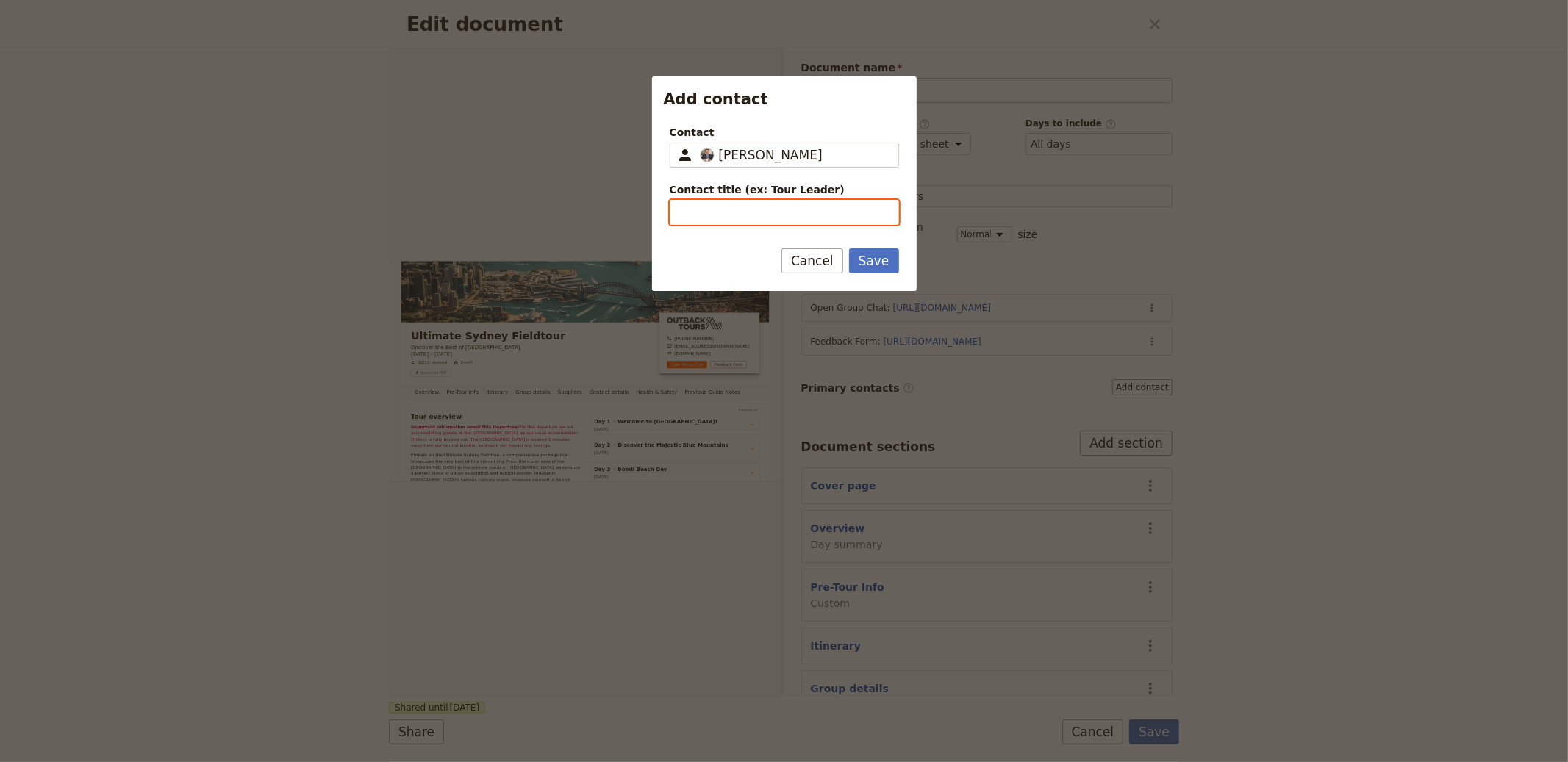
click at [732, 208] on input "Contact title (ex: Tour Leader)" at bounding box center [784, 212] width 229 height 25
type input "Tour Organizer"
click at [849, 249] on button "Save" at bounding box center [874, 261] width 50 height 25
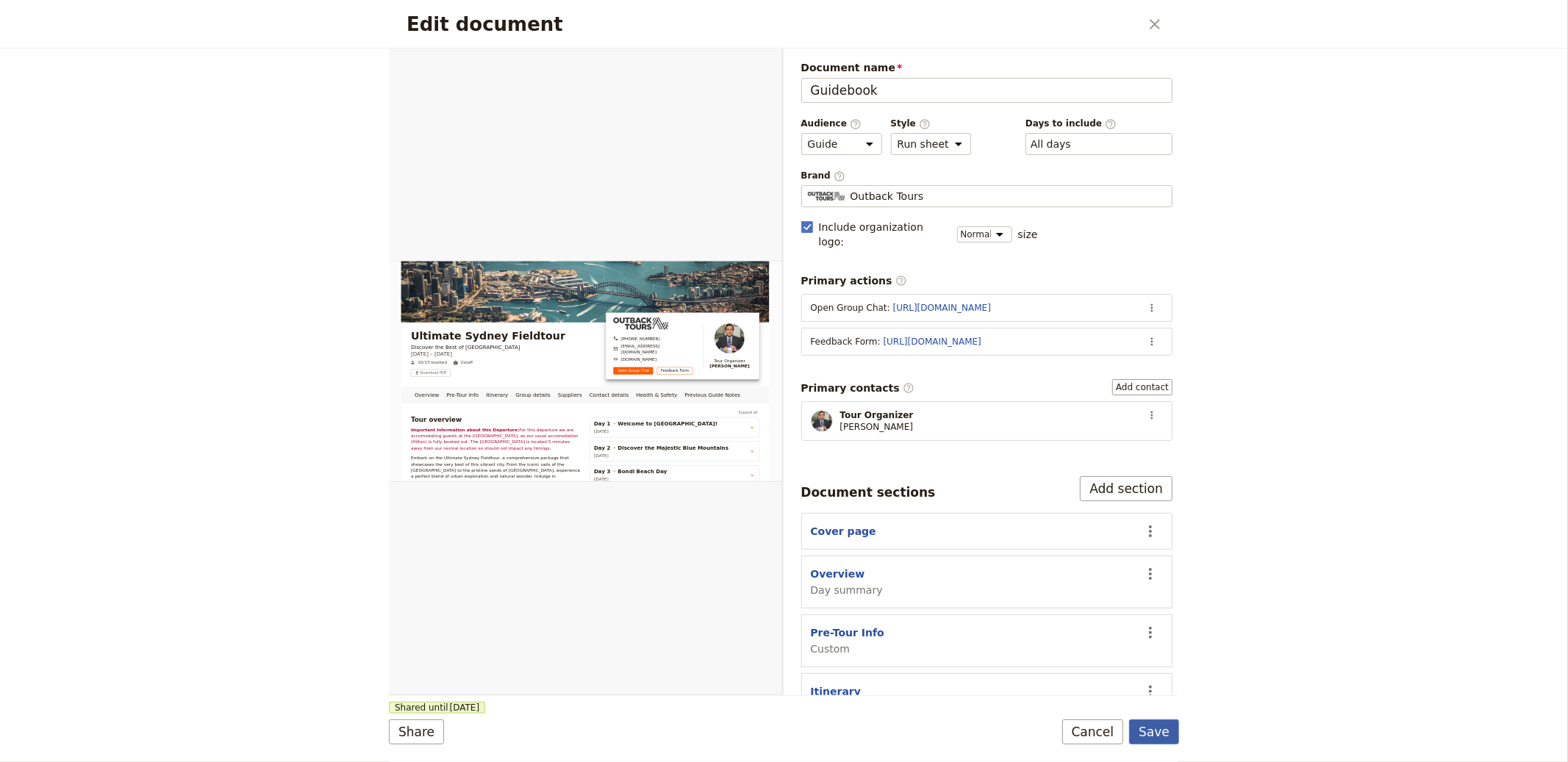
click at [1156, 722] on button "Save" at bounding box center [1153, 732] width 50 height 25
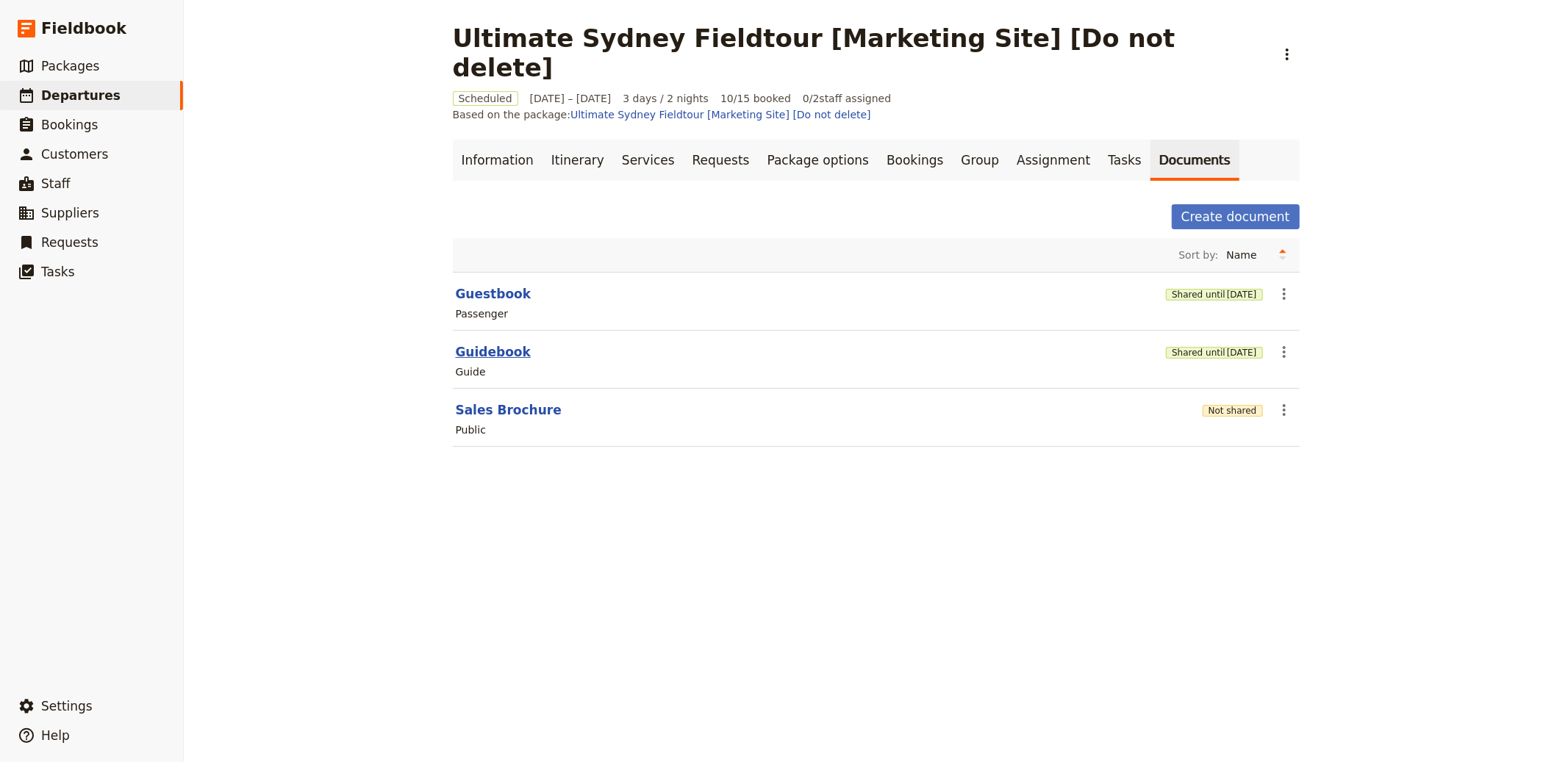
click at [483, 343] on button "Guidebook" at bounding box center [494, 352] width 75 height 18
select select "STAFF"
select select "RUN_SHEET"
select select "DEFAULT"
click at [1166, 344] on div "Shared until 3 Feb 2027" at bounding box center [1214, 352] width 97 height 15
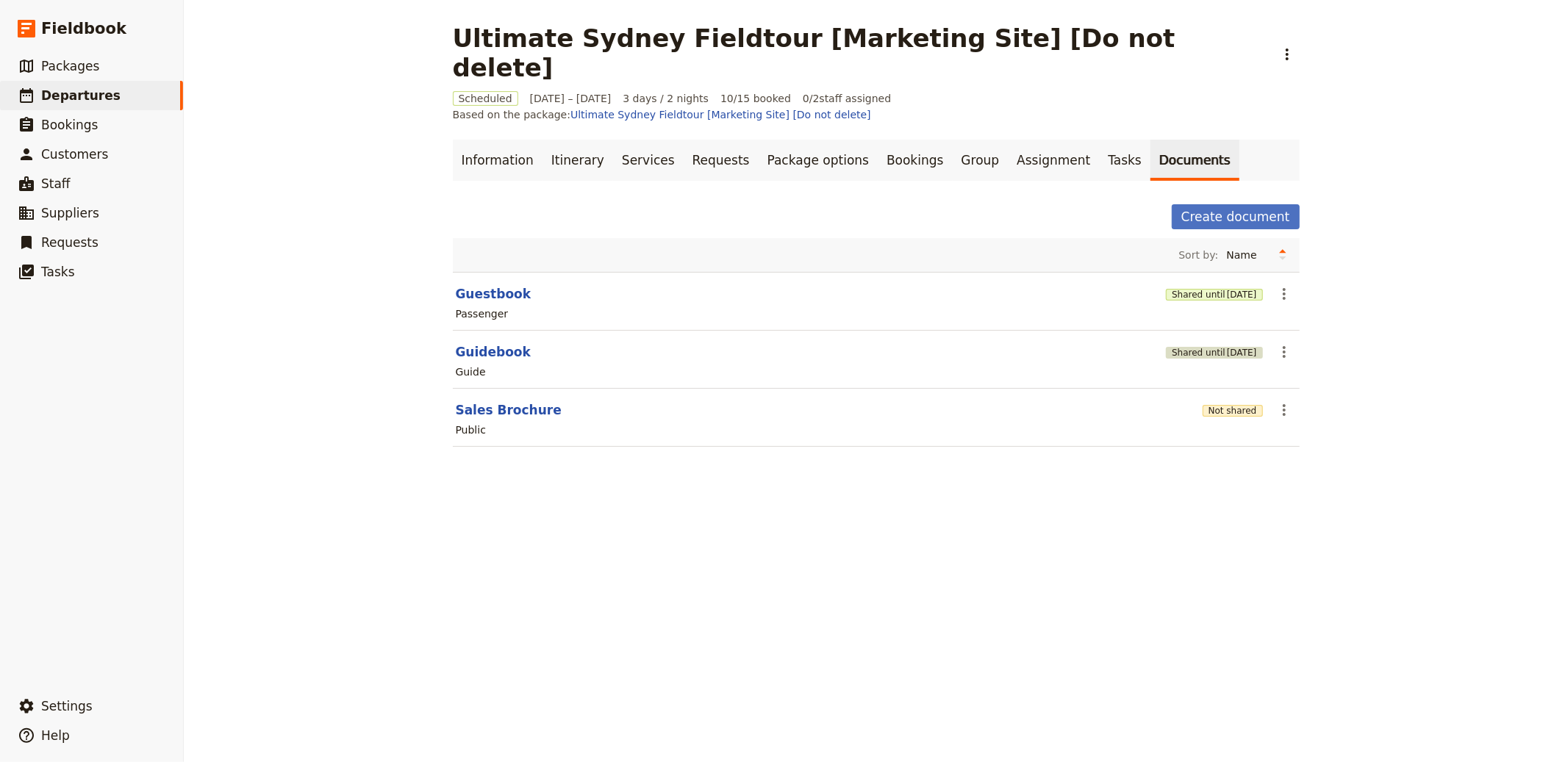
click at [1166, 347] on button "Shared until 3 Feb 2027" at bounding box center [1214, 353] width 97 height 12
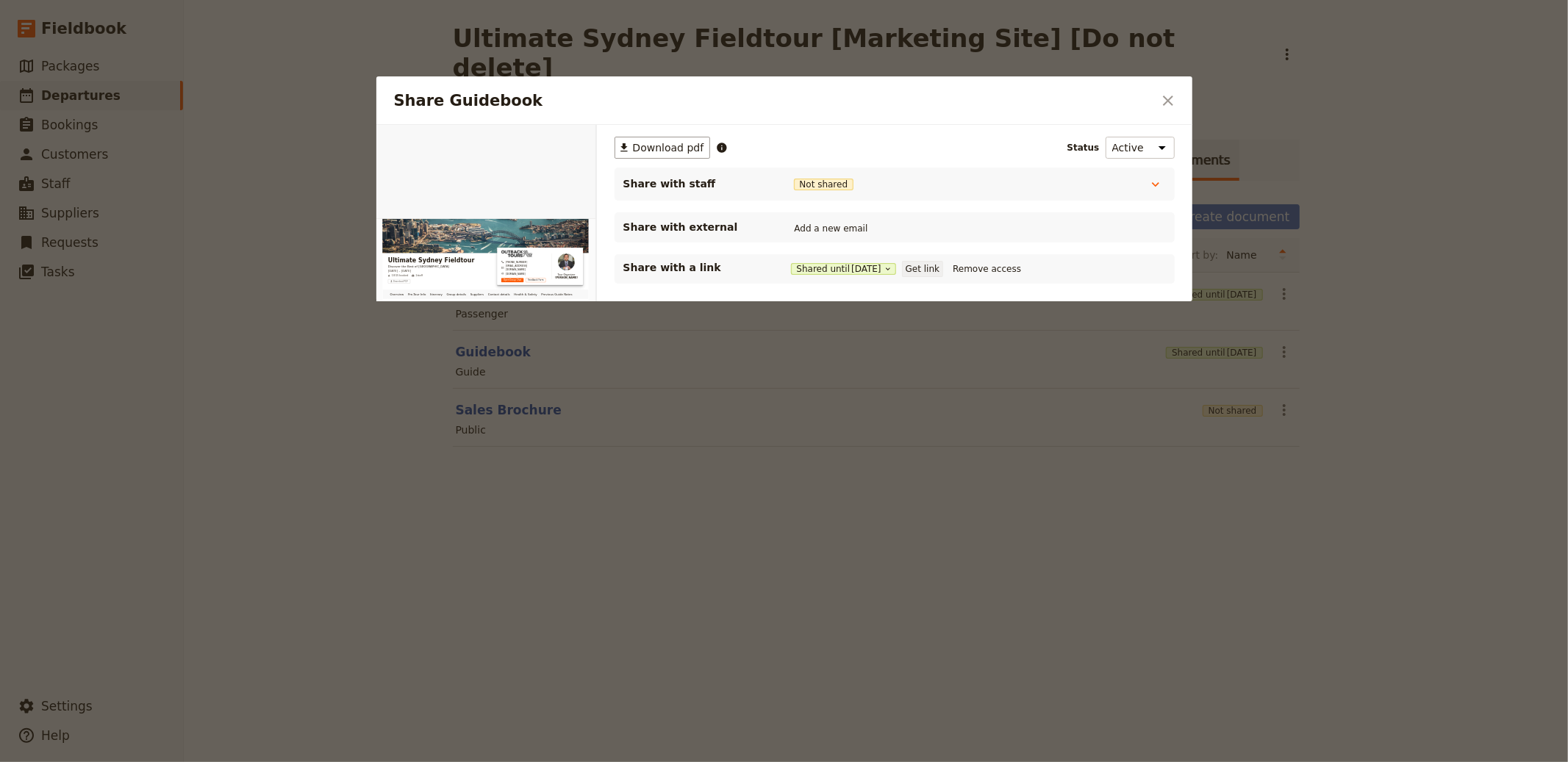
click at [923, 267] on button "Get link" at bounding box center [922, 268] width 41 height 16
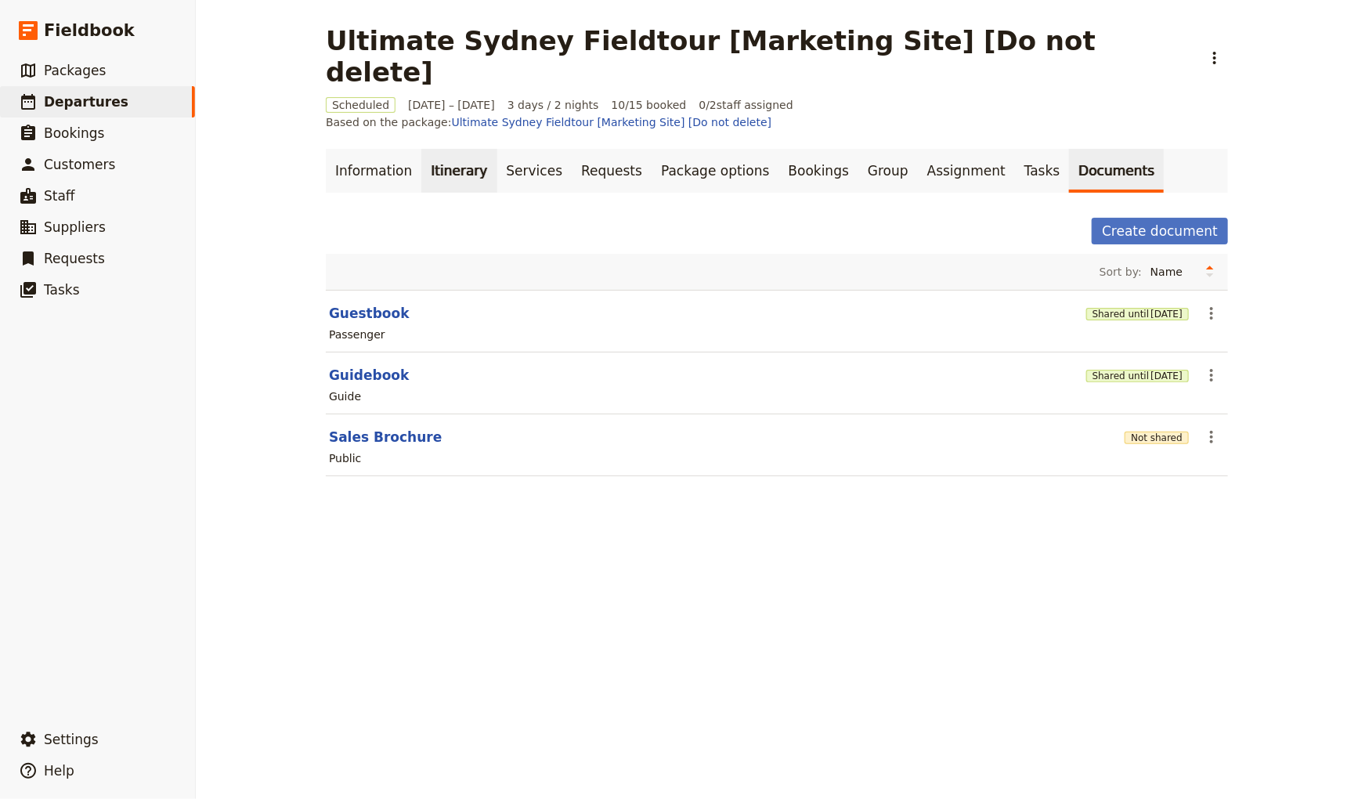
click at [425, 149] on link "Itinerary" at bounding box center [458, 171] width 75 height 44
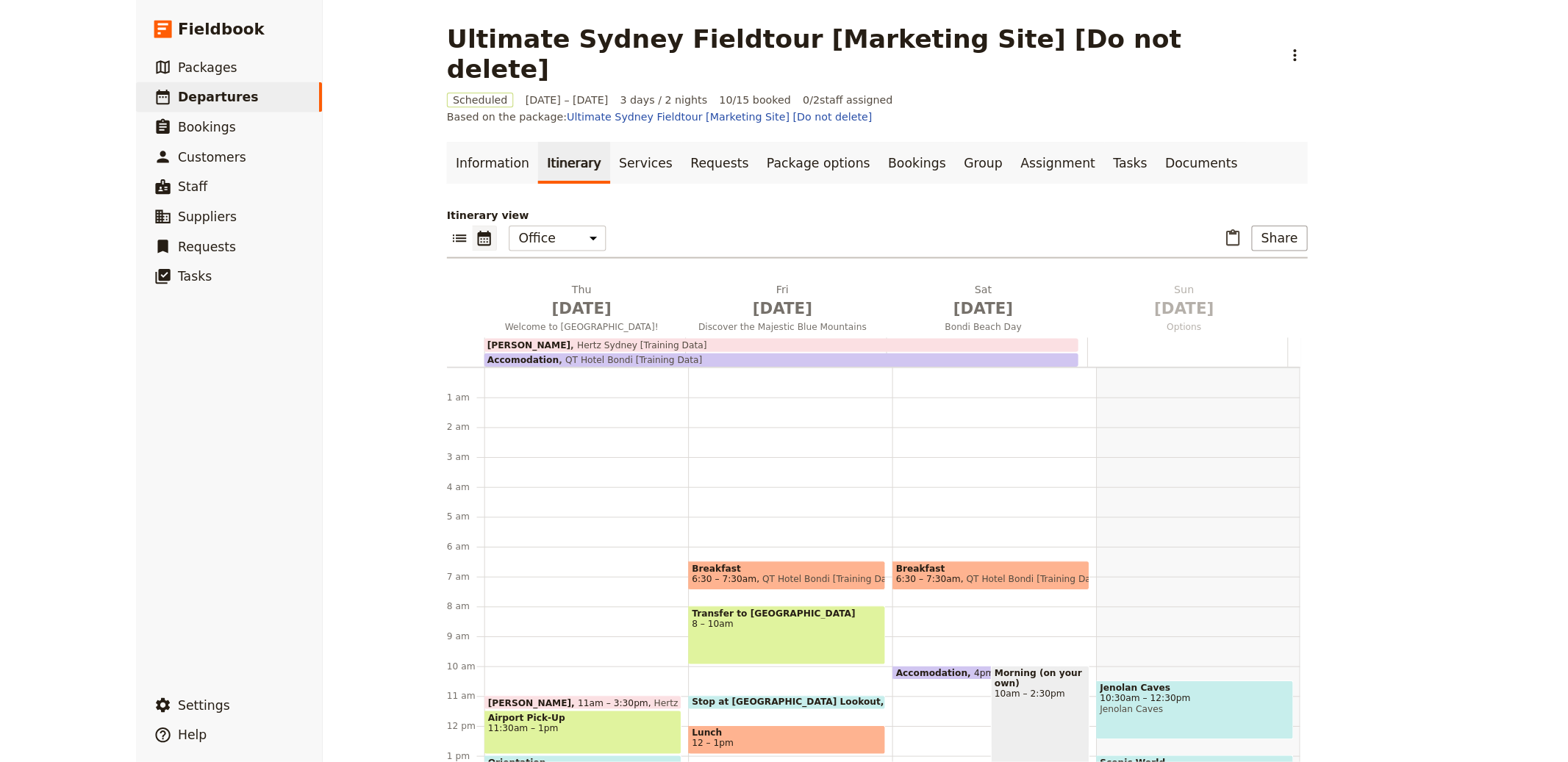
scroll to position [176, 0]
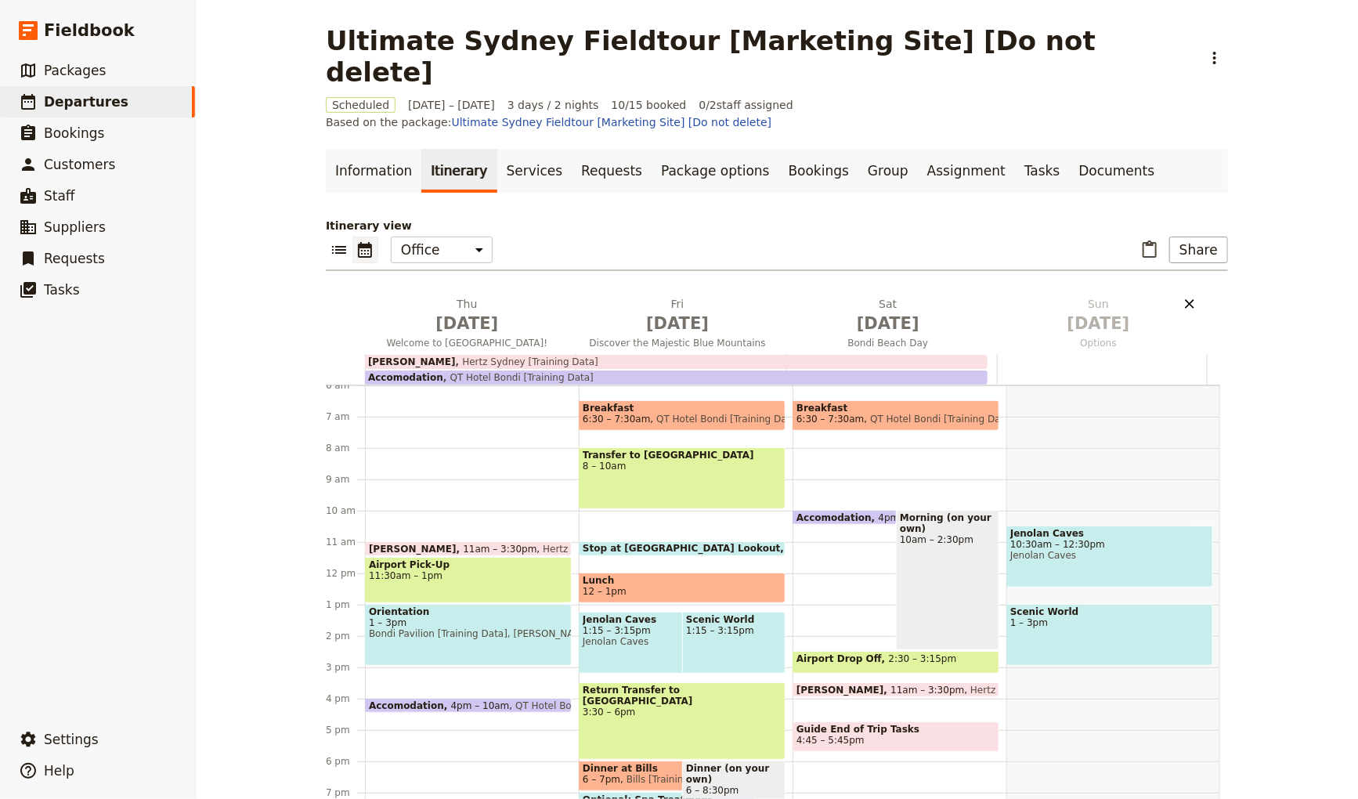
click at [1185, 299] on icon "Delete Sun Jan 3" at bounding box center [1189, 303] width 9 height 9
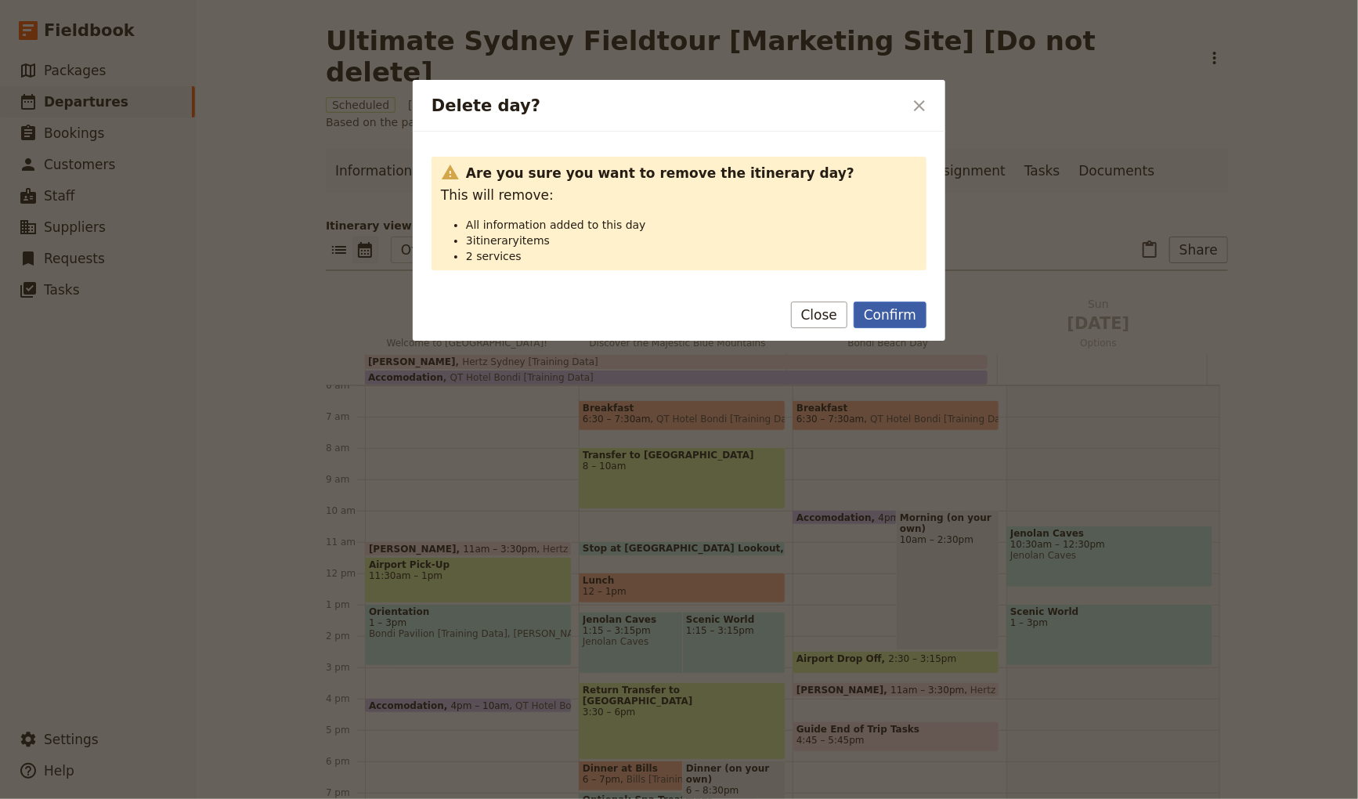
click at [918, 313] on button "Confirm" at bounding box center [890, 315] width 73 height 27
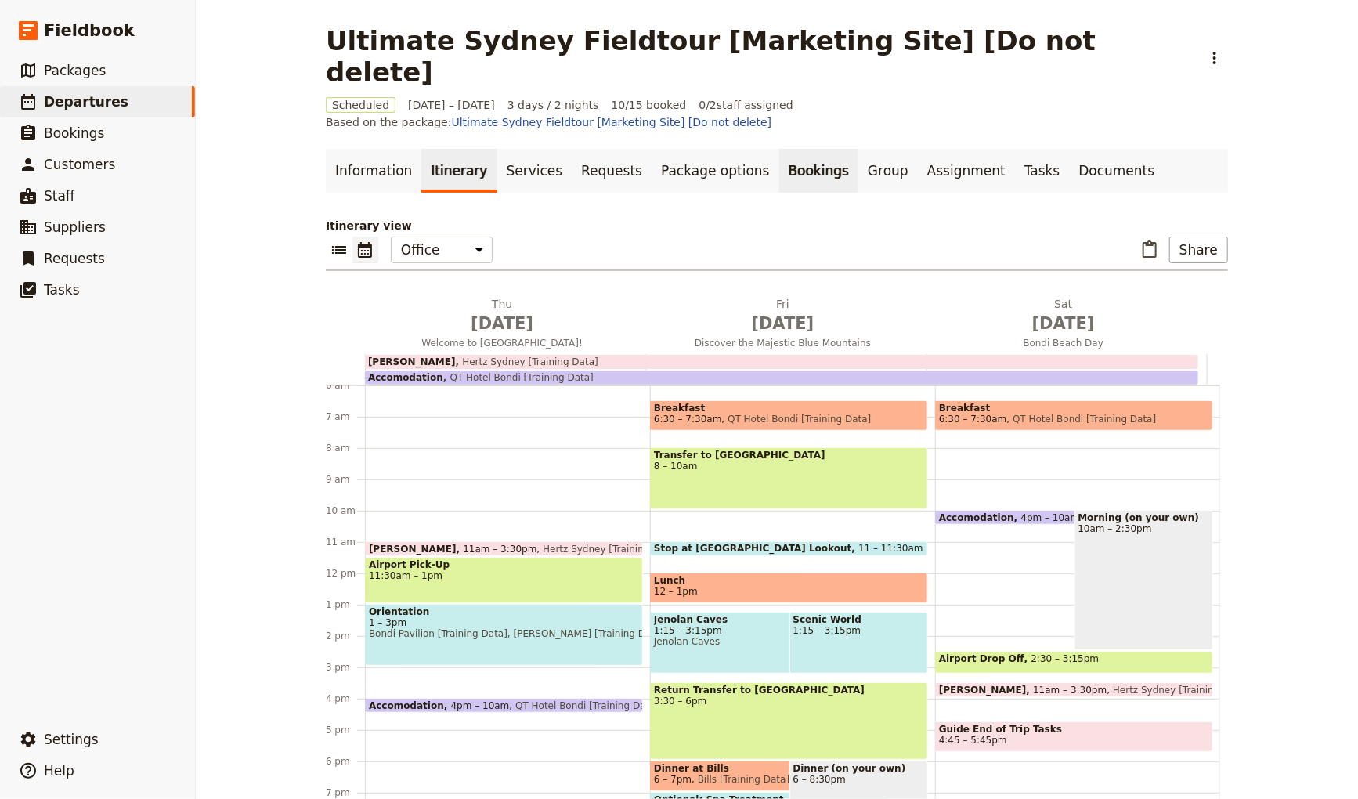
click at [780, 149] on link "Bookings" at bounding box center [819, 171] width 79 height 44
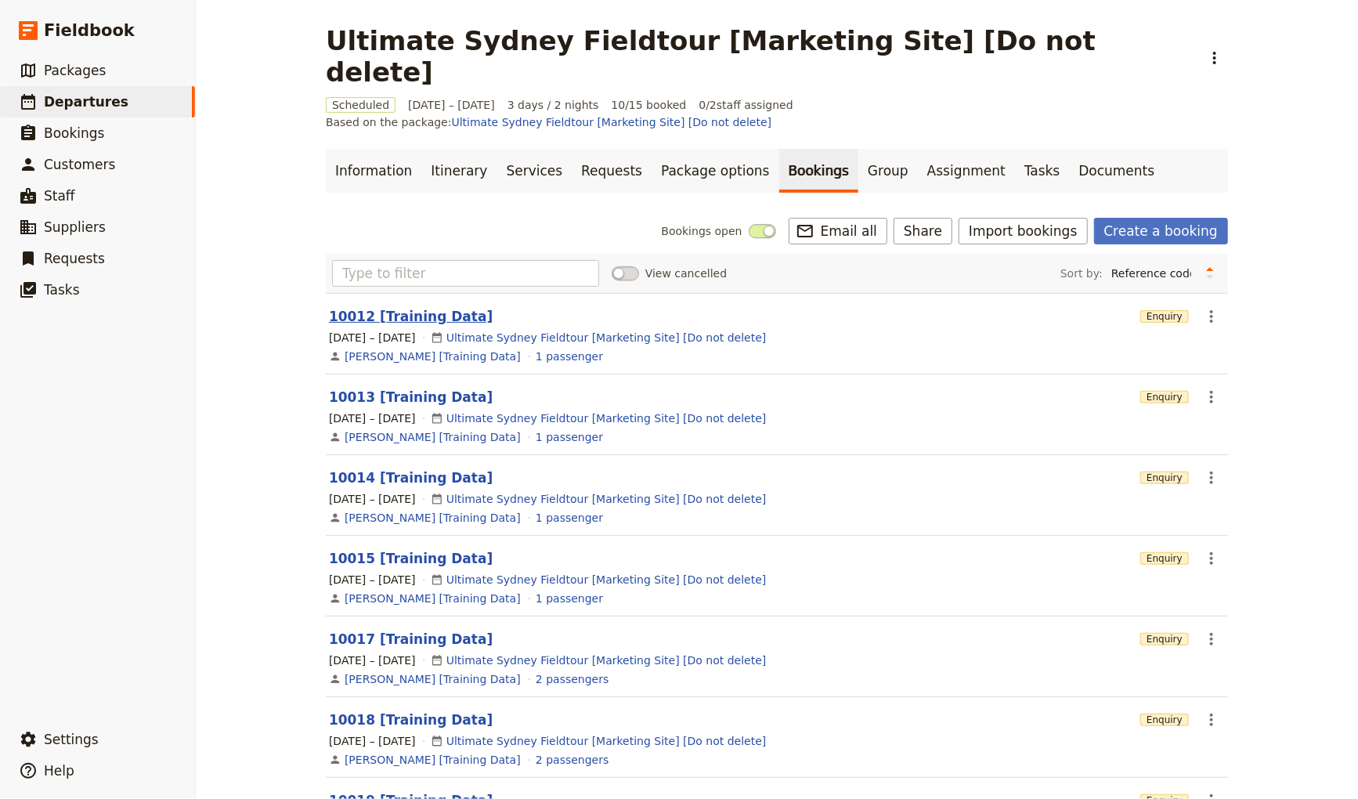
click at [416, 307] on button "10012 [Training Data]" at bounding box center [411, 316] width 164 height 19
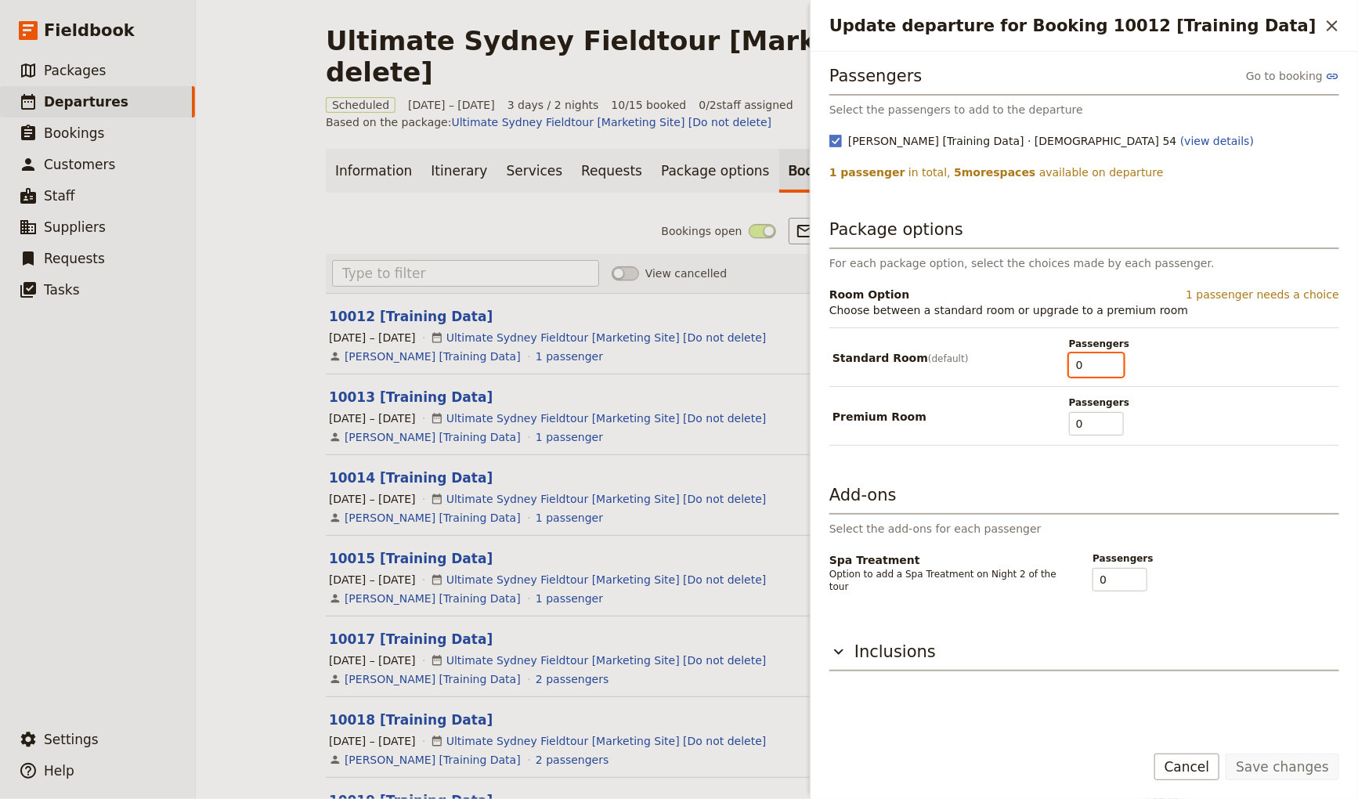
click at [1107, 357] on input "0" at bounding box center [1096, 365] width 55 height 24
click at [1112, 359] on input "1" at bounding box center [1096, 365] width 55 height 24
type input "1"
click at [1113, 359] on input "1" at bounding box center [1096, 365] width 55 height 24
click at [1300, 765] on button "Save changes" at bounding box center [1283, 767] width 114 height 27
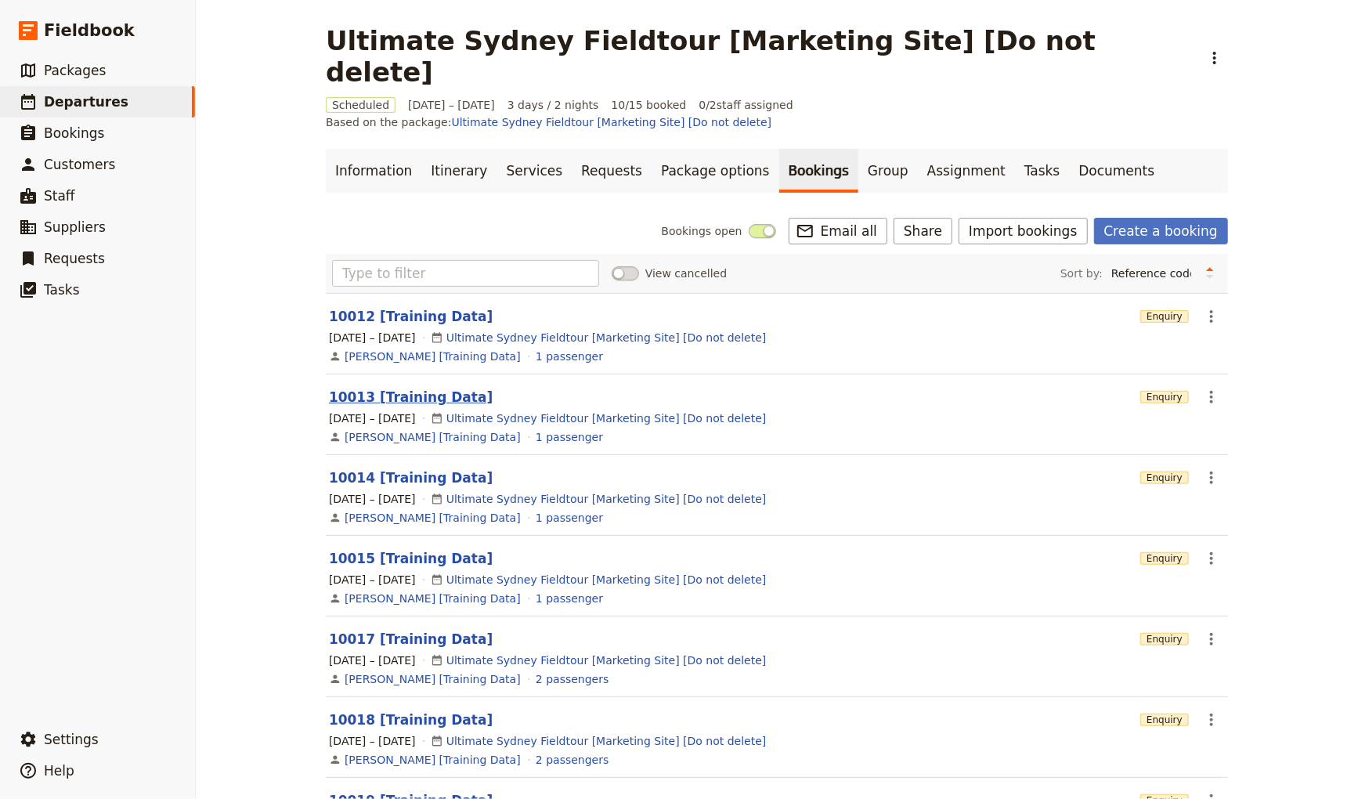
click at [376, 388] on button "10013 [Training Data]" at bounding box center [411, 397] width 164 height 19
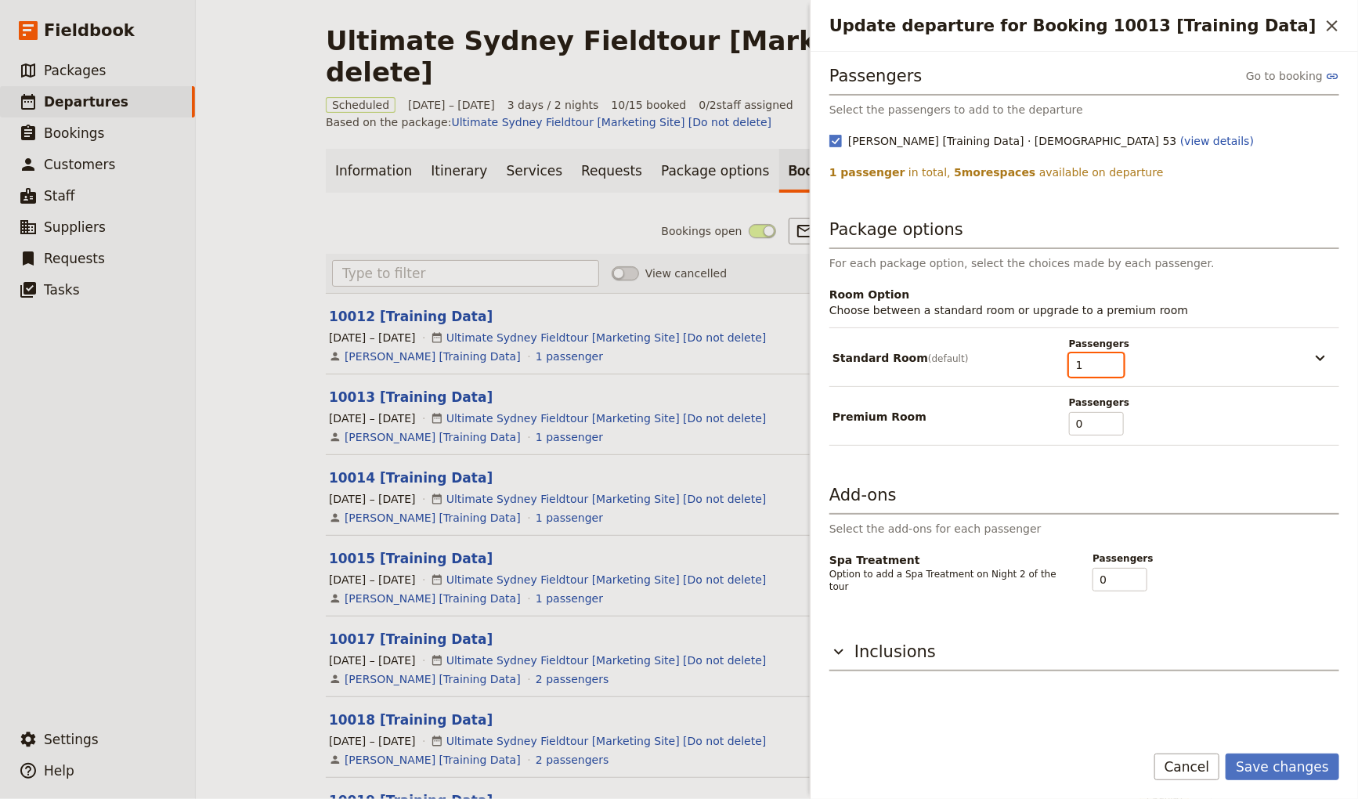
type input "1"
click at [1114, 360] on input "1" at bounding box center [1096, 365] width 55 height 24
click at [1293, 771] on button "Save changes" at bounding box center [1283, 767] width 114 height 27
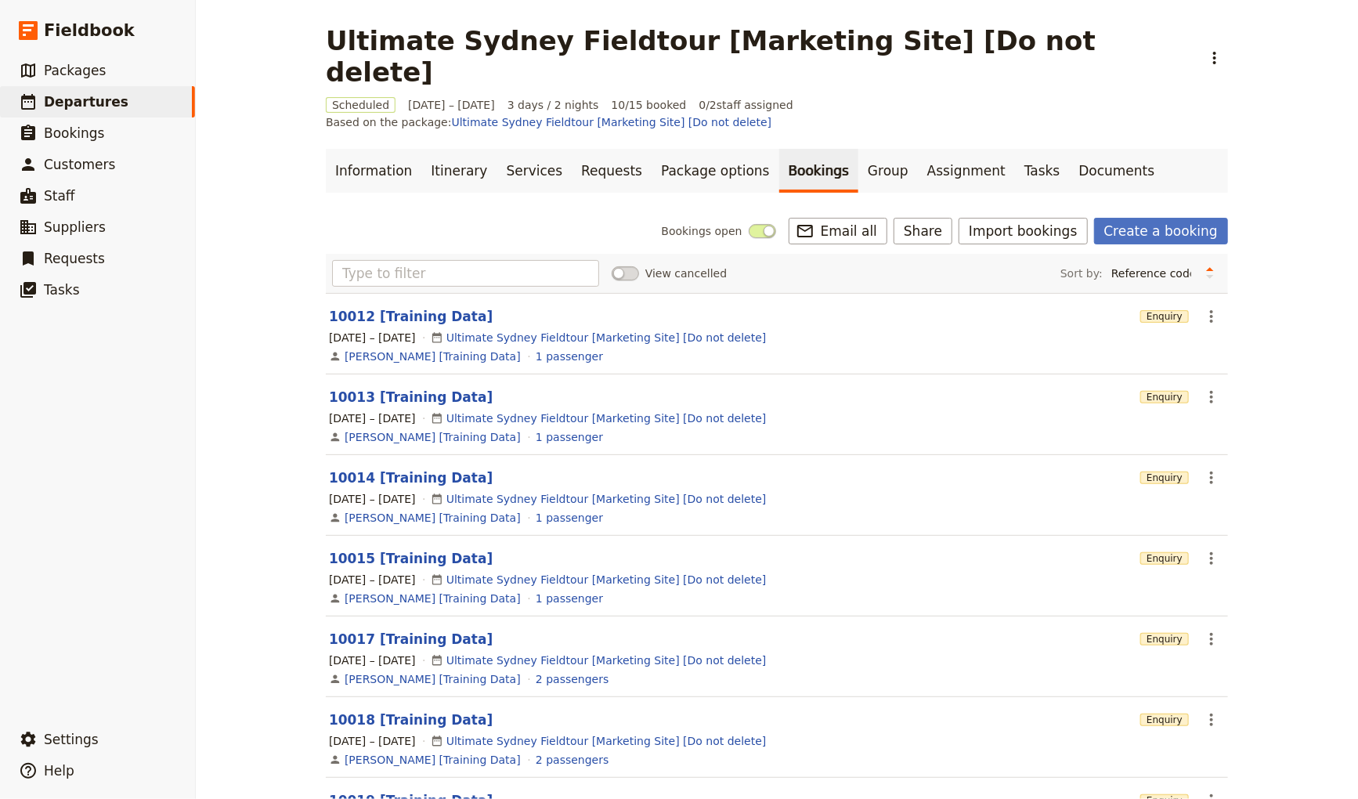
drag, startPoint x: 398, startPoint y: 443, endPoint x: 466, endPoint y: 432, distance: 69.2
click at [398, 468] on button "10014 [Training Data]" at bounding box center [411, 477] width 164 height 19
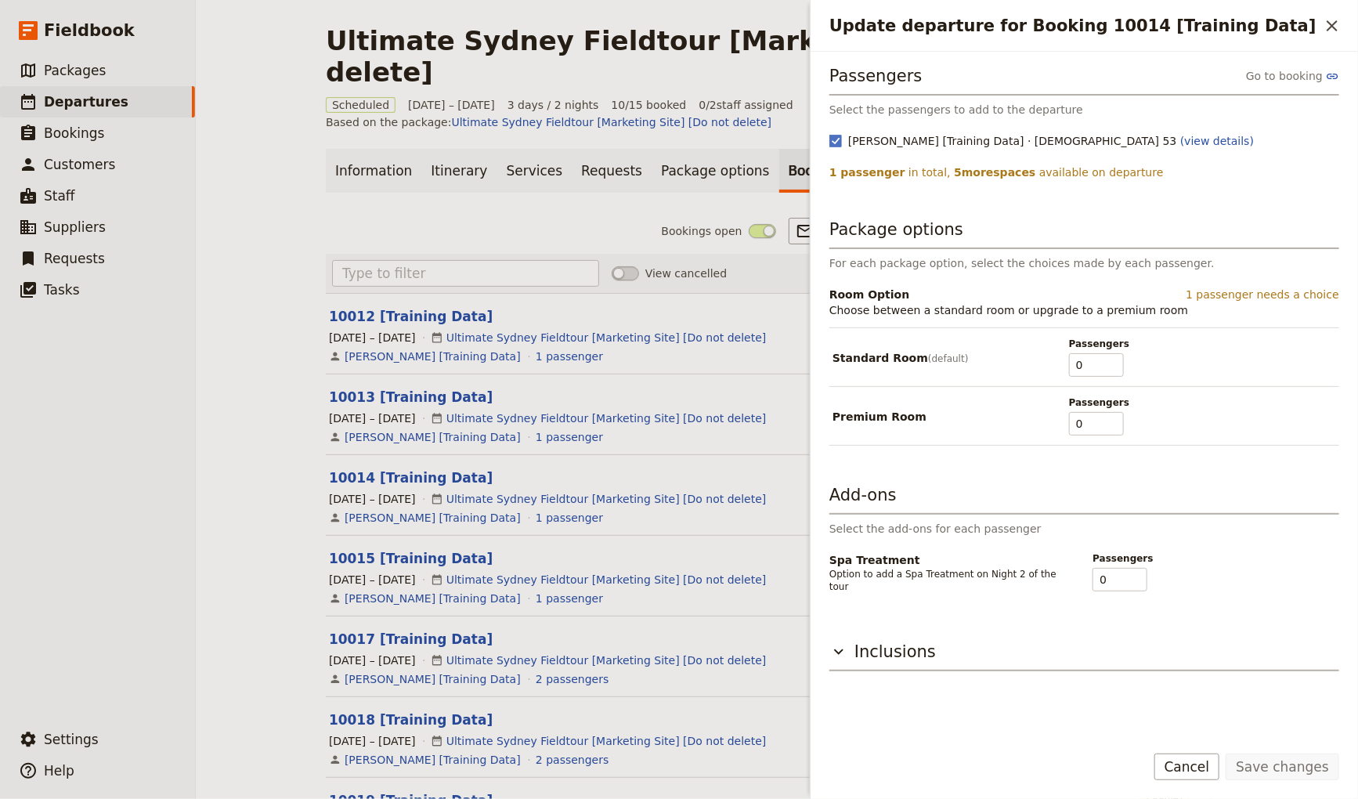
click at [1111, 345] on span "Passengers" at bounding box center [1096, 344] width 55 height 13
click at [1111, 353] on input "0" at bounding box center [1096, 365] width 55 height 24
click at [1109, 356] on input "1" at bounding box center [1096, 365] width 55 height 24
type input "1"
drag, startPoint x: 1109, startPoint y: 356, endPoint x: 1118, endPoint y: 371, distance: 16.5
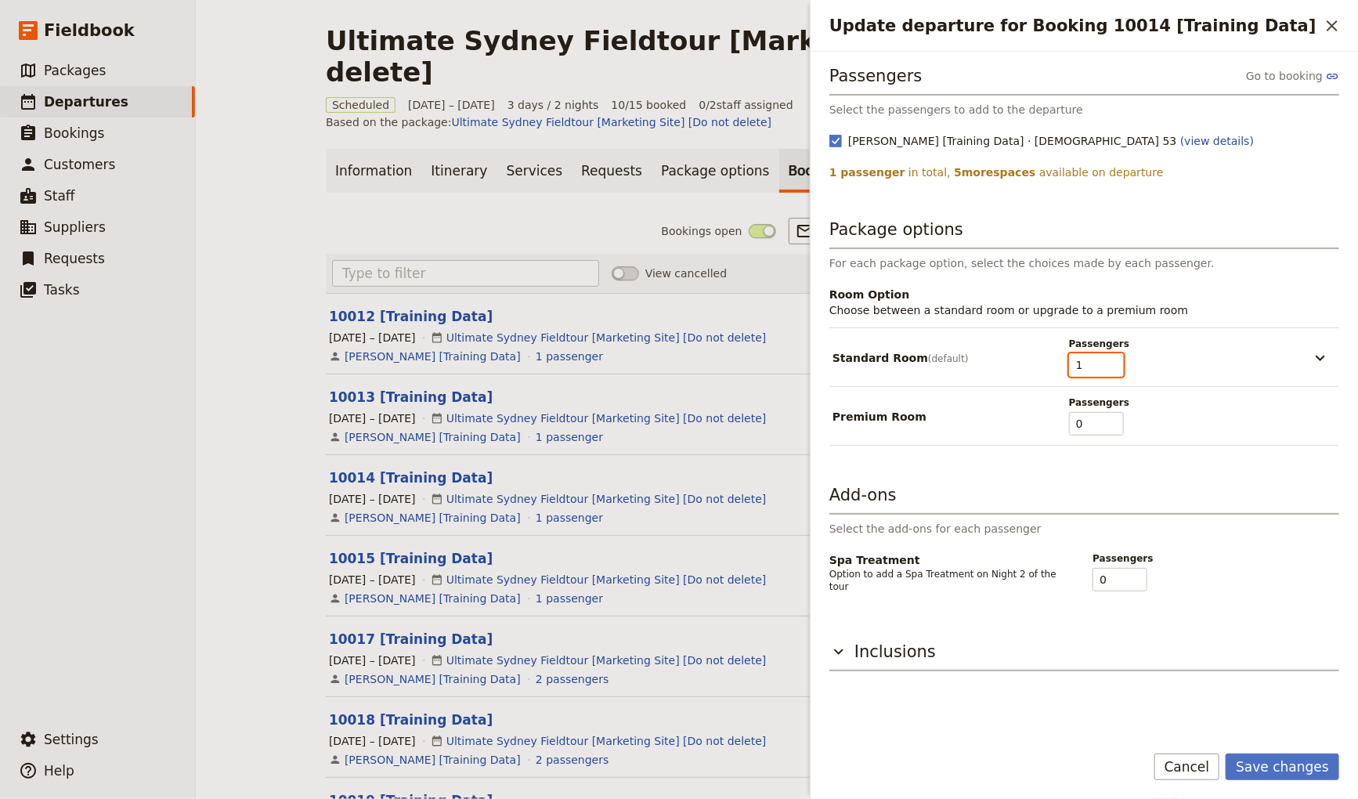
click at [1109, 356] on input "1" at bounding box center [1096, 365] width 55 height 24
click at [1297, 760] on button "Save changes" at bounding box center [1283, 767] width 114 height 27
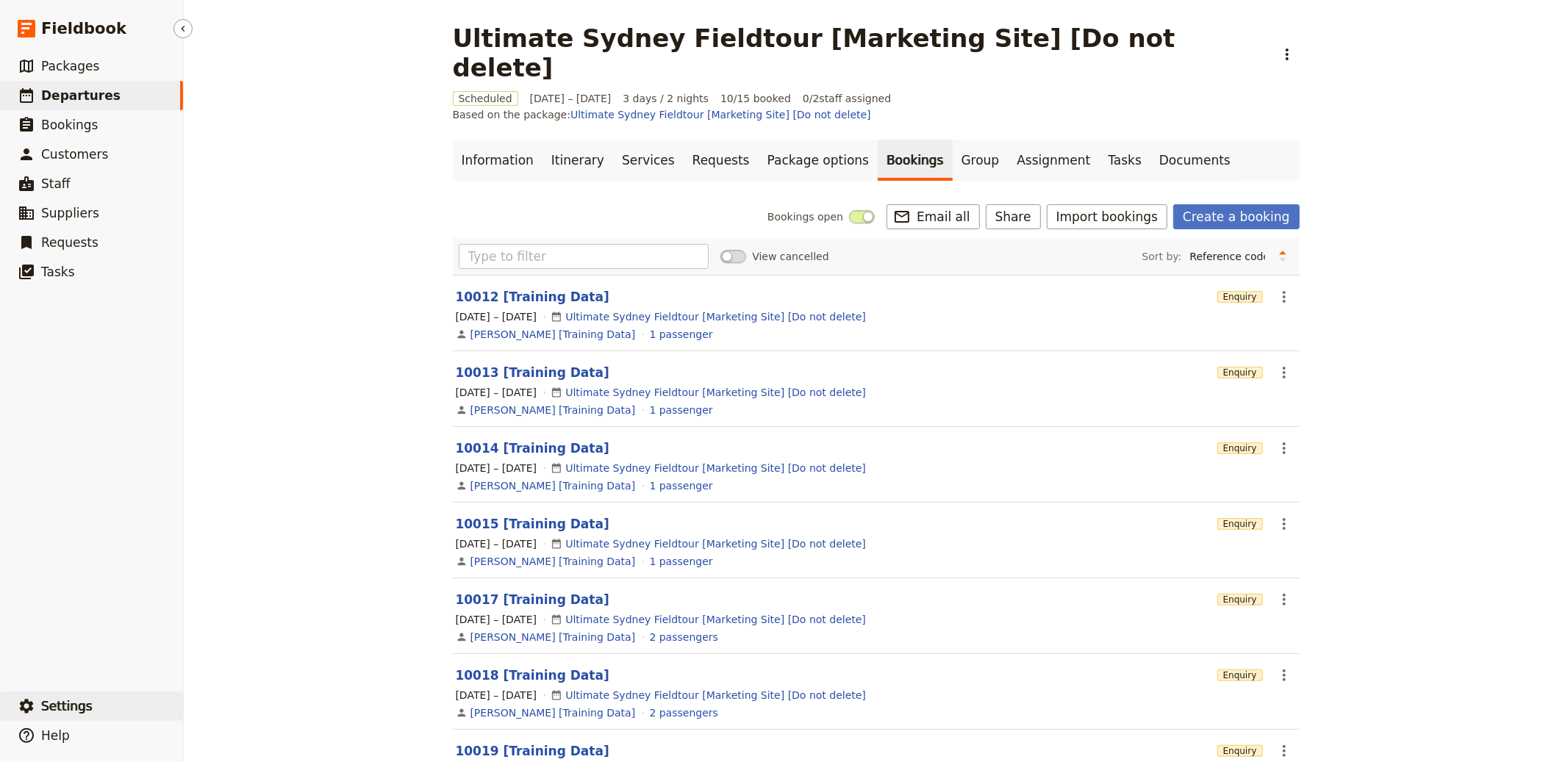
drag, startPoint x: 97, startPoint y: 693, endPoint x: 128, endPoint y: 704, distance: 32.9
click at [98, 693] on button "​ Settings" at bounding box center [91, 706] width 183 height 29
click at [128, 704] on button "​ Settings" at bounding box center [91, 706] width 183 height 29
click at [130, 707] on button "​ Settings" at bounding box center [91, 706] width 183 height 29
click at [280, 715] on span "Sign out" at bounding box center [258, 709] width 119 height 15
